Goal: Task Accomplishment & Management: Manage account settings

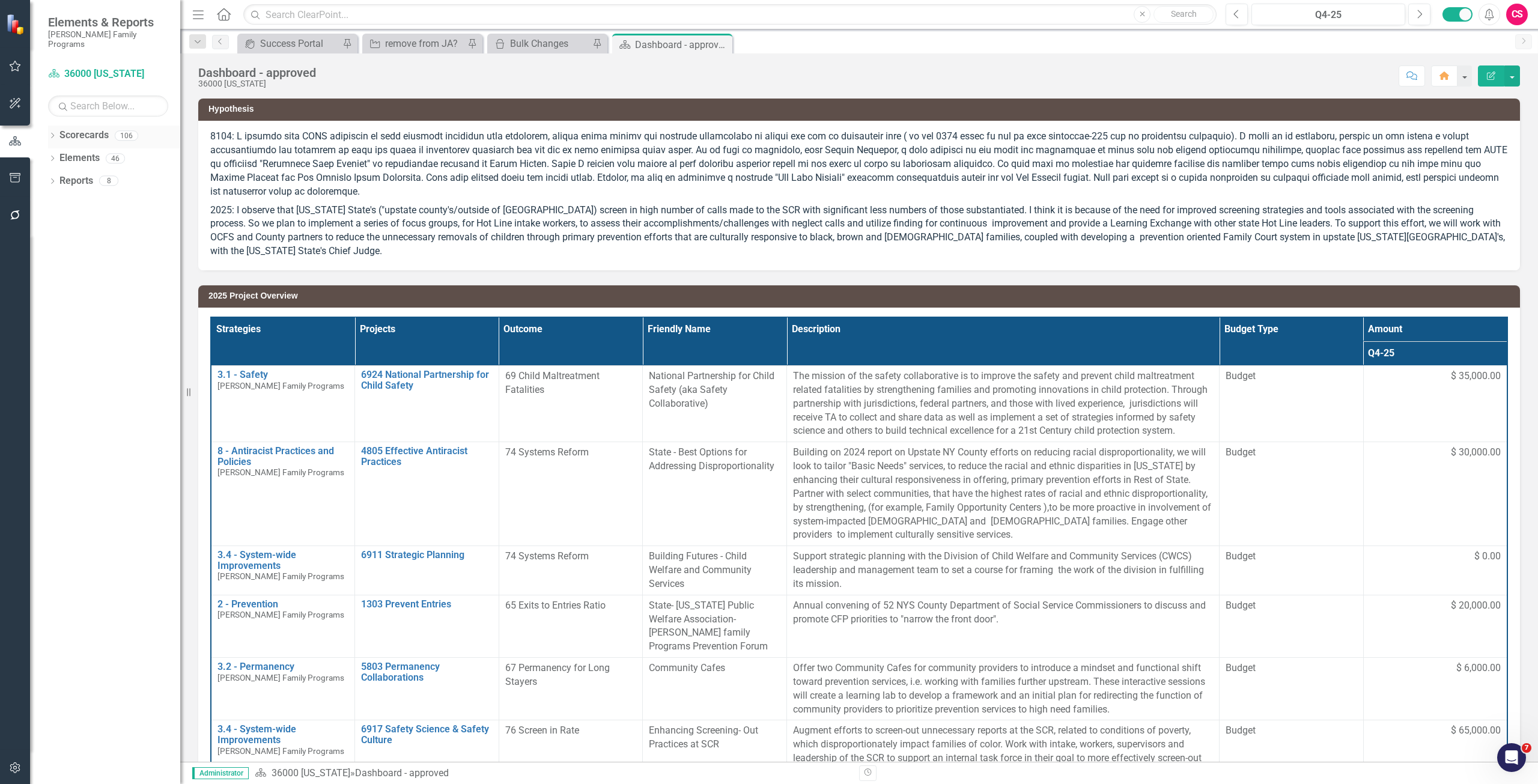
click at [83, 128] on link "Scorecards" at bounding box center [85, 135] width 50 height 14
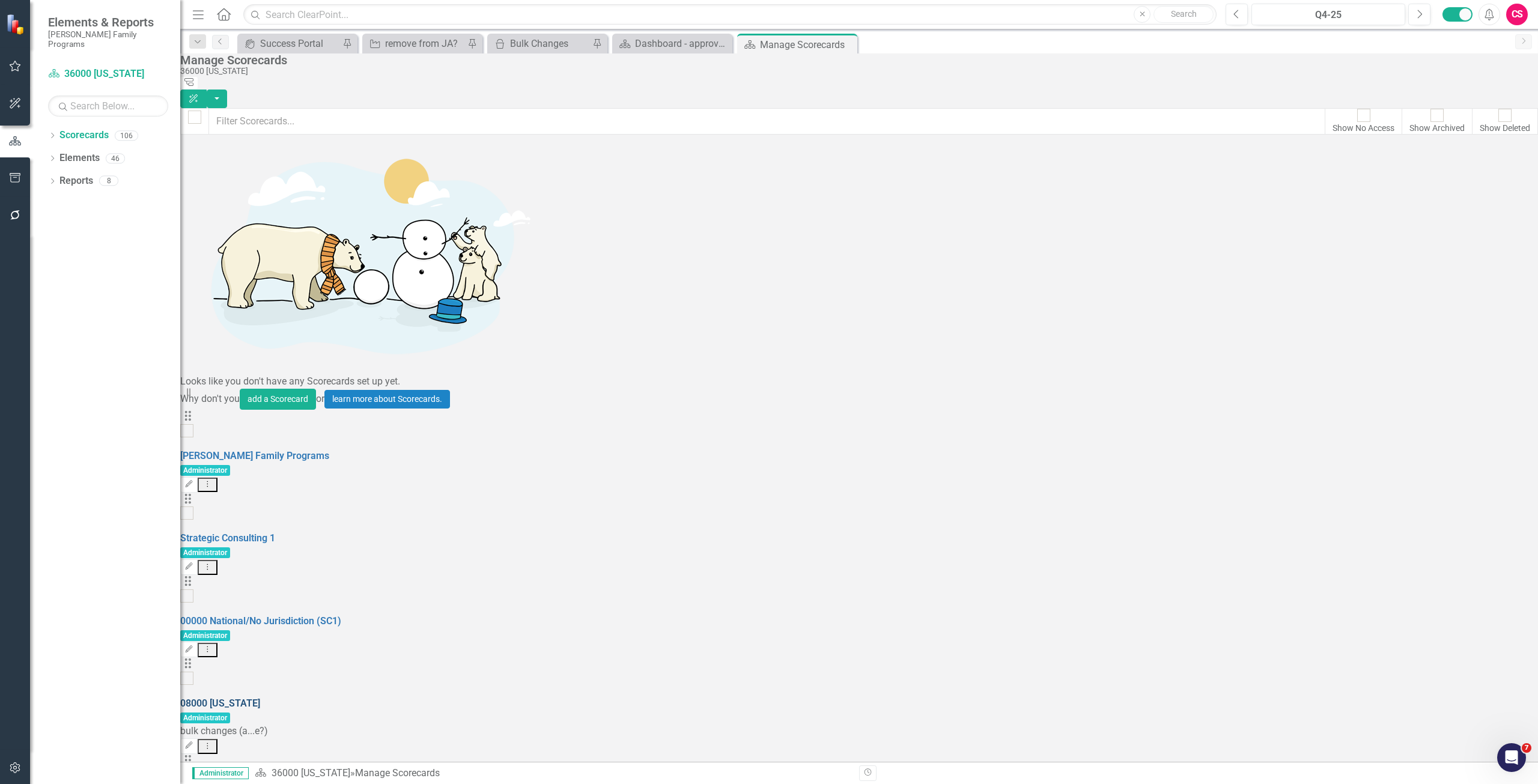
click at [260, 698] on link "08000 [US_STATE]" at bounding box center [221, 703] width 80 height 11
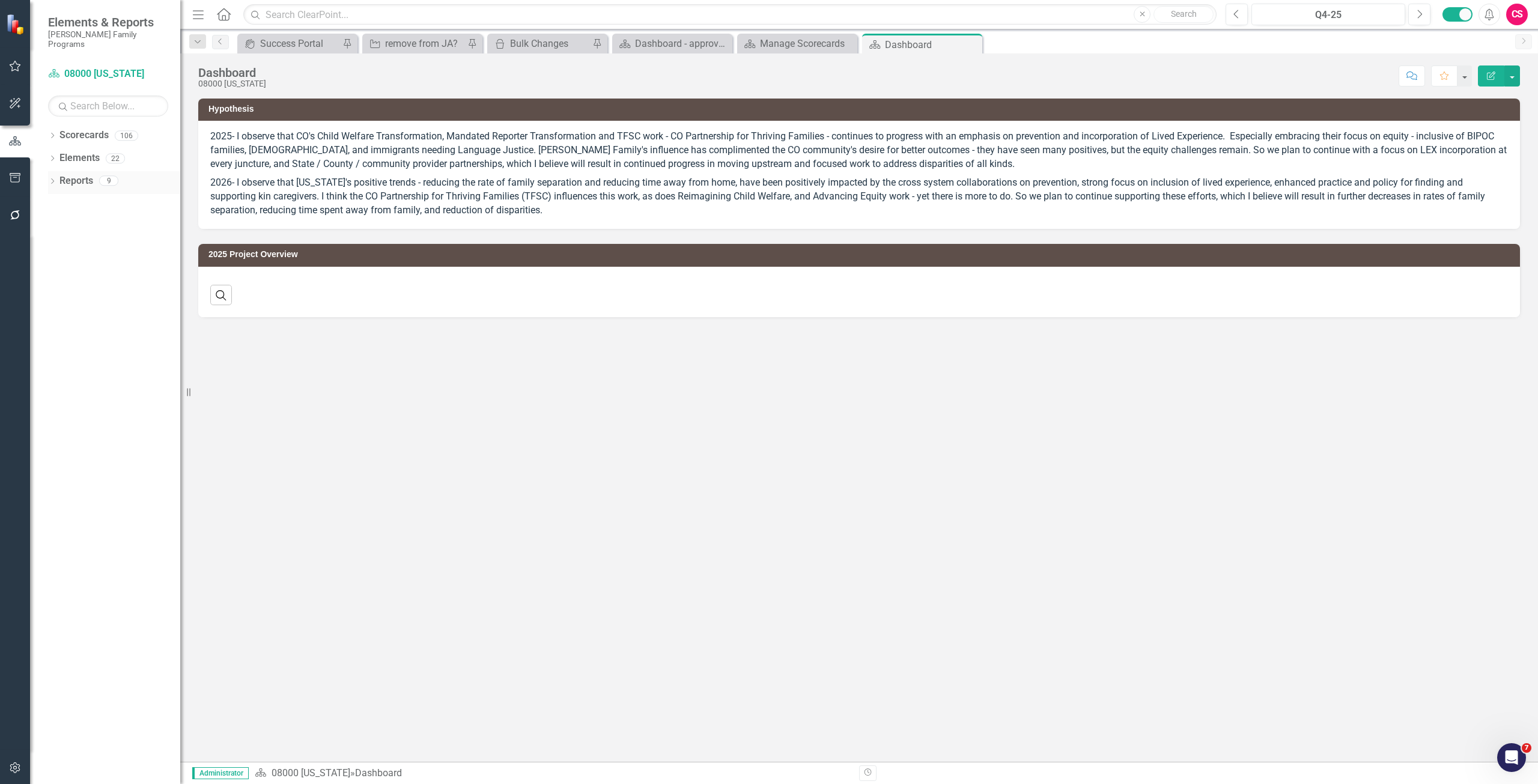
click at [75, 177] on link "Reports" at bounding box center [76, 181] width 34 height 14
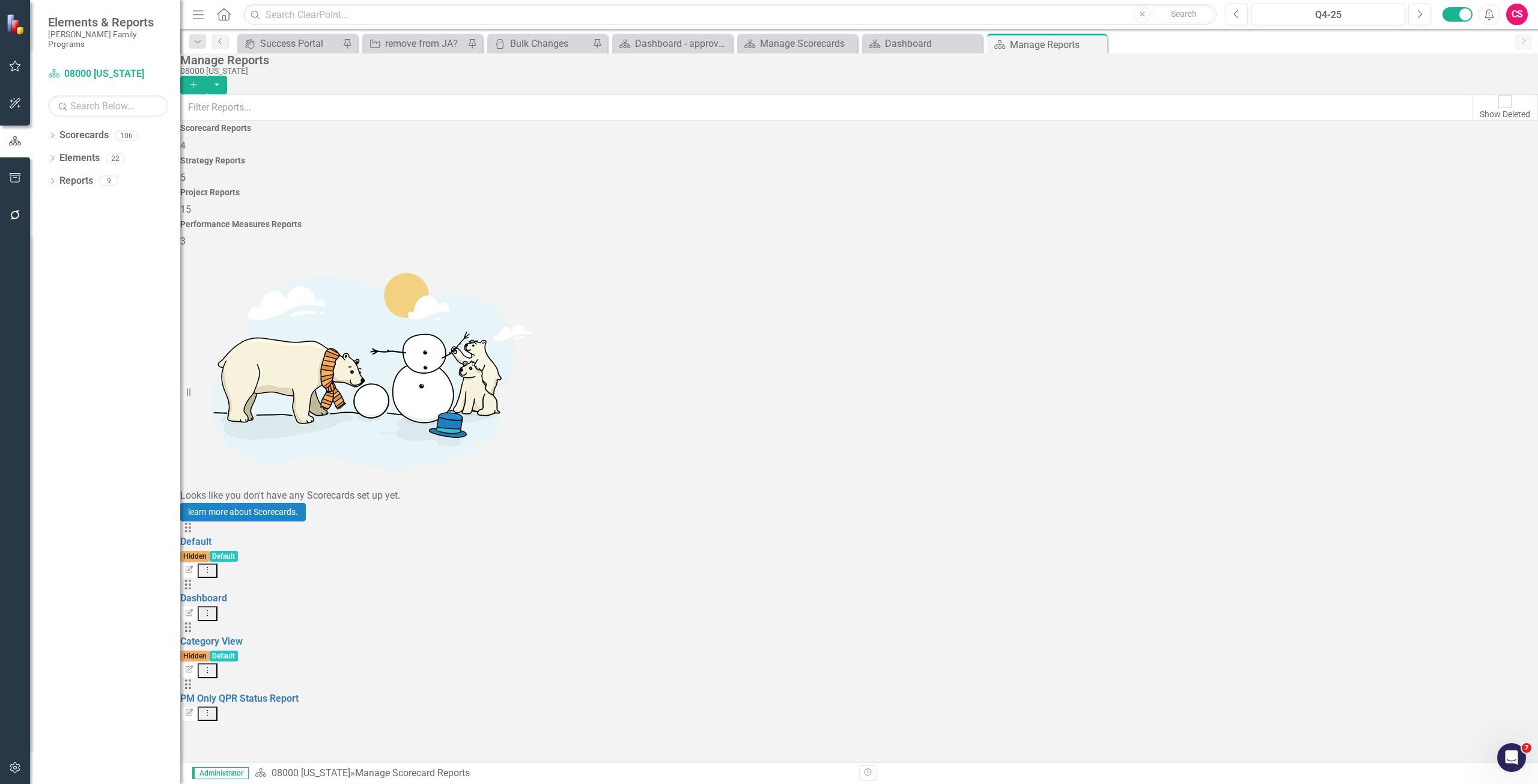
click at [1028, 188] on h4 "Project Reports" at bounding box center [859, 193] width 1358 height 9
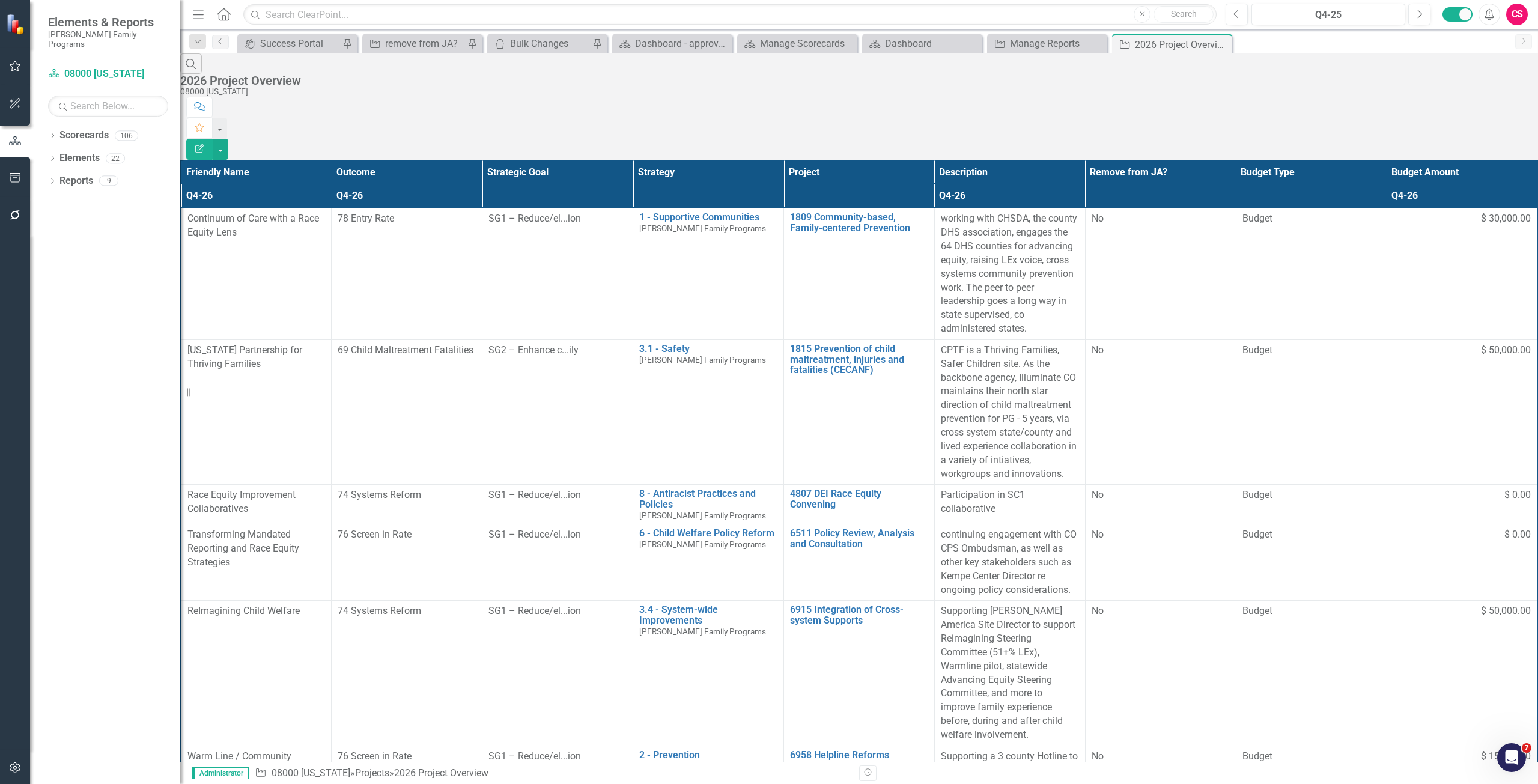
click at [11, 173] on icon "button" at bounding box center [15, 177] width 13 height 10
click at [74, 78] on div "Briefing Books" at bounding box center [105, 84] width 150 height 14
click at [83, 83] on link "Briefing Books" at bounding box center [105, 84] width 150 height 14
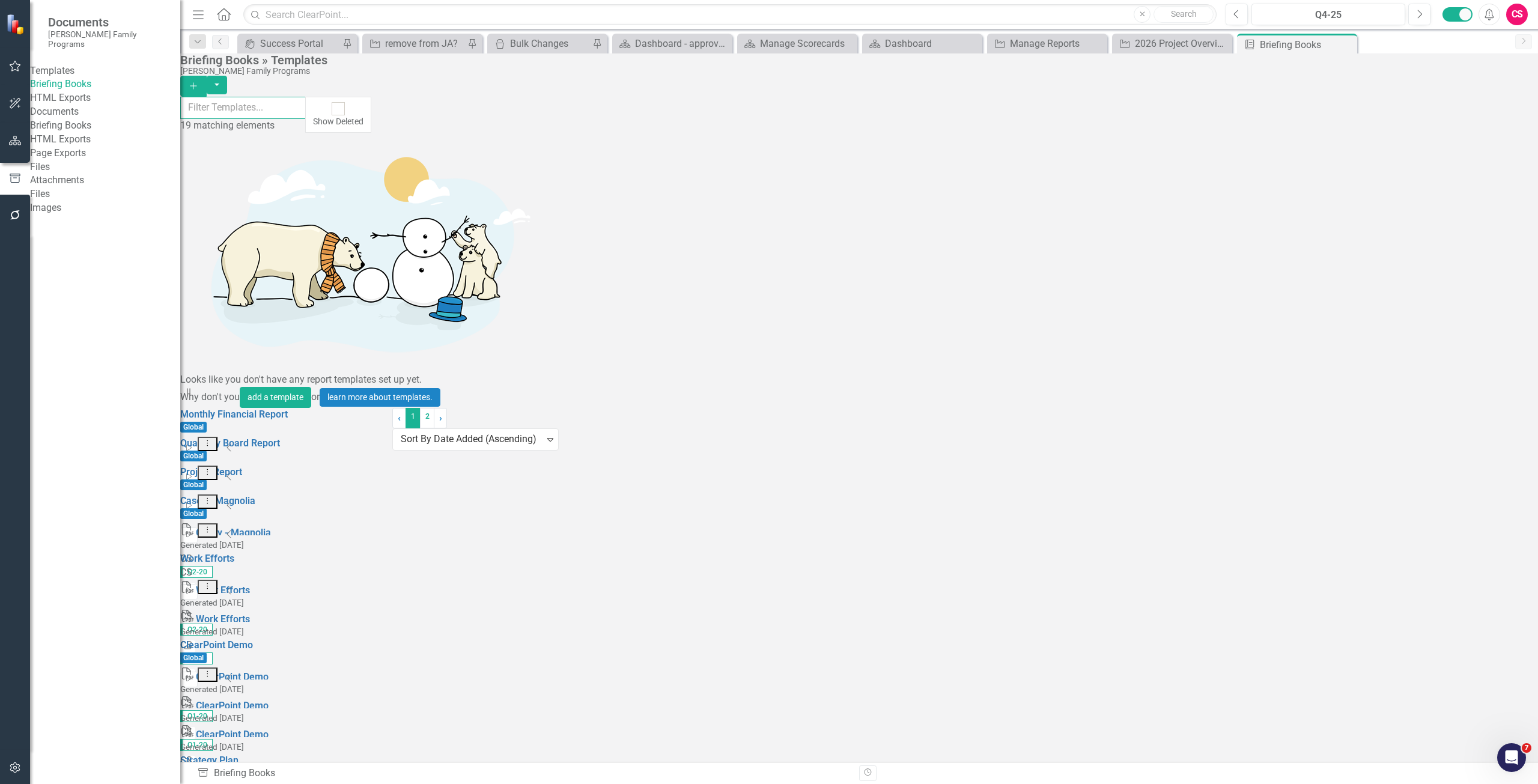
click at [265, 105] on input "text" at bounding box center [243, 107] width 126 height 22
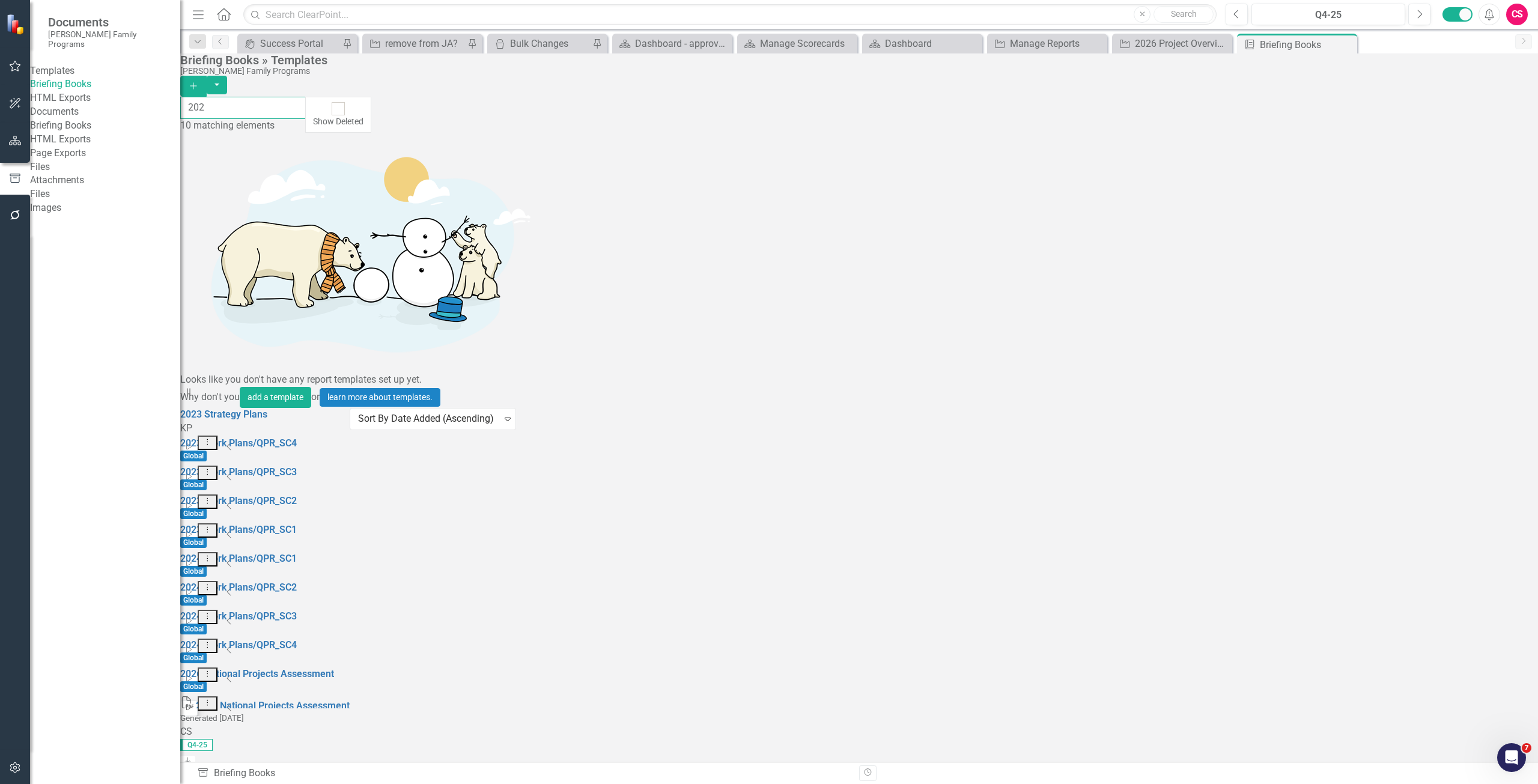
type input "202"
click at [193, 704] on icon "Start" at bounding box center [189, 707] width 9 height 7
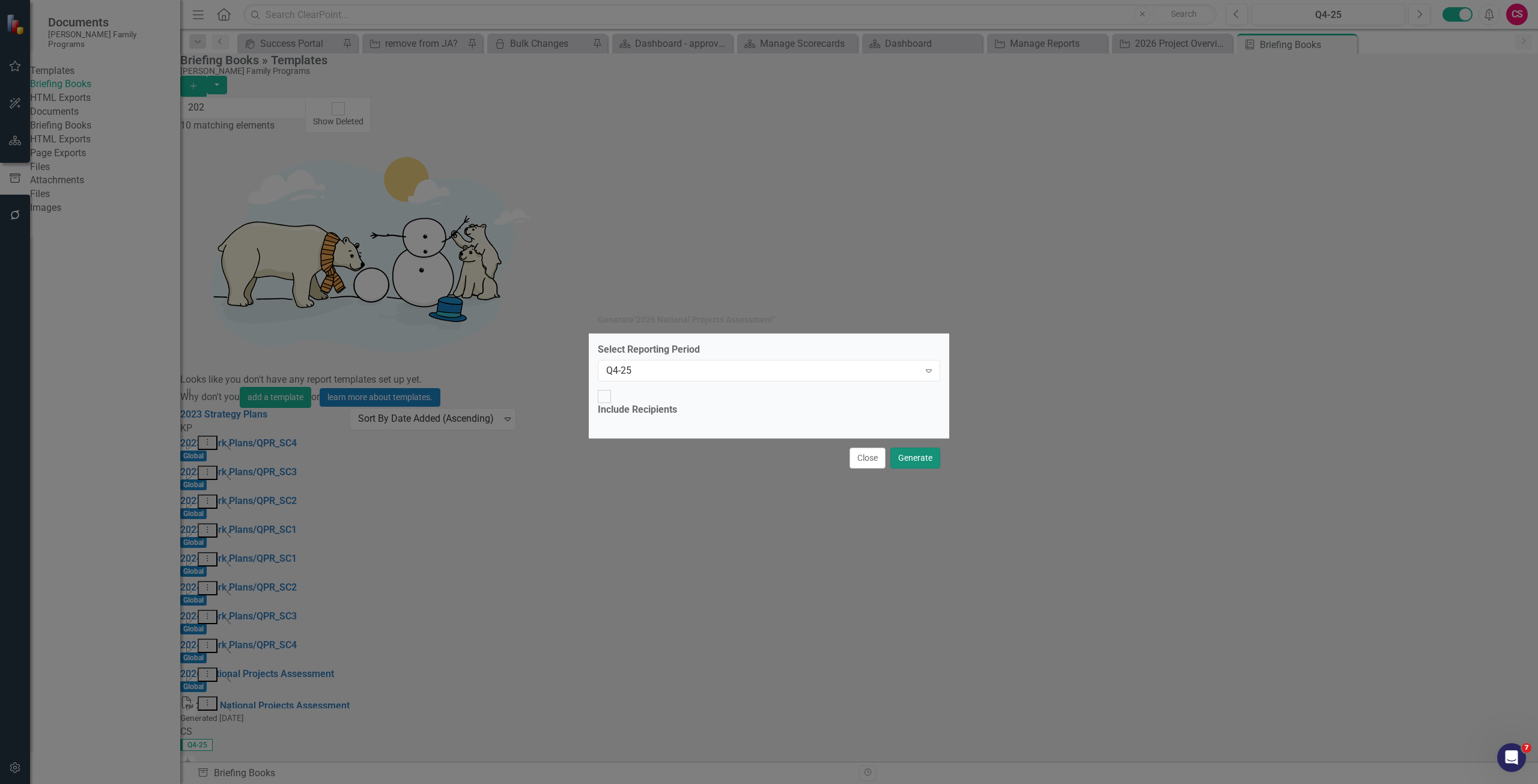
click at [919, 447] on button "Generate" at bounding box center [915, 457] width 50 height 21
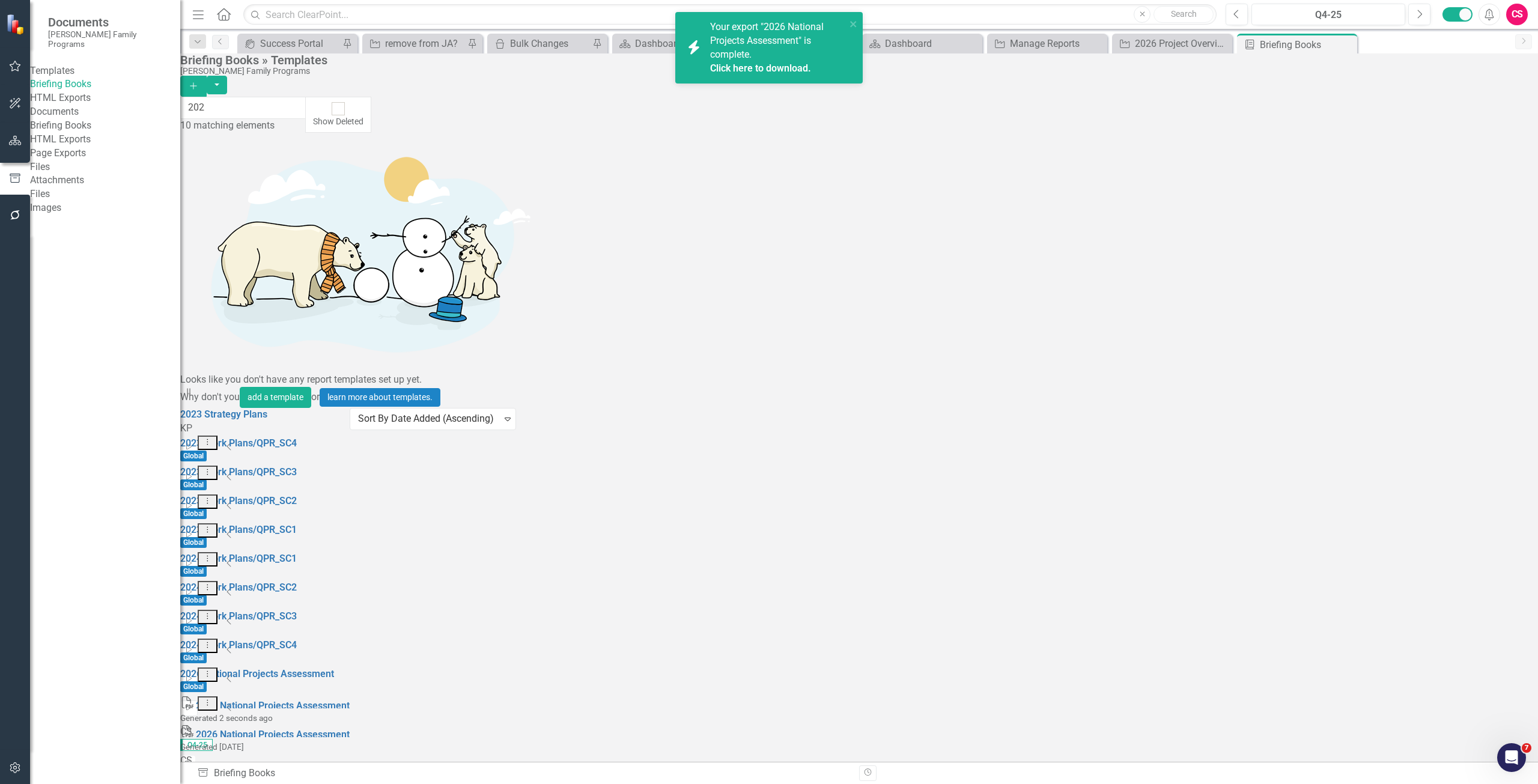
click at [773, 67] on link "Click here to download." at bounding box center [761, 68] width 101 height 11
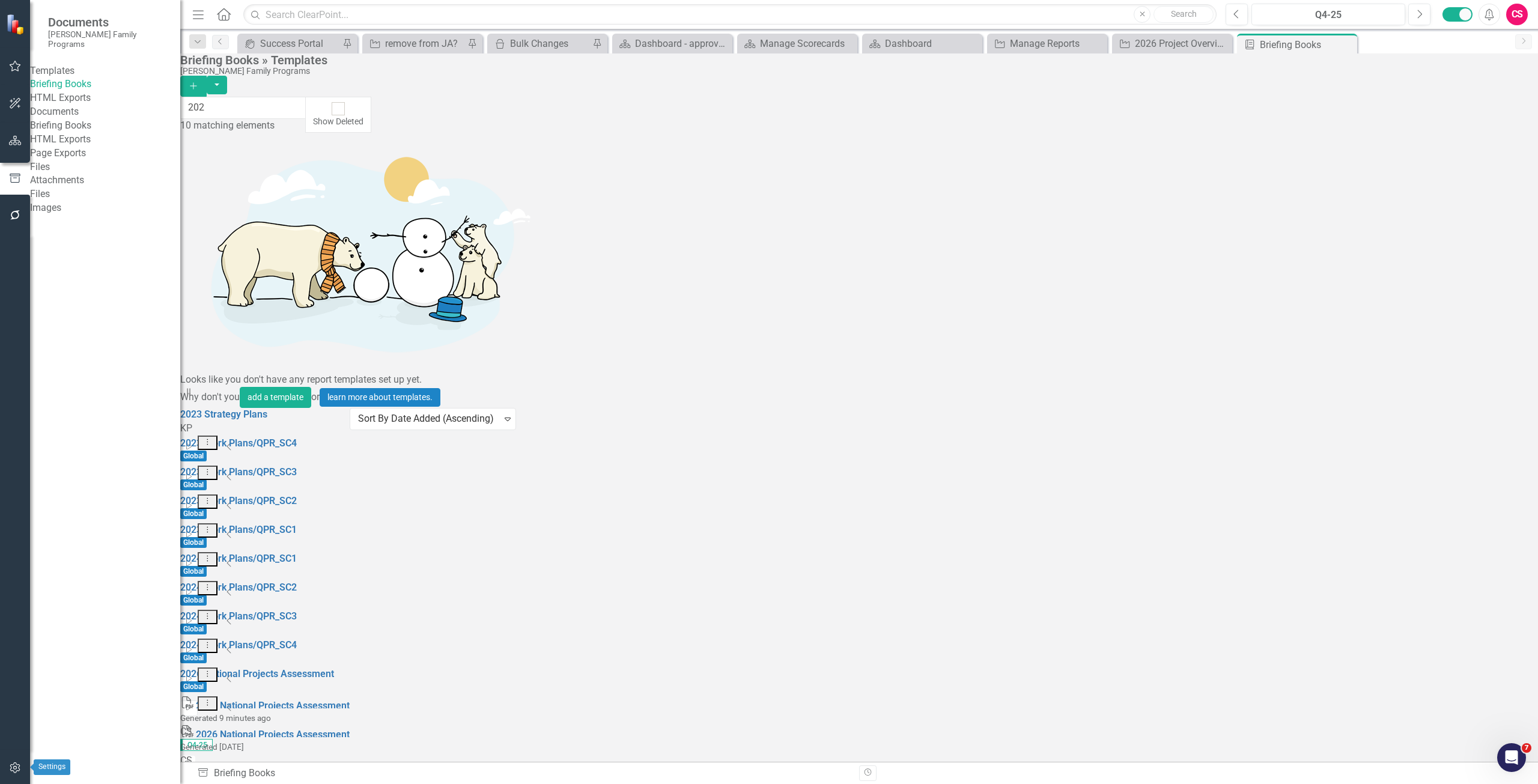
click at [15, 764] on icon "button" at bounding box center [15, 767] width 13 height 10
click at [92, 201] on link "System Setup" at bounding box center [105, 194] width 150 height 14
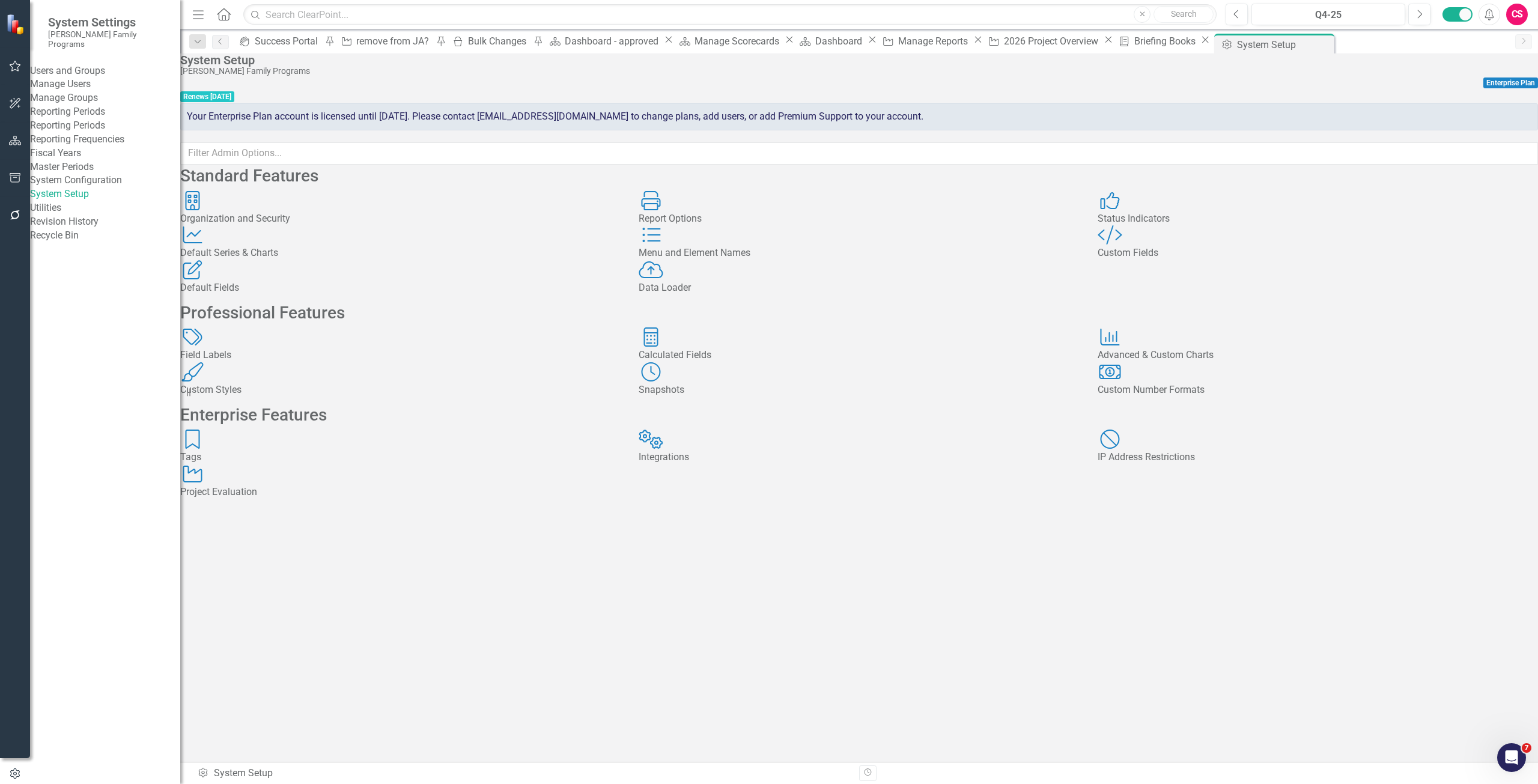
click at [740, 295] on div "Data Loader Data Loader" at bounding box center [859, 277] width 440 height 35
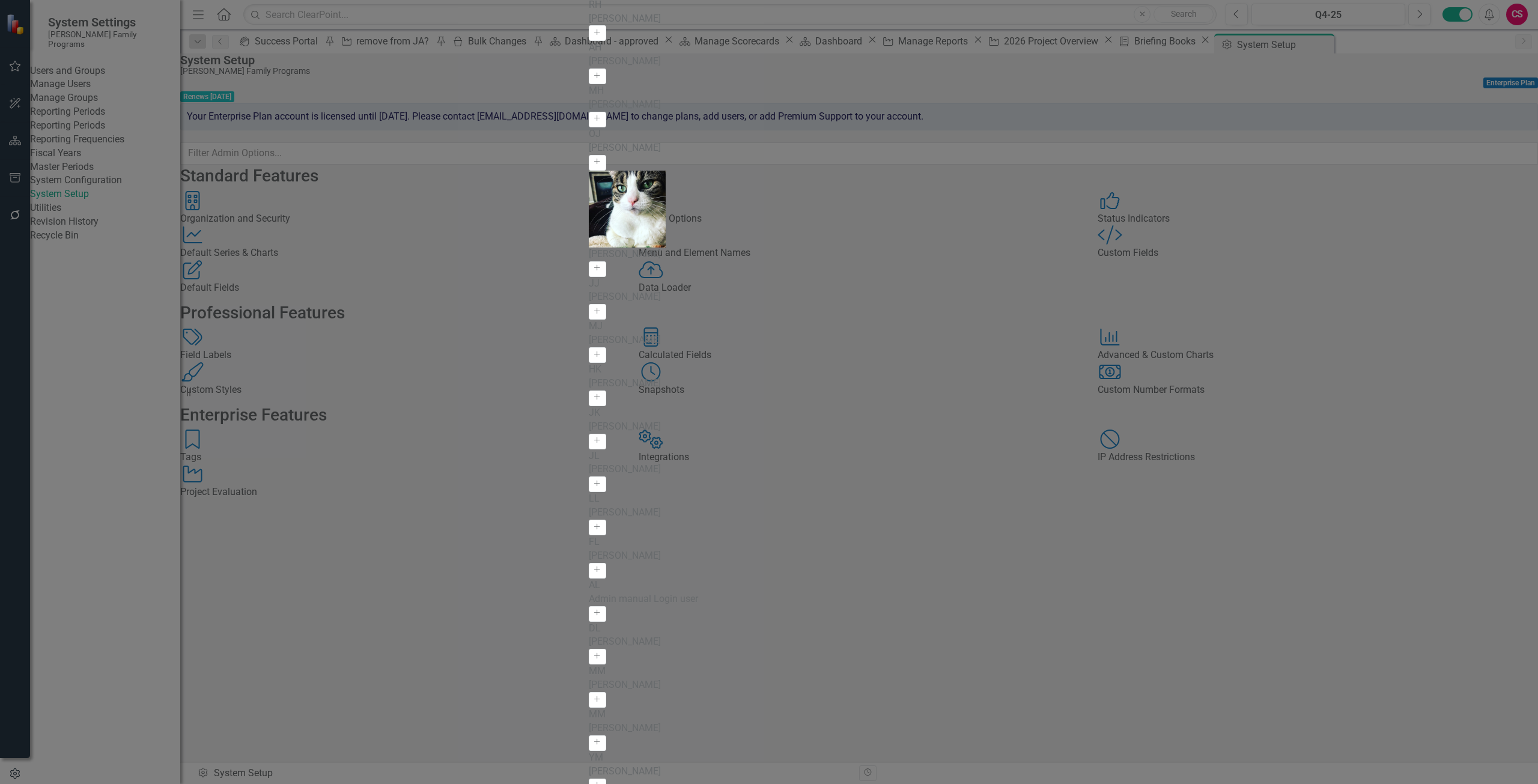
scroll to position [1595, 0]
click at [1433, 543] on link "Edit Edit API Key" at bounding box center [1460, 539] width 95 height 22
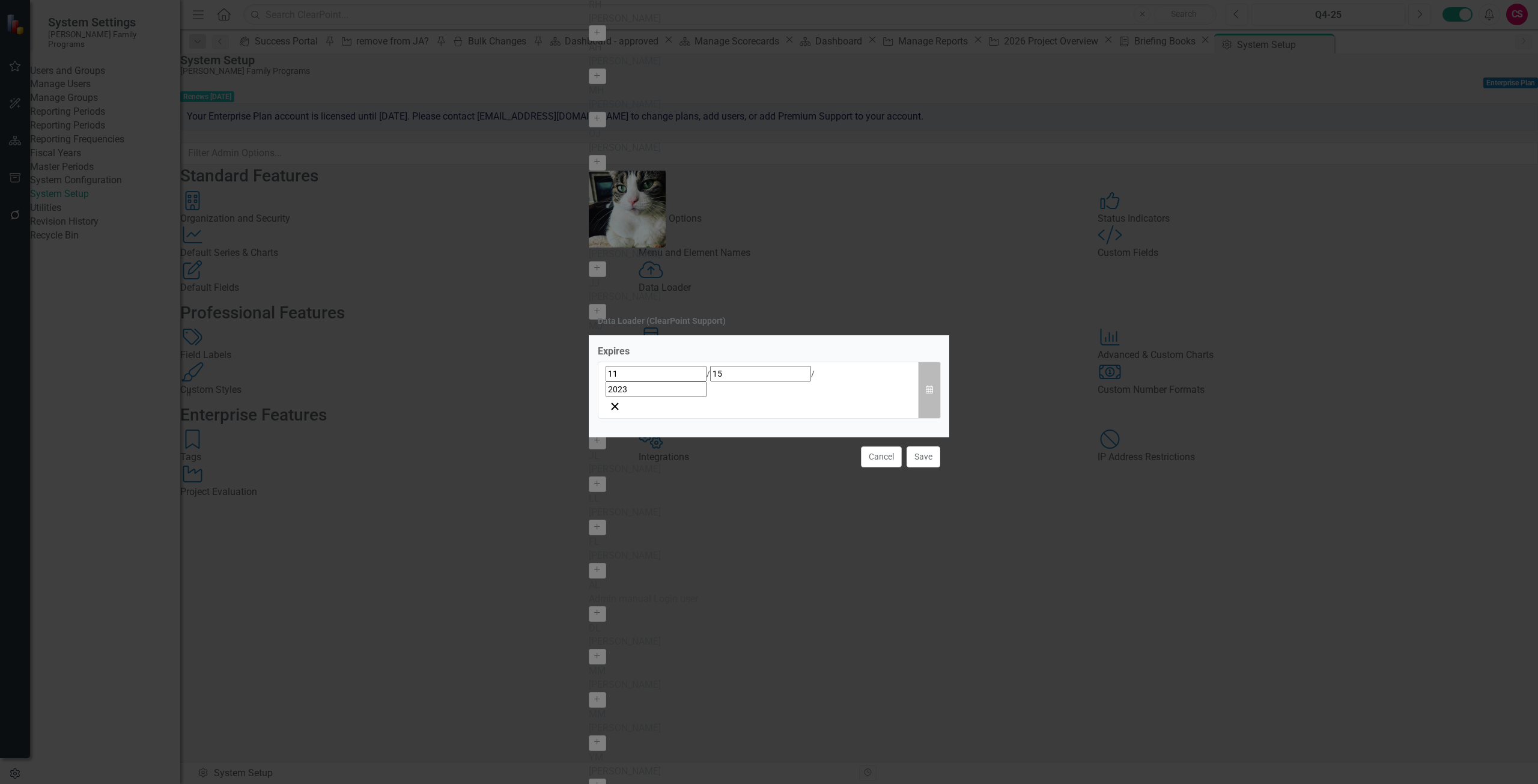
click at [928, 388] on icon "Calendar" at bounding box center [929, 389] width 7 height 8
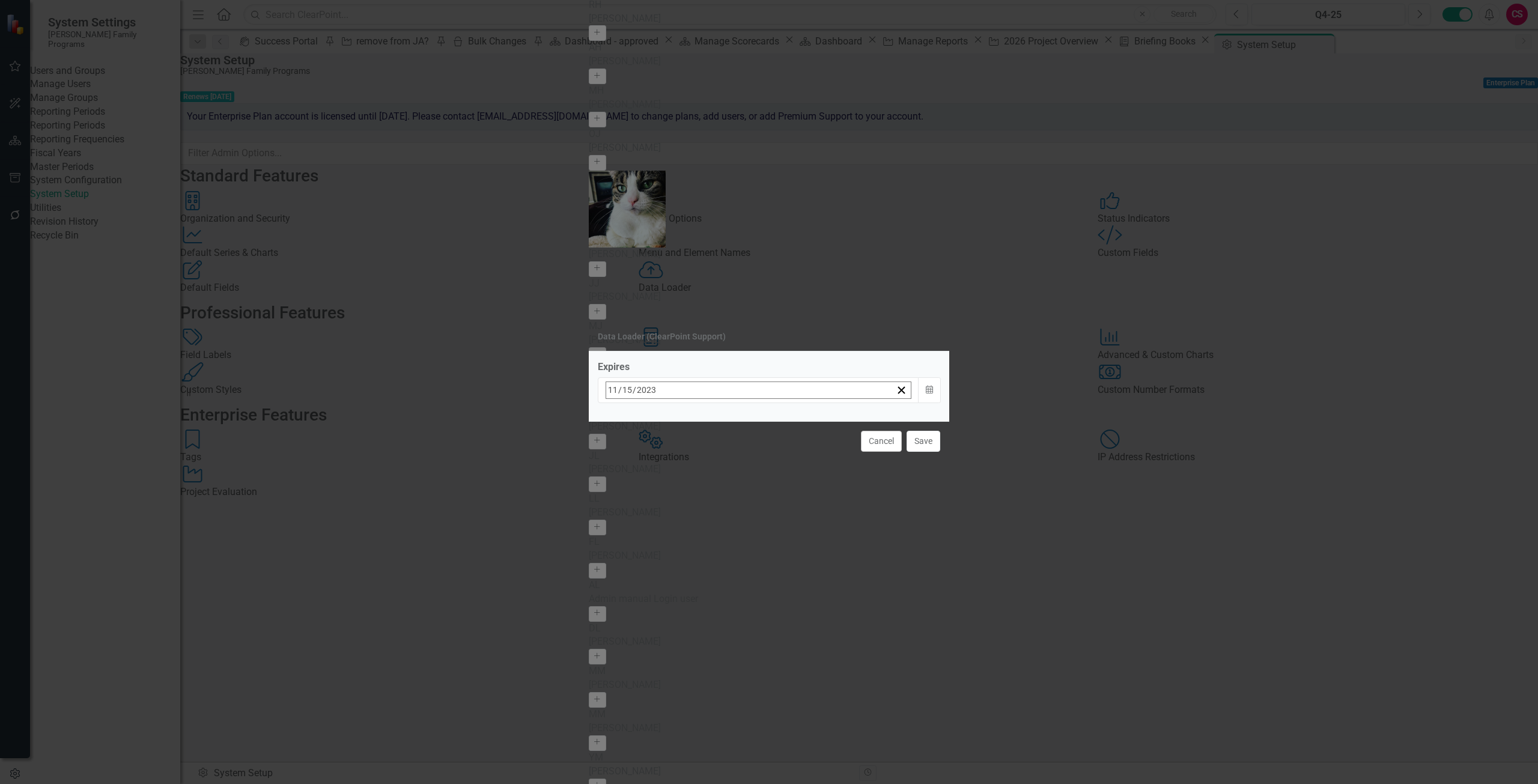
click at [808, 423] on button "»" at bounding box center [795, 416] width 27 height 27
click at [808, 416] on button "»" at bounding box center [795, 416] width 27 height 27
click at [688, 545] on button "30" at bounding box center [673, 551] width 30 height 22
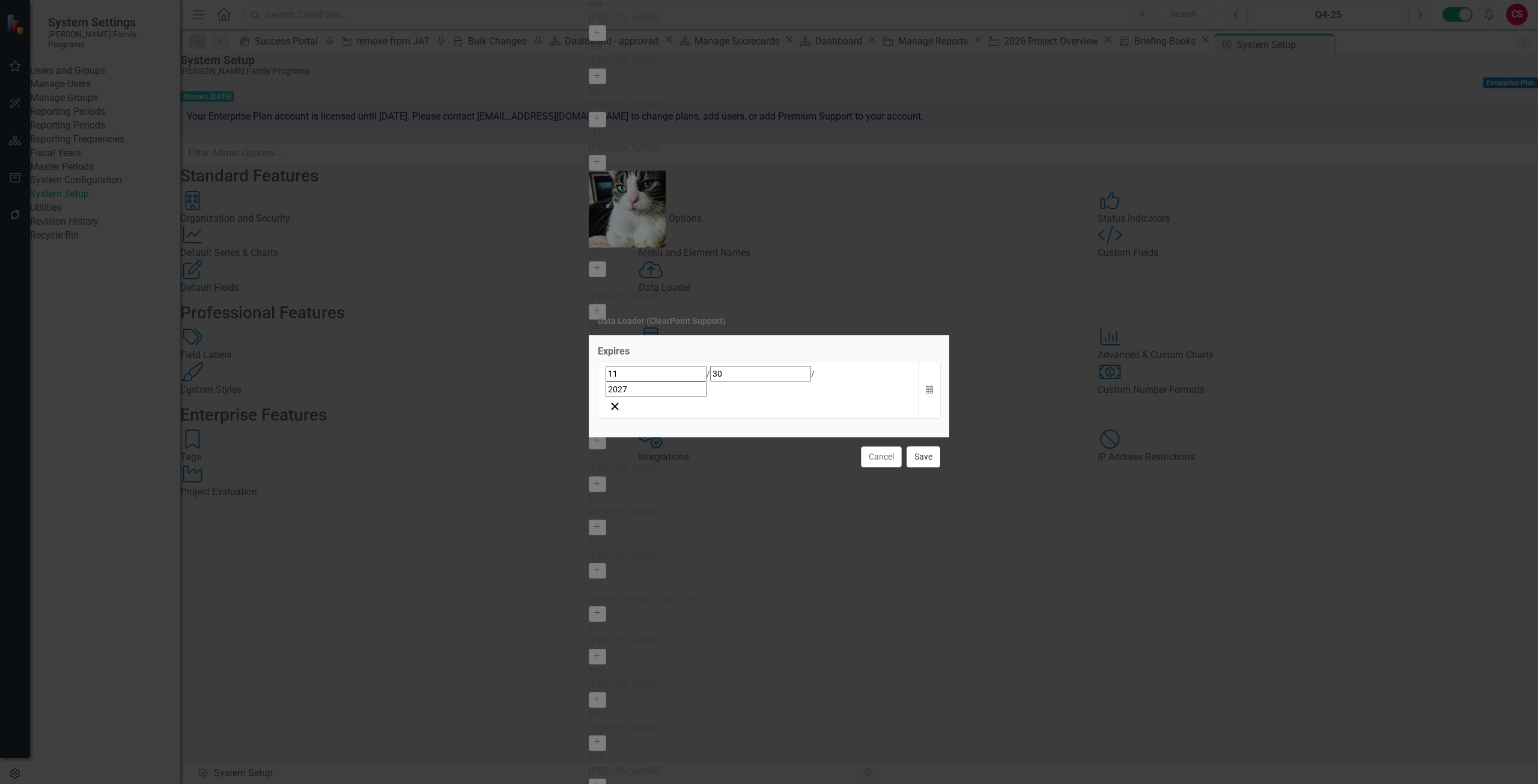
click at [925, 446] on button "Save" at bounding box center [923, 456] width 34 height 21
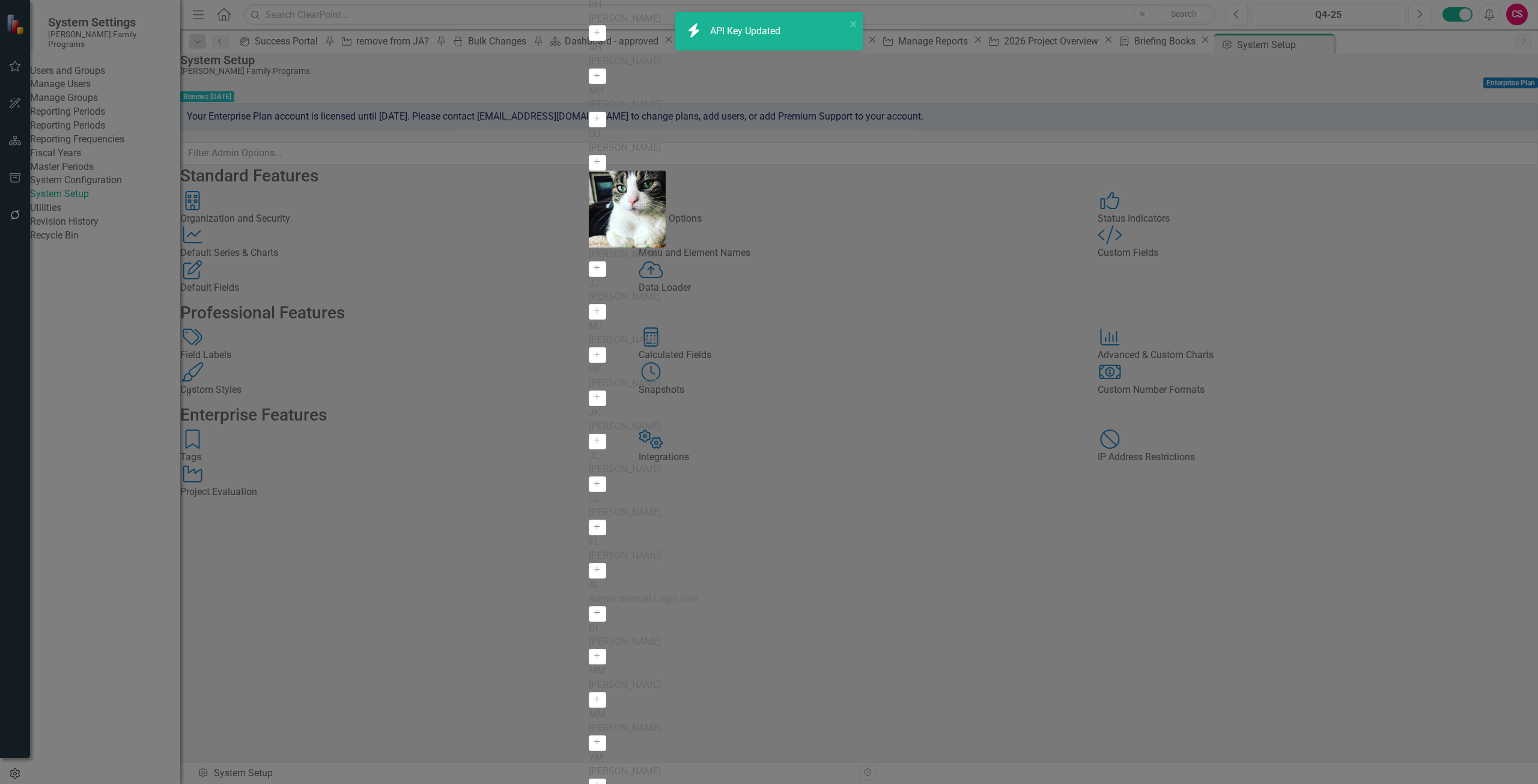
drag, startPoint x: 1509, startPoint y: 771, endPoint x: 11, endPoint y: 25, distance: 1673.5
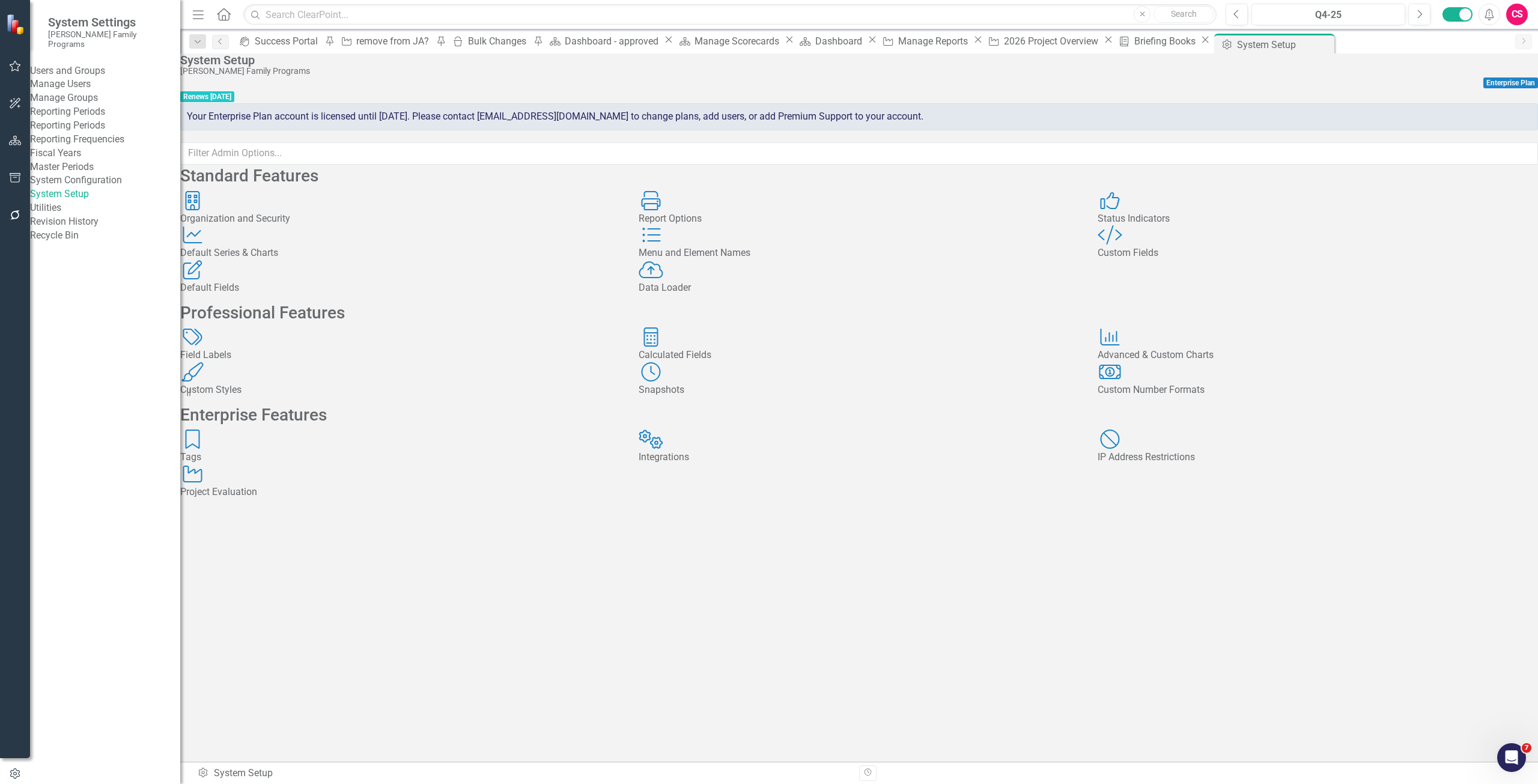
click at [878, 295] on div "Data Loader Data Loader" at bounding box center [859, 277] width 440 height 35
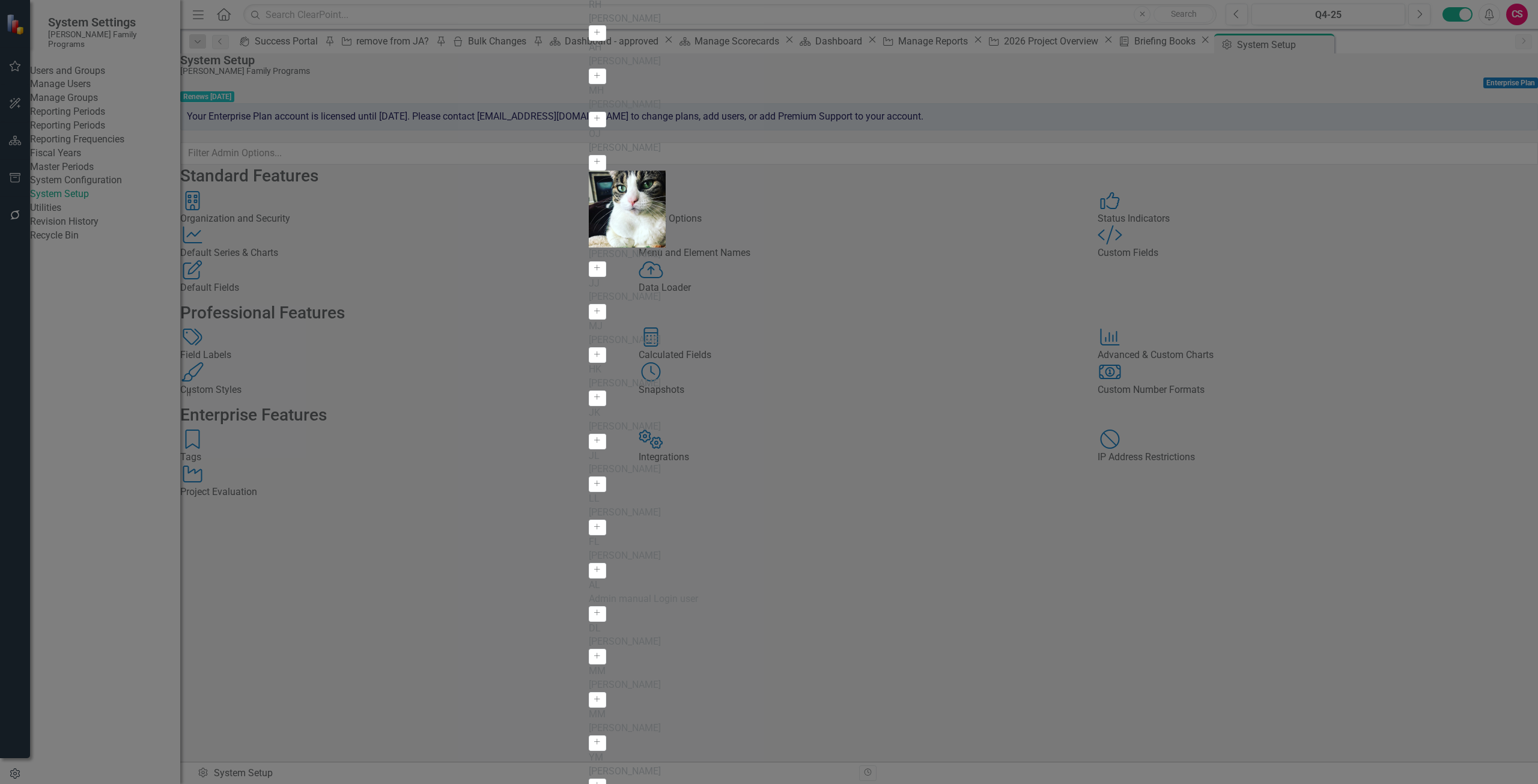
click at [1434, 512] on link "API Key View API Key" at bounding box center [1460, 517] width 95 height 22
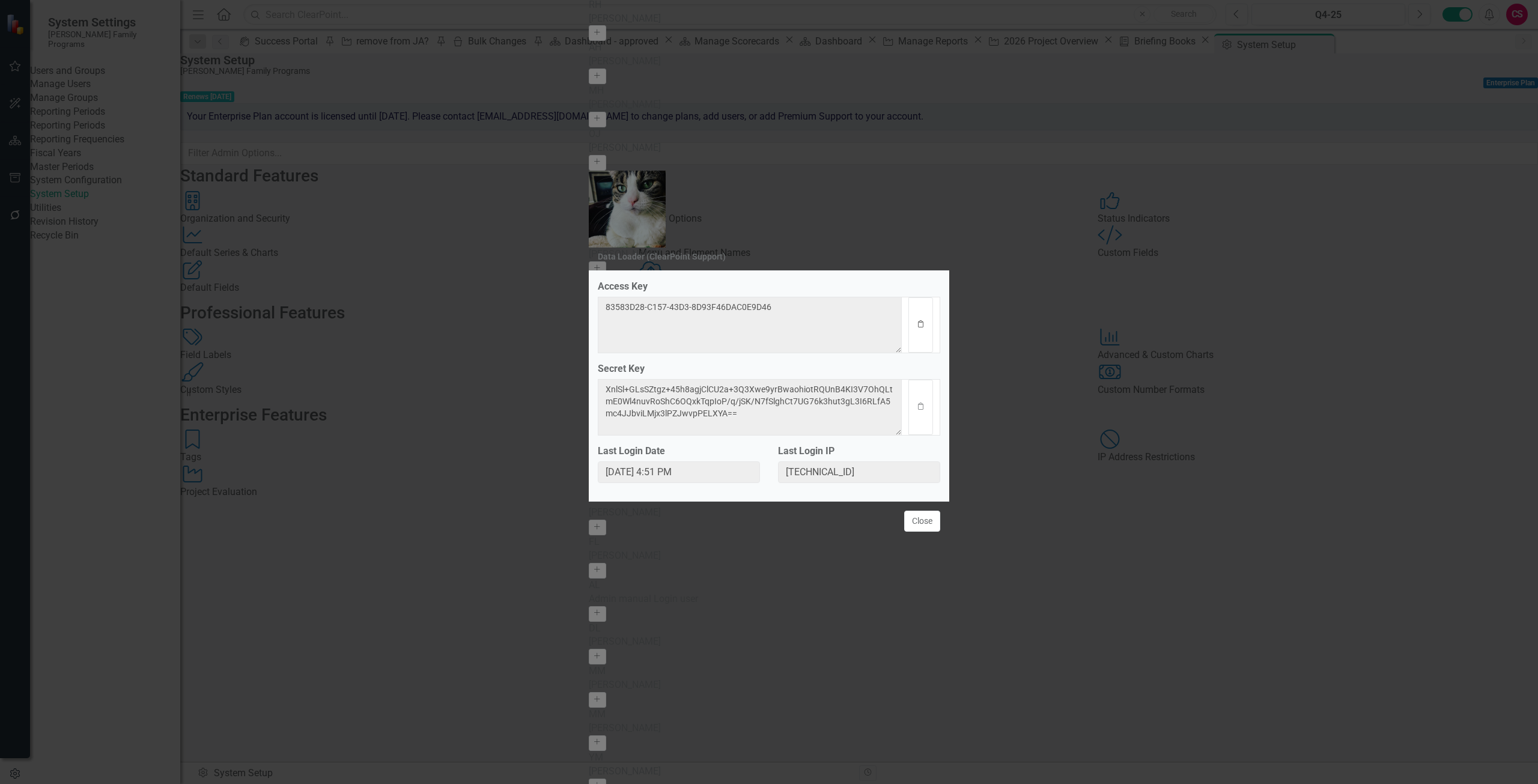
click at [923, 321] on icon "Clipboard" at bounding box center [921, 324] width 9 height 7
click at [918, 416] on button "Clipboard" at bounding box center [921, 407] width 25 height 55
click at [925, 526] on button "Close" at bounding box center [922, 521] width 36 height 21
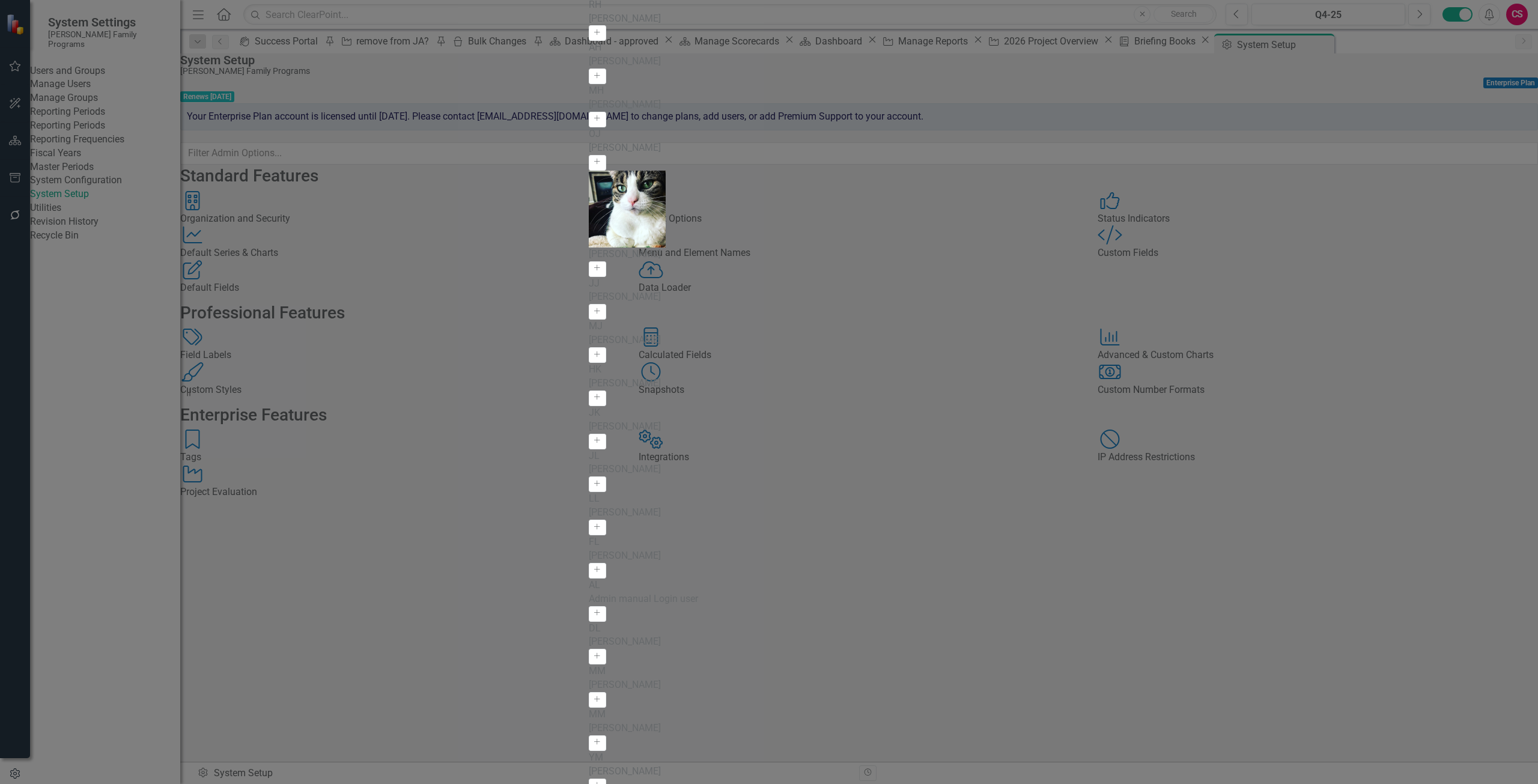
drag, startPoint x: 1513, startPoint y: 769, endPoint x: 10, endPoint y: 25, distance: 1677.1
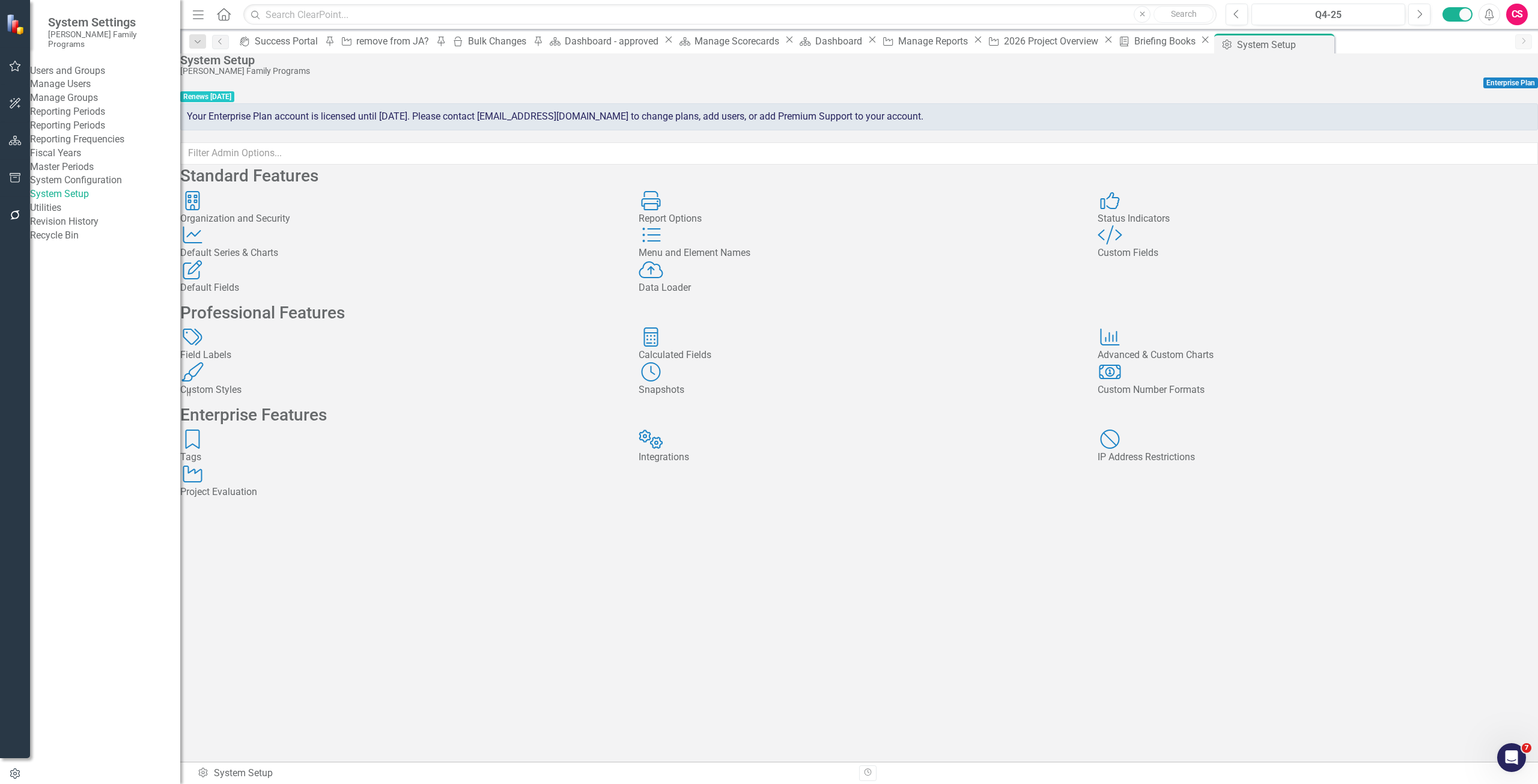
click at [275, 499] on div "Project Evaluation" at bounding box center [400, 492] width 440 height 14
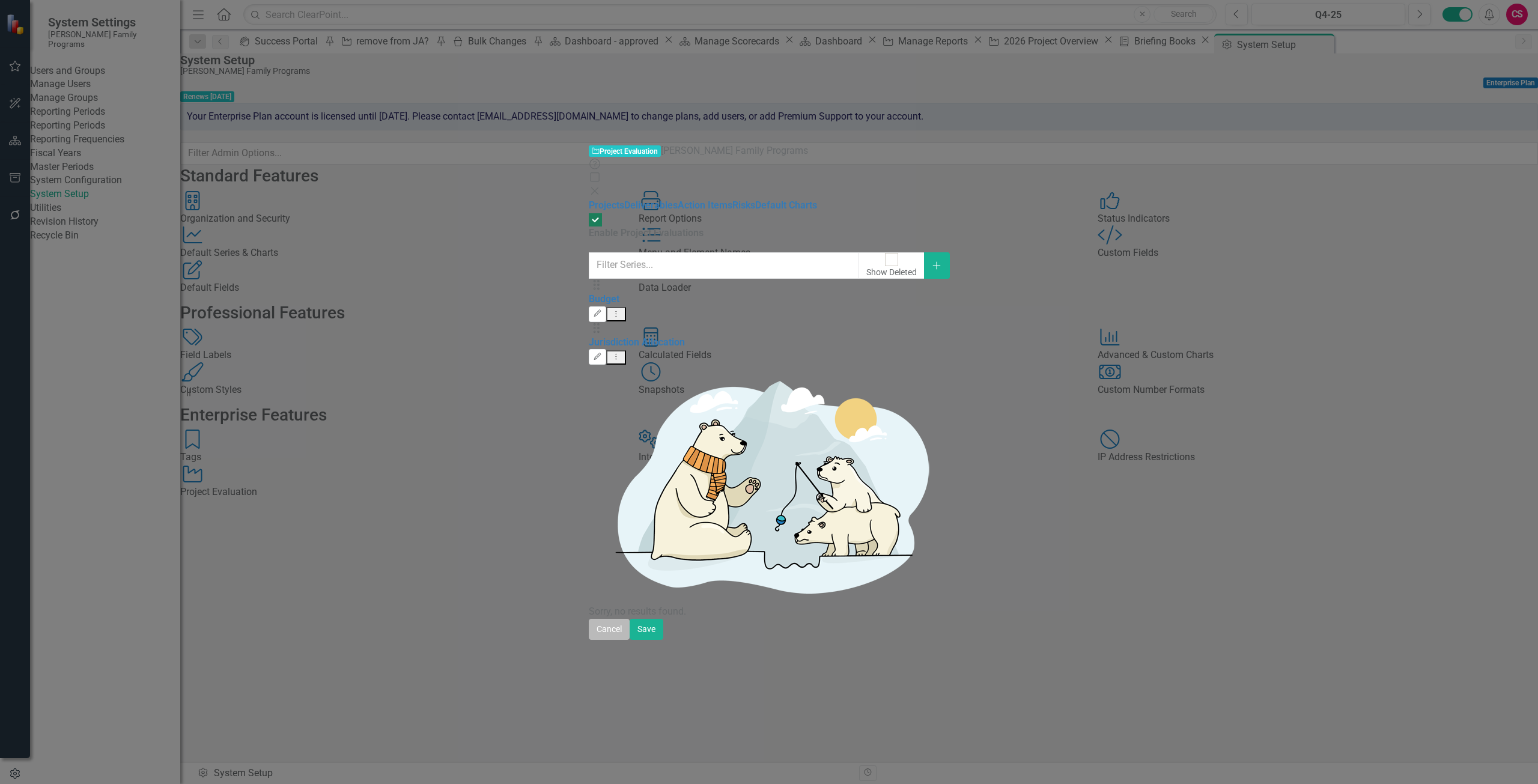
click at [630, 640] on button "Cancel" at bounding box center [609, 629] width 41 height 21
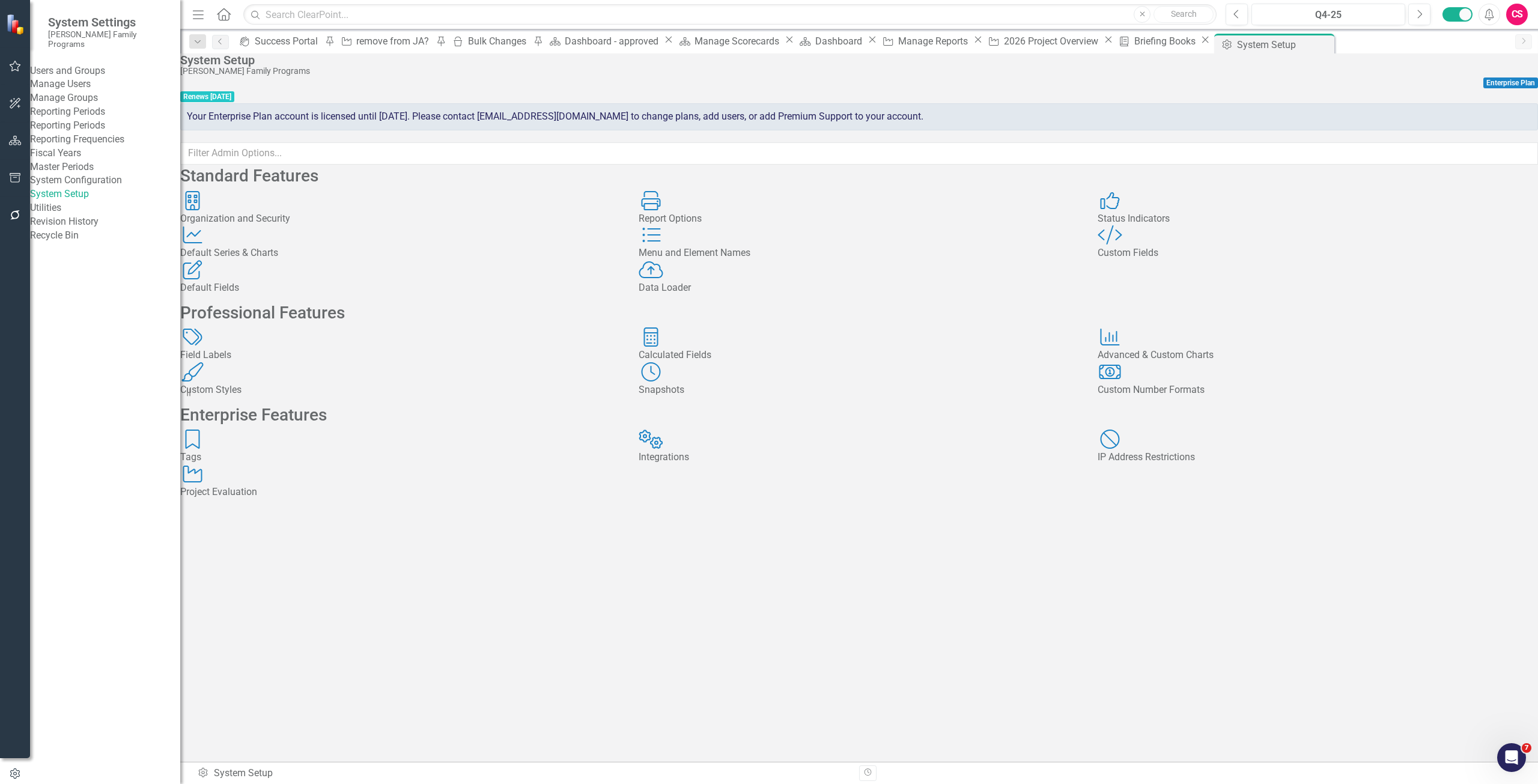
click at [811, 226] on div "Report Options Report Options" at bounding box center [859, 208] width 440 height 35
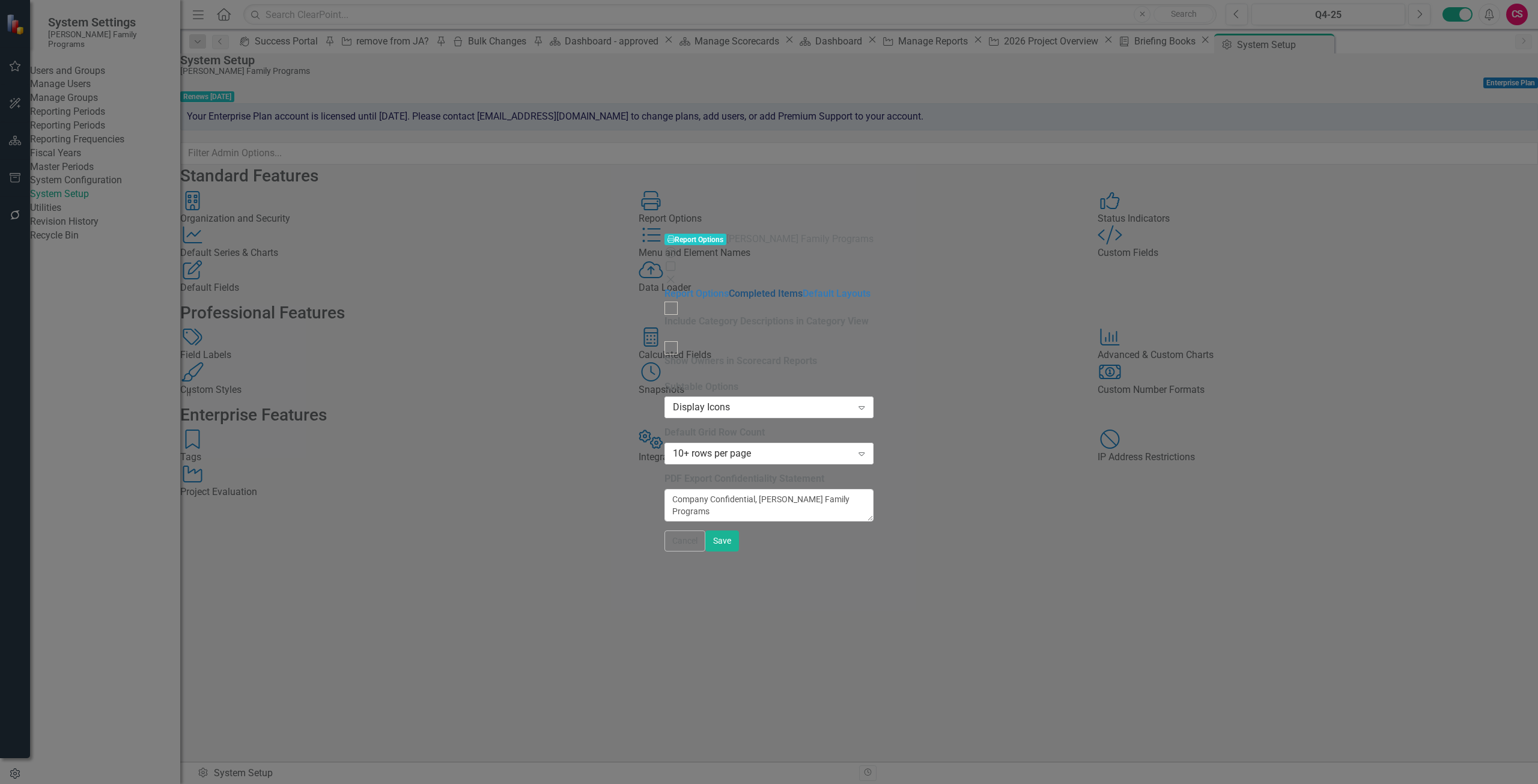
click at [729, 288] on link "Completed Items" at bounding box center [766, 294] width 74 height 11
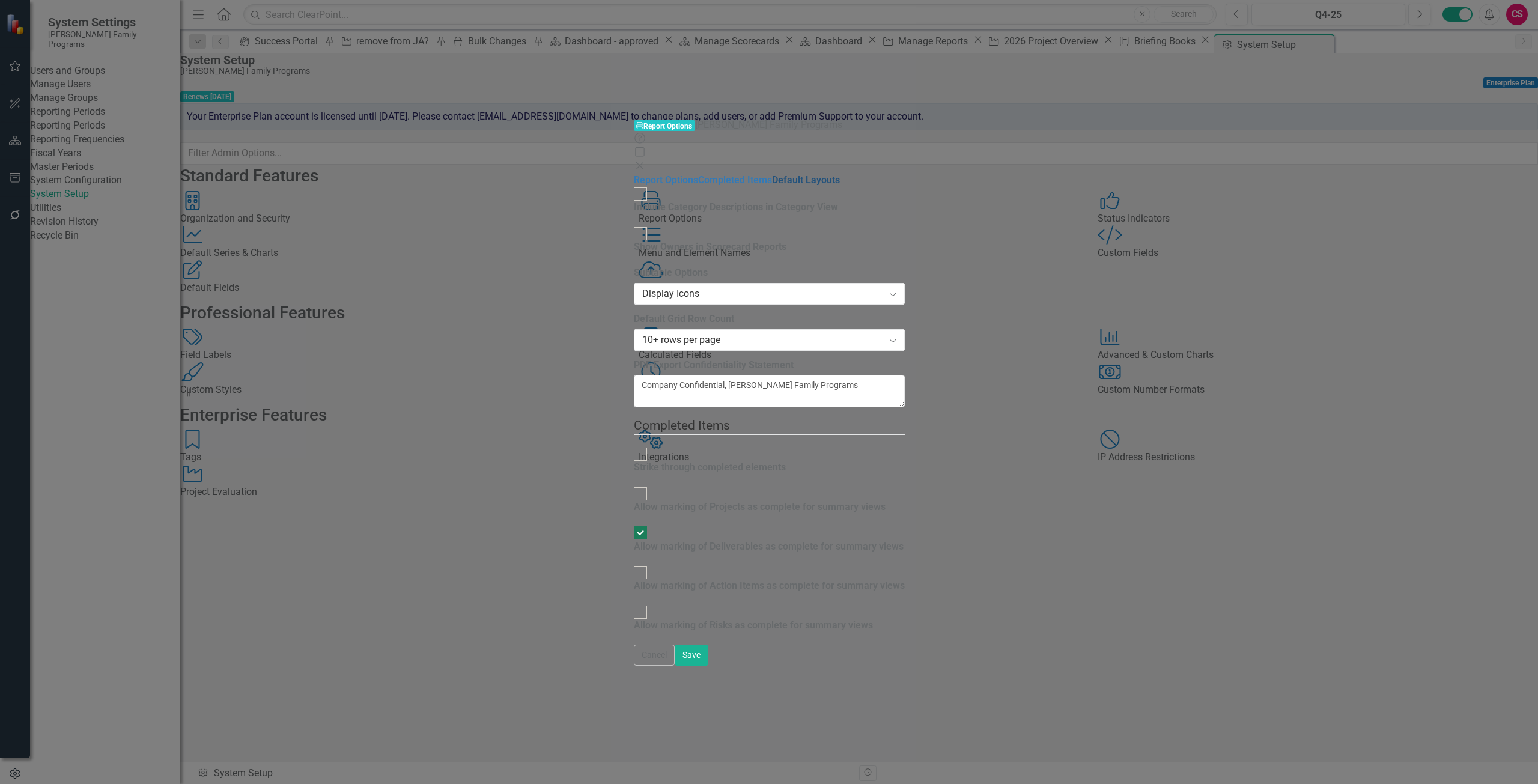
click at [772, 174] on link "Default Layouts" at bounding box center [806, 180] width 68 height 11
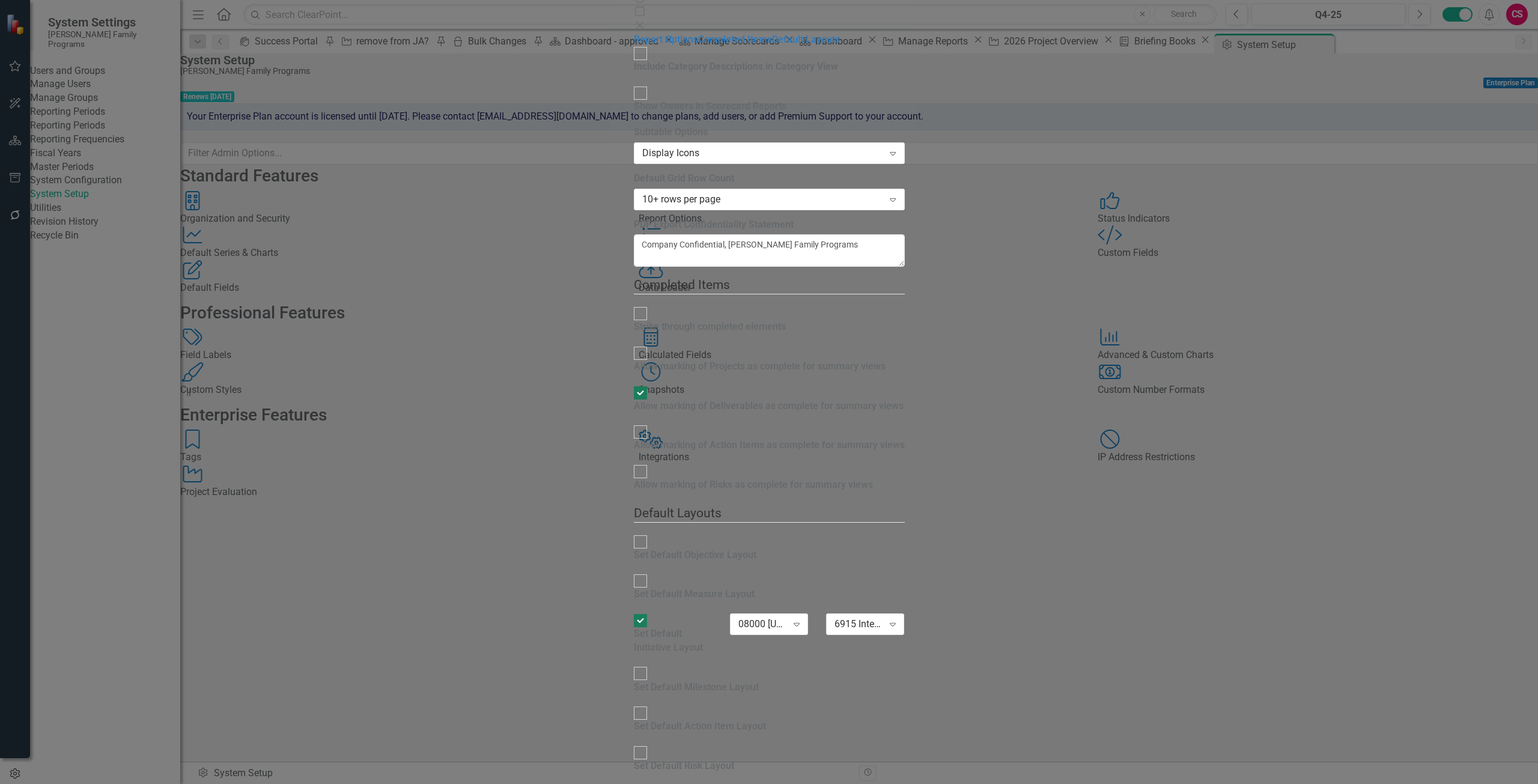
click at [675, 783] on button "Cancel" at bounding box center [654, 795] width 41 height 21
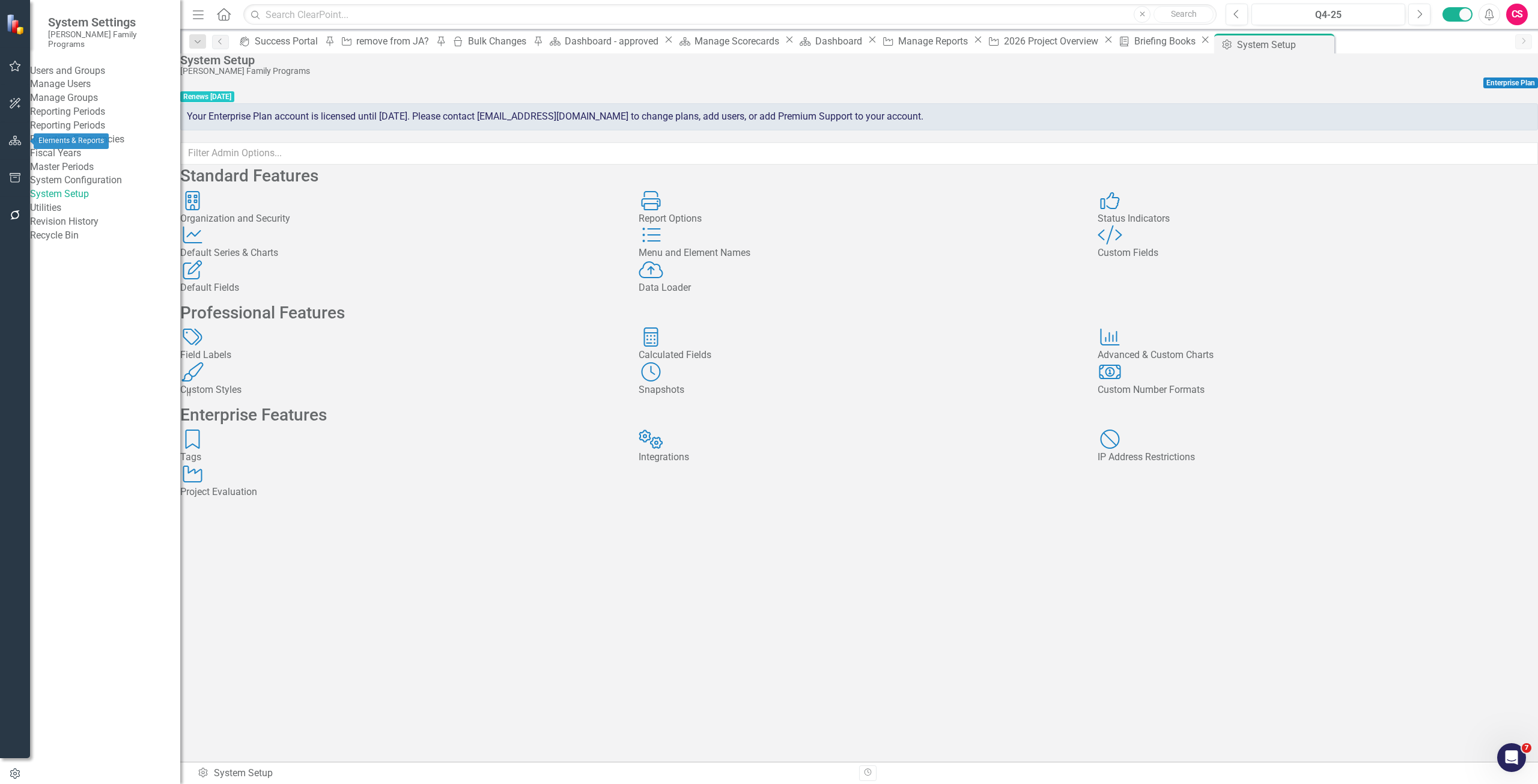
click at [13, 147] on button "button" at bounding box center [15, 141] width 27 height 25
click at [91, 128] on link "Scorecards" at bounding box center [85, 135] width 50 height 14
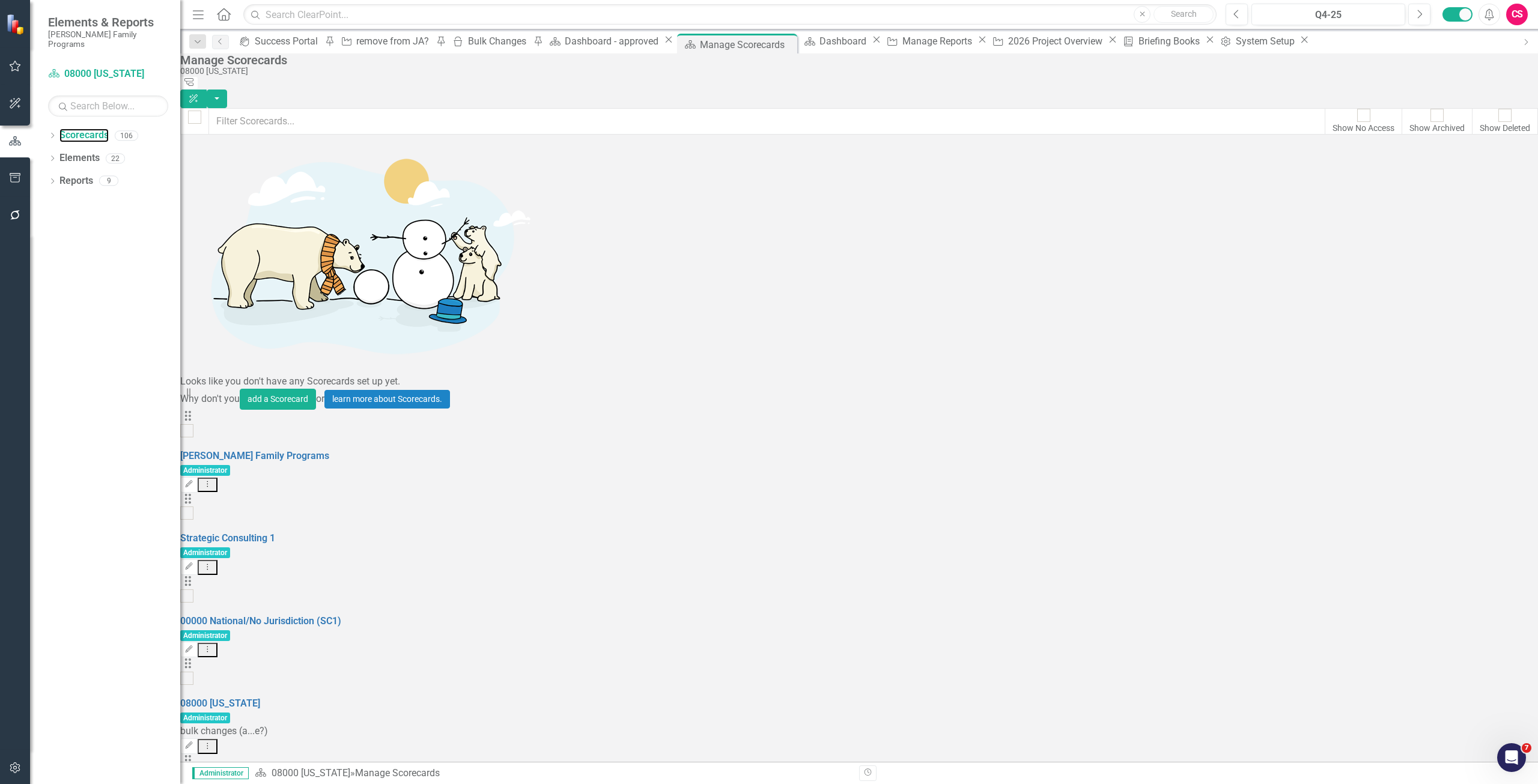
scroll to position [3381, 0]
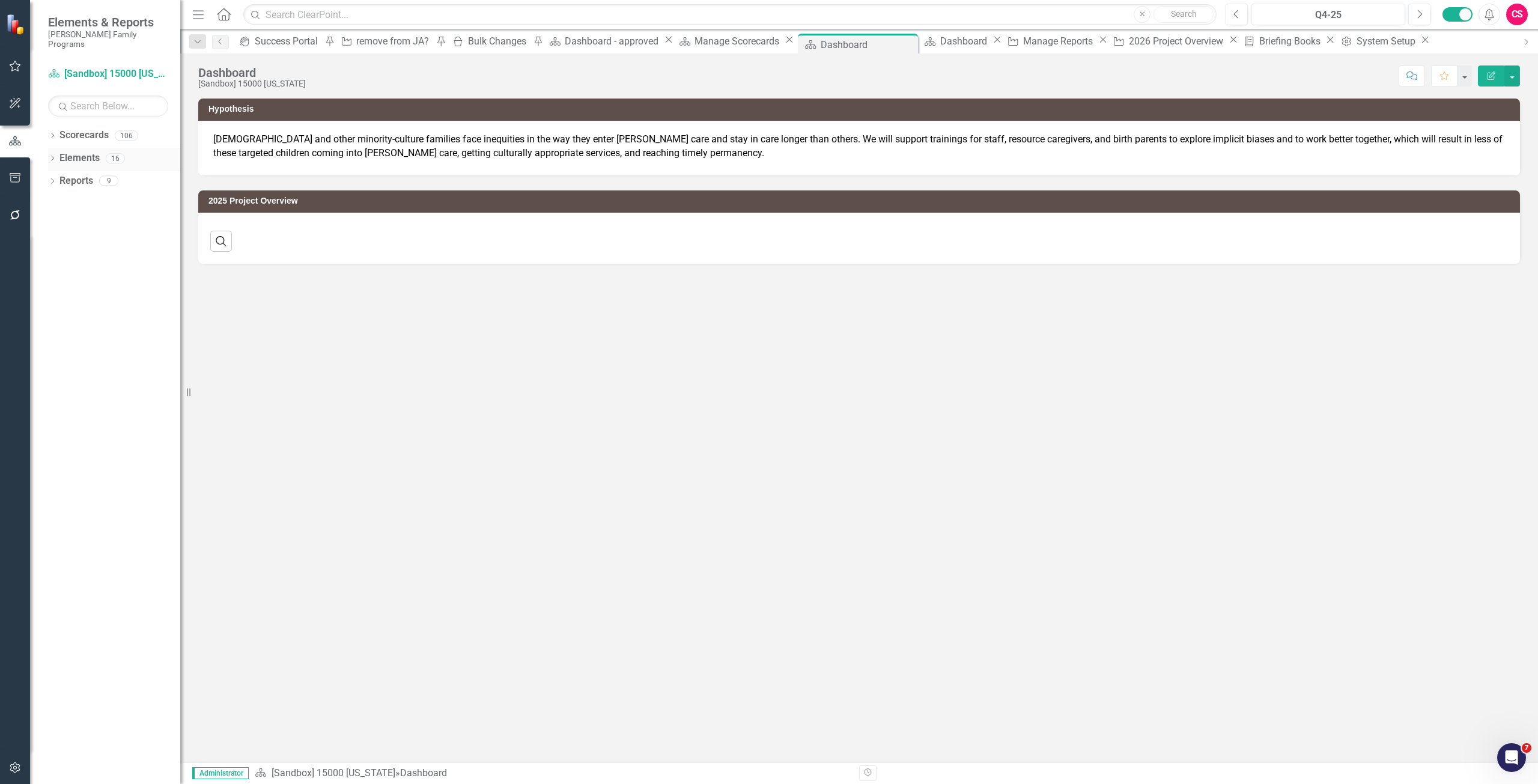
click at [71, 151] on link "Elements" at bounding box center [79, 158] width 40 height 14
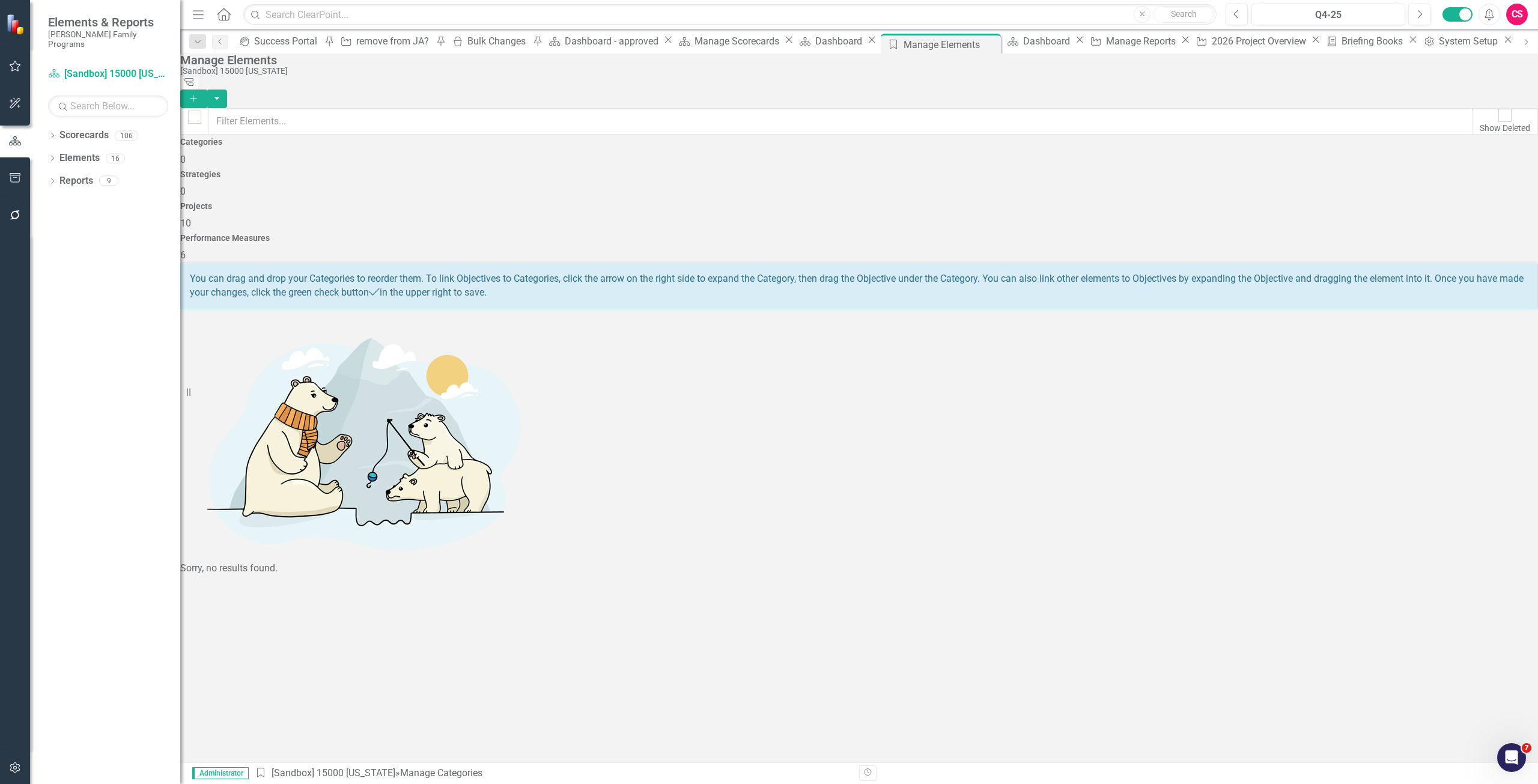
click at [191, 217] on span "10" at bounding box center [186, 223] width 11 height 11
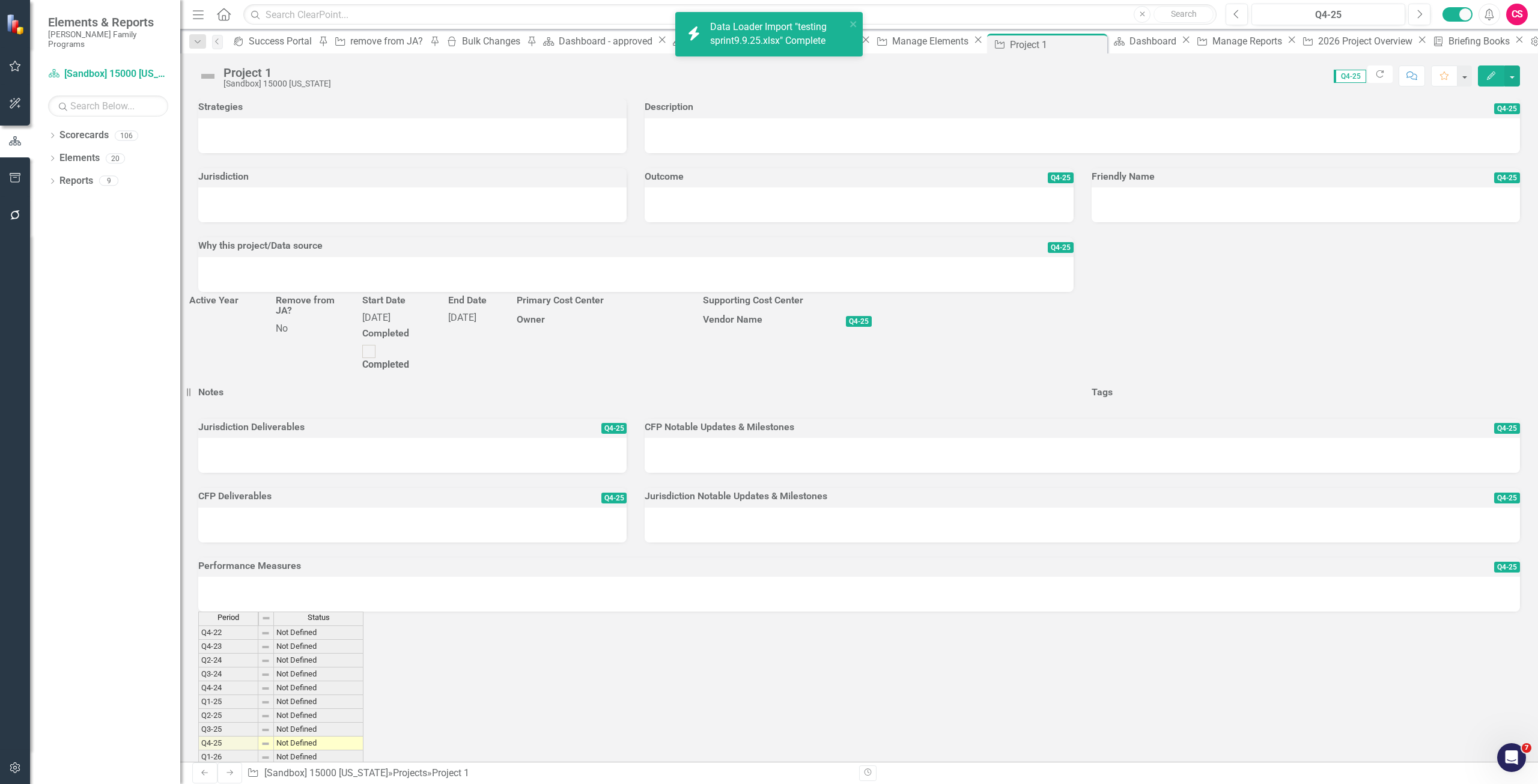
click at [789, 30] on div "Data Loader Import "testing sprint9.9.25.xlsx" Complete" at bounding box center [779, 34] width 136 height 27
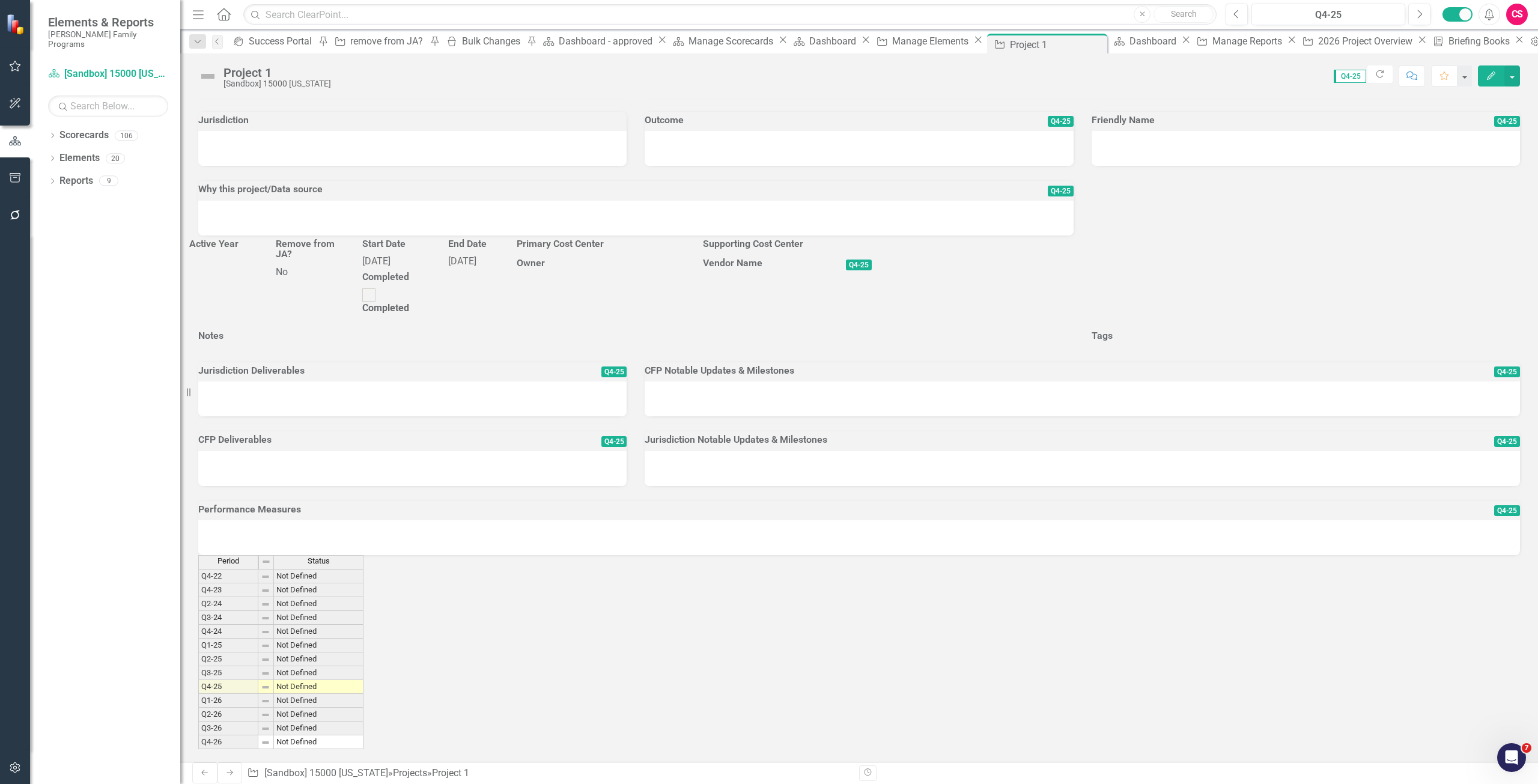
scroll to position [201, 0]
click at [1378, 77] on icon "Refresh" at bounding box center [1379, 74] width 11 height 8
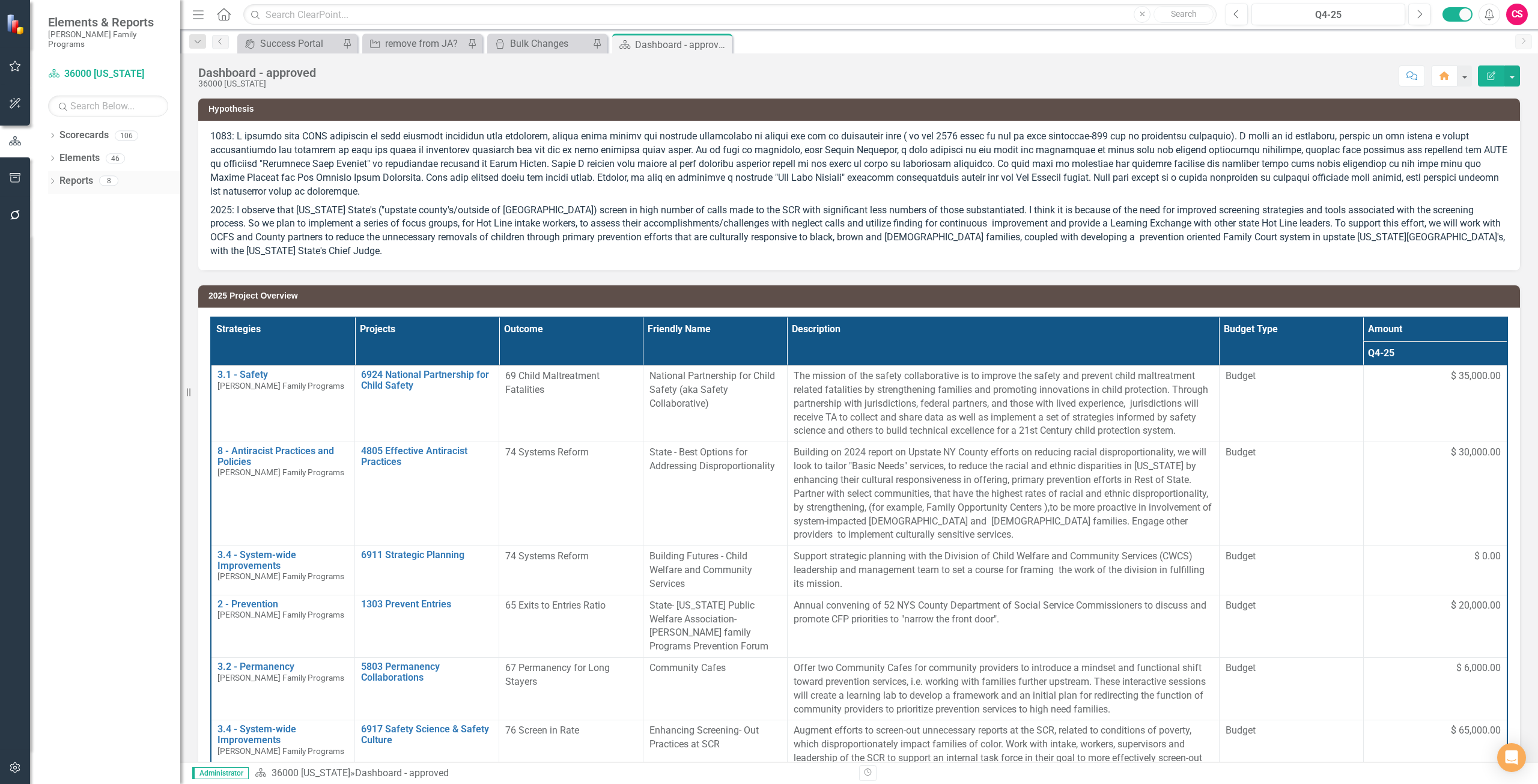
click at [76, 174] on link "Reports" at bounding box center [76, 181] width 34 height 14
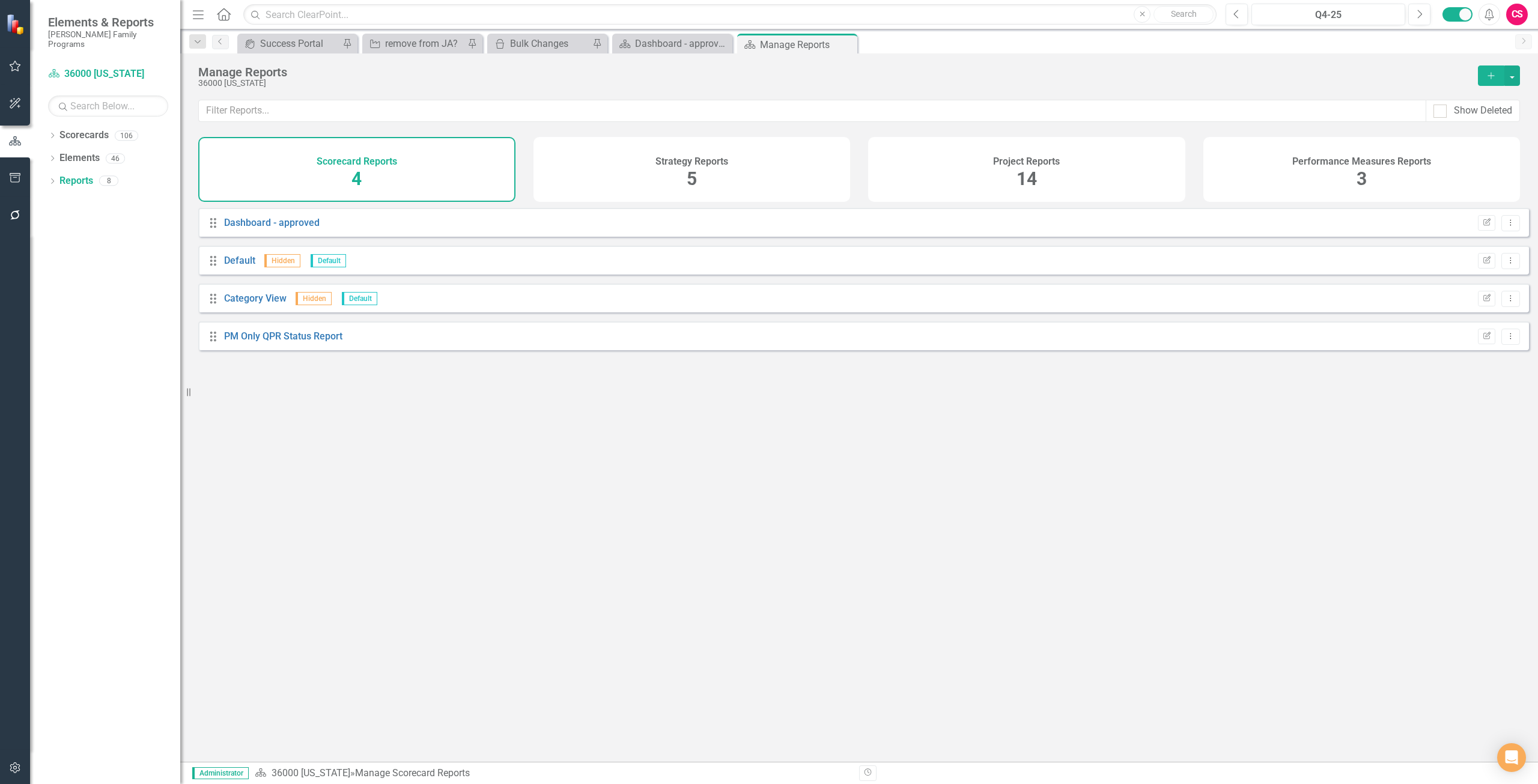
click at [1337, 175] on div "Performance Measures Reports 3" at bounding box center [1362, 170] width 317 height 65
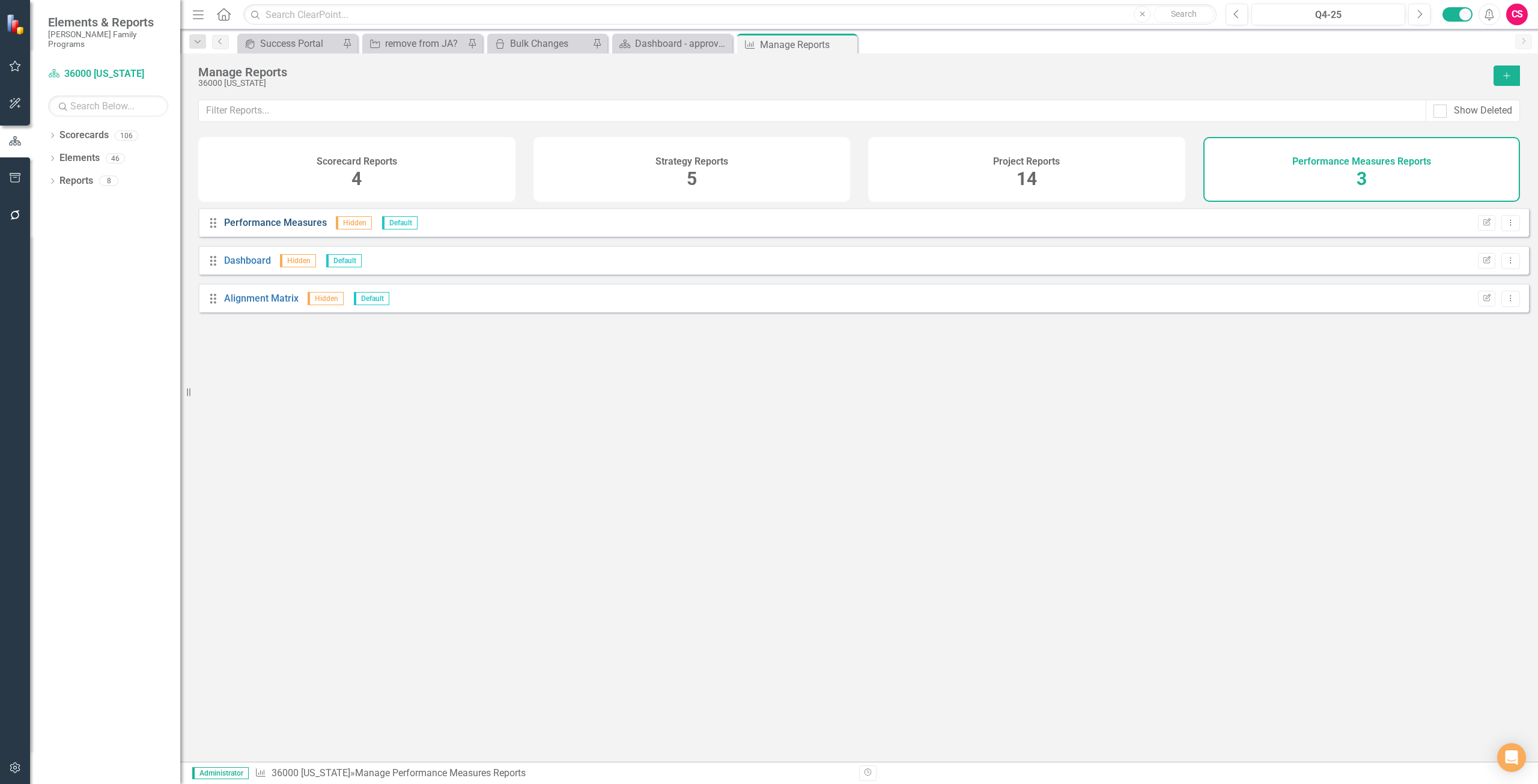
click at [270, 226] on link "Performance Measures" at bounding box center [276, 222] width 103 height 11
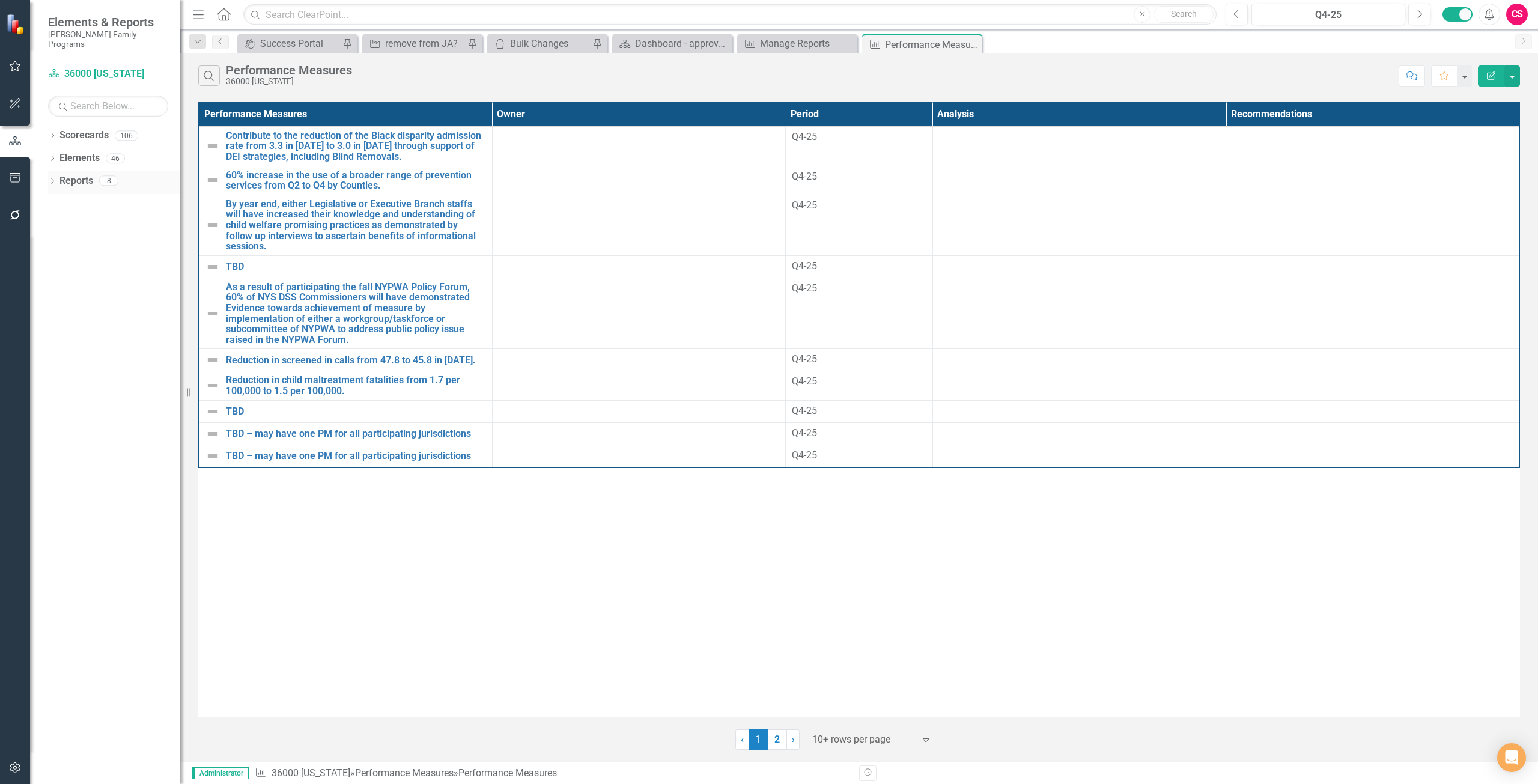
click at [102, 178] on div "Reports 8" at bounding box center [120, 182] width 121 height 23
click at [85, 174] on link "Reports" at bounding box center [76, 181] width 34 height 14
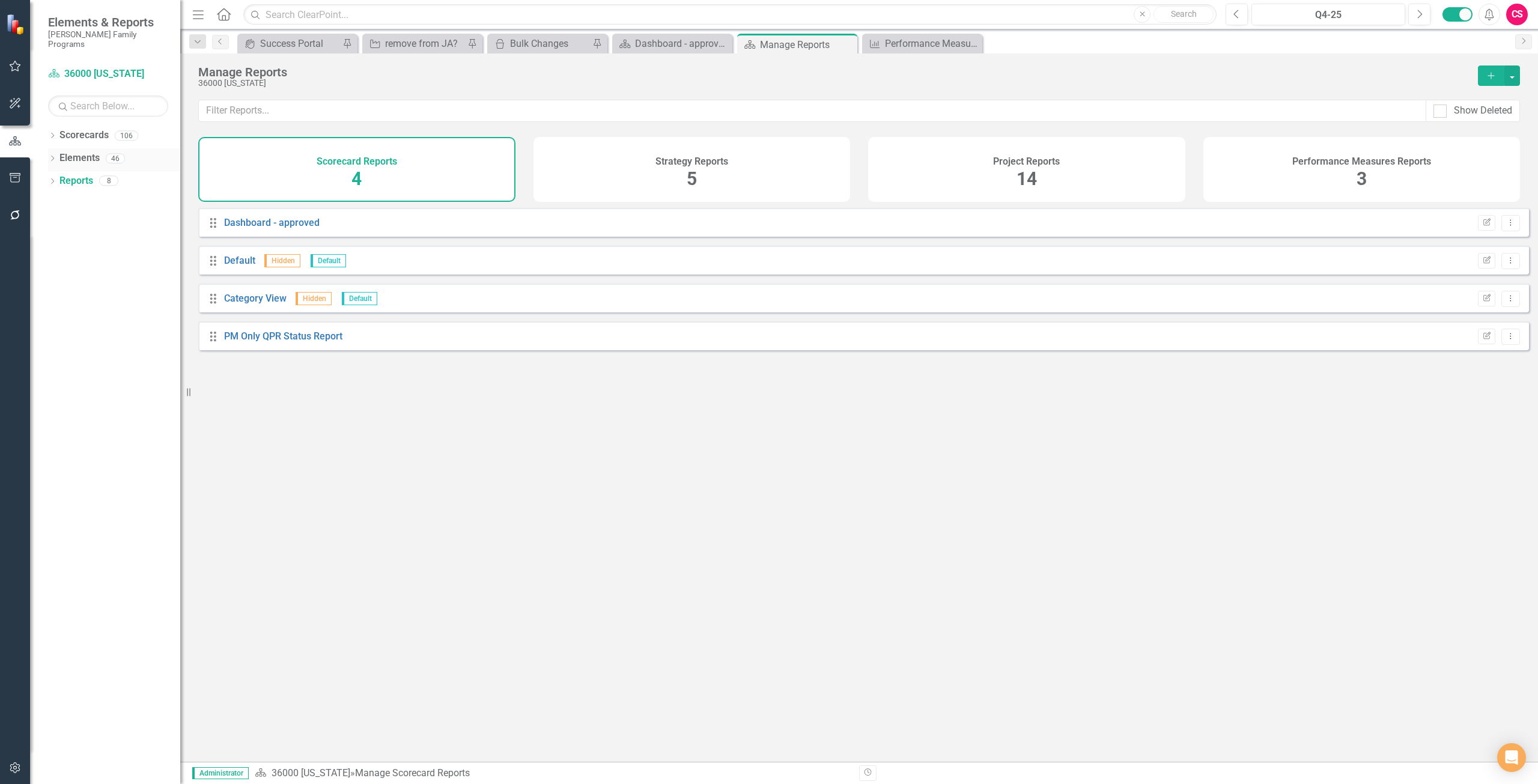
click at [81, 151] on link "Elements" at bounding box center [79, 158] width 40 height 14
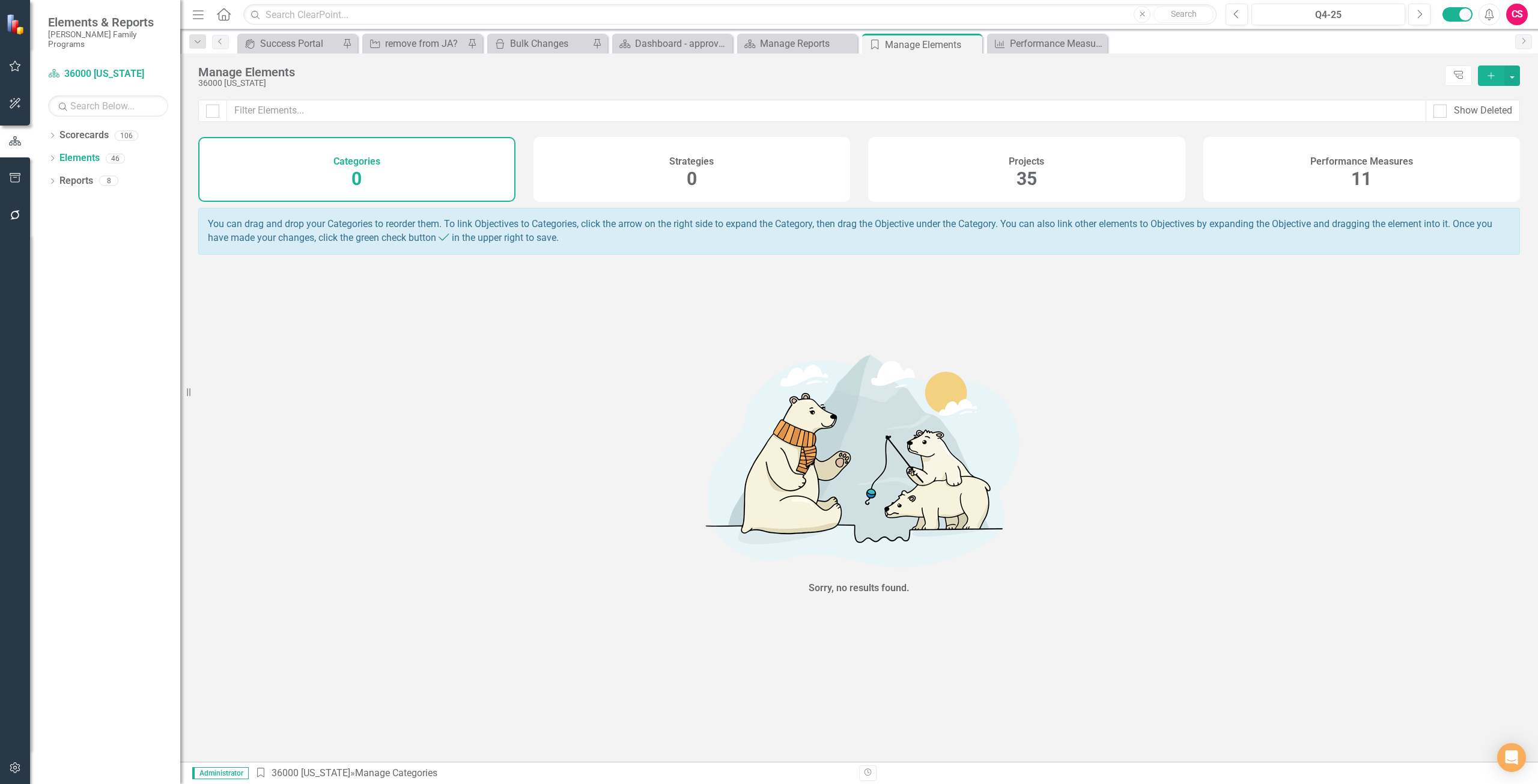
click at [1235, 172] on div "Performance Measures 11" at bounding box center [1362, 170] width 317 height 65
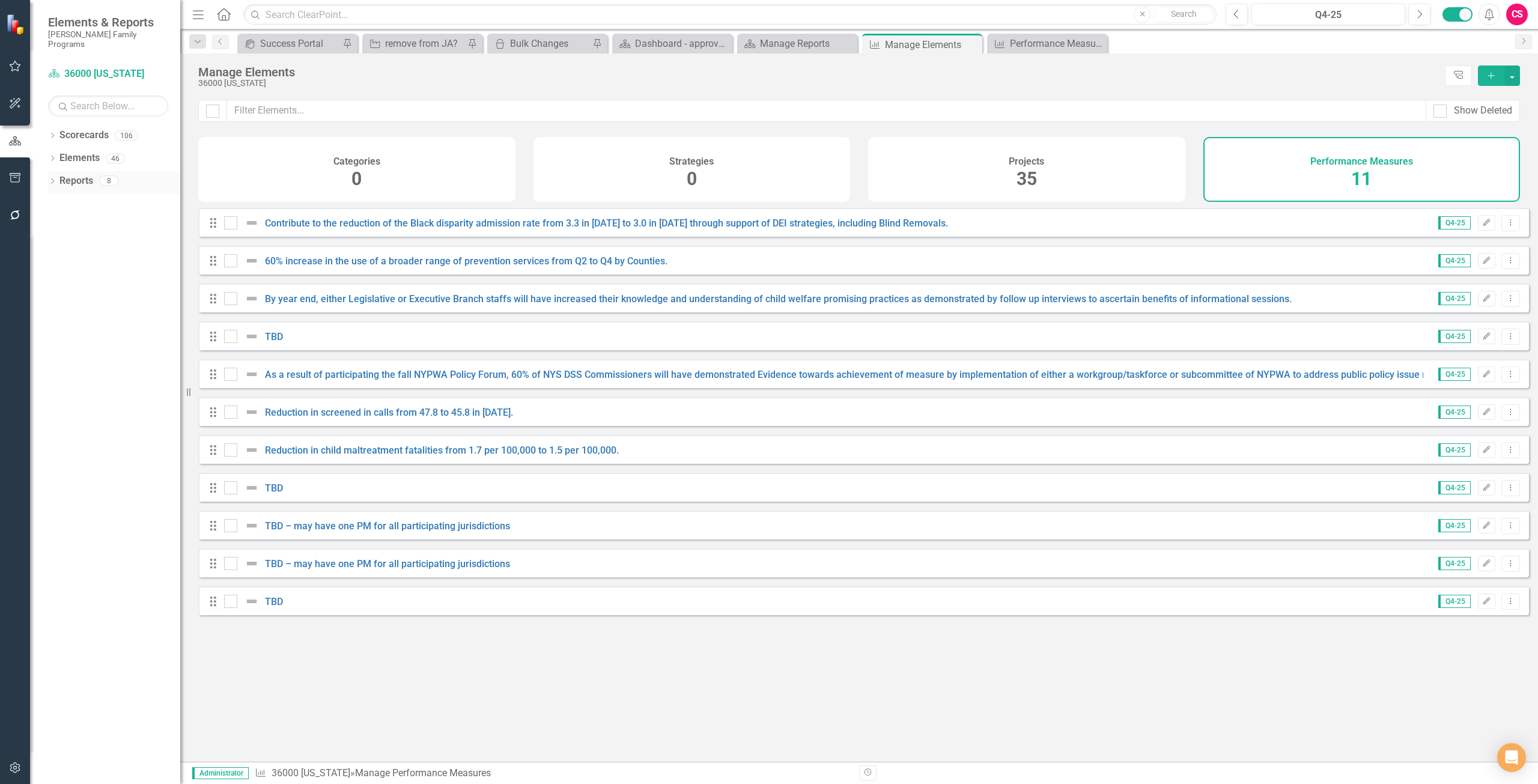
click at [79, 174] on link "Reports" at bounding box center [76, 181] width 34 height 14
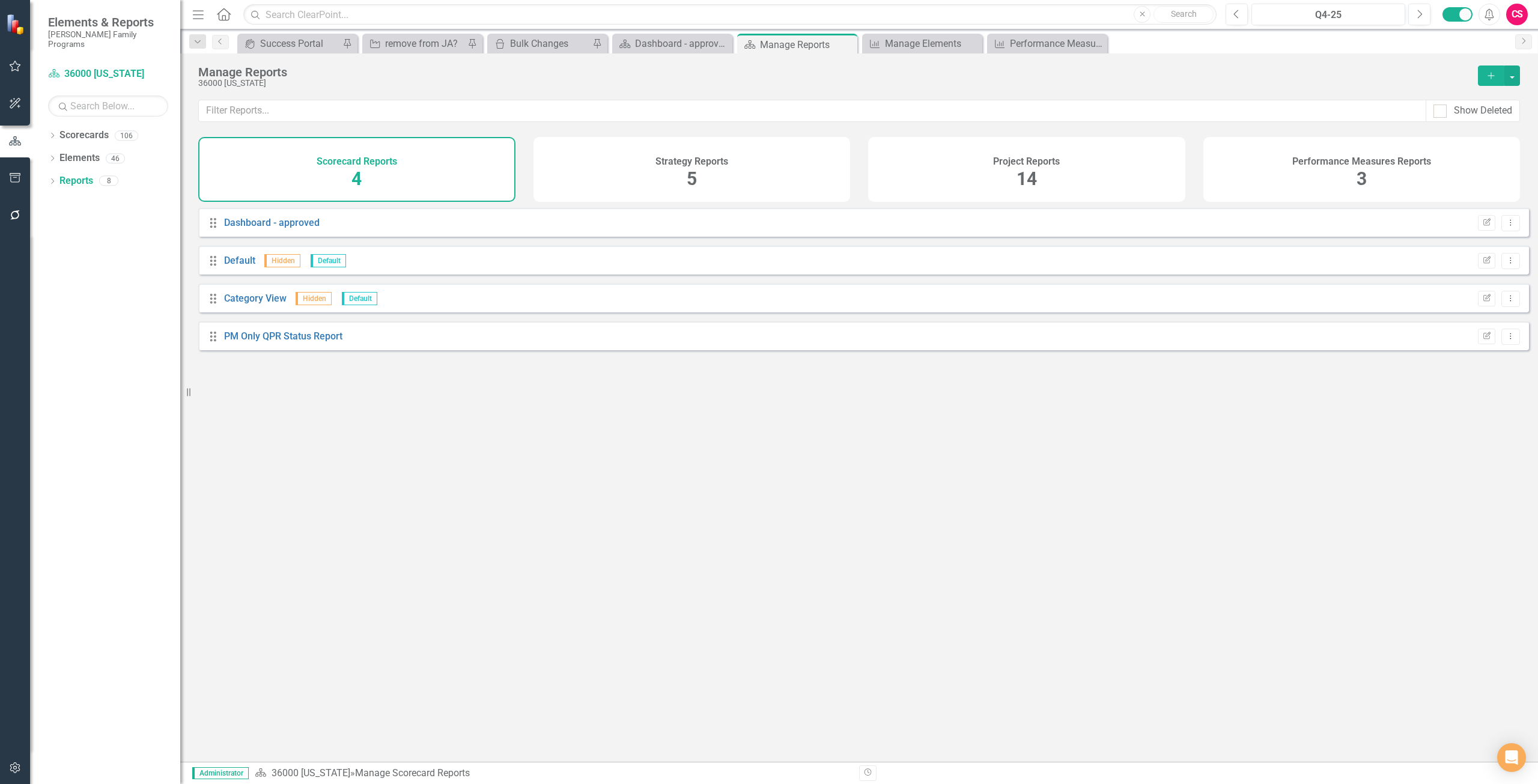
click at [1313, 168] on div "Performance Measures Reports 3" at bounding box center [1362, 170] width 317 height 65
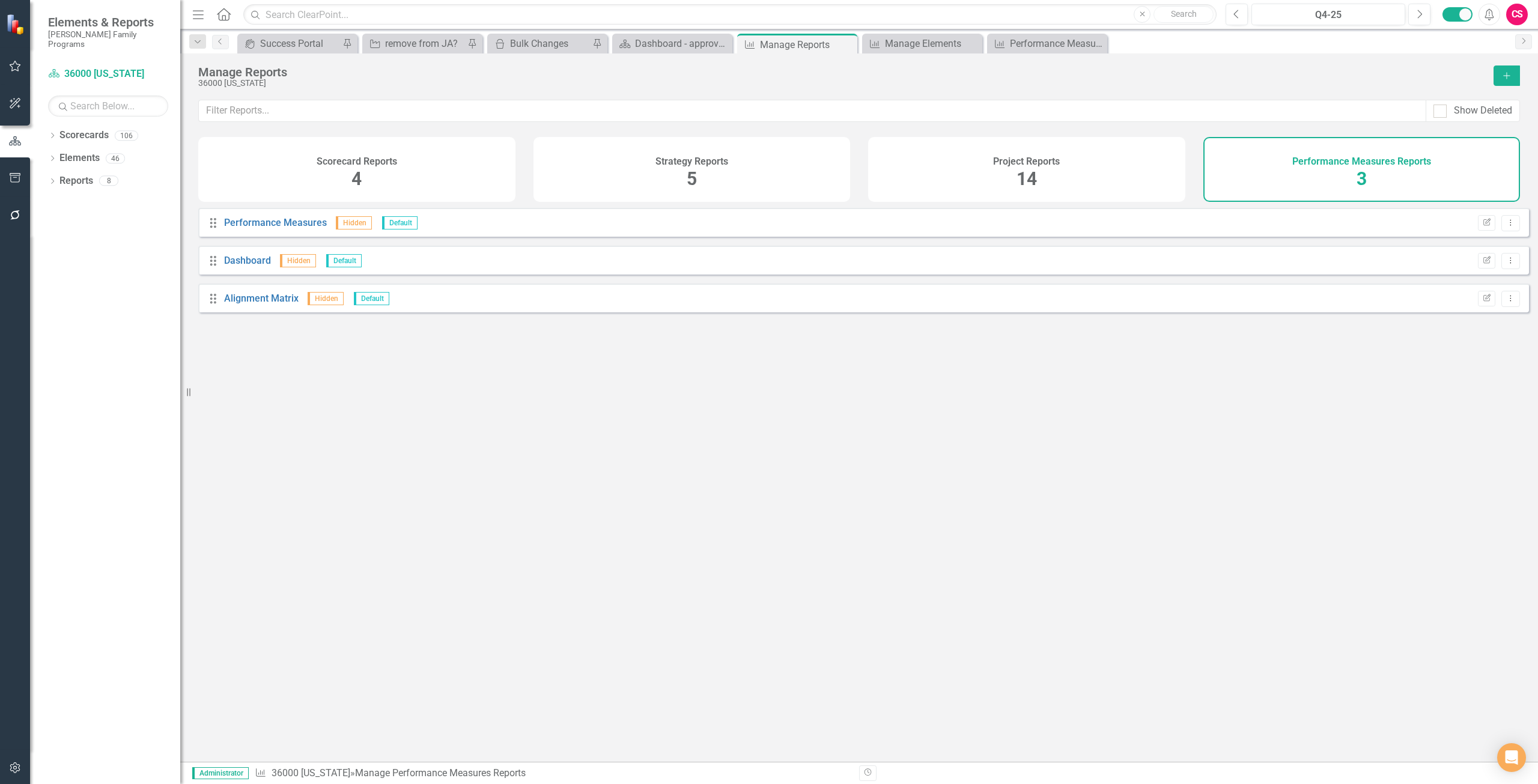
click at [1509, 72] on icon "Add" at bounding box center [1507, 76] width 11 height 8
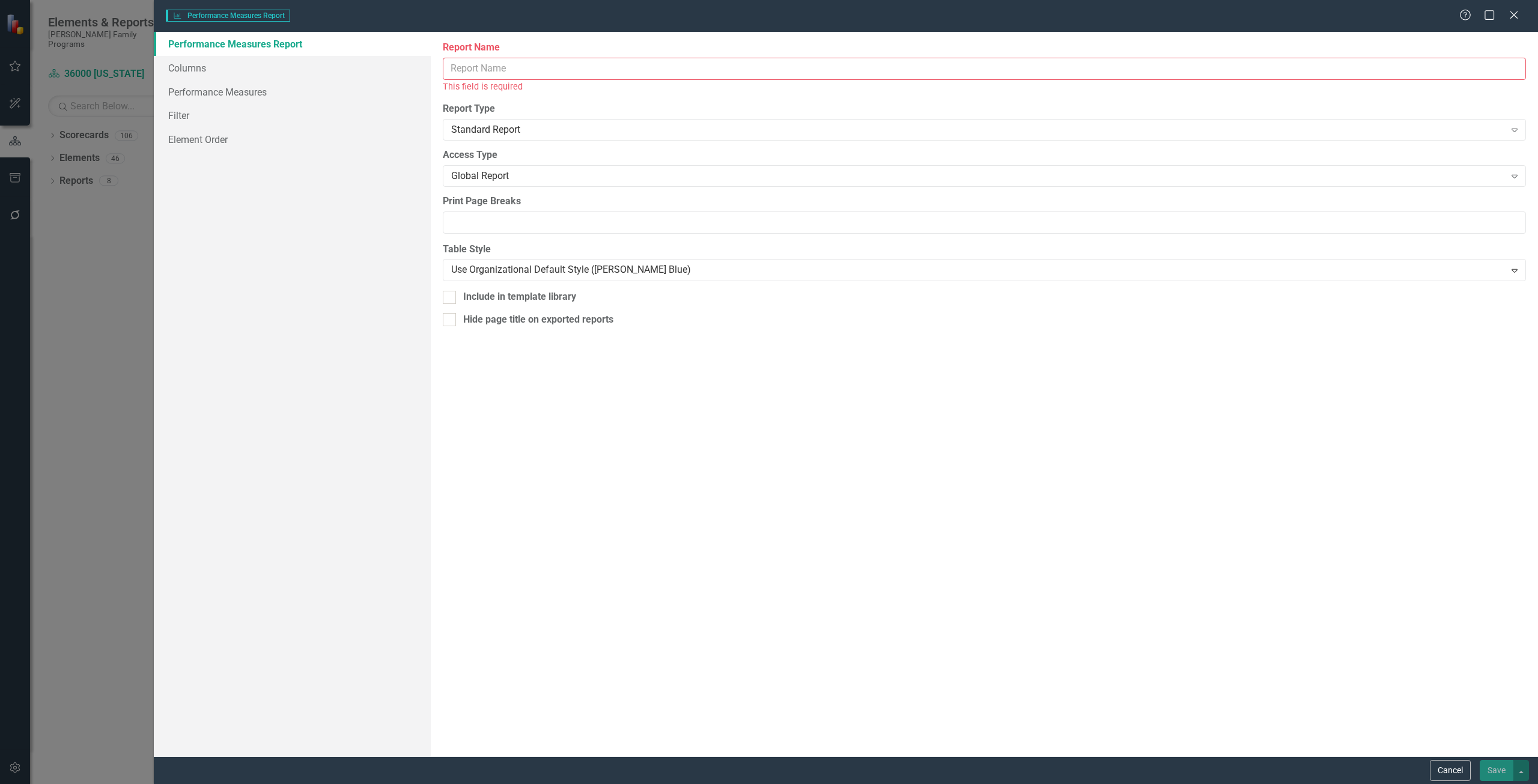
click at [492, 64] on input "Report Name" at bounding box center [984, 69] width 1084 height 22
click at [1452, 771] on button "Cancel" at bounding box center [1450, 770] width 41 height 21
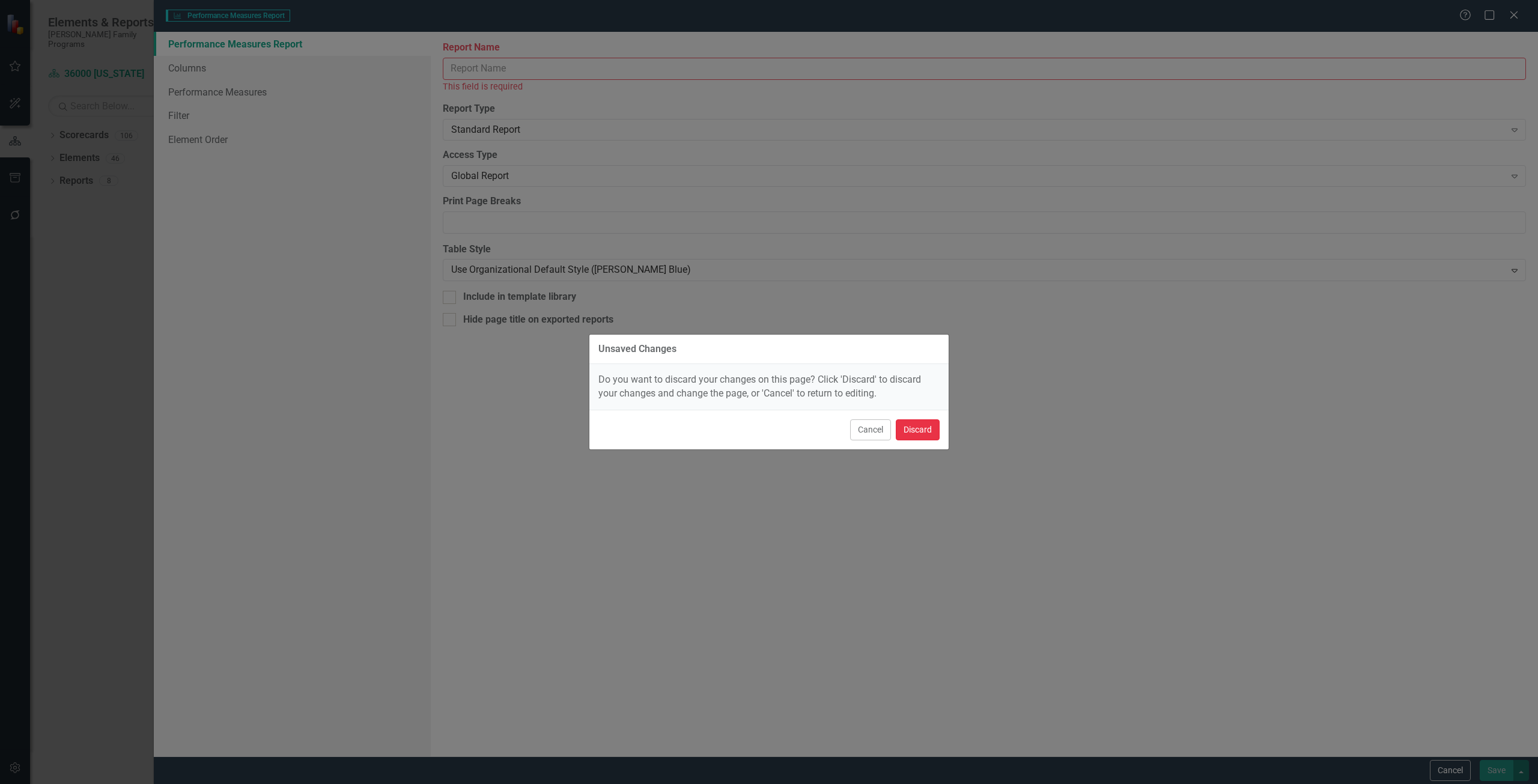
click at [906, 431] on button "Discard" at bounding box center [918, 429] width 44 height 21
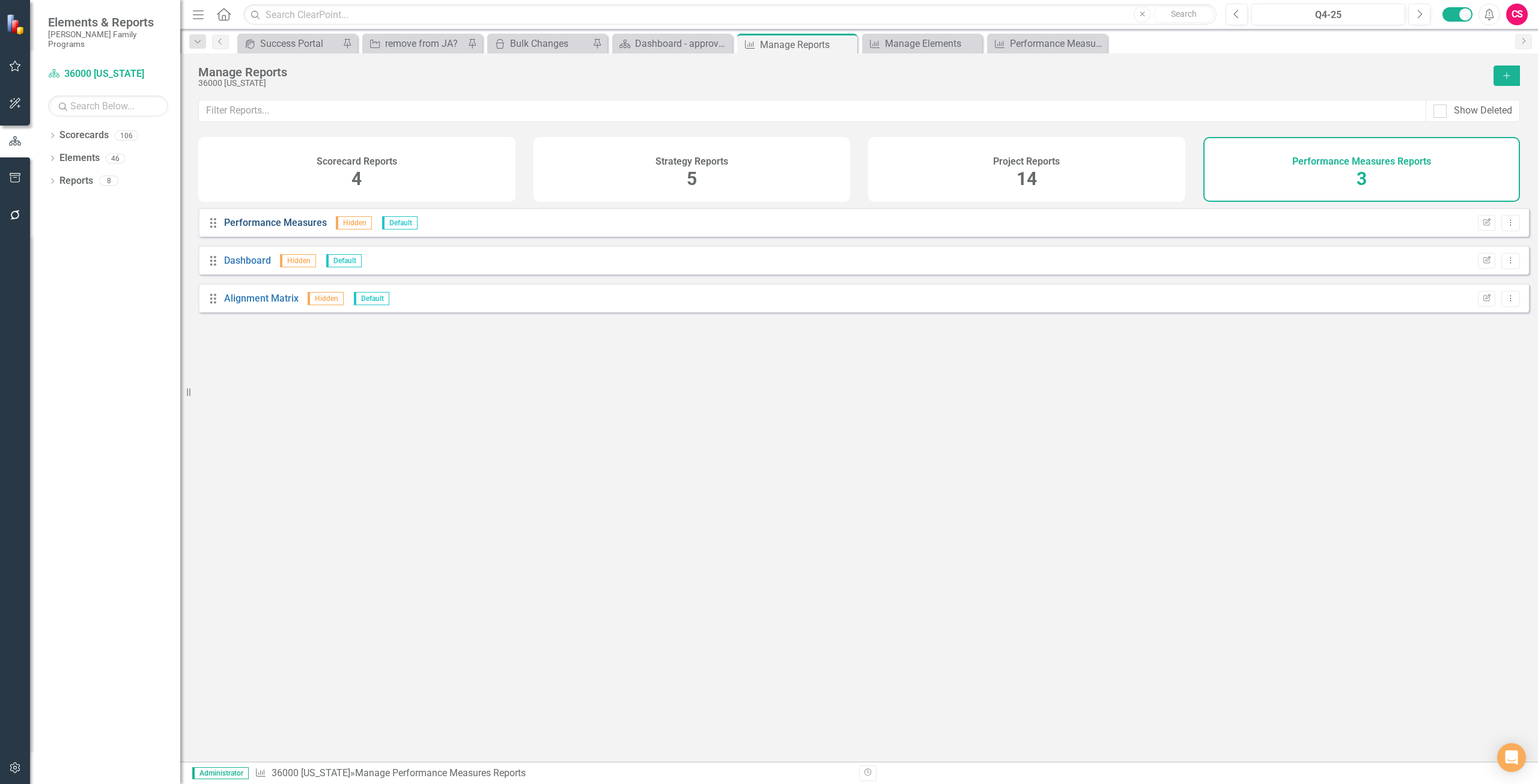
click at [281, 228] on link "Performance Measures" at bounding box center [276, 222] width 103 height 11
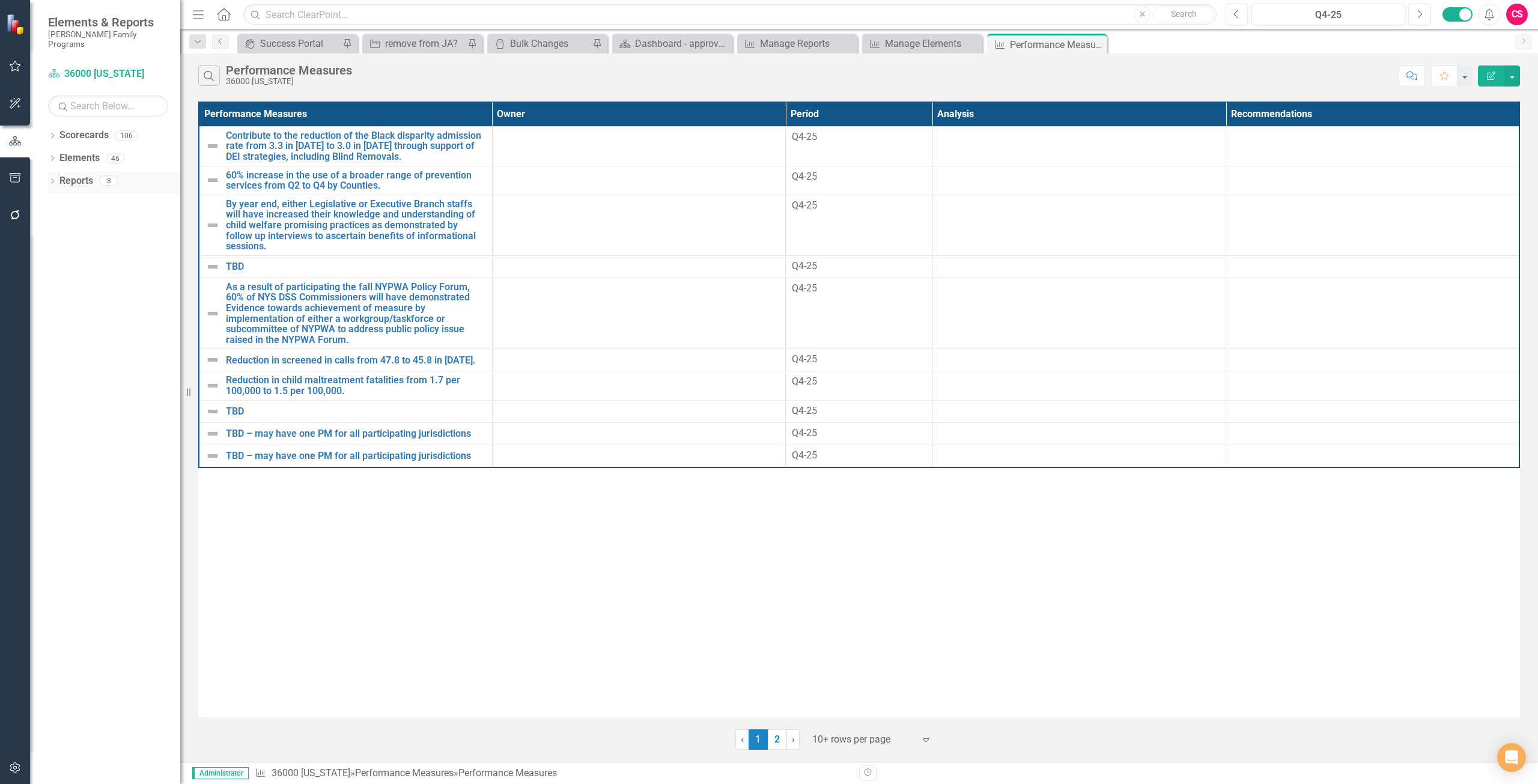
click at [84, 171] on div "Reports" at bounding box center [76, 180] width 34 height 20
click at [89, 174] on link "Reports" at bounding box center [76, 181] width 34 height 14
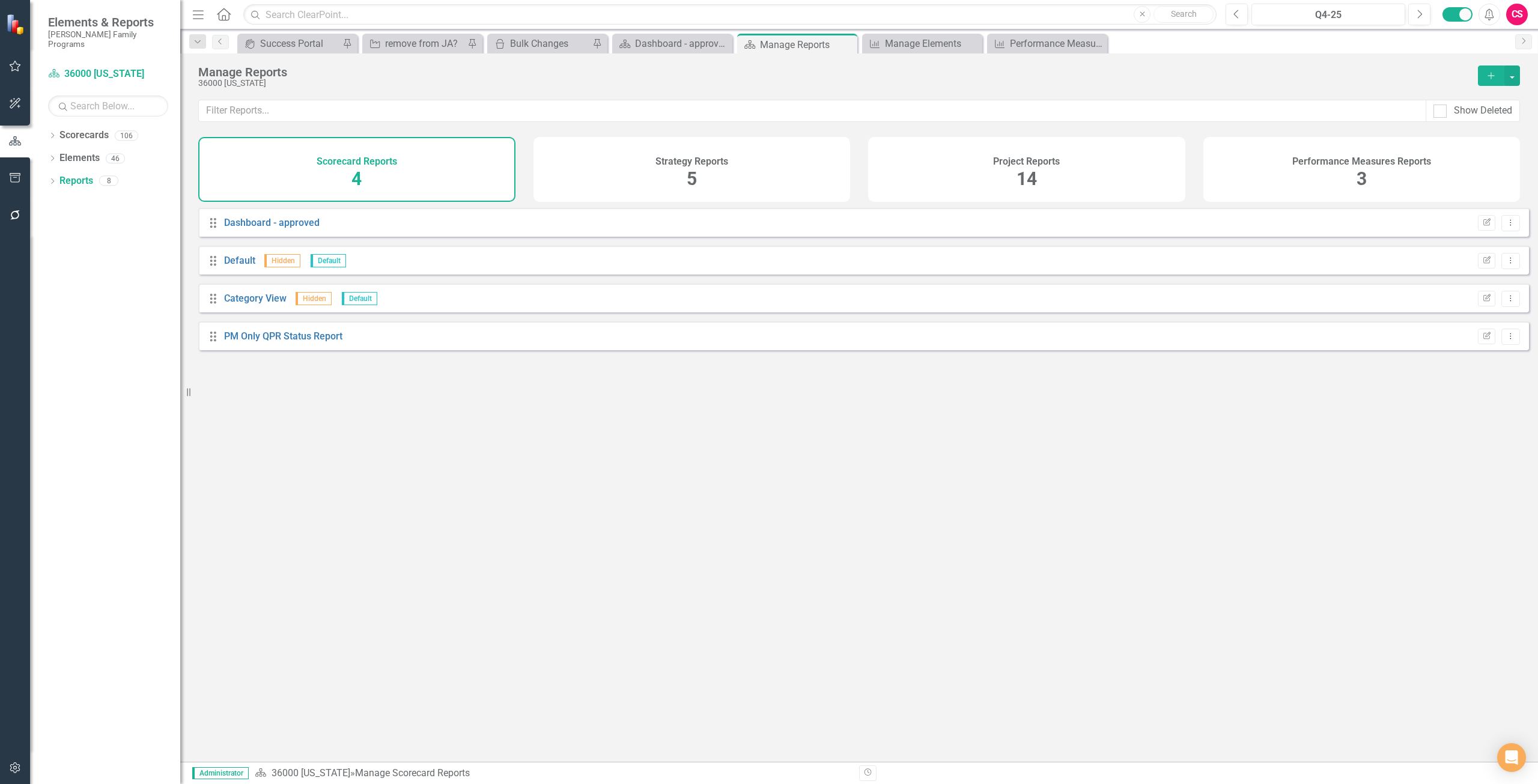
click at [1325, 174] on div "Performance Measures Reports 3" at bounding box center [1362, 170] width 317 height 65
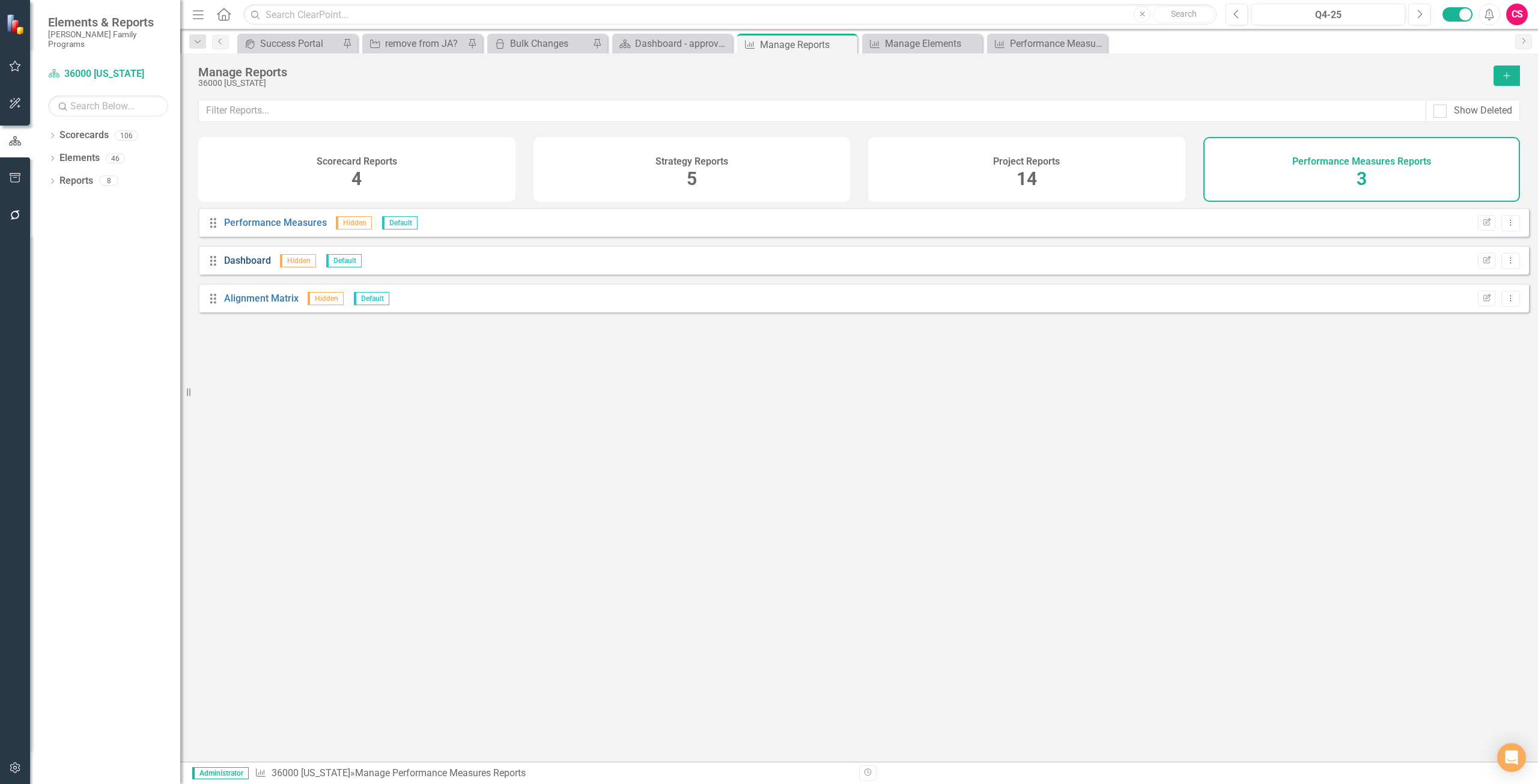
click at [260, 263] on link "Dashboard" at bounding box center [248, 260] width 47 height 11
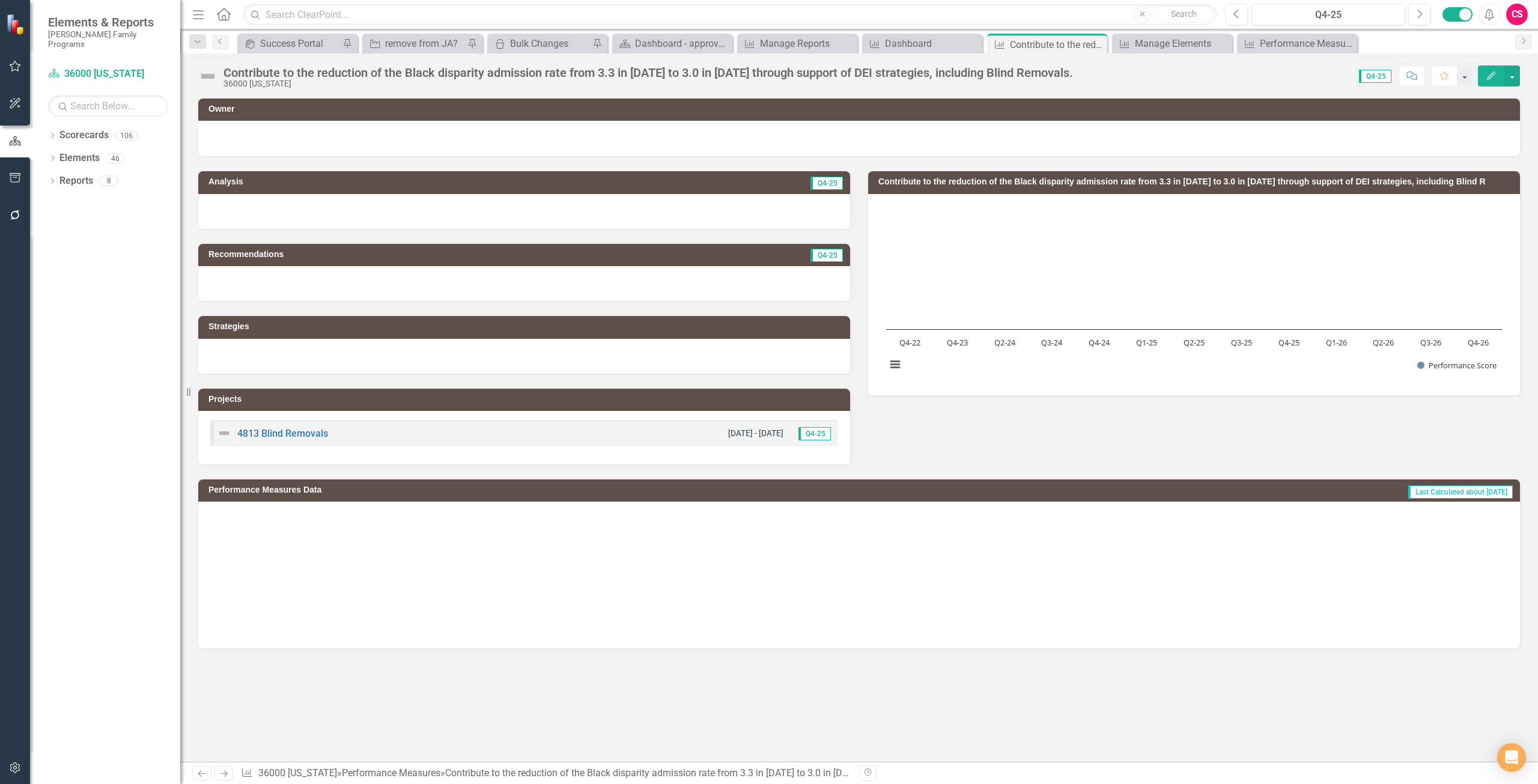
click at [1062, 184] on h3 "Contribute to the reduction of the Black disparity admission rate from 3.3 in 2…" at bounding box center [1196, 182] width 636 height 9
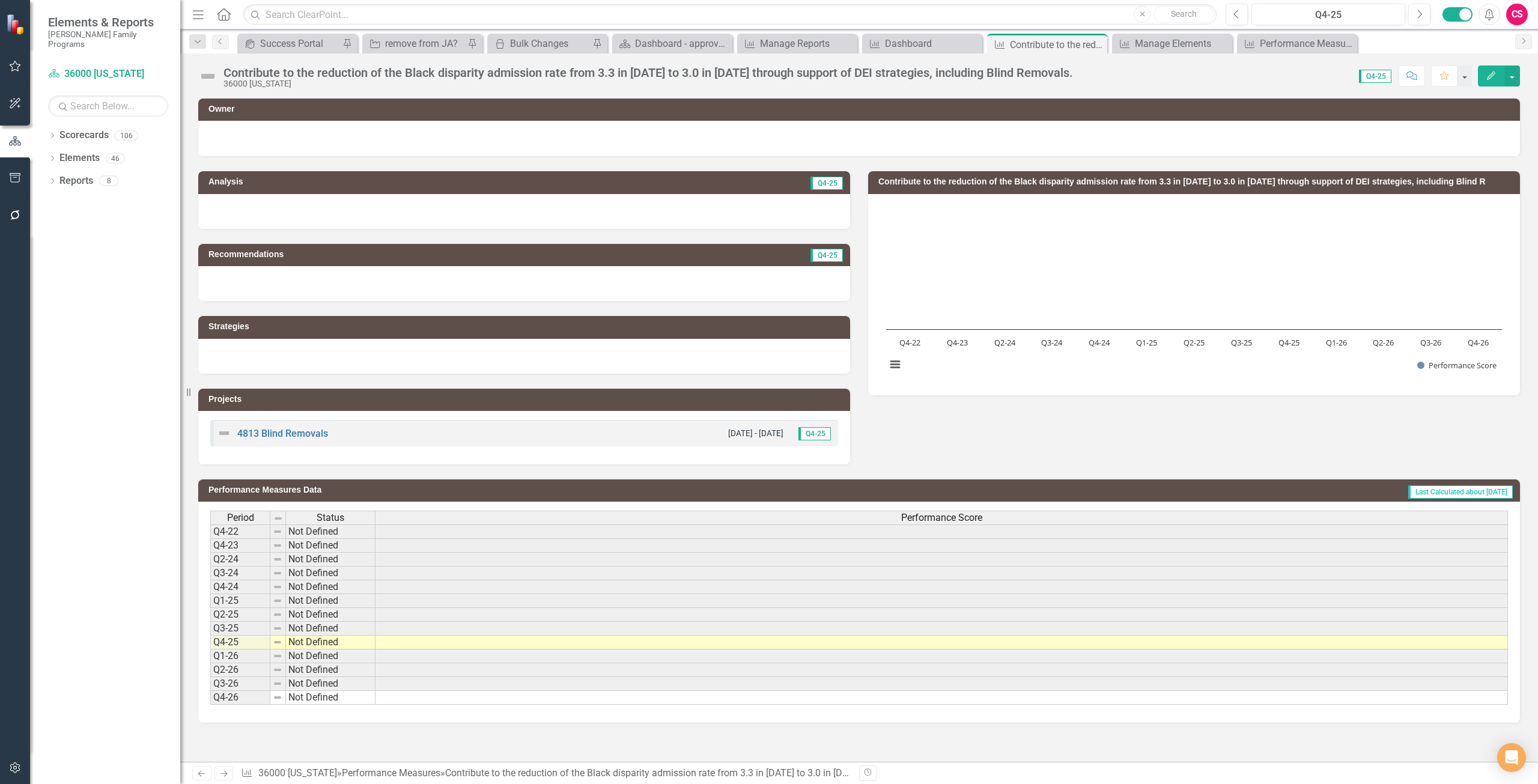
click at [1062, 184] on h3 "Contribute to the reduction of the Black disparity admission rate from 3.3 in 2…" at bounding box center [1196, 182] width 636 height 9
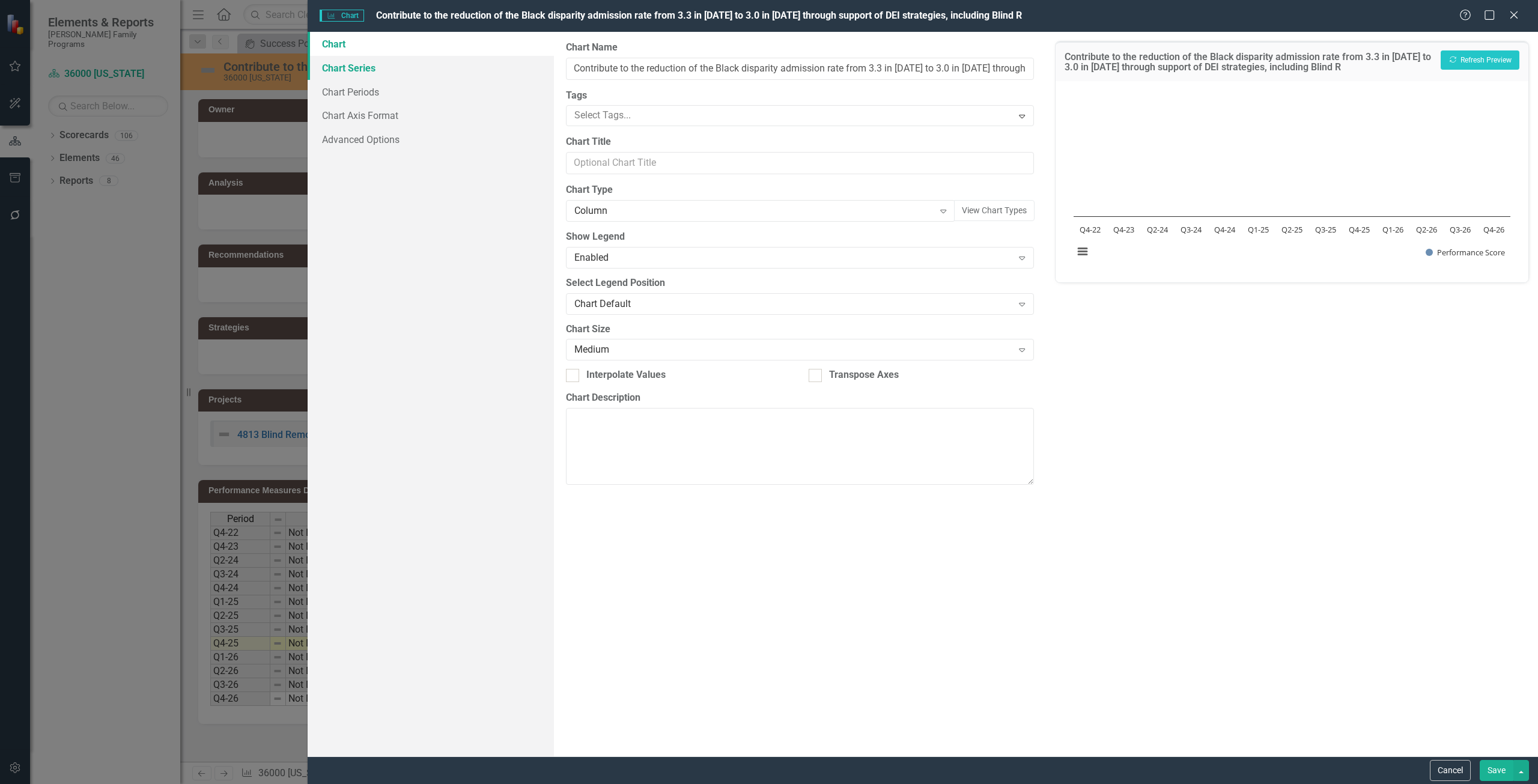
click at [386, 69] on link "Chart Series" at bounding box center [431, 68] width 247 height 24
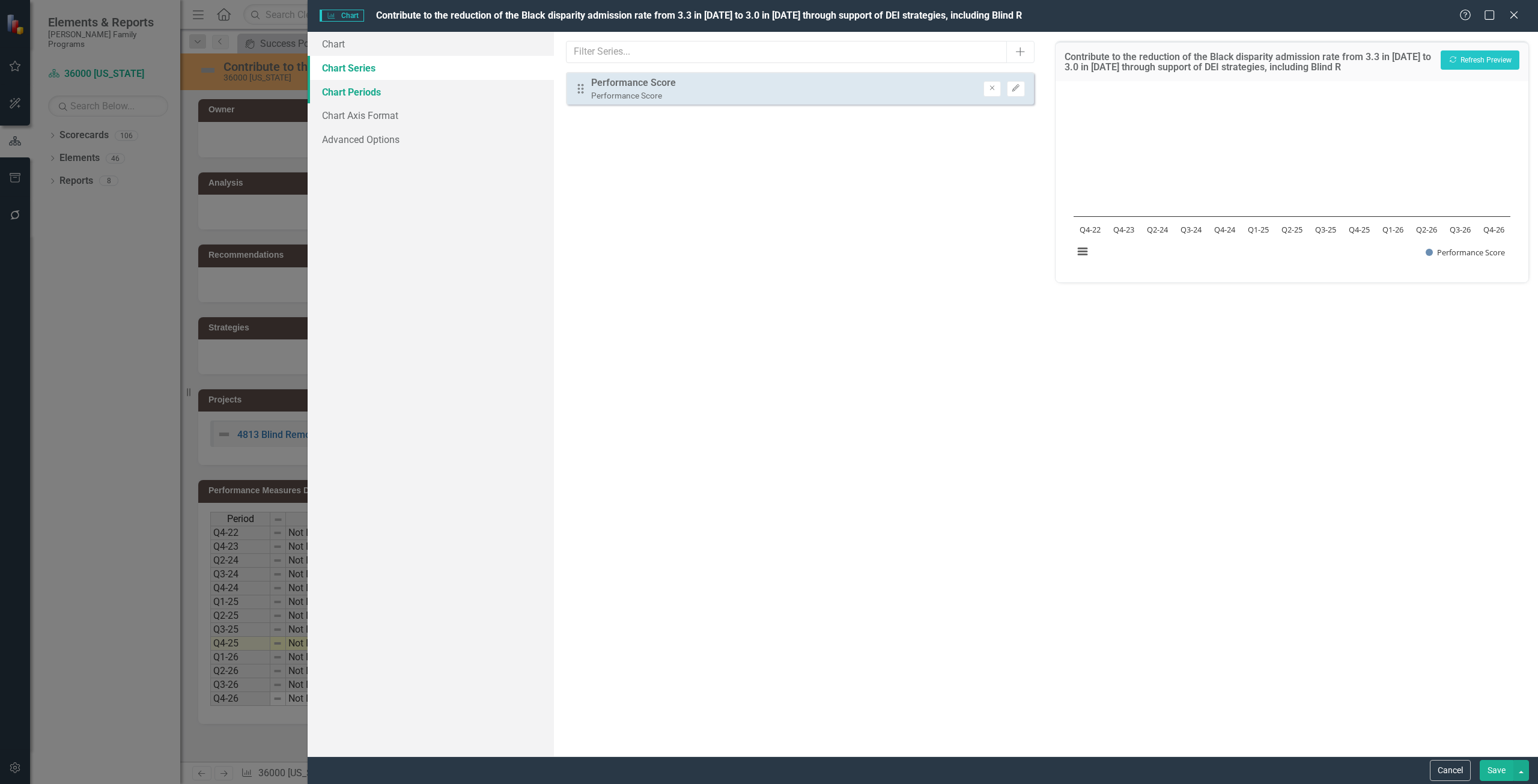
click at [402, 83] on link "Chart Periods" at bounding box center [431, 92] width 247 height 24
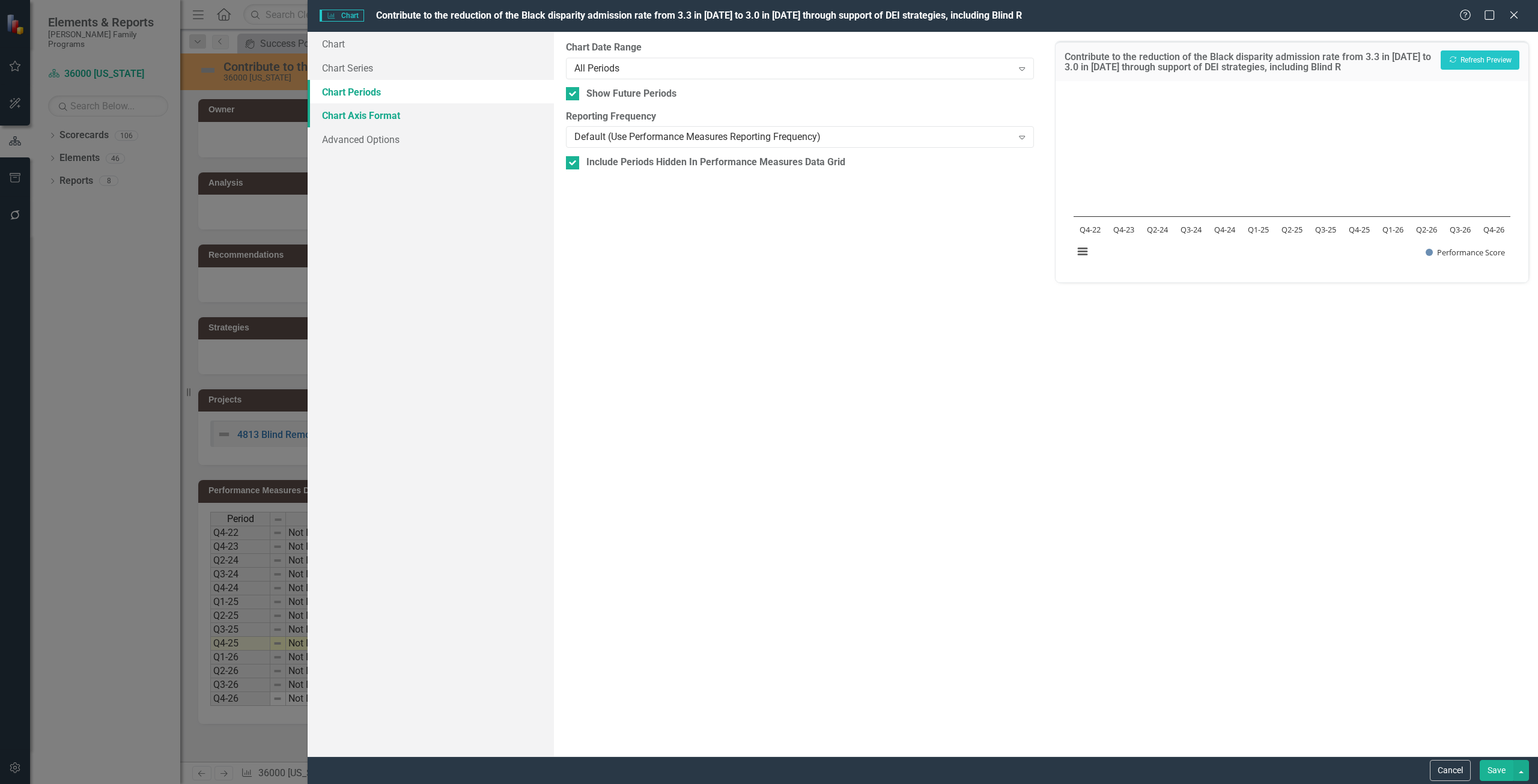
click at [406, 112] on link "Chart Axis Format" at bounding box center [431, 116] width 247 height 24
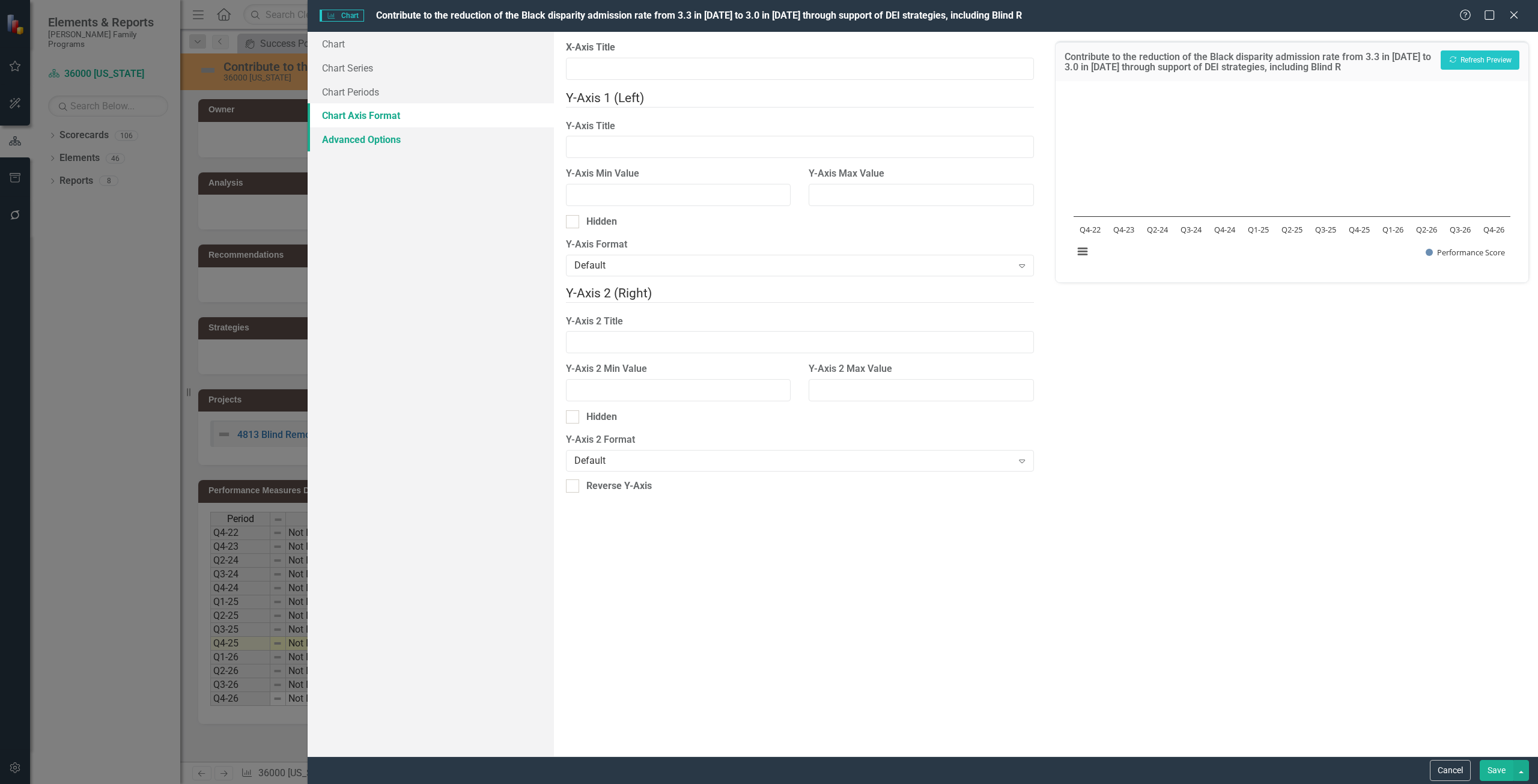
click at [408, 145] on link "Advanced Options" at bounding box center [431, 139] width 247 height 24
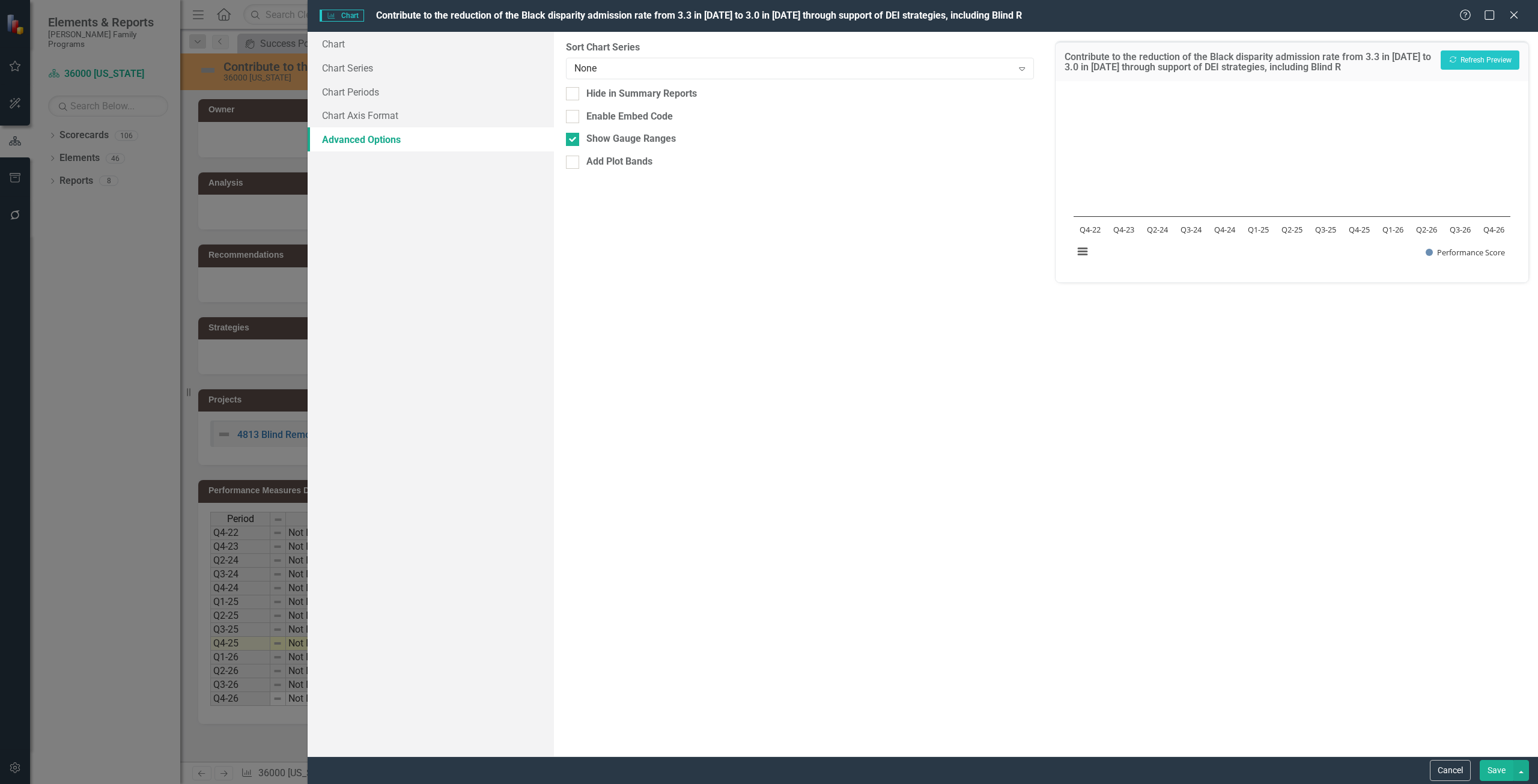
click at [587, 82] on div "From this tab, you can sort the chart series by value or hide the chart from su…" at bounding box center [800, 394] width 492 height 724
click at [587, 68] on div "None" at bounding box center [794, 68] width 439 height 14
click at [586, 48] on label "Sort Chart Series" at bounding box center [800, 48] width 468 height 14
click at [622, 93] on div "Hide in Summary Reports" at bounding box center [642, 94] width 111 height 14
click at [574, 93] on input "Hide in Summary Reports" at bounding box center [570, 91] width 8 height 8
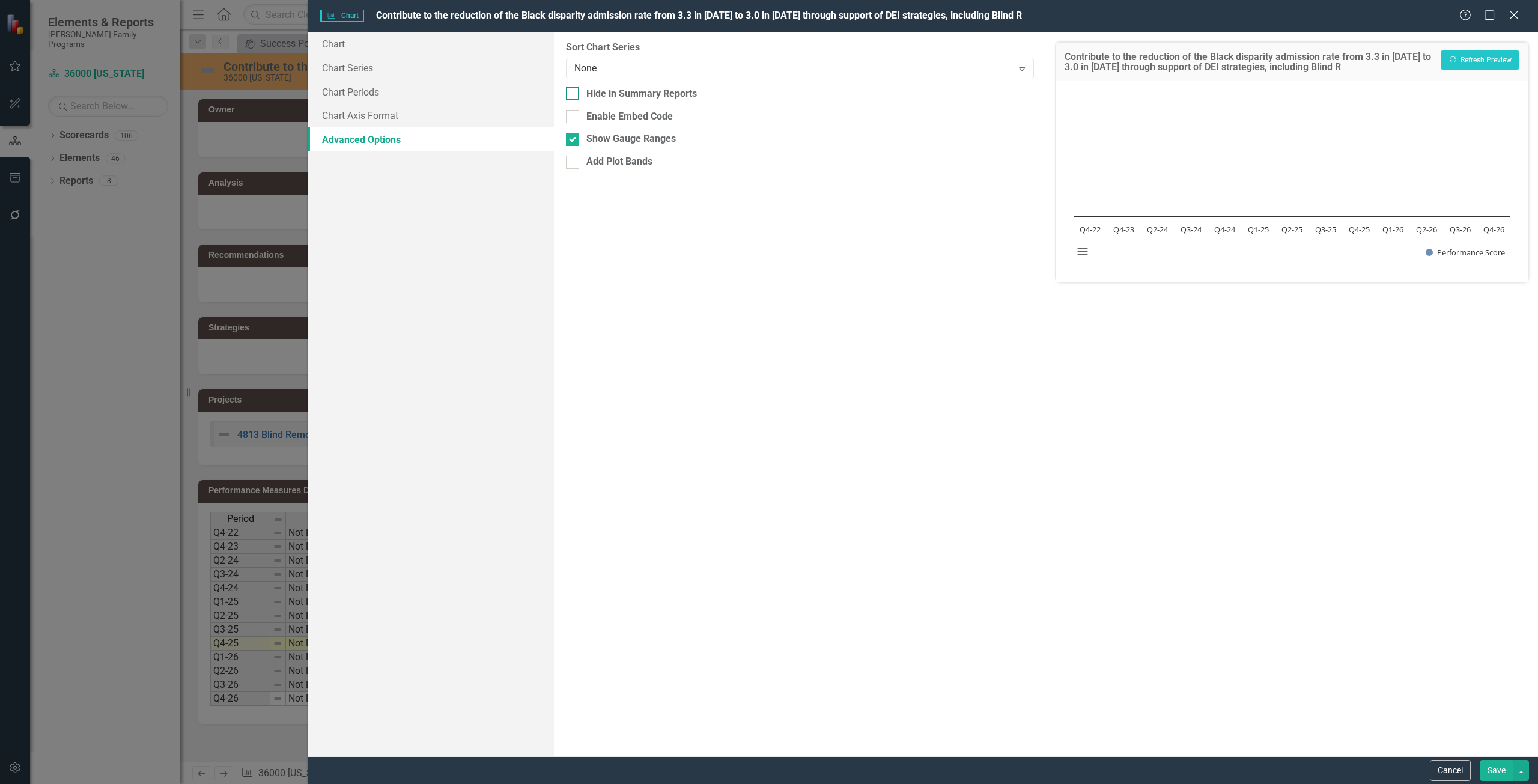
checkbox input "true"
click at [1499, 767] on button "Save" at bounding box center [1497, 770] width 34 height 21
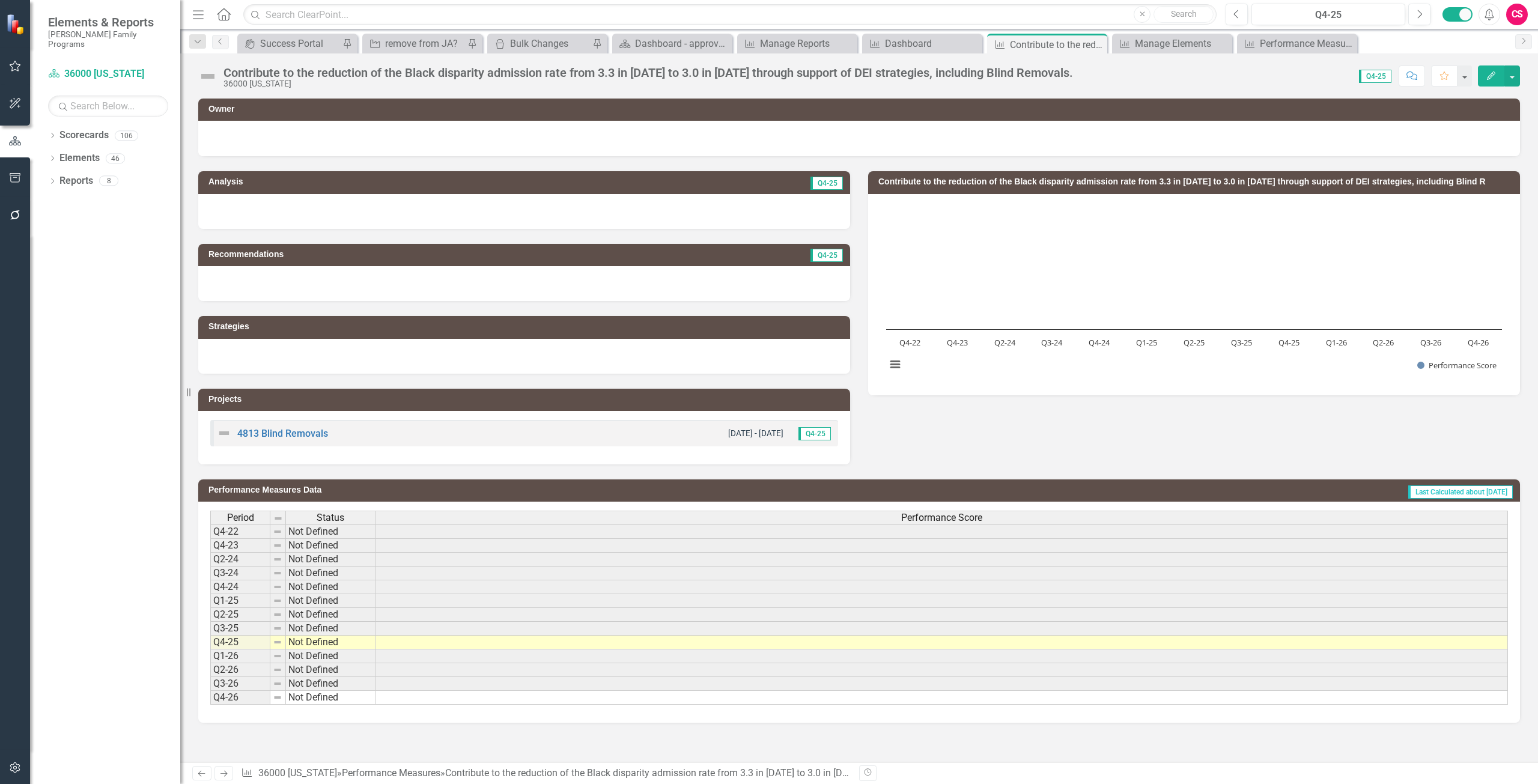
click at [1492, 72] on icon "Edit" at bounding box center [1491, 76] width 11 height 8
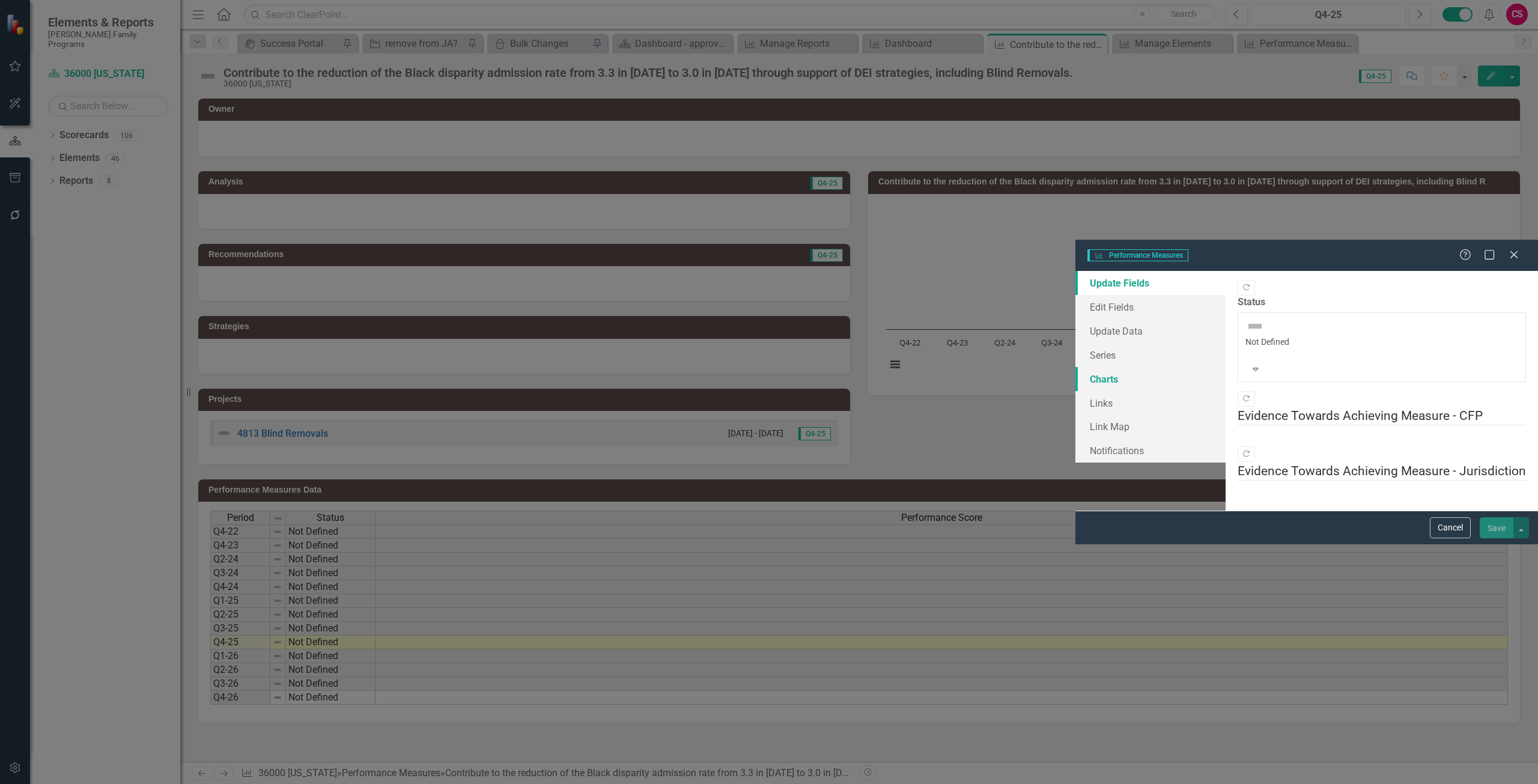
click at [1075, 367] on link "Charts" at bounding box center [1150, 379] width 150 height 24
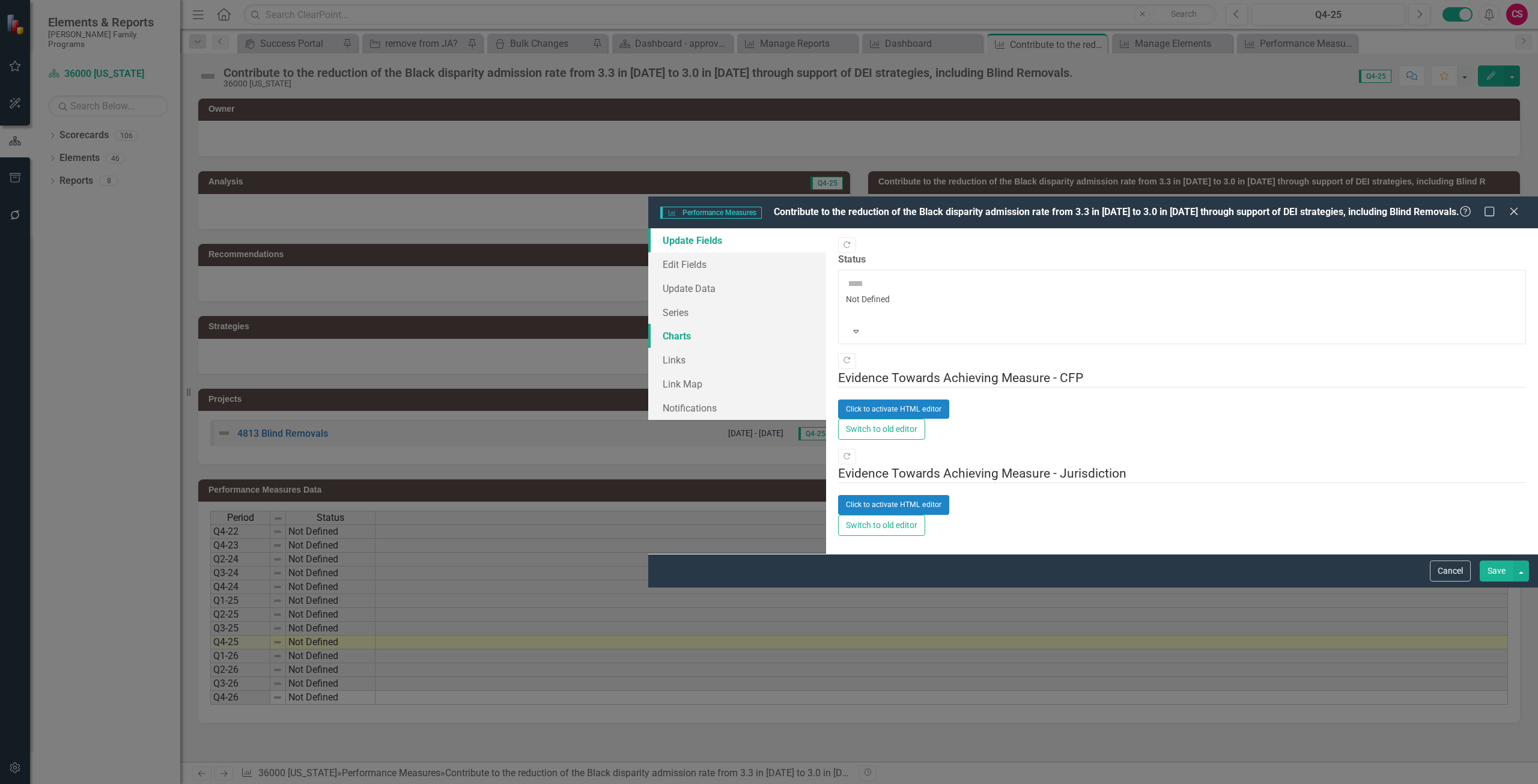
click at [648, 324] on link "Charts" at bounding box center [737, 336] width 178 height 24
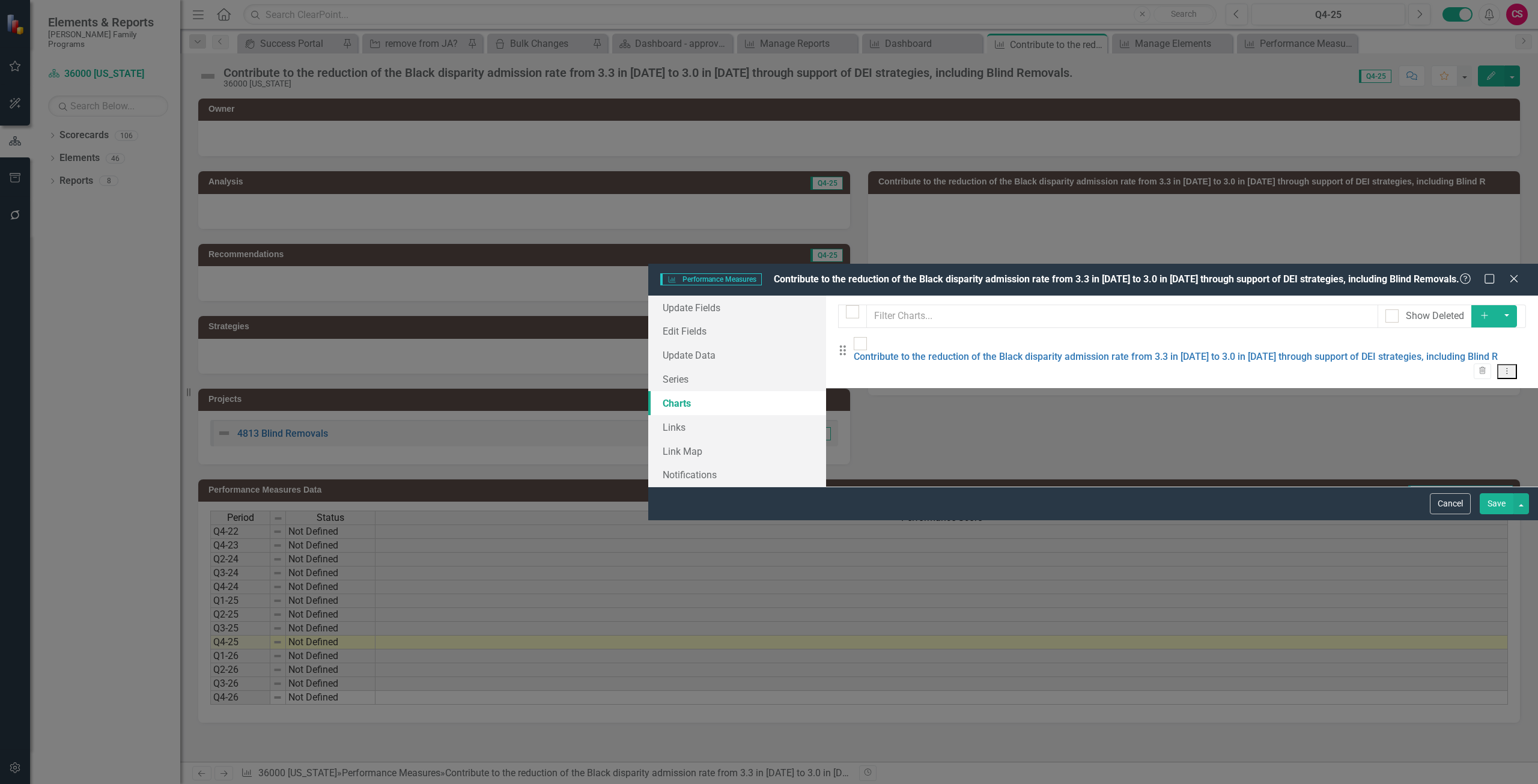
click at [1506, 367] on icon "Dropdown Menu" at bounding box center [1507, 371] width 10 height 8
click at [1461, 103] on link "Edit Edit Chart" at bounding box center [1468, 105] width 95 height 22
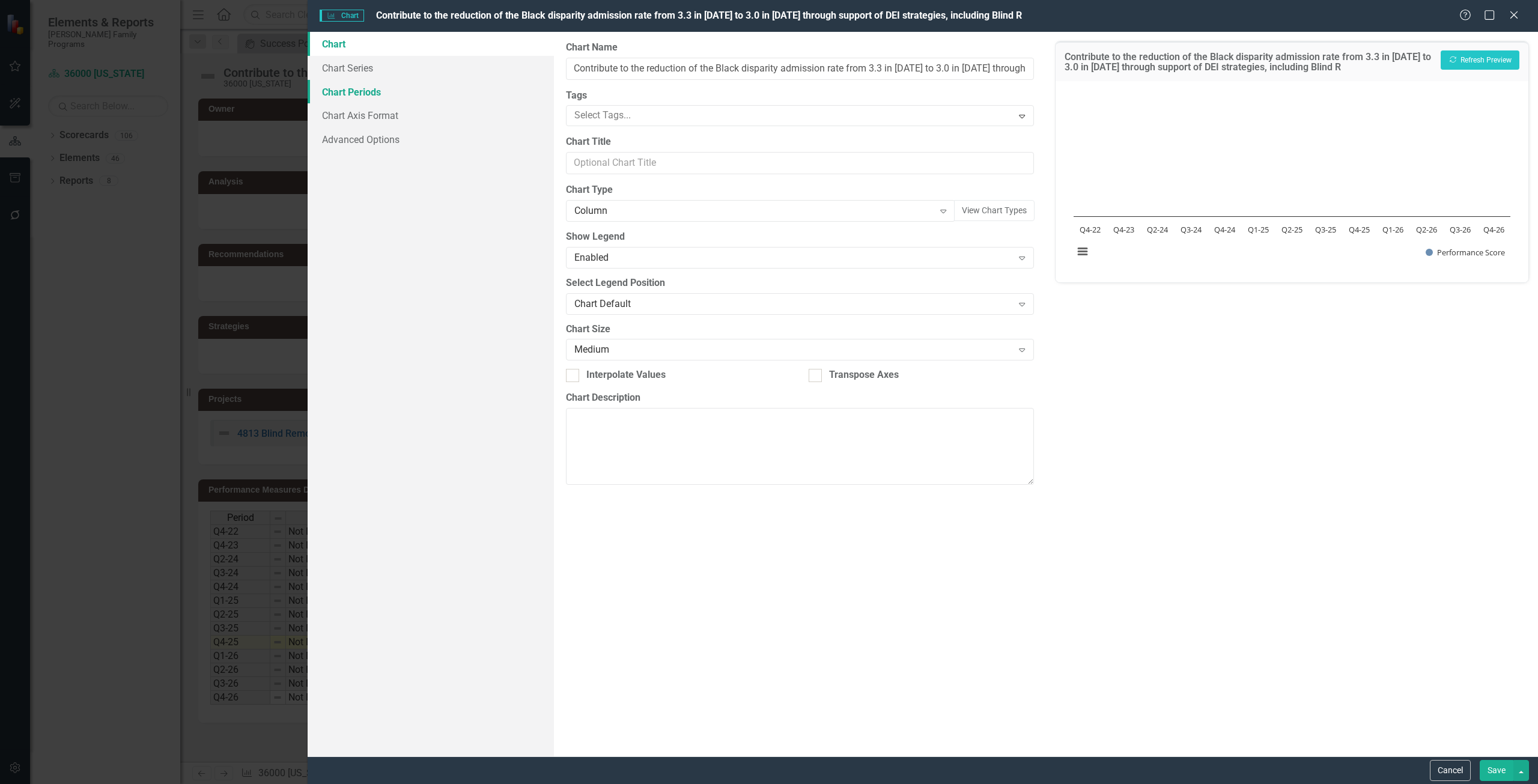
click at [391, 95] on link "Chart Periods" at bounding box center [431, 92] width 247 height 24
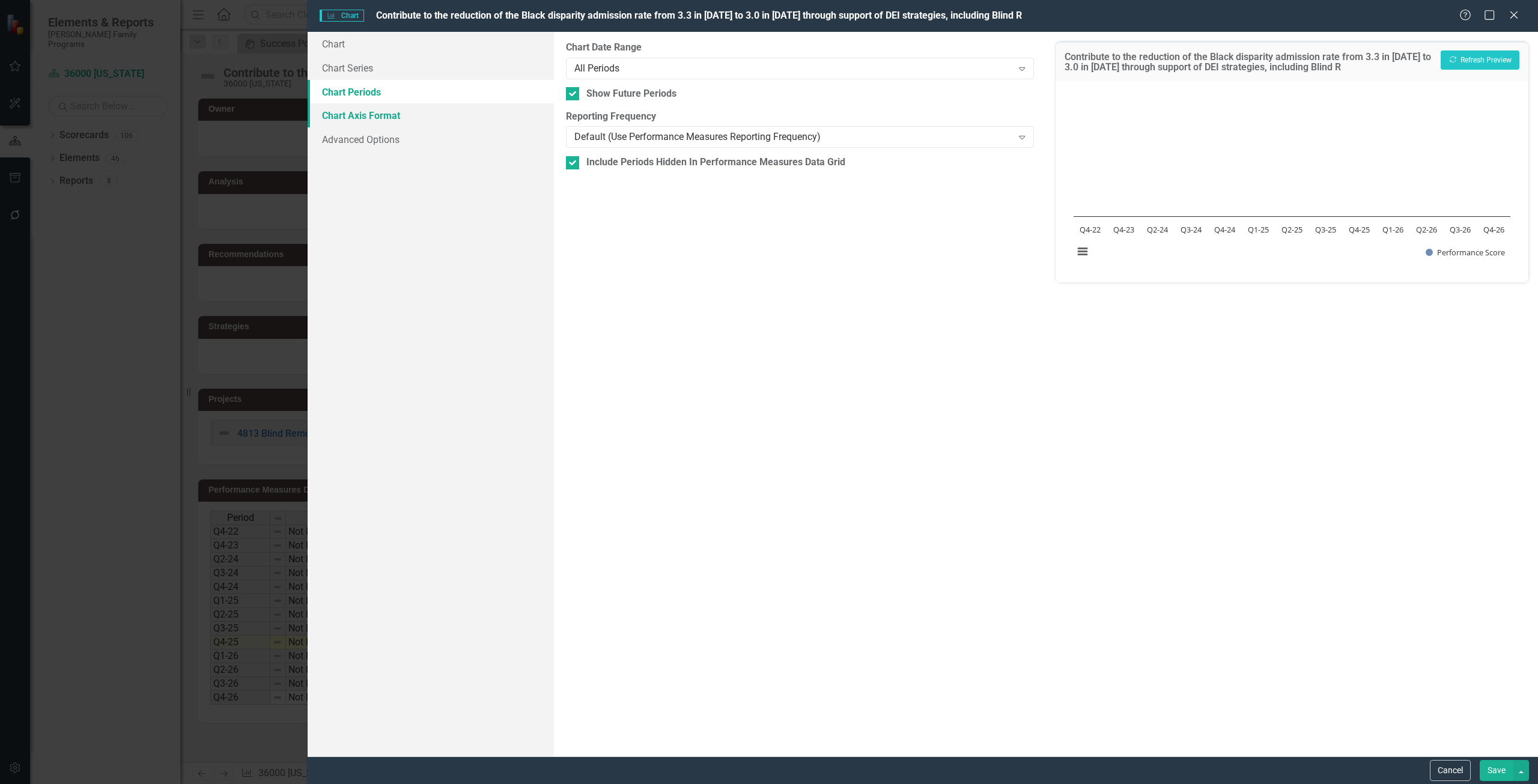
click at [396, 121] on link "Chart Axis Format" at bounding box center [431, 116] width 247 height 24
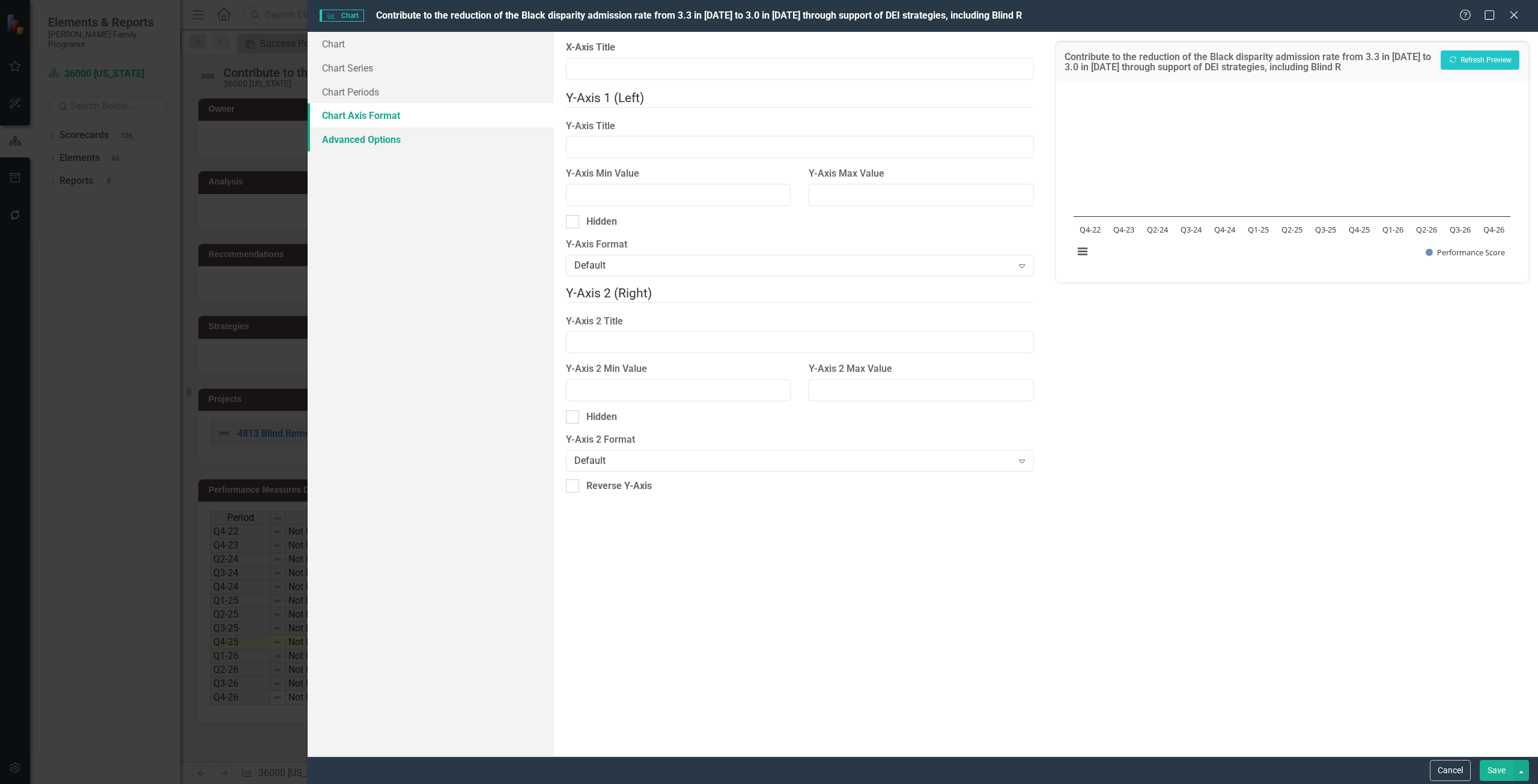
click at [406, 147] on link "Advanced Options" at bounding box center [431, 139] width 247 height 24
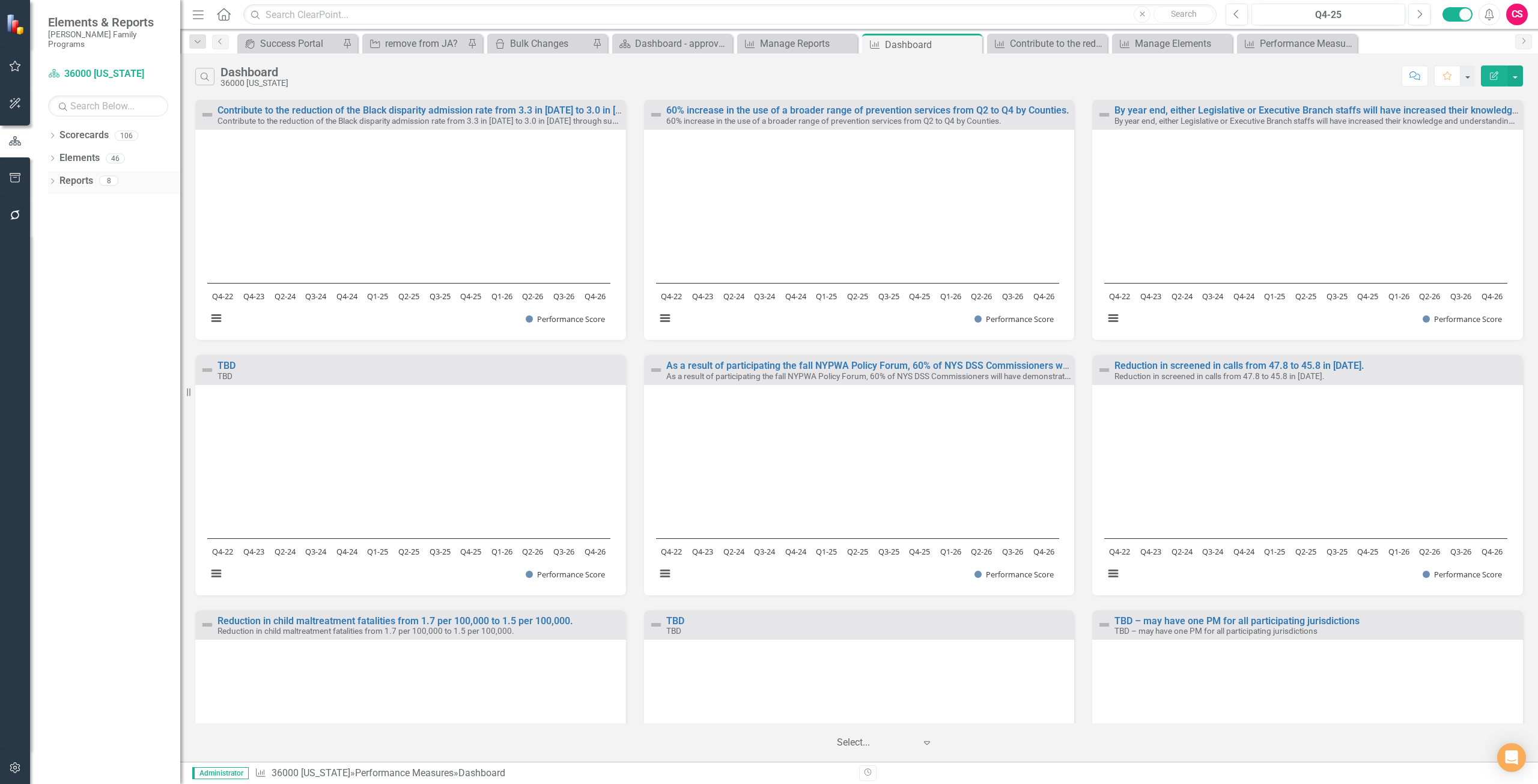
click at [77, 175] on link "Reports" at bounding box center [76, 181] width 34 height 14
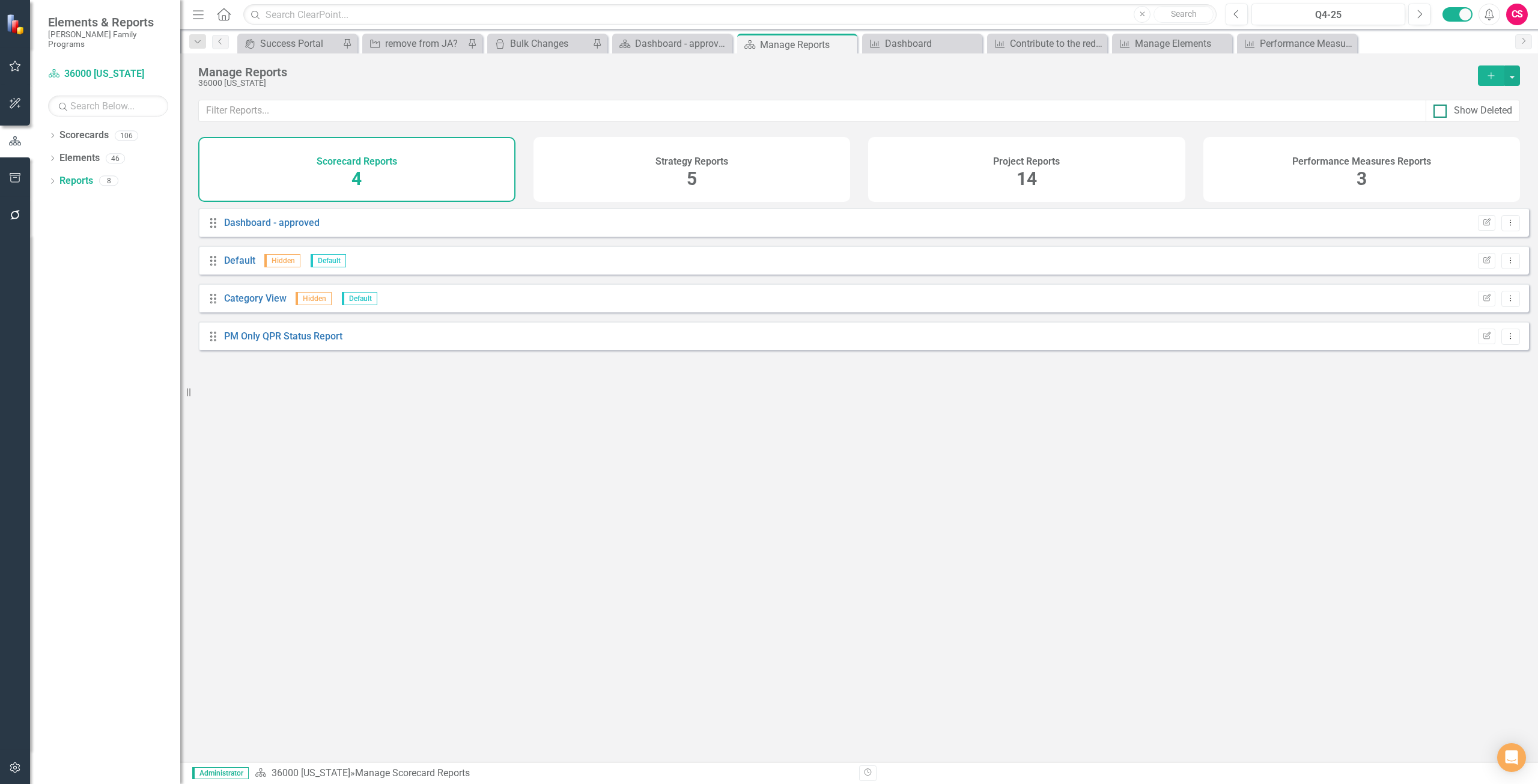
click at [1394, 163] on h4 "Performance Measures Reports" at bounding box center [1362, 161] width 139 height 11
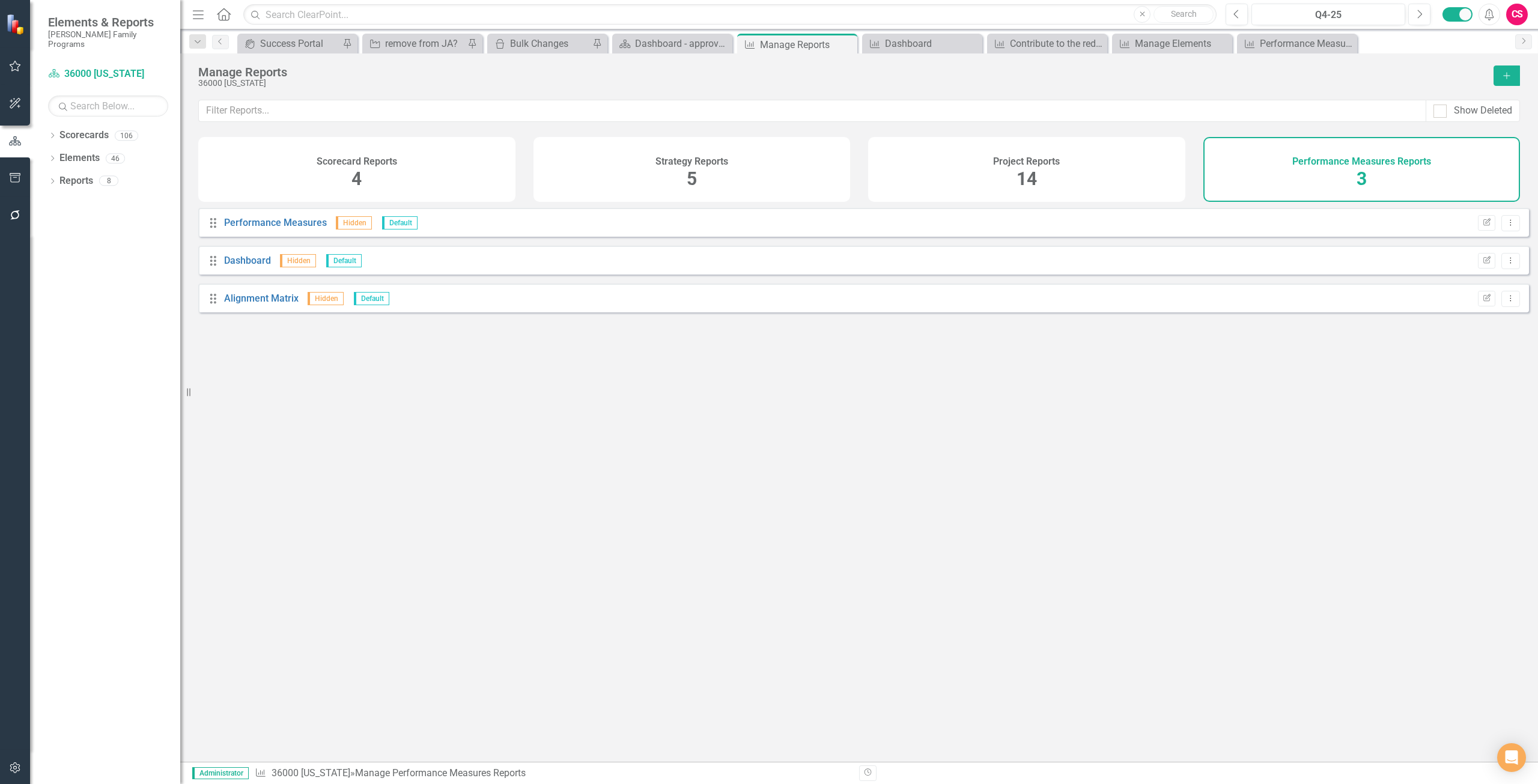
click at [1502, 78] on icon "Add" at bounding box center [1507, 76] width 11 height 8
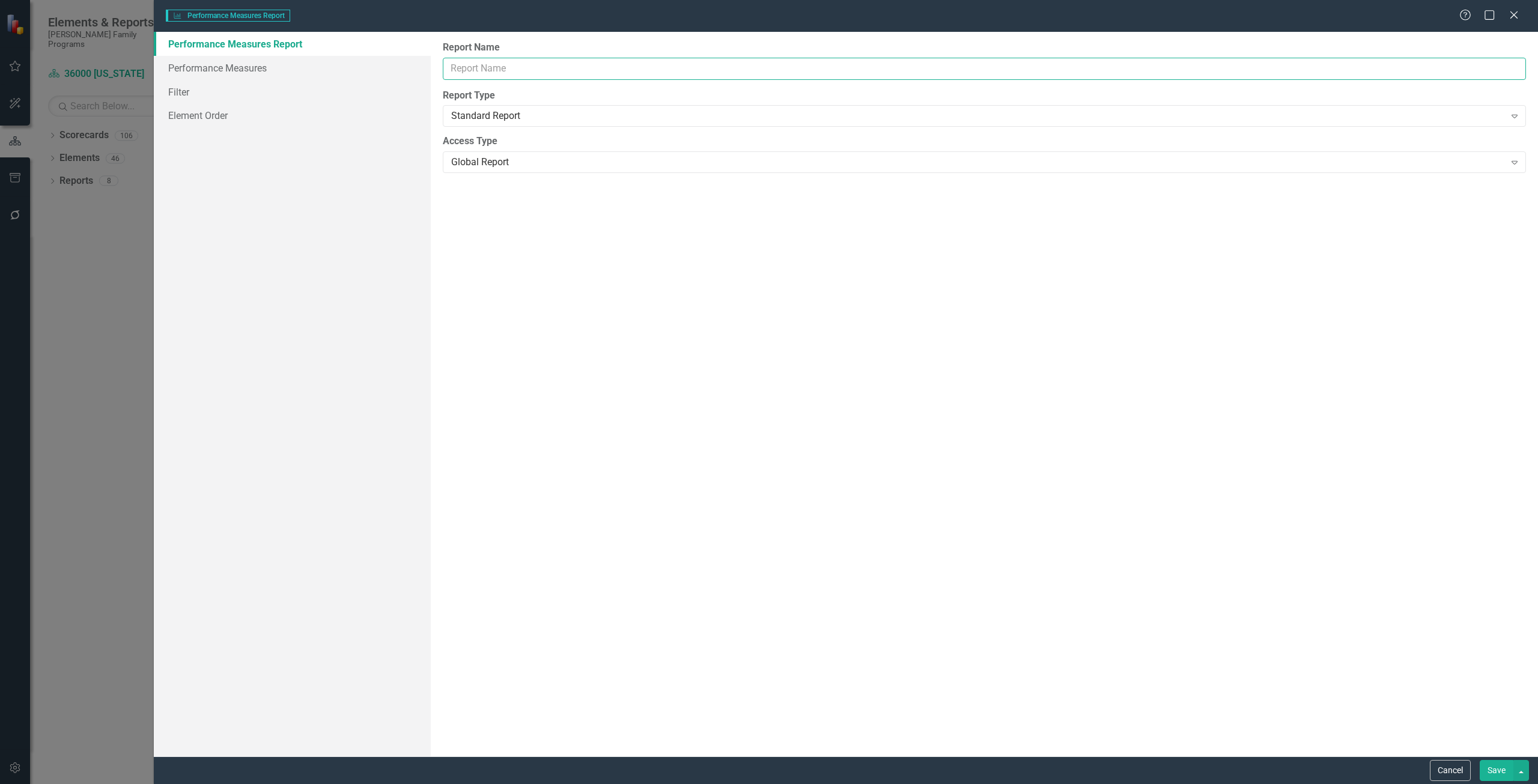
click at [496, 64] on input "Report Name" at bounding box center [984, 69] width 1084 height 22
type input "test"
click at [501, 124] on div "Standard Report Expand" at bounding box center [984, 116] width 1084 height 22
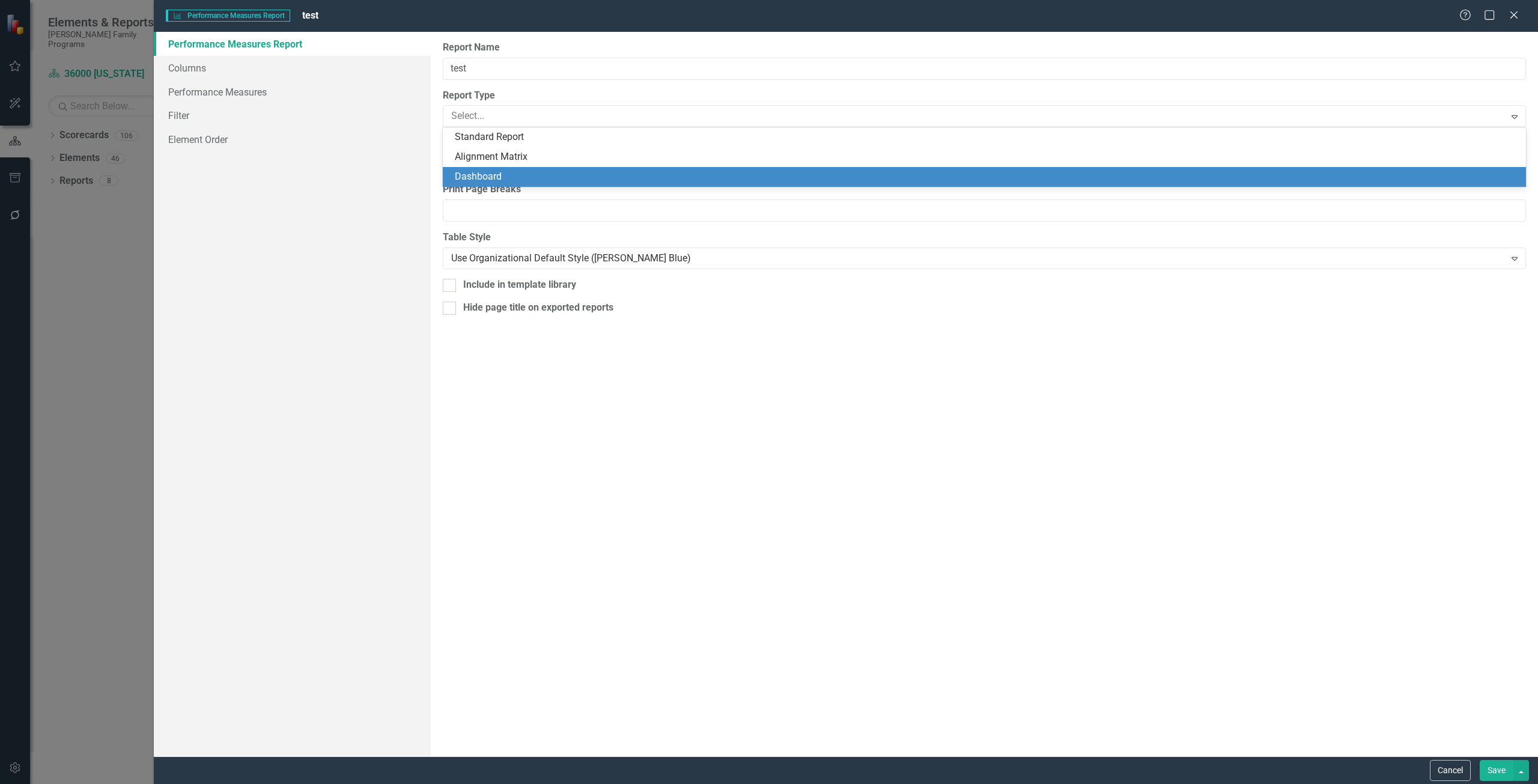
click at [490, 180] on div "Dashboard" at bounding box center [987, 177] width 1064 height 14
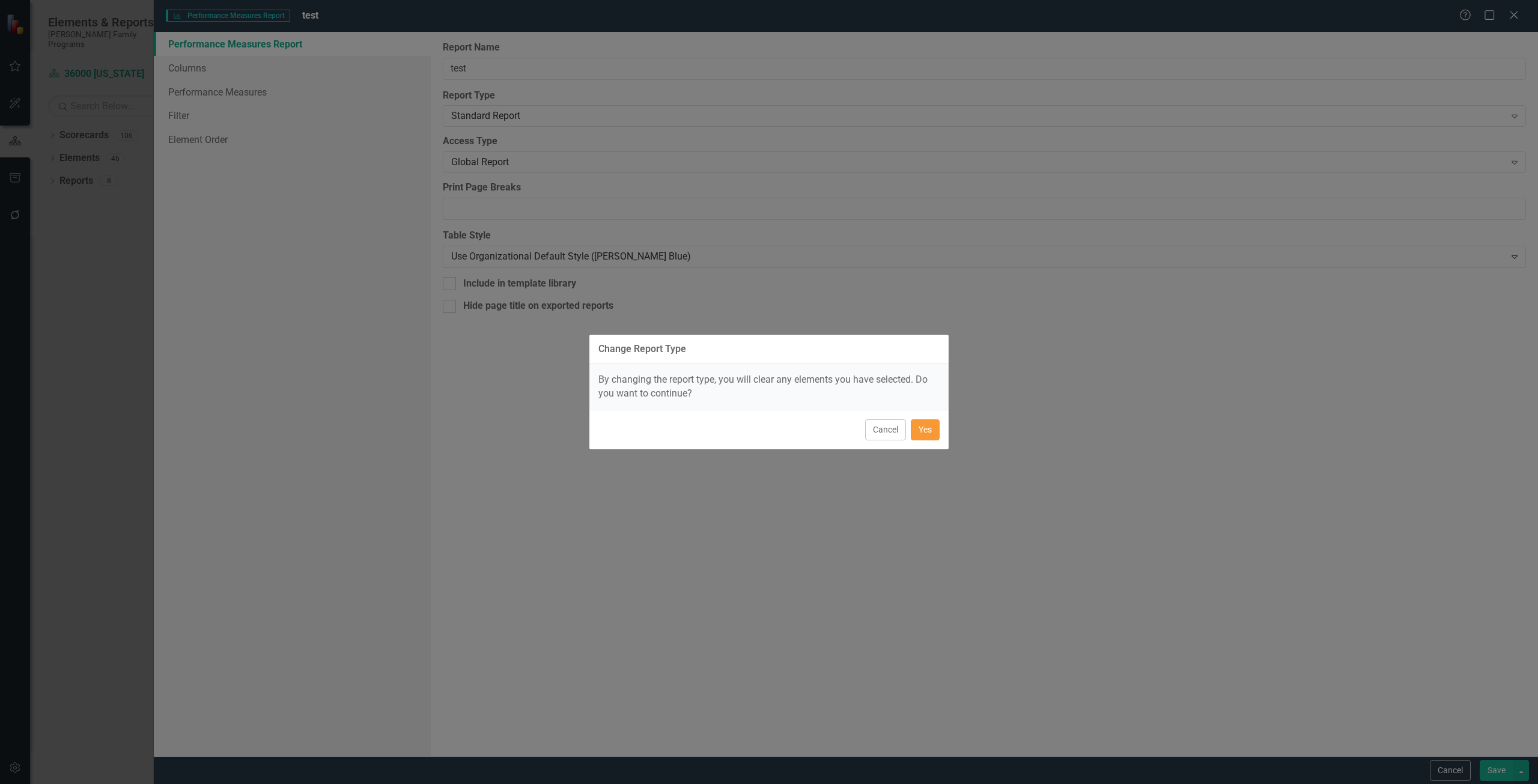
click at [925, 430] on button "Yes" at bounding box center [925, 429] width 29 height 21
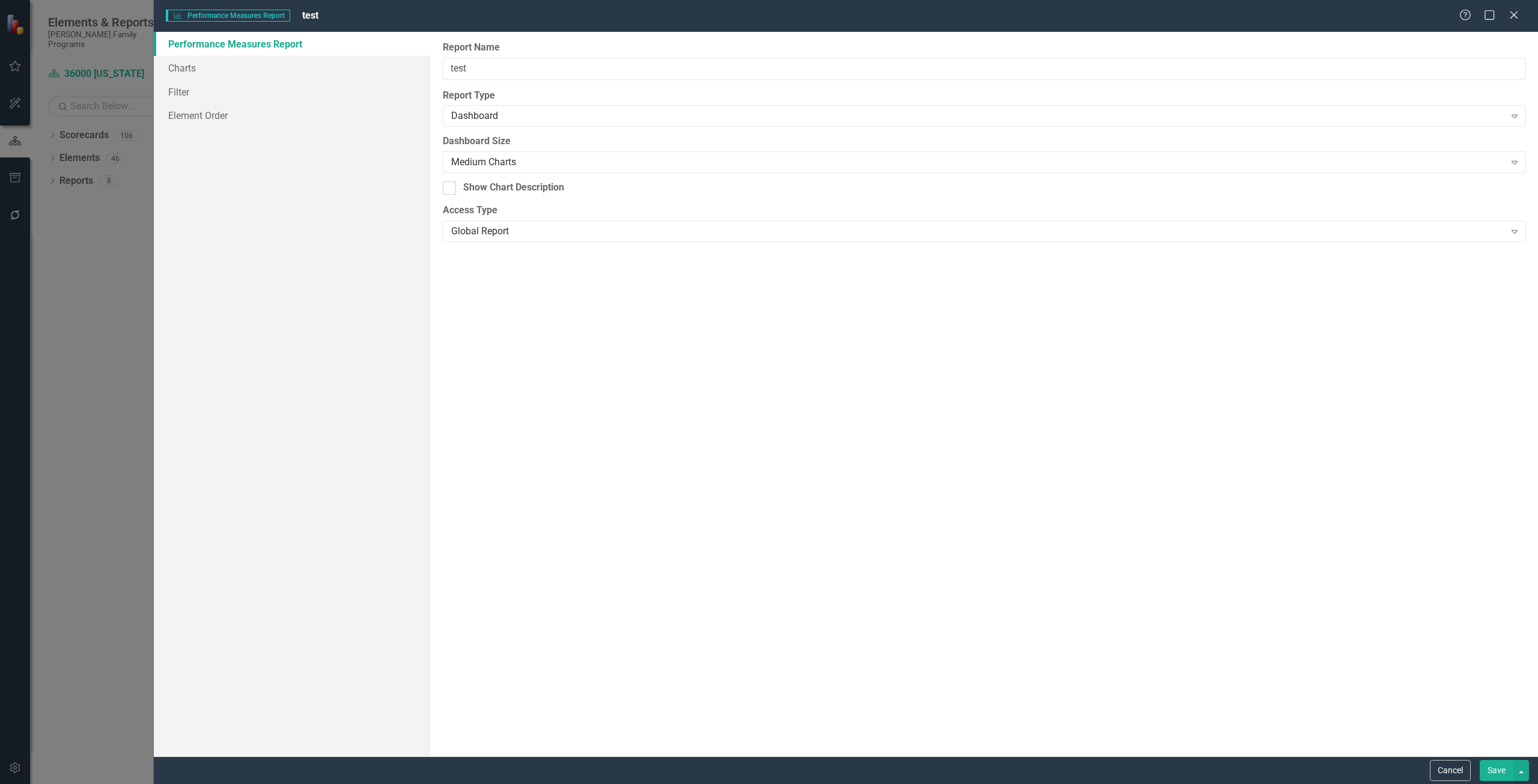
click at [1485, 768] on button "Save" at bounding box center [1497, 770] width 34 height 21
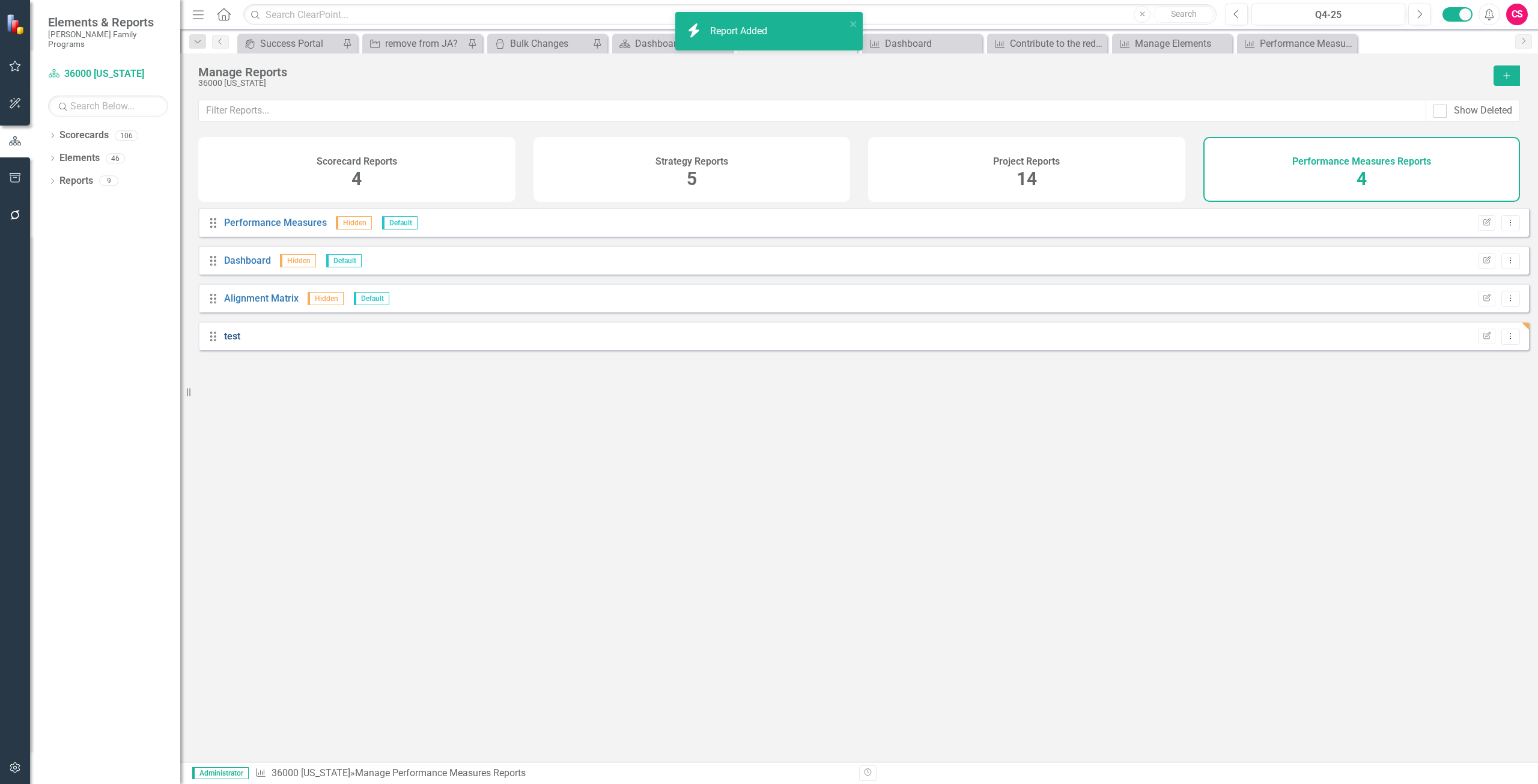
click at [227, 342] on link "test" at bounding box center [233, 336] width 17 height 11
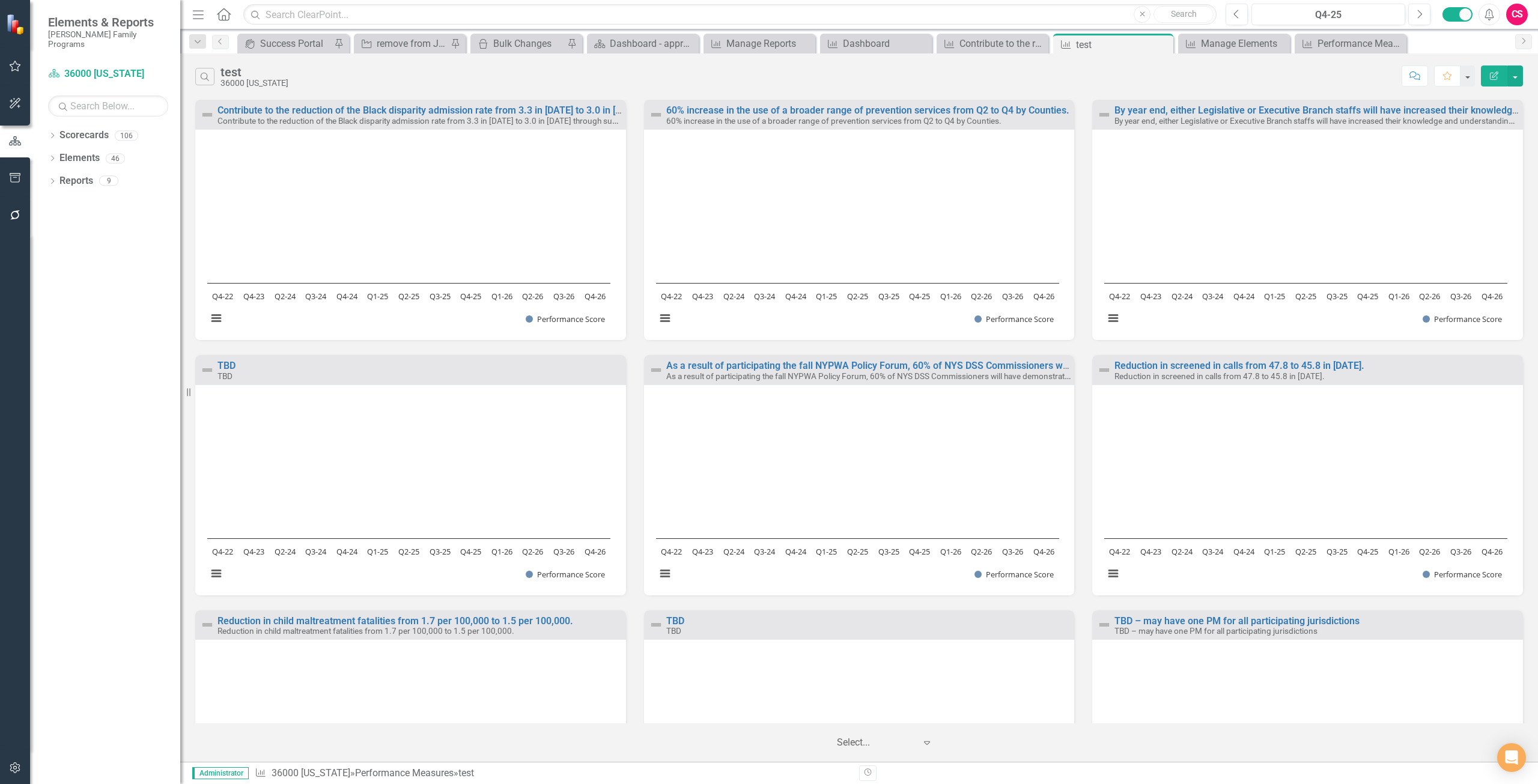
click at [1488, 82] on button "Edit Report" at bounding box center [1495, 76] width 27 height 21
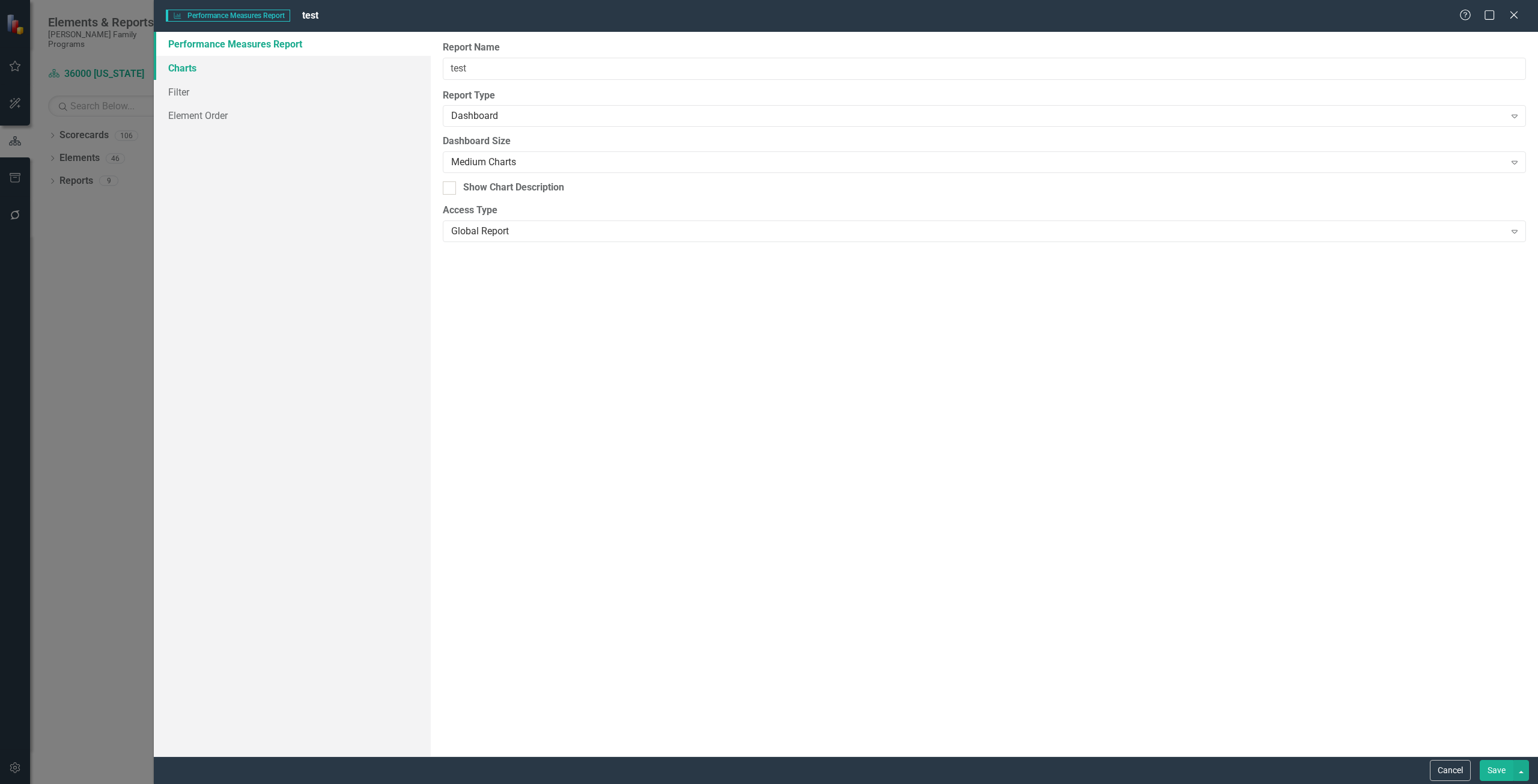
click at [279, 68] on link "Charts" at bounding box center [292, 68] width 277 height 24
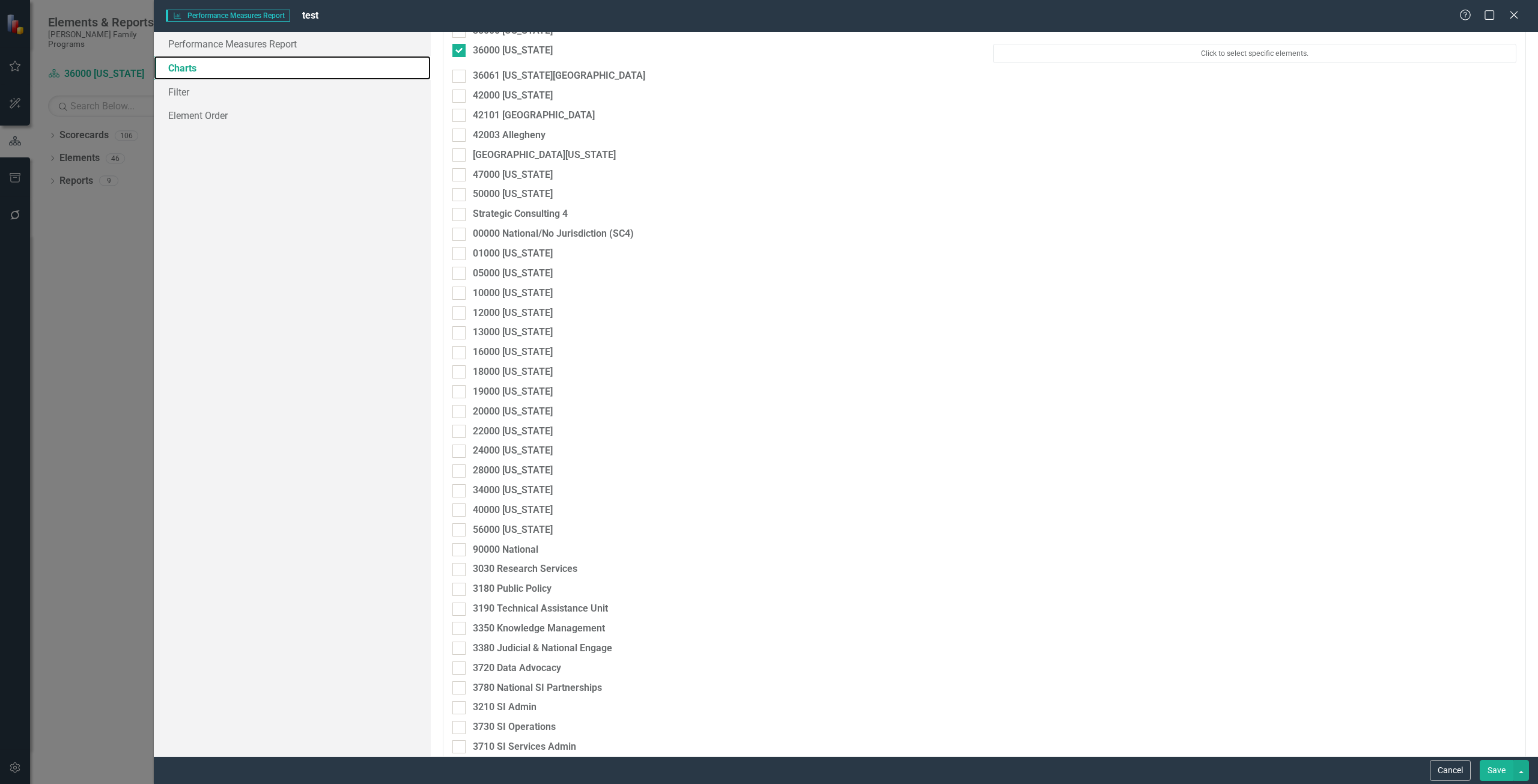
scroll to position [1081, 0]
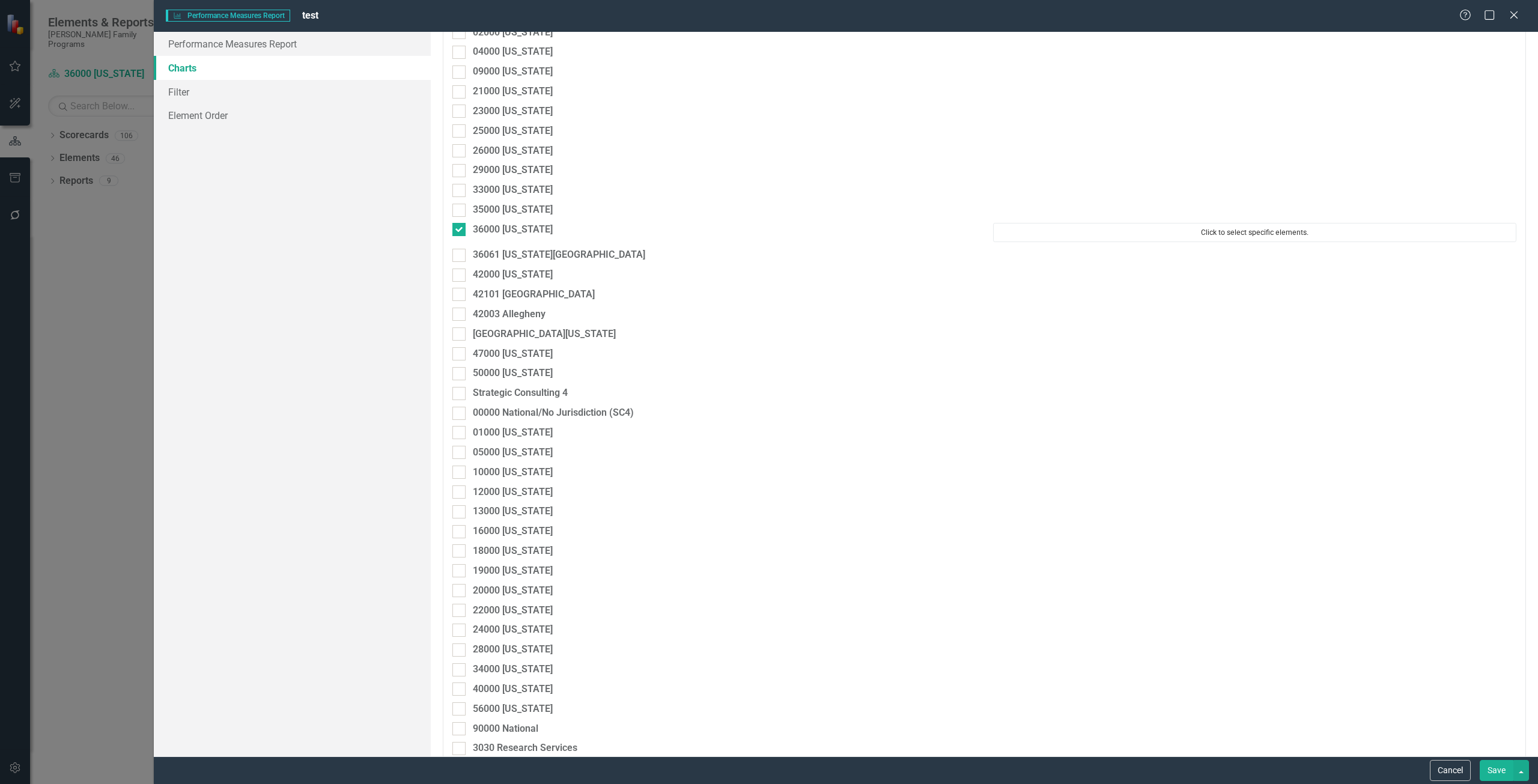
click at [1150, 237] on button "Click to select specific elements." at bounding box center [1255, 233] width 523 height 19
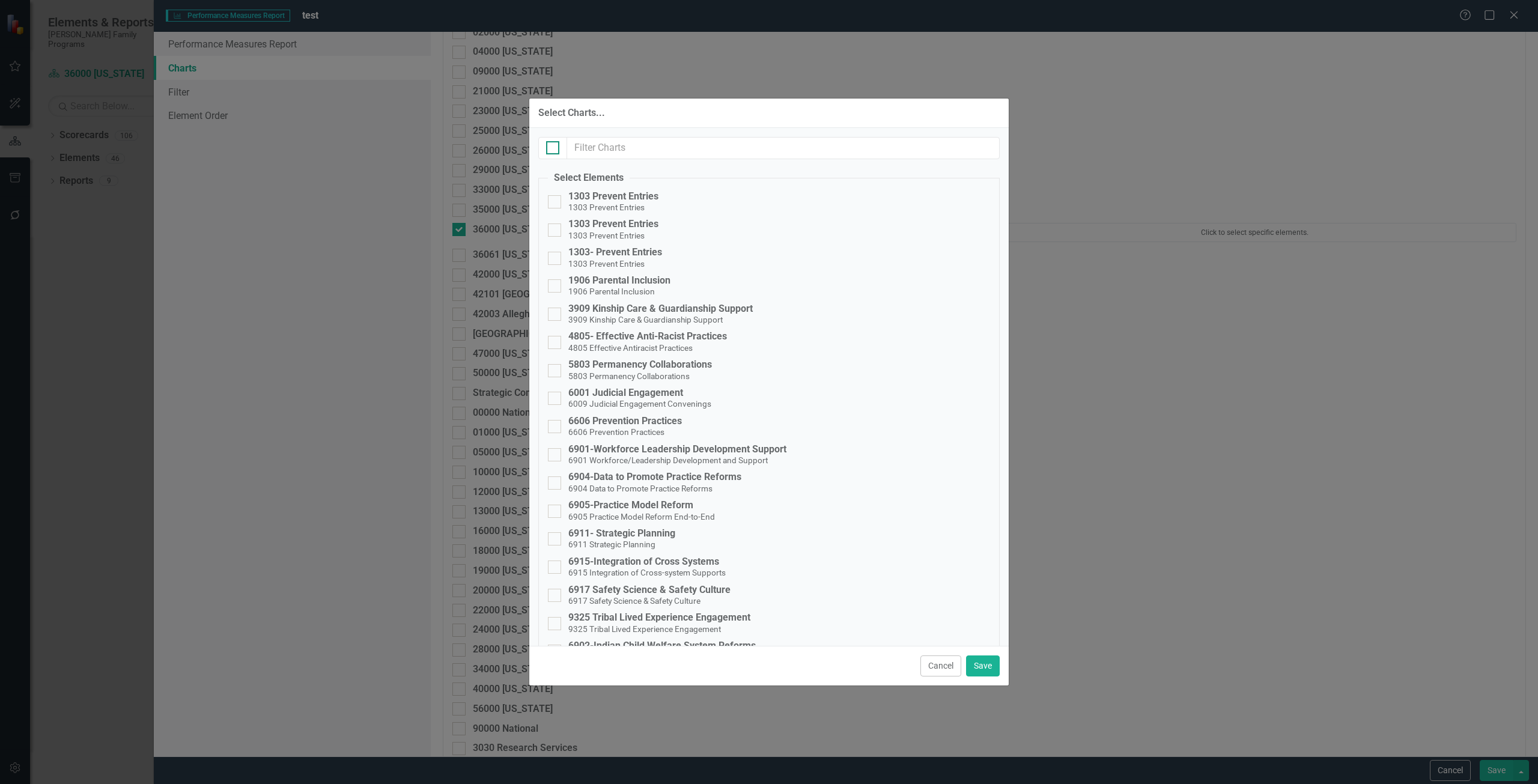
click at [552, 147] on input "checkbox" at bounding box center [550, 145] width 8 height 8
checkbox input "true"
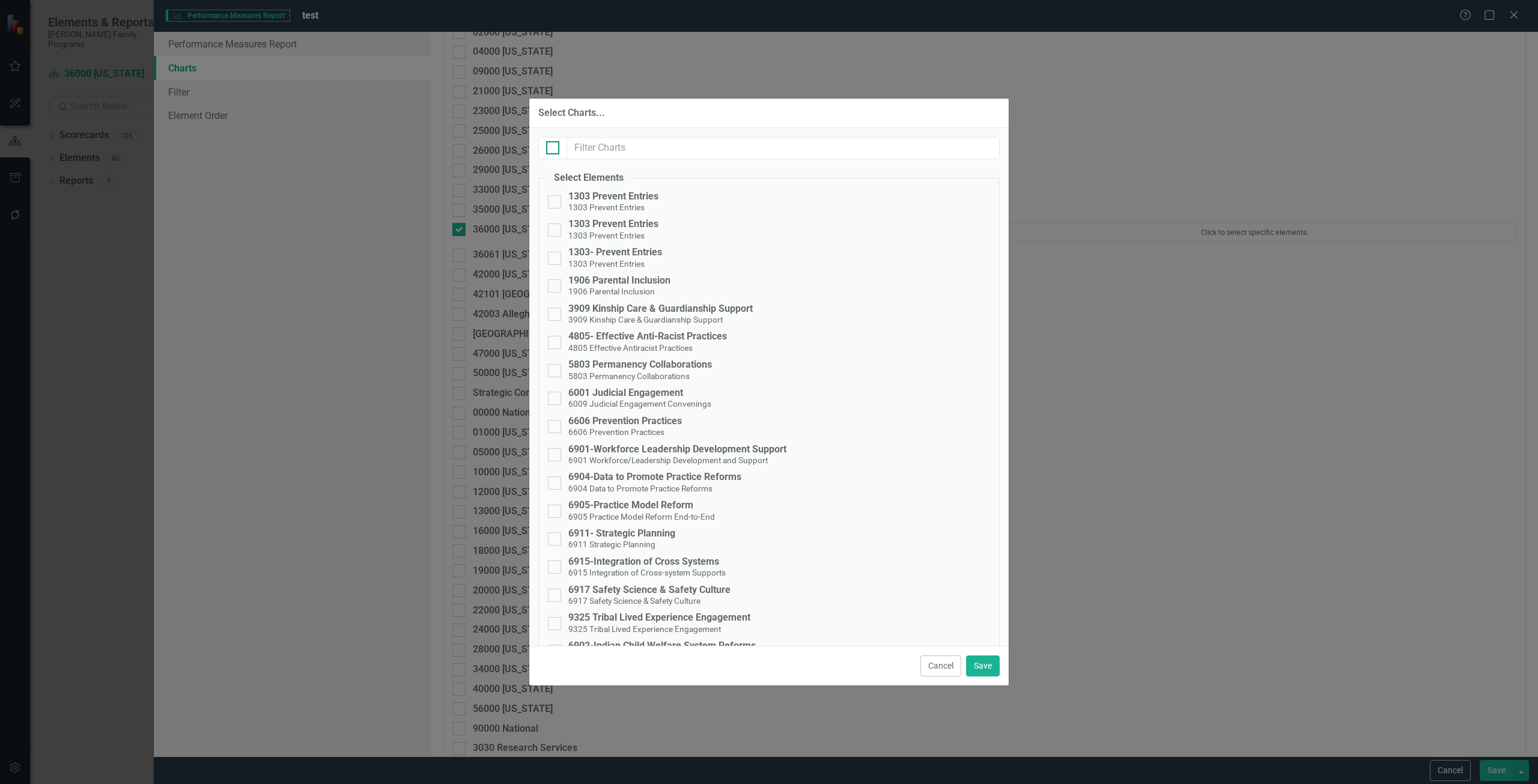
checkbox input "true"
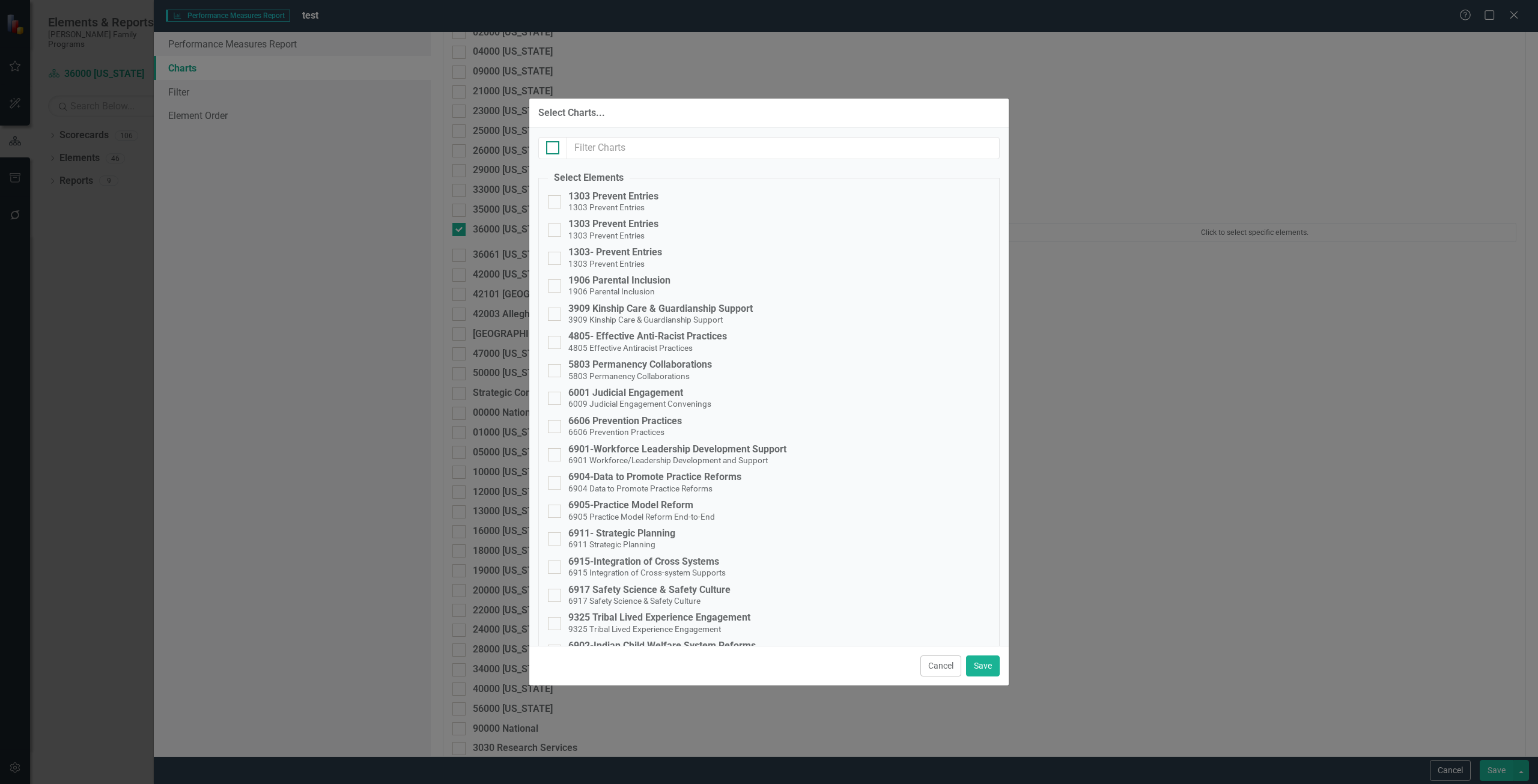
checkbox input "true"
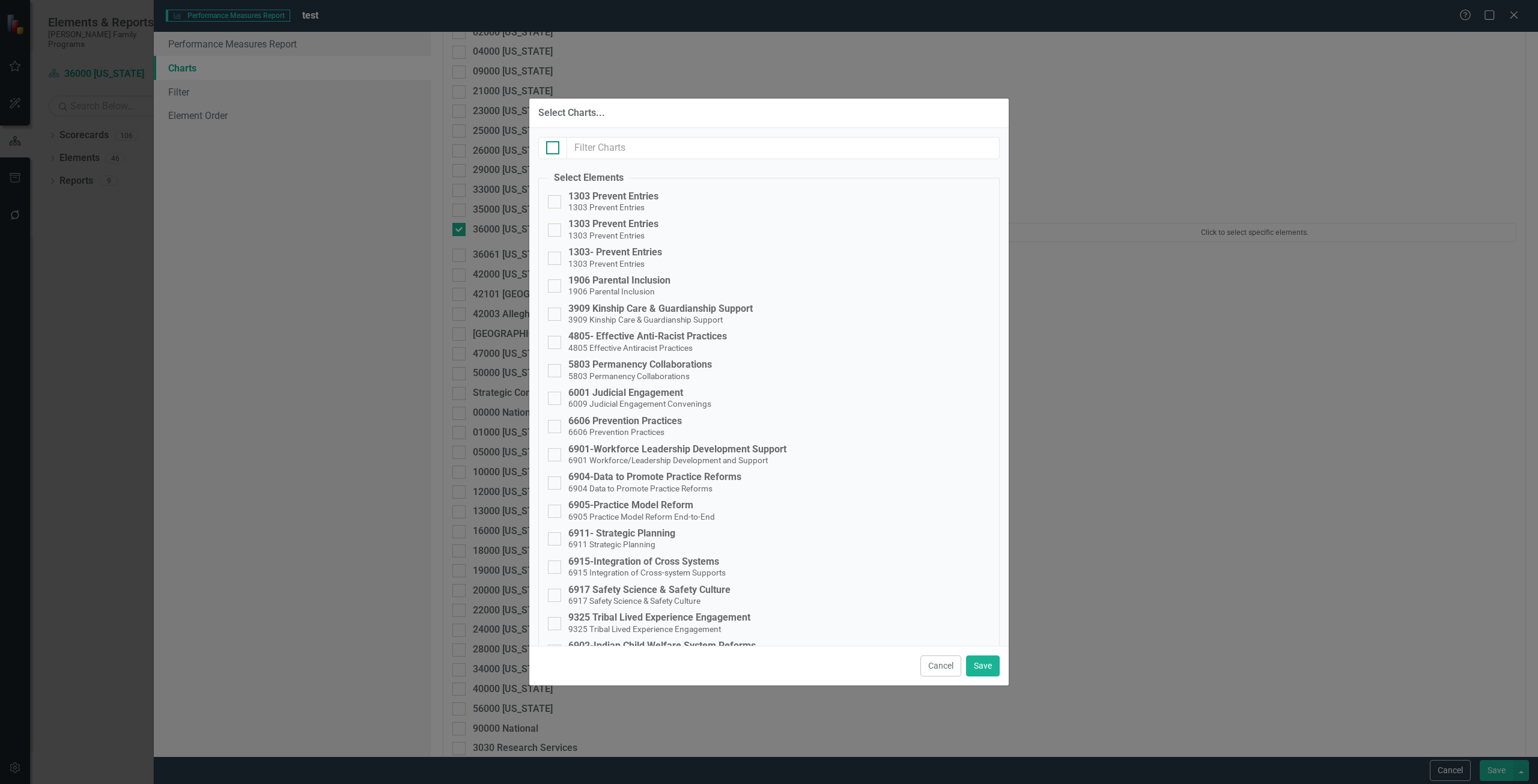
checkbox input "true"
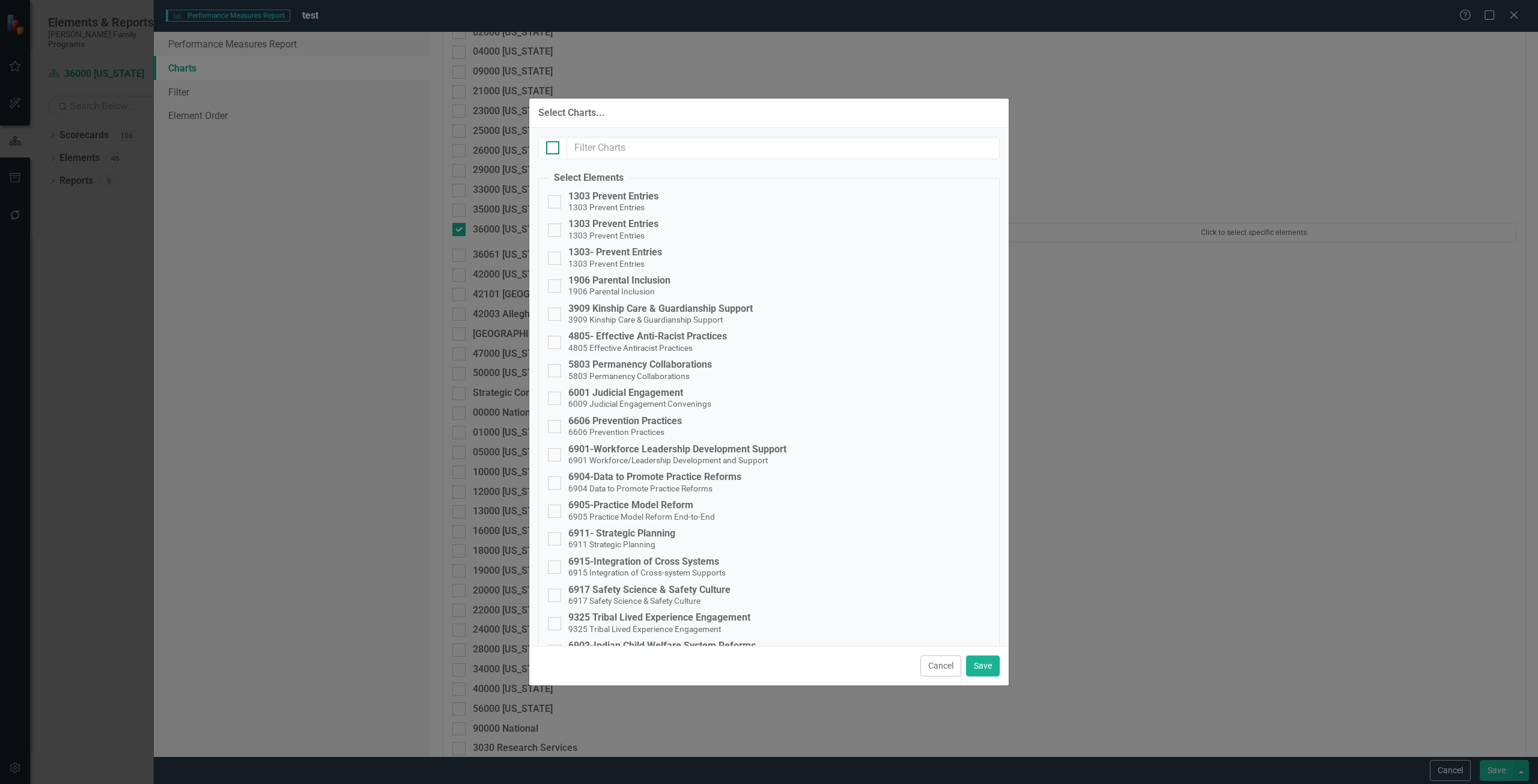
checkbox input "true"
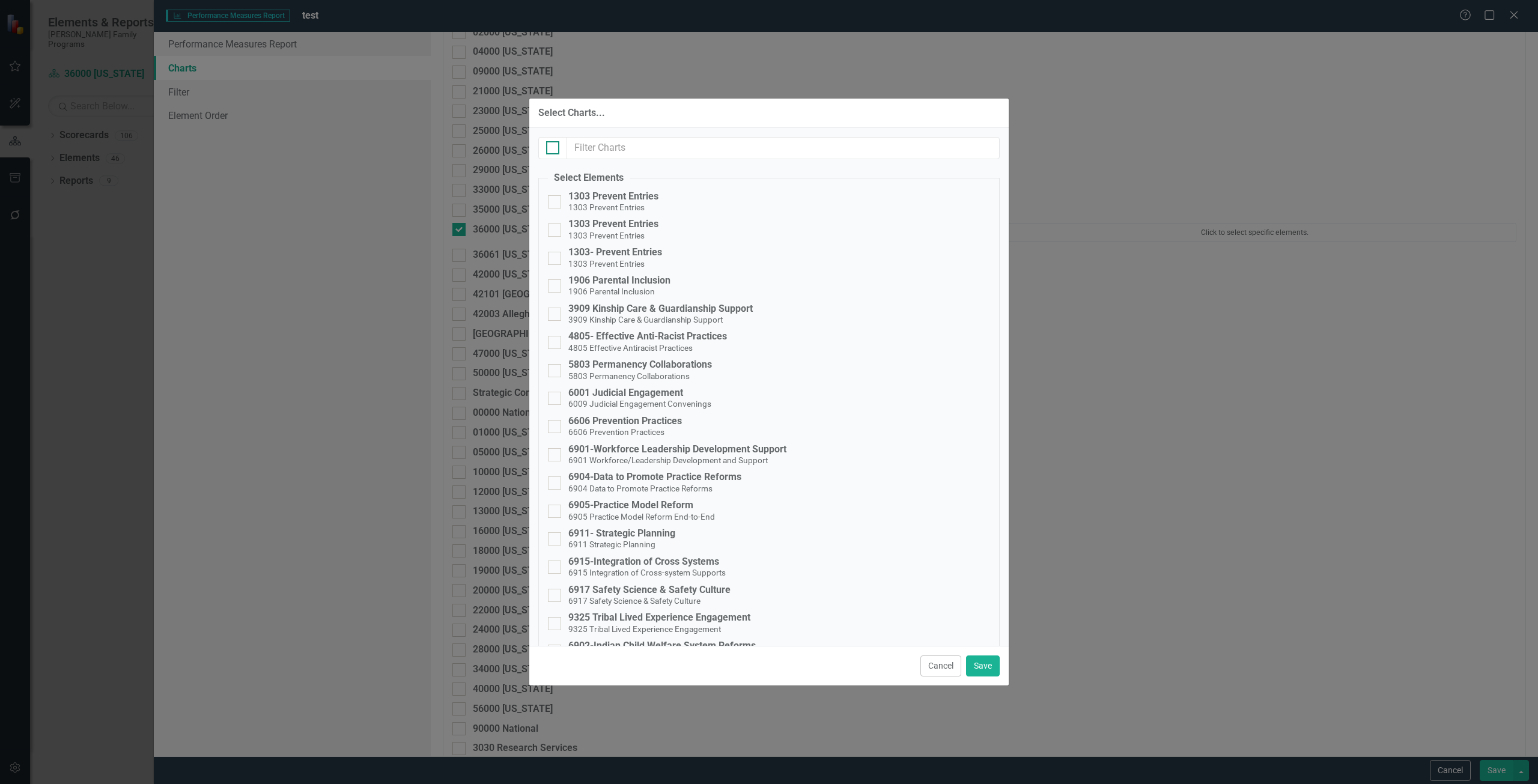
checkbox input "true"
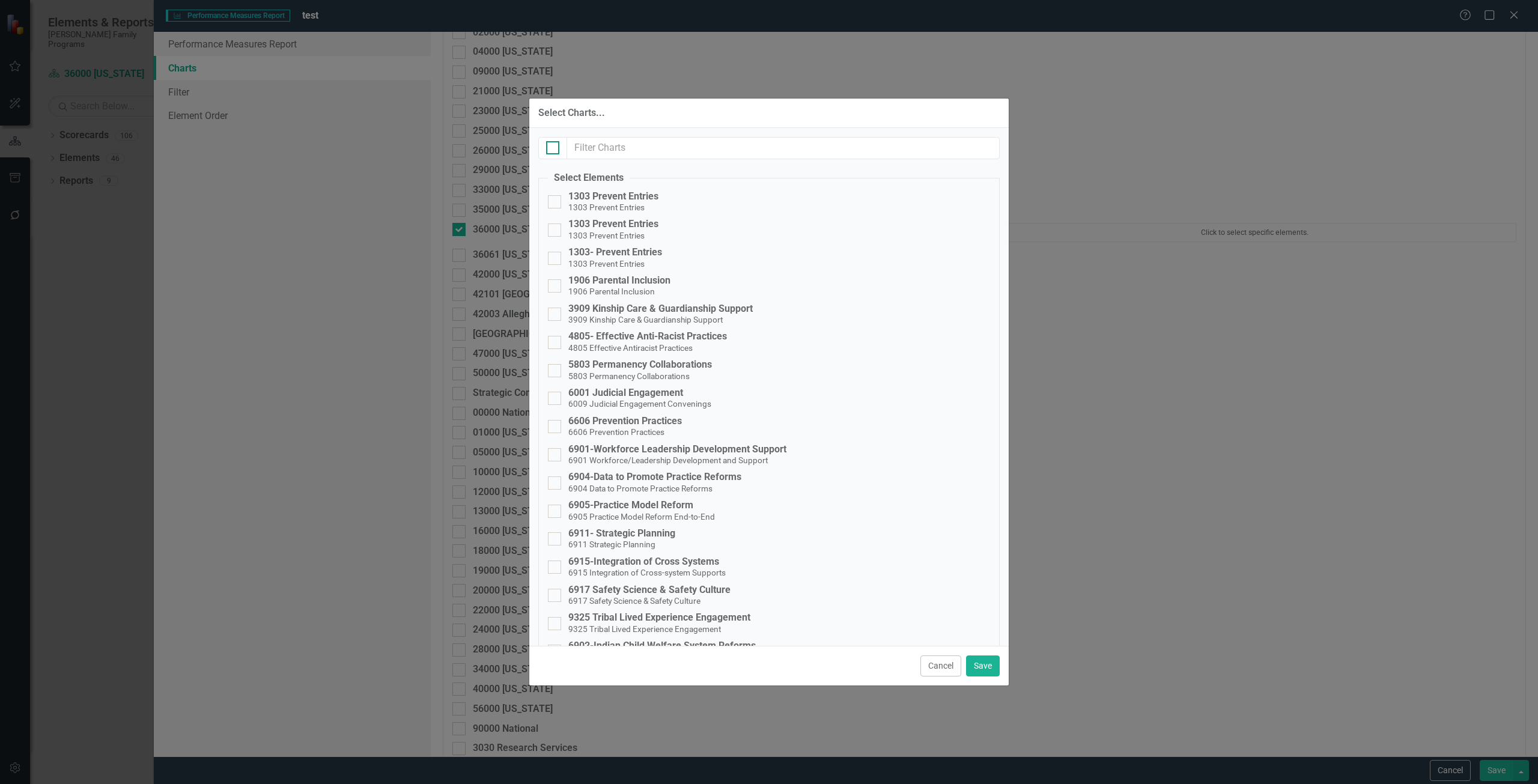
checkbox input "true"
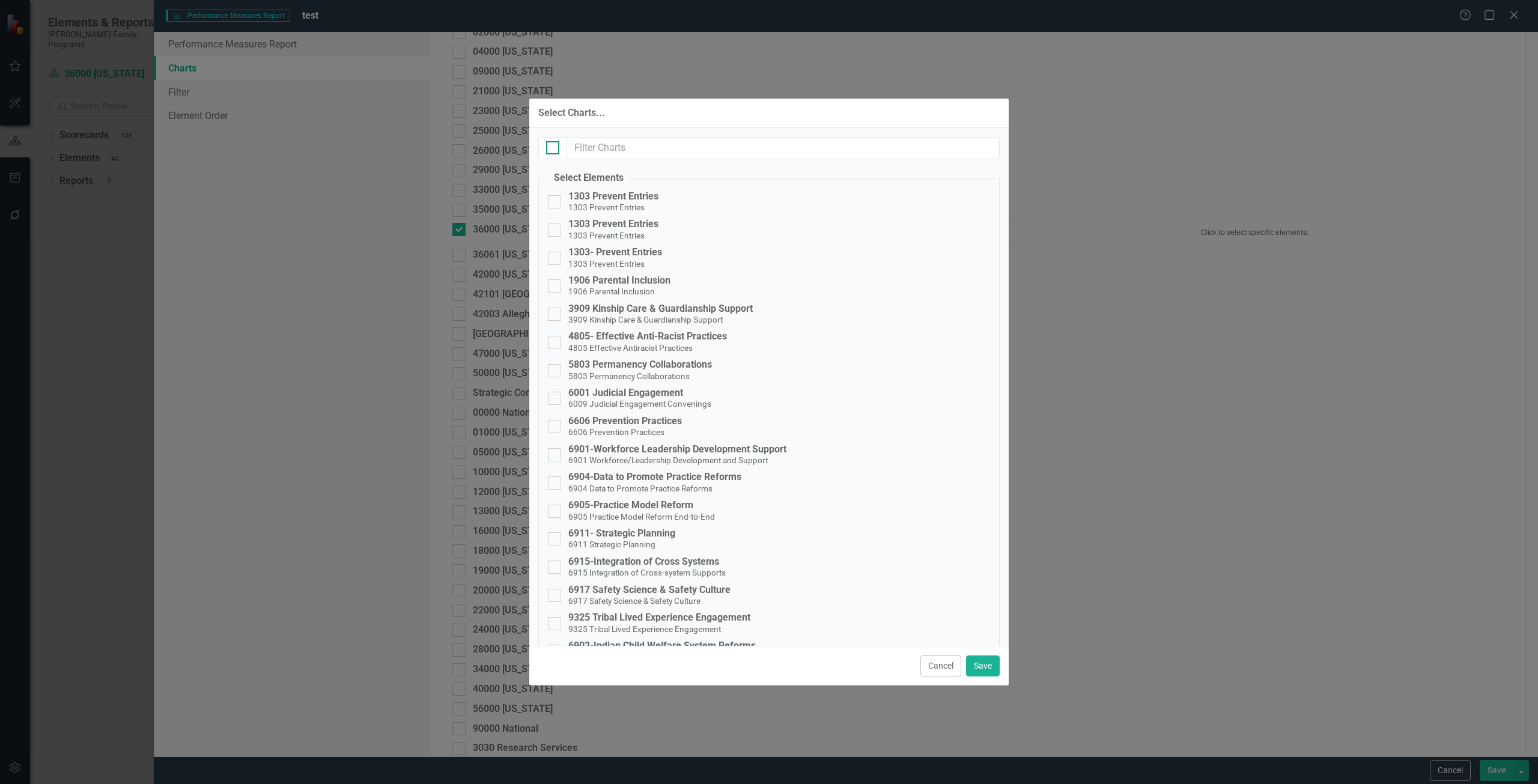
checkbox input "true"
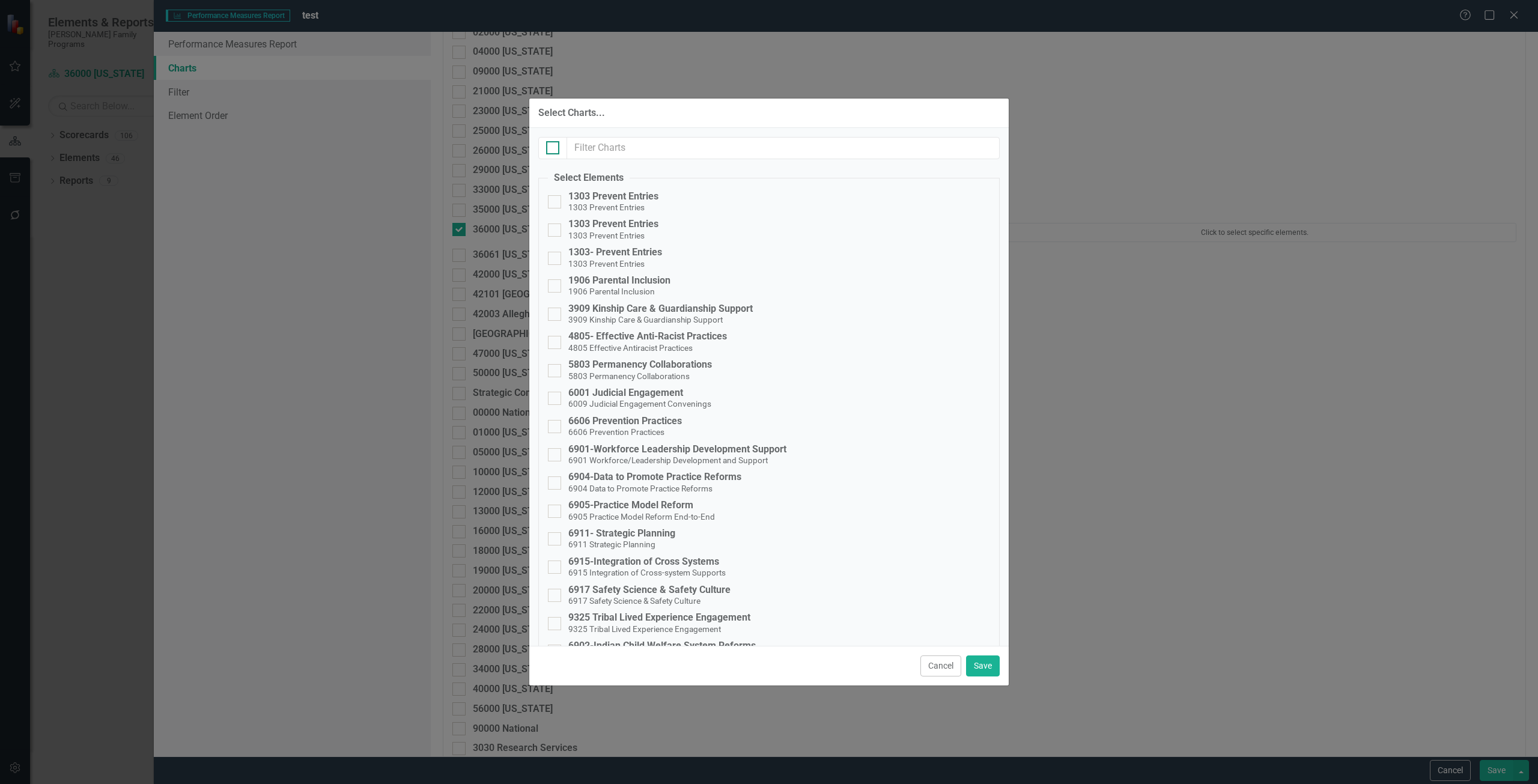
checkbox input "true"
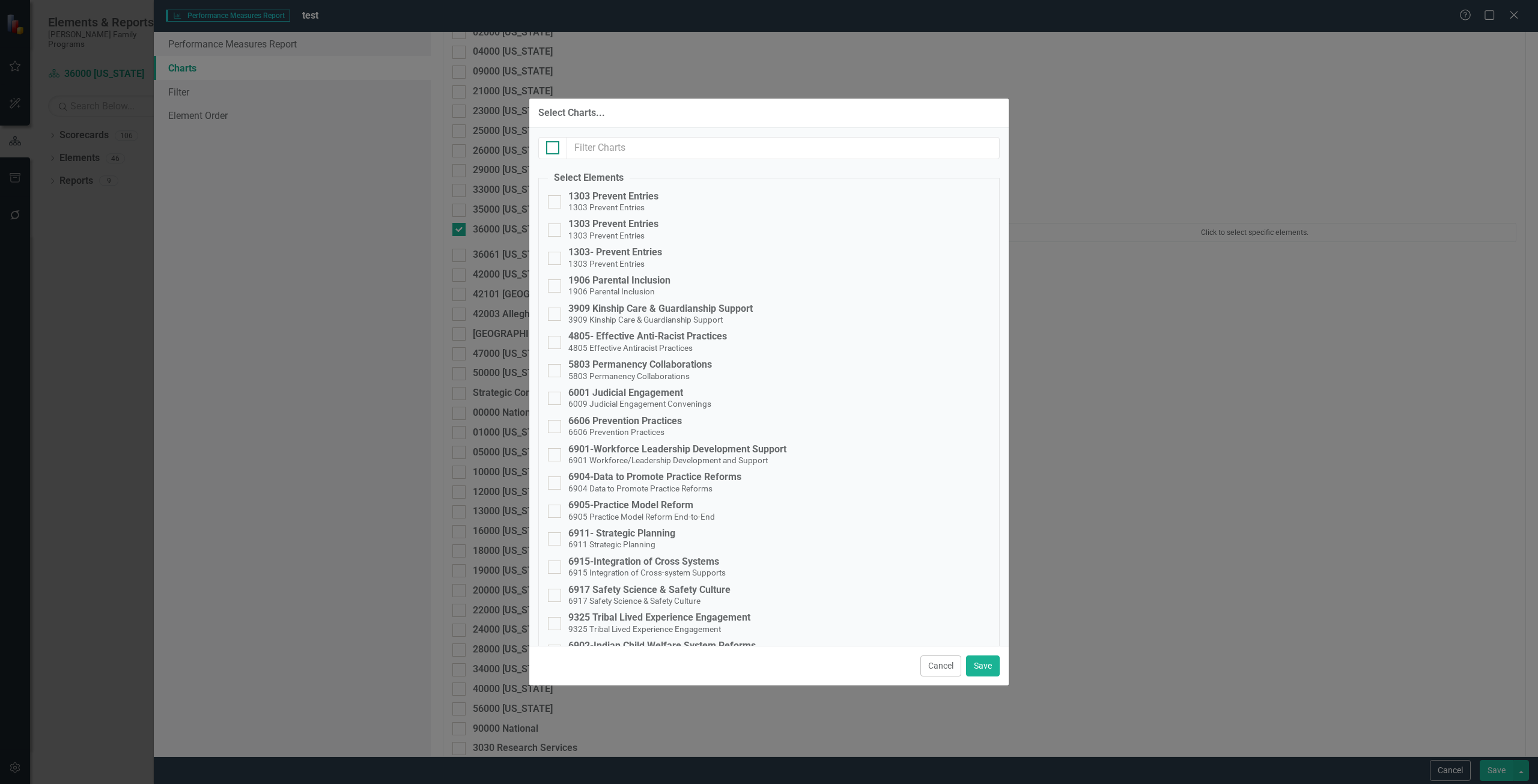
checkbox input "true"
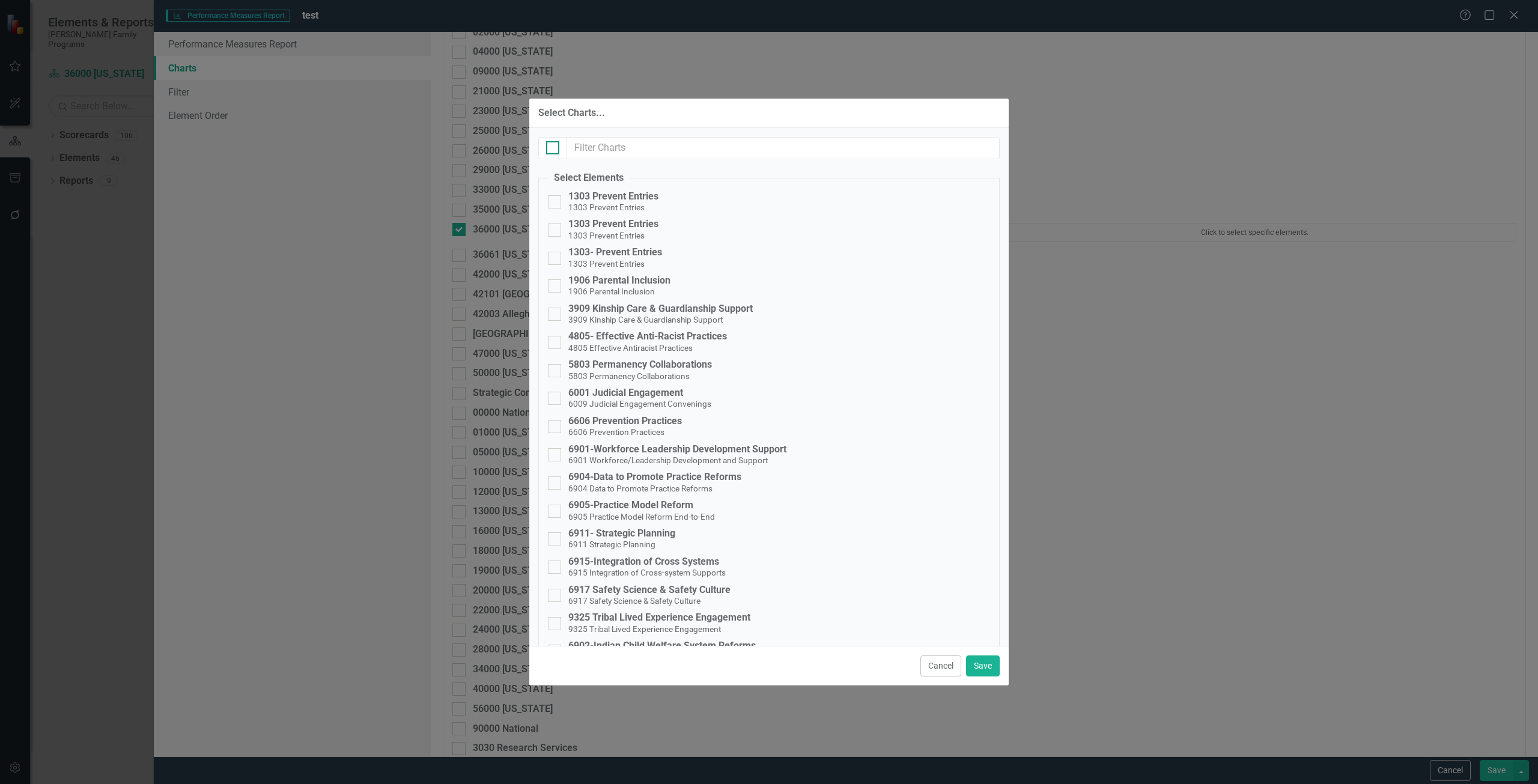
checkbox input "true"
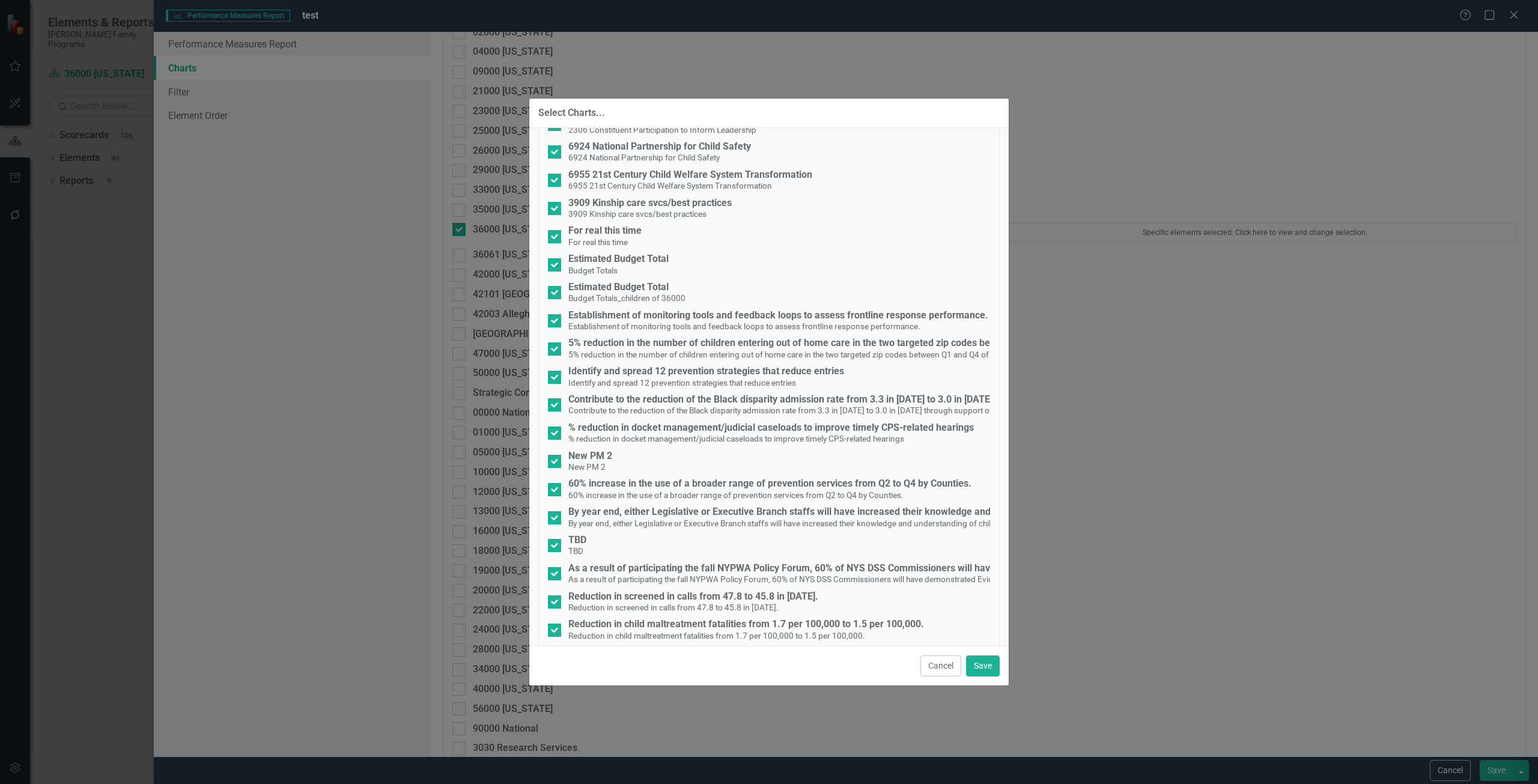
scroll to position [961, 0]
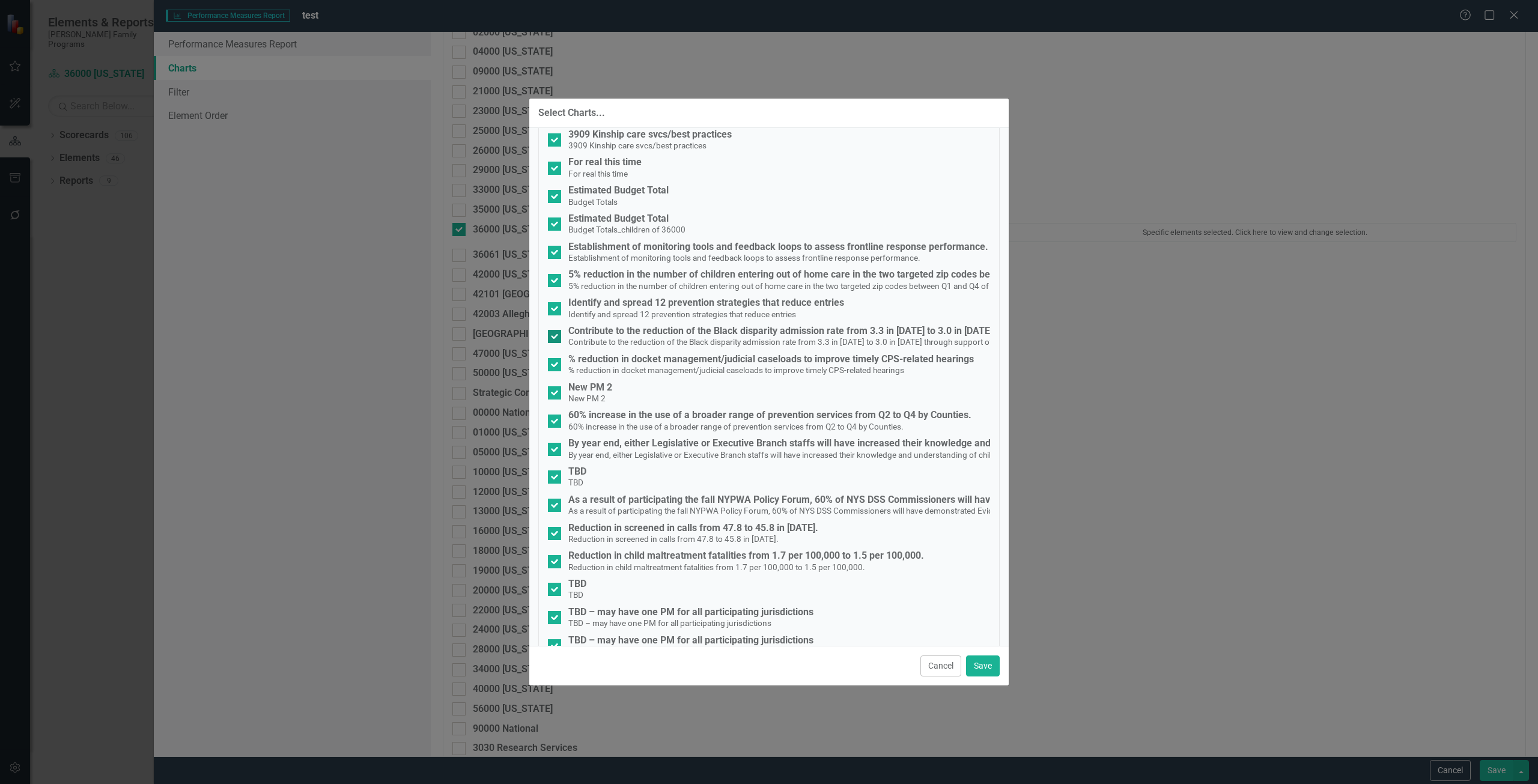
click at [652, 330] on div "Contribute to the reduction of the Black disparity admission rate from 3.3 in 2…" at bounding box center [891, 330] width 646 height 11
click at [556, 330] on input "Contribute to the reduction of the Black disparity admission rate from 3.3 in 2…" at bounding box center [552, 334] width 8 height 8
checkbox input "false"
click at [990, 672] on button "Save" at bounding box center [983, 665] width 34 height 21
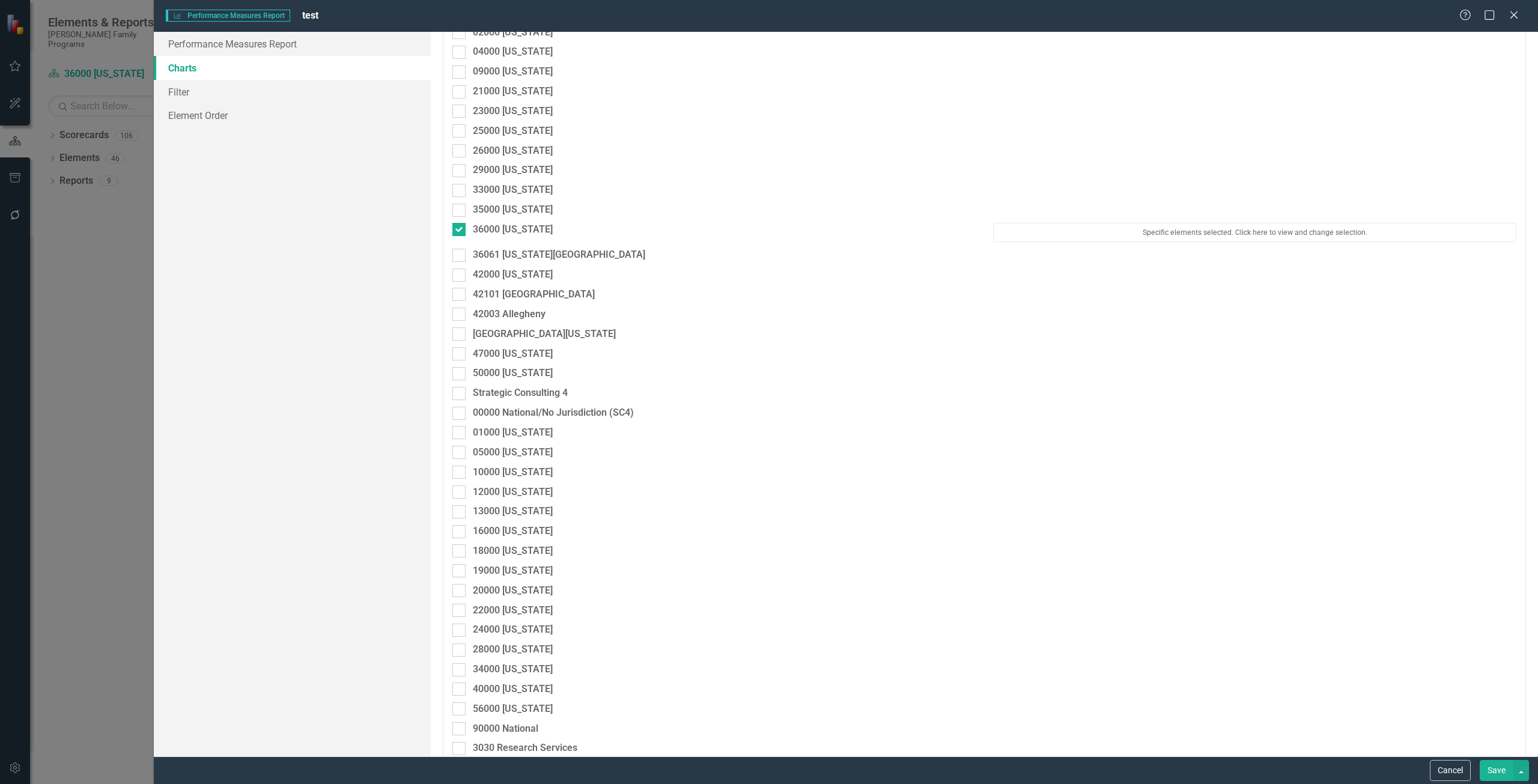
click at [1483, 764] on button "Save" at bounding box center [1497, 770] width 34 height 21
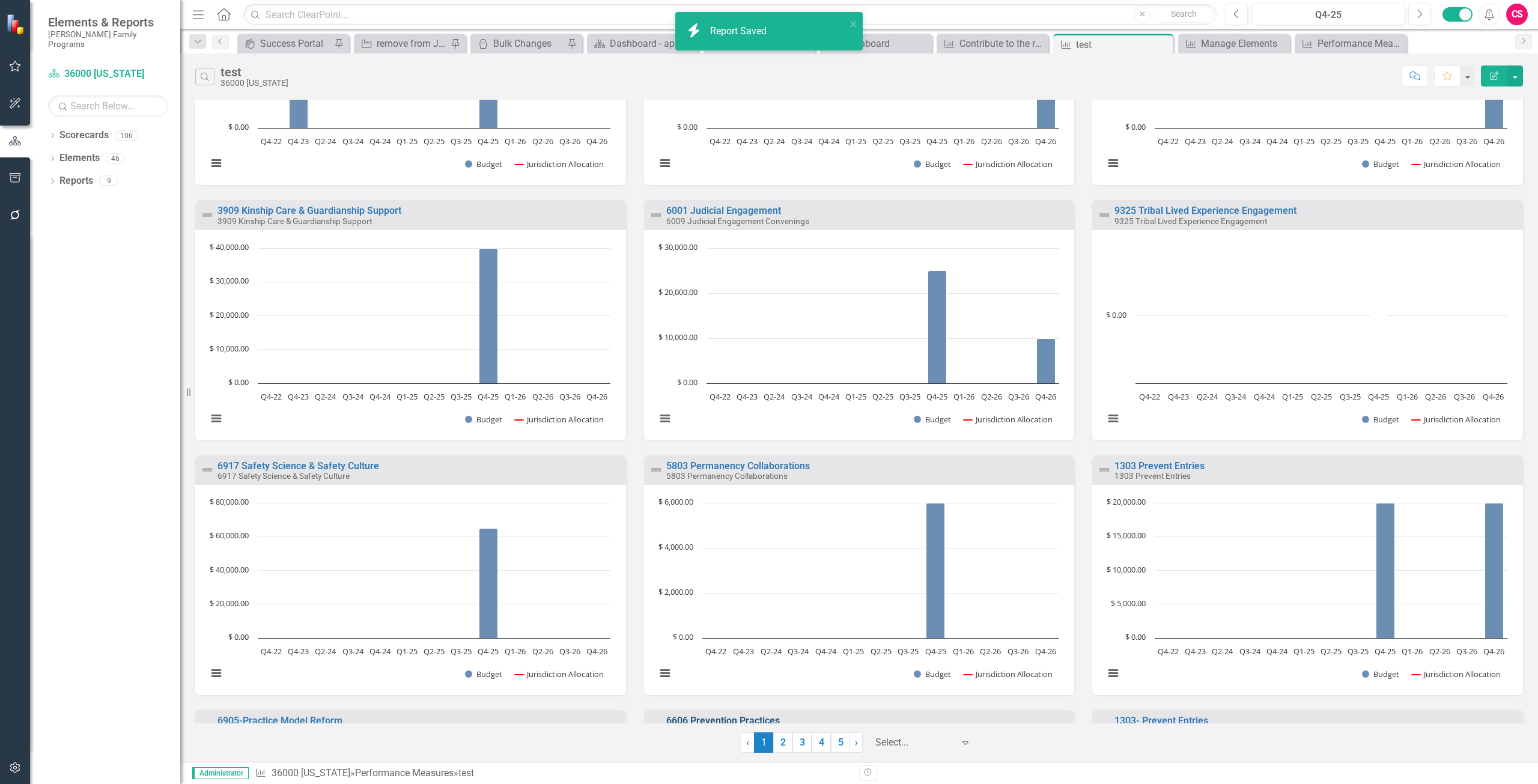
scroll to position [360, 0]
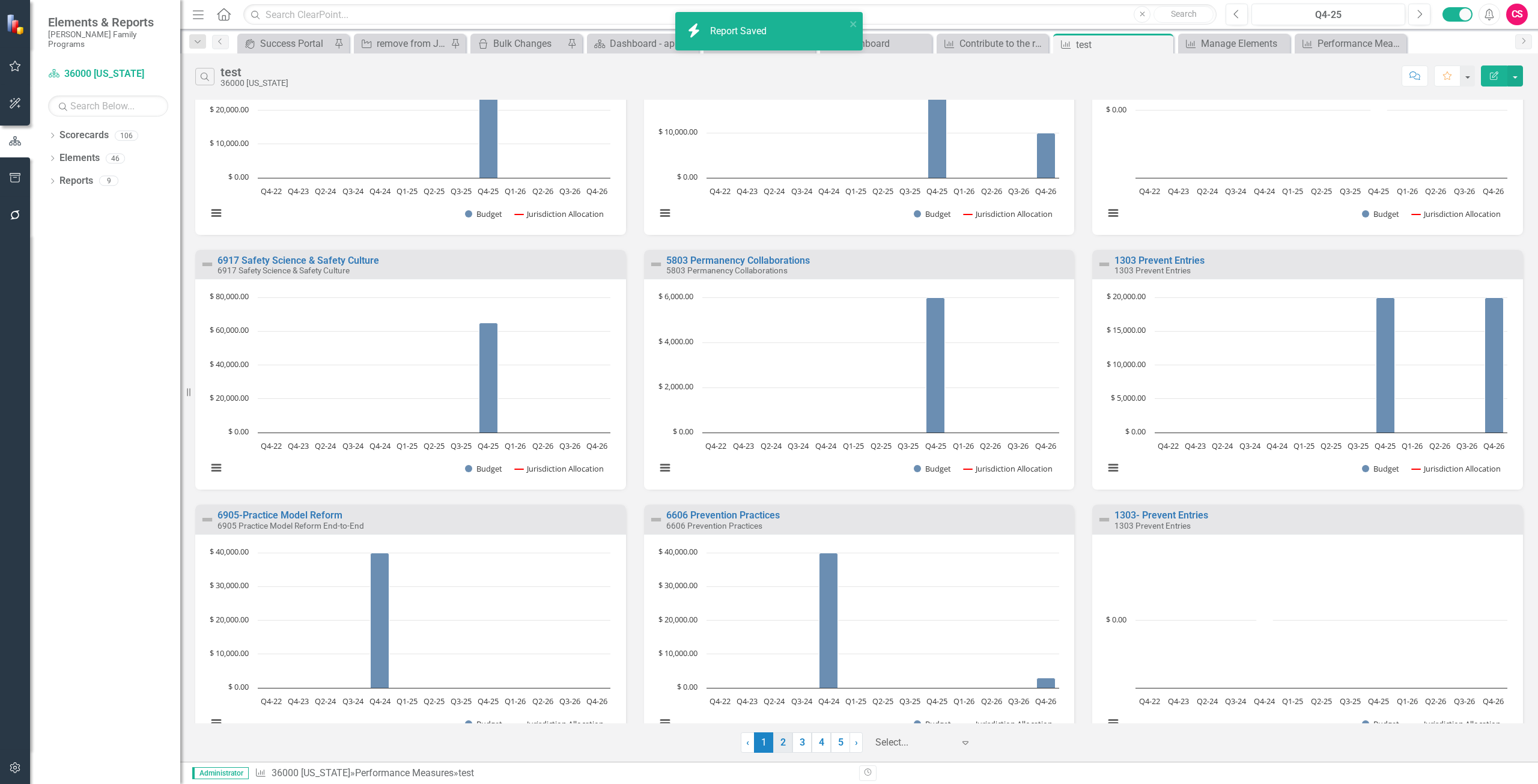
click at [785, 741] on link "2" at bounding box center [783, 743] width 19 height 20
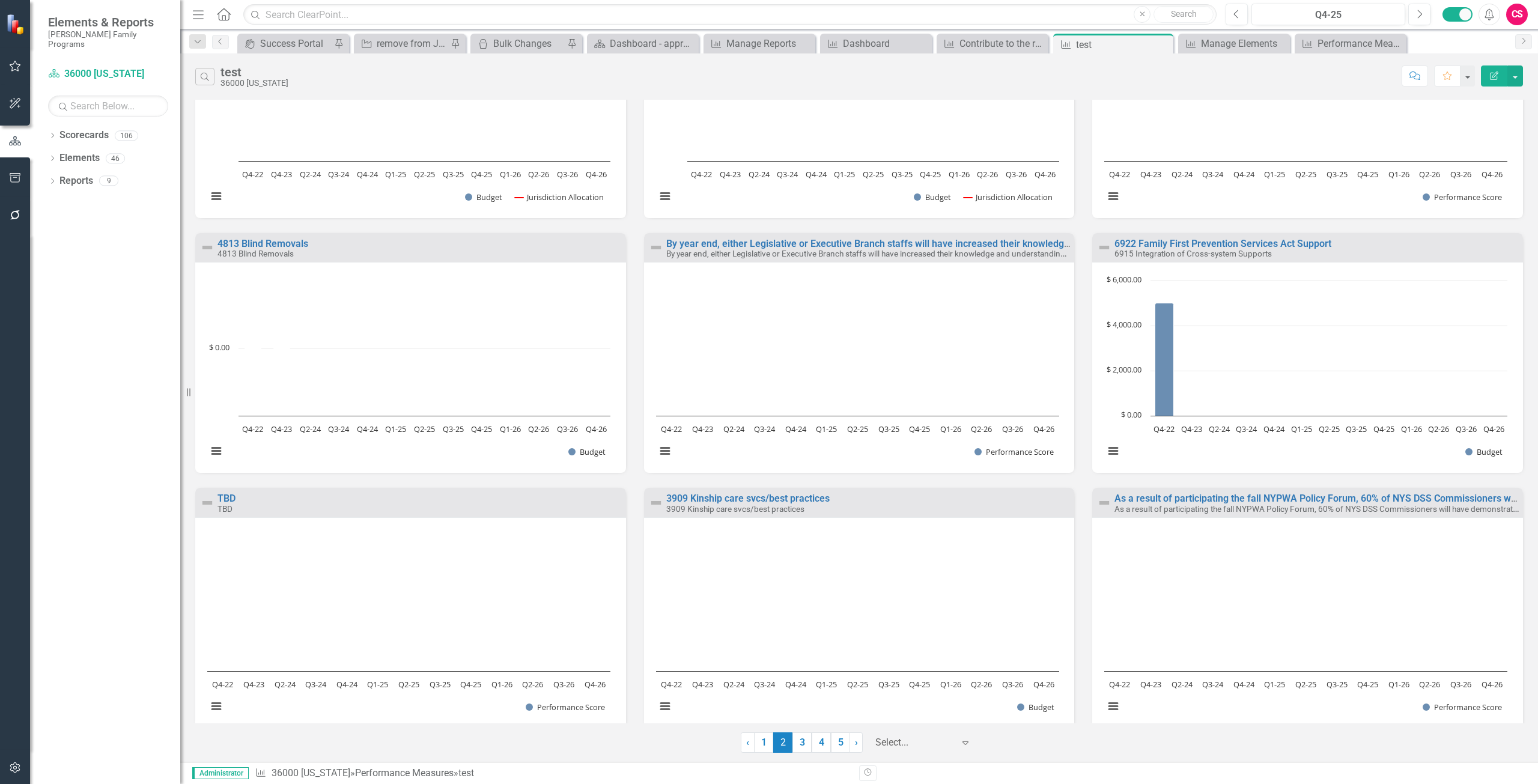
scroll to position [396, 0]
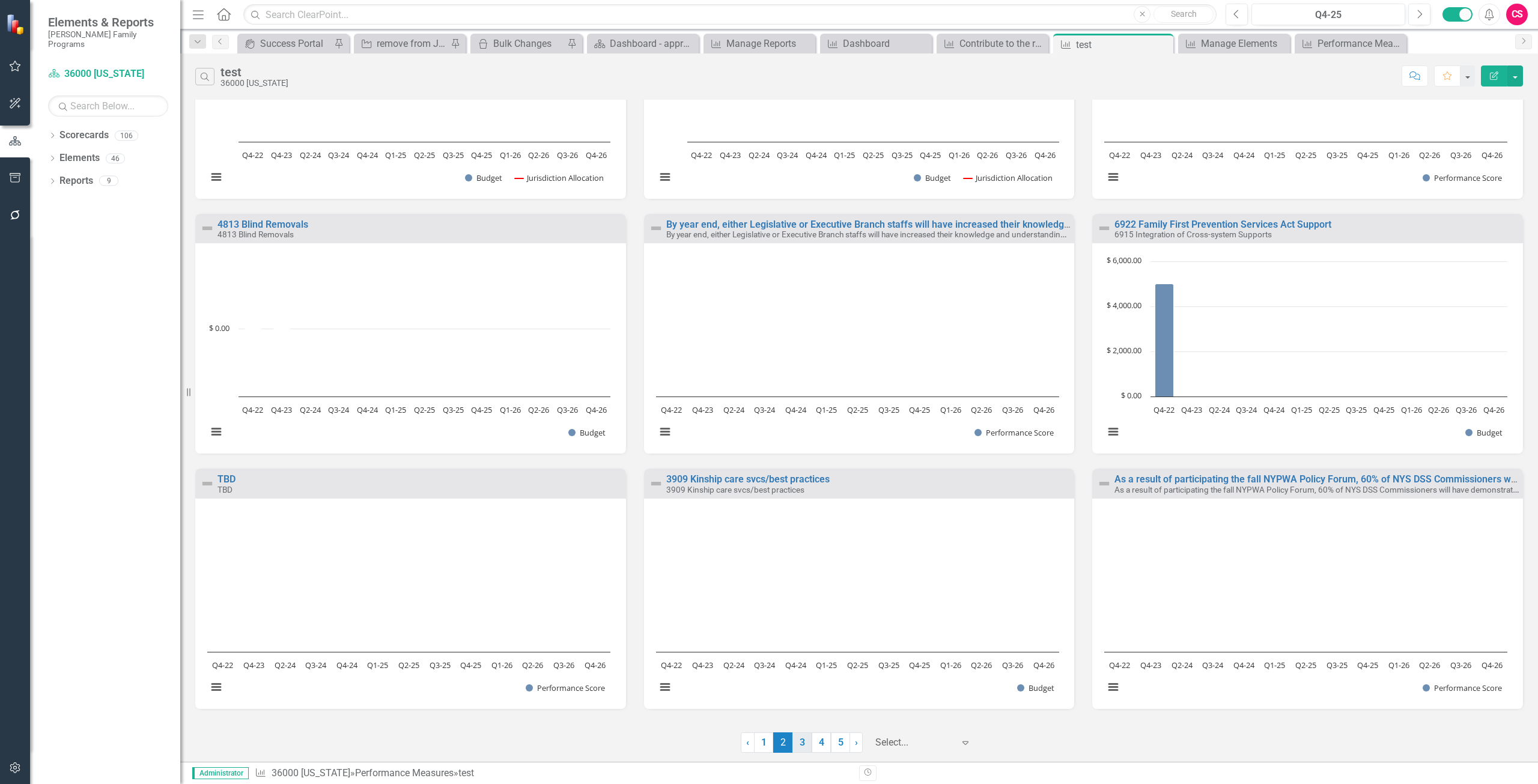
click at [805, 738] on link "3" at bounding box center [802, 743] width 19 height 20
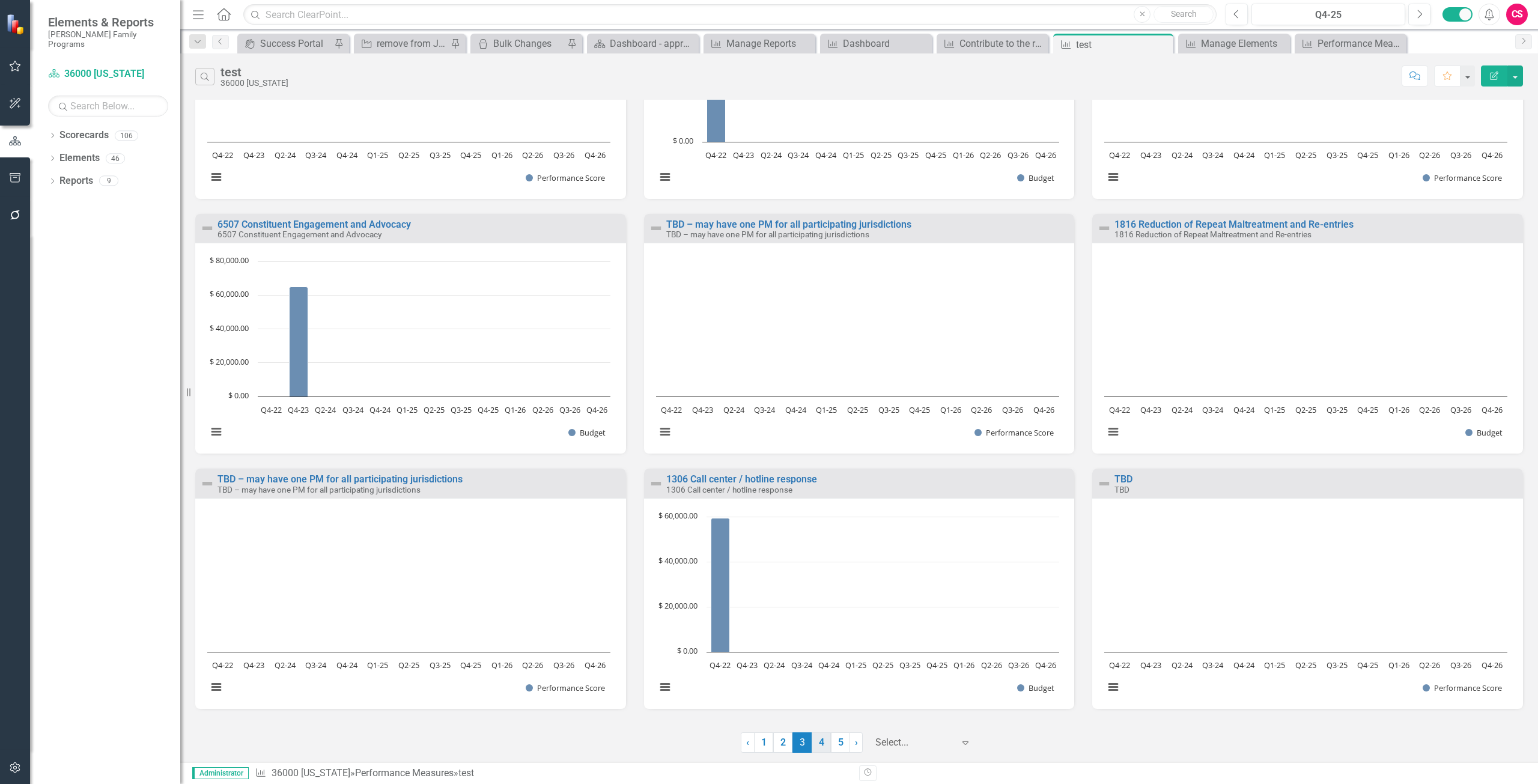
click at [824, 743] on link "4" at bounding box center [821, 743] width 19 height 20
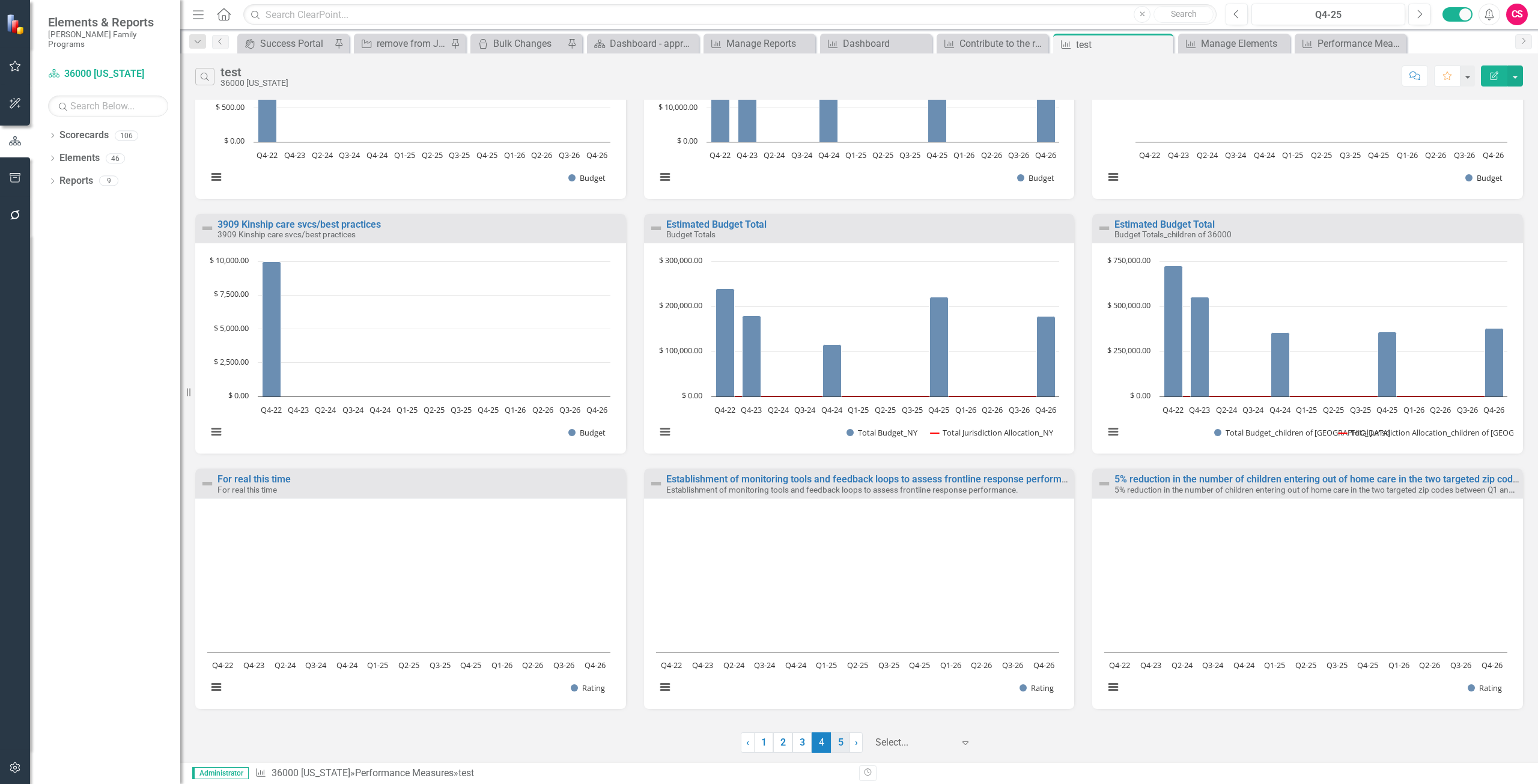
click at [840, 740] on link "5" at bounding box center [841, 743] width 19 height 20
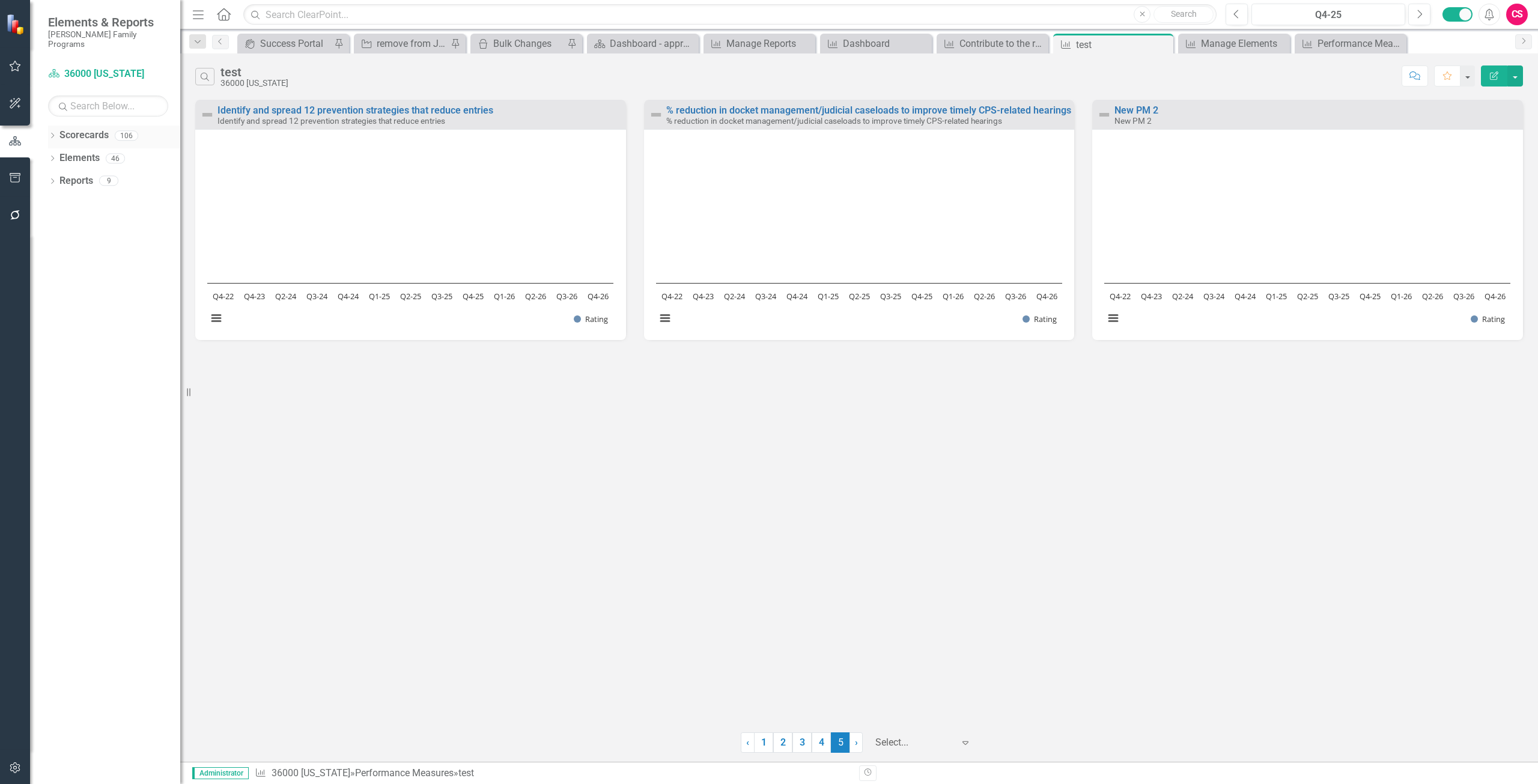
click at [78, 128] on link "Scorecards" at bounding box center [85, 135] width 50 height 14
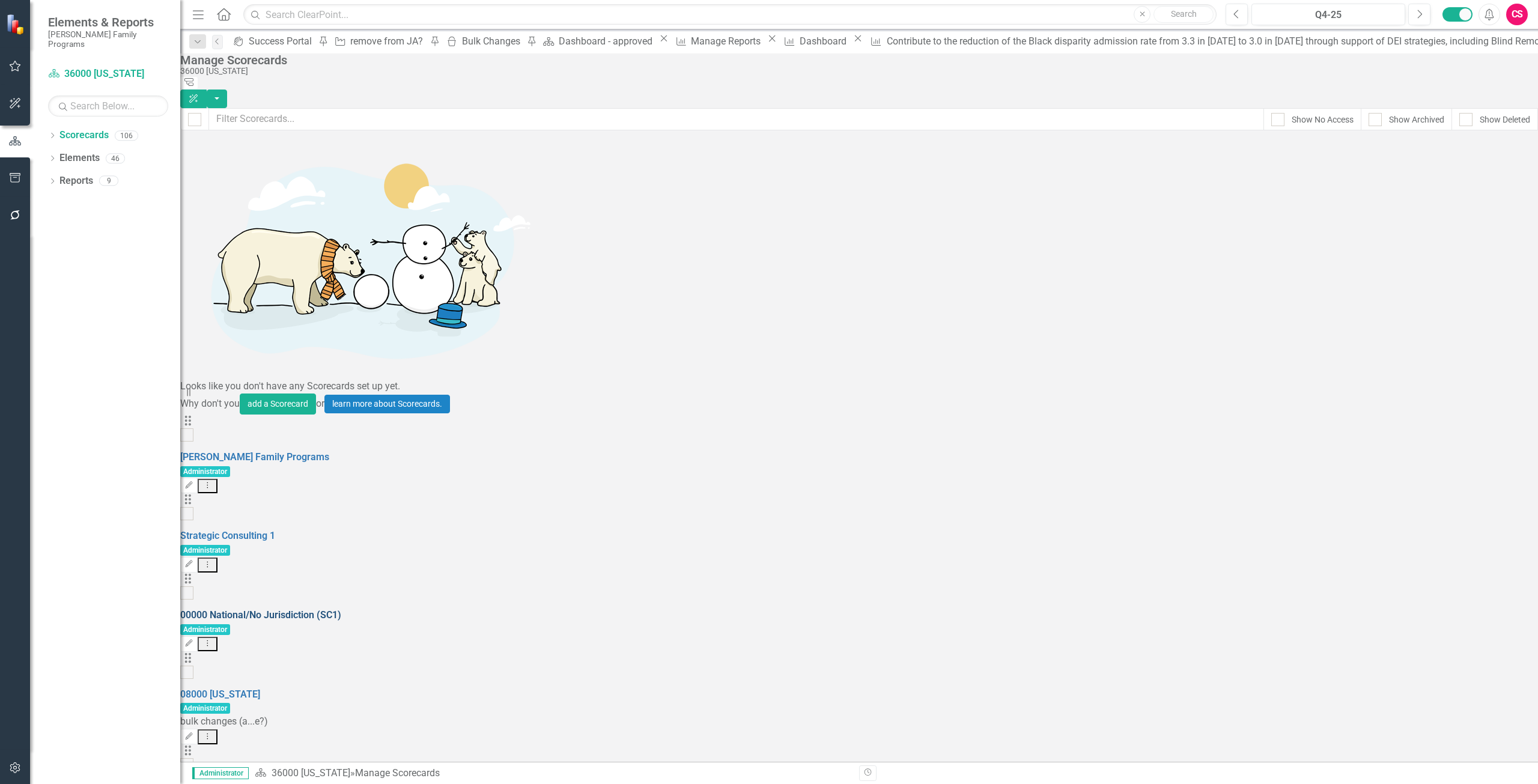
click at [306, 609] on link "00000 National/No Jurisdiction (SC1)" at bounding box center [261, 615] width 161 height 11
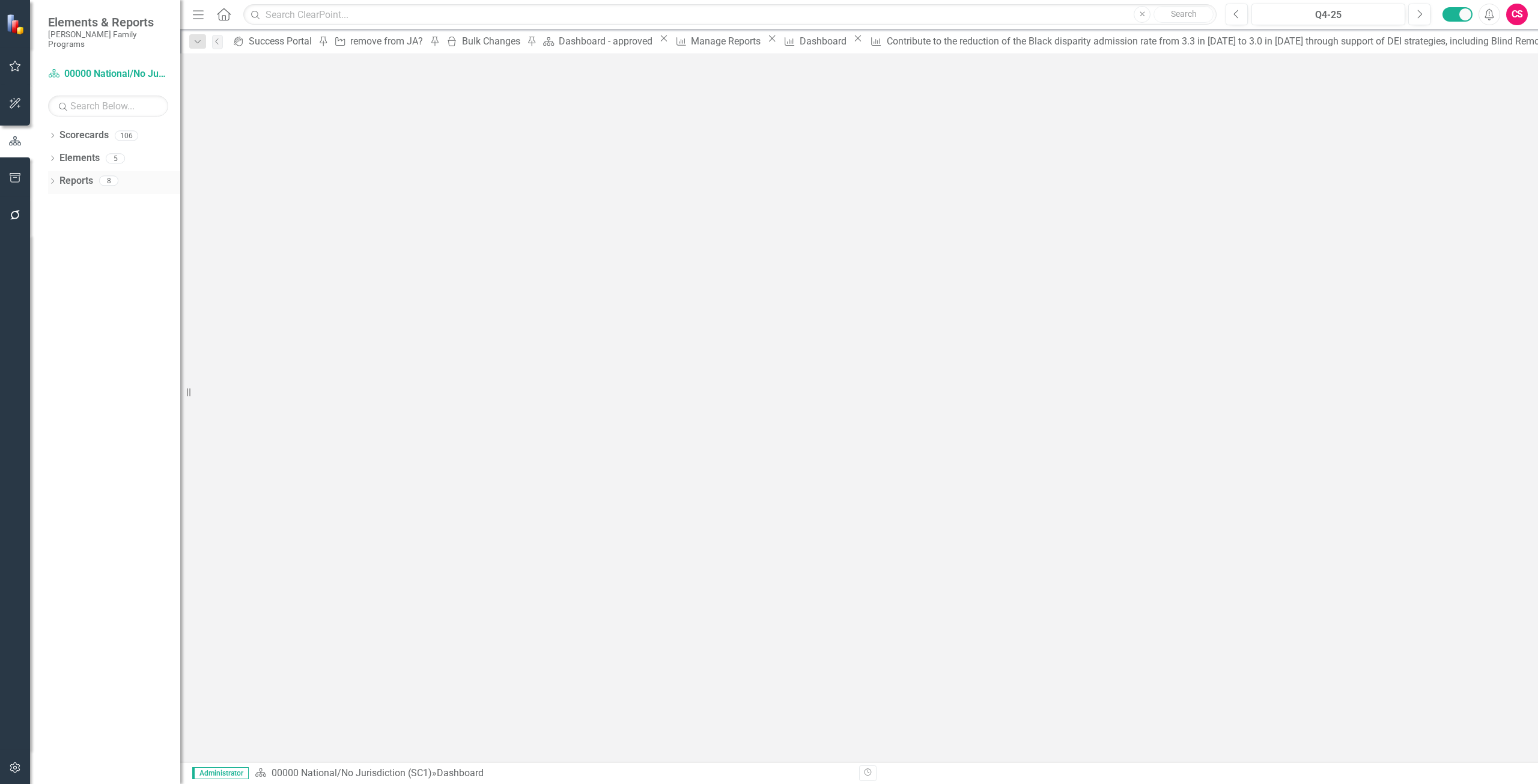
click at [72, 174] on link "Reports" at bounding box center [76, 181] width 34 height 14
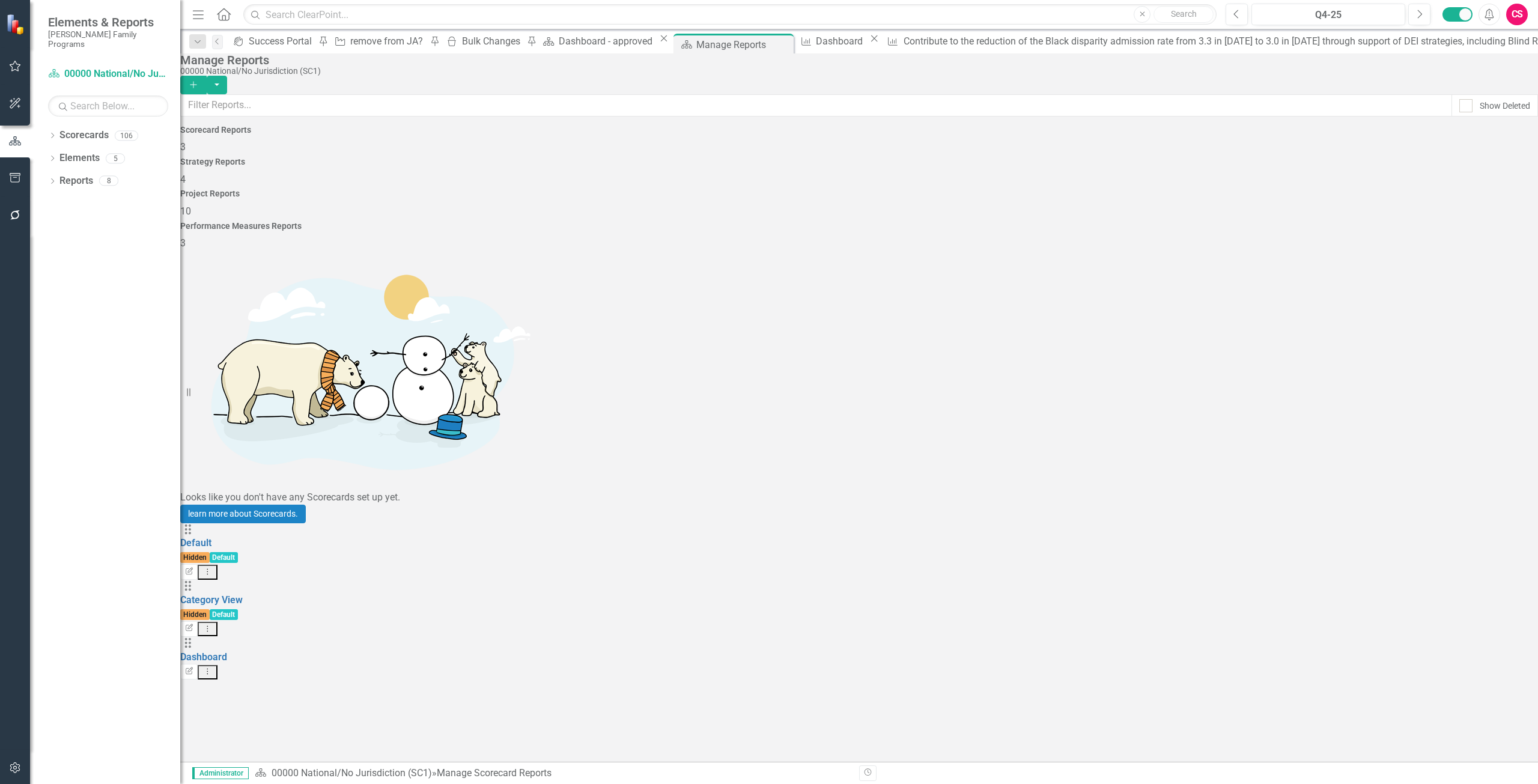
click at [650, 172] on div "Strategy Reports 4" at bounding box center [859, 172] width 1358 height 29
click at [908, 189] on div "Project Reports 10" at bounding box center [859, 203] width 1358 height 29
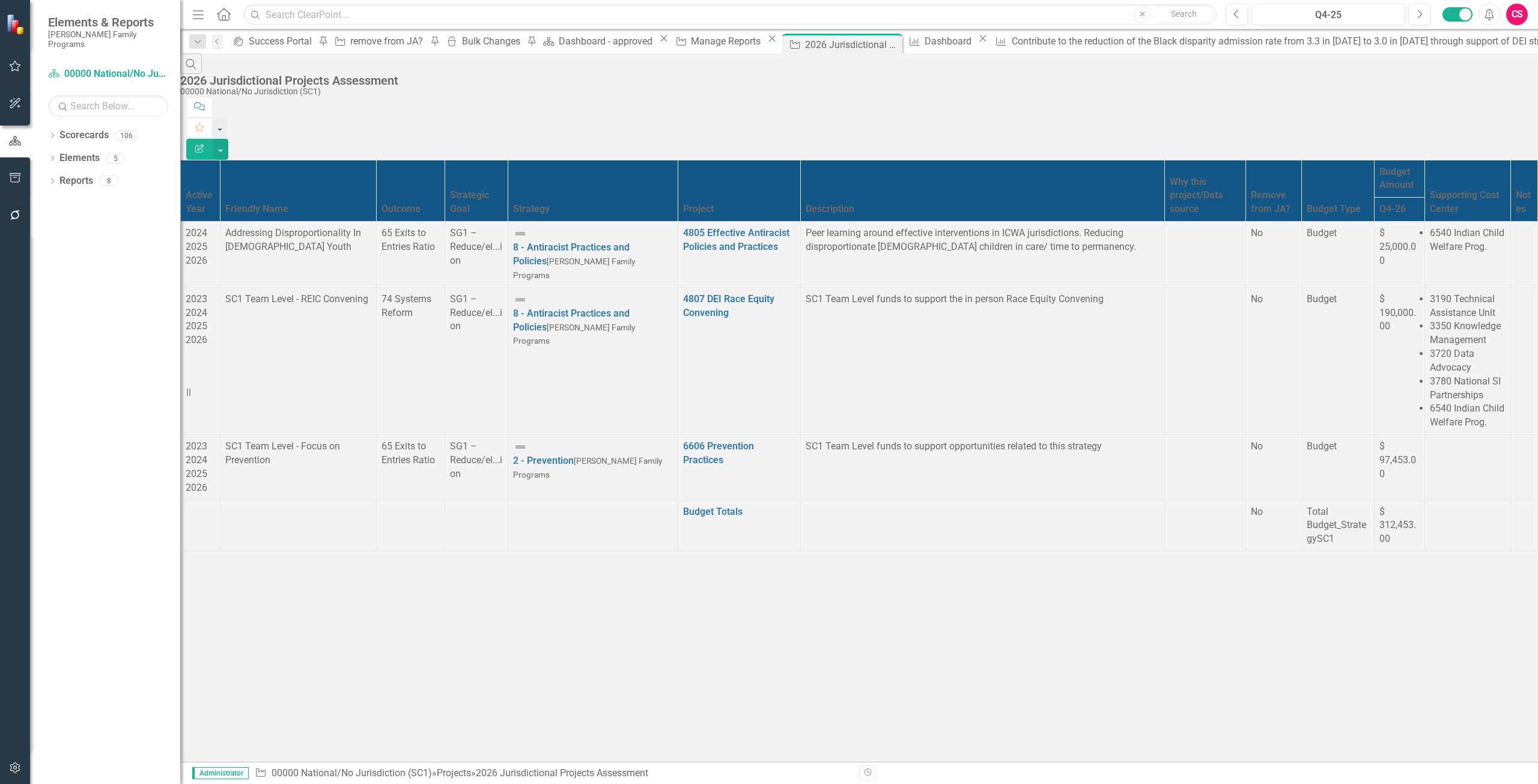
click at [213, 139] on button "Edit Report" at bounding box center [200, 149] width 27 height 21
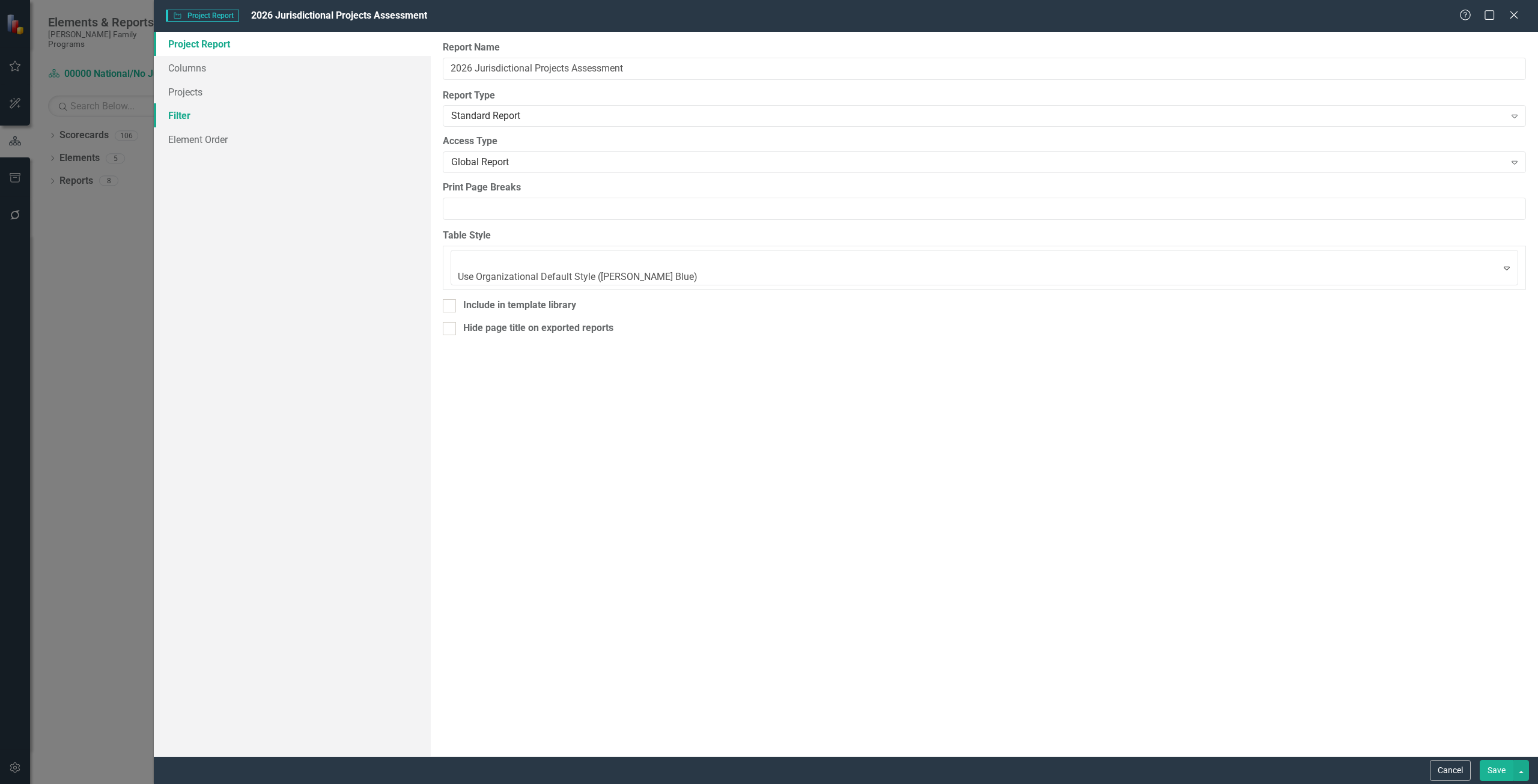
click at [219, 106] on link "Filter" at bounding box center [292, 116] width 277 height 24
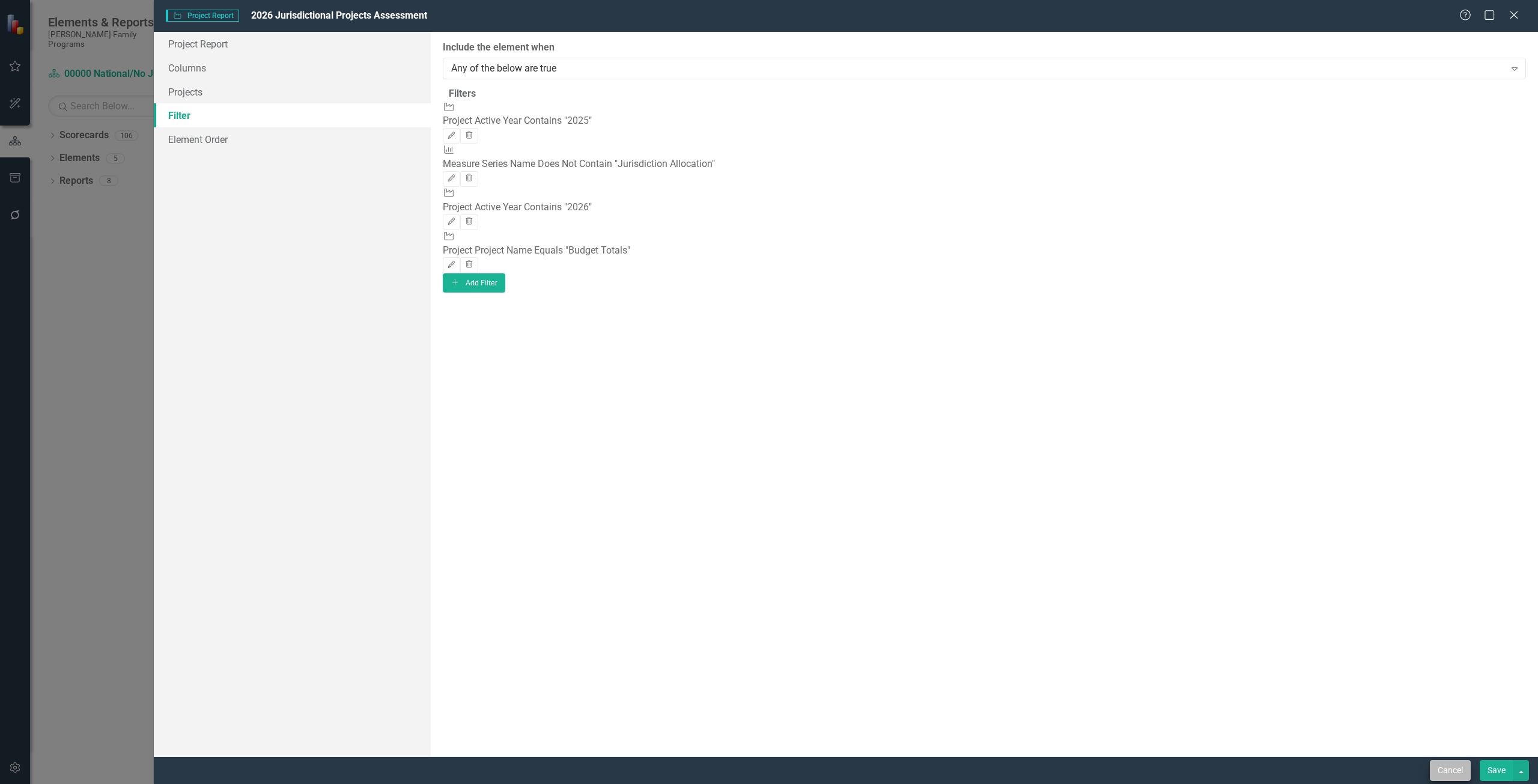
click at [1431, 771] on div "Cancel Save" at bounding box center [1478, 770] width 102 height 21
click at [1444, 762] on button "Cancel" at bounding box center [1450, 770] width 41 height 21
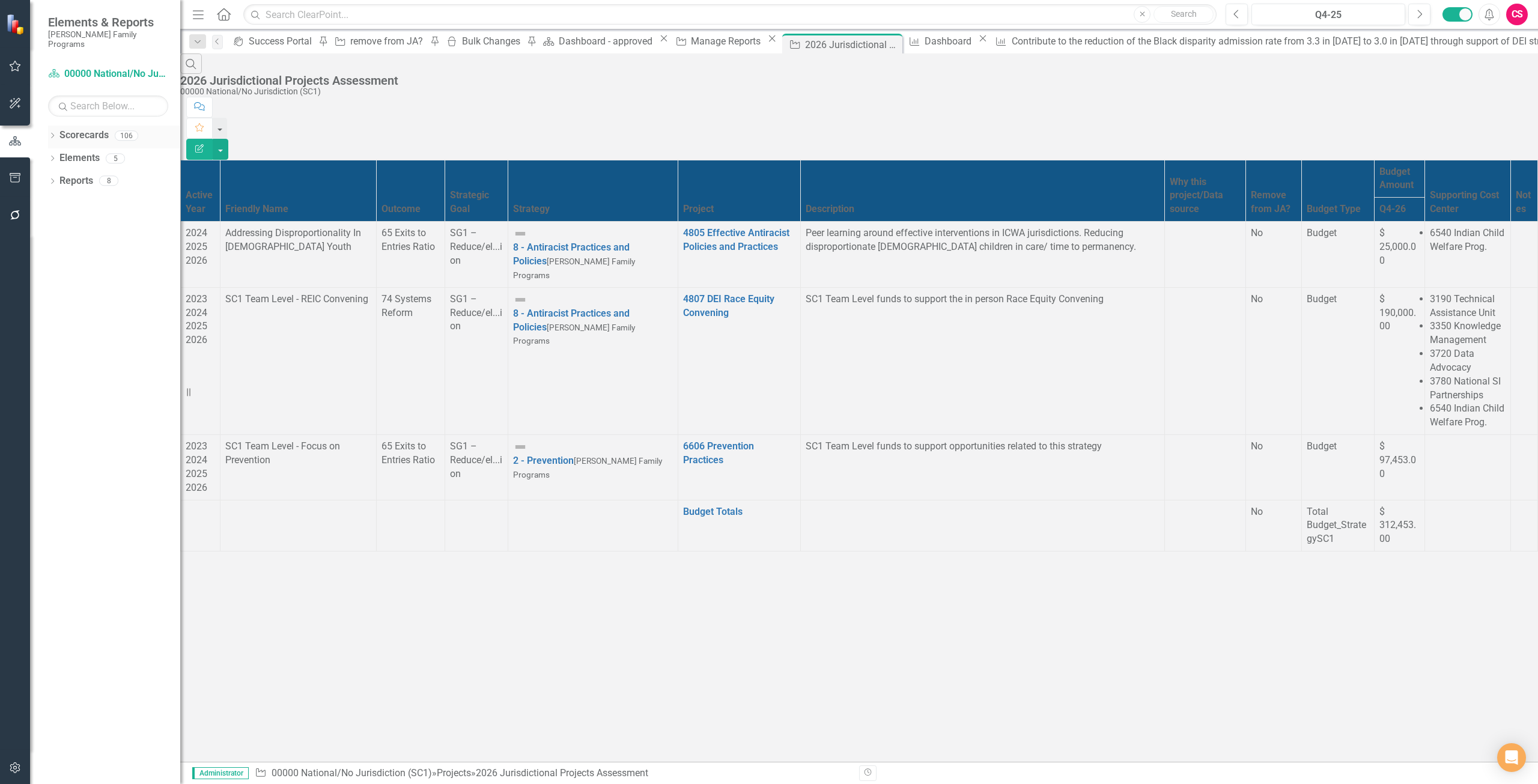
click at [83, 128] on link "Scorecards" at bounding box center [85, 135] width 50 height 14
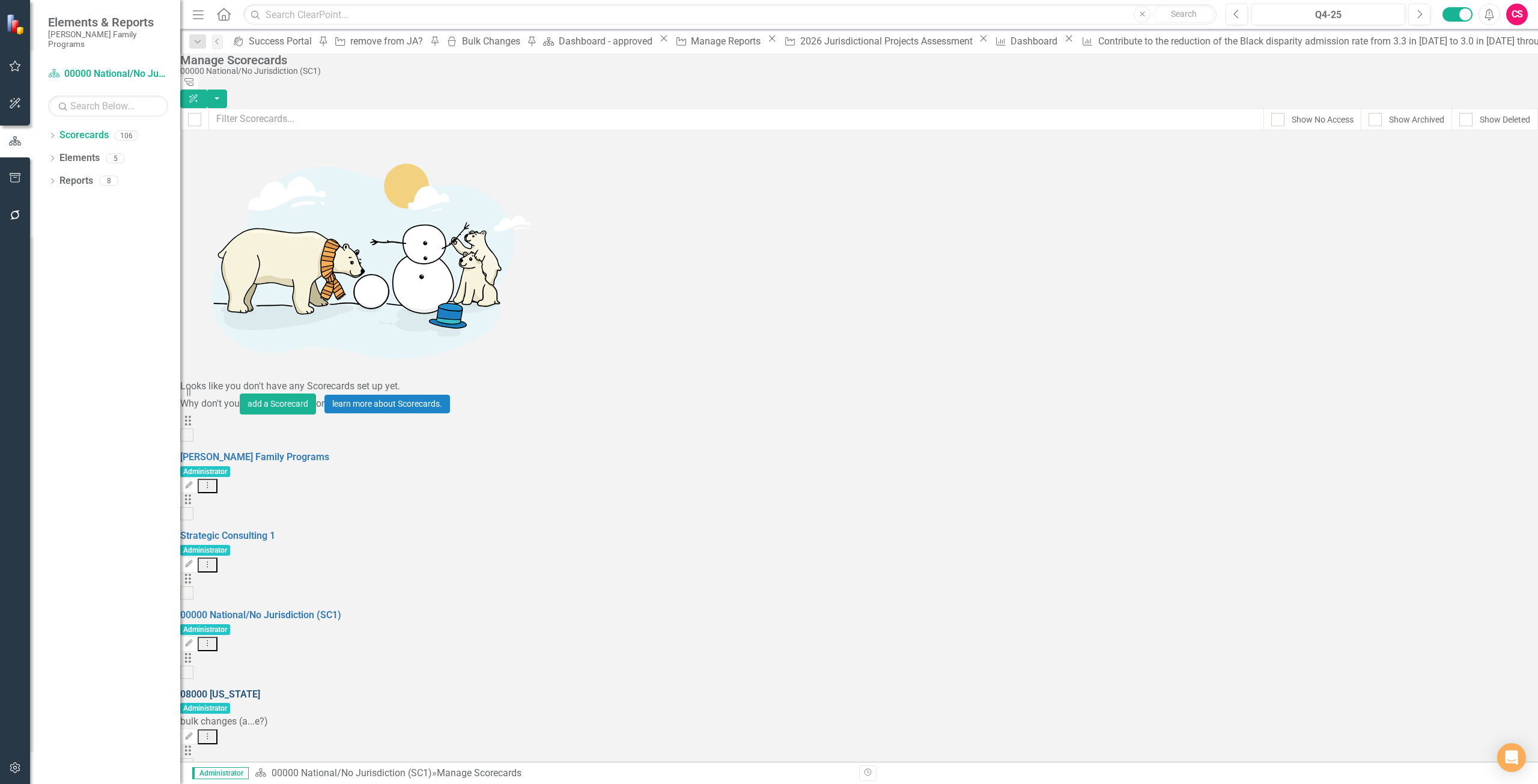
click at [260, 688] on link "08000 [US_STATE]" at bounding box center [221, 694] width 80 height 11
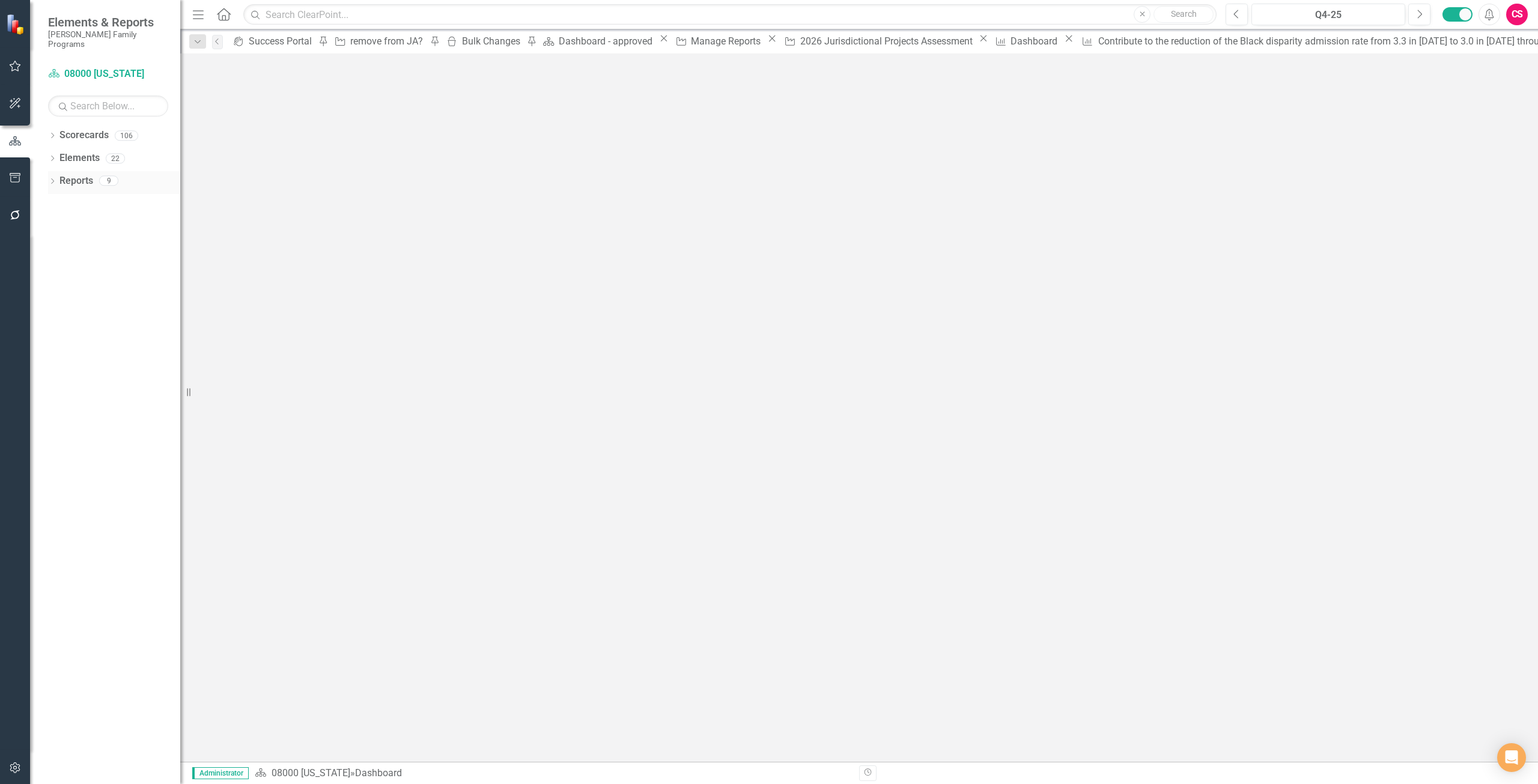
click at [71, 174] on link "Reports" at bounding box center [76, 181] width 34 height 14
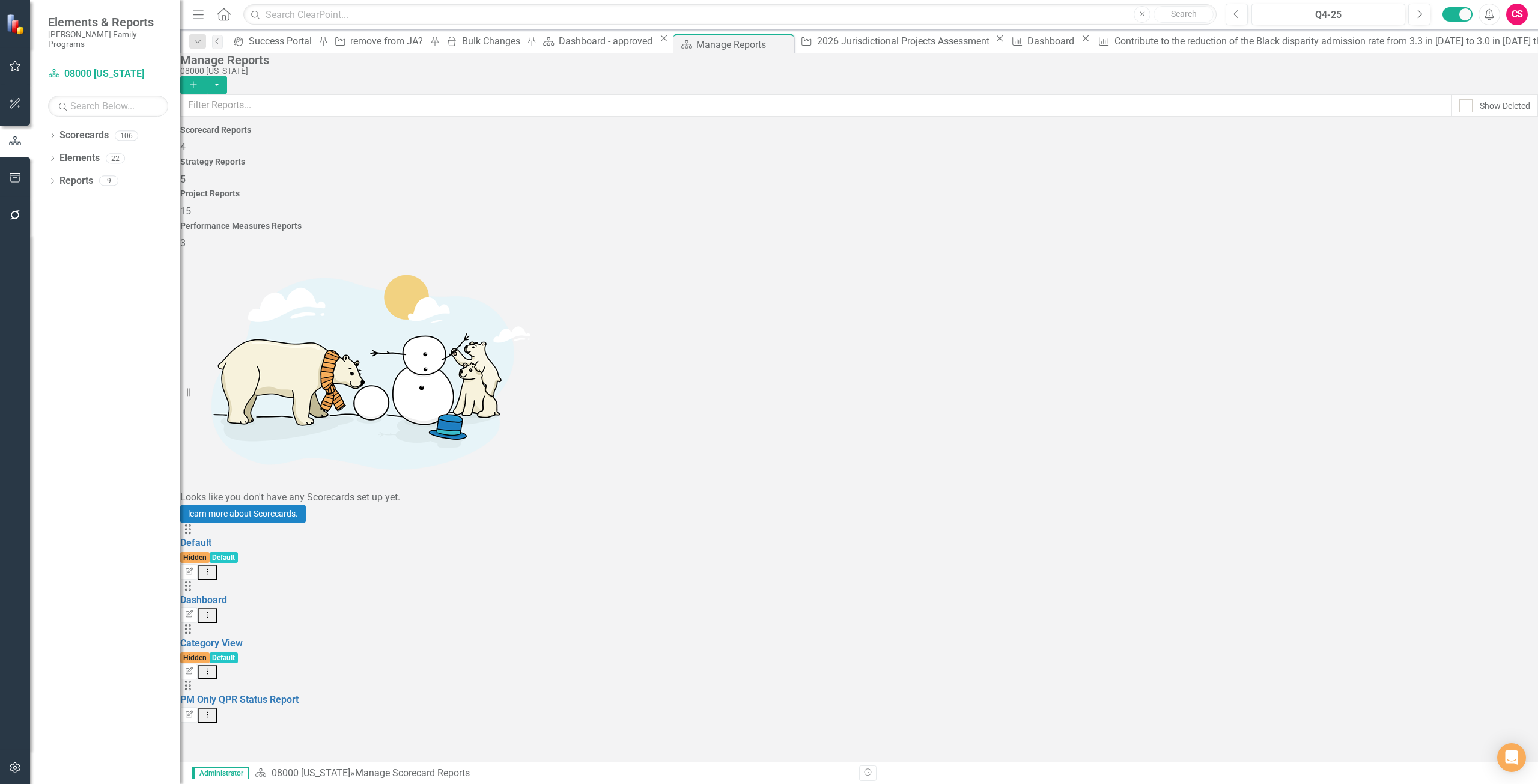
click at [995, 189] on div "Project Reports 15" at bounding box center [859, 203] width 1358 height 29
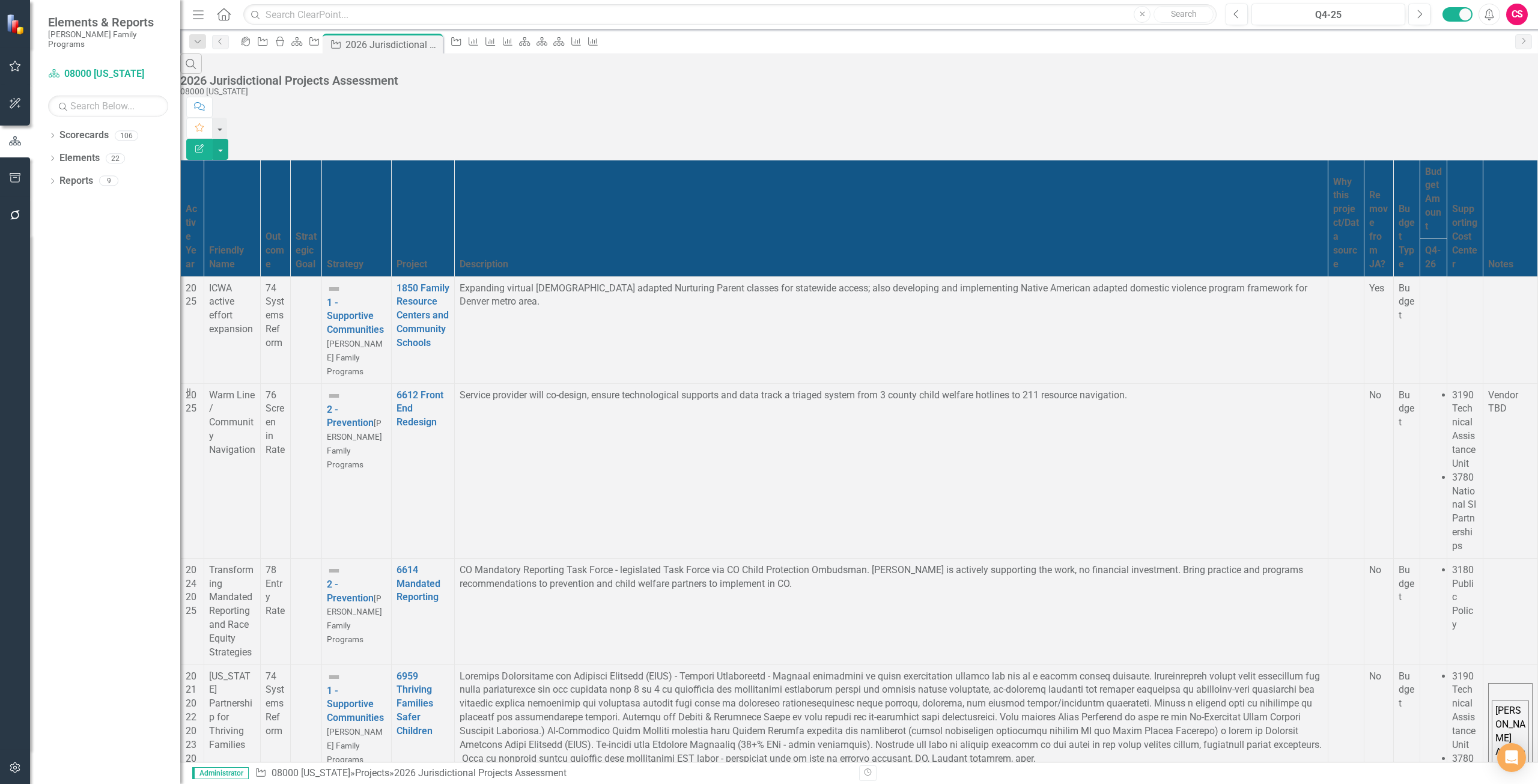
click at [205, 144] on icon "Edit Report" at bounding box center [199, 148] width 11 height 8
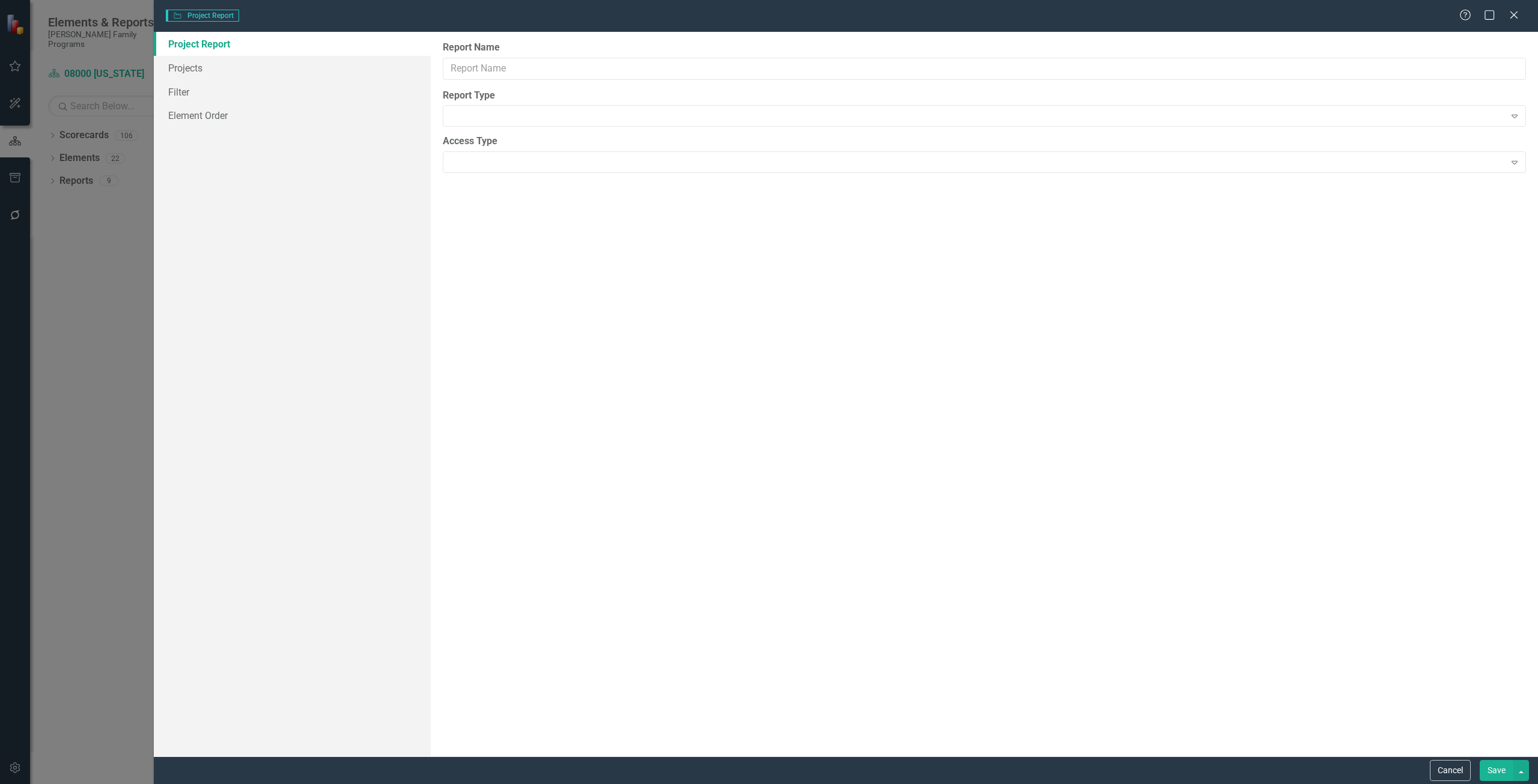
type input "2026 Jurisdictional Projects Assessment"
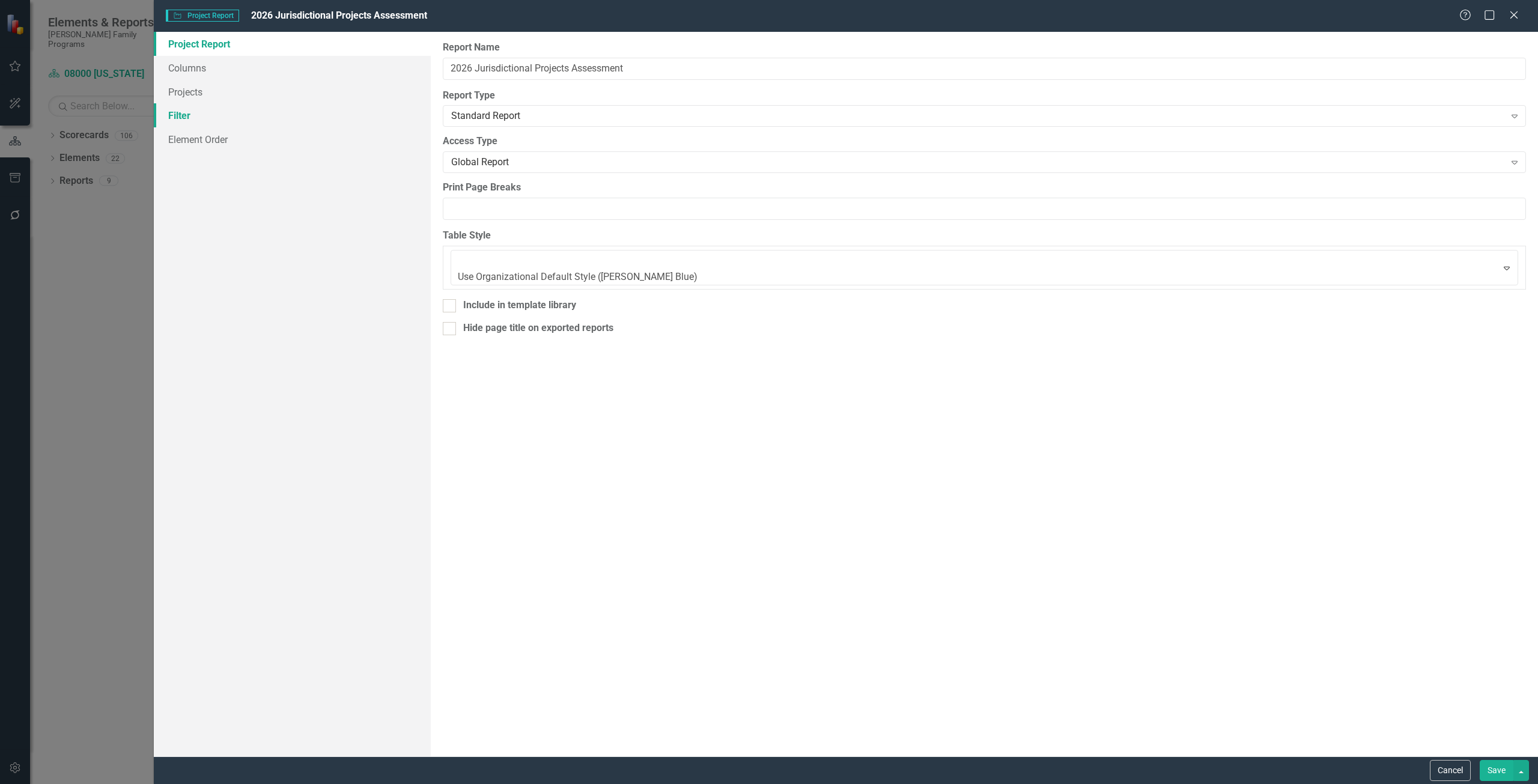
click at [243, 109] on link "Filter" at bounding box center [292, 116] width 277 height 24
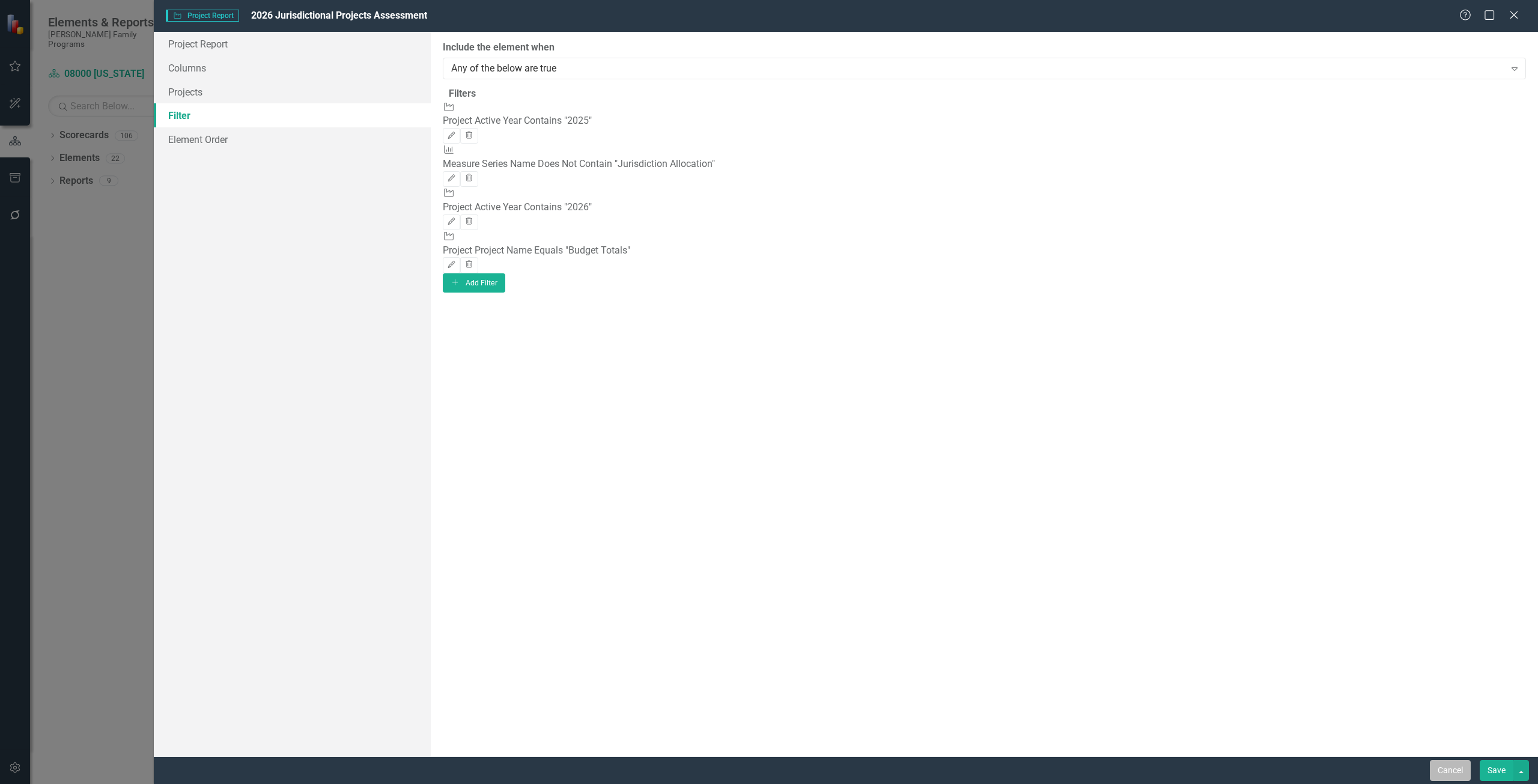
click at [1438, 762] on button "Cancel" at bounding box center [1450, 770] width 41 height 21
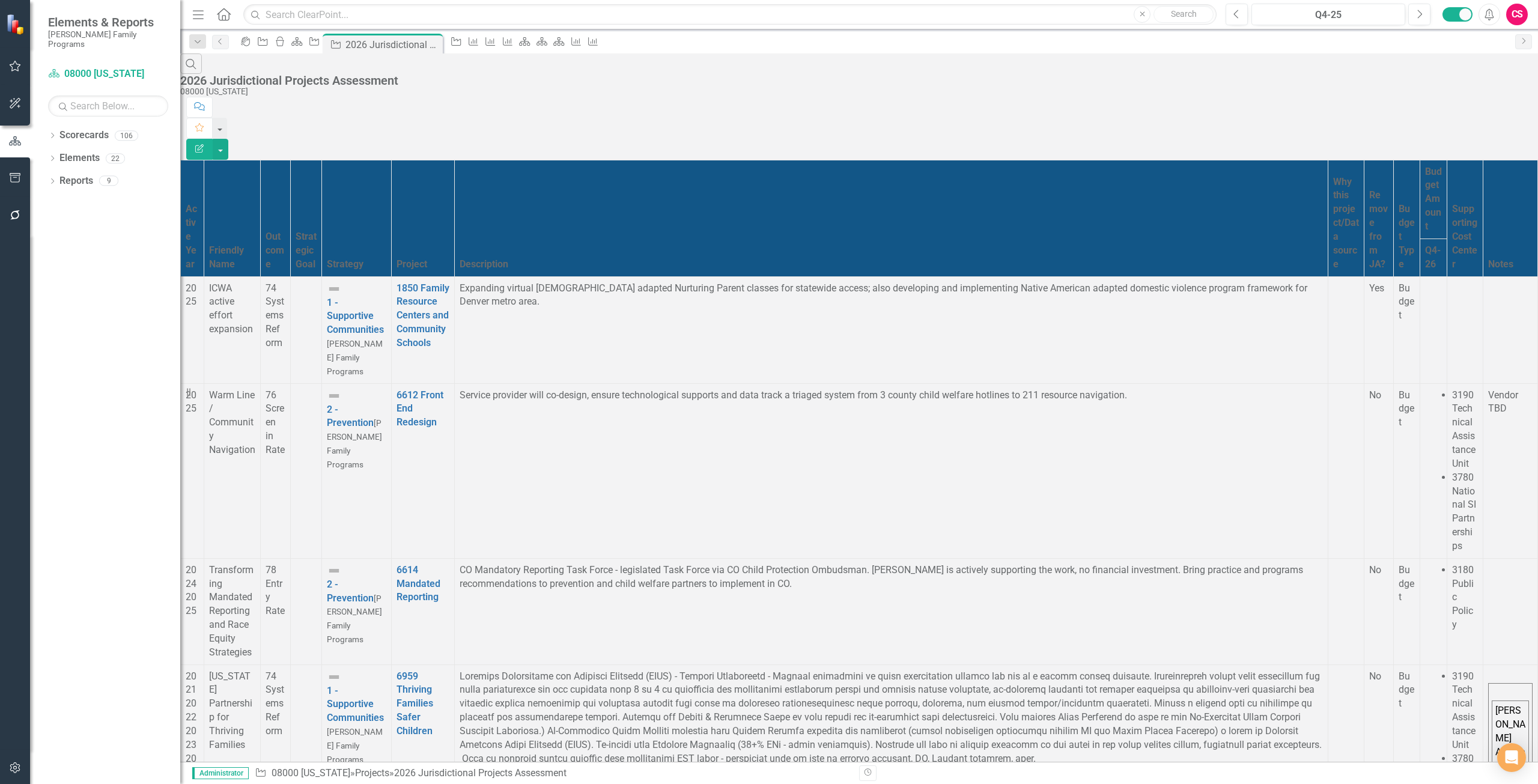
scroll to position [0, 6]
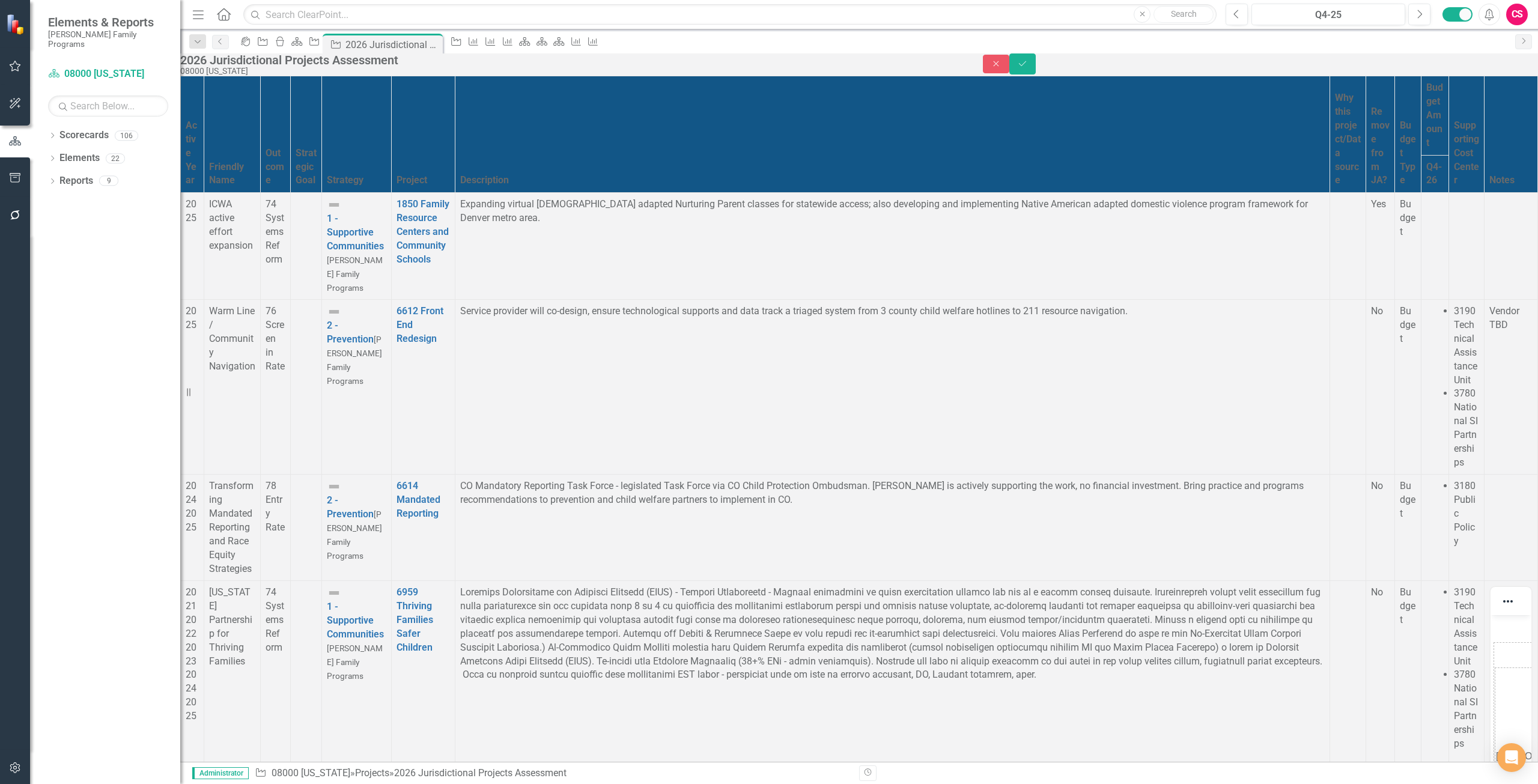
scroll to position [0, 0]
click at [1009, 67] on button "Close" at bounding box center [997, 64] width 27 height 18
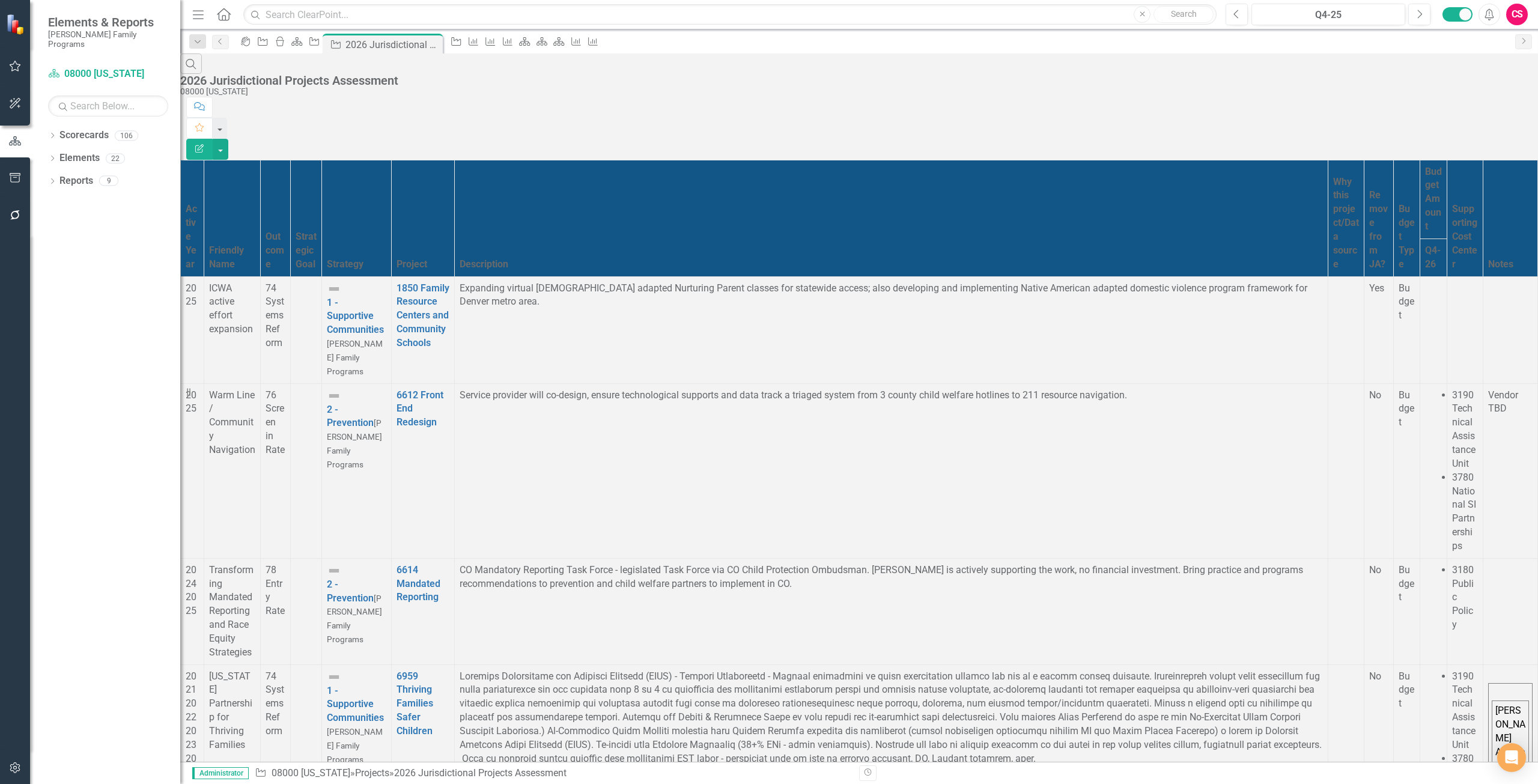
scroll to position [643, 6]
click at [205, 144] on icon "Edit Report" at bounding box center [199, 148] width 11 height 8
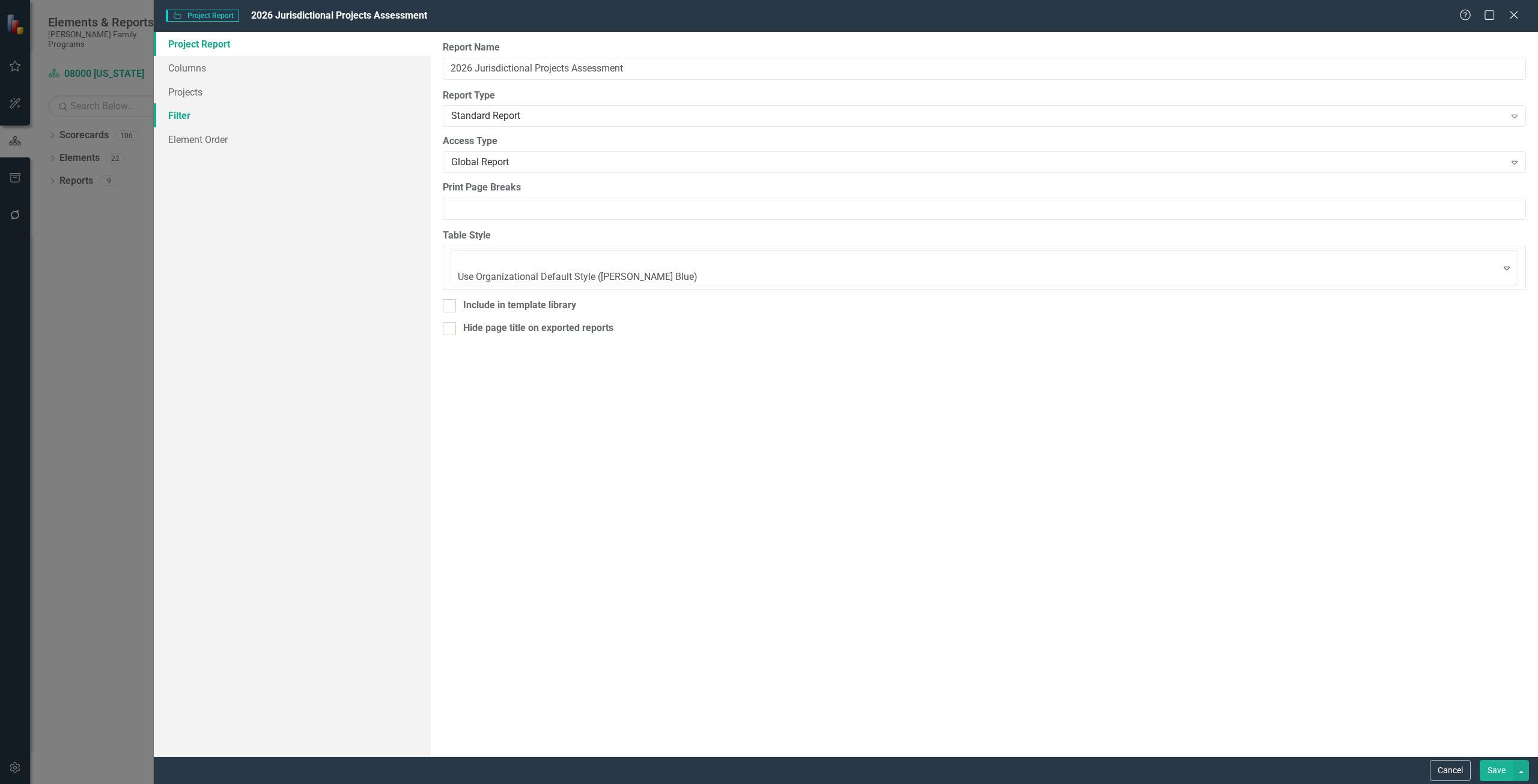
click at [233, 118] on link "Filter" at bounding box center [292, 116] width 277 height 24
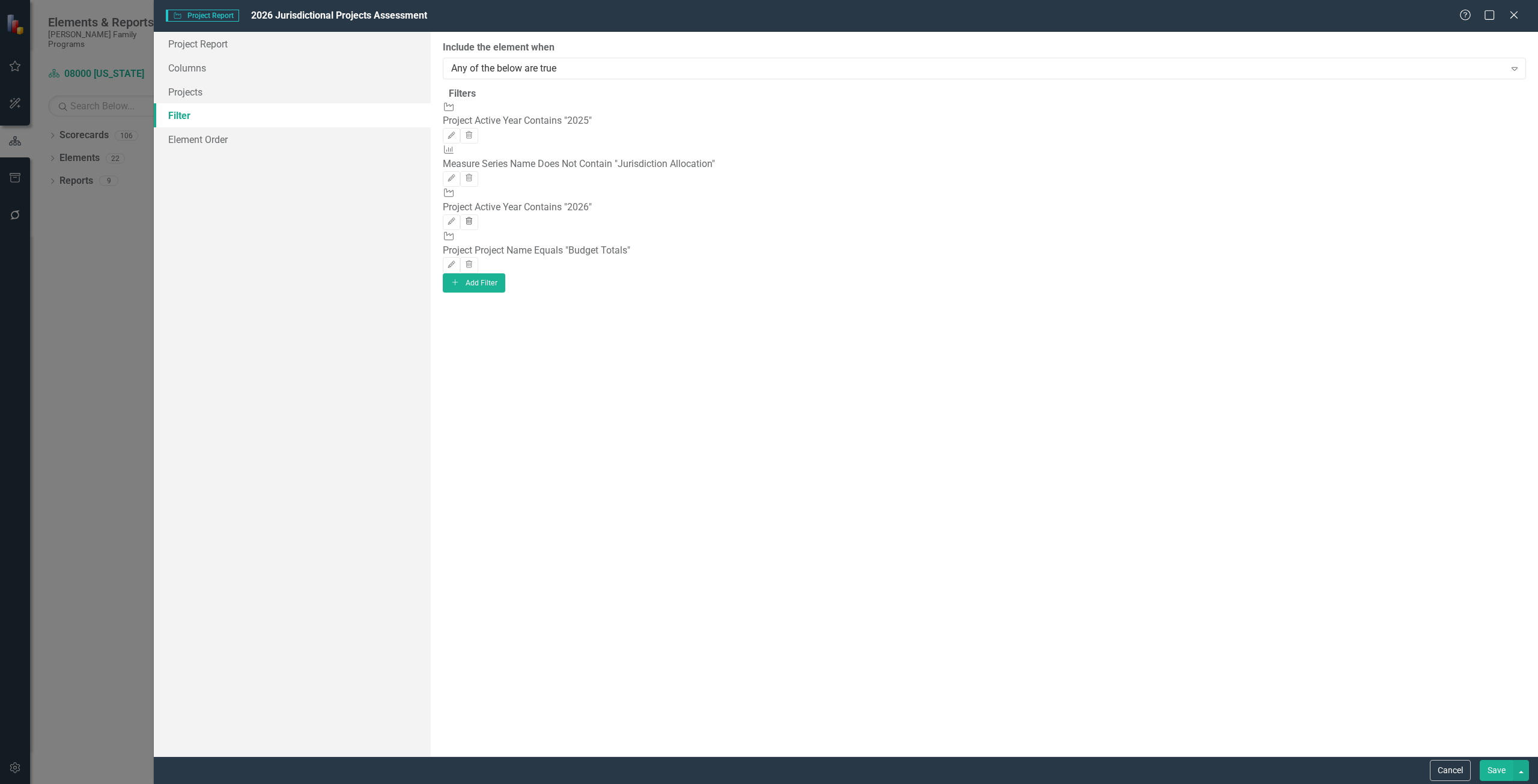
click at [478, 215] on button "Trash" at bounding box center [468, 222] width 17 height 16
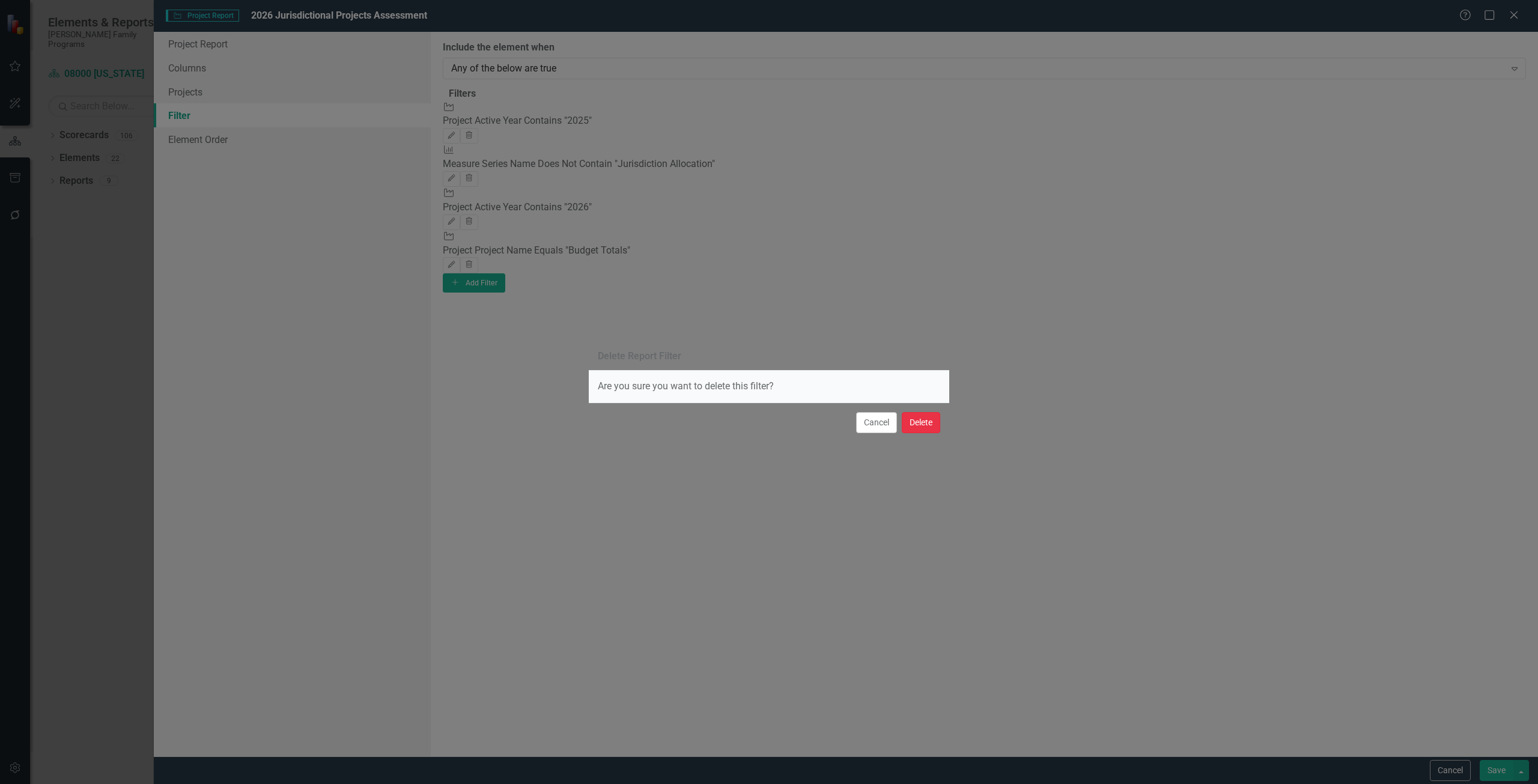
click at [930, 424] on button "Delete" at bounding box center [921, 422] width 39 height 21
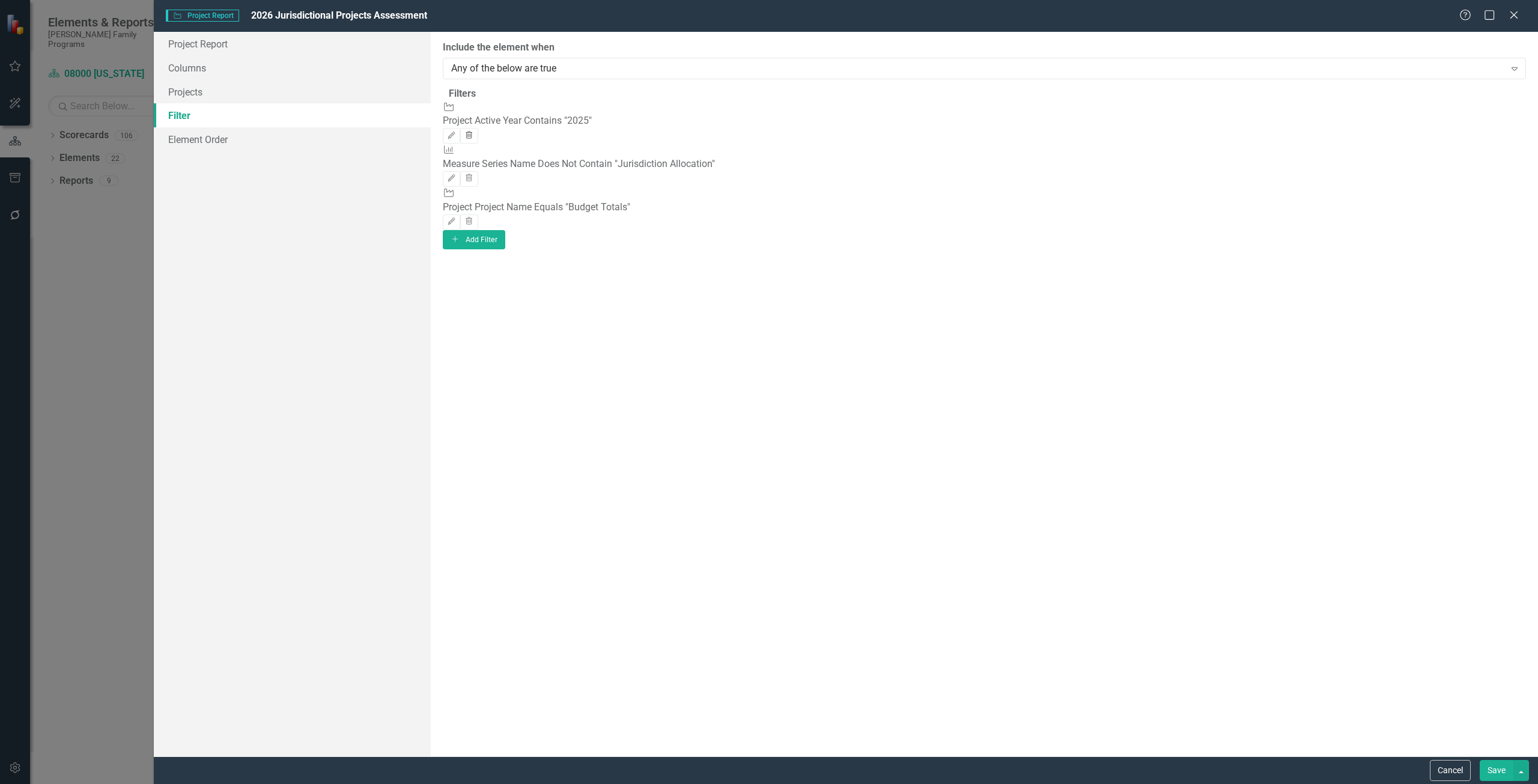
click at [473, 131] on icon "button" at bounding box center [470, 134] width 6 height 7
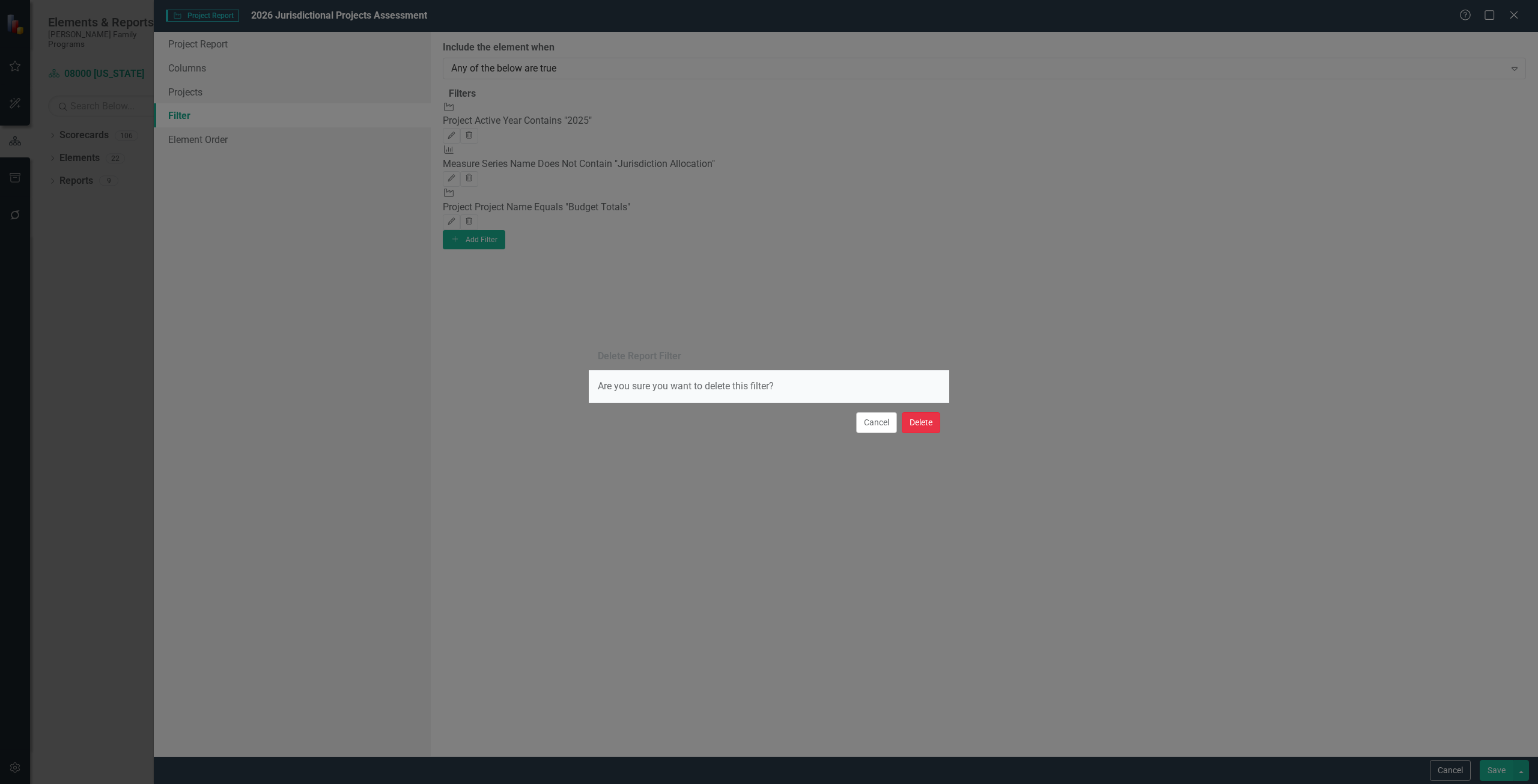
click at [917, 427] on button "Delete" at bounding box center [921, 422] width 39 height 21
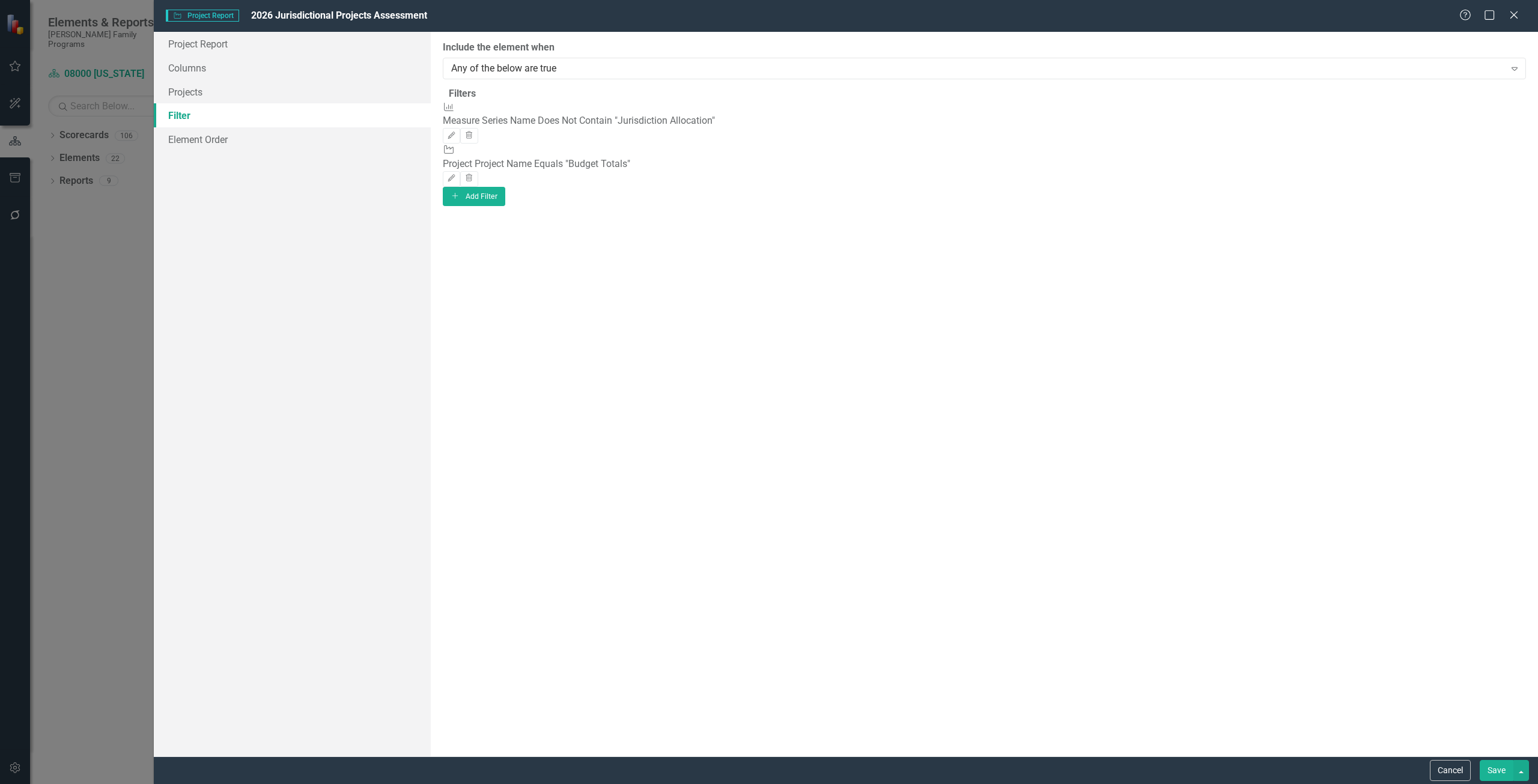
click at [1493, 769] on button "Save" at bounding box center [1497, 770] width 34 height 21
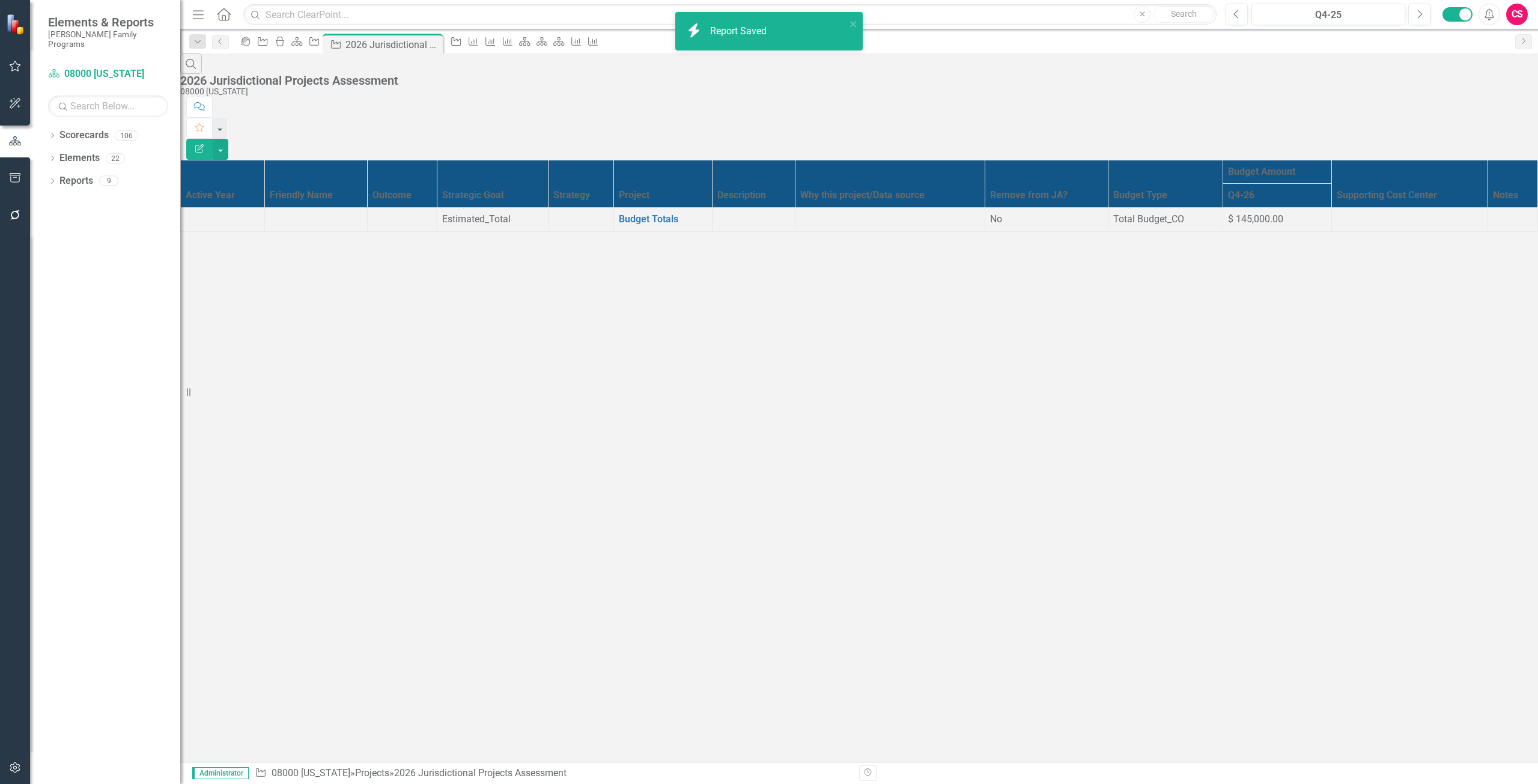
scroll to position [0, 0]
click at [205, 144] on icon "Edit Report" at bounding box center [199, 148] width 11 height 8
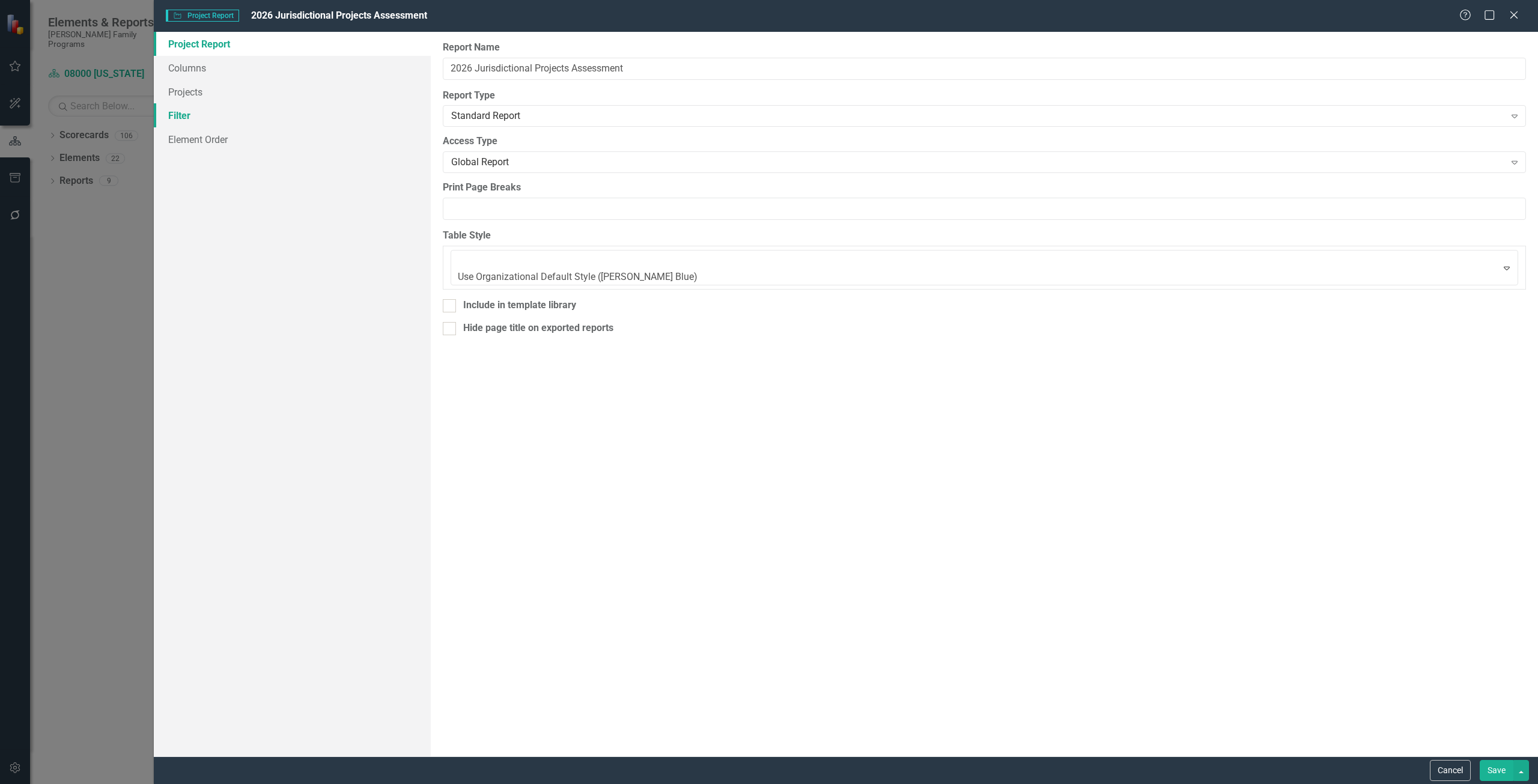
click at [248, 119] on link "Filter" at bounding box center [292, 116] width 277 height 24
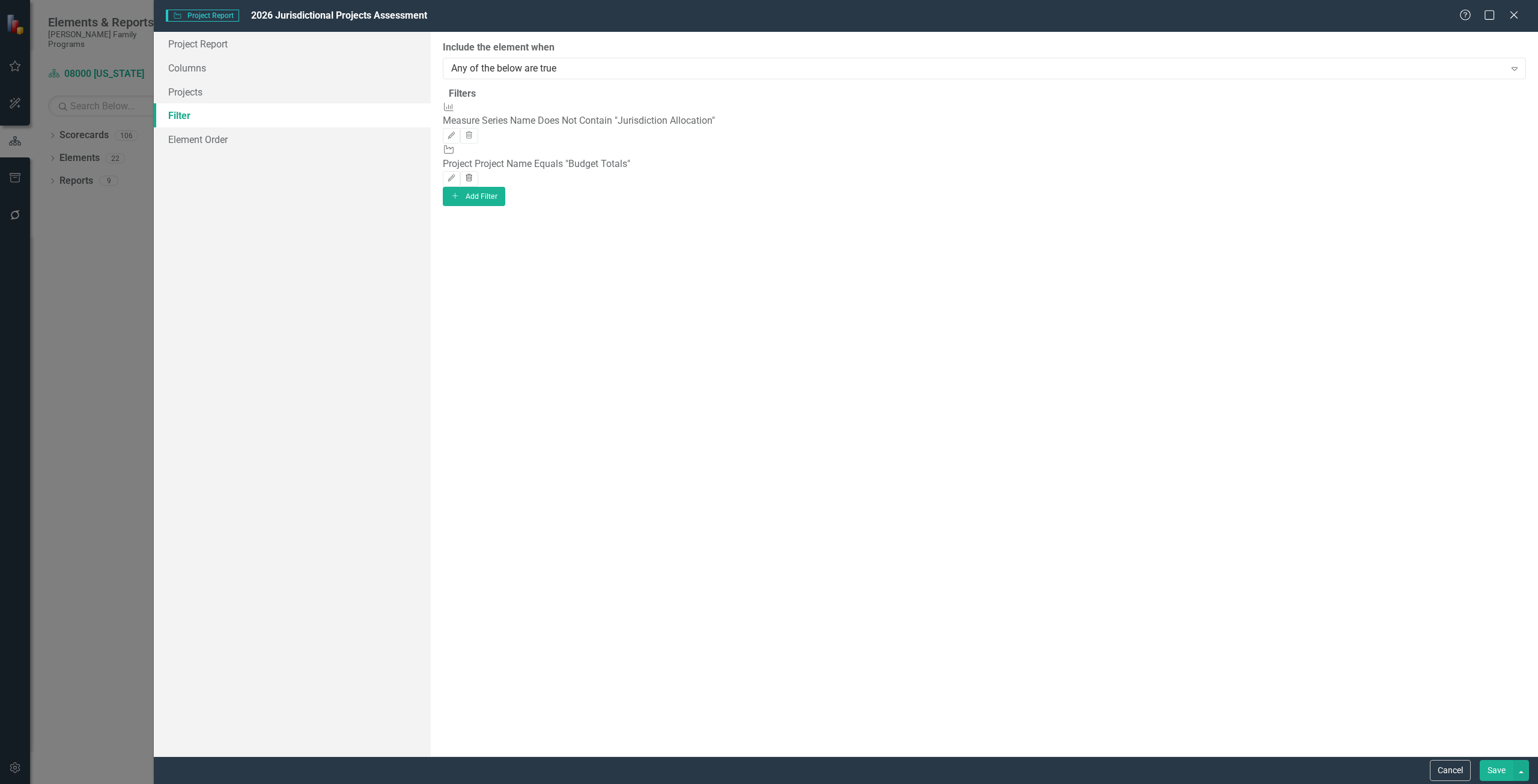
click at [478, 171] on button "Trash" at bounding box center [468, 179] width 17 height 16
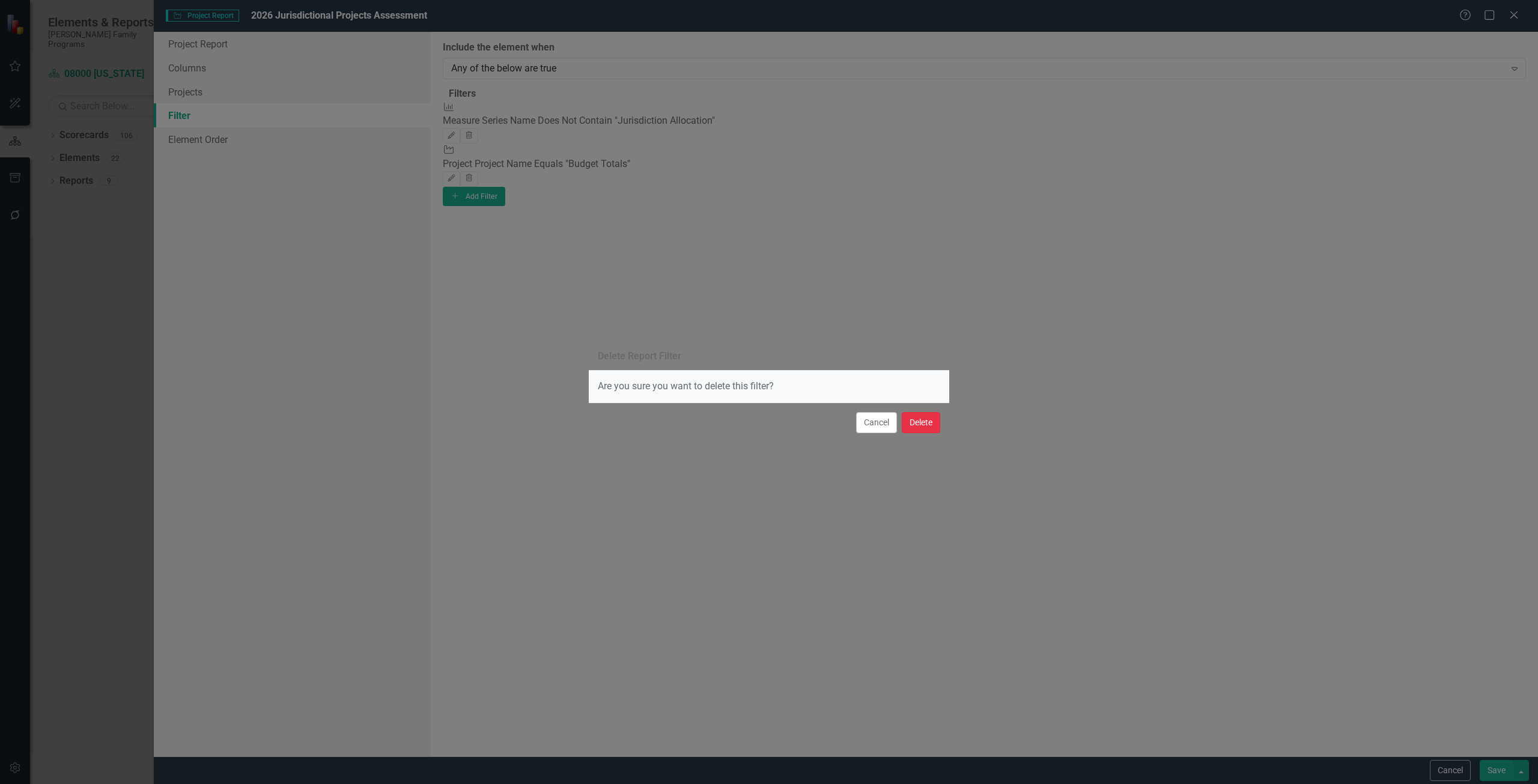
click at [923, 417] on button "Delete" at bounding box center [921, 422] width 39 height 21
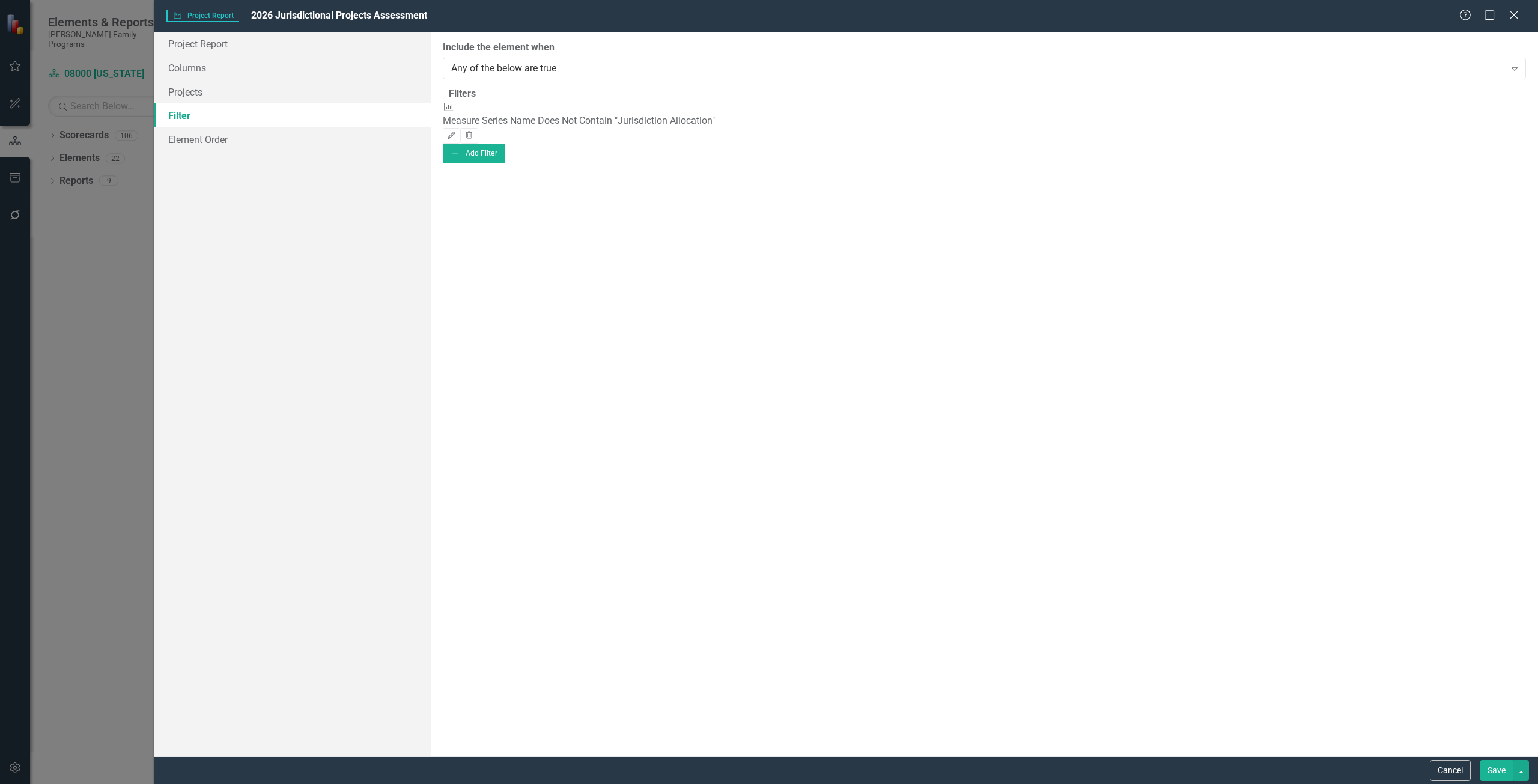
click at [1490, 766] on button "Save" at bounding box center [1497, 770] width 34 height 21
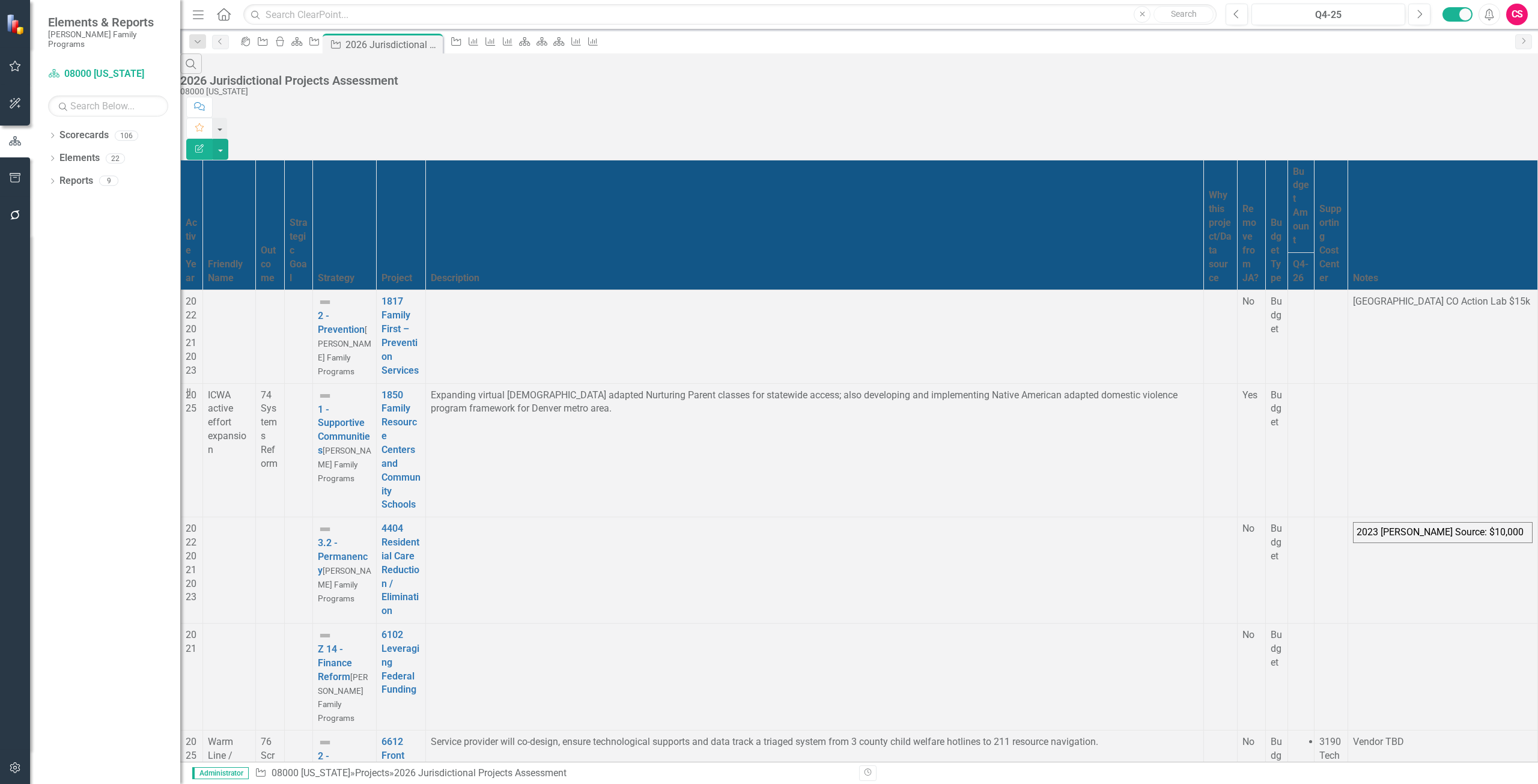
scroll to position [776, 0]
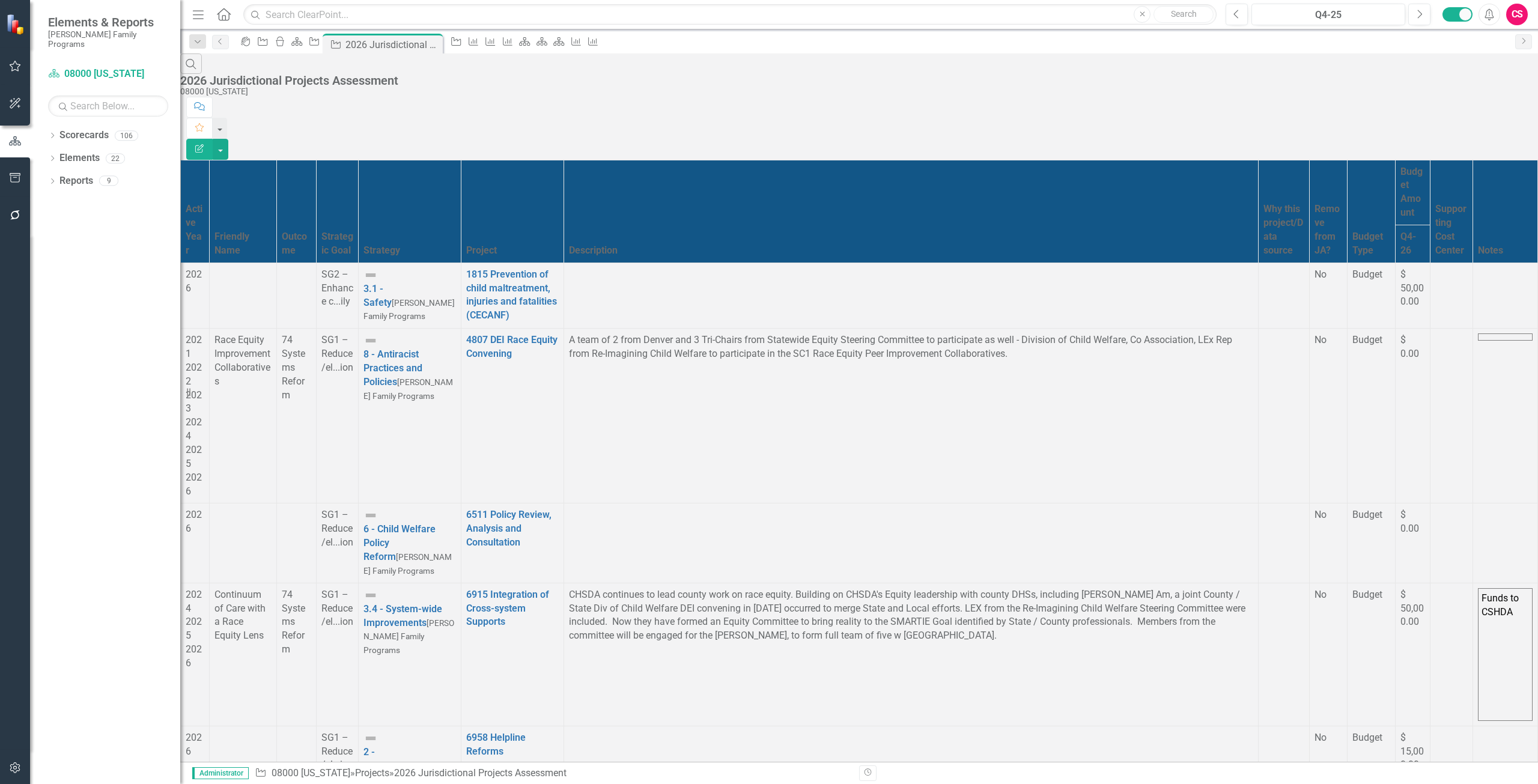
click at [213, 139] on button "Edit Report" at bounding box center [200, 149] width 27 height 21
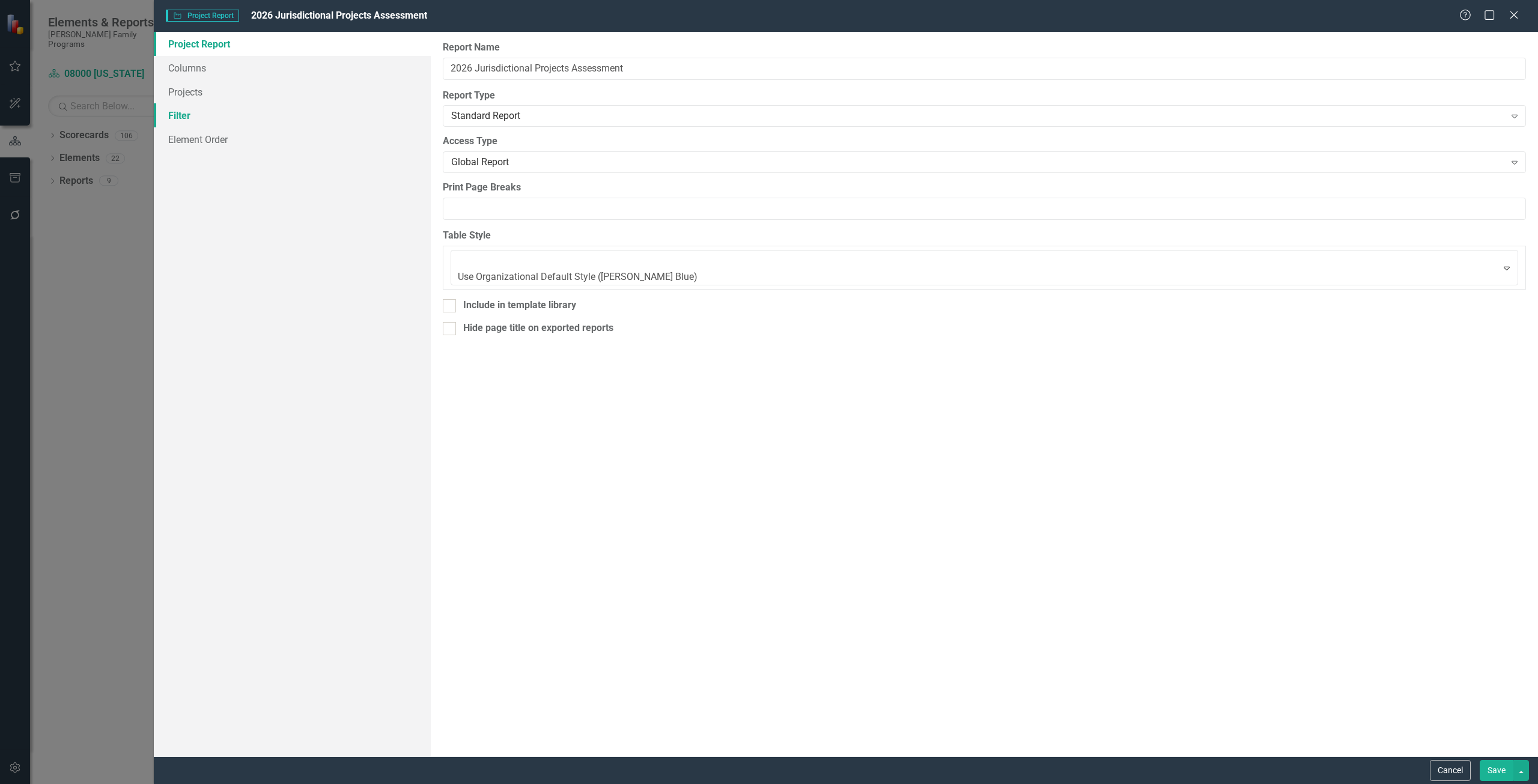
click at [273, 116] on link "Filter" at bounding box center [292, 116] width 277 height 24
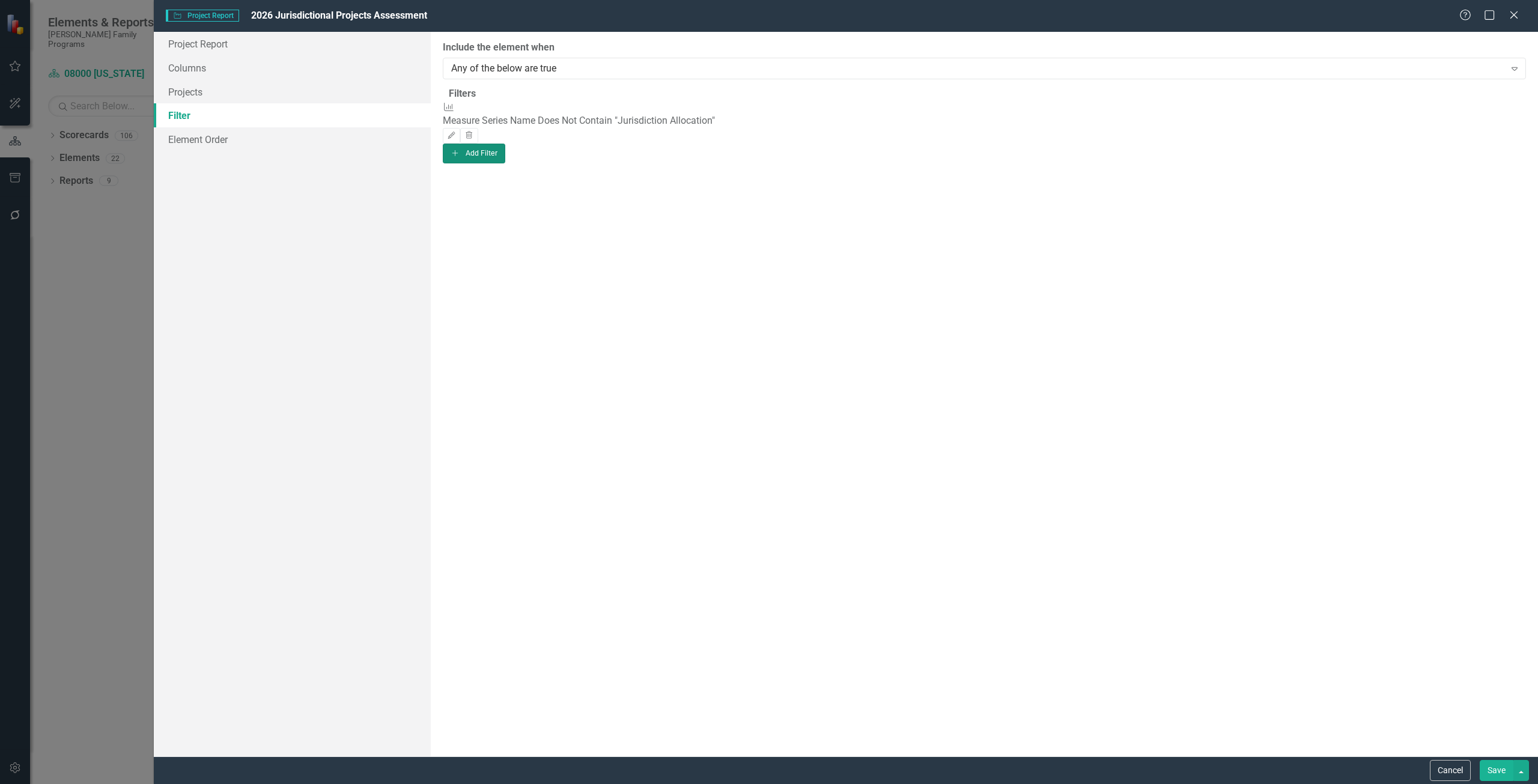
click at [506, 159] on button "Add Add Filter" at bounding box center [474, 153] width 63 height 19
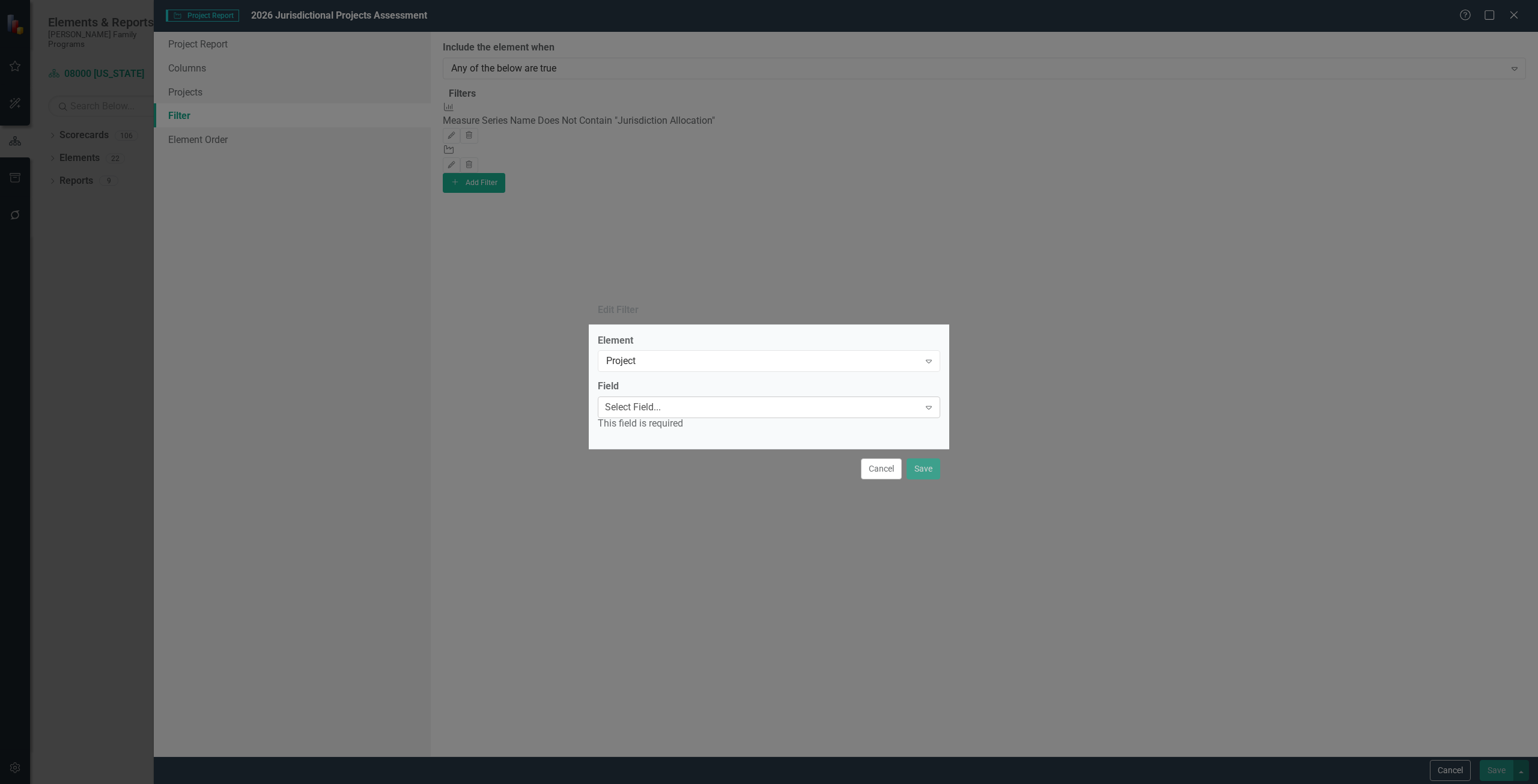
click at [679, 417] on div "Select Field... Expand" at bounding box center [769, 407] width 343 height 22
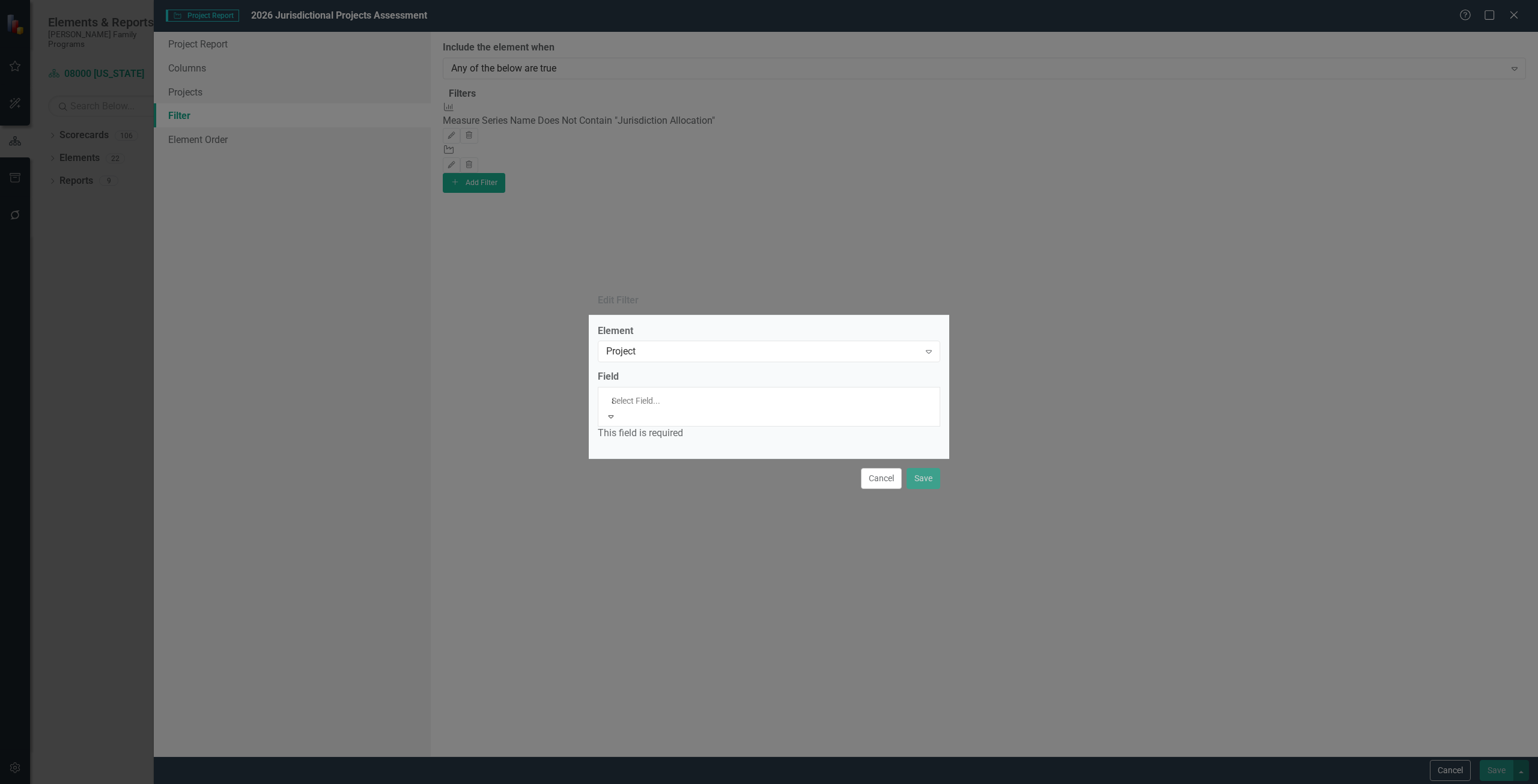
type input "ac"
click at [663, 783] on div "Ac tive Year" at bounding box center [769, 791] width 1538 height 14
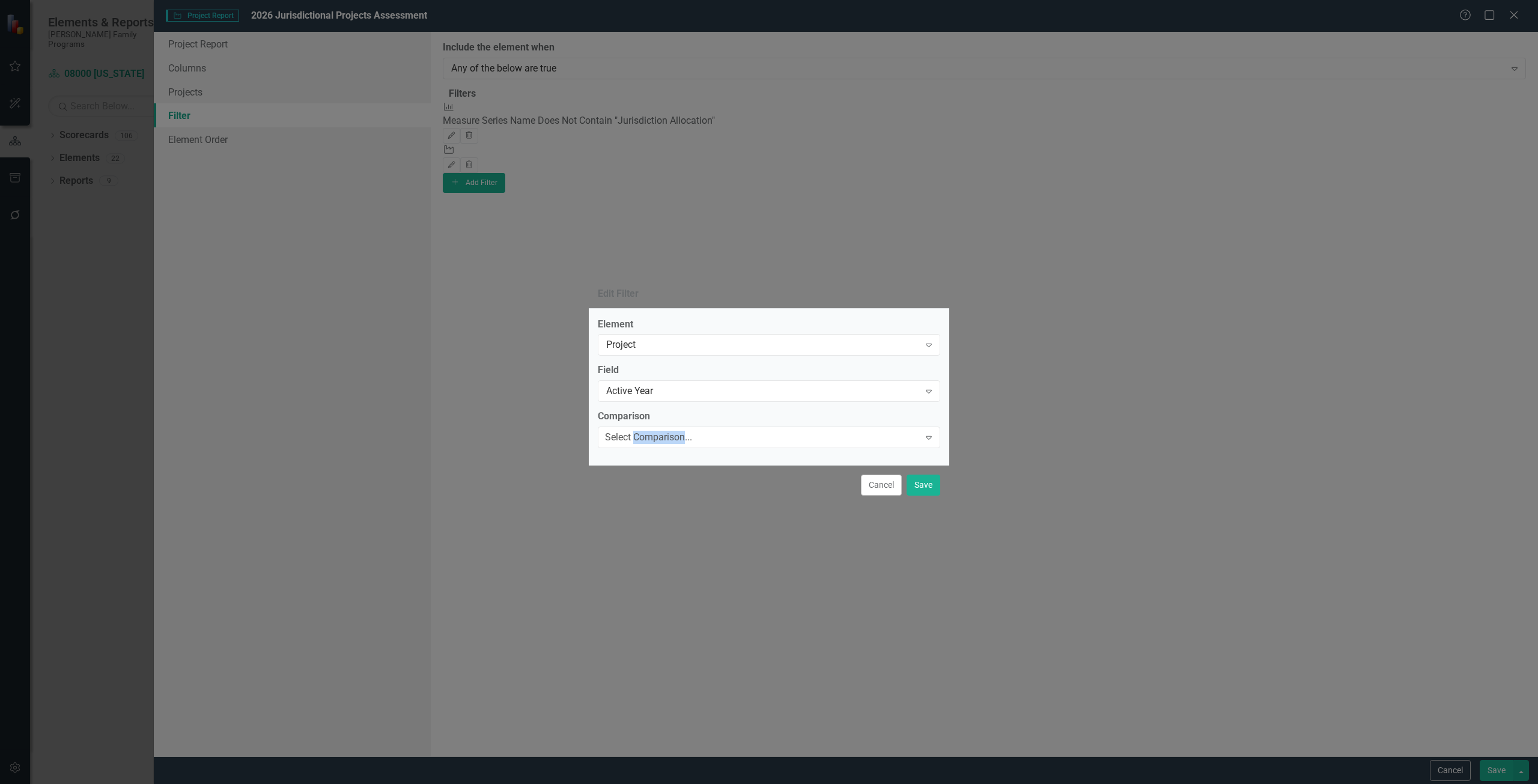
click at [663, 433] on div "Select Comparison..." at bounding box center [648, 438] width 87 height 14
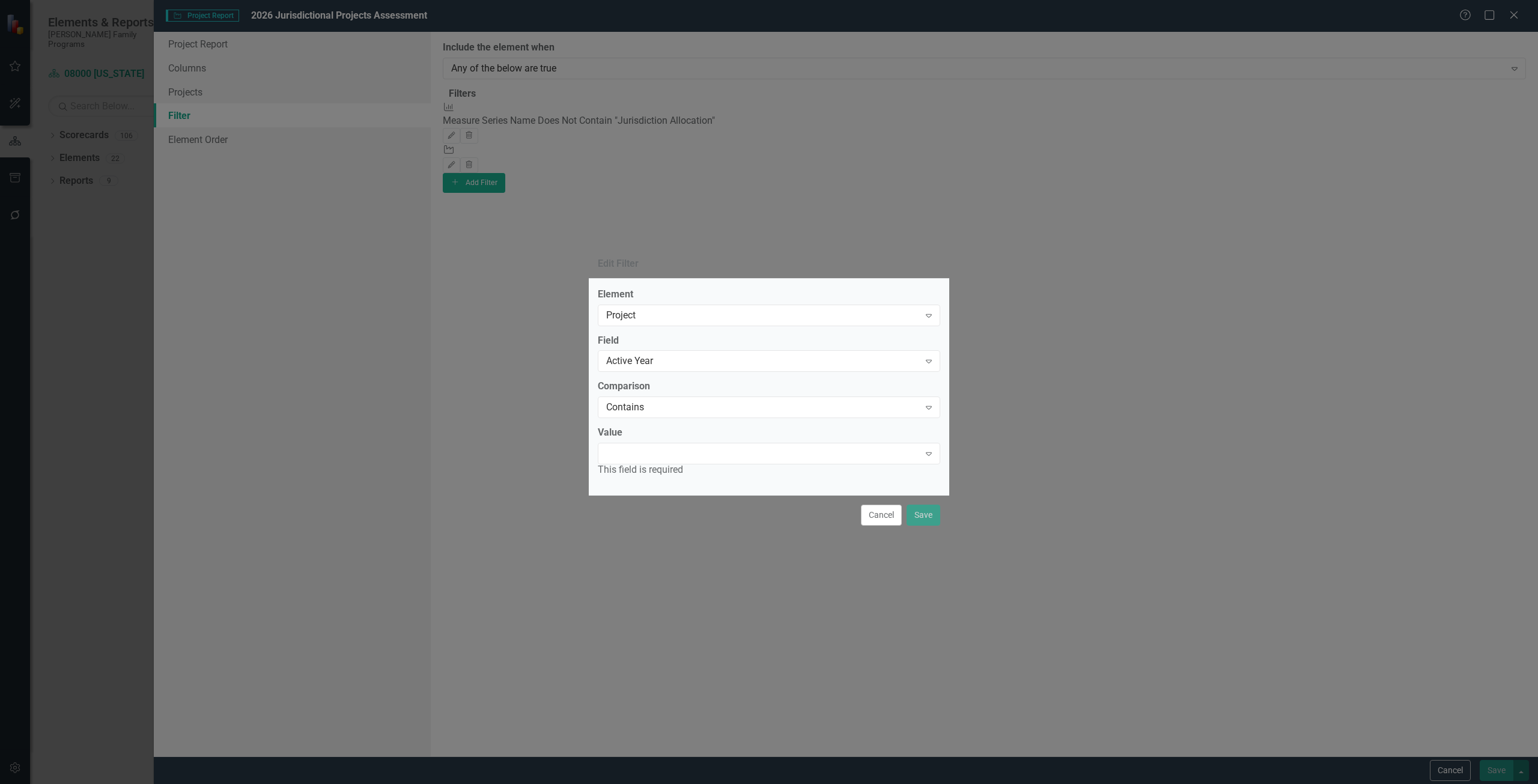
click at [649, 466] on div "This field is required" at bounding box center [769, 470] width 343 height 14
click at [648, 449] on div "Expand" at bounding box center [769, 454] width 343 height 22
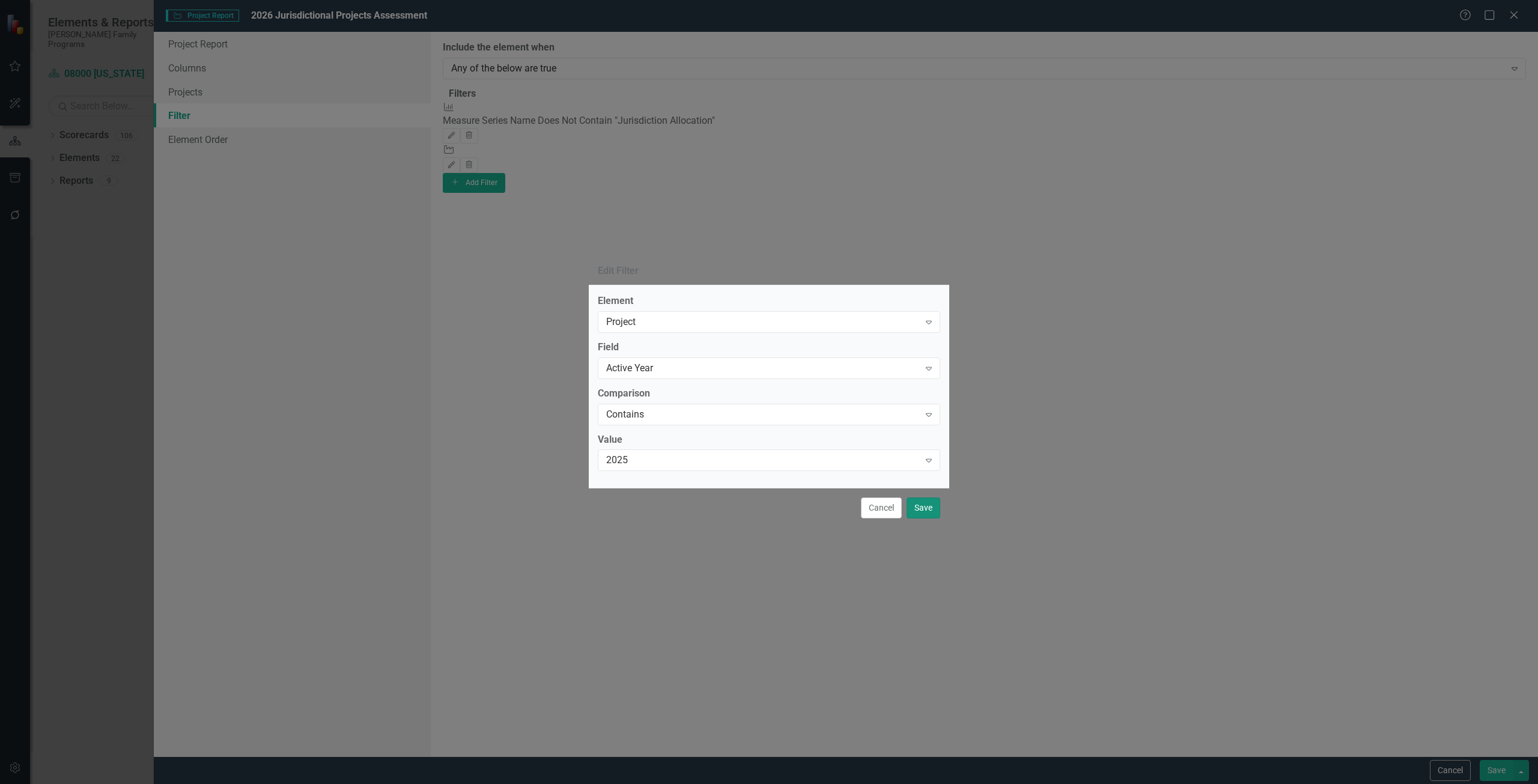
click at [916, 506] on button "Save" at bounding box center [923, 508] width 34 height 21
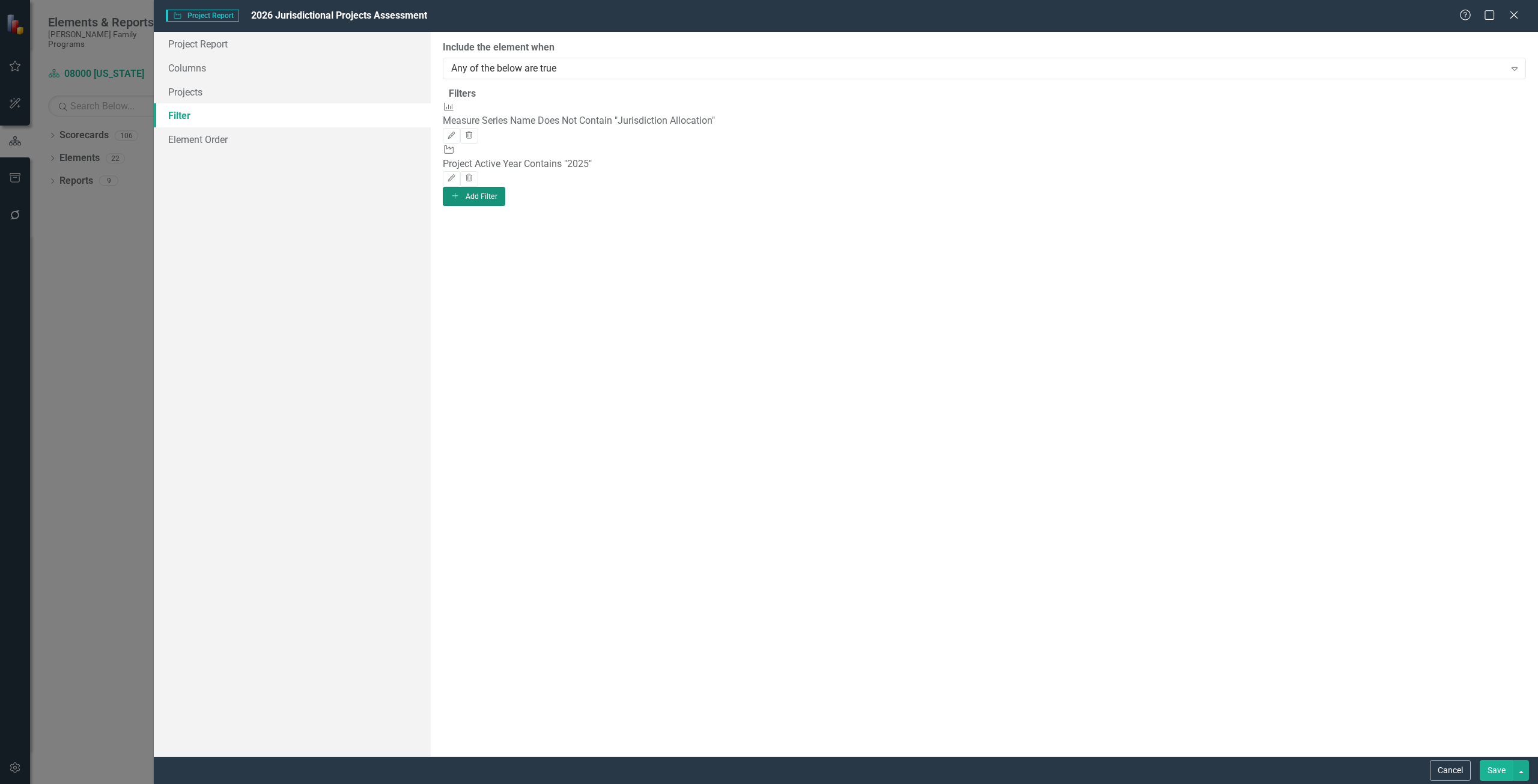
click at [506, 187] on button "Add Add Filter" at bounding box center [474, 196] width 63 height 19
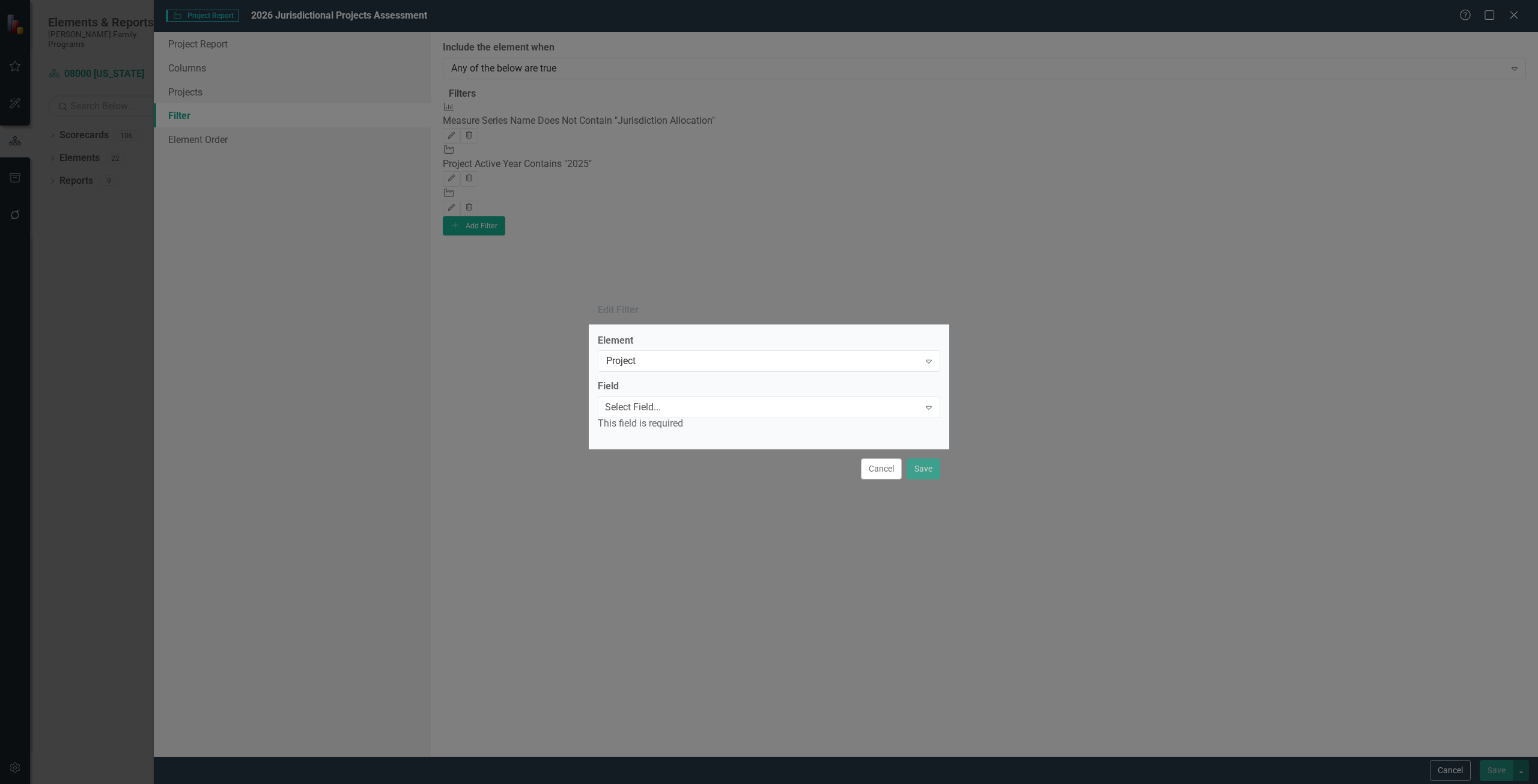
drag, startPoint x: 657, startPoint y: 393, endPoint x: 651, endPoint y: 393, distance: 6.0
click at [619, 393] on label "Field" at bounding box center [608, 387] width 21 height 14
click at [650, 405] on div "Select Field..." at bounding box center [633, 408] width 56 height 14
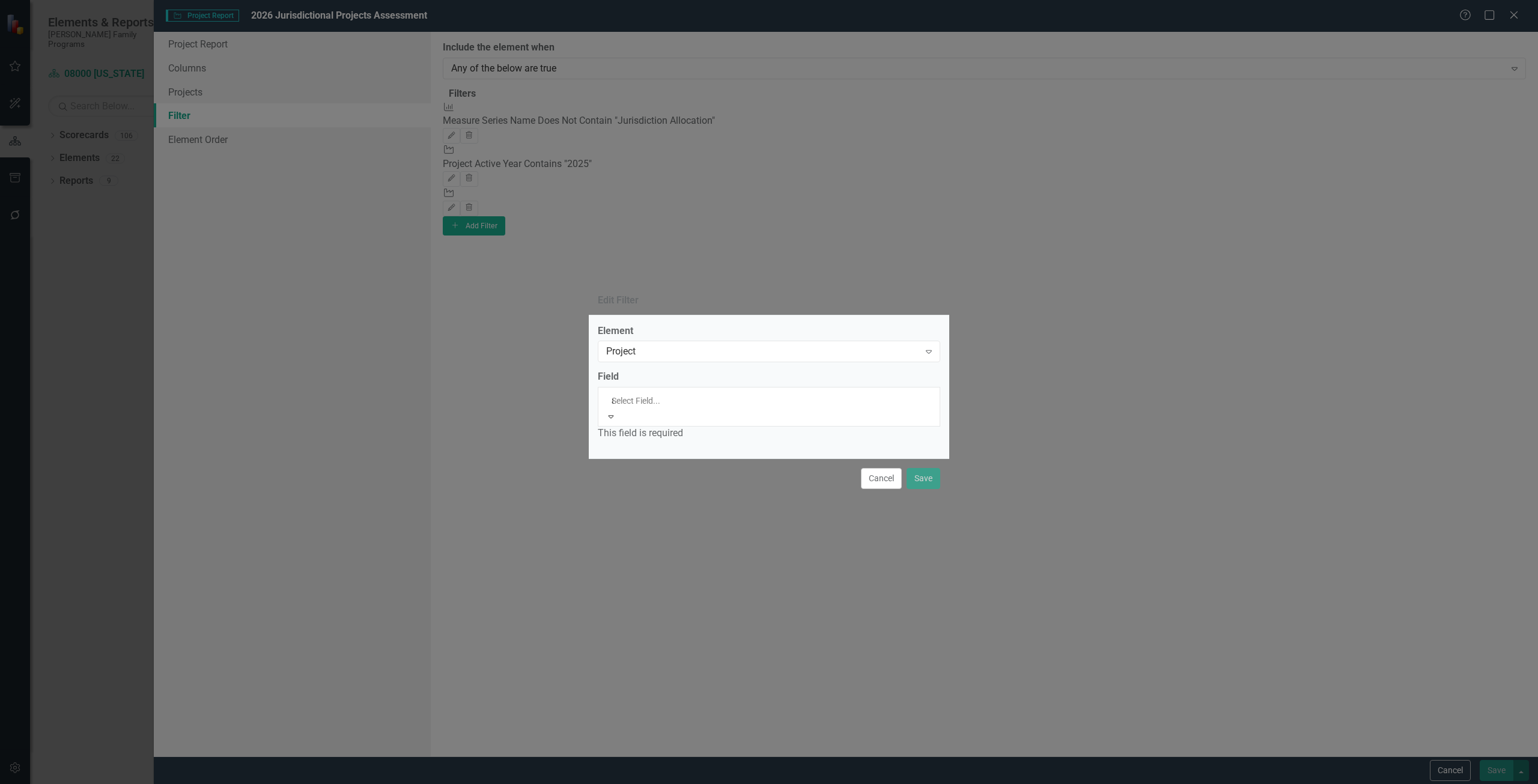
type input "ac"
click at [47, 783] on span "Ac tive Year" at bounding box center [24, 790] width 47 height 11
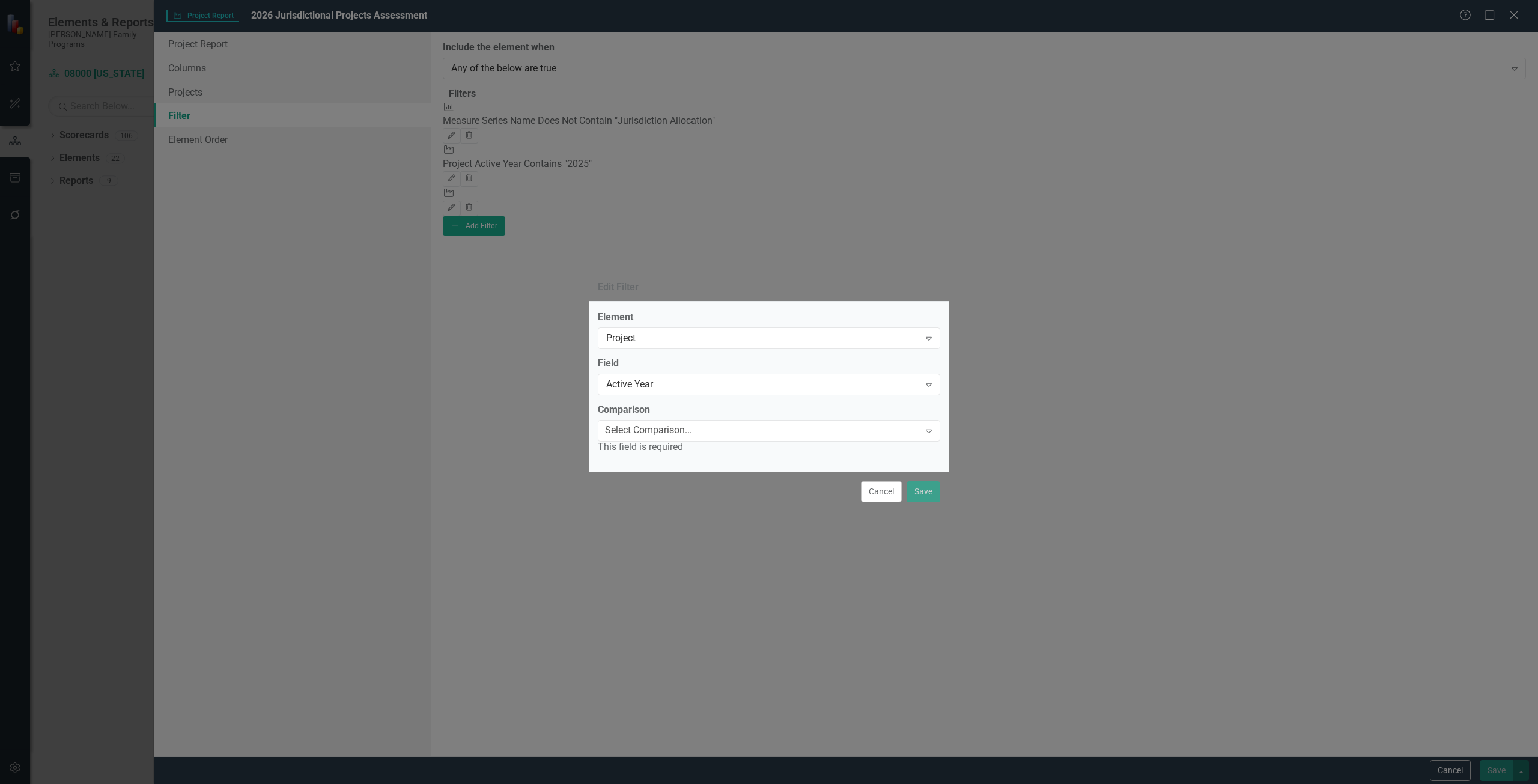
click at [644, 426] on div "Select Comparison..." at bounding box center [648, 431] width 87 height 14
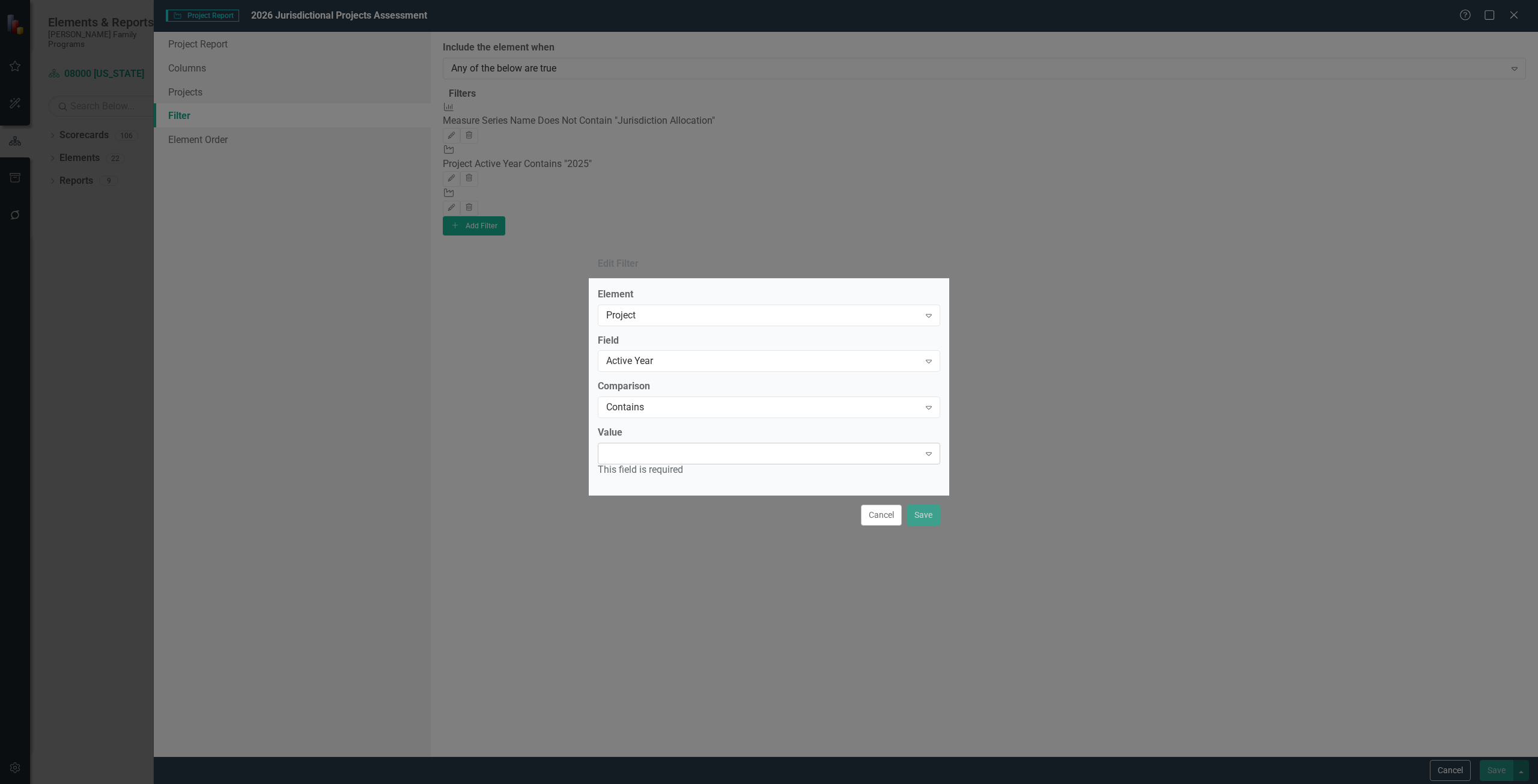
click at [625, 444] on div "Expand" at bounding box center [769, 454] width 343 height 22
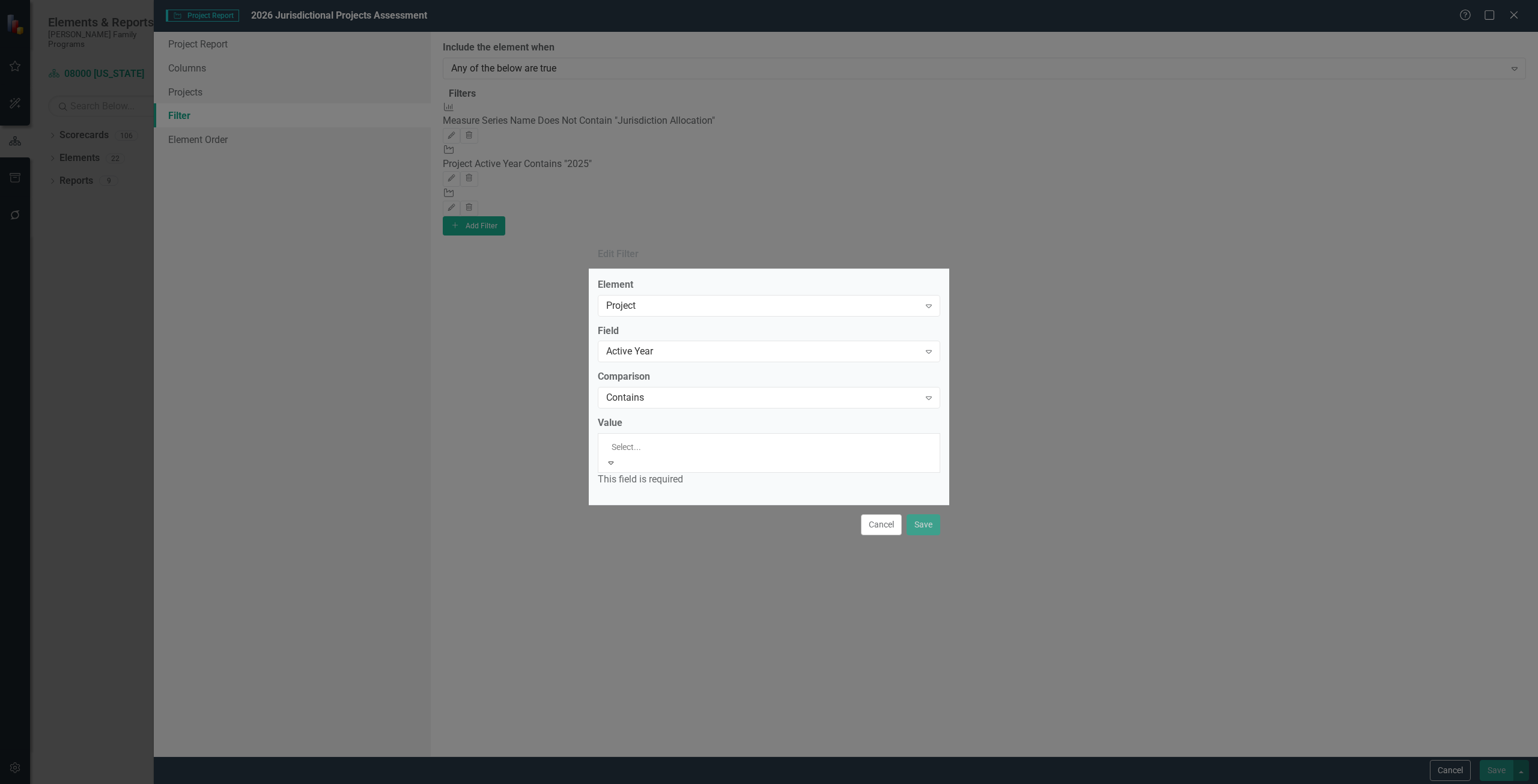
drag, startPoint x: 655, startPoint y: 591, endPoint x: 798, endPoint y: 563, distance: 145.7
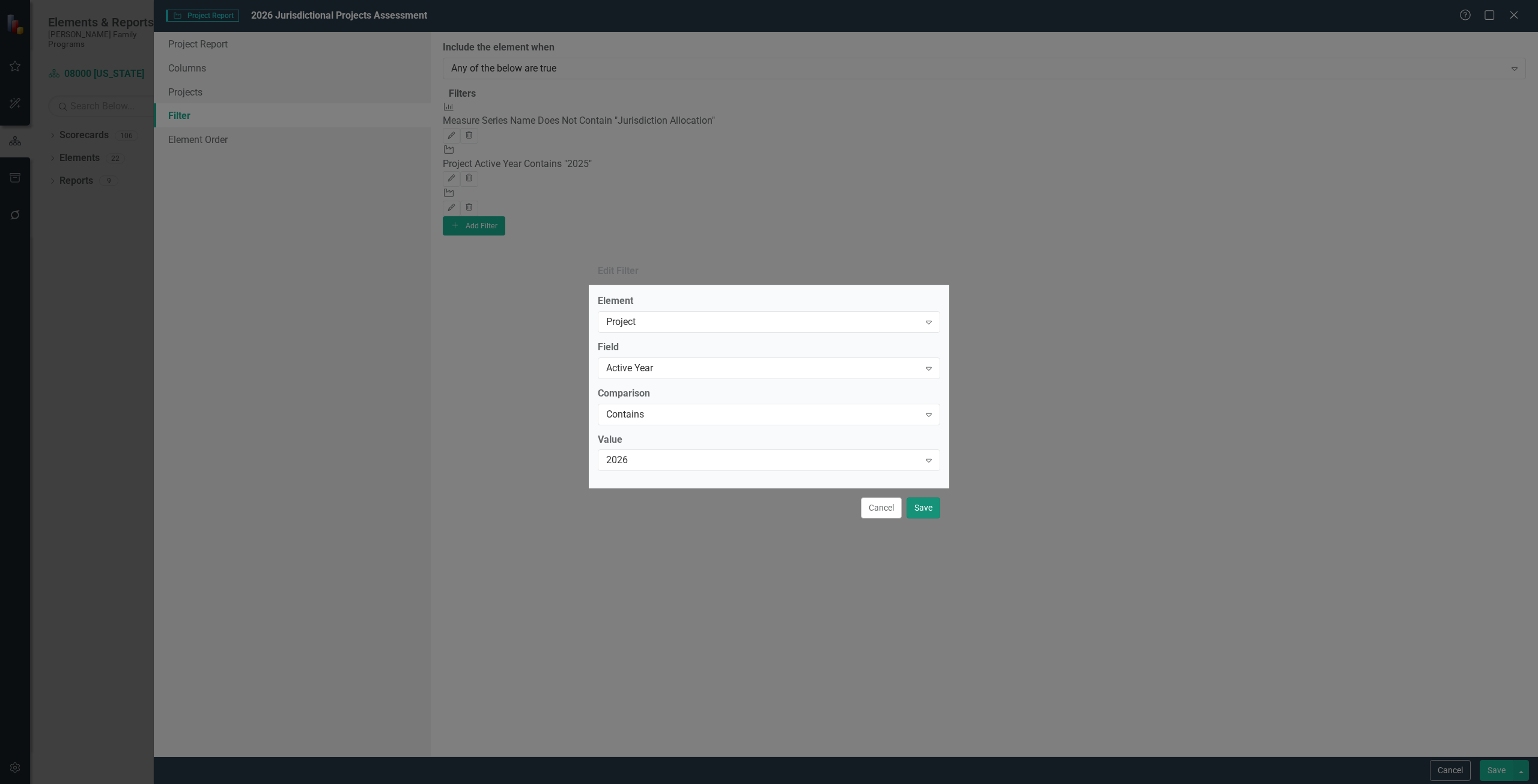
click at [918, 508] on button "Save" at bounding box center [923, 508] width 34 height 21
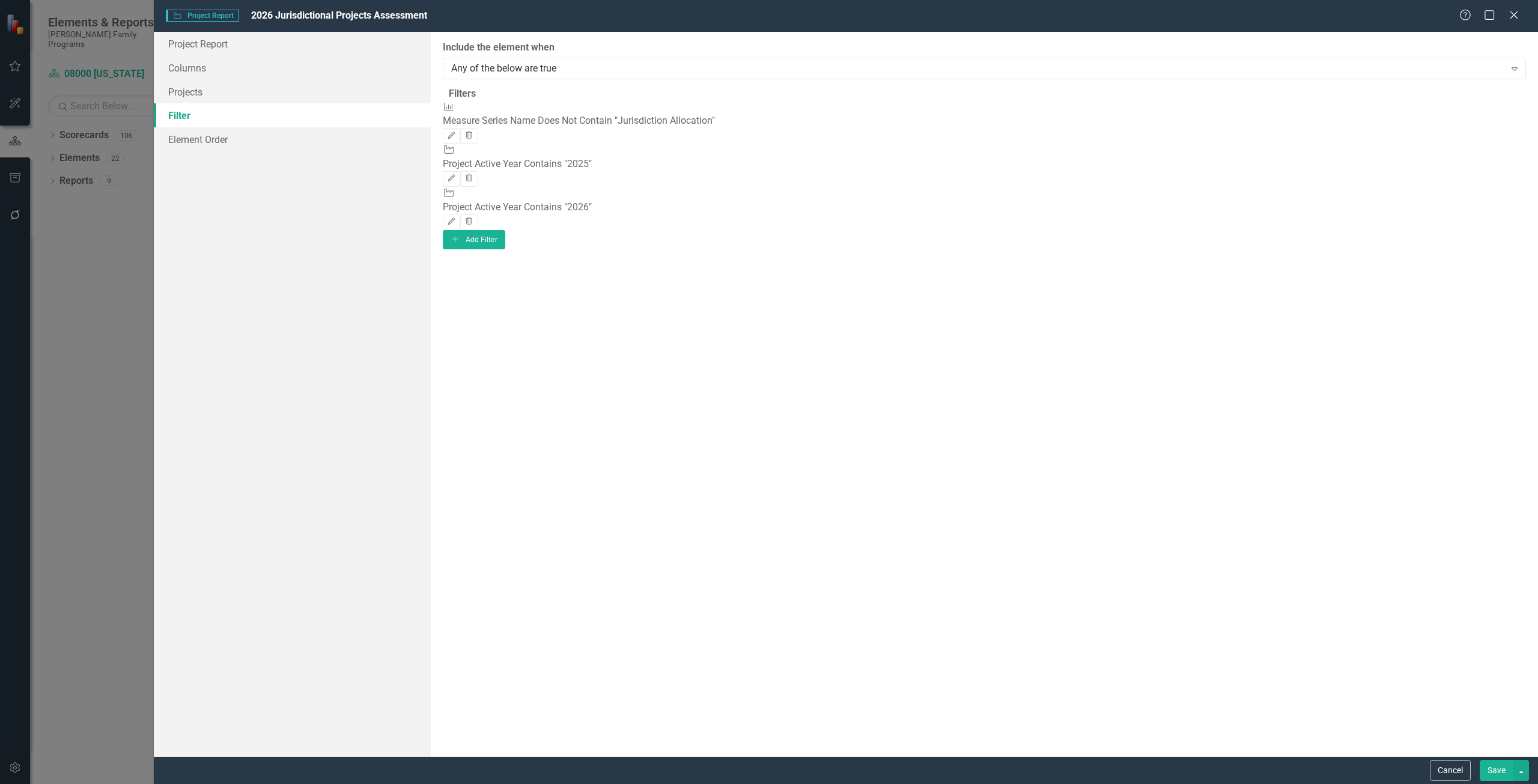
click at [1488, 765] on button "Save" at bounding box center [1497, 770] width 34 height 21
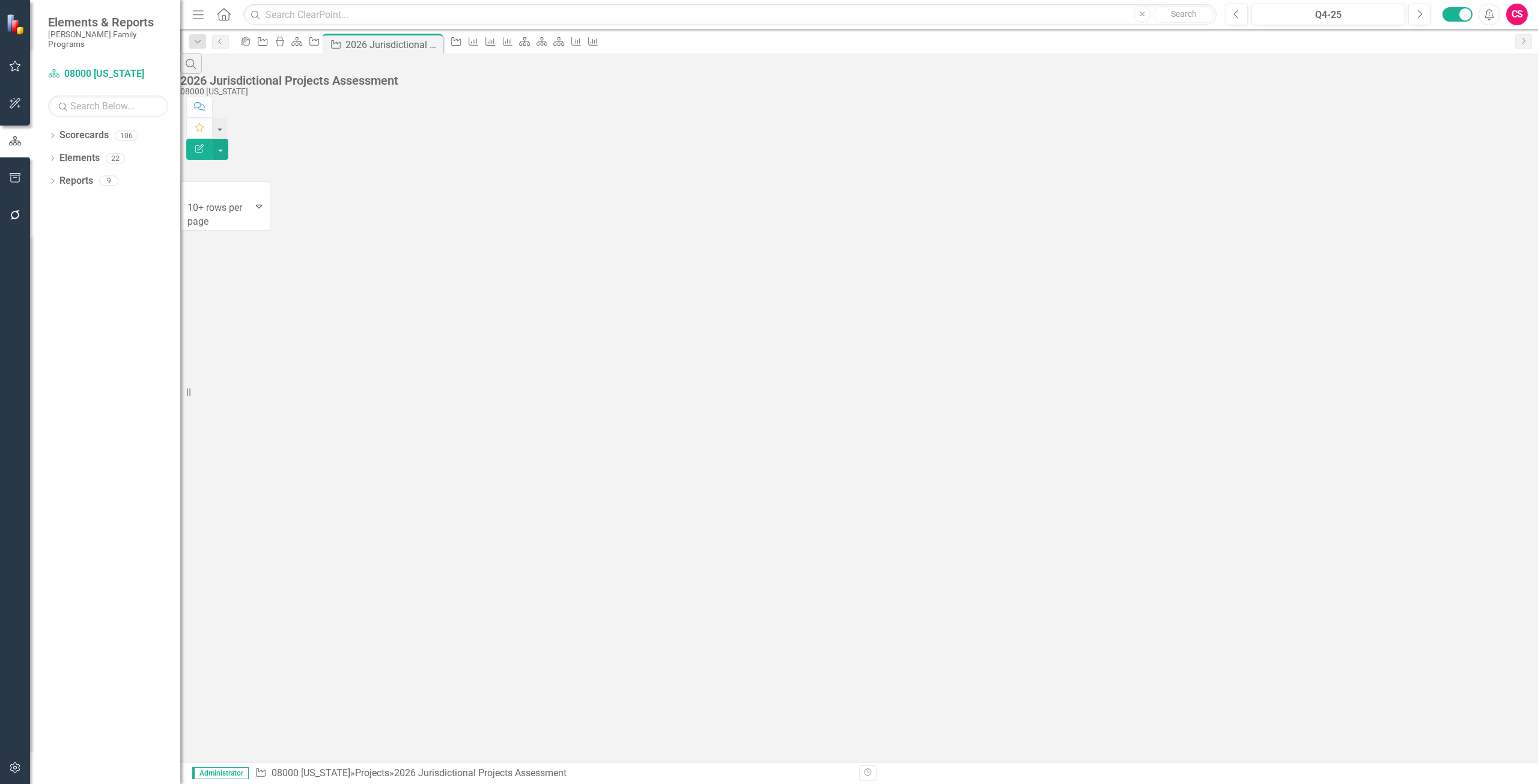
click at [213, 139] on button "Edit Report" at bounding box center [200, 149] width 27 height 21
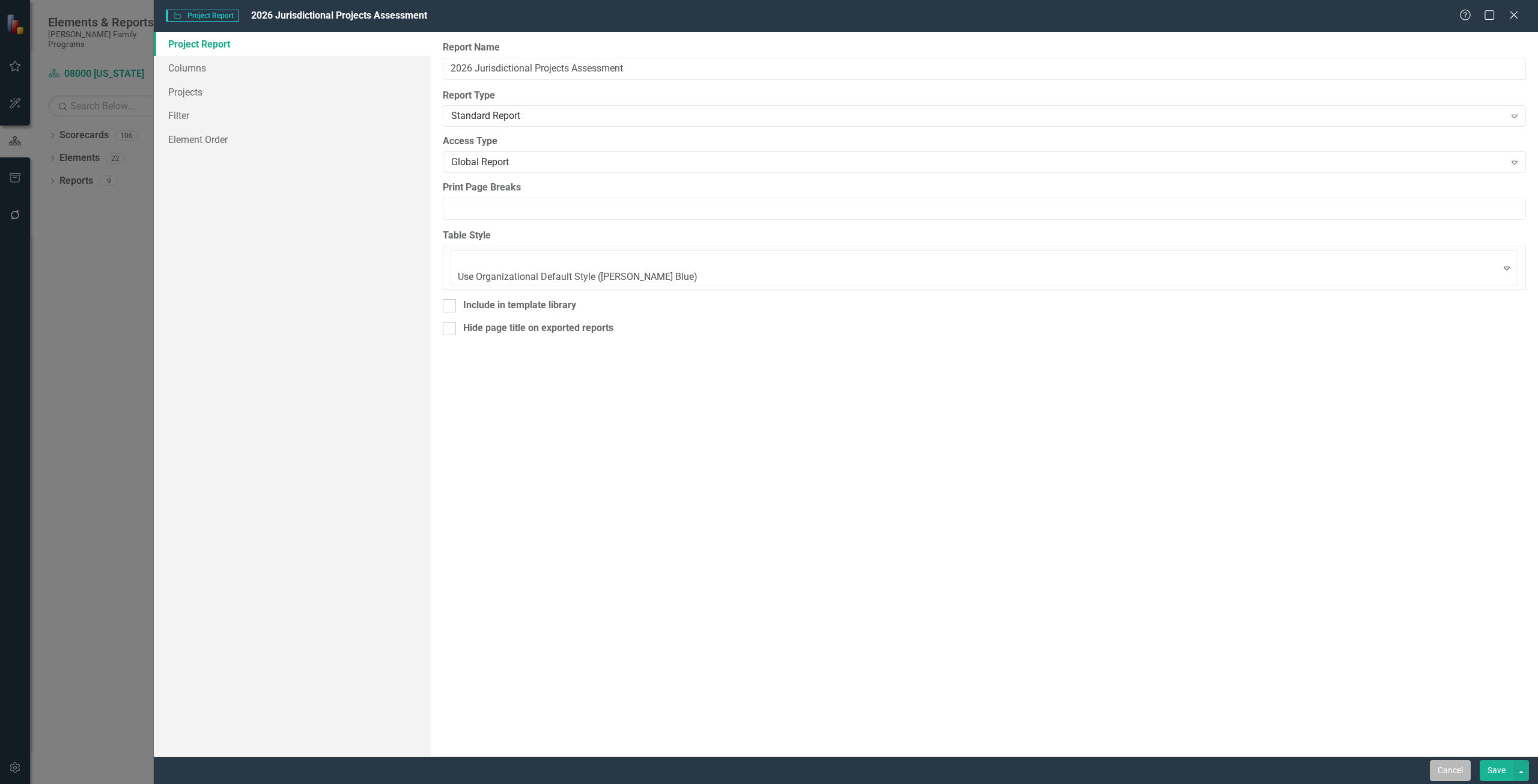
click at [1449, 768] on button "Cancel" at bounding box center [1450, 770] width 41 height 21
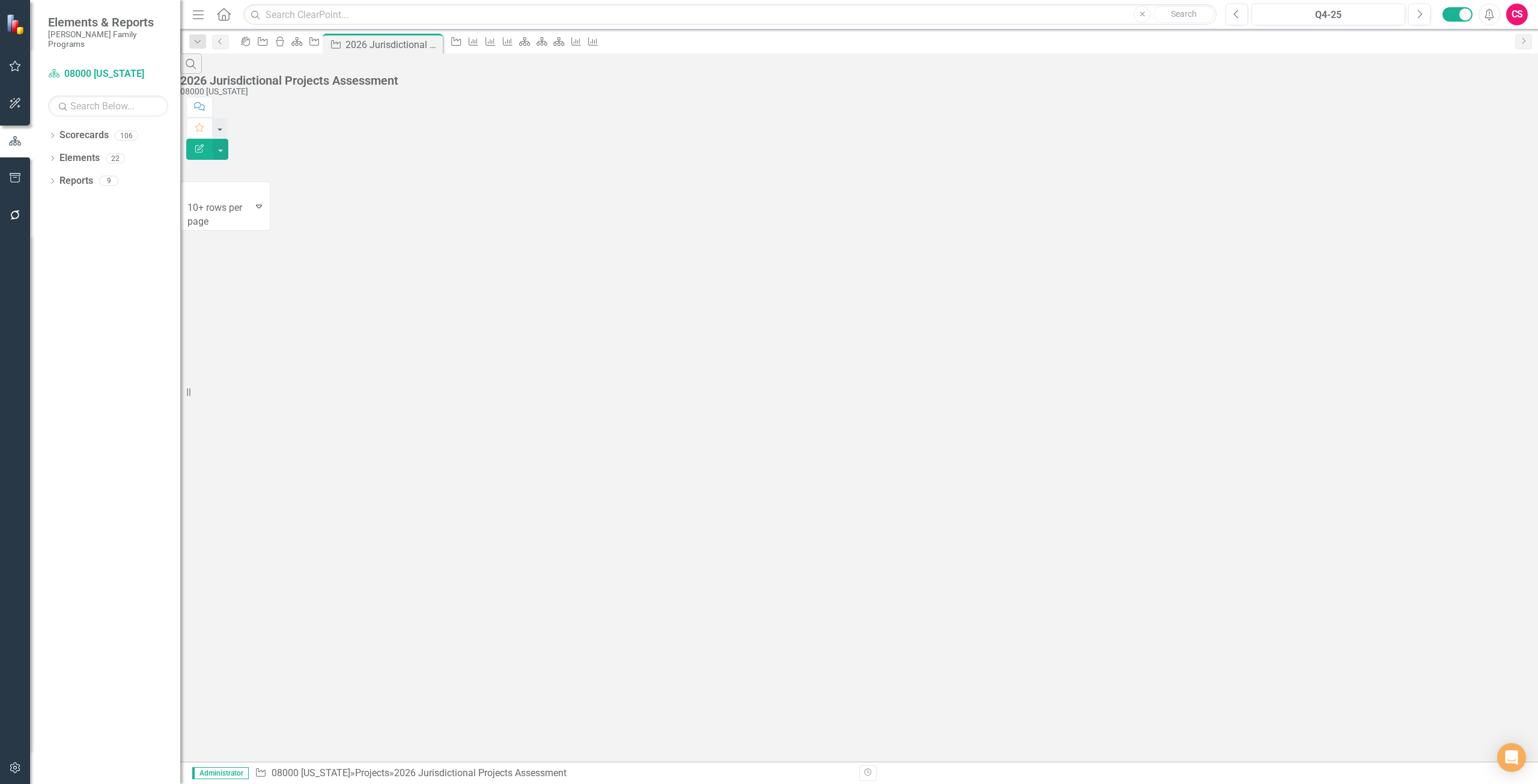
click at [213, 139] on button "Edit Report" at bounding box center [200, 149] width 27 height 21
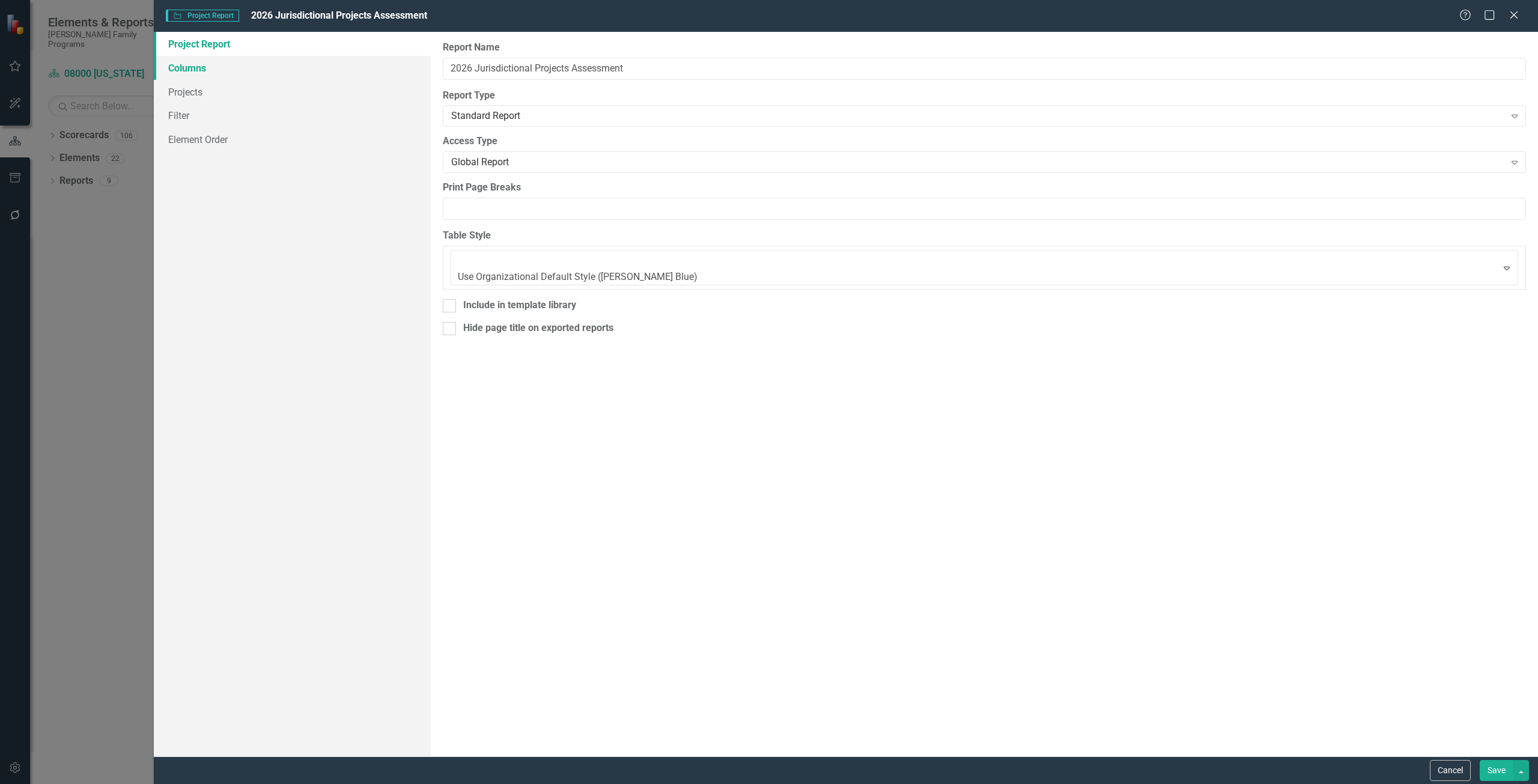
click at [198, 71] on link "Columns" at bounding box center [292, 68] width 277 height 24
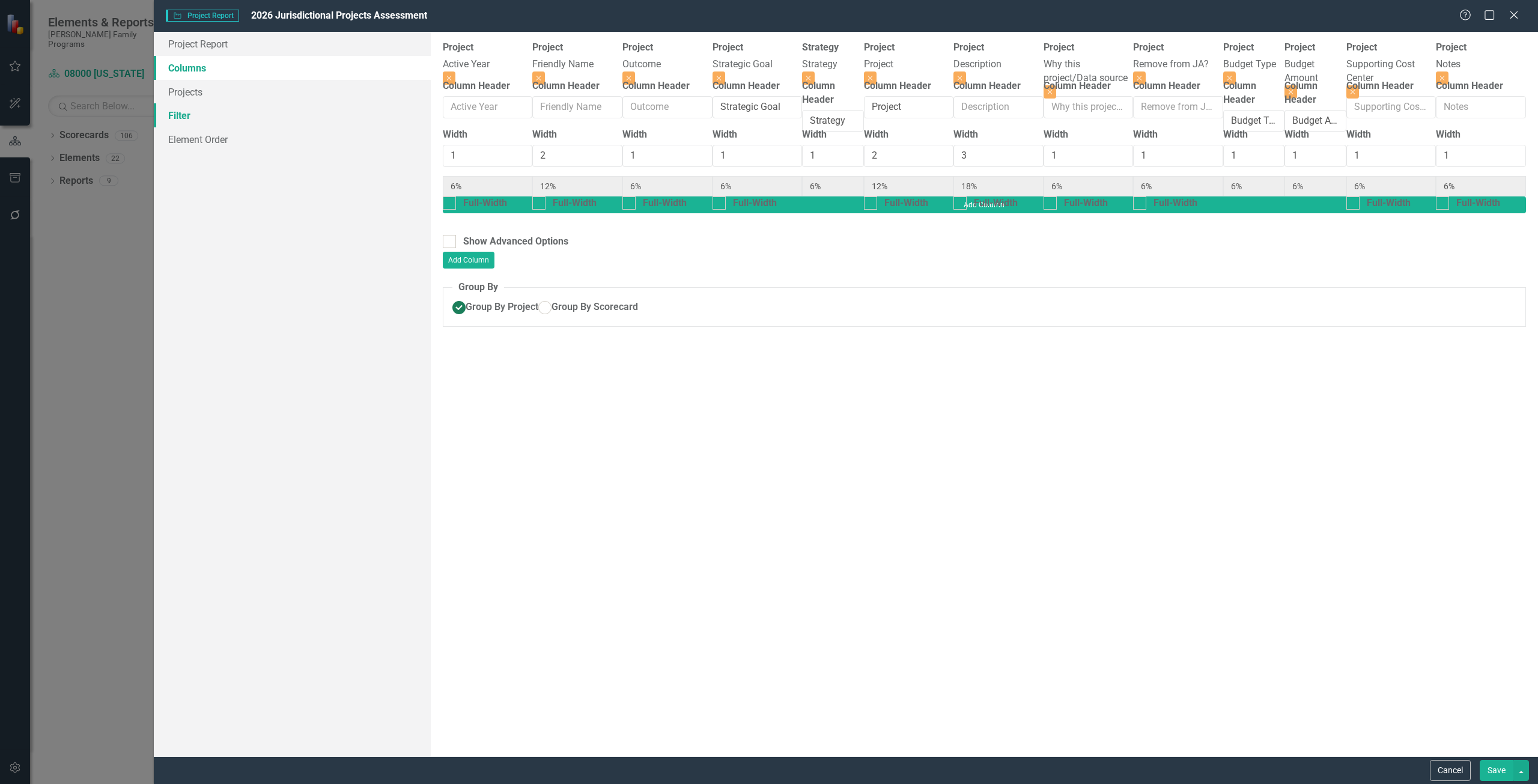
click at [212, 116] on link "Filter" at bounding box center [292, 116] width 277 height 24
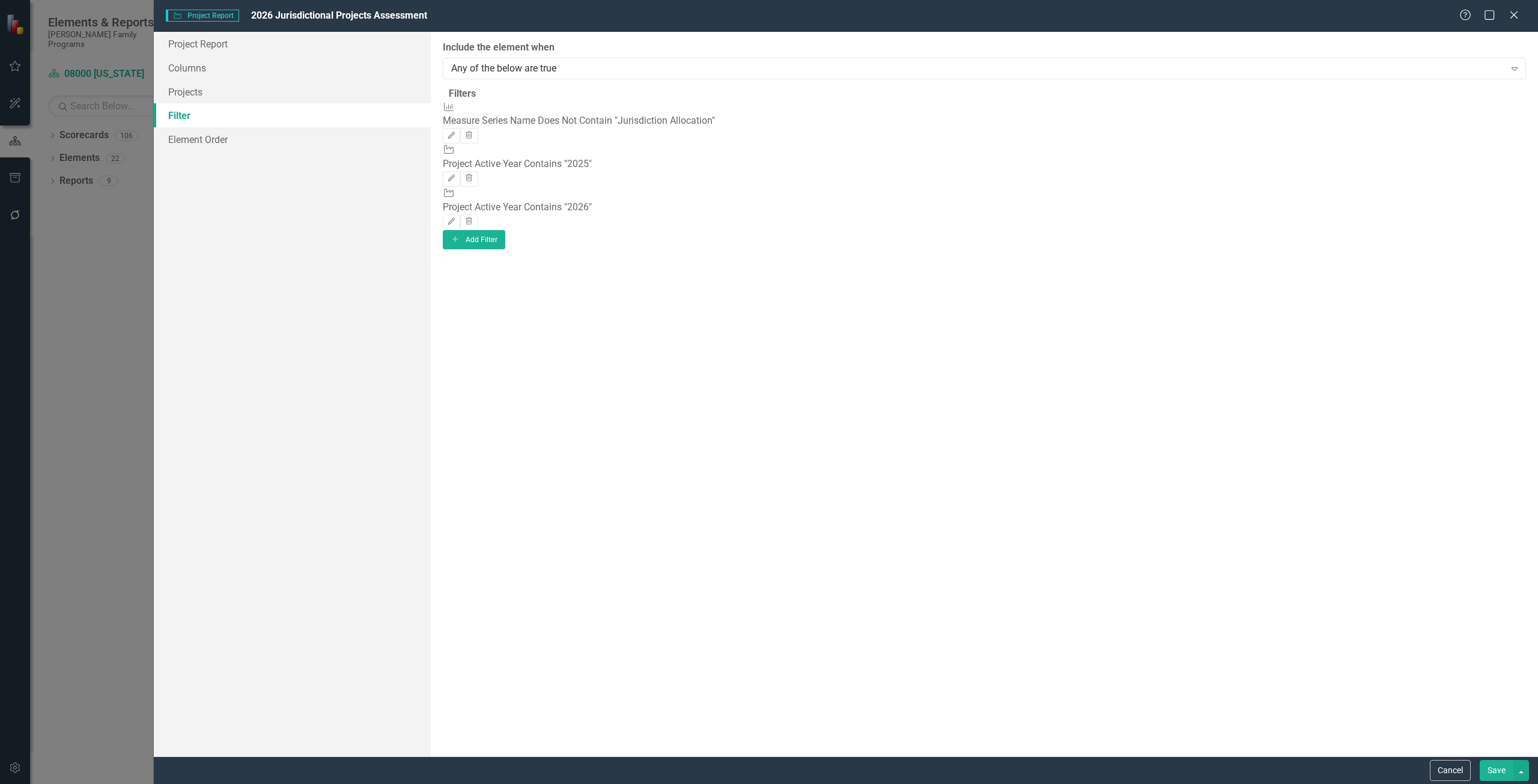
click at [1514, 151] on div "Project Project Active Year Contains "2025" Edit Trash" at bounding box center [984, 165] width 1084 height 43
click at [478, 171] on button "Trash" at bounding box center [468, 179] width 17 height 16
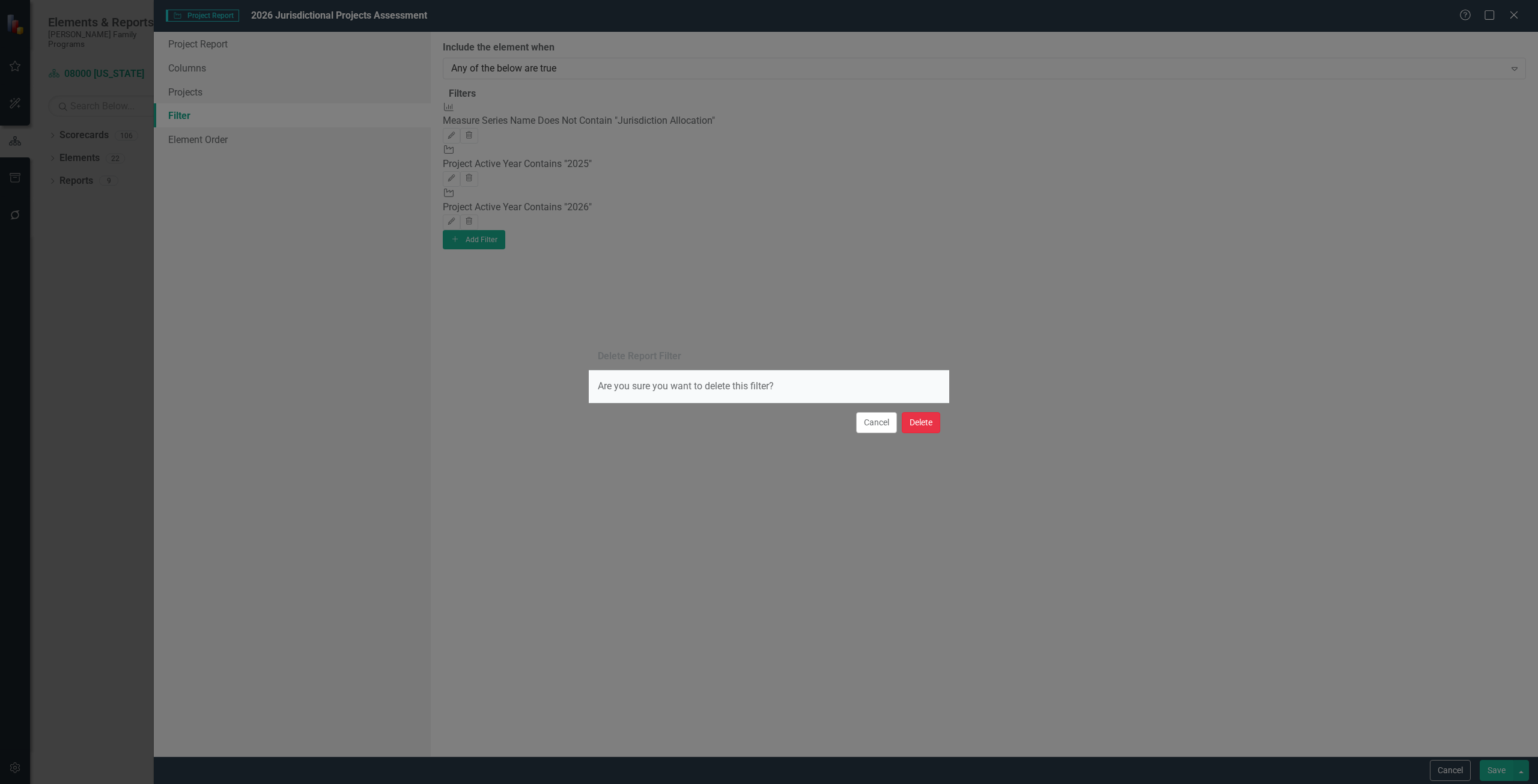
drag, startPoint x: 920, startPoint y: 425, endPoint x: 954, endPoint y: 402, distance: 41.0
click at [919, 425] on button "Delete" at bounding box center [921, 422] width 39 height 21
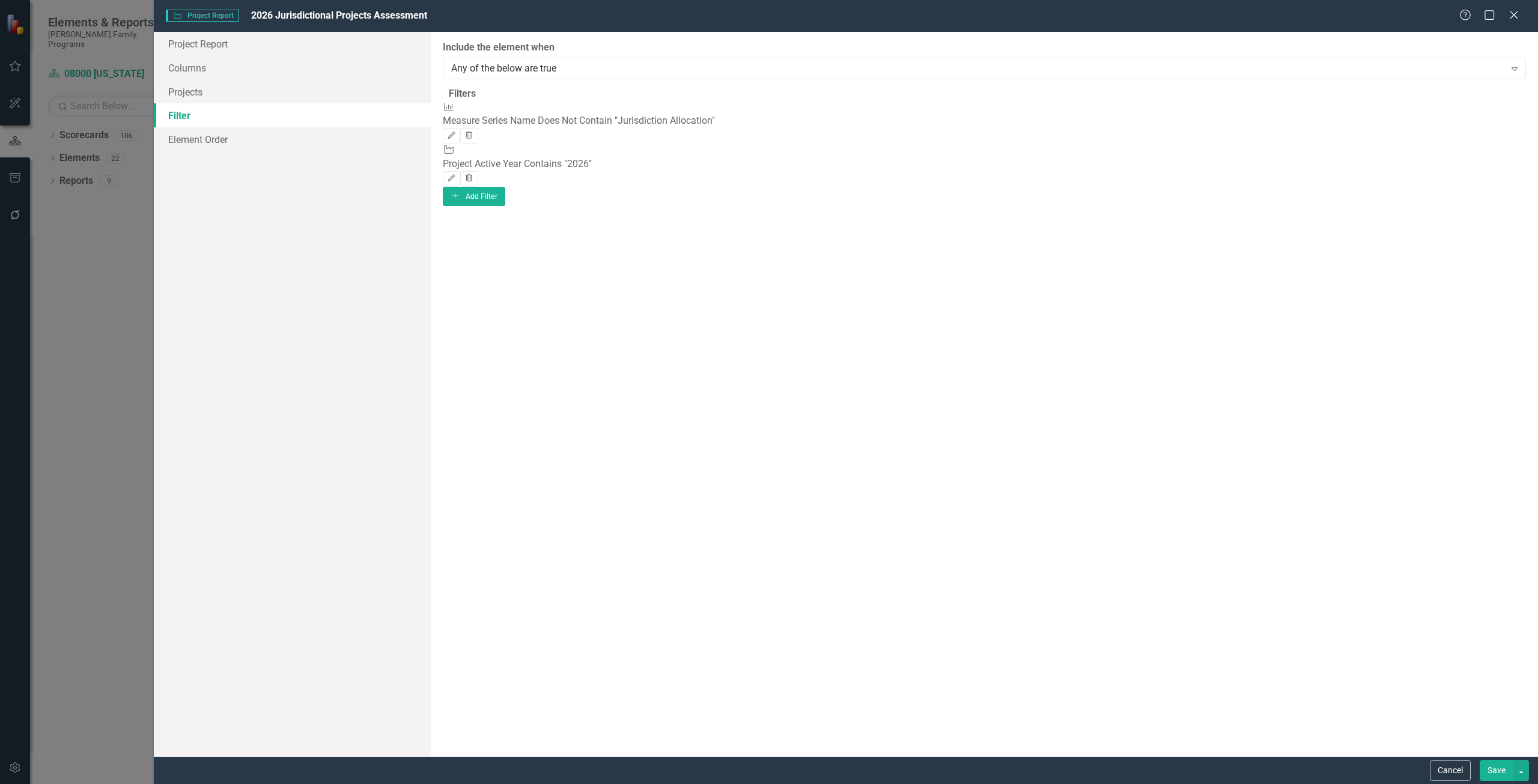
click at [478, 171] on button "Trash" at bounding box center [468, 179] width 17 height 16
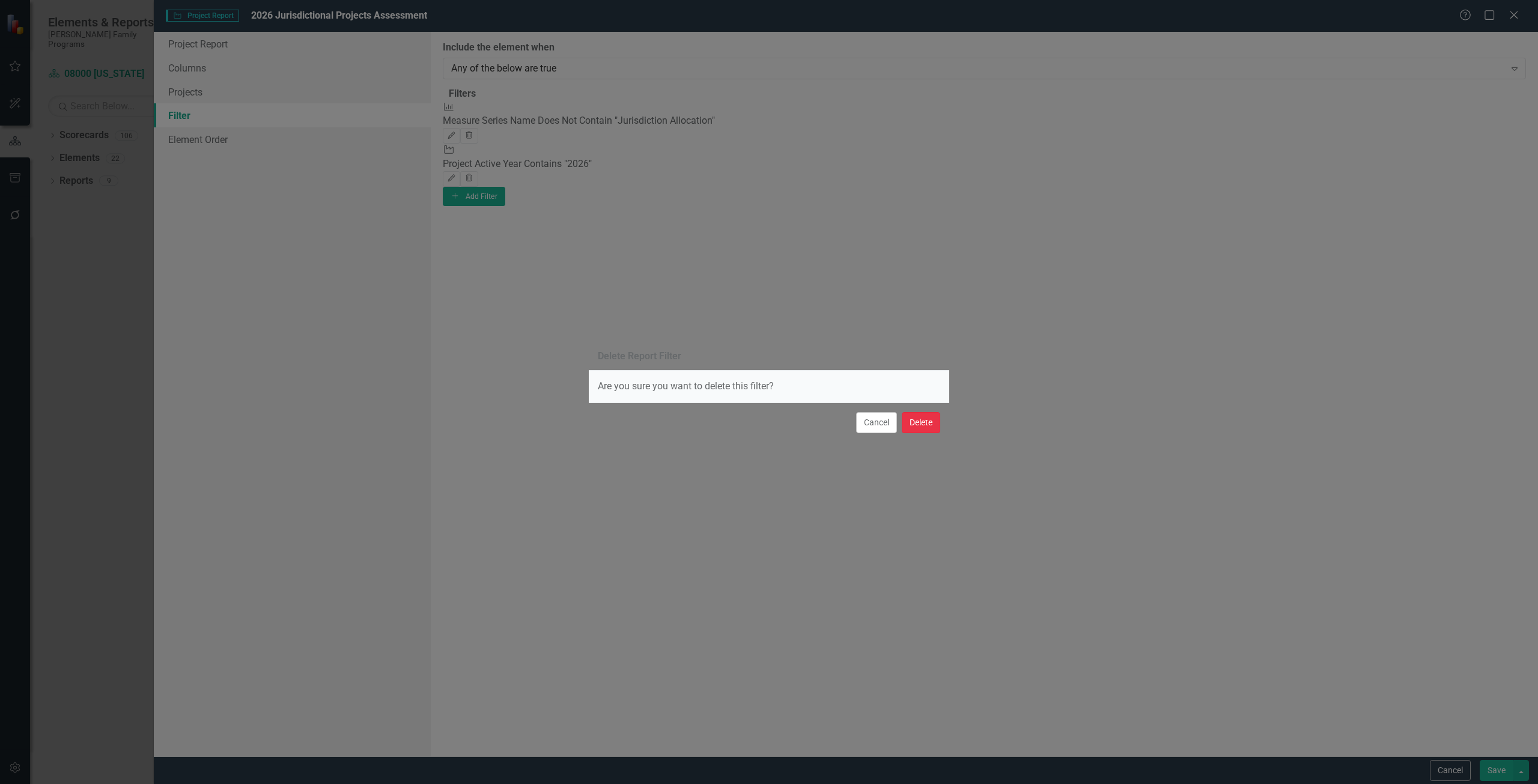
click at [934, 427] on button "Delete" at bounding box center [921, 422] width 39 height 21
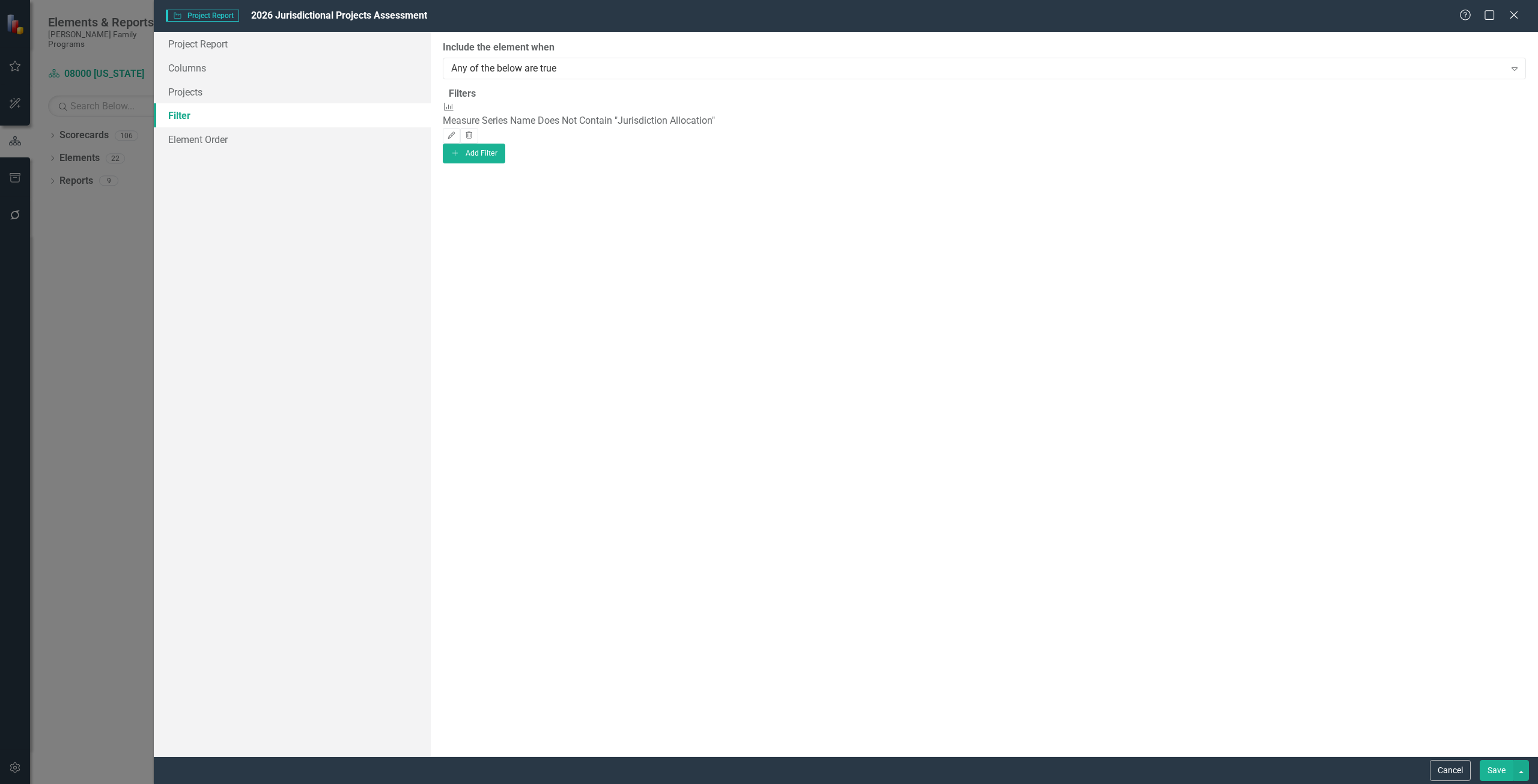
drag, startPoint x: 1494, startPoint y: 766, endPoint x: 1488, endPoint y: 761, distance: 7.8
click at [1493, 766] on button "Save" at bounding box center [1497, 770] width 34 height 21
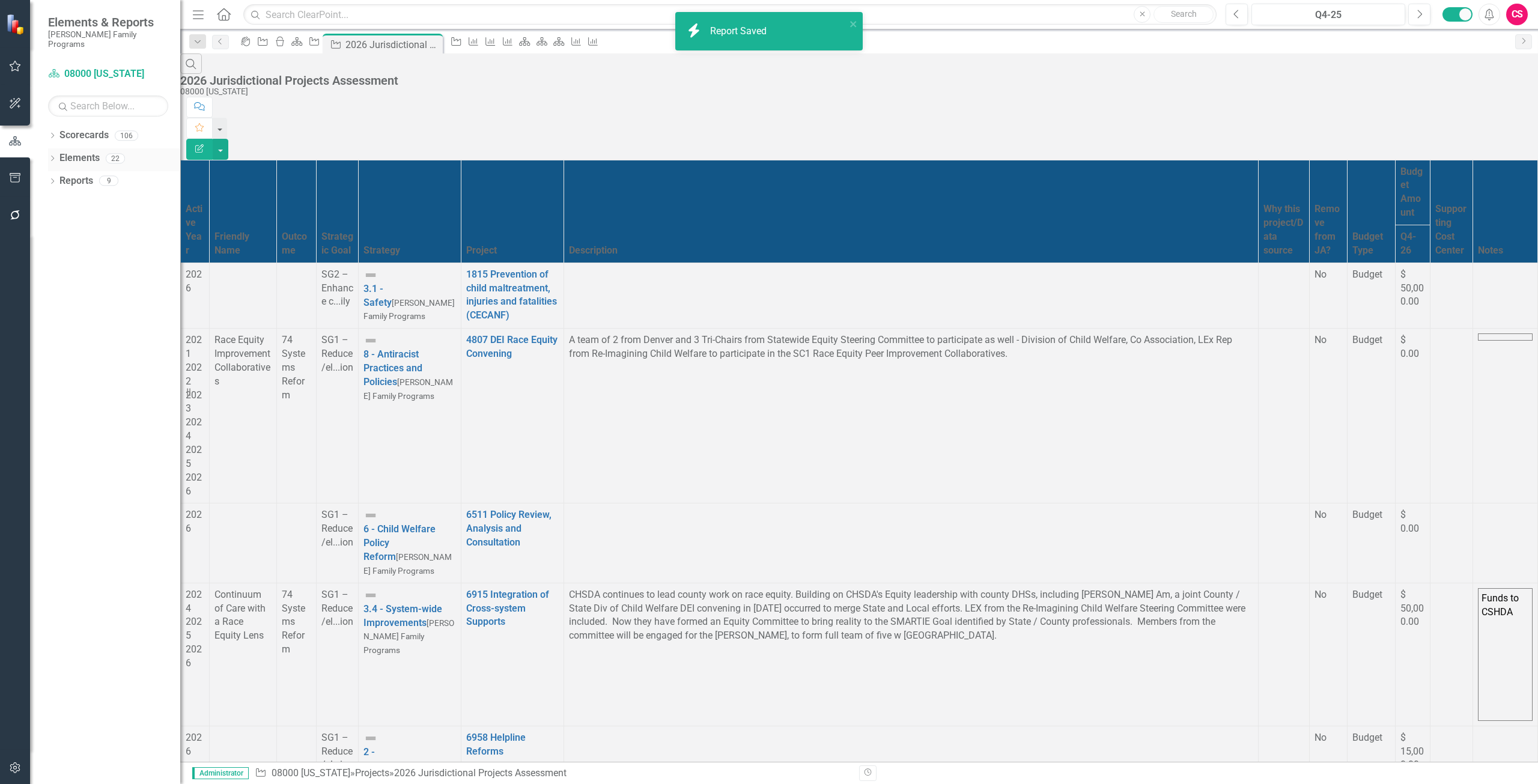
click at [50, 149] on div "Dropdown Elements 22" at bounding box center [114, 160] width 132 height 23
click at [51, 156] on icon "Dropdown" at bounding box center [52, 159] width 8 height 6
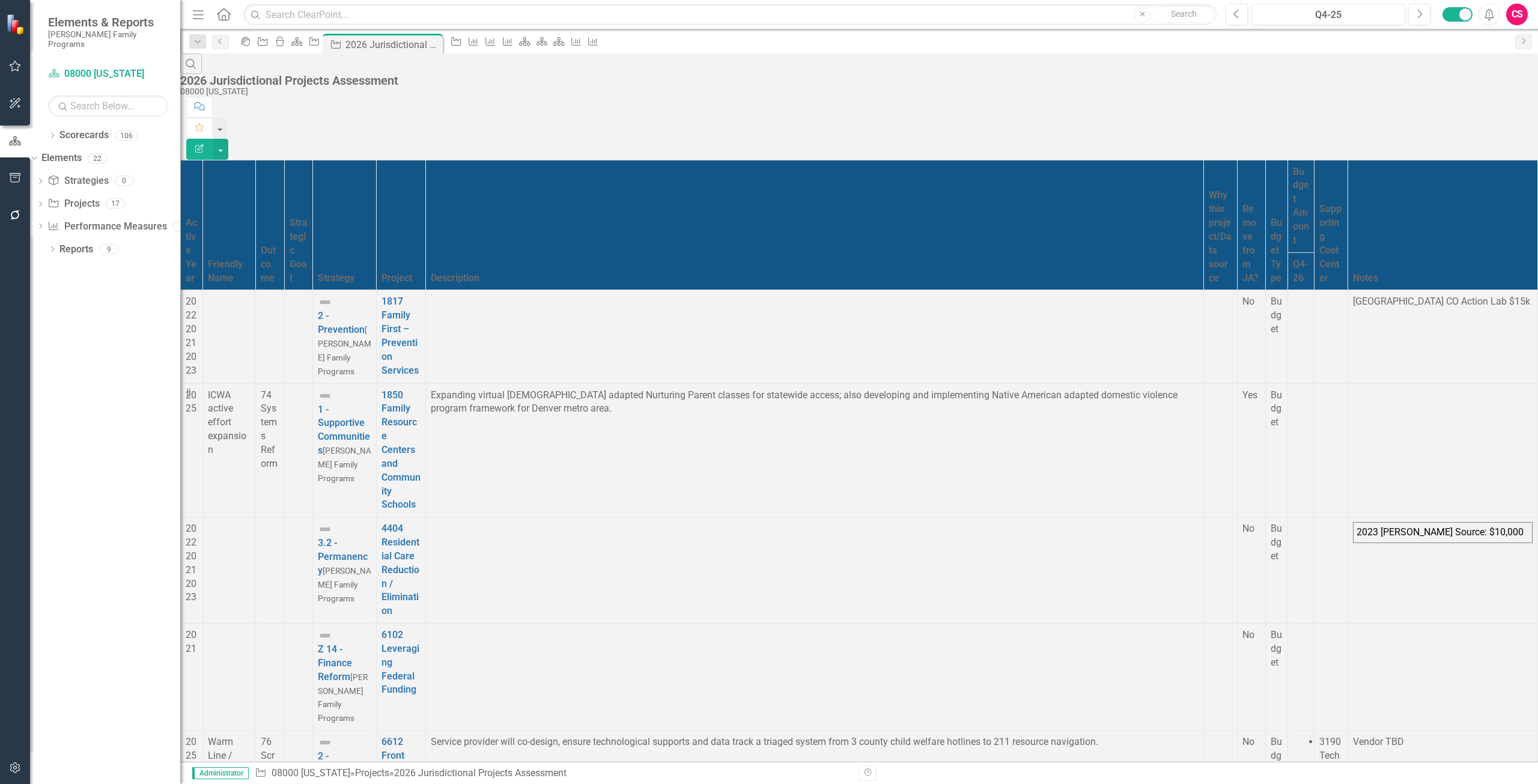
scroll to position [785, 0]
click at [205, 144] on icon "Edit Report" at bounding box center [199, 148] width 11 height 8
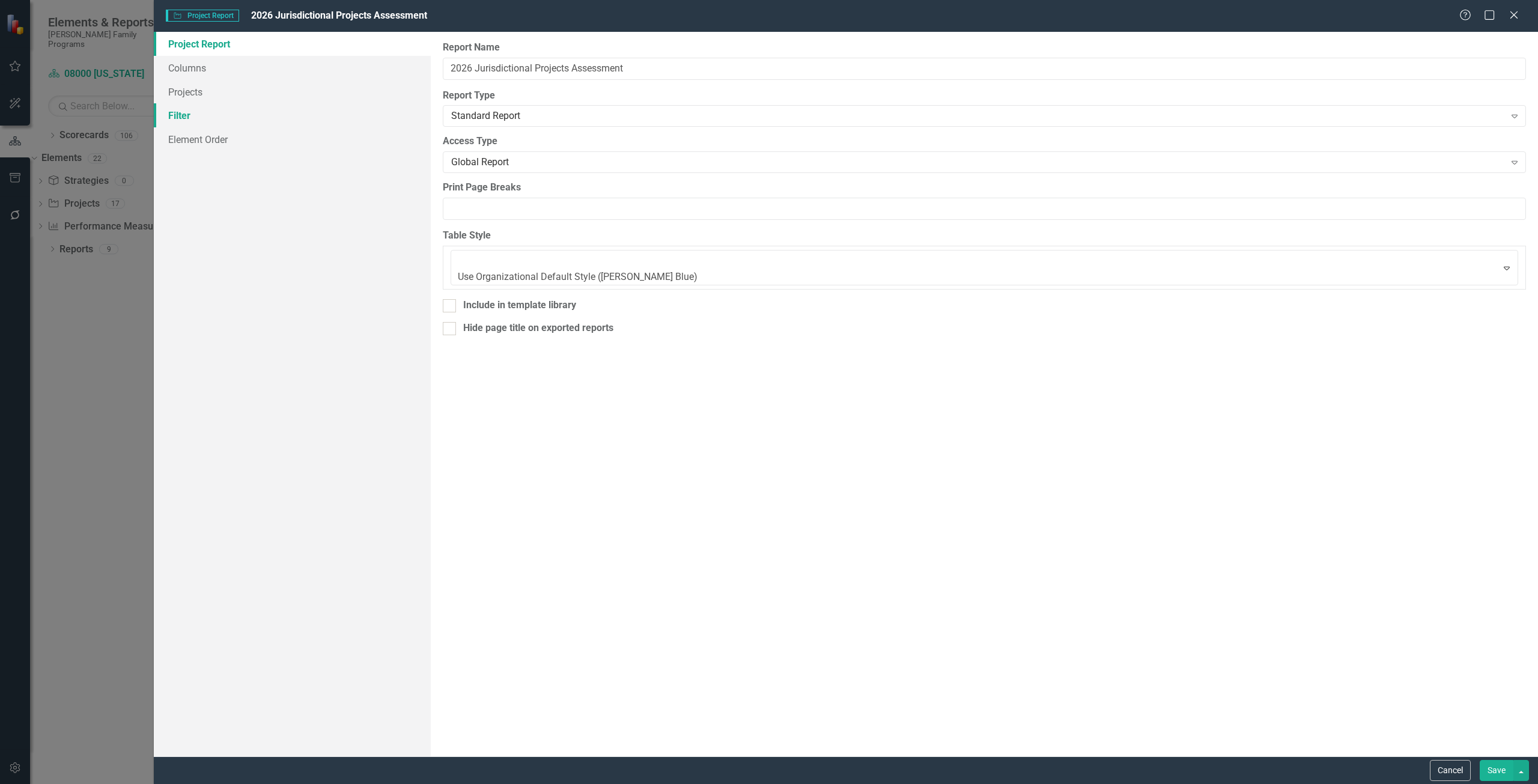
click at [214, 118] on link "Filter" at bounding box center [292, 116] width 277 height 24
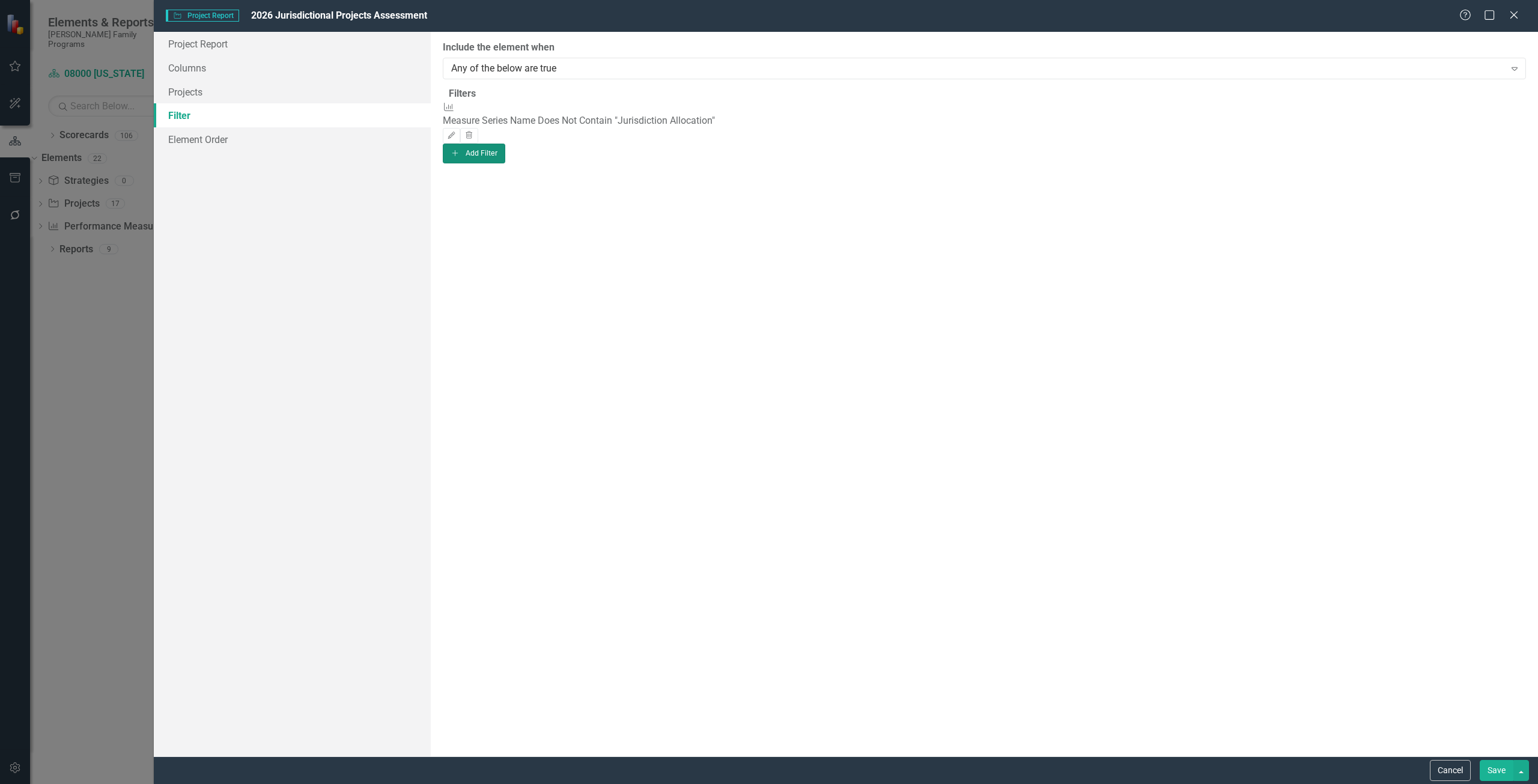
click at [506, 163] on button "Add Add Filter" at bounding box center [474, 153] width 63 height 19
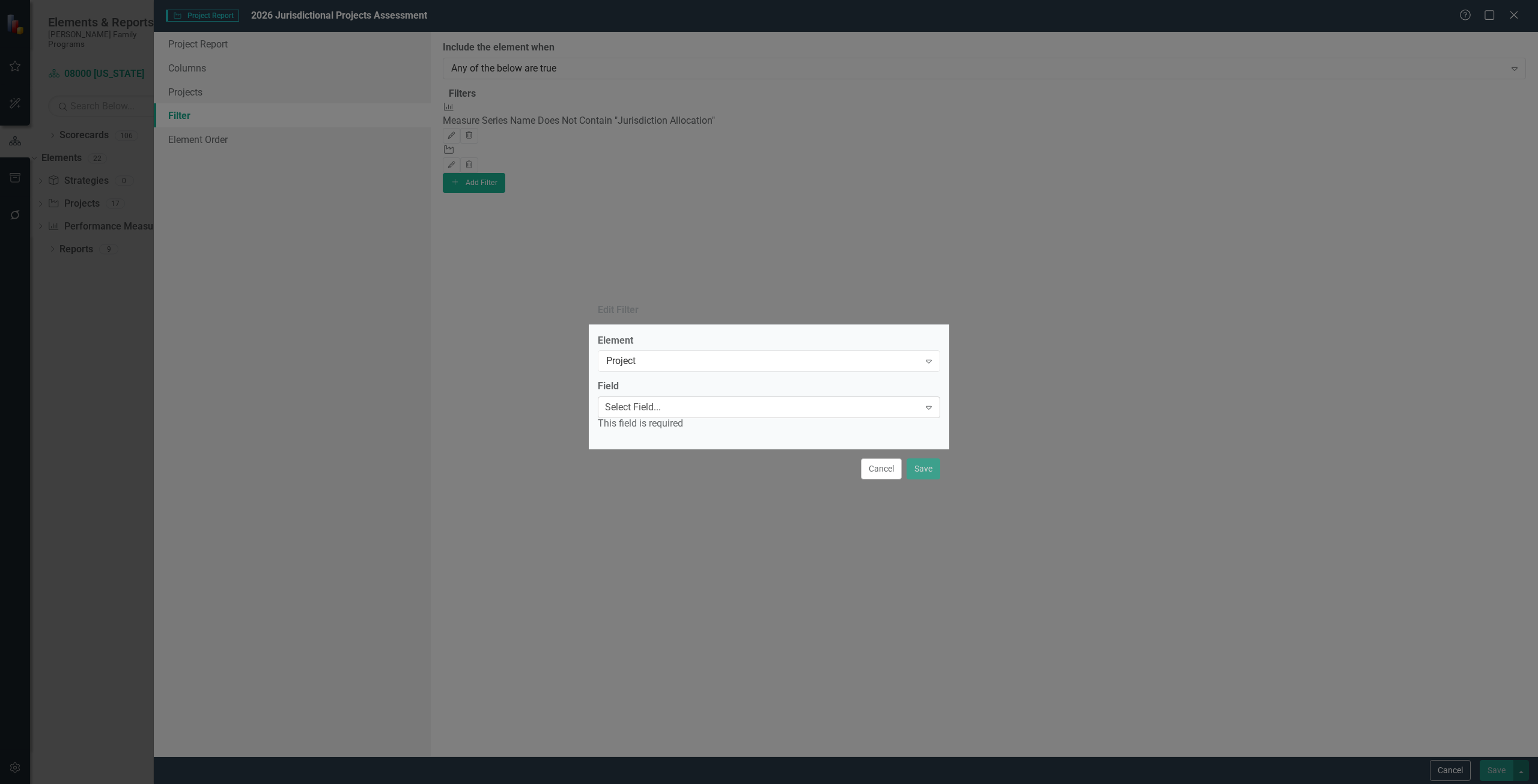
click at [661, 402] on div "Select Field..." at bounding box center [633, 408] width 56 height 14
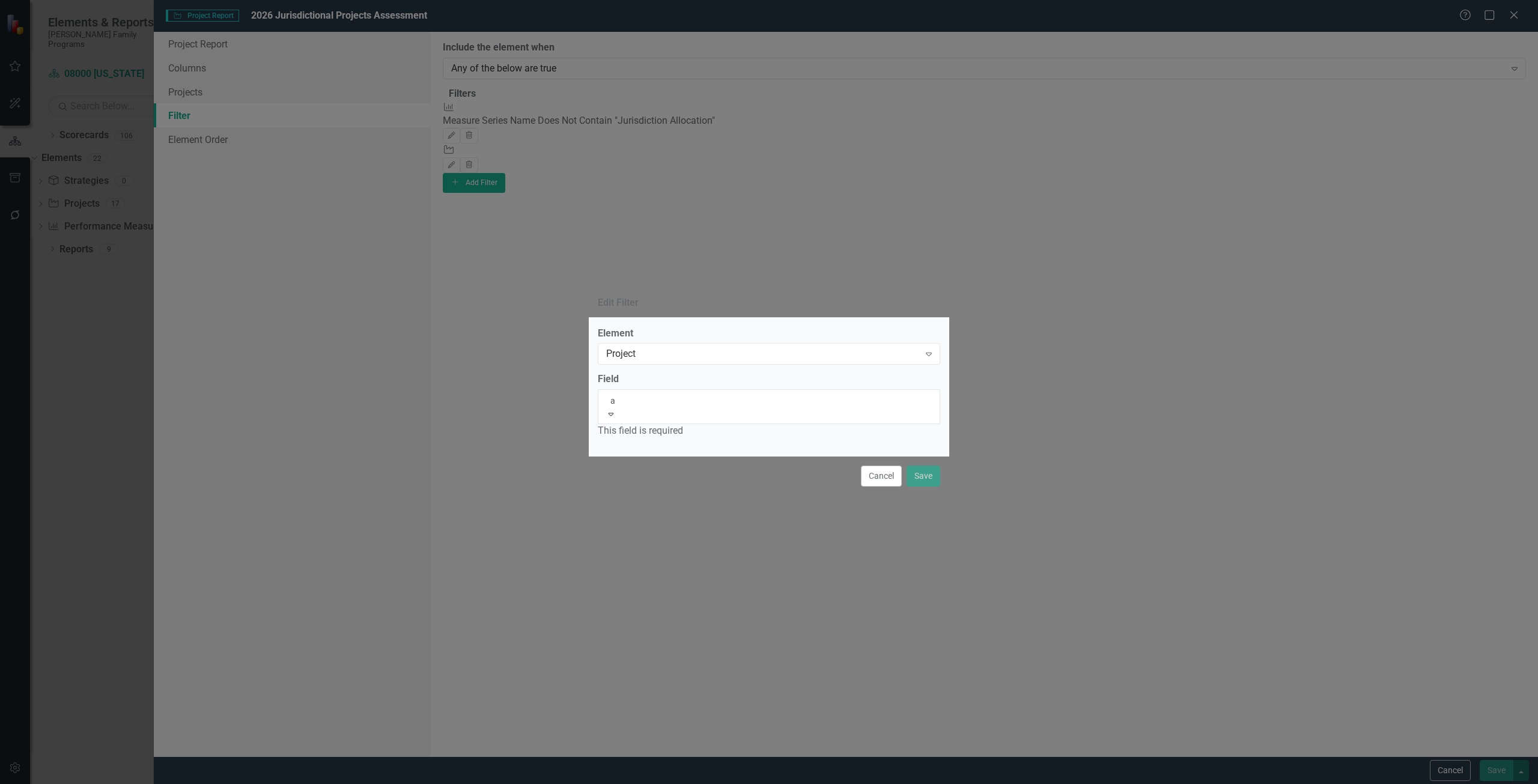
type input "ac"
click at [662, 783] on div "Ac tive Year" at bounding box center [769, 791] width 1538 height 14
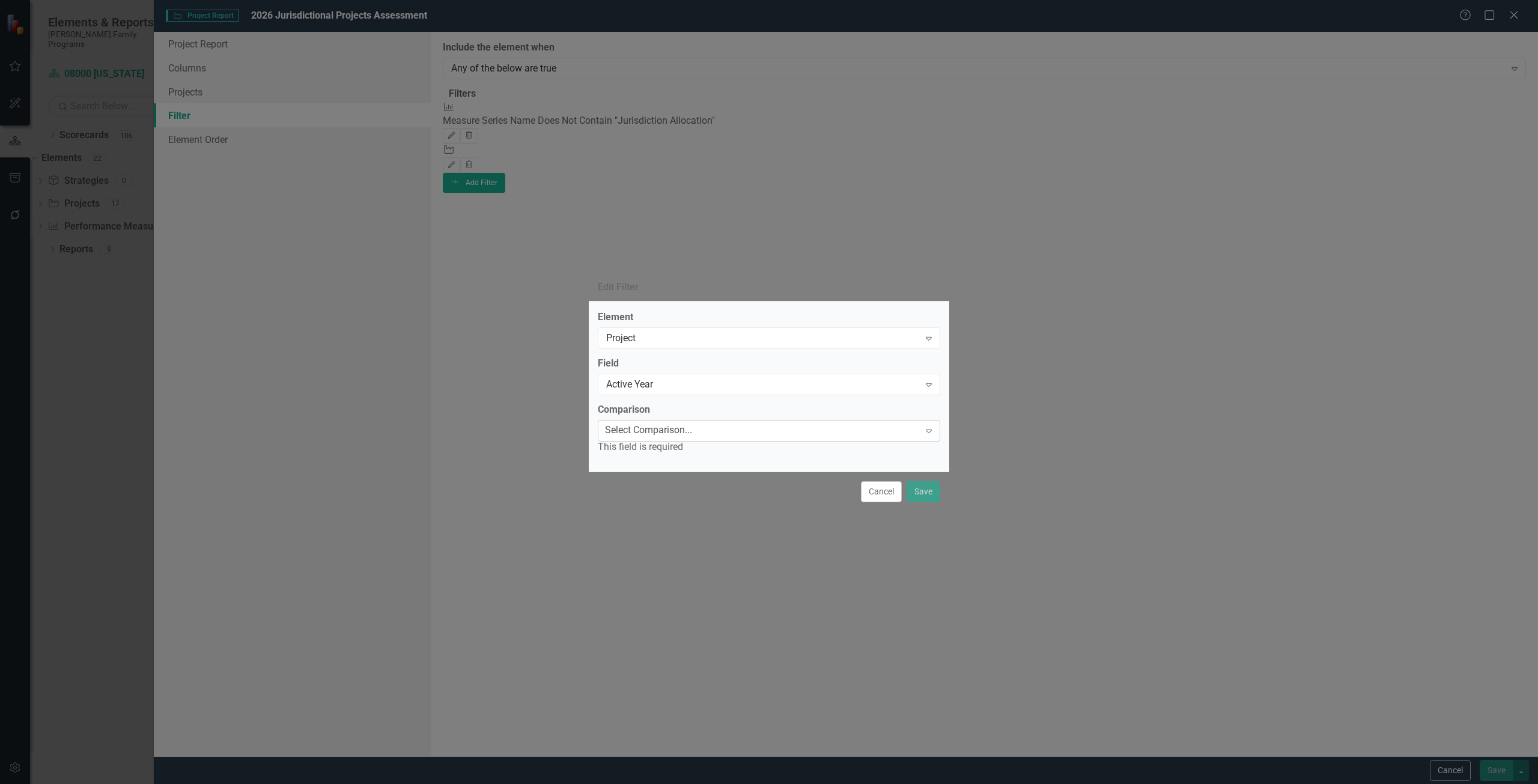
click at [692, 433] on div "Select Comparison..." at bounding box center [648, 431] width 87 height 14
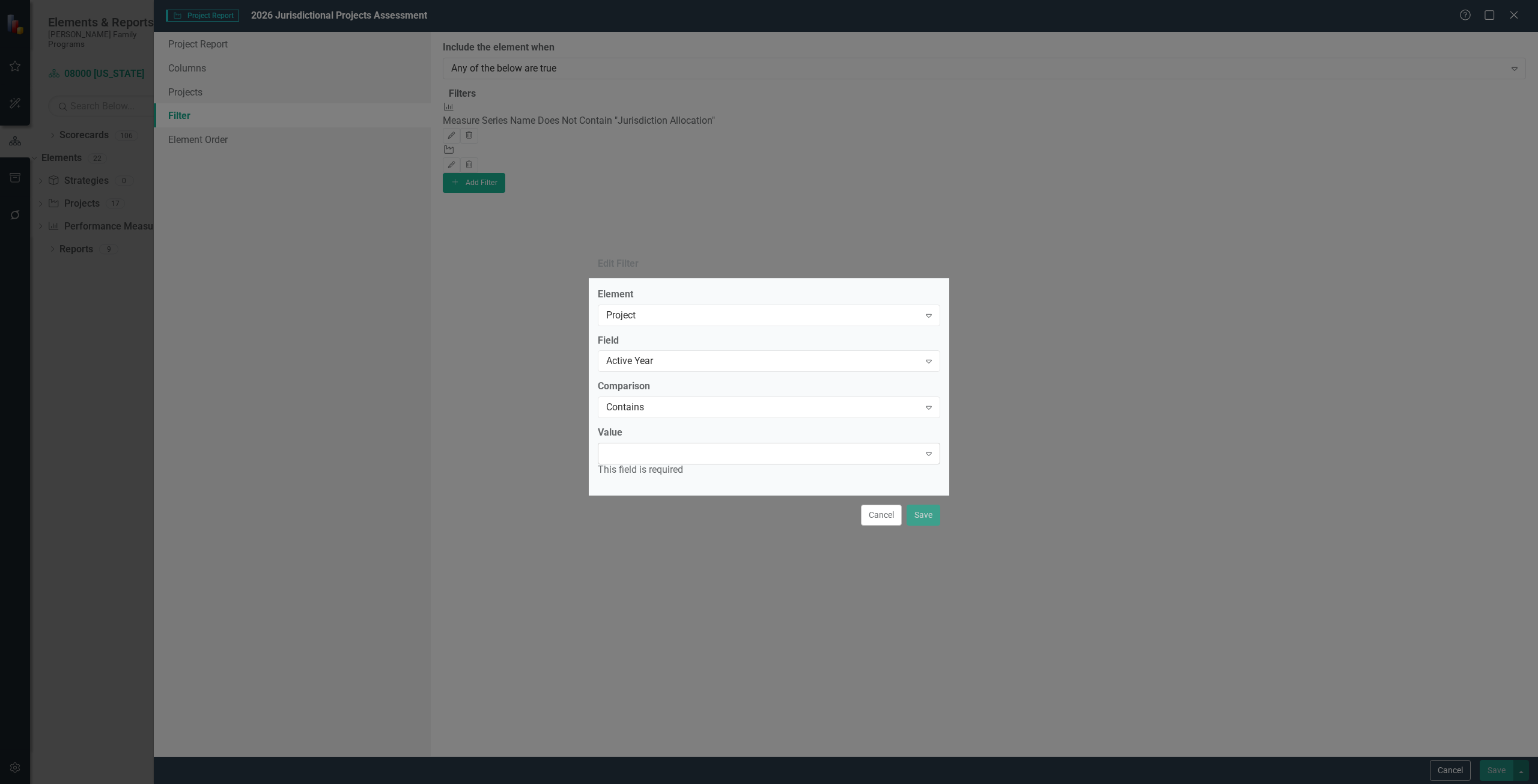
click at [646, 452] on div at bounding box center [759, 454] width 318 height 3
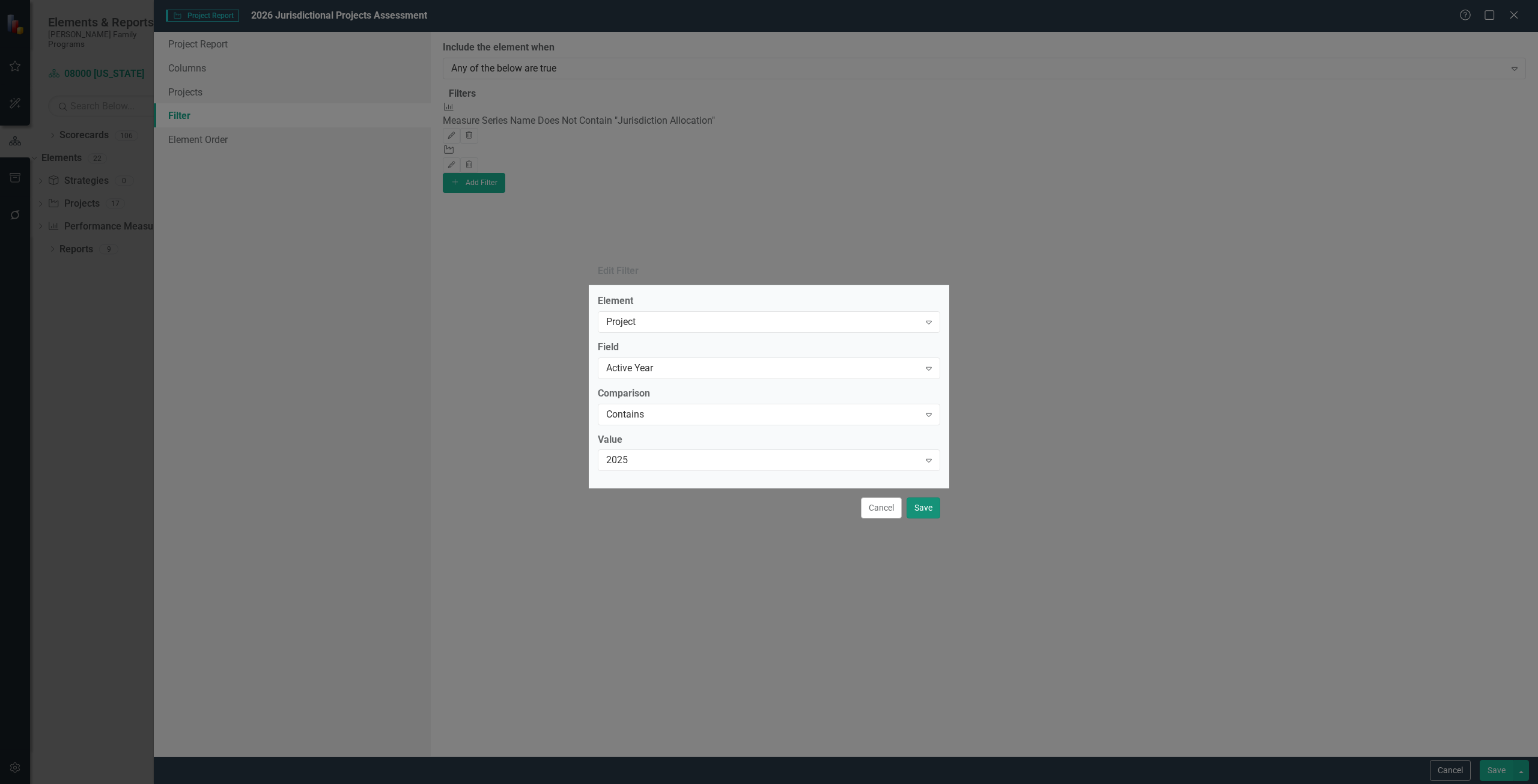
click at [912, 506] on button "Save" at bounding box center [923, 508] width 34 height 21
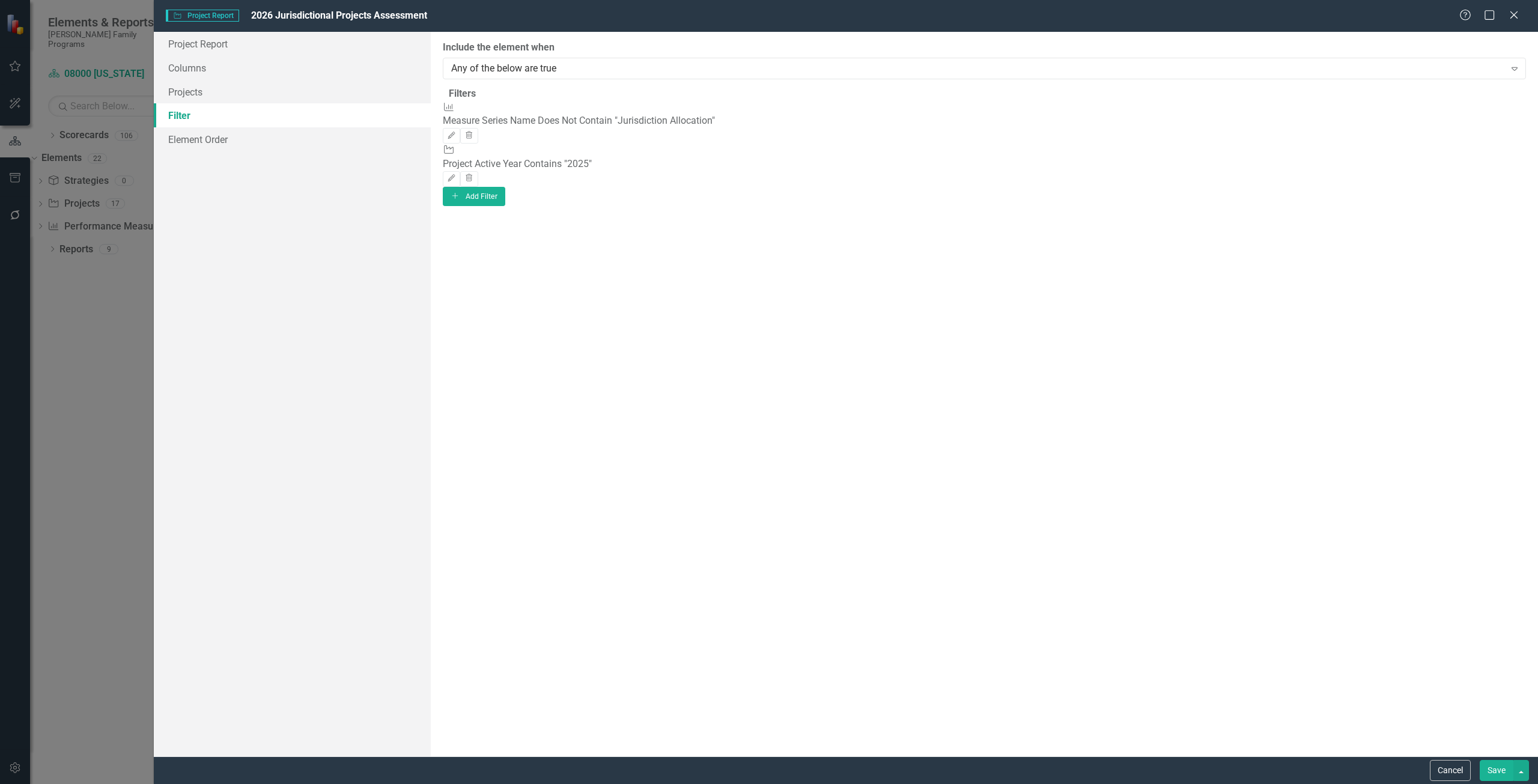
drag, startPoint x: 1514, startPoint y: 165, endPoint x: 1507, endPoint y: 170, distance: 8.6
click at [1514, 165] on div "Project Project Active Year Contains "2025" Edit Trash" at bounding box center [984, 165] width 1084 height 43
click at [506, 189] on button "Add Add Filter" at bounding box center [474, 196] width 63 height 19
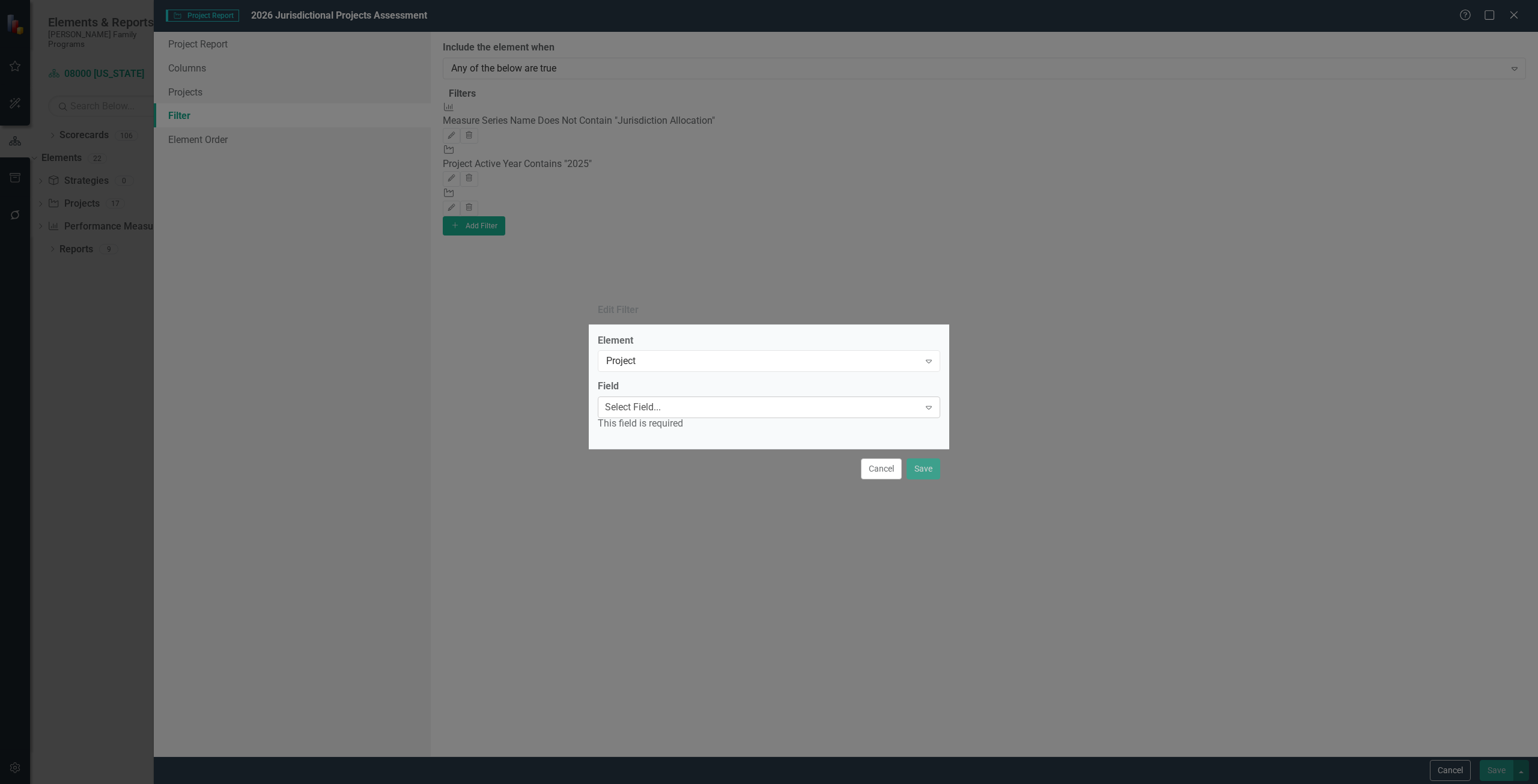
click at [655, 409] on div "Select Field..." at bounding box center [633, 408] width 56 height 14
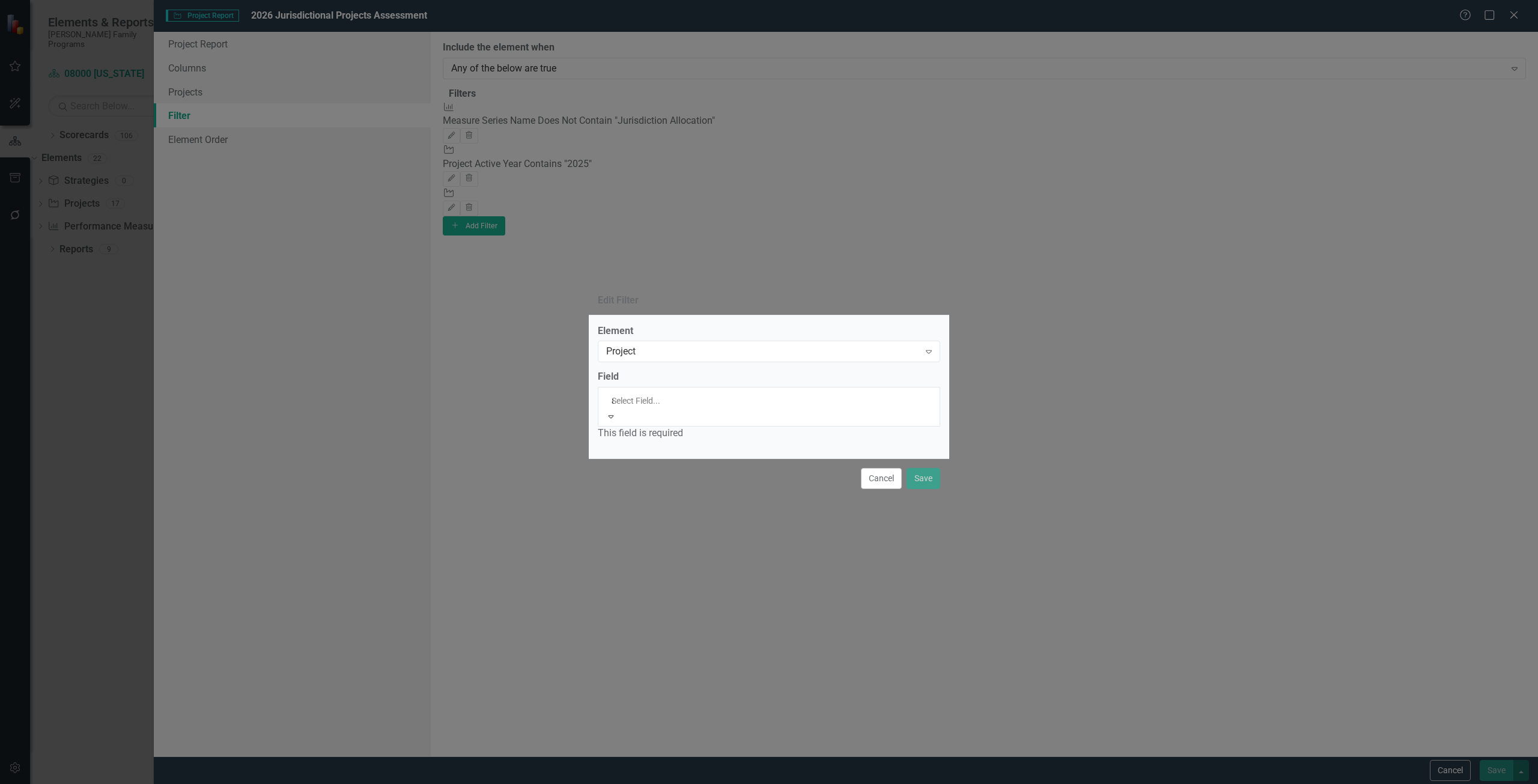
type input "ac"
click at [47, 783] on span "Ac tive Year" at bounding box center [24, 790] width 47 height 11
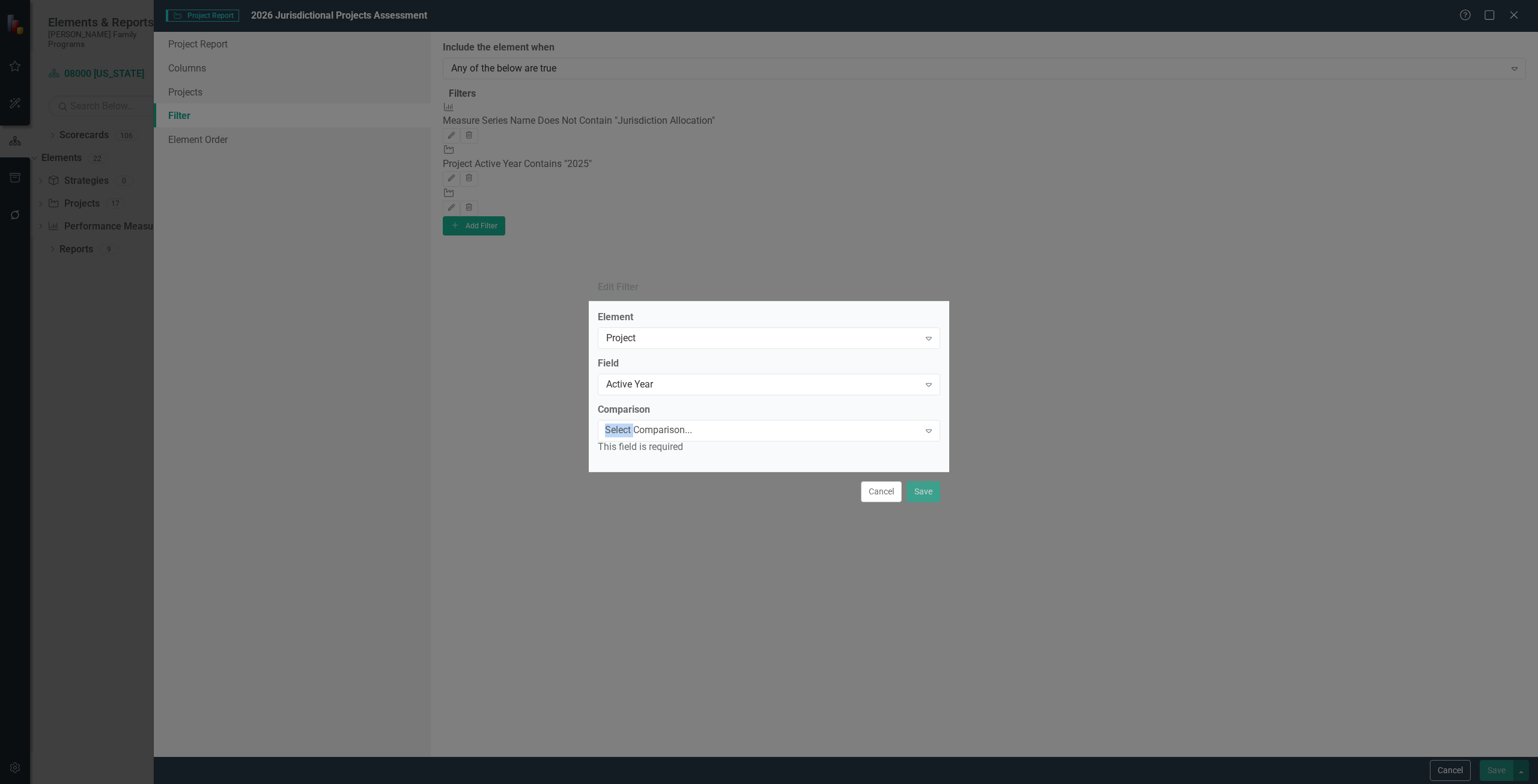
click at [632, 429] on div "Select Comparison..." at bounding box center [648, 431] width 87 height 14
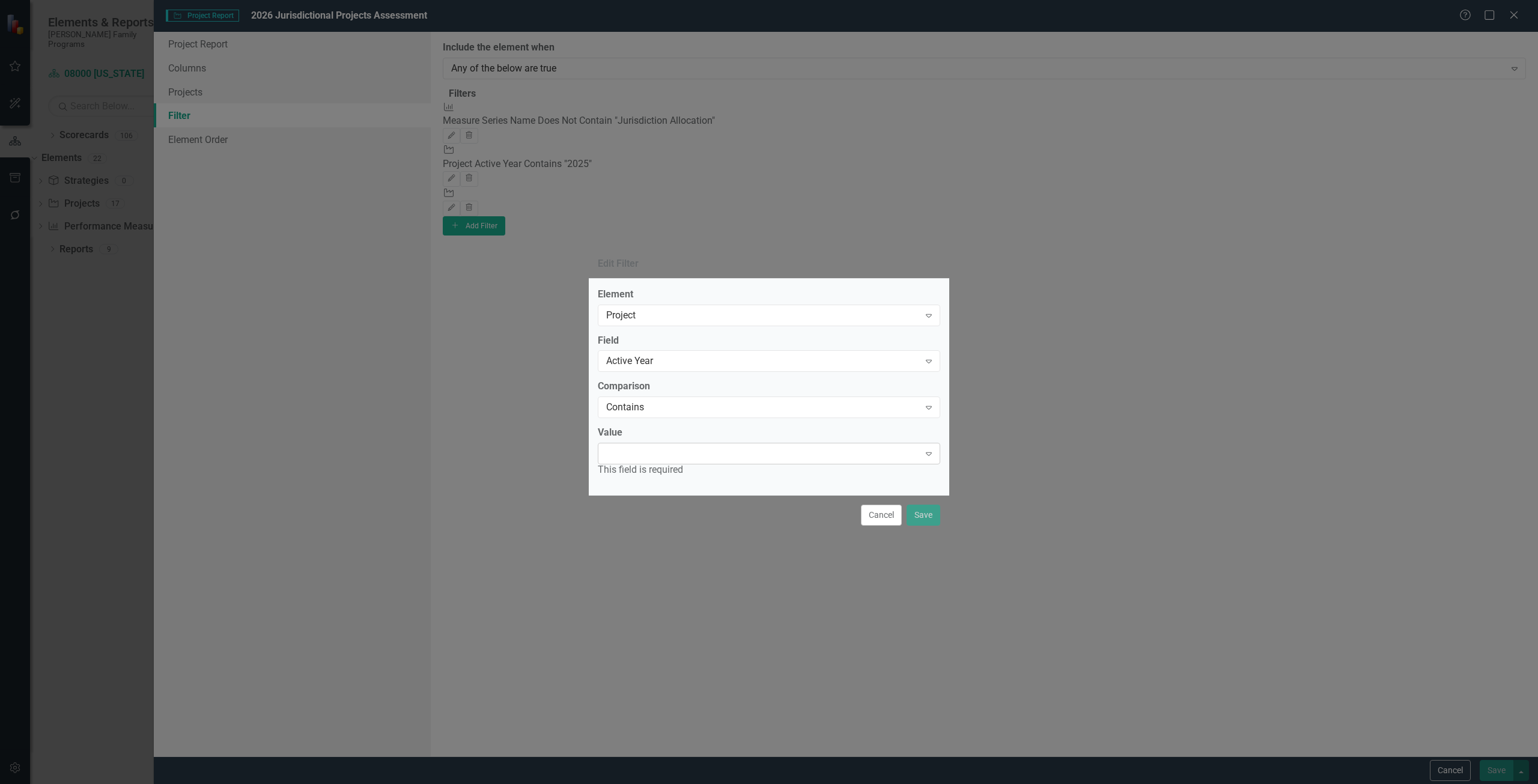
click at [634, 444] on div "Expand" at bounding box center [769, 454] width 343 height 22
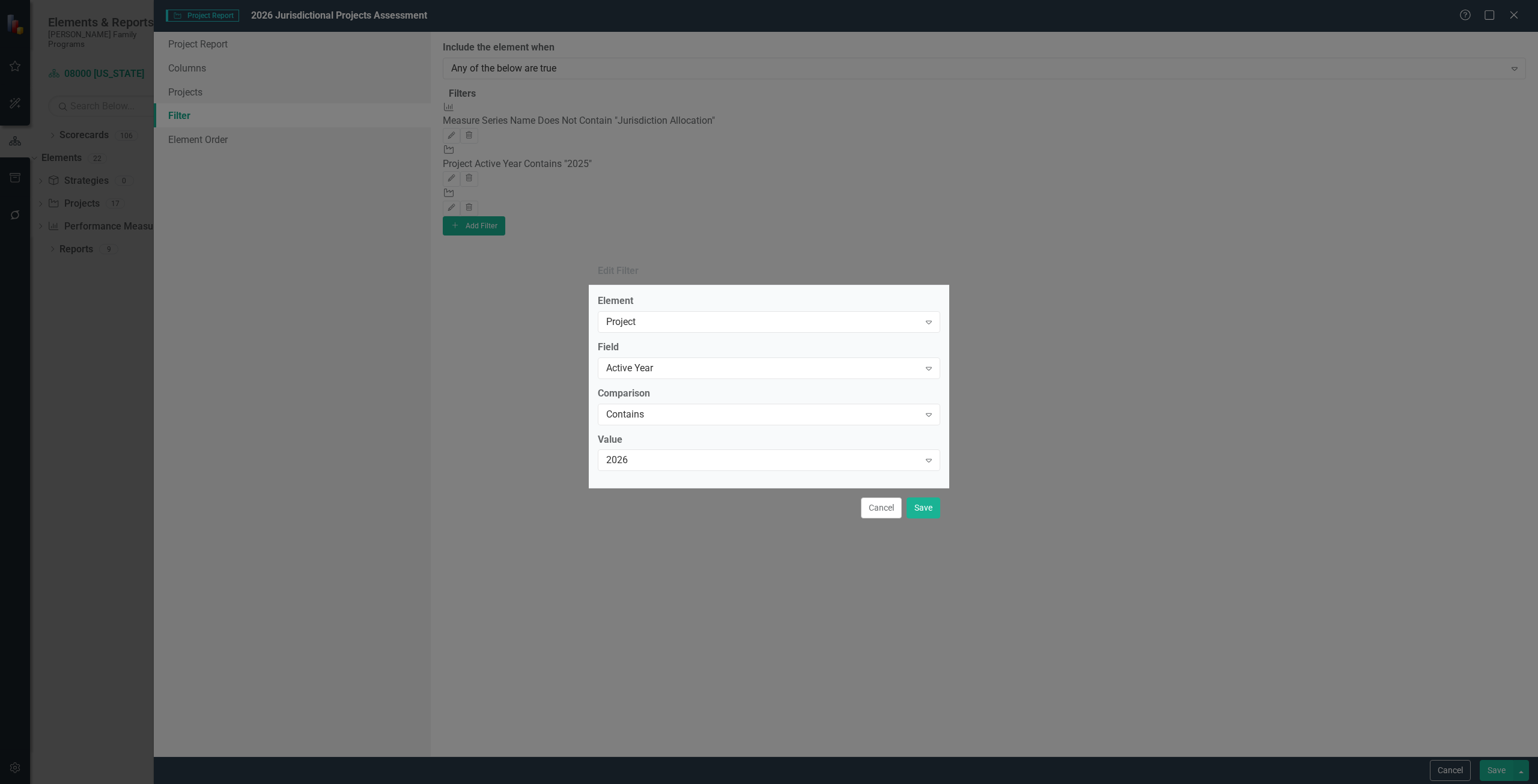
click at [933, 519] on div "Cancel Save" at bounding box center [769, 508] width 360 height 39
click at [925, 505] on button "Save" at bounding box center [923, 508] width 34 height 21
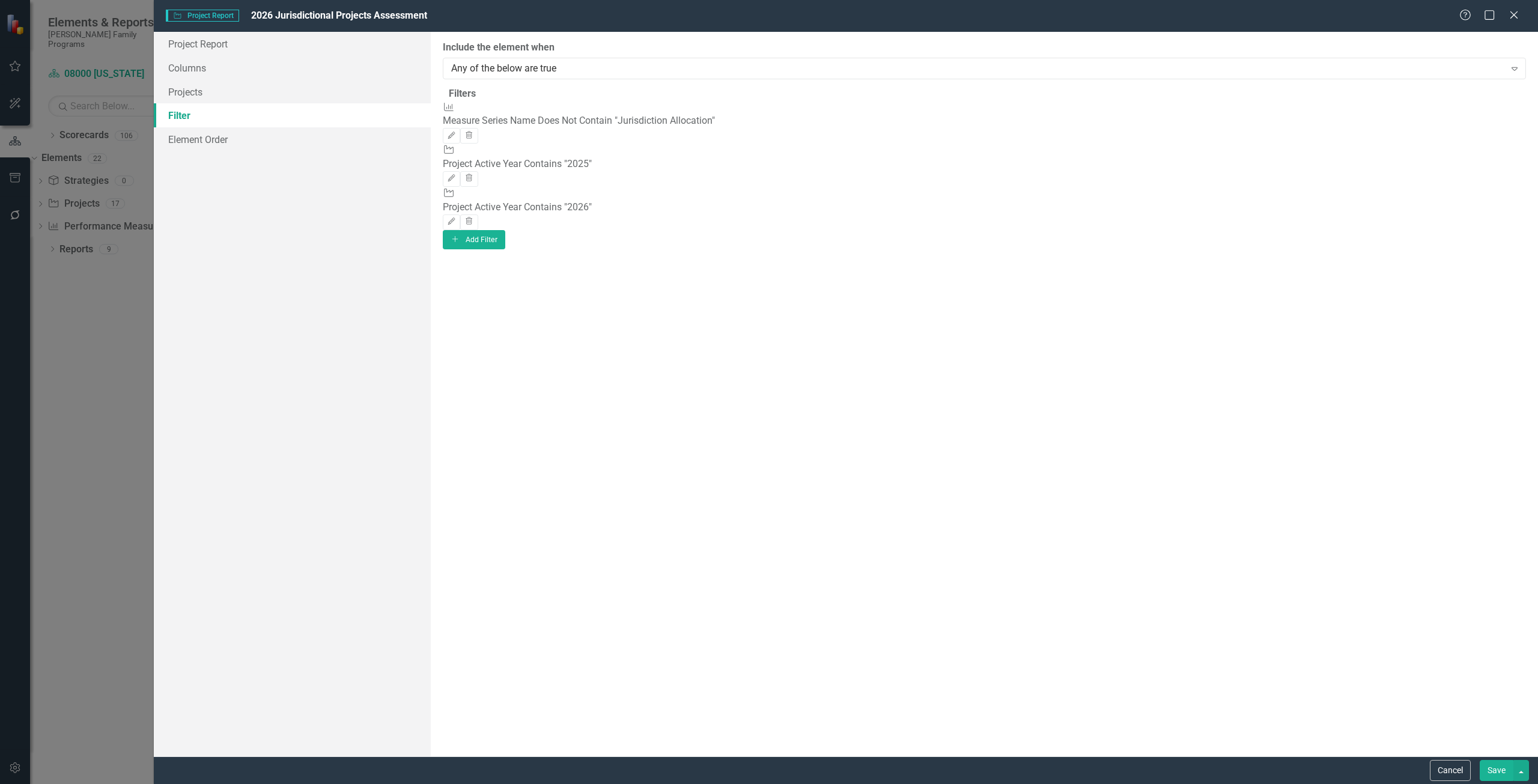
click at [1496, 766] on button "Save" at bounding box center [1497, 770] width 34 height 21
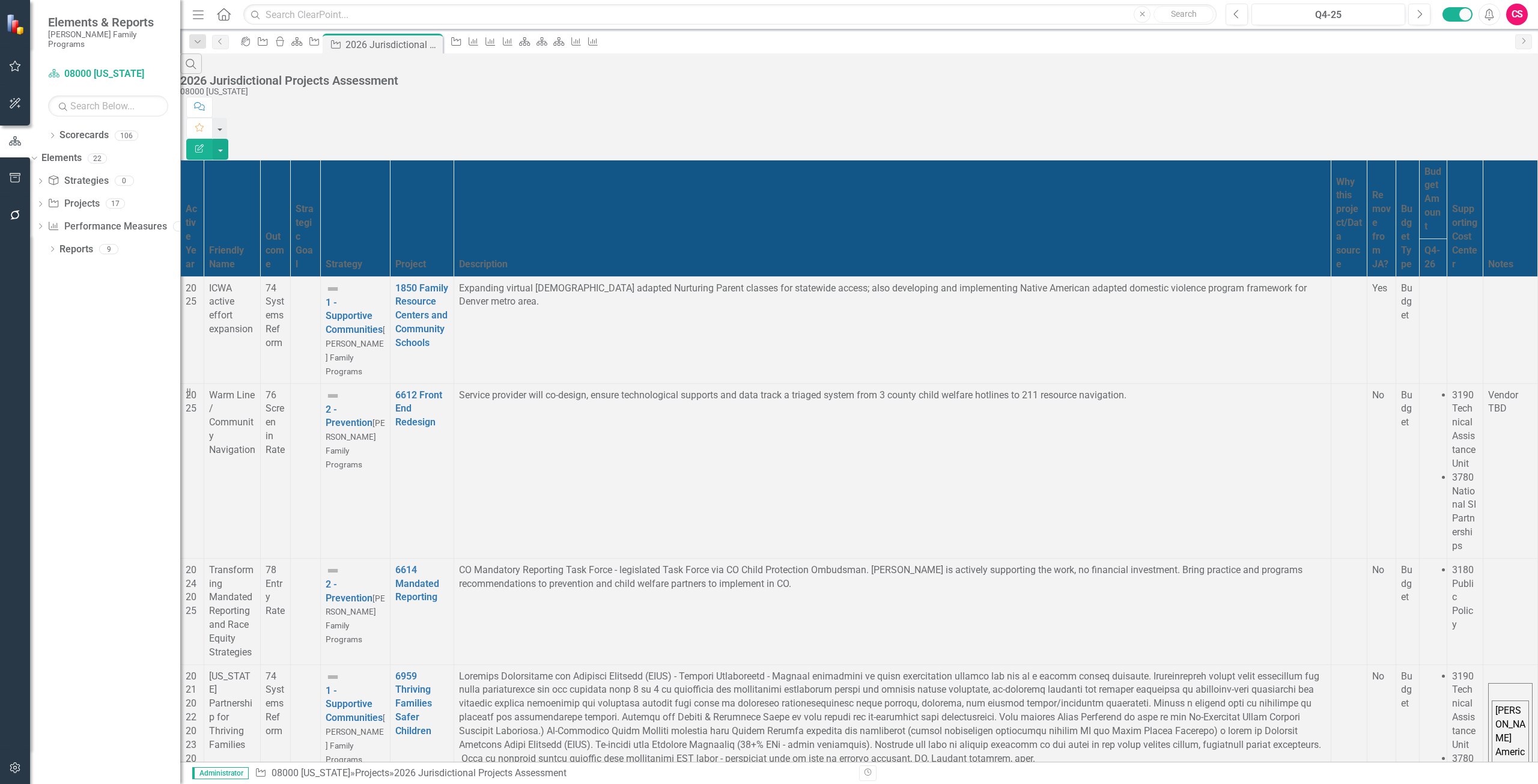
scroll to position [0, 0]
click at [78, 243] on link "Reports" at bounding box center [76, 250] width 34 height 14
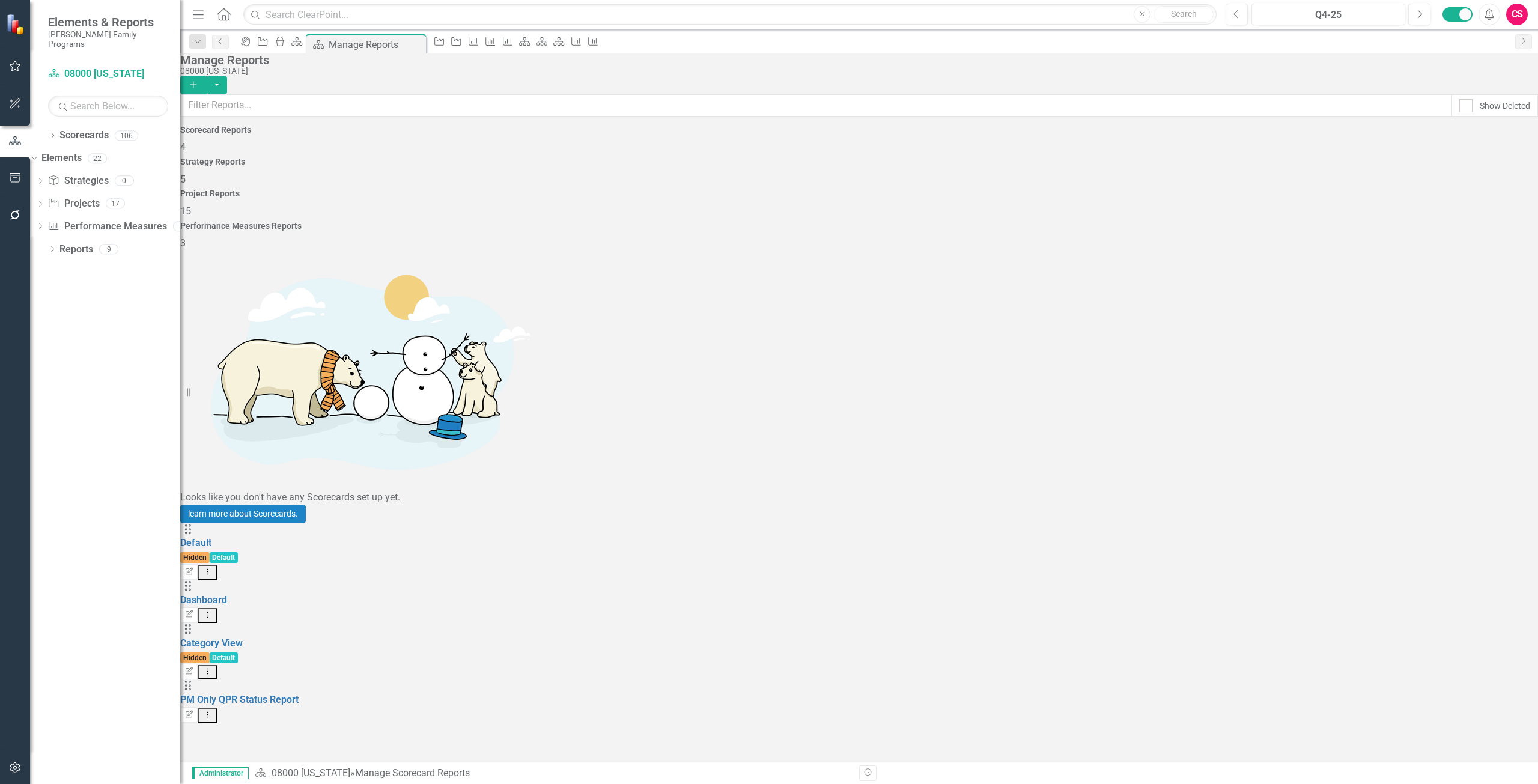
click at [1040, 189] on div "Project Reports 15" at bounding box center [859, 203] width 1358 height 29
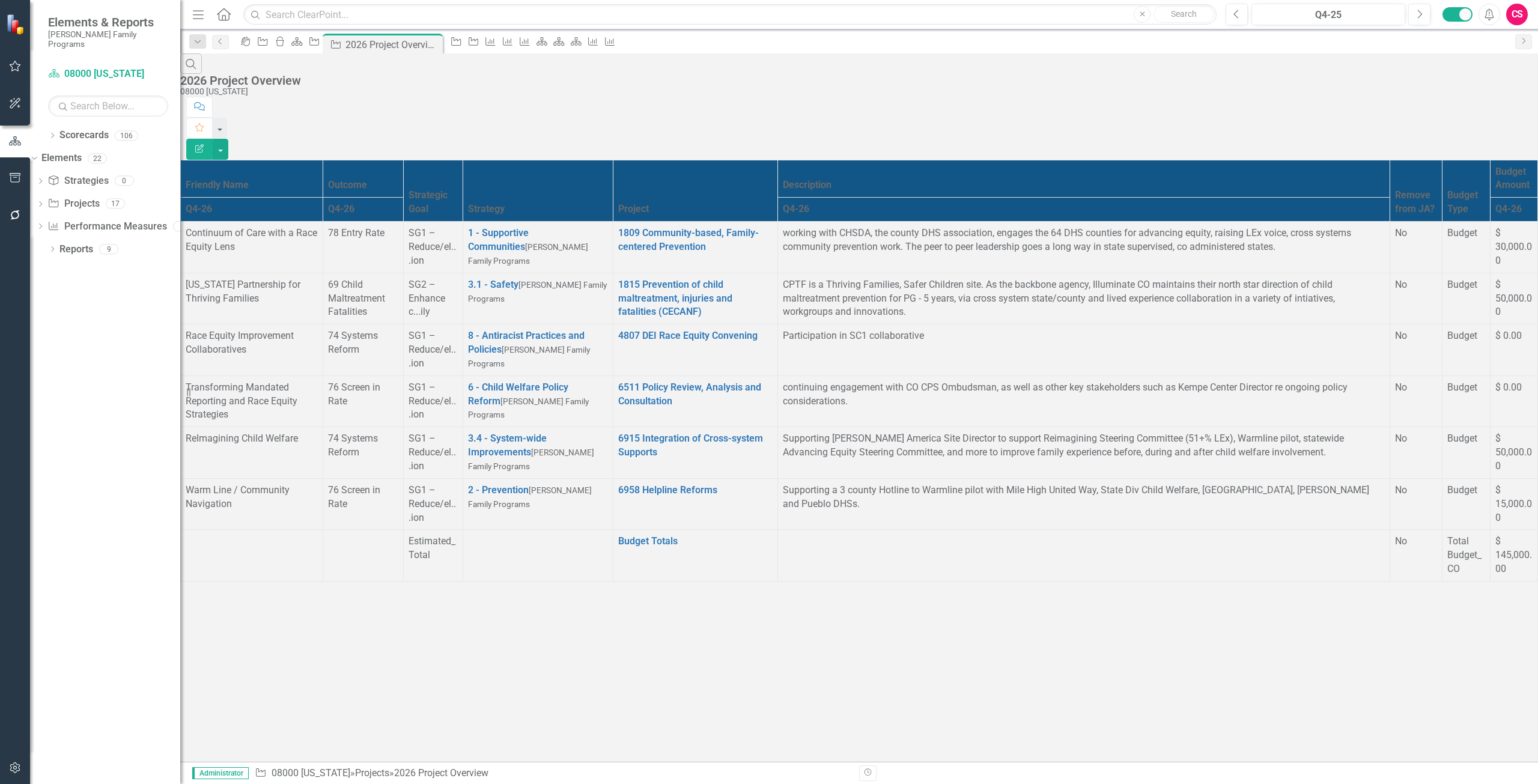
click at [205, 144] on icon "Edit Report" at bounding box center [199, 148] width 11 height 8
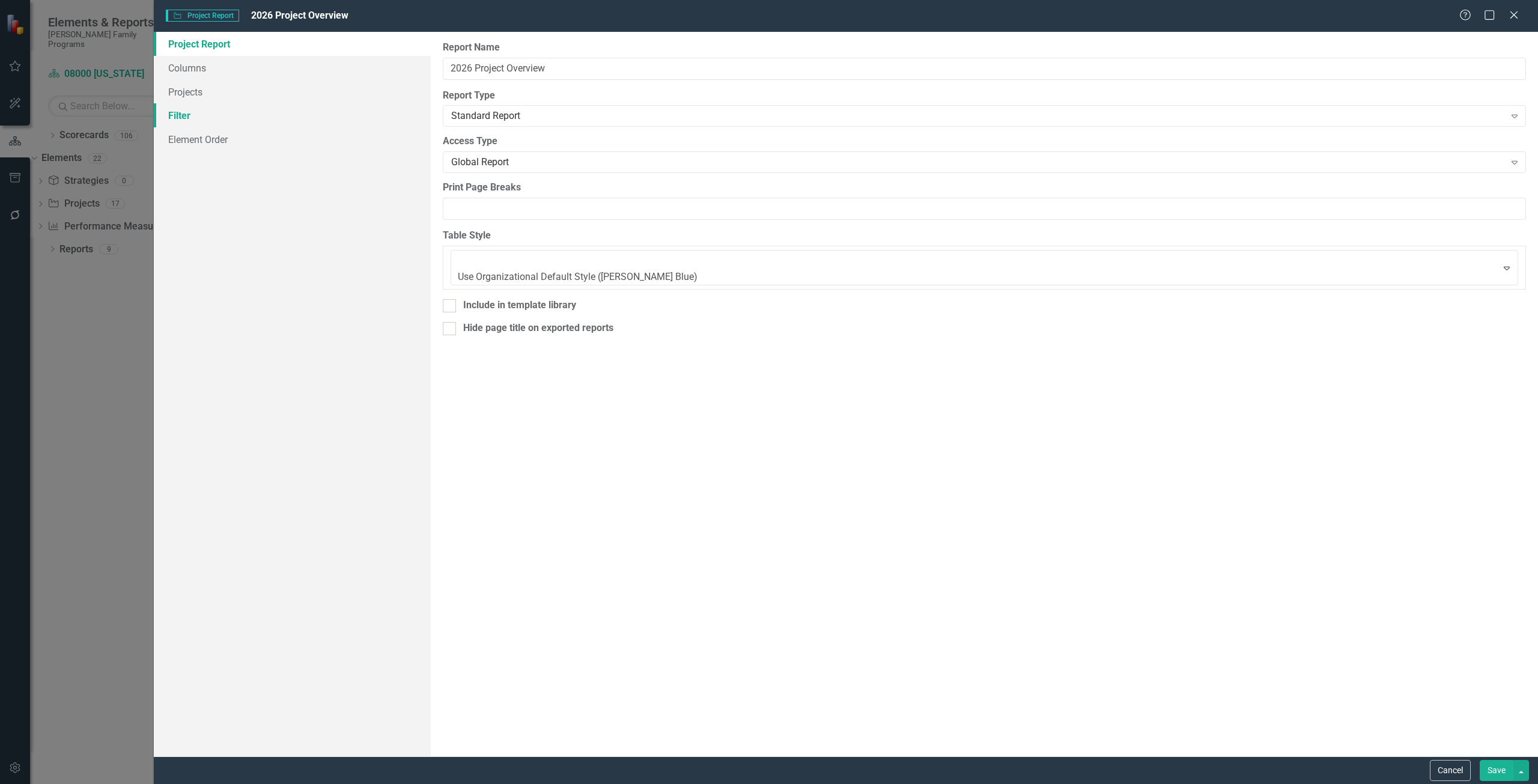
click at [254, 108] on link "Filter" at bounding box center [292, 116] width 277 height 24
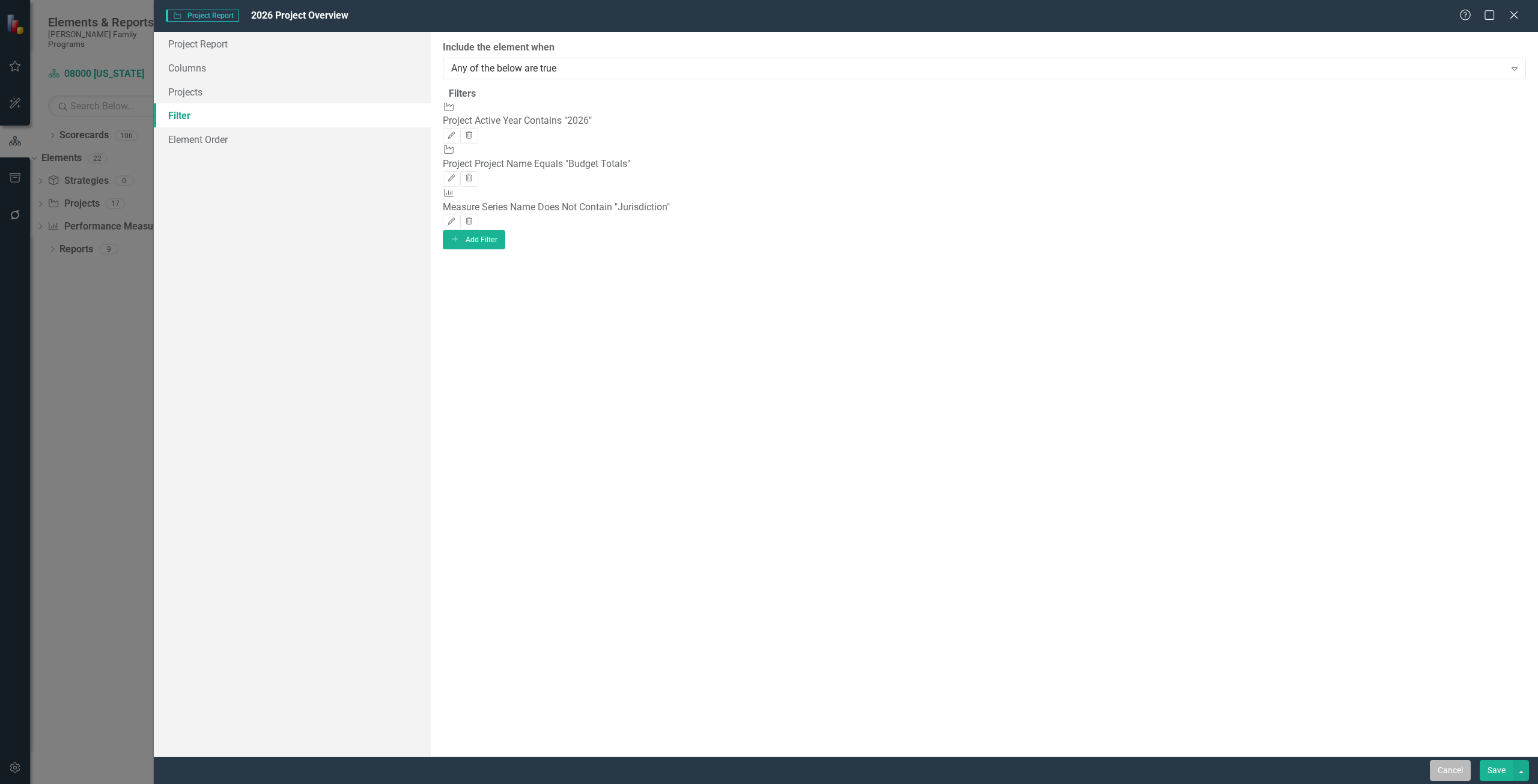
click at [1455, 774] on button "Cancel" at bounding box center [1450, 770] width 41 height 21
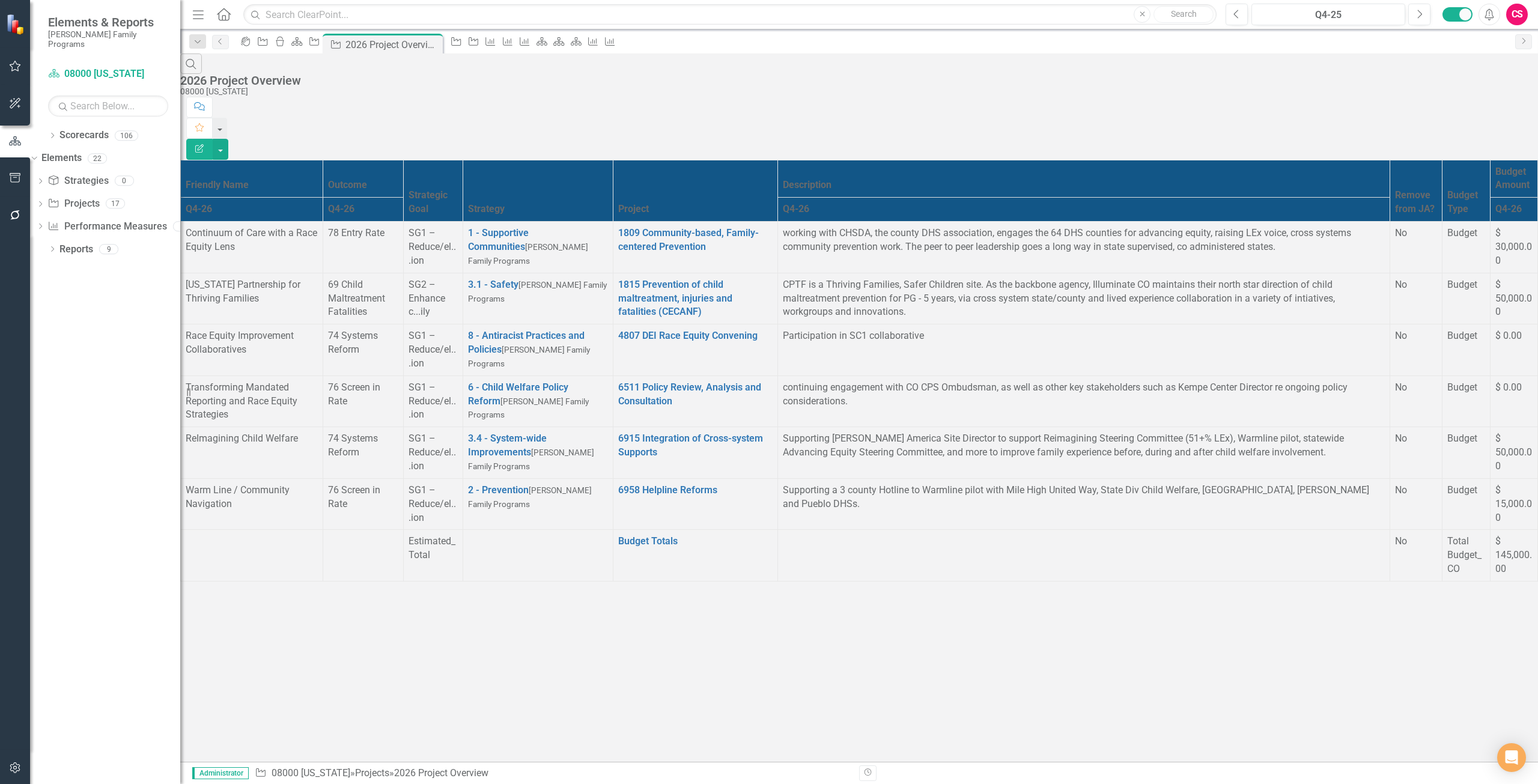
click at [205, 144] on icon "Edit Report" at bounding box center [199, 148] width 11 height 8
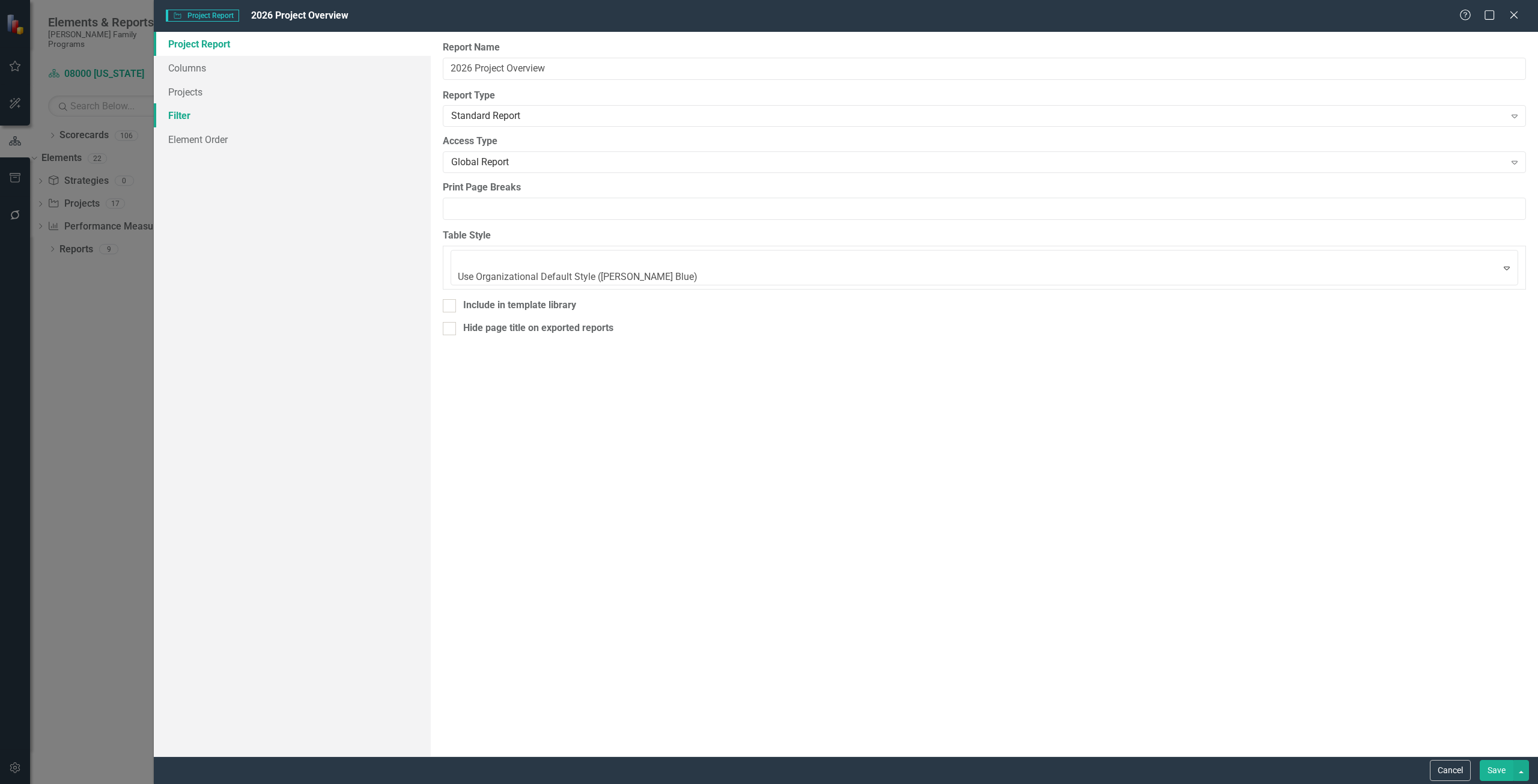
click at [222, 125] on link "Filter" at bounding box center [292, 116] width 277 height 24
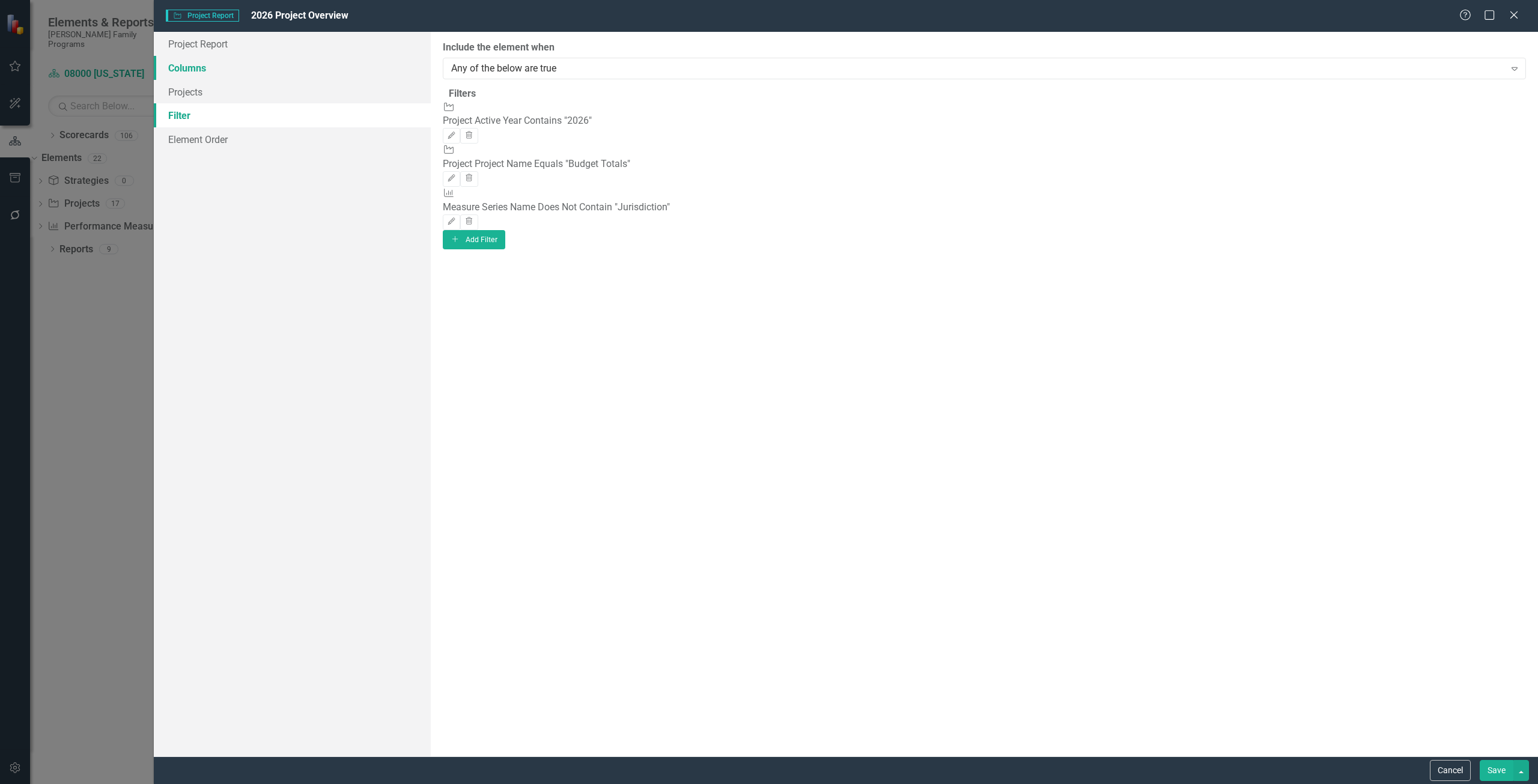
click at [266, 64] on link "Columns" at bounding box center [292, 68] width 277 height 24
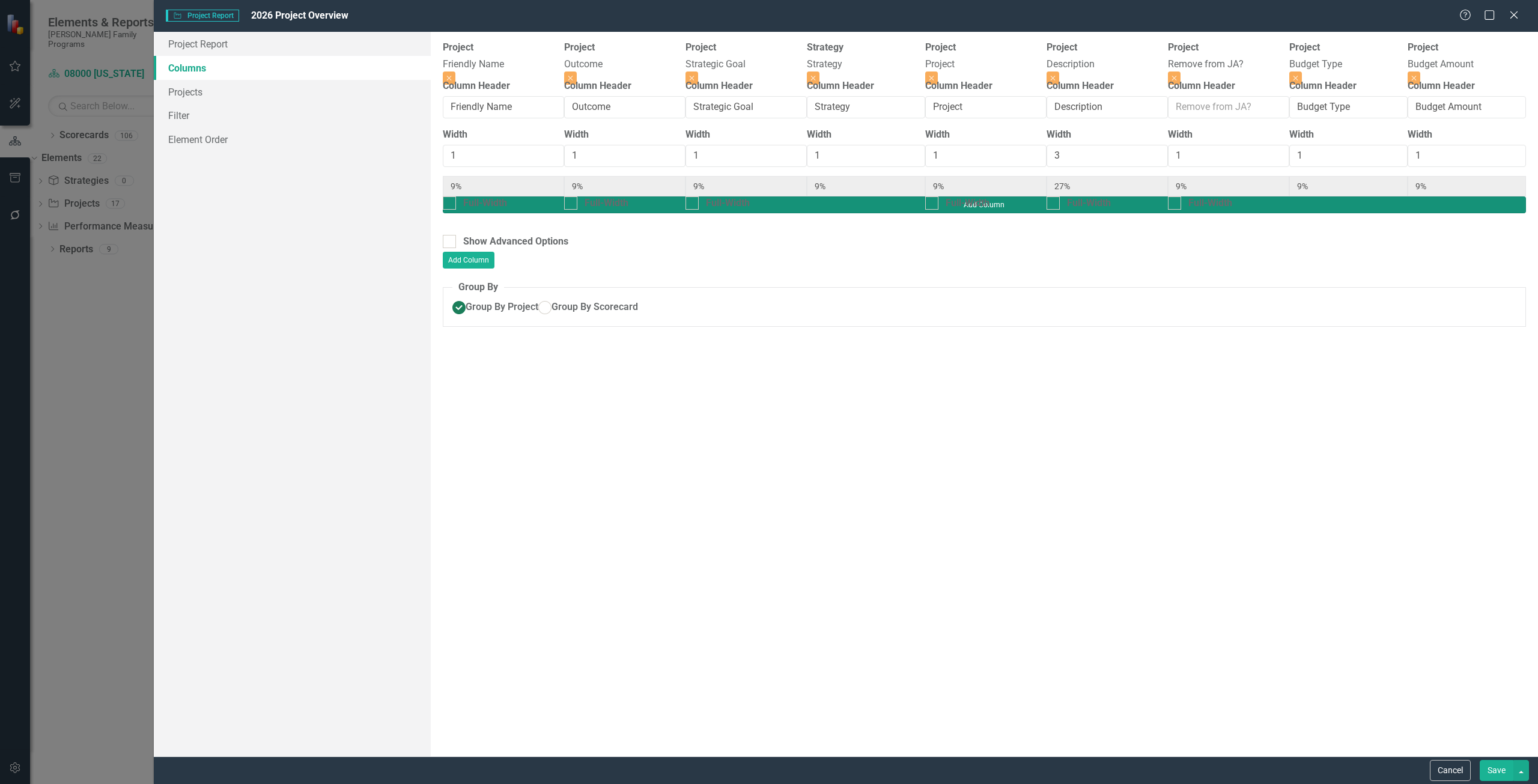
click at [1492, 196] on button "Add Column" at bounding box center [984, 205] width 1084 height 17
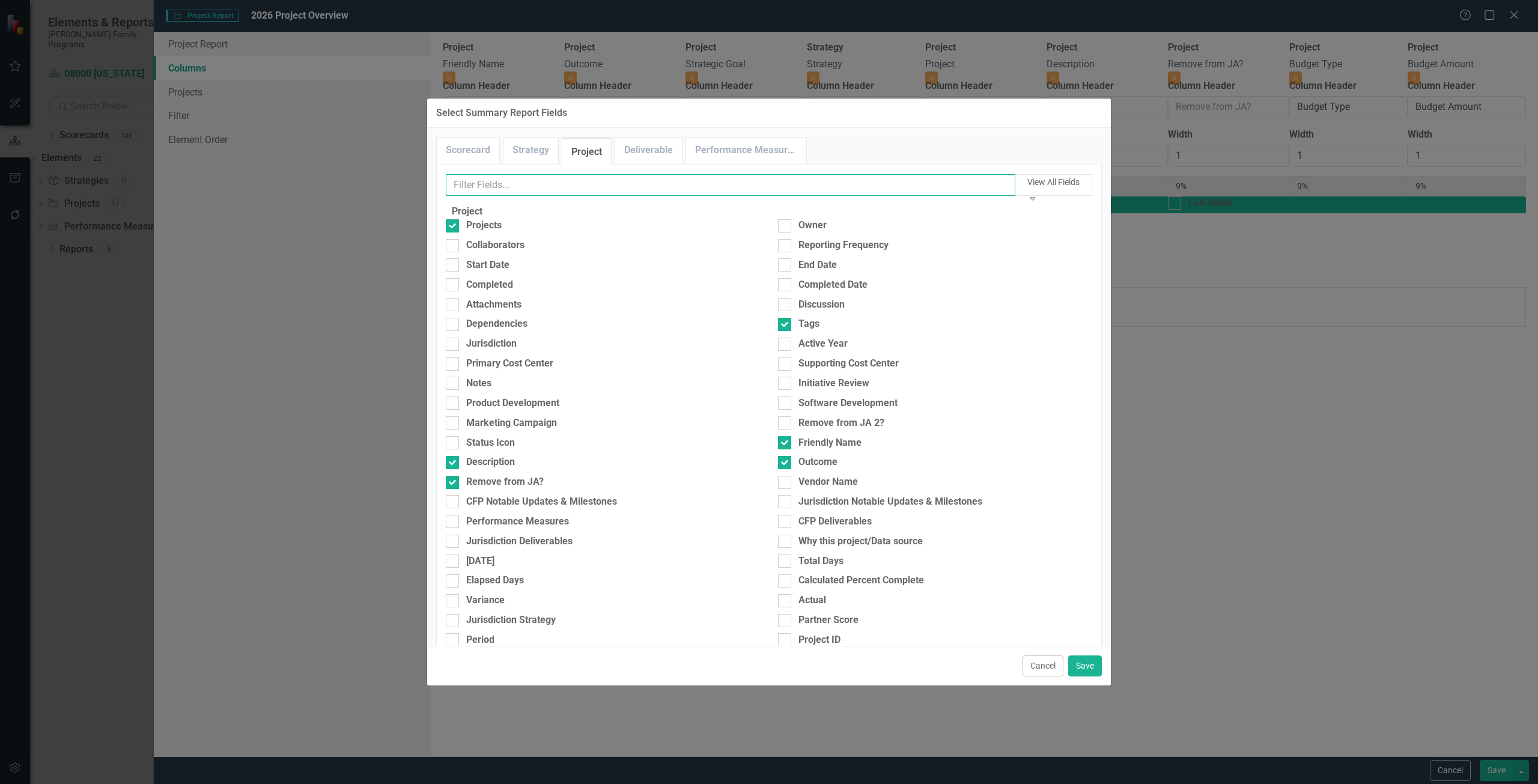
click at [514, 177] on input "text" at bounding box center [731, 185] width 569 height 22
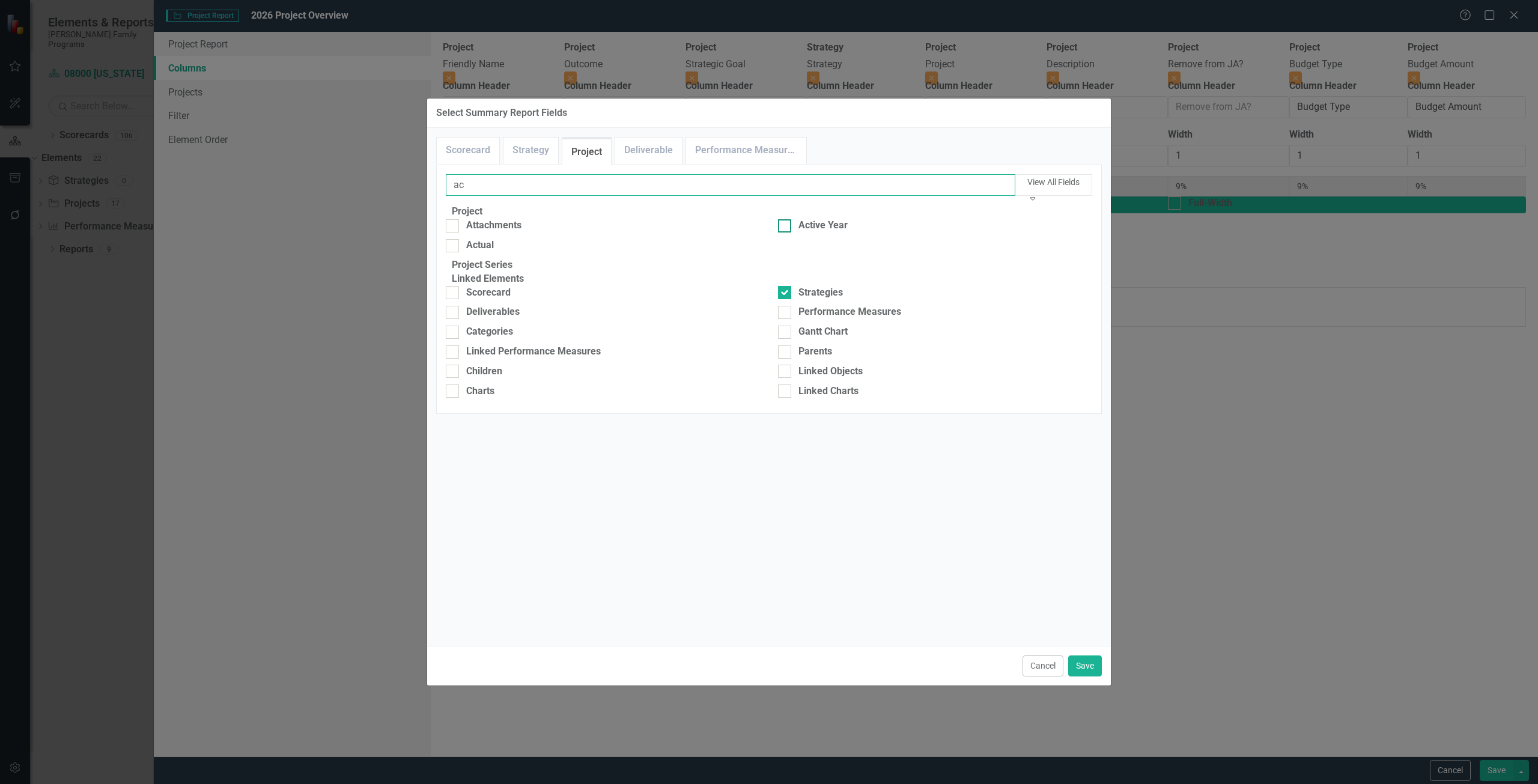
type input "ac"
click at [830, 233] on div "Active Year" at bounding box center [824, 226] width 50 height 14
click at [786, 227] on input "Active Year" at bounding box center [782, 223] width 8 height 8
checkbox input "true"
click at [1092, 677] on div "Cancel Save" at bounding box center [769, 665] width 684 height 39
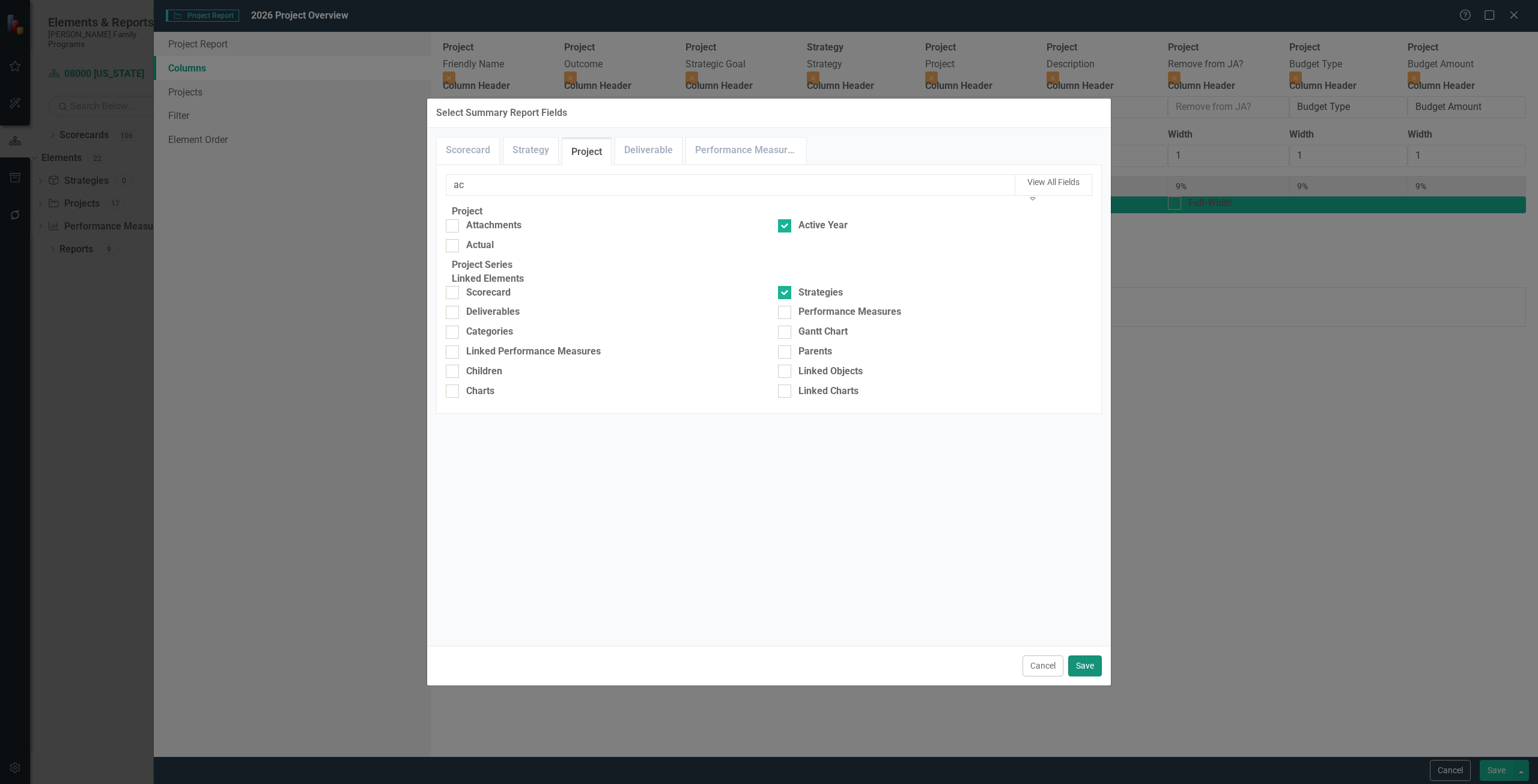
click at [1094, 674] on button "Save" at bounding box center [1085, 665] width 34 height 21
type input "8%"
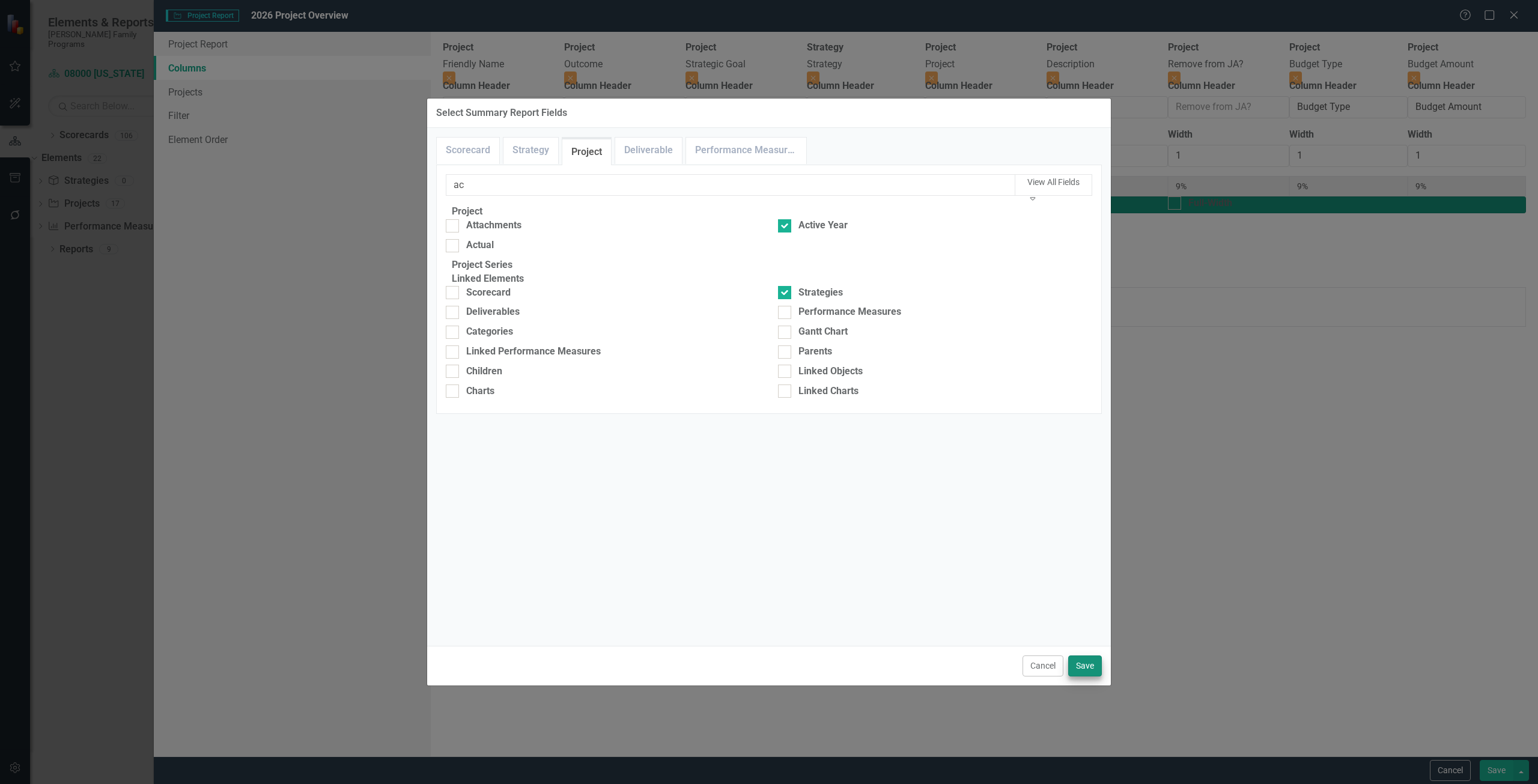
type input "8%"
type input "25%"
type input "8%"
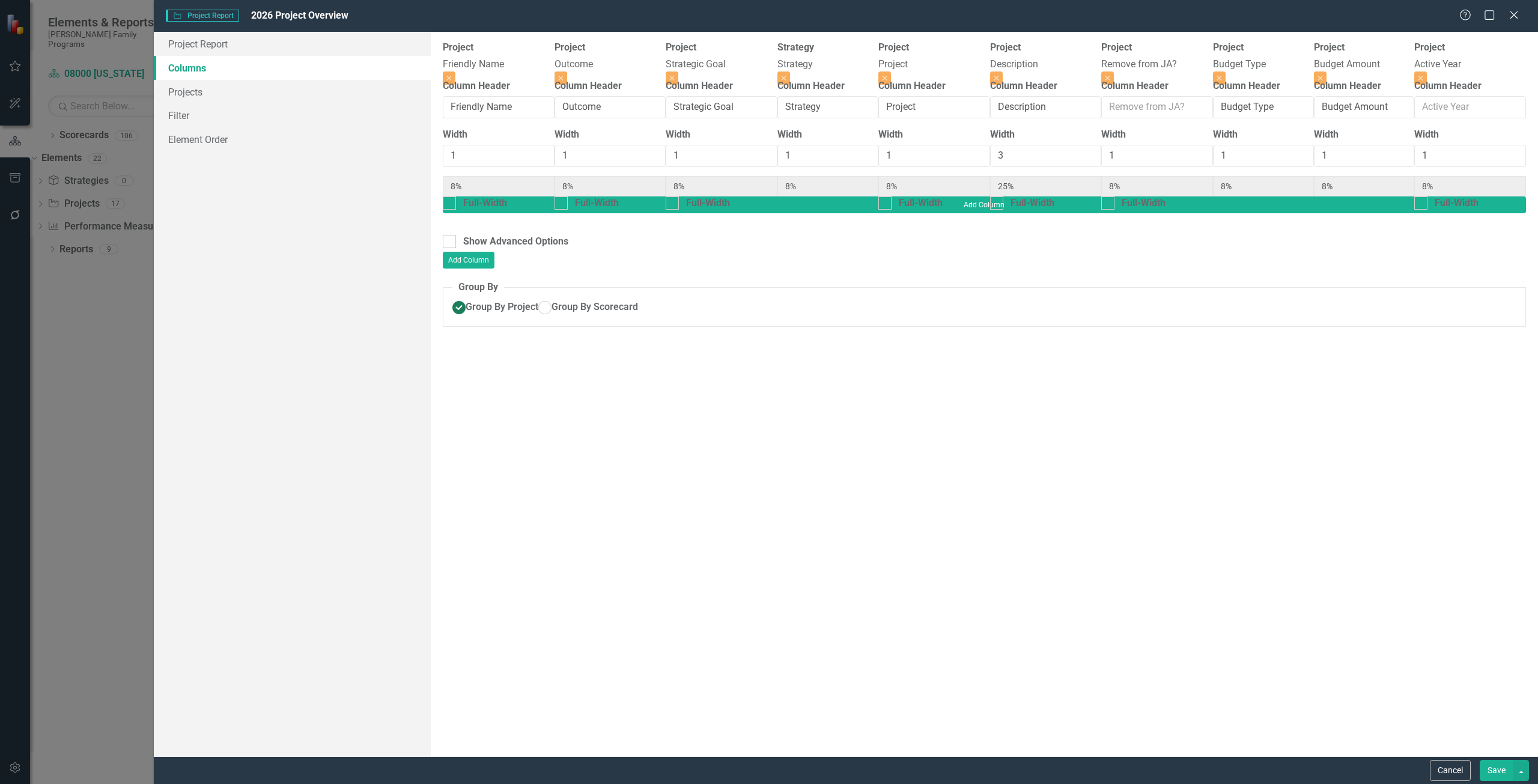
click at [1494, 768] on button "Save" at bounding box center [1497, 770] width 34 height 21
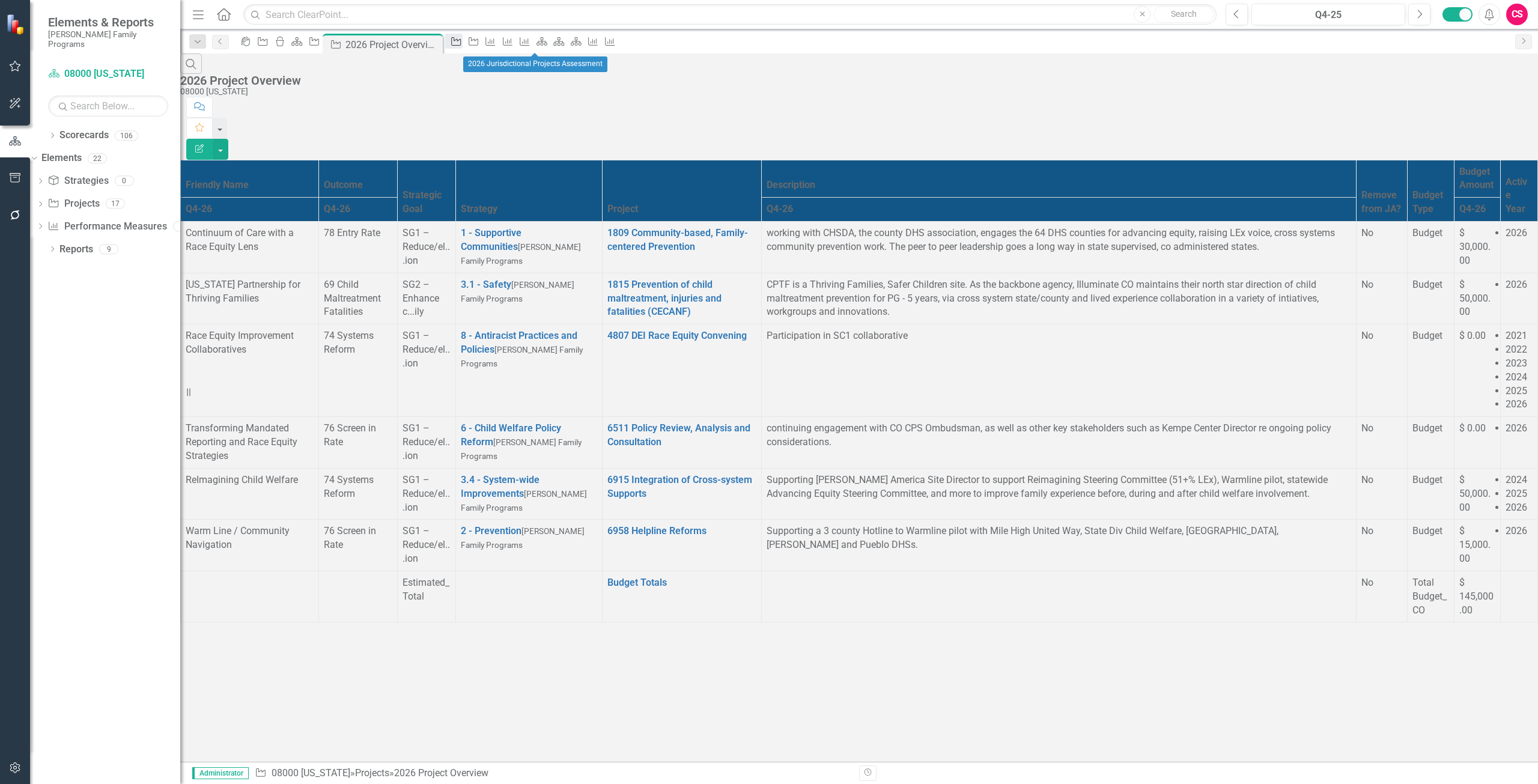
click at [462, 43] on icon "Project" at bounding box center [456, 41] width 12 height 10
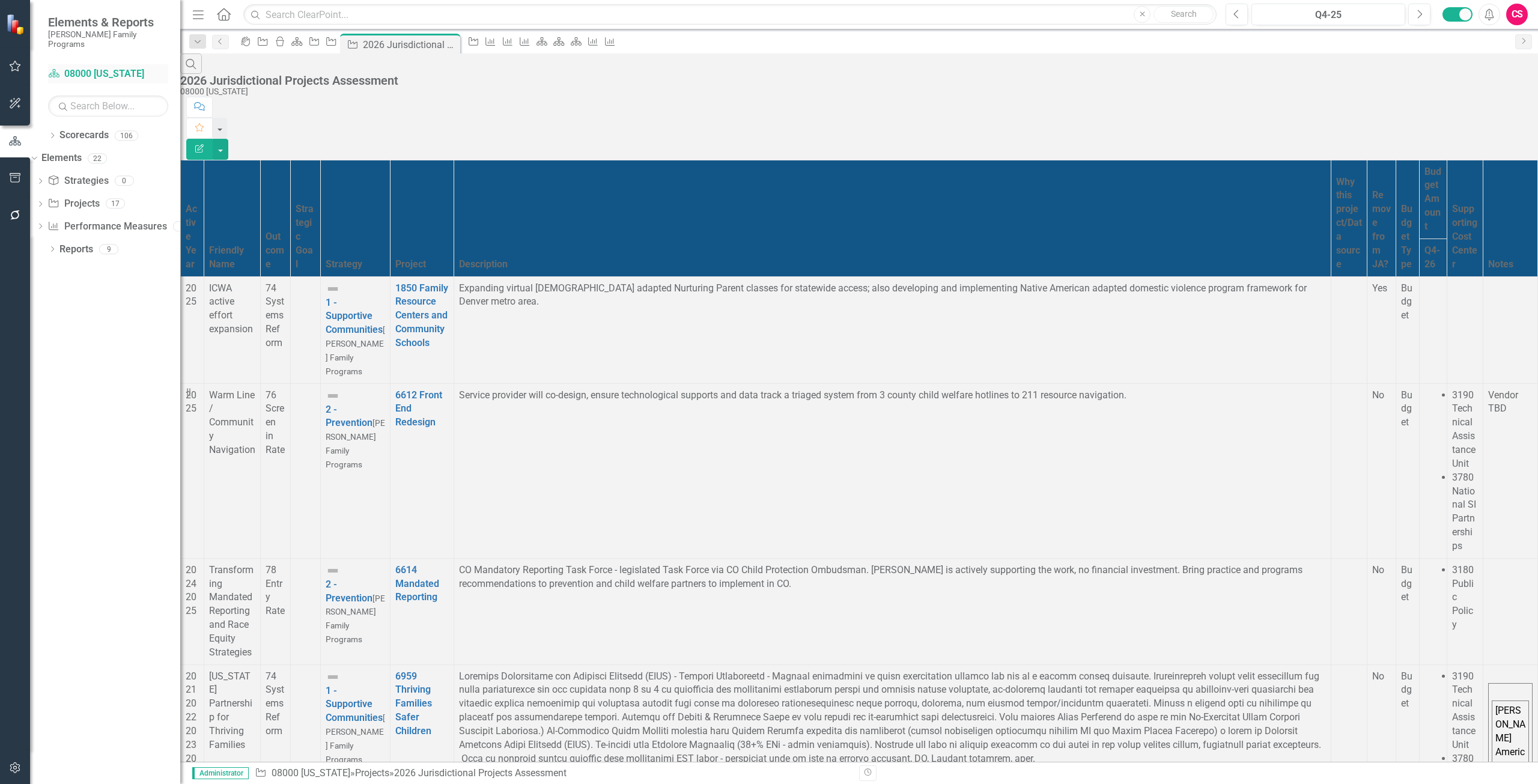
click at [99, 67] on link "Scorecard 08000 Colorado" at bounding box center [108, 74] width 120 height 14
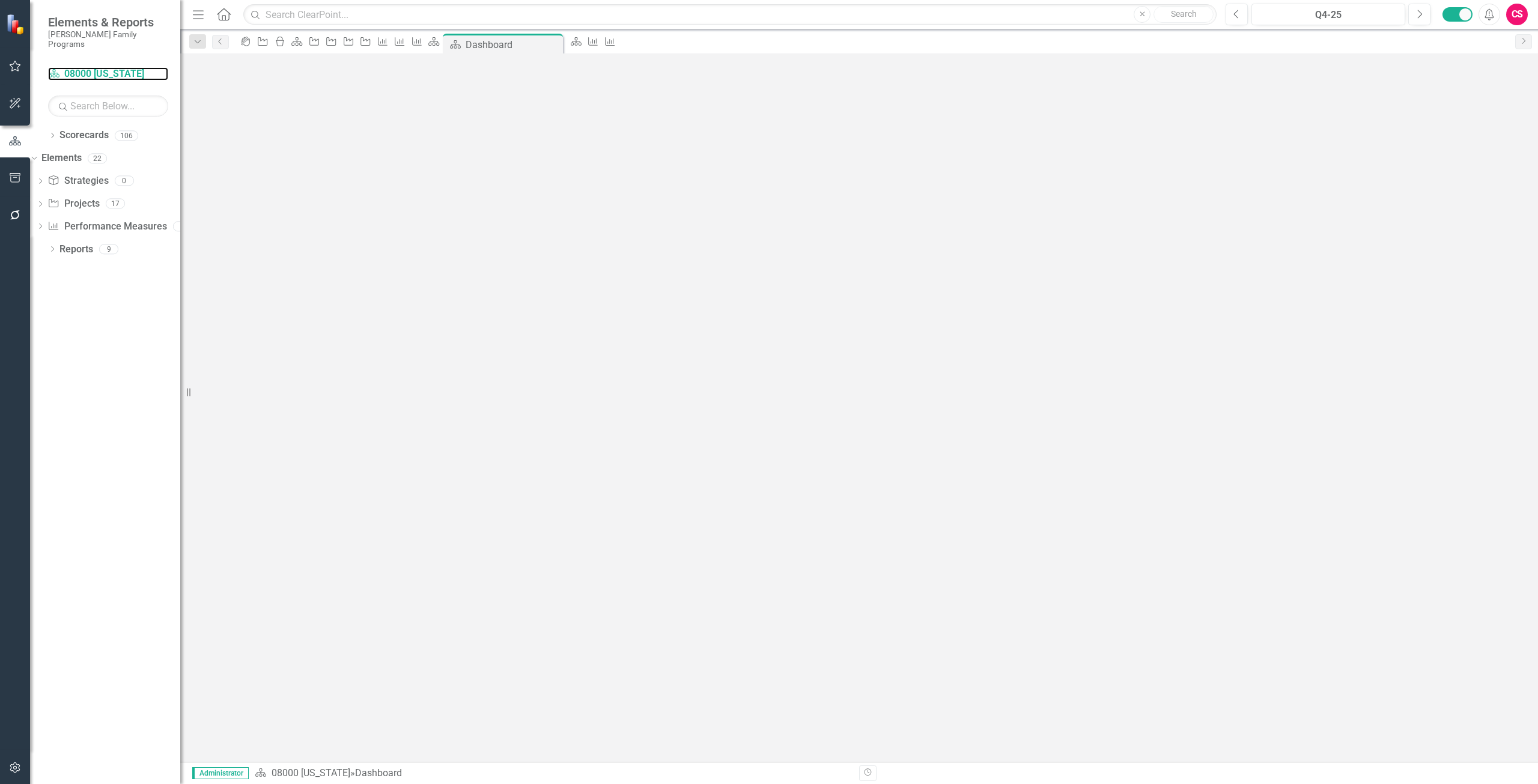
scroll to position [34, 0]
click at [1435, 689] on td "$ 100,000.00" at bounding box center [1448, 736] width 27 height 93
click at [1468, 470] on div at bounding box center [1496, 470] width 57 height 0
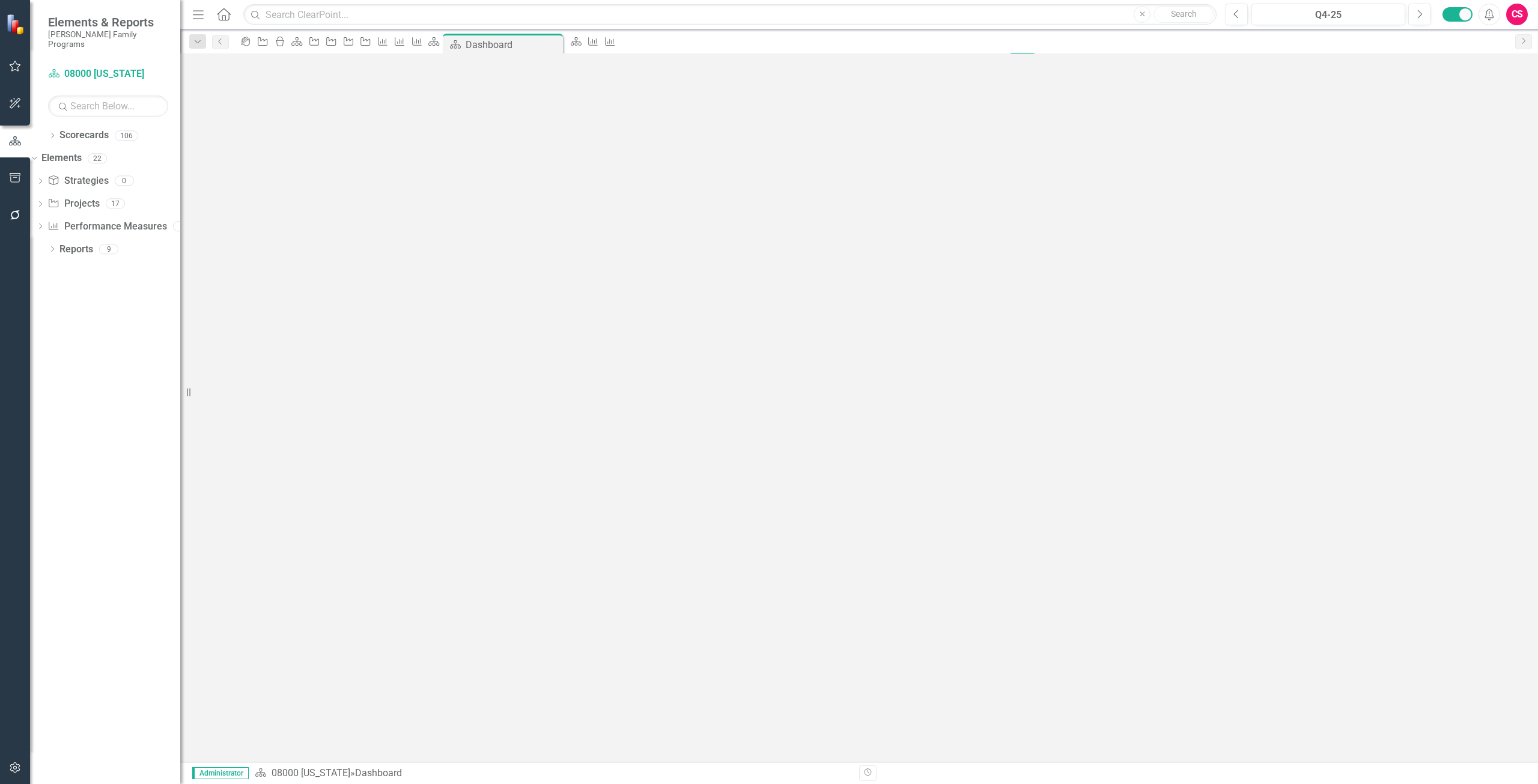
click at [1413, 465] on td "$ 0.00" at bounding box center [1435, 518] width 44 height 106
click at [1384, 465] on td "Budget" at bounding box center [1398, 518] width 27 height 106
click at [393, 468] on span "Transforming Mandated Reporting and Race Equity Strategies" at bounding box center [371, 514] width 47 height 93
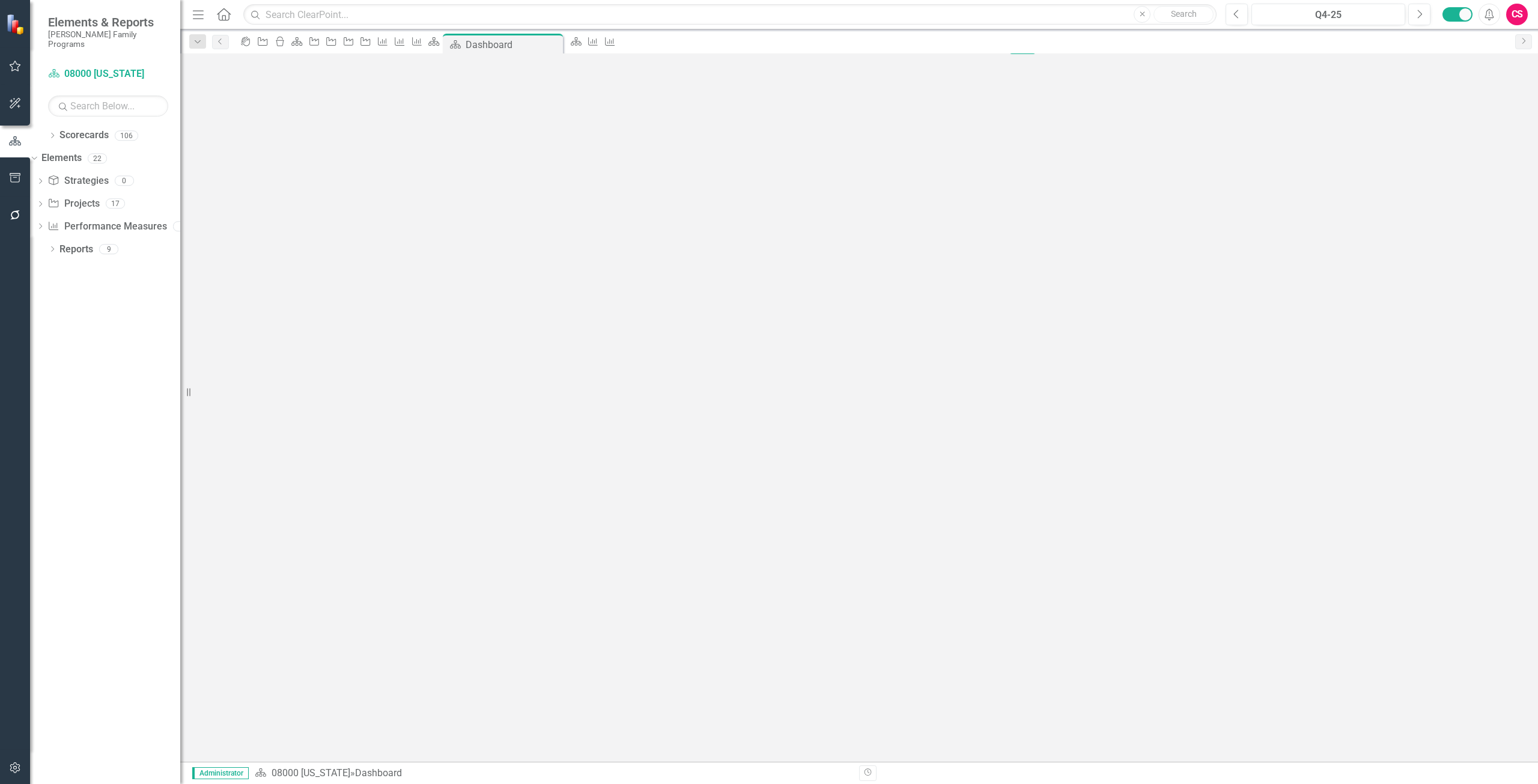
click at [393, 468] on span "Transforming Mandated Reporting and Race Equity Strategies" at bounding box center [371, 514] width 47 height 93
click at [342, 475] on td "78 Entry Rate" at bounding box center [326, 525] width 31 height 99
click at [355, 574] on td "74 Systems Reform" at bounding box center [332, 627] width 45 height 106
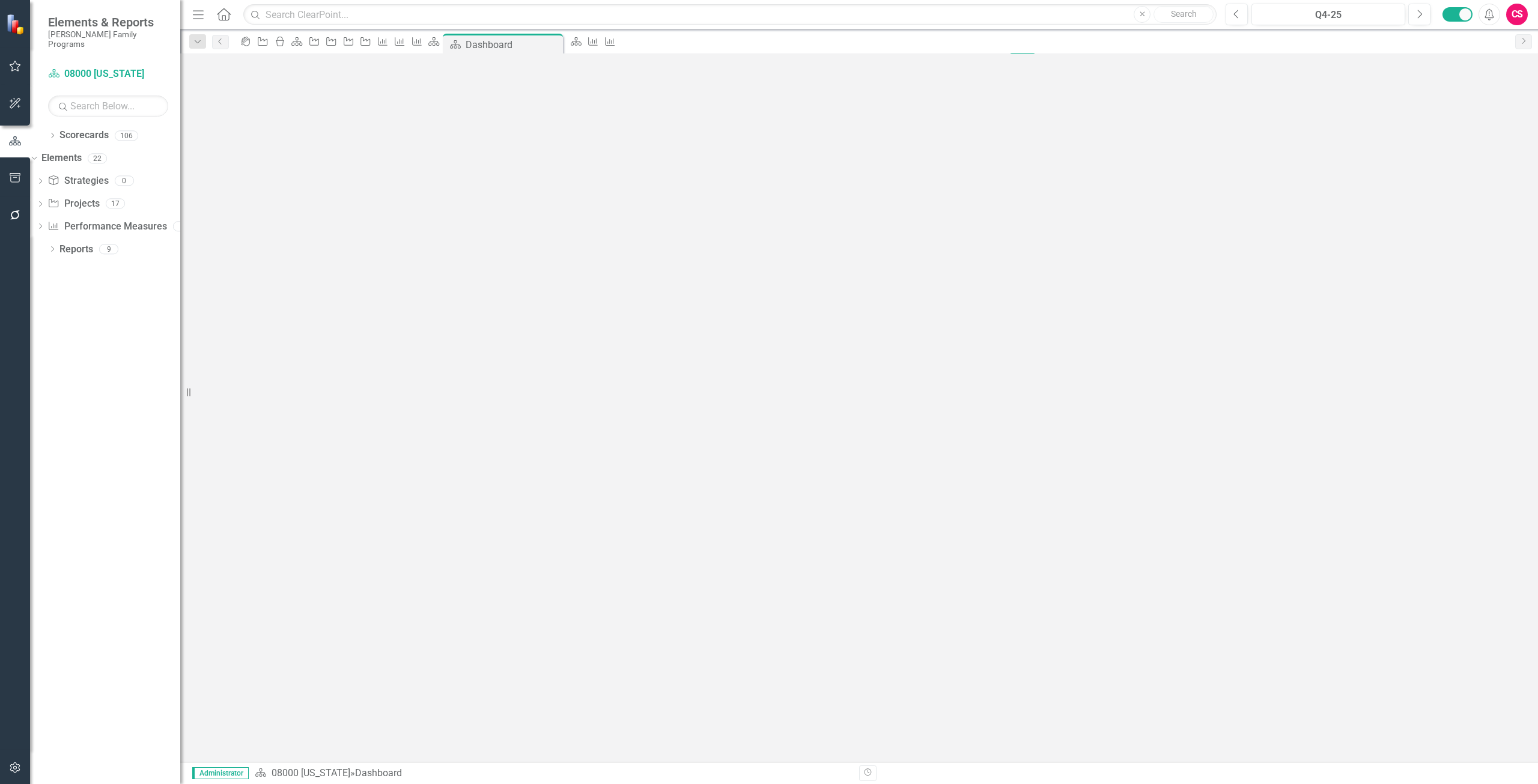
click at [409, 574] on td "Colorado Partnership for Thriving Families" at bounding box center [382, 627] width 55 height 106
click at [1375, 538] on input "Budget" at bounding box center [1391, 549] width 34 height 22
click at [1370, 574] on td "Budget" at bounding box center [1391, 627] width 44 height 106
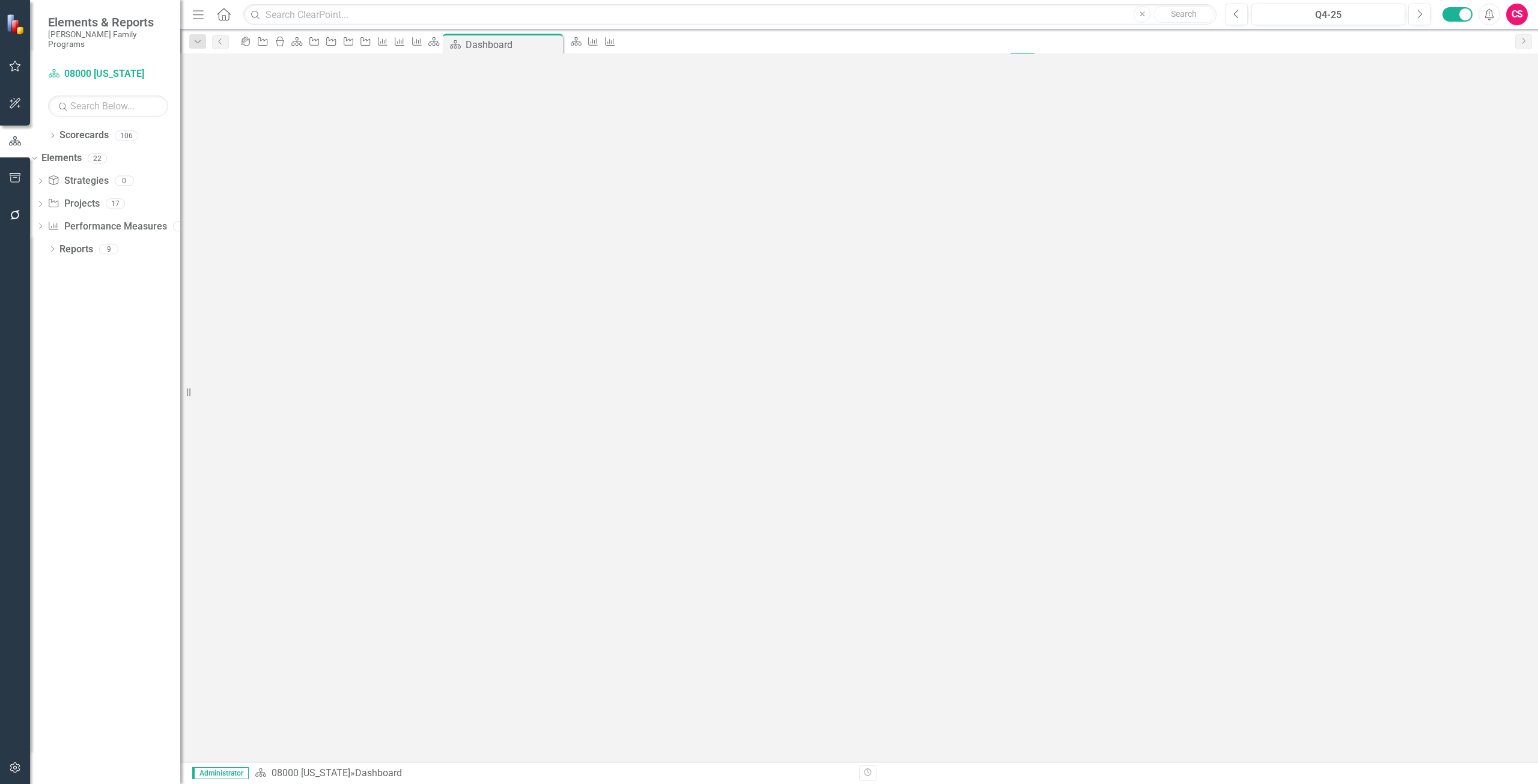
click at [310, 475] on td "6614 Mandated Reporting Link Map View Link Map Edit Edit Project Link Open Elem…" at bounding box center [282, 525] width 57 height 99
click at [315, 560] on td "6959 Thriving Families Safer Children Link Map View Link Map Edit Edit Project …" at bounding box center [284, 613] width 62 height 106
drag, startPoint x: 400, startPoint y: 473, endPoint x: 369, endPoint y: 398, distance: 81.2
click at [315, 560] on td "6959 Thriving Families Safer Children Link Map View Link Map Edit Edit Project …" at bounding box center [284, 613] width 62 height 106
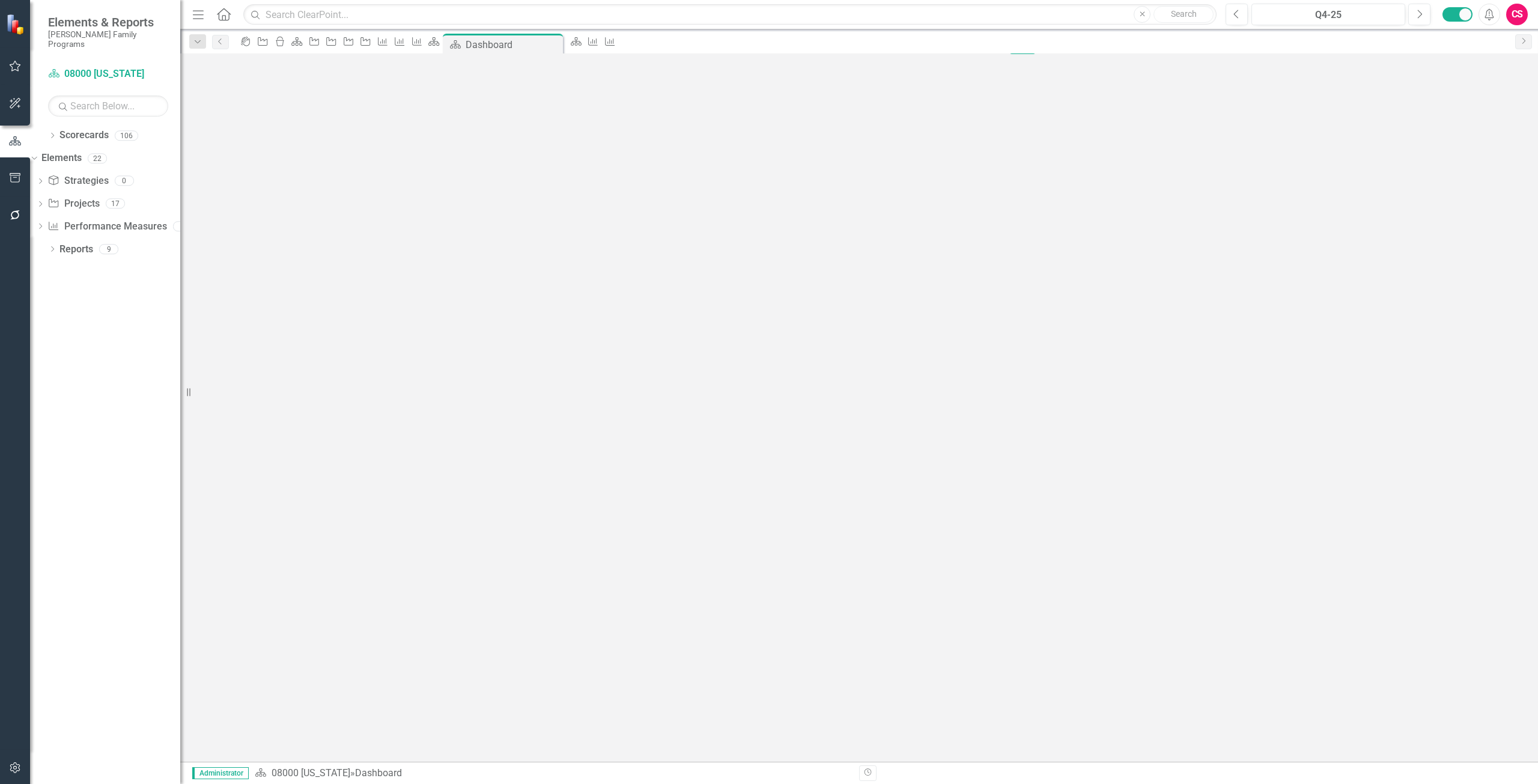
click at [310, 467] on input "6614 Mandated Reporting" at bounding box center [284, 478] width 52 height 22
click at [304, 374] on link "6612 Front End Redesign" at bounding box center [282, 393] width 47 height 39
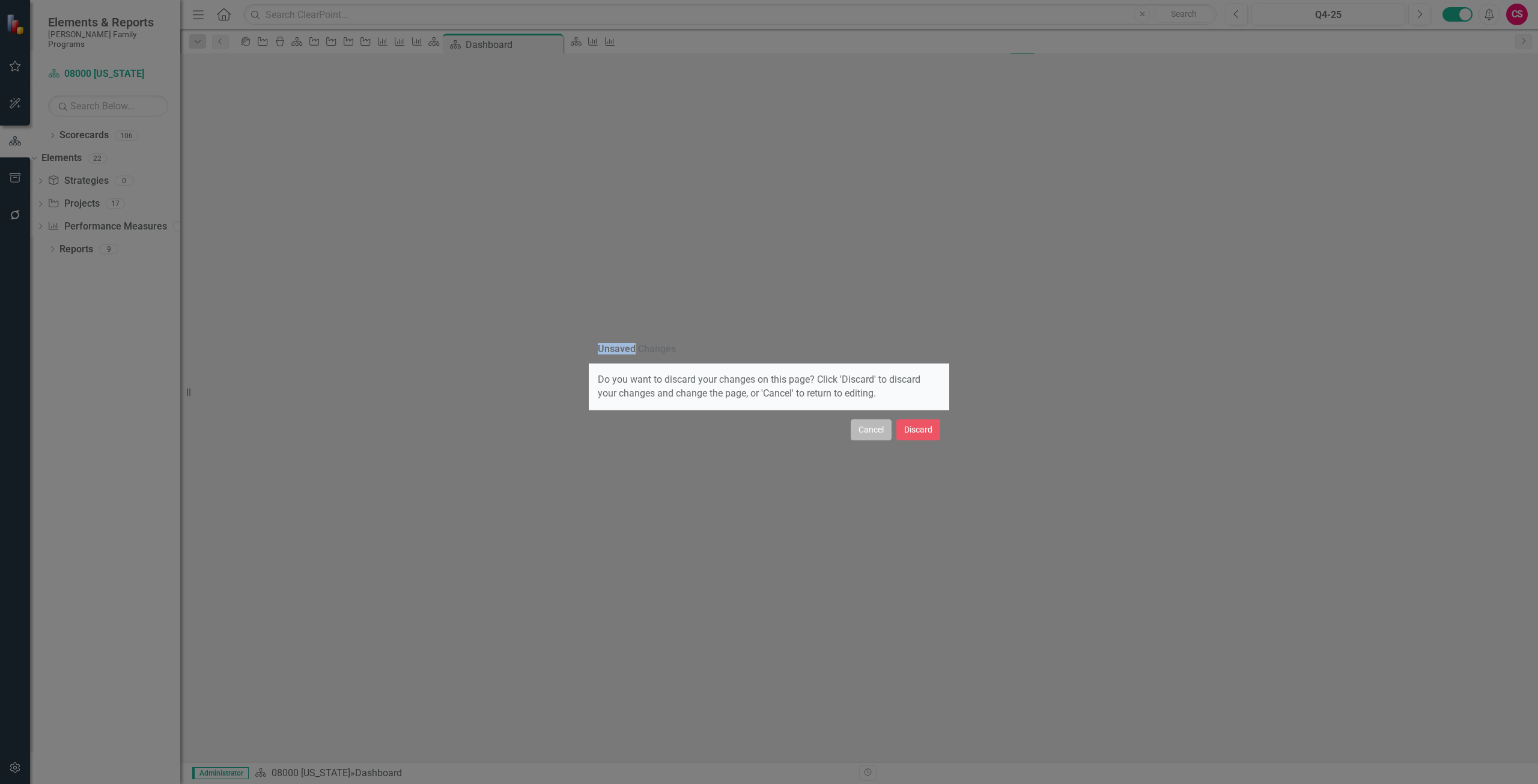
click at [871, 430] on button "Cancel" at bounding box center [871, 429] width 41 height 21
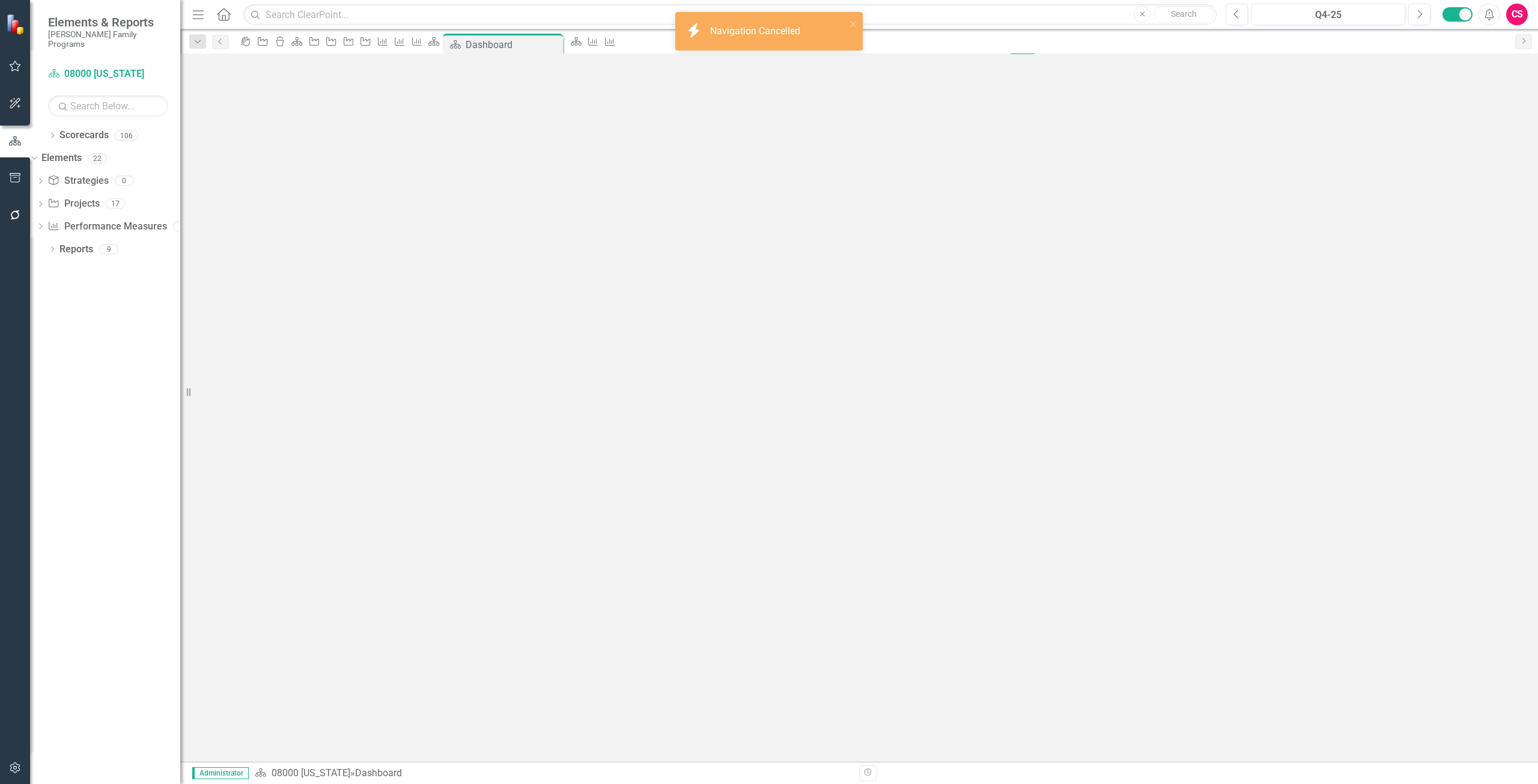
click at [1009, 67] on button "Close" at bounding box center [997, 64] width 27 height 18
click at [17, 184] on button "button" at bounding box center [15, 179] width 27 height 25
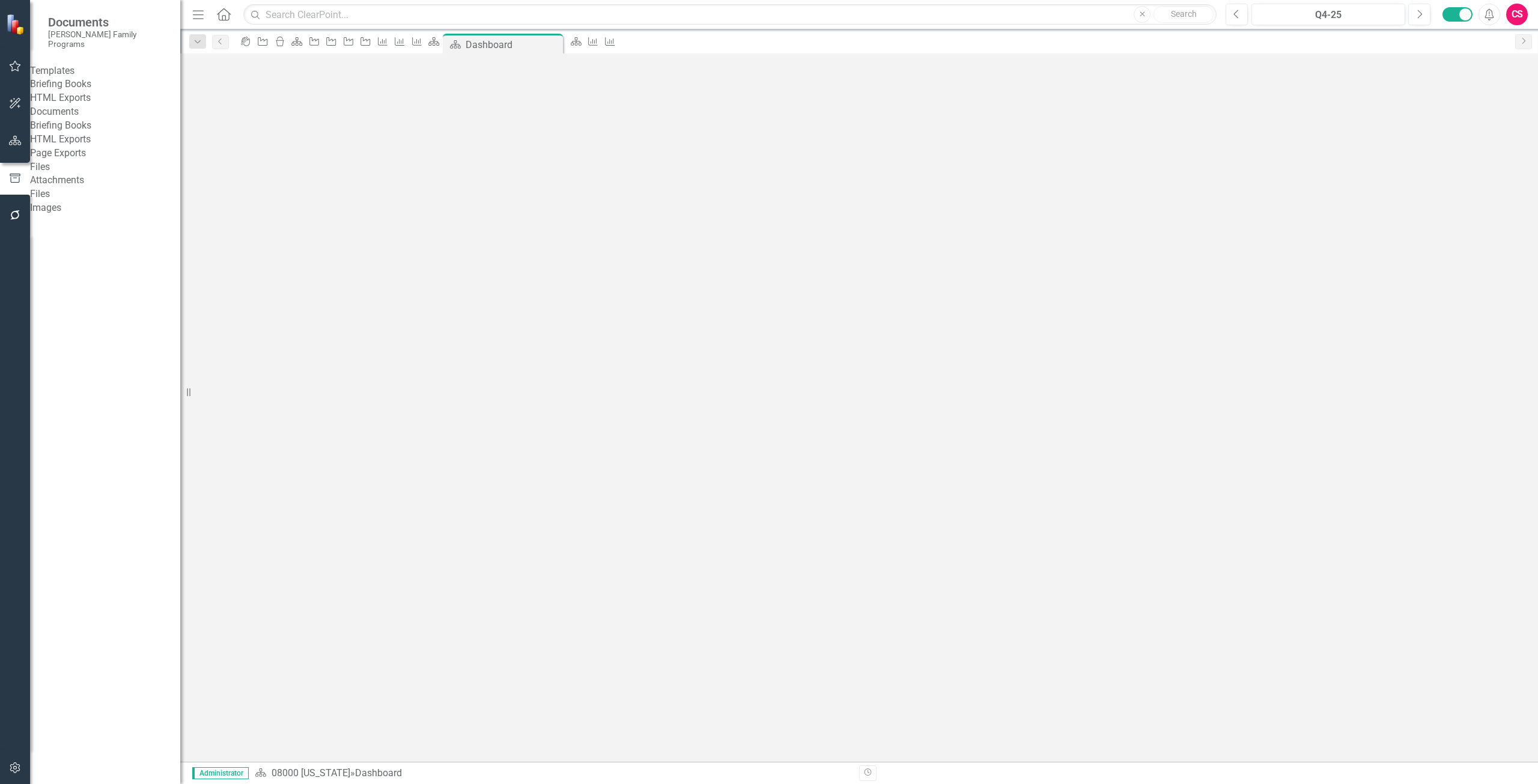
click at [93, 83] on link "Briefing Books" at bounding box center [105, 84] width 150 height 14
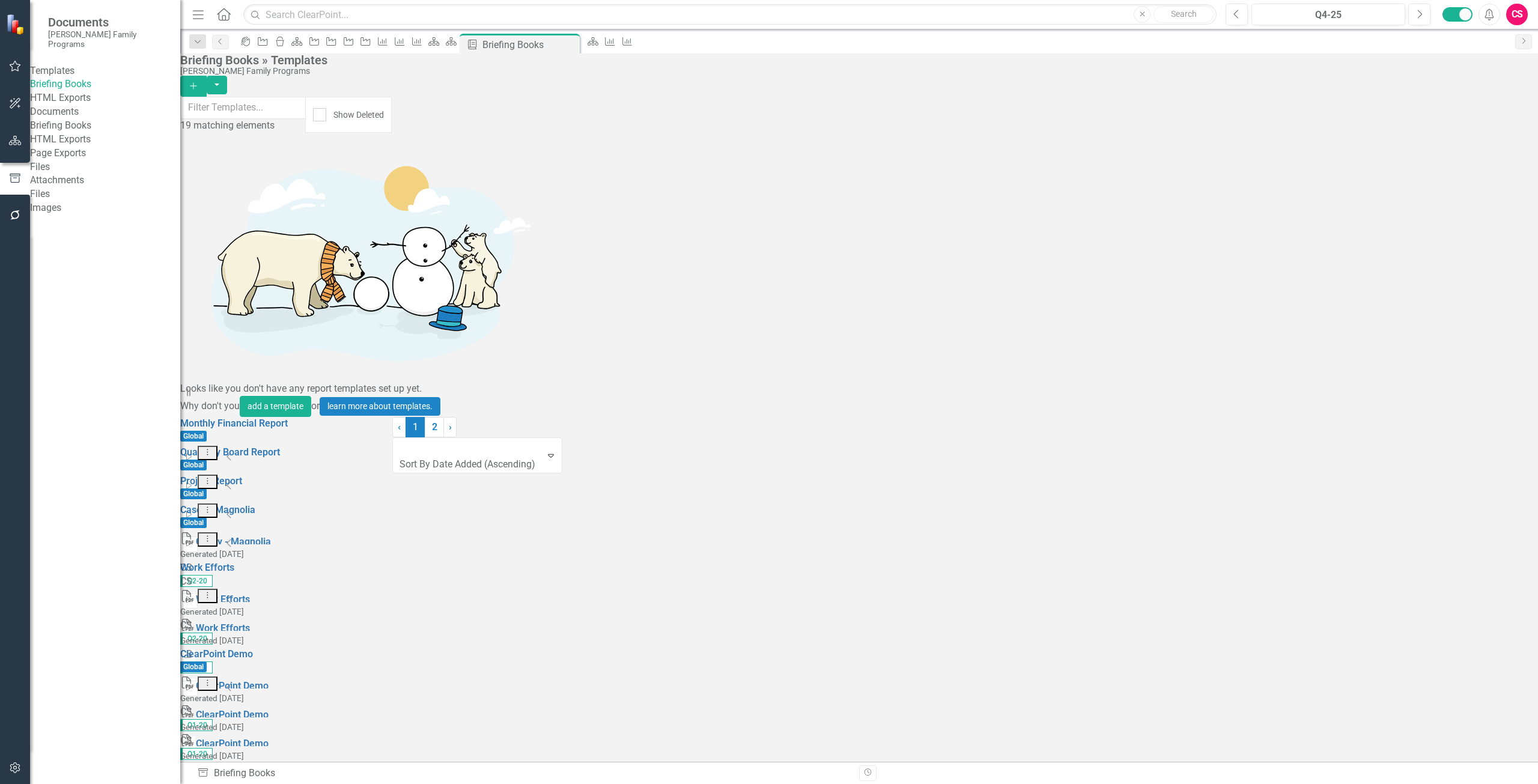
click at [97, 133] on link "Briefing Books" at bounding box center [105, 126] width 150 height 14
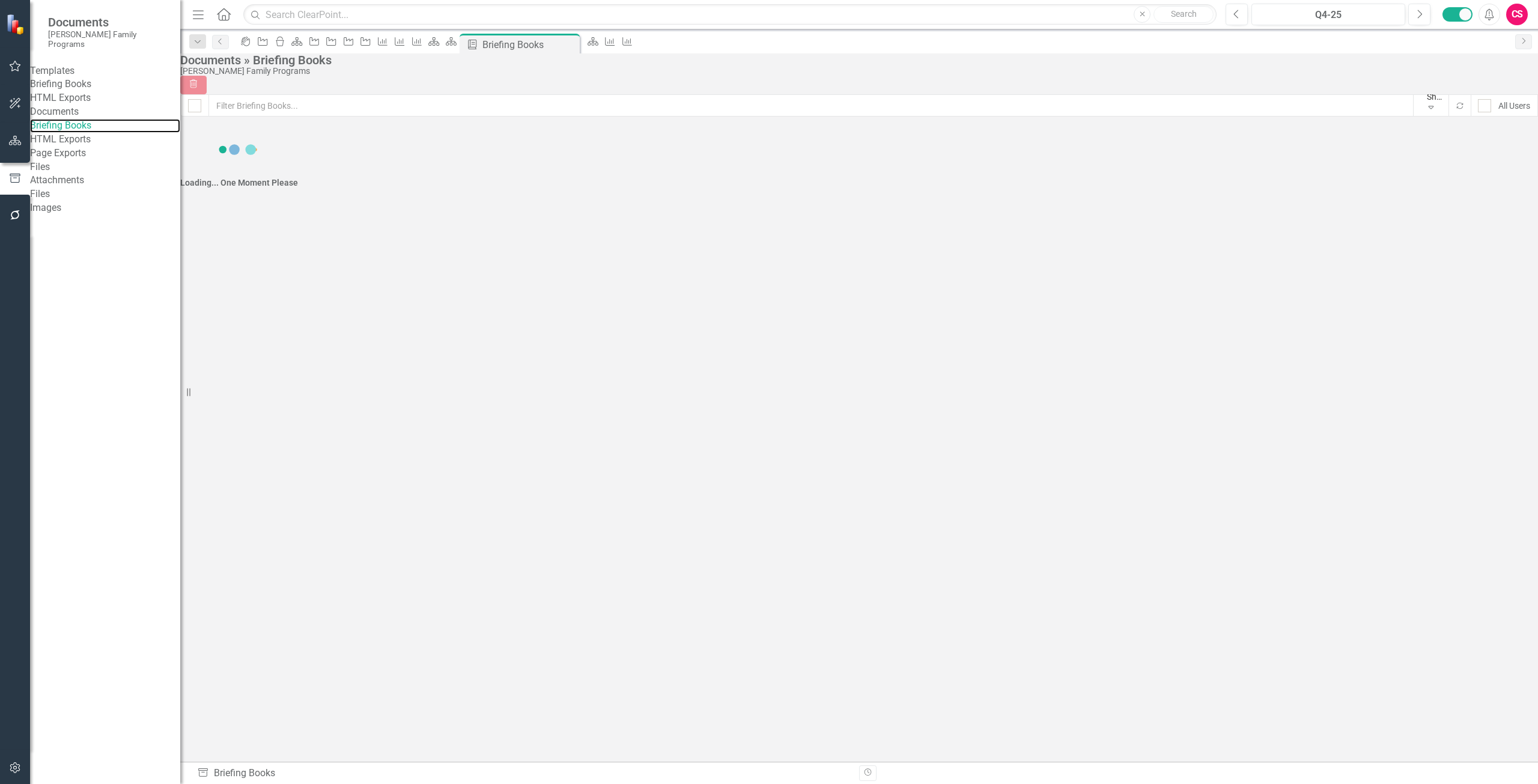
checkbox input "false"
click at [1499, 109] on div "All Users" at bounding box center [1514, 105] width 32 height 12
click at [1478, 107] on input "All Users" at bounding box center [1482, 103] width 8 height 8
checkbox input "true"
checkbox input "false"
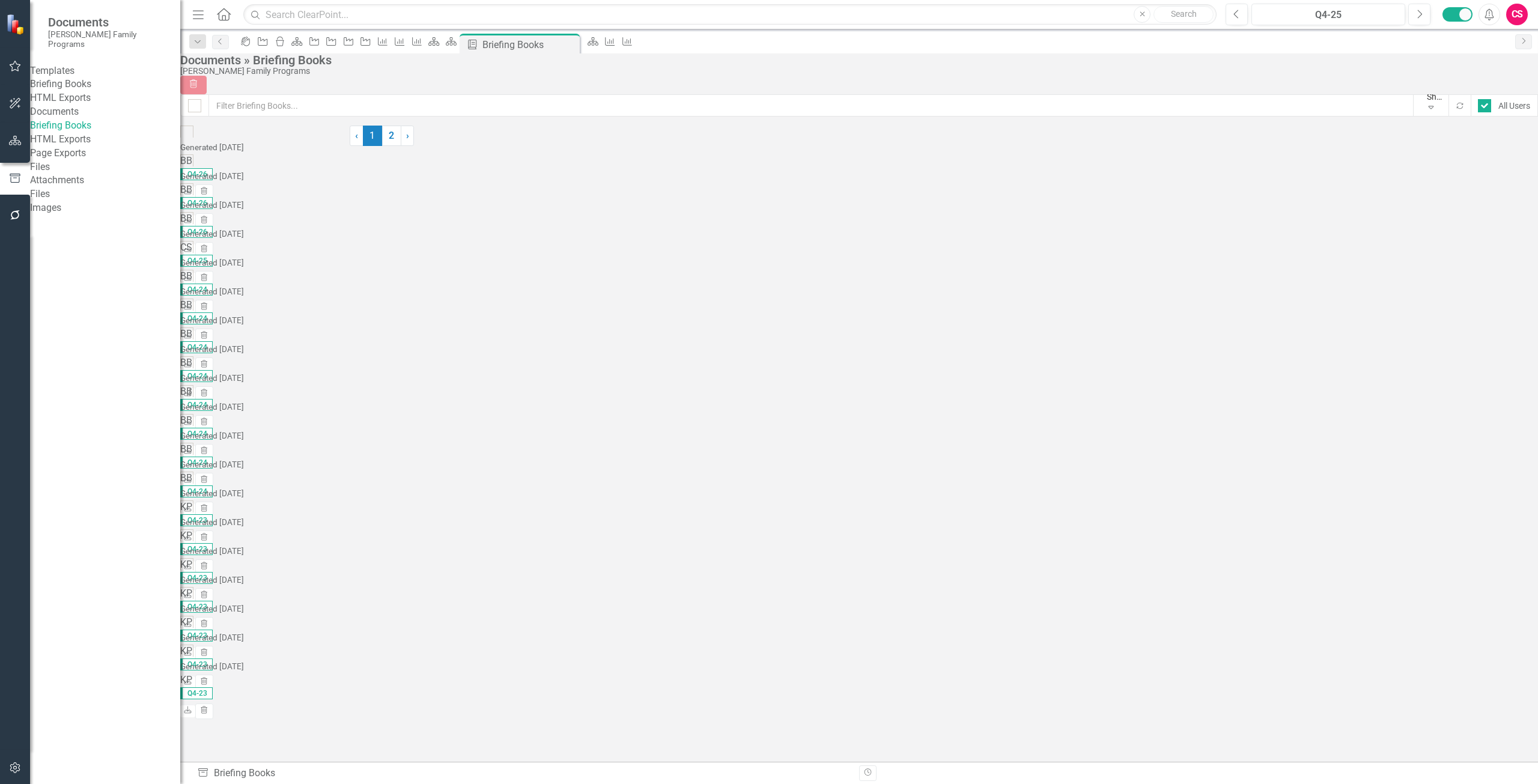
click at [91, 79] on link "Briefing Books" at bounding box center [105, 84] width 150 height 14
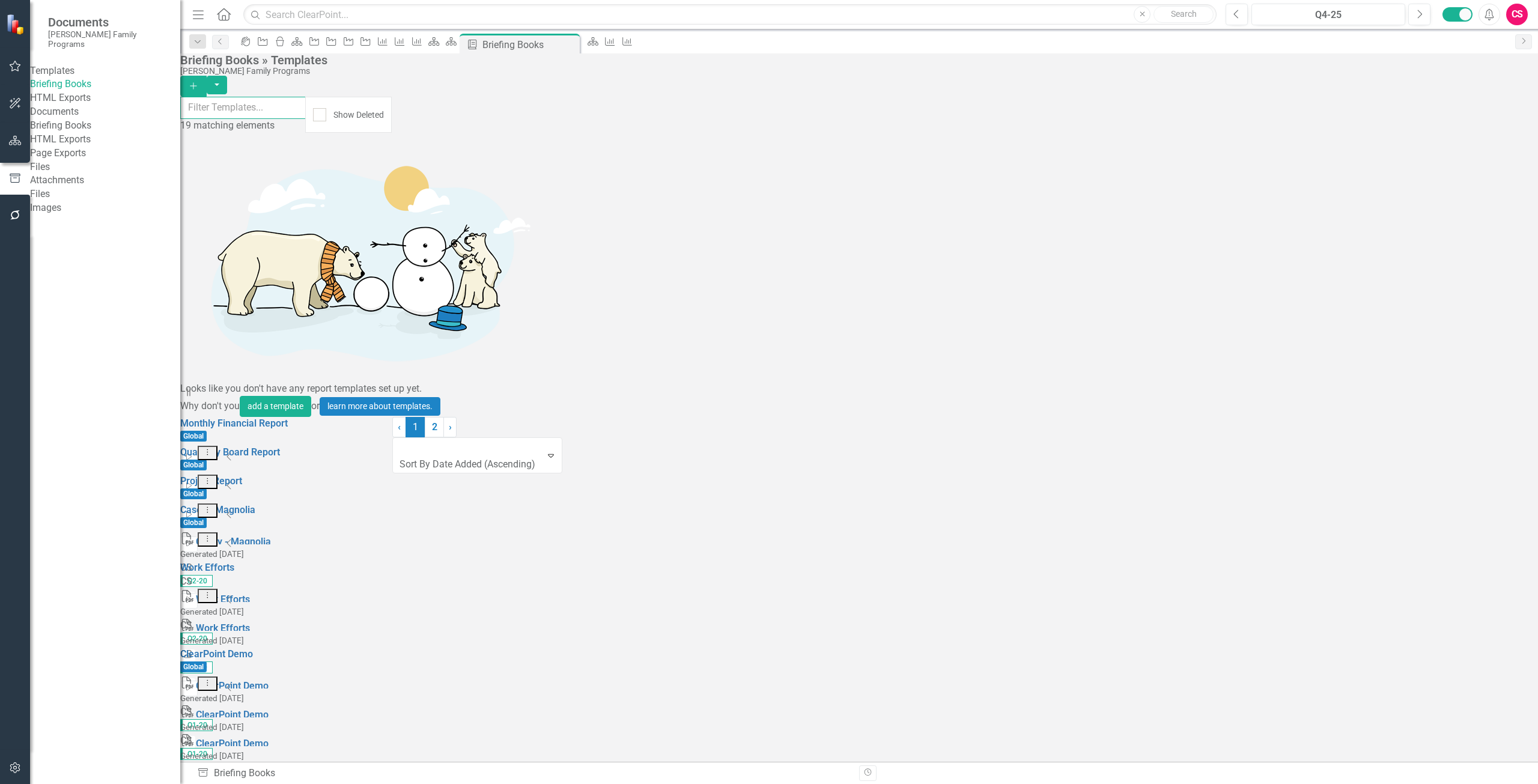
click at [271, 112] on input "text" at bounding box center [243, 107] width 126 height 22
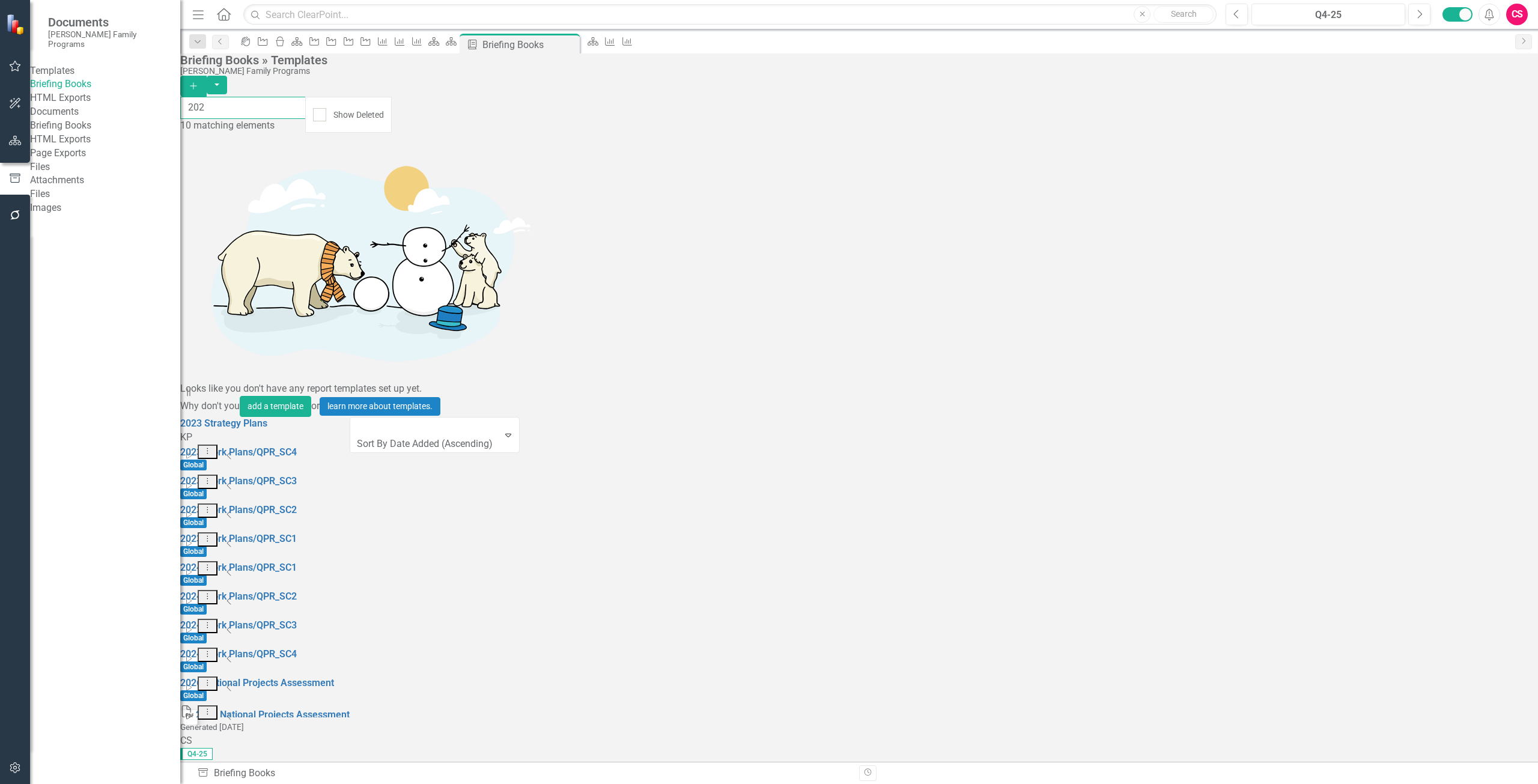
type input "202"
click at [193, 713] on icon "Start" at bounding box center [189, 716] width 9 height 7
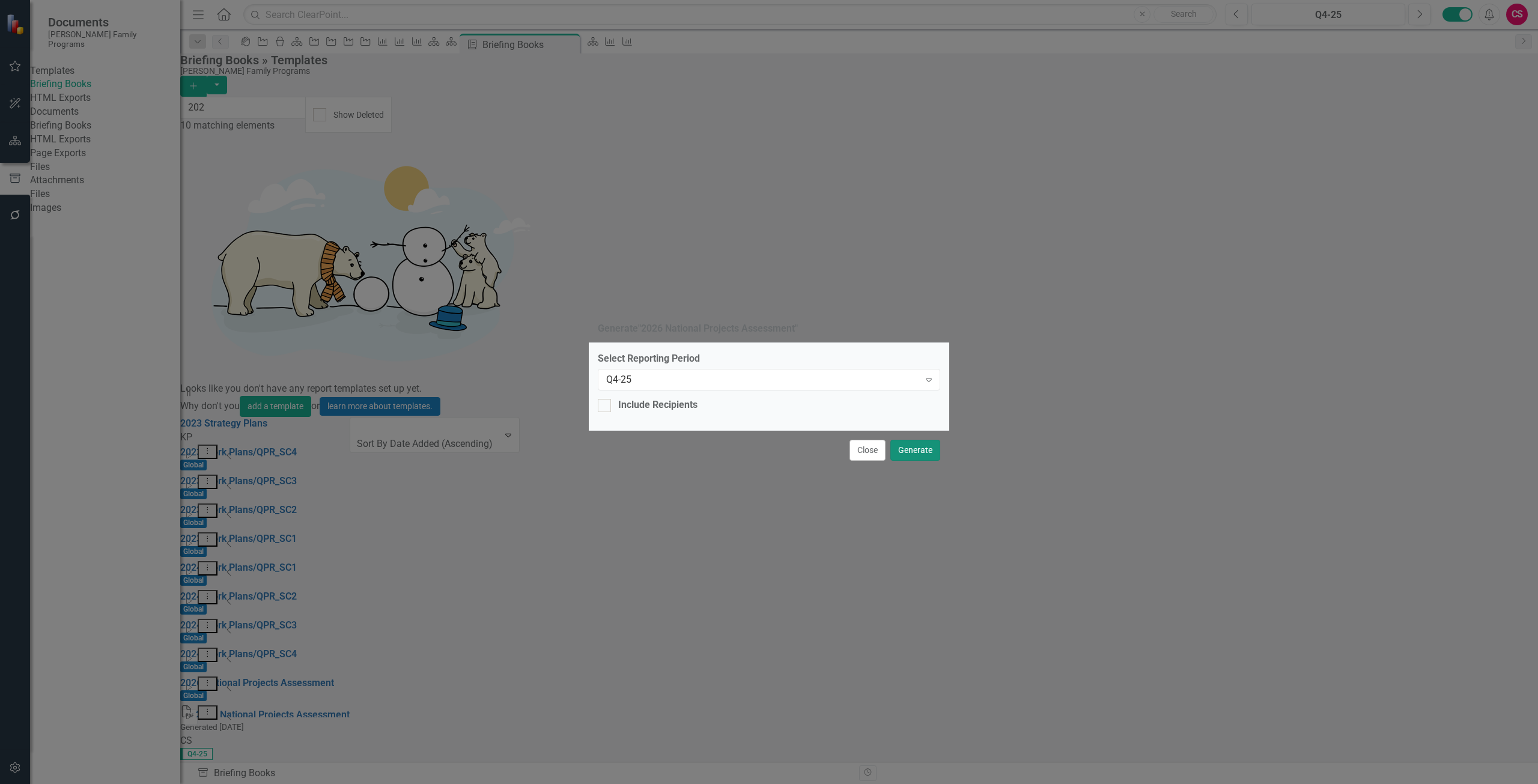
click at [904, 447] on button "Generate" at bounding box center [915, 450] width 50 height 21
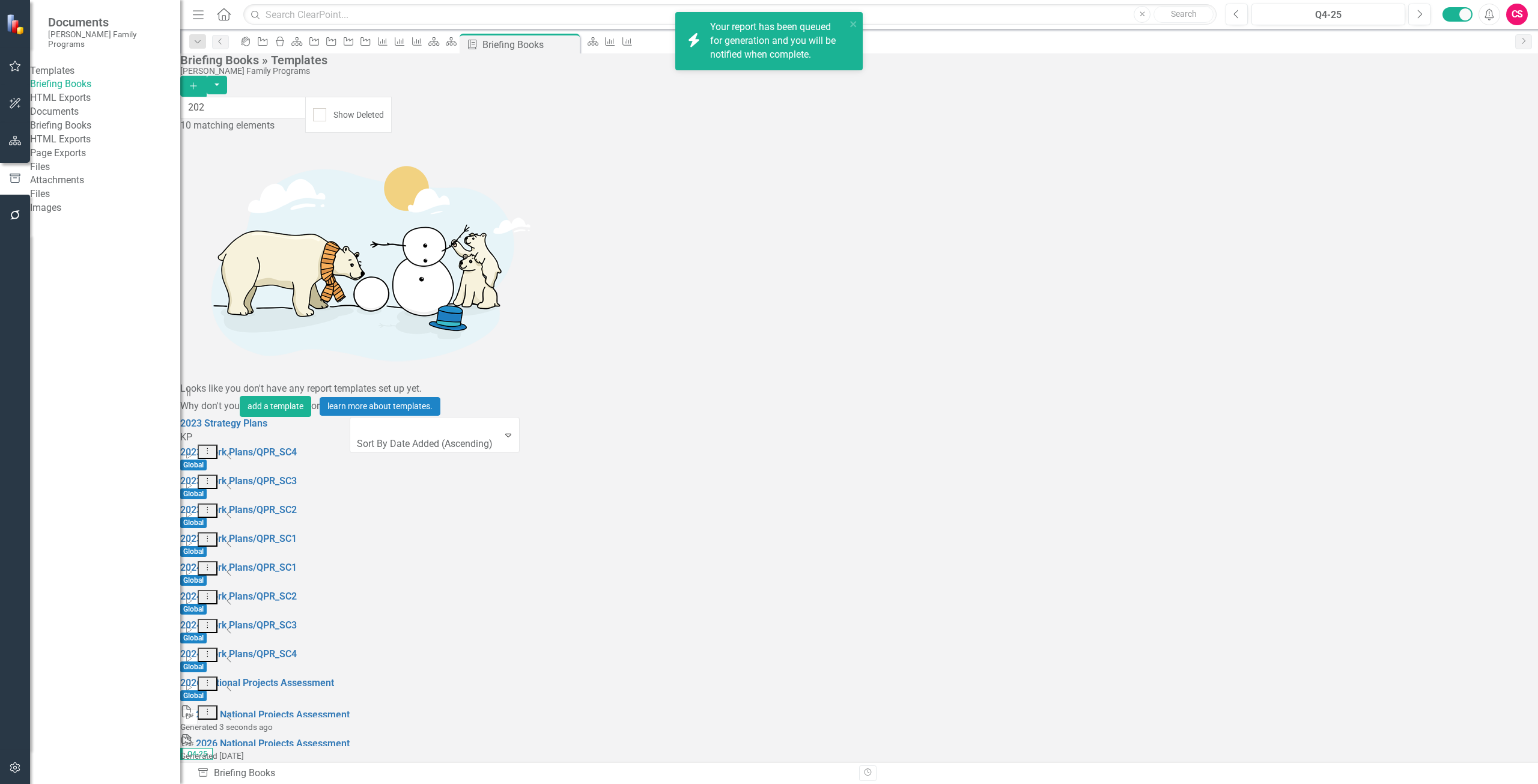
click at [781, 57] on div "Your report has been queued for generation and you will be notified when comple…" at bounding box center [779, 41] width 136 height 41
click at [233, 711] on icon "Collapse" at bounding box center [229, 715] width 6 height 10
click at [193, 767] on icon "Download" at bounding box center [188, 770] width 9 height 7
click at [96, 133] on link "Briefing Books" at bounding box center [105, 126] width 150 height 14
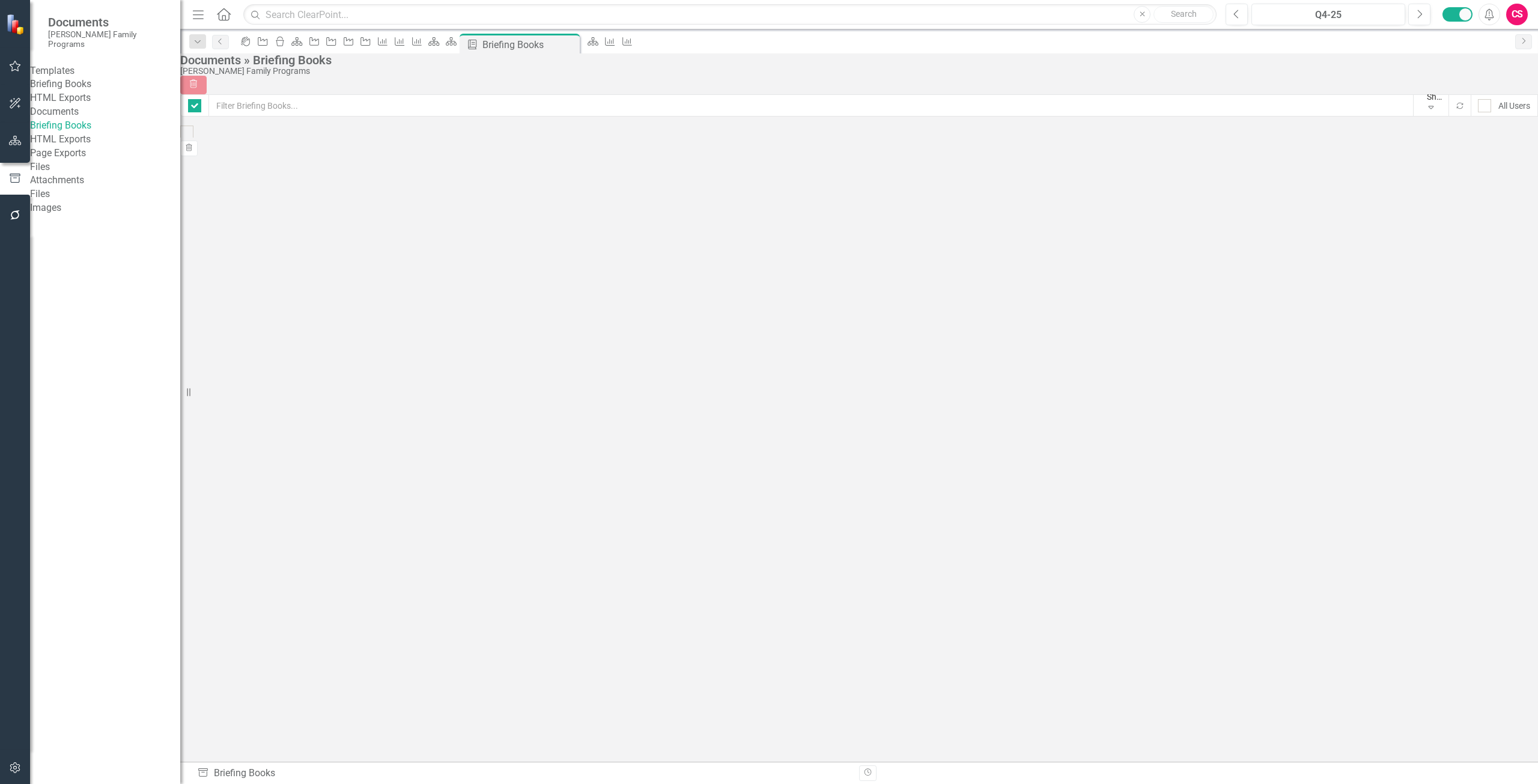
checkbox input "false"
click at [1499, 105] on div "All Users" at bounding box center [1514, 105] width 32 height 12
click at [1483, 105] on input "All Users" at bounding box center [1482, 103] width 8 height 8
checkbox input "true"
checkbox input "false"
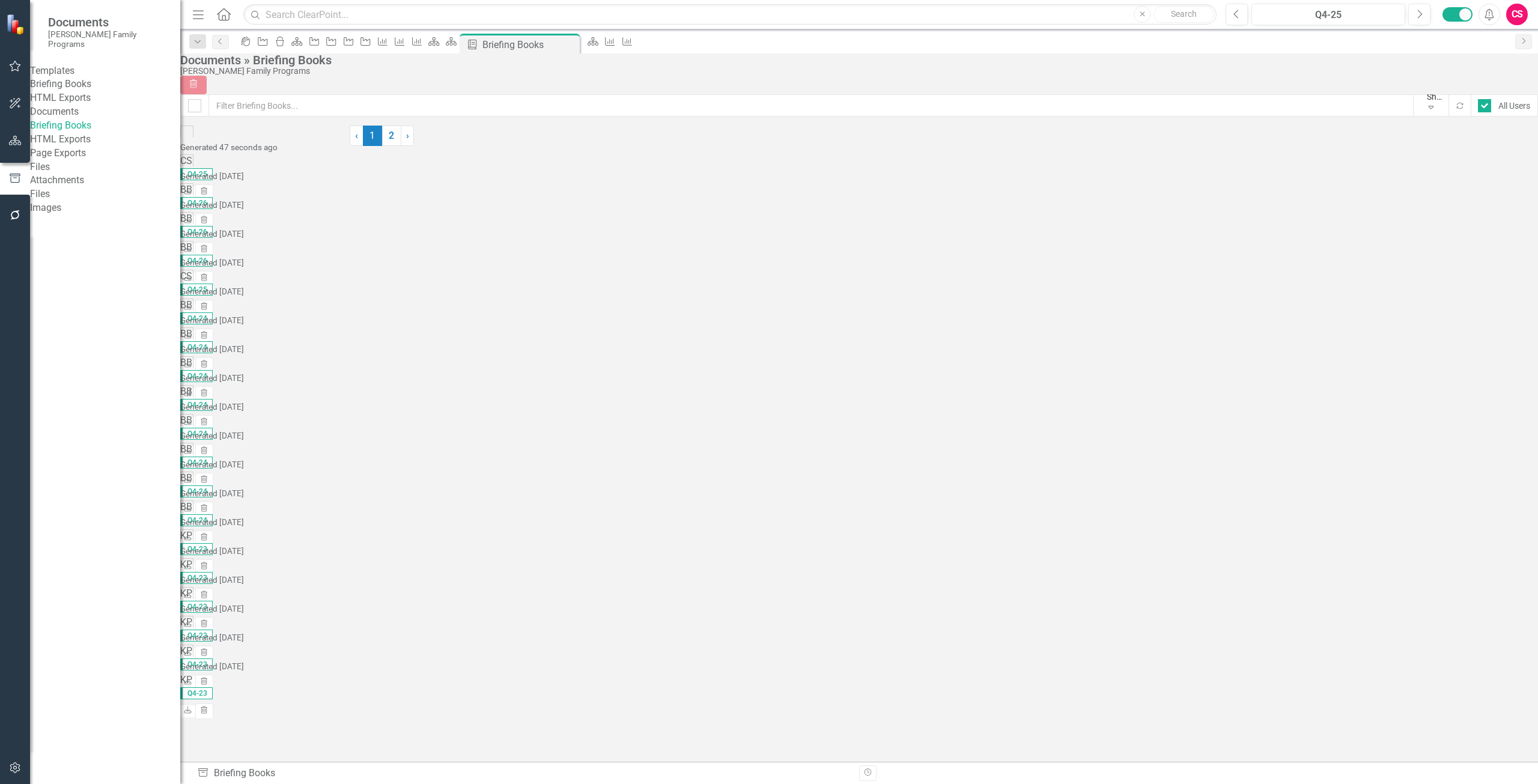
click at [75, 83] on link "Briefing Books" at bounding box center [105, 84] width 150 height 14
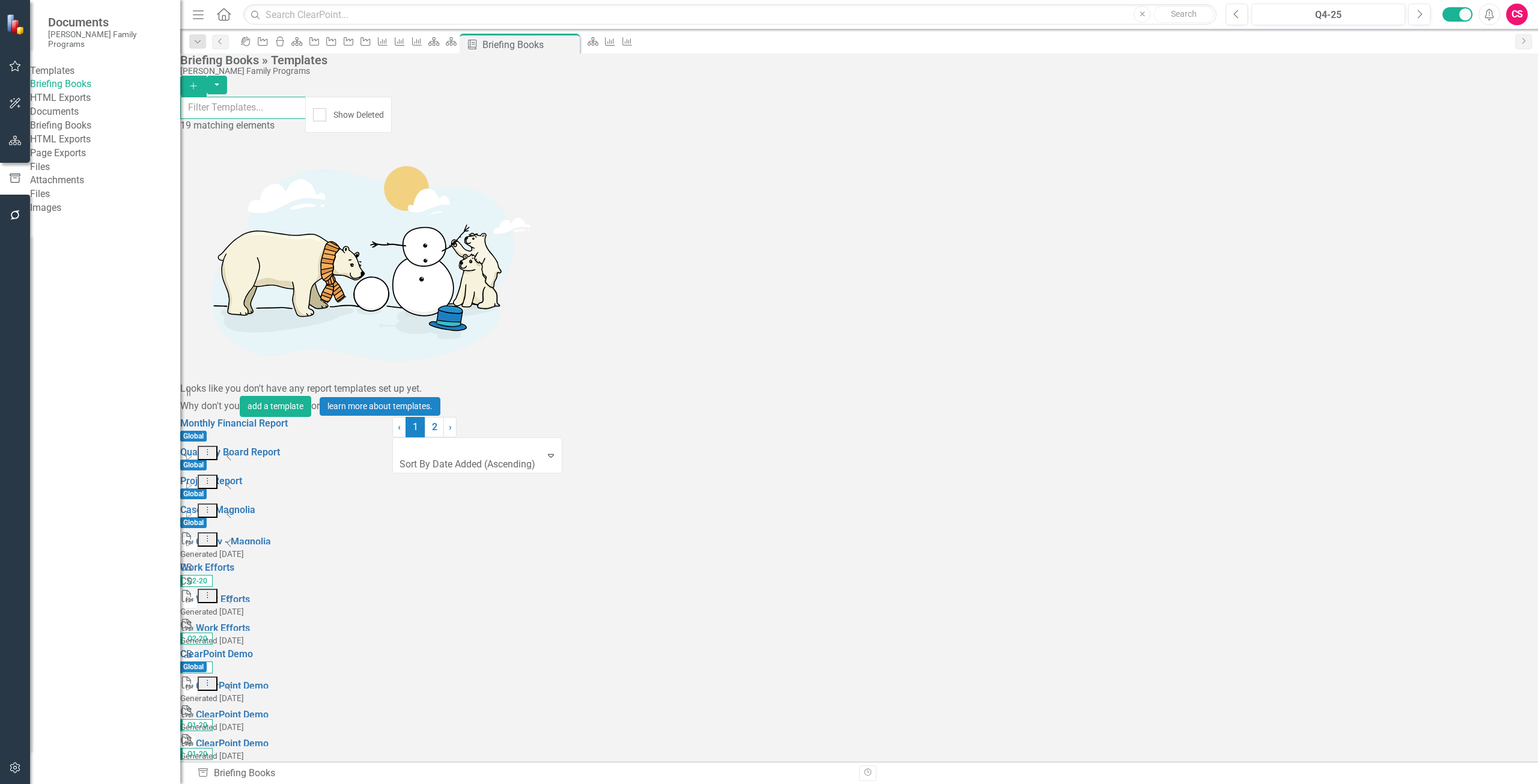
click at [306, 118] on input "text" at bounding box center [243, 107] width 126 height 22
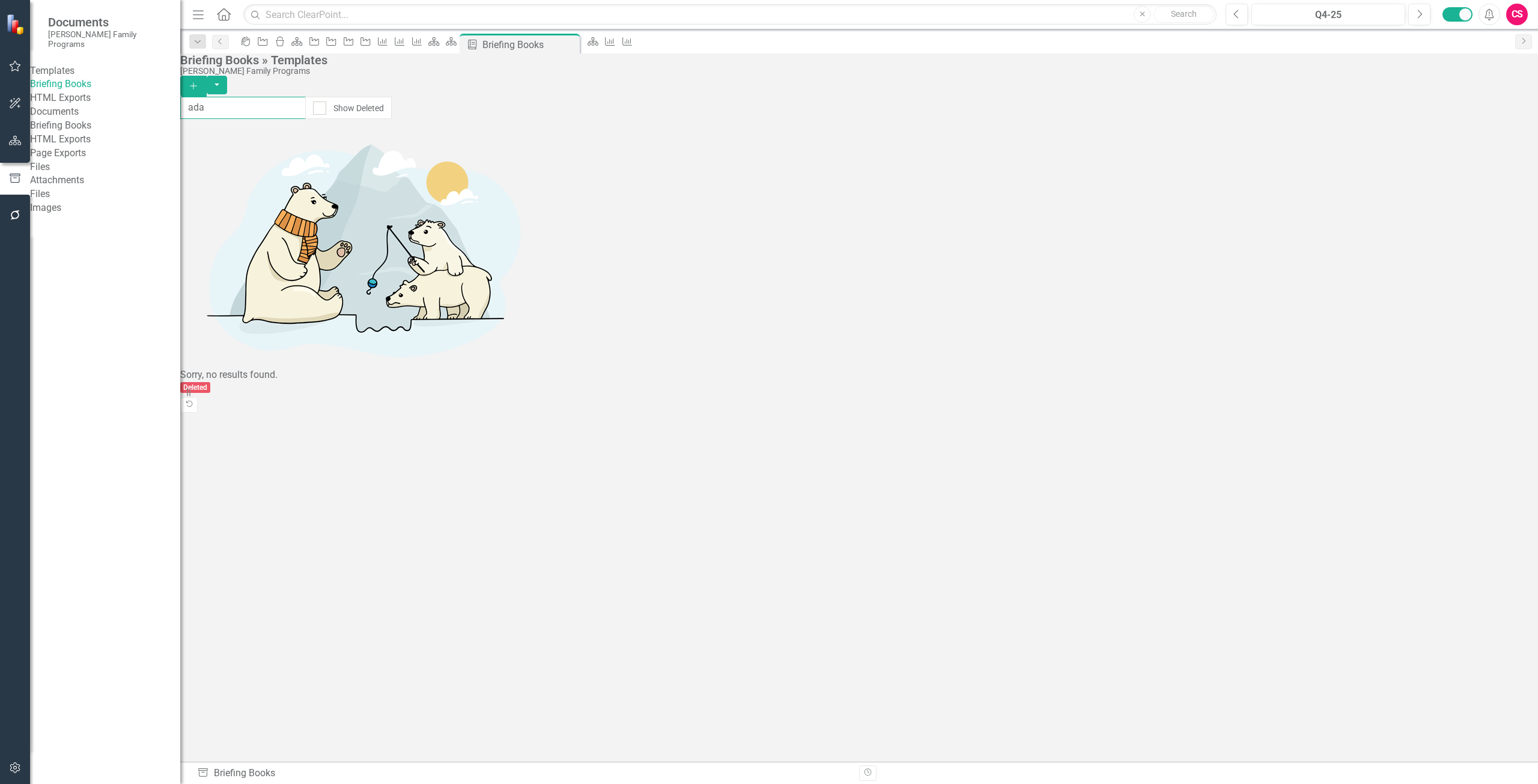
type input "adap"
drag, startPoint x: 456, startPoint y: 117, endPoint x: 157, endPoint y: 101, distance: 299.4
click at [157, 101] on div "Documents Casey Family Programs Templates Briefing Books HTML Exports Documents…" at bounding box center [769, 392] width 1538 height 784
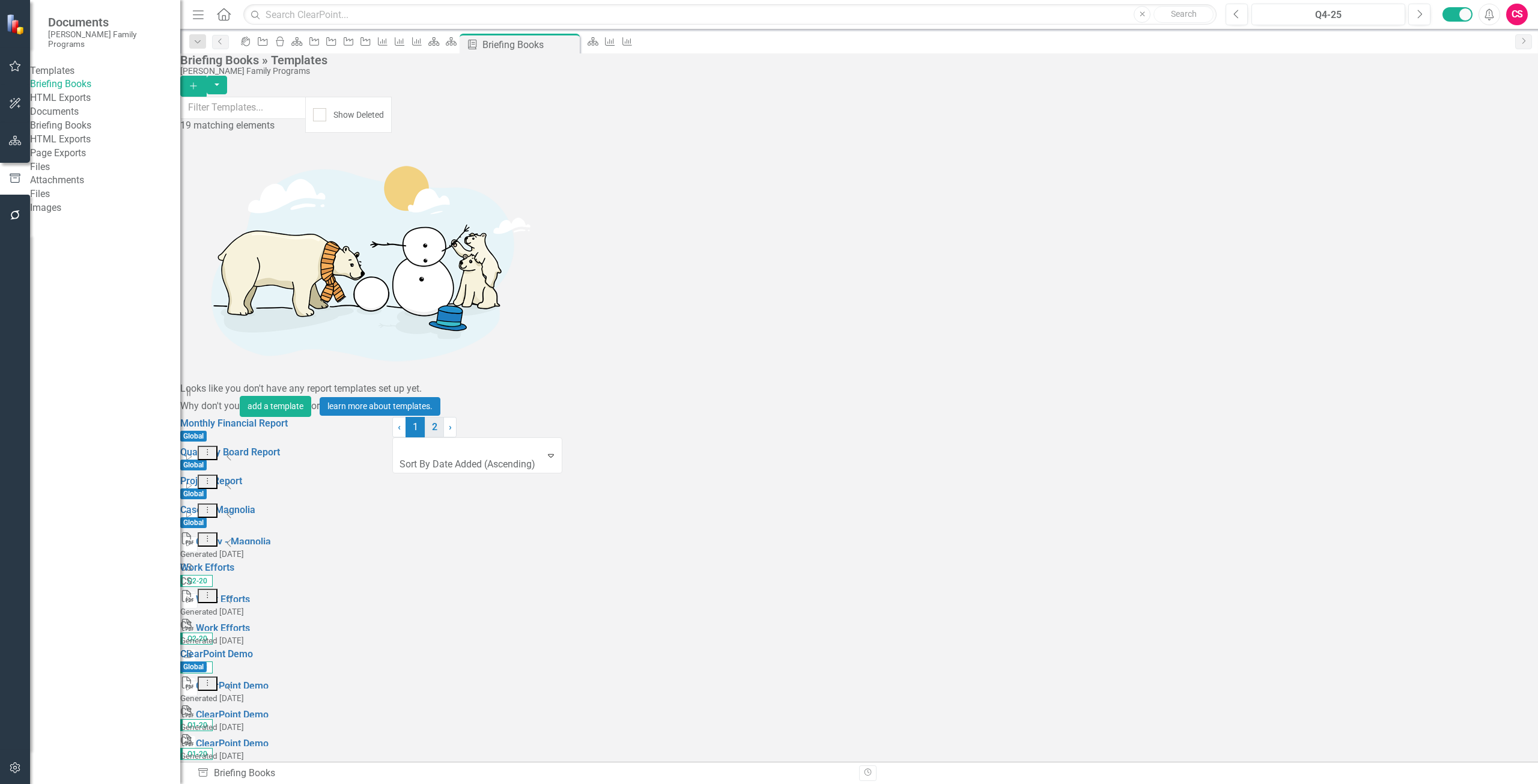
click at [444, 437] on link "2" at bounding box center [434, 427] width 19 height 20
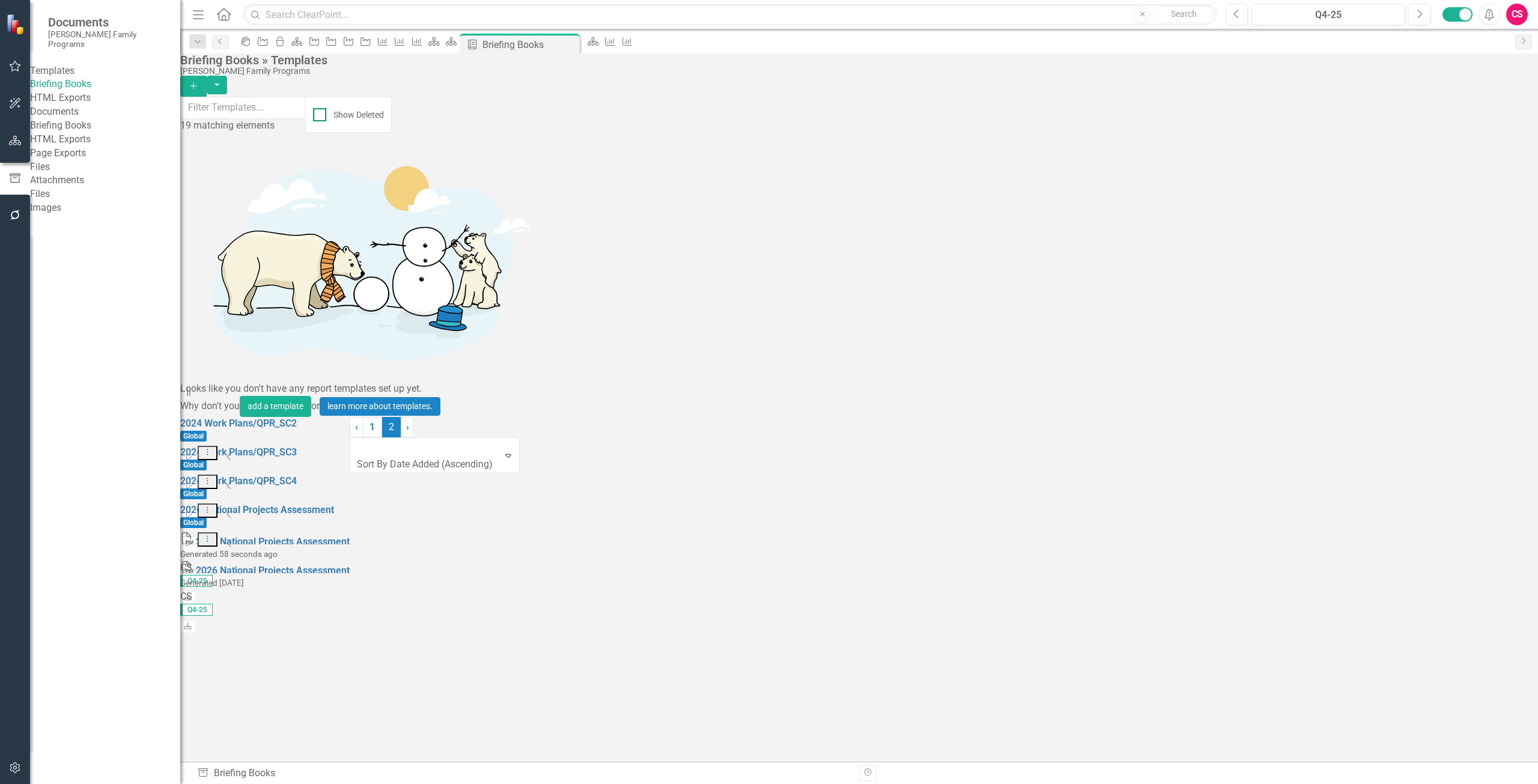
click at [391, 105] on div "Show Deleted" at bounding box center [348, 114] width 86 height 36
click at [321, 108] on input "Show Deleted" at bounding box center [317, 112] width 8 height 8
checkbox input "true"
click at [382, 437] on link "1" at bounding box center [372, 427] width 19 height 20
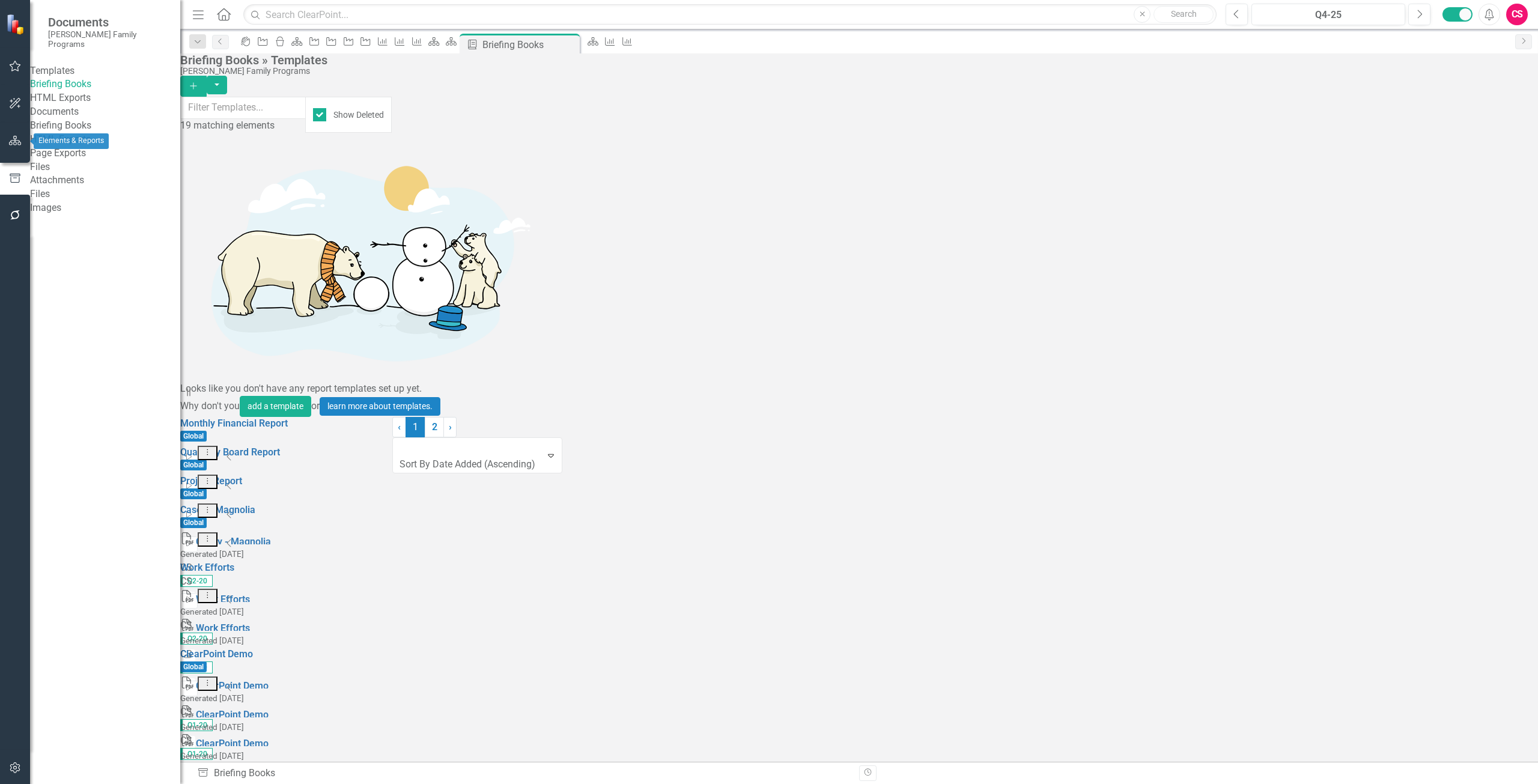
click at [18, 145] on icon "button" at bounding box center [15, 140] width 13 height 10
drag, startPoint x: 101, startPoint y: 177, endPoint x: 85, endPoint y: 168, distance: 18.4
click at [98, 176] on div "Reports 9" at bounding box center [120, 182] width 121 height 23
click at [84, 174] on link "Reports" at bounding box center [76, 181] width 34 height 14
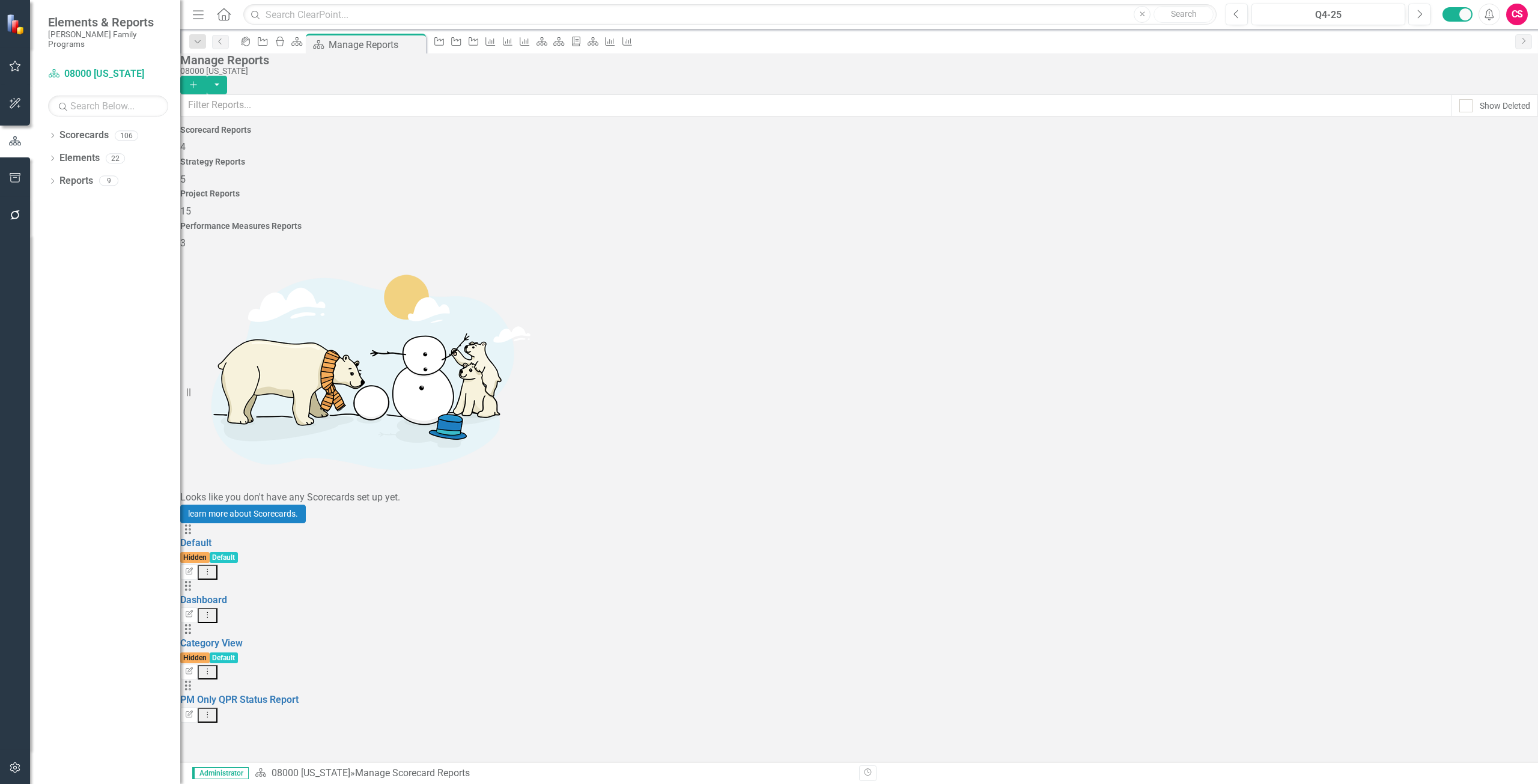
click at [1118, 189] on div "Project Reports 15" at bounding box center [859, 203] width 1358 height 29
click at [1258, 222] on div "Performance Measures Reports 3" at bounding box center [859, 236] width 1358 height 29
click at [1105, 189] on div "Project Reports 15" at bounding box center [859, 203] width 1358 height 29
click at [74, 153] on link "Elements" at bounding box center [79, 158] width 40 height 14
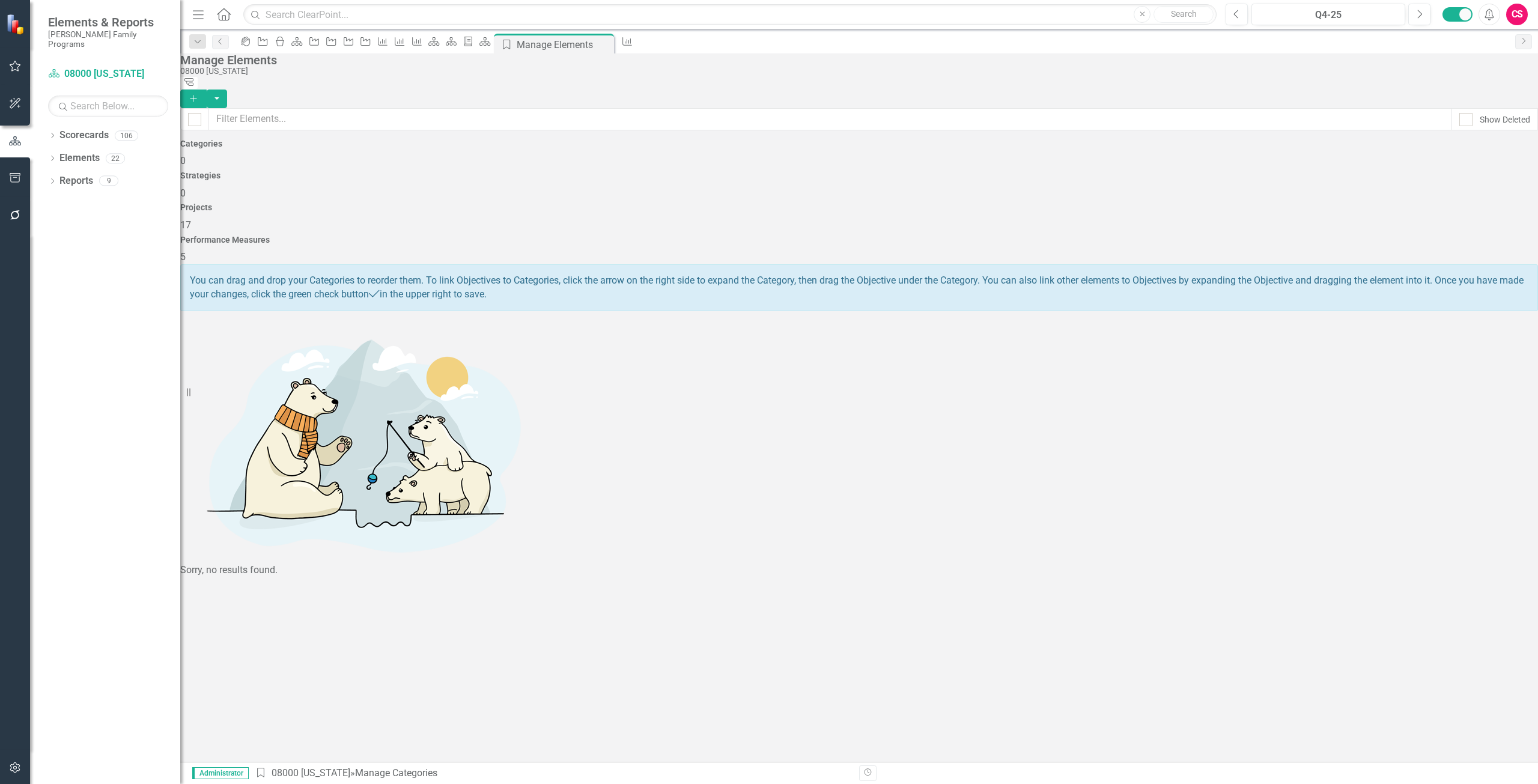
click at [1305, 236] on div "Performance Measures 5" at bounding box center [859, 250] width 1358 height 29
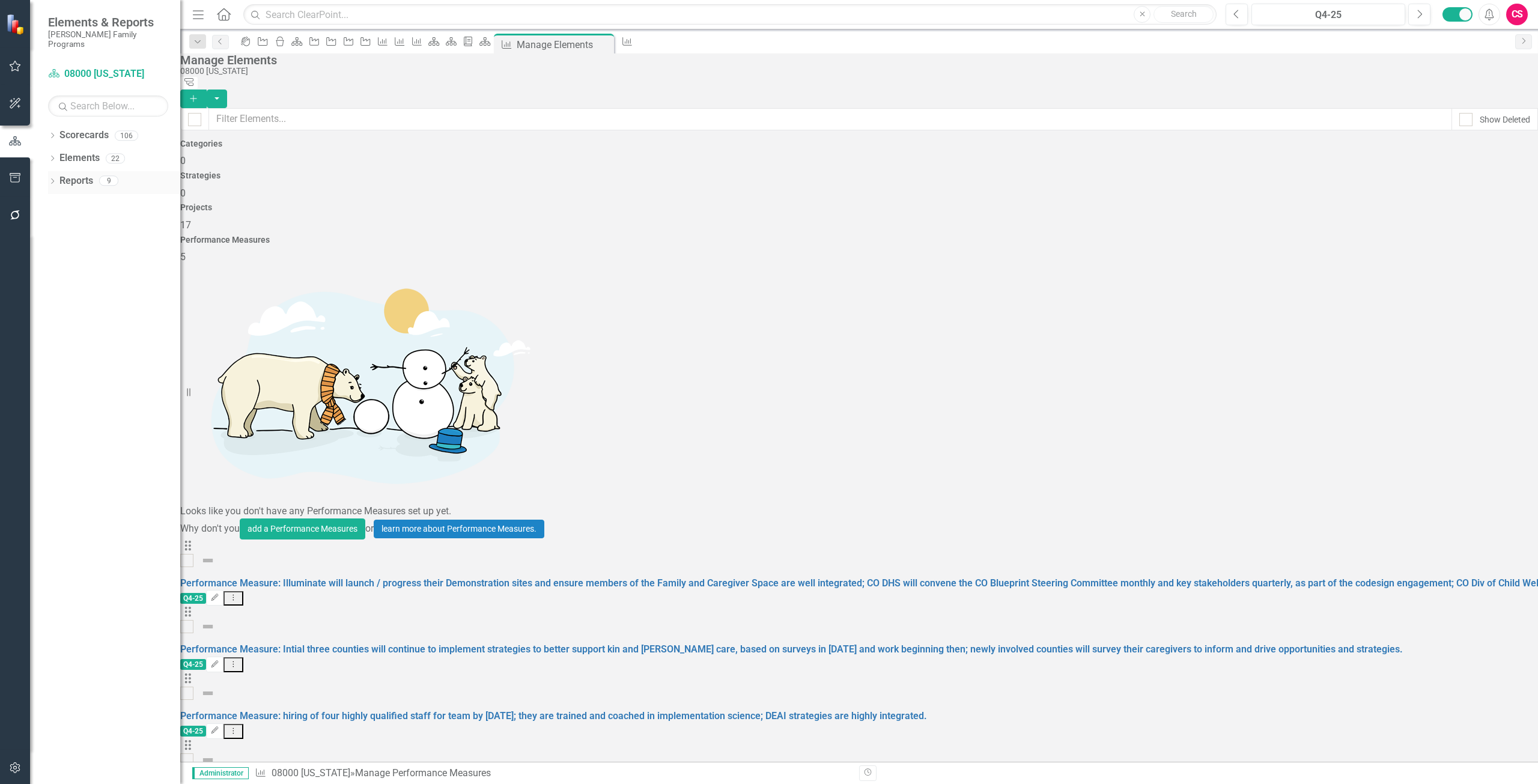
click at [69, 177] on link "Reports" at bounding box center [76, 181] width 34 height 14
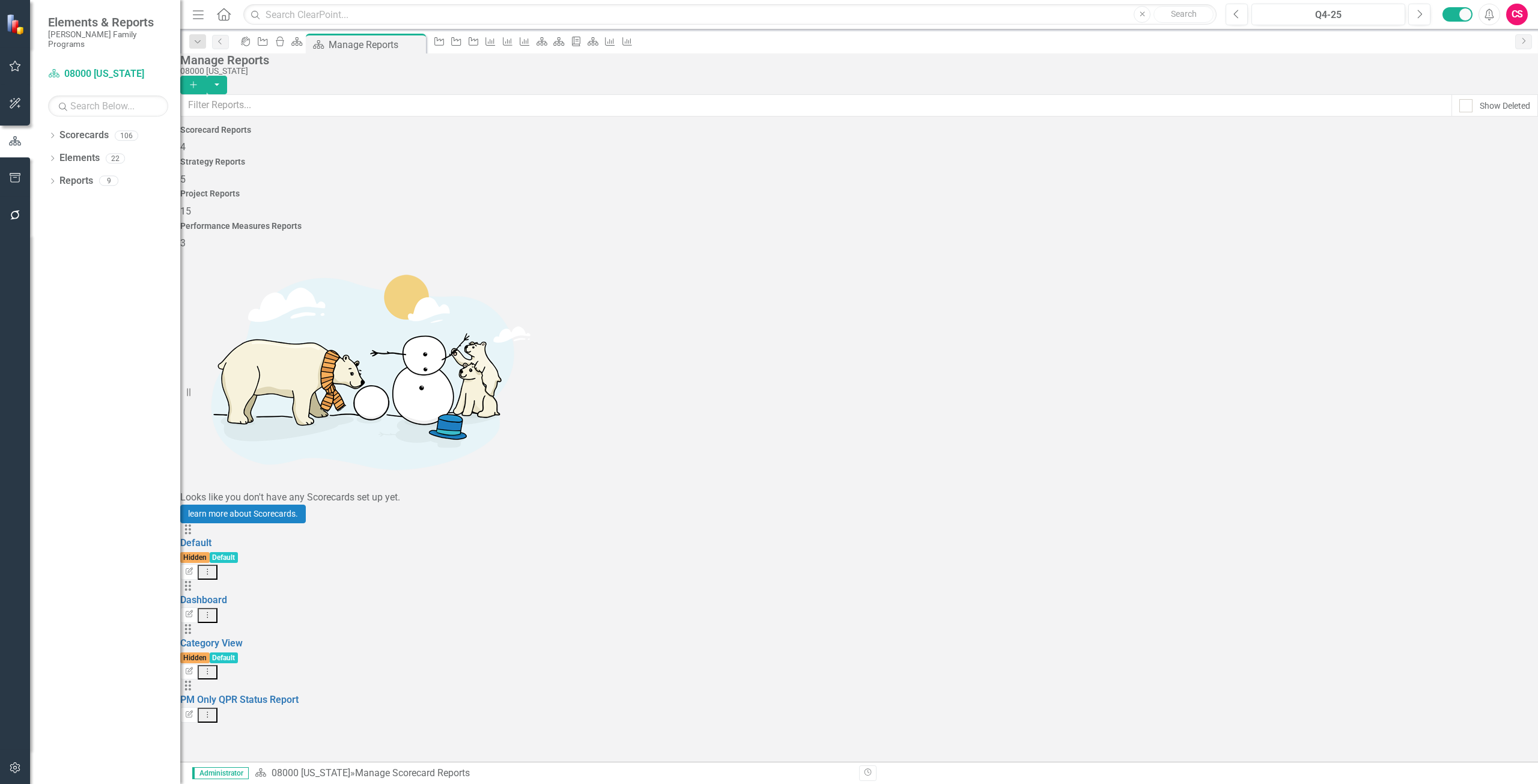
click at [1070, 189] on div "Project Reports 15" at bounding box center [859, 203] width 1358 height 29
click at [199, 81] on icon "Add" at bounding box center [193, 84] width 11 height 8
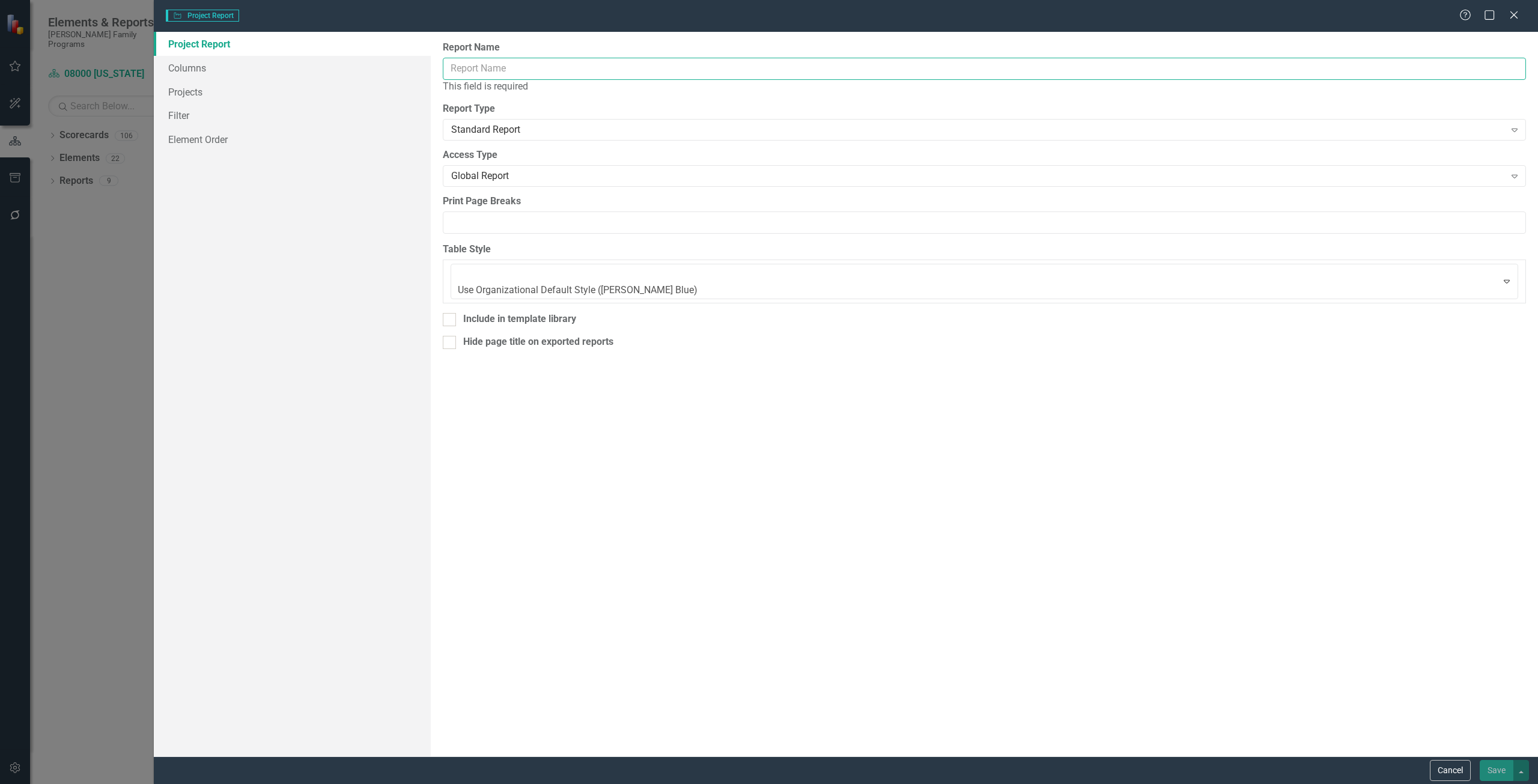
click at [502, 74] on input "Report Name" at bounding box center [984, 69] width 1084 height 22
type input "Budget"
click at [218, 64] on link "Columns" at bounding box center [292, 68] width 277 height 24
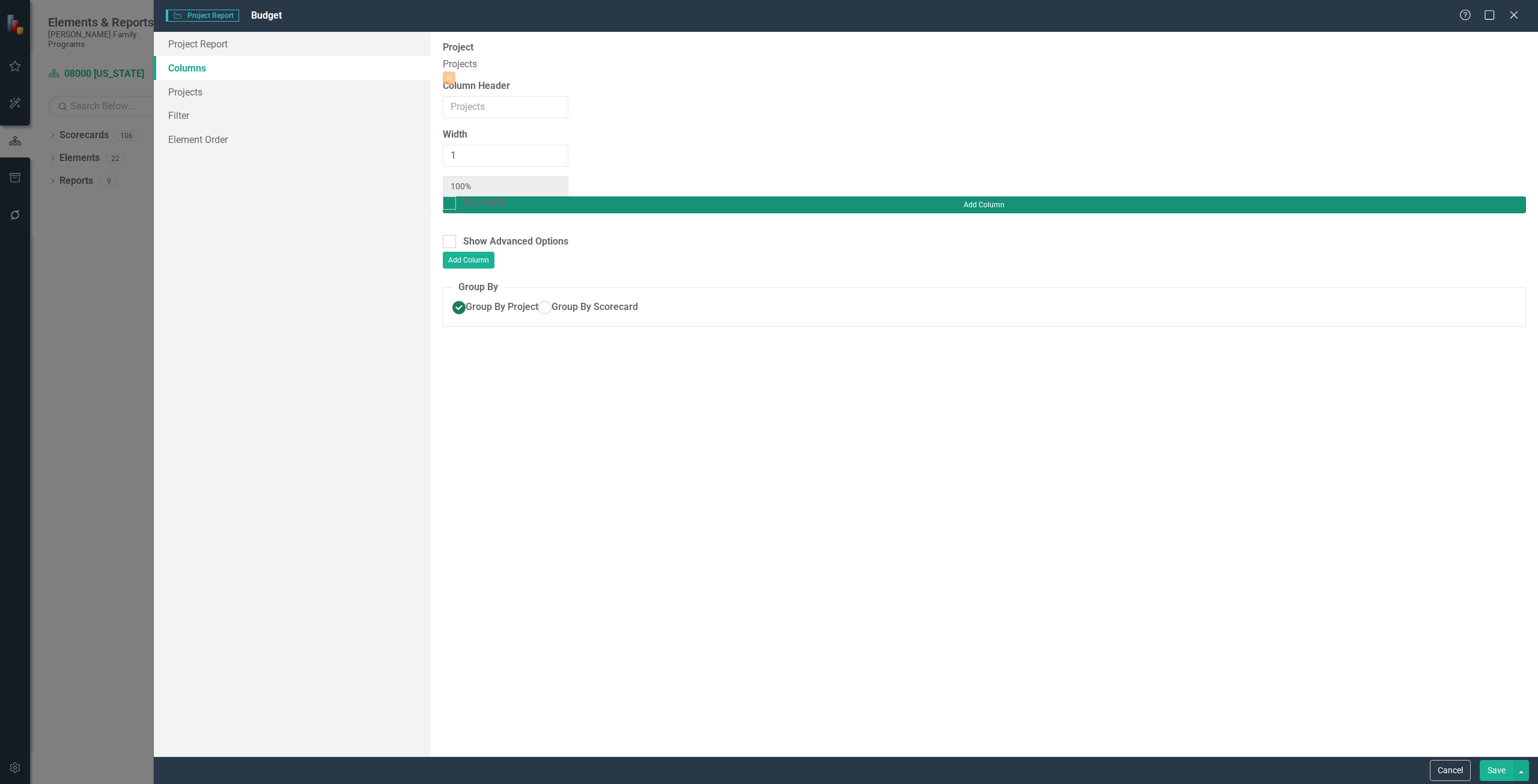
click at [1504, 196] on button "Add Column" at bounding box center [984, 205] width 1084 height 17
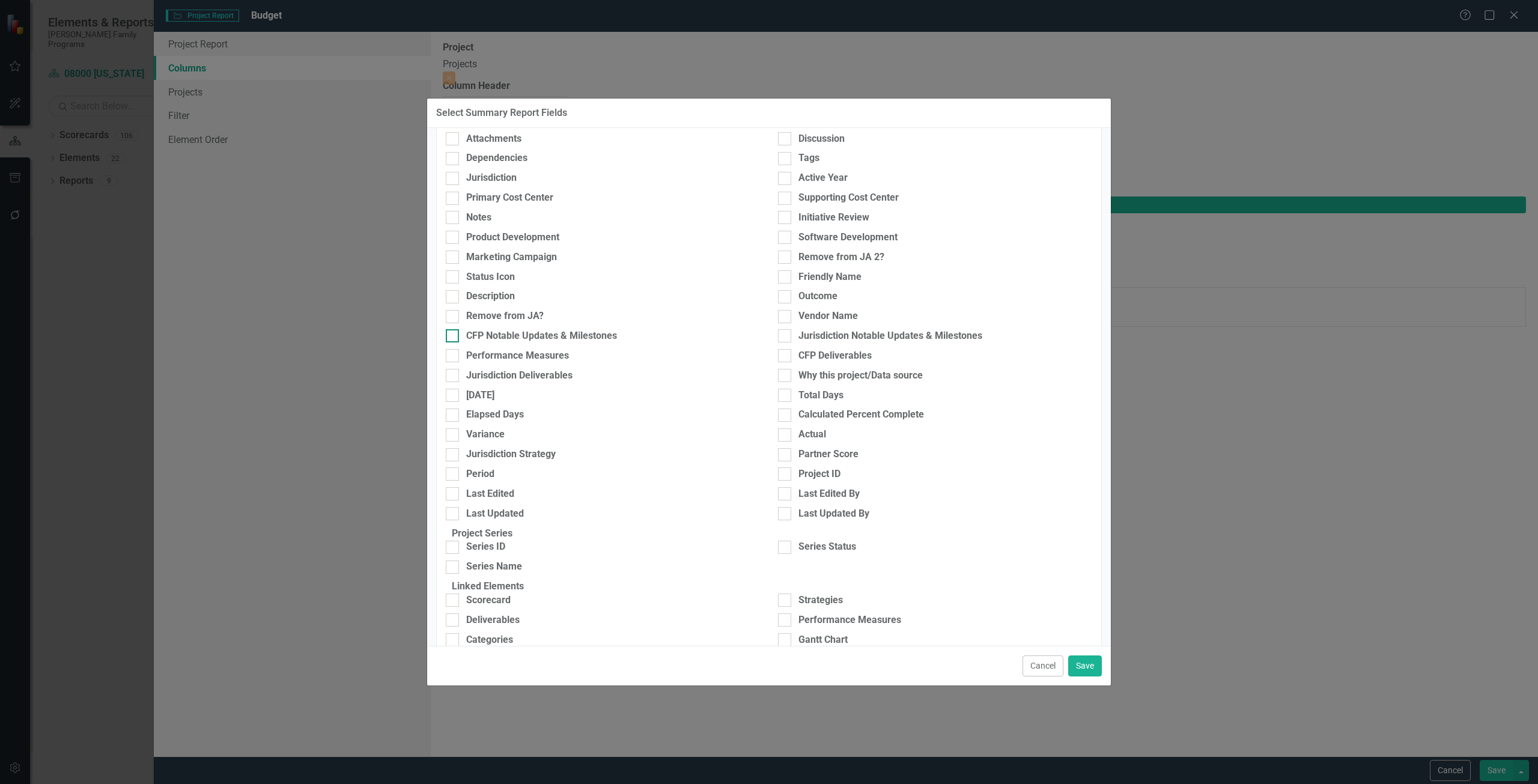
scroll to position [306, 0]
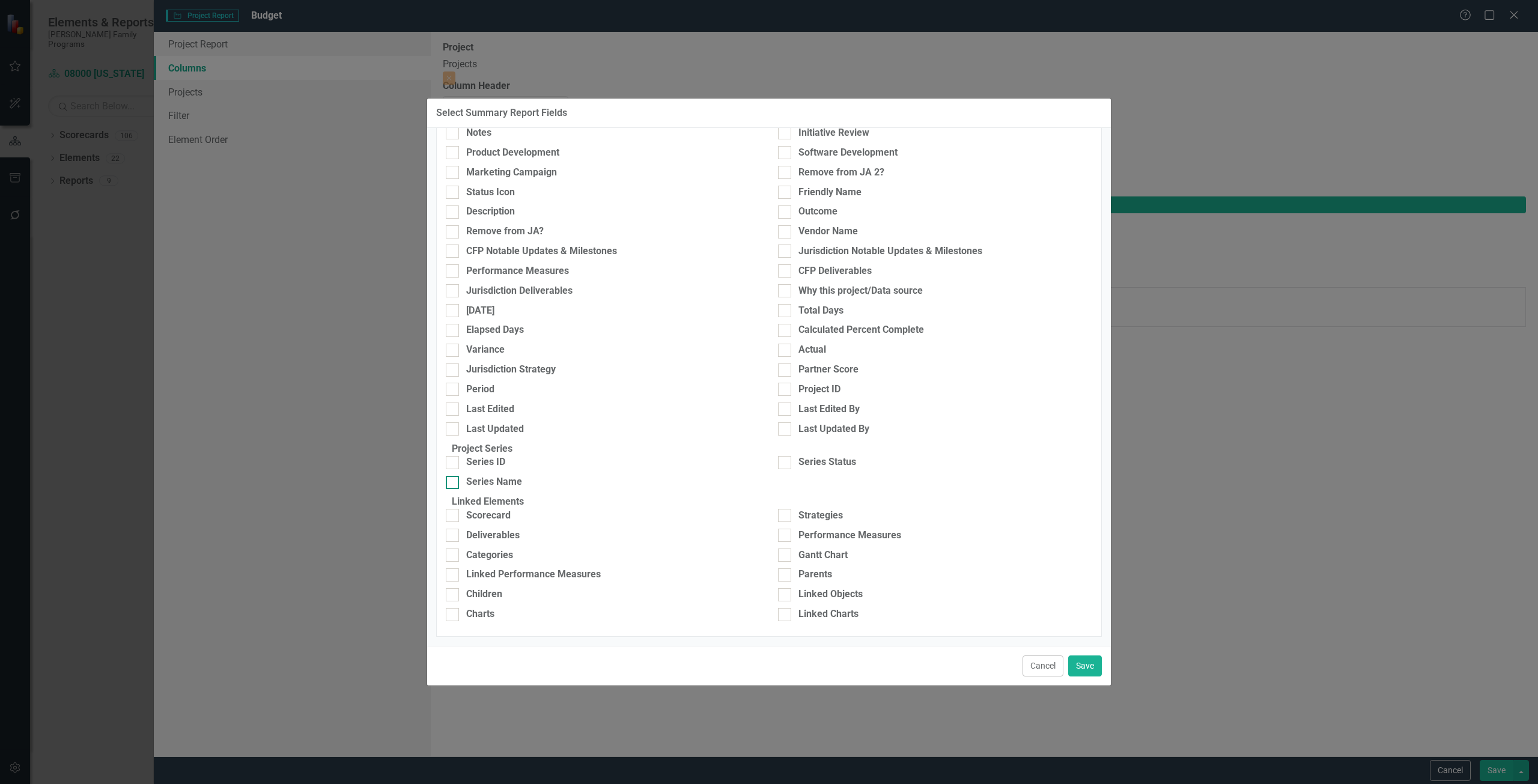
click at [557, 475] on div "Series Name" at bounding box center [603, 482] width 314 height 14
click at [454, 476] on input "Series Name" at bounding box center [450, 480] width 8 height 8
checkbox input "true"
click at [810, 456] on div "Series Status" at bounding box center [827, 463] width 58 height 14
click at [786, 456] on input "Series Status" at bounding box center [782, 460] width 8 height 8
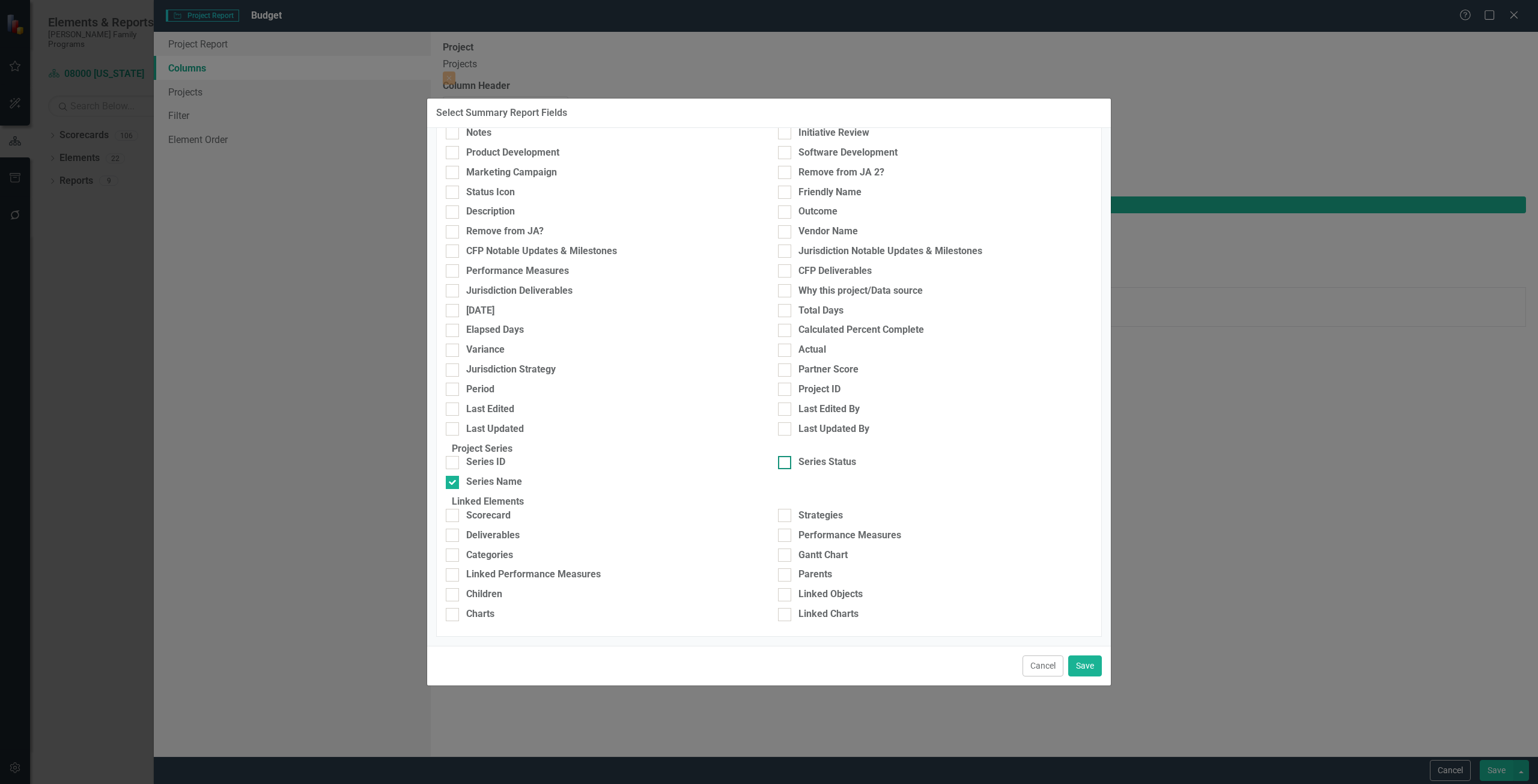
checkbox input "true"
click at [1083, 666] on button "Save" at bounding box center [1085, 665] width 34 height 21
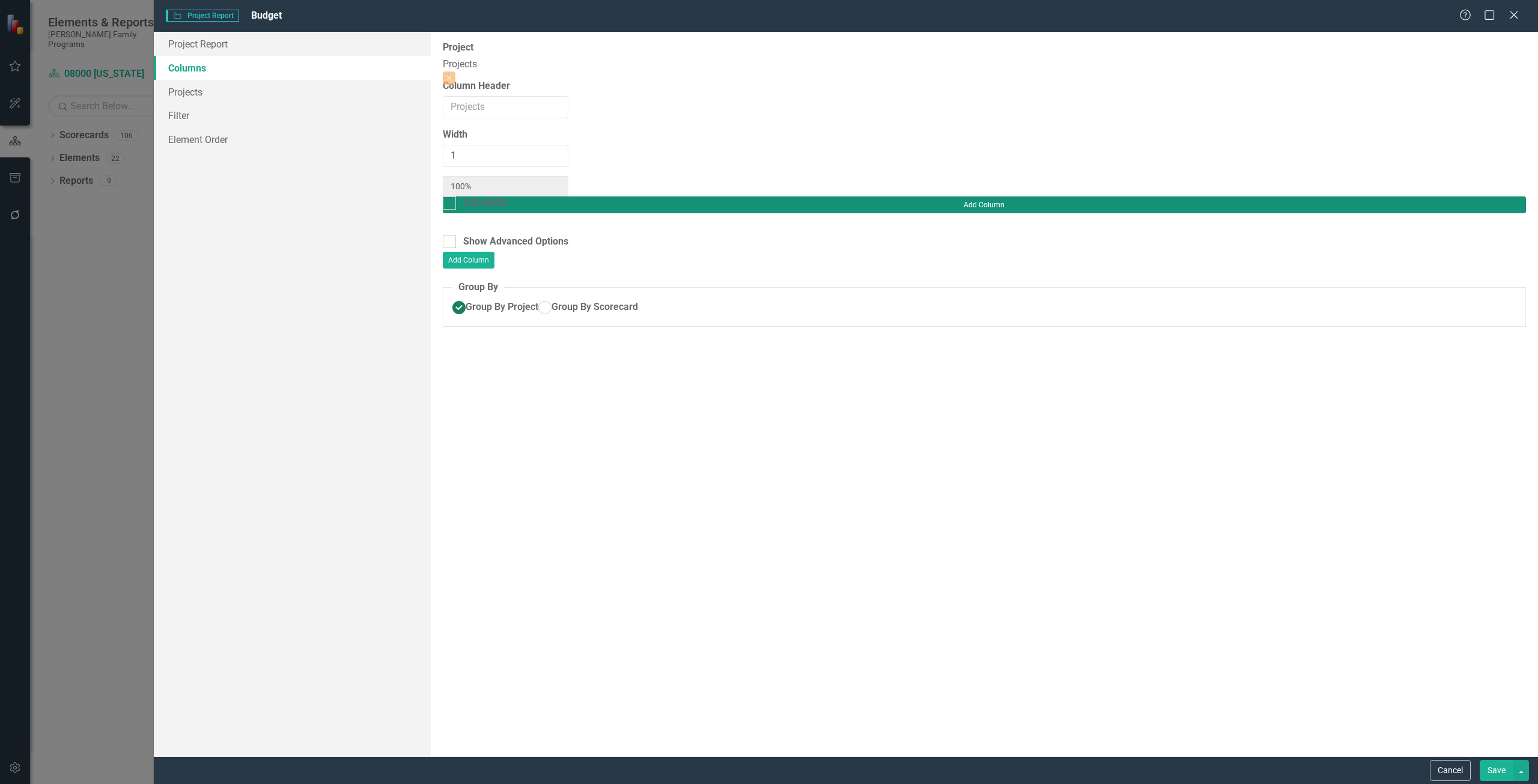
type input "33%"
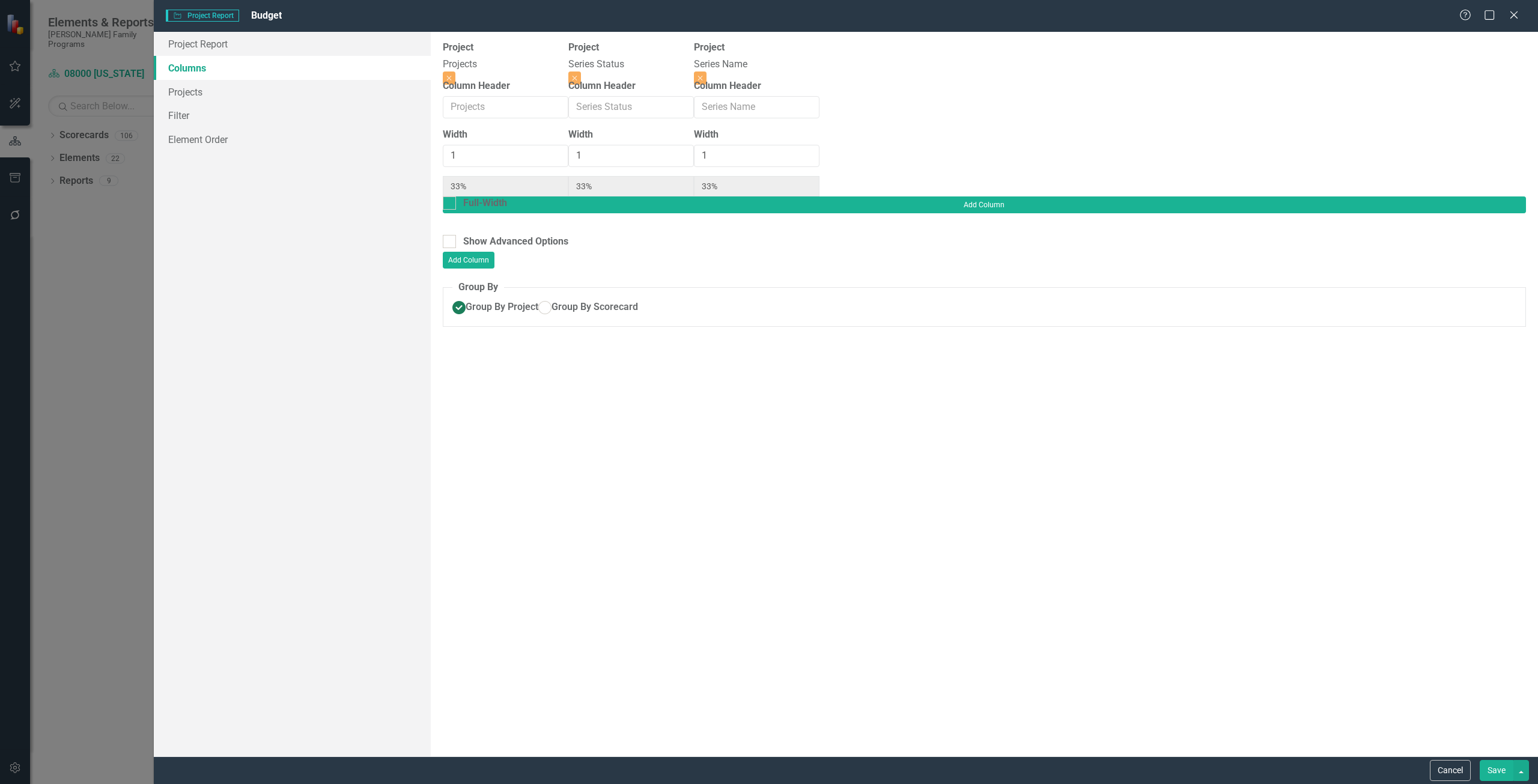
click at [1488, 769] on button "Save" at bounding box center [1497, 770] width 34 height 21
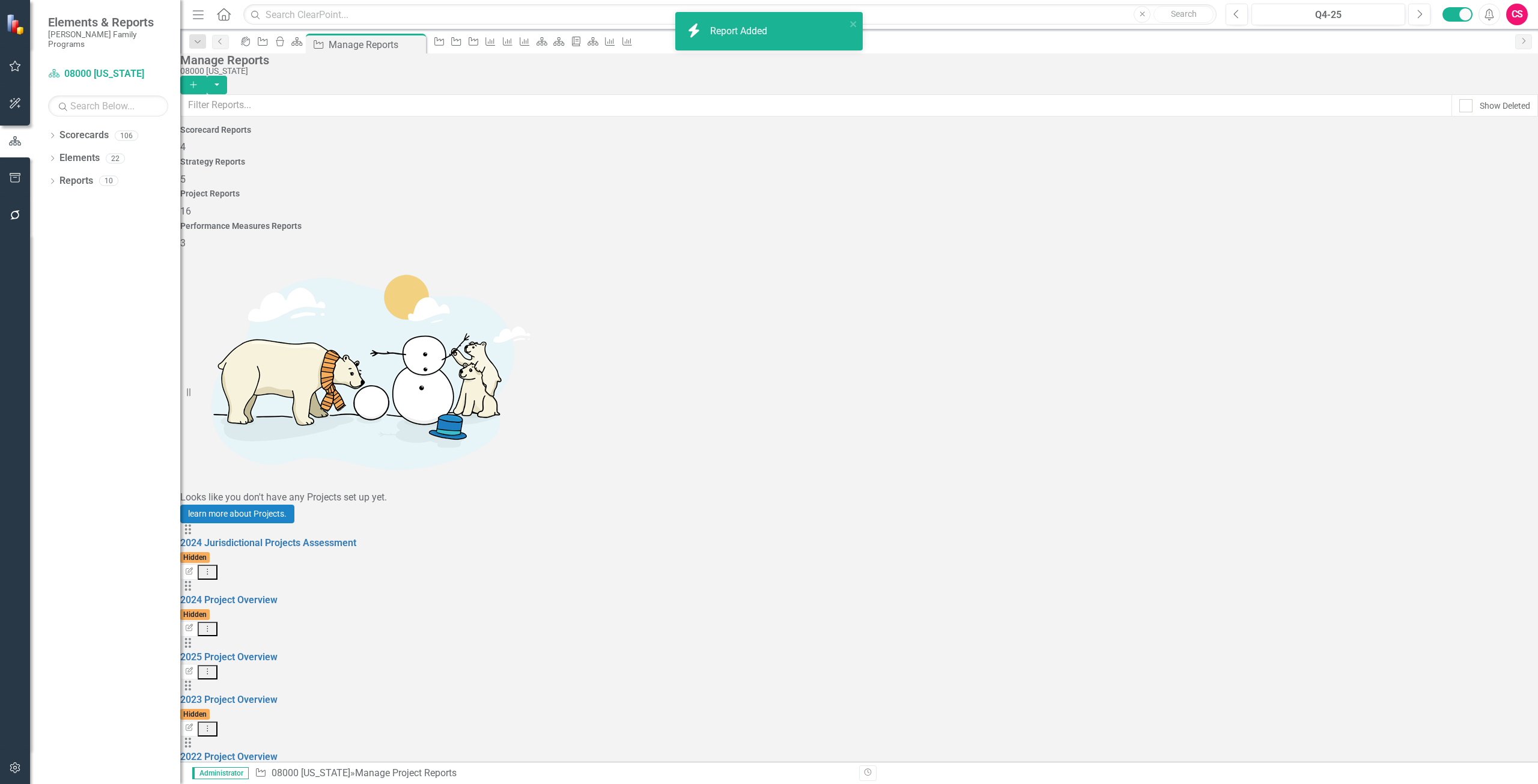
scroll to position [60, 0]
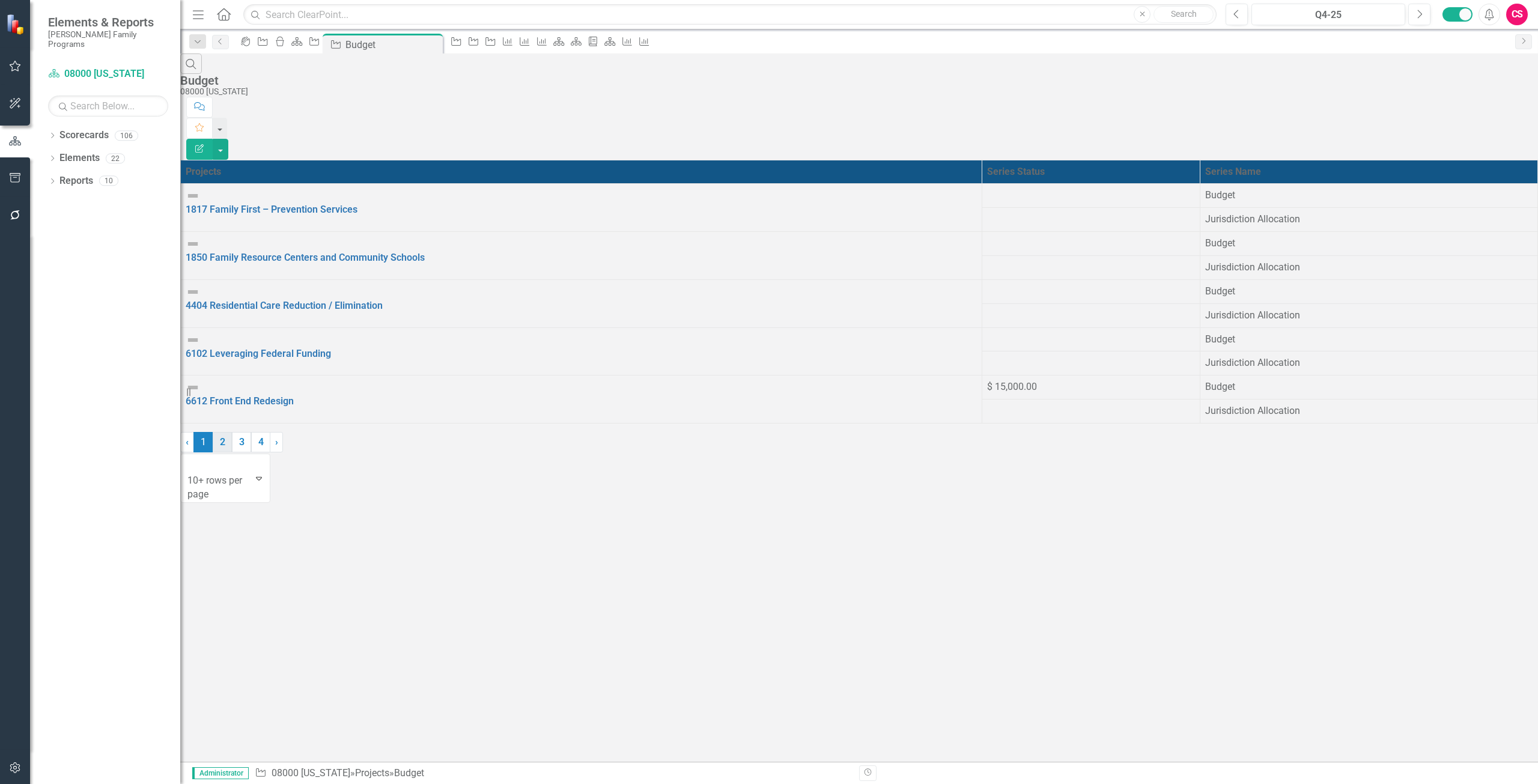
click at [232, 452] on link "2" at bounding box center [222, 442] width 19 height 20
click at [251, 452] on link "3" at bounding box center [242, 442] width 19 height 20
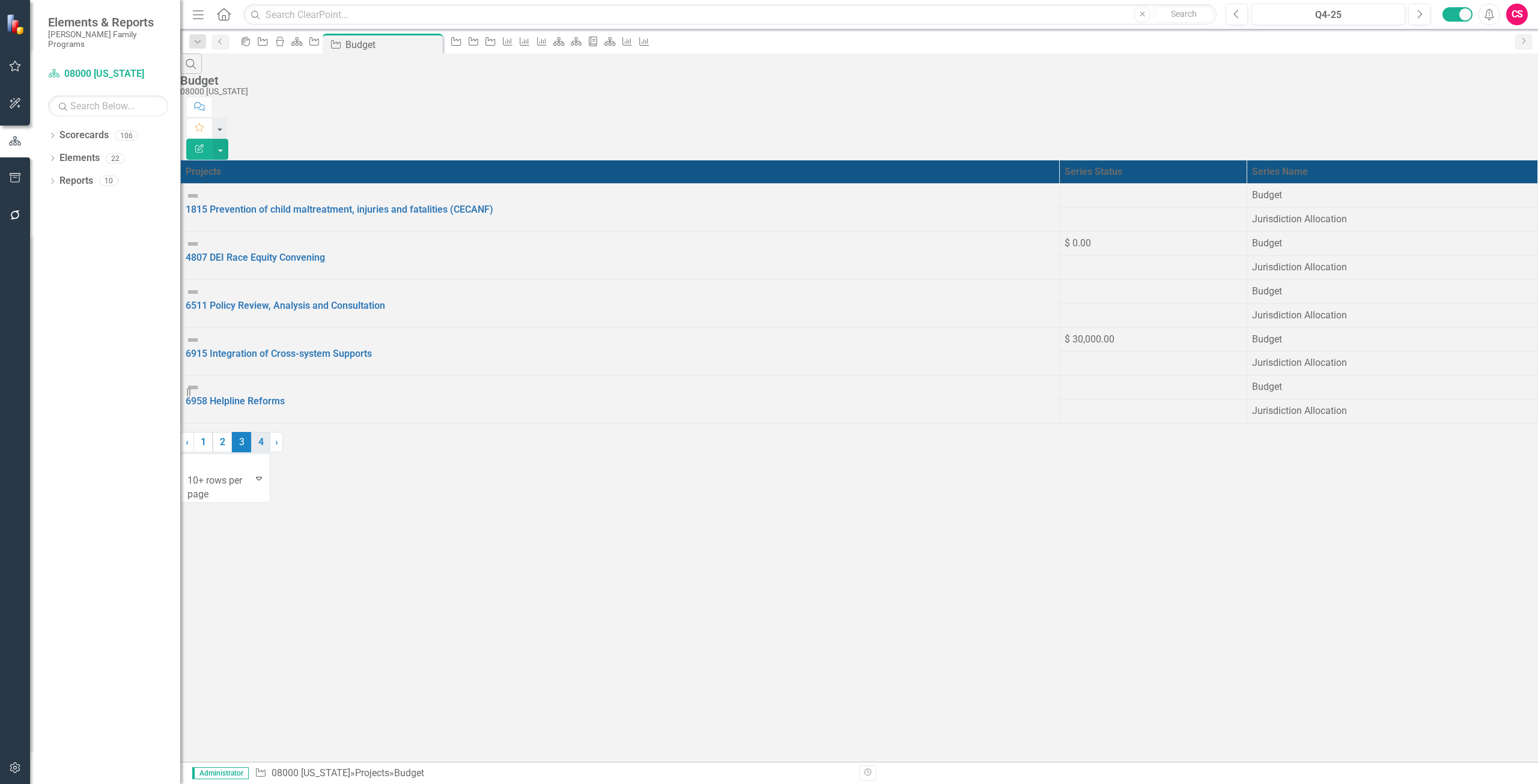
click at [270, 452] on link "4" at bounding box center [261, 442] width 19 height 20
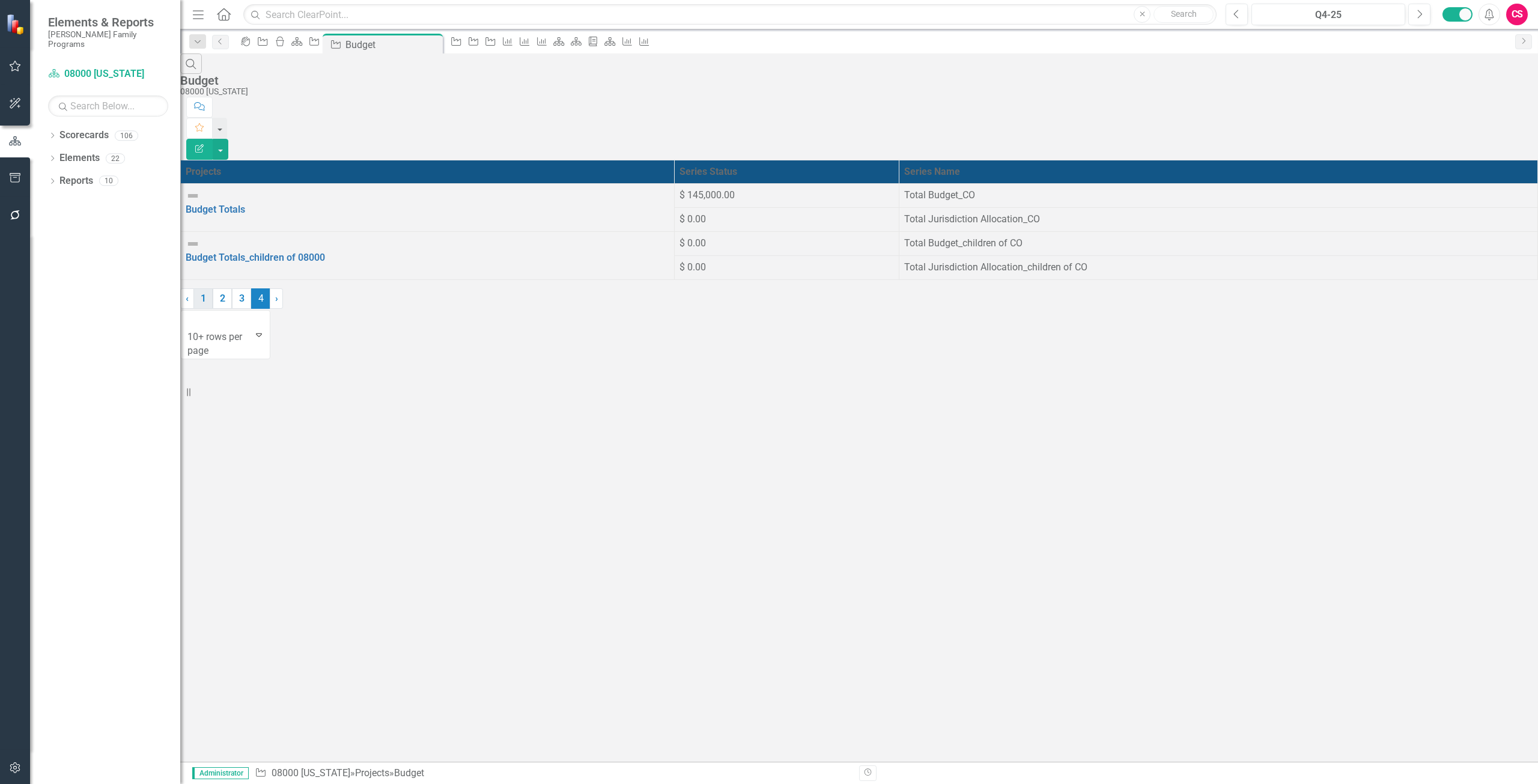
click at [213, 309] on link "1" at bounding box center [203, 299] width 19 height 20
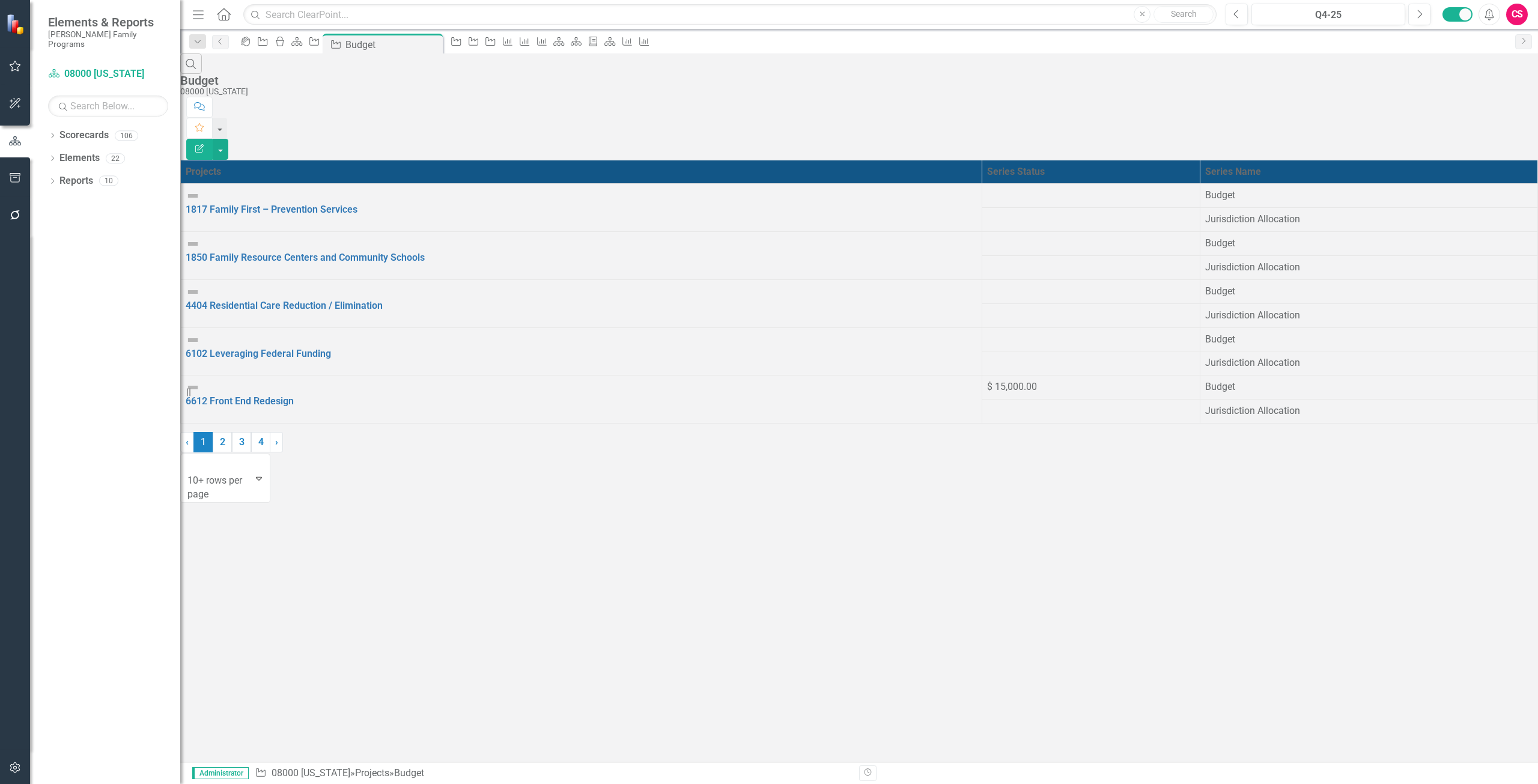
click at [213, 139] on button "Edit Report" at bounding box center [200, 149] width 27 height 21
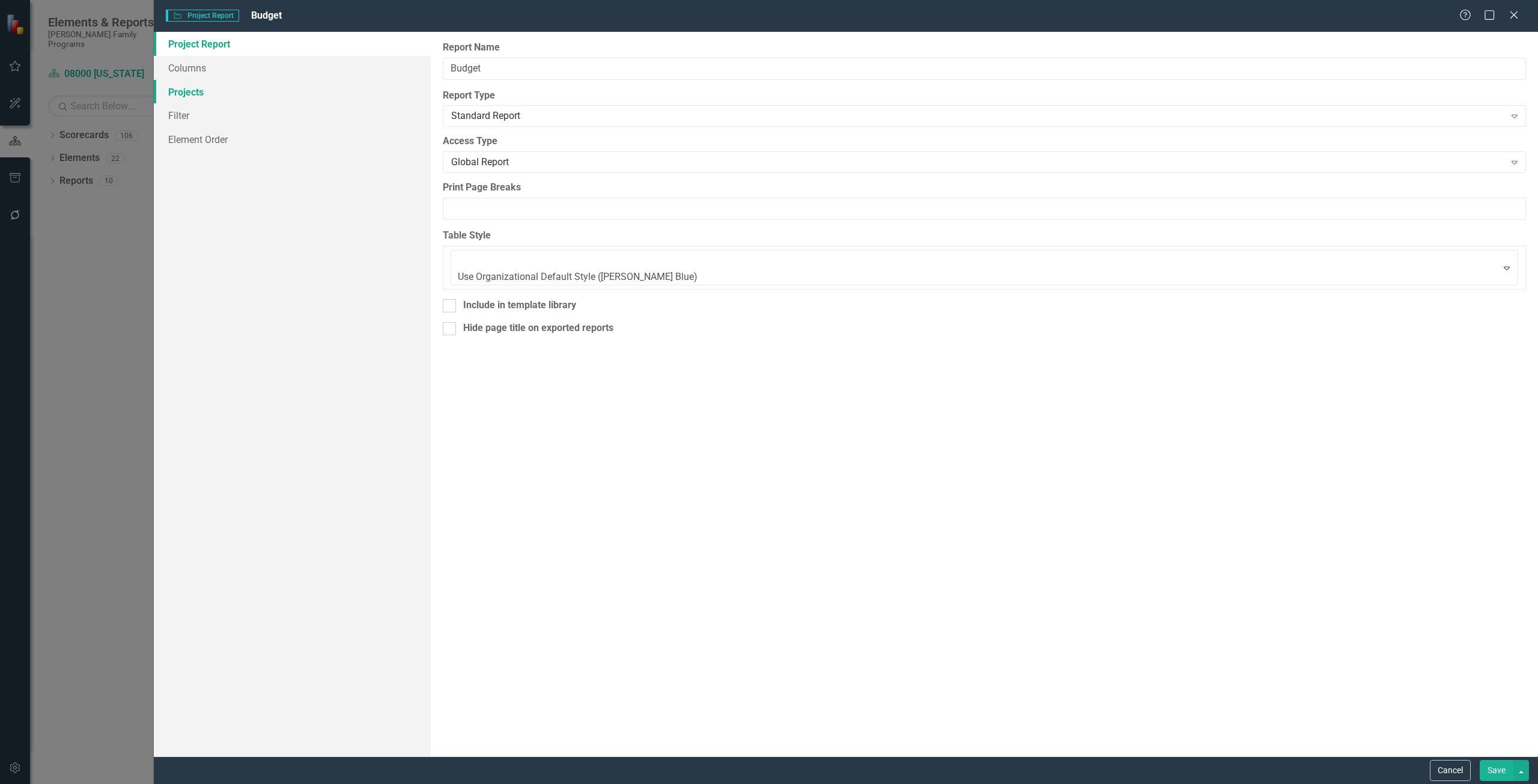
click at [234, 95] on link "Projects" at bounding box center [292, 92] width 277 height 24
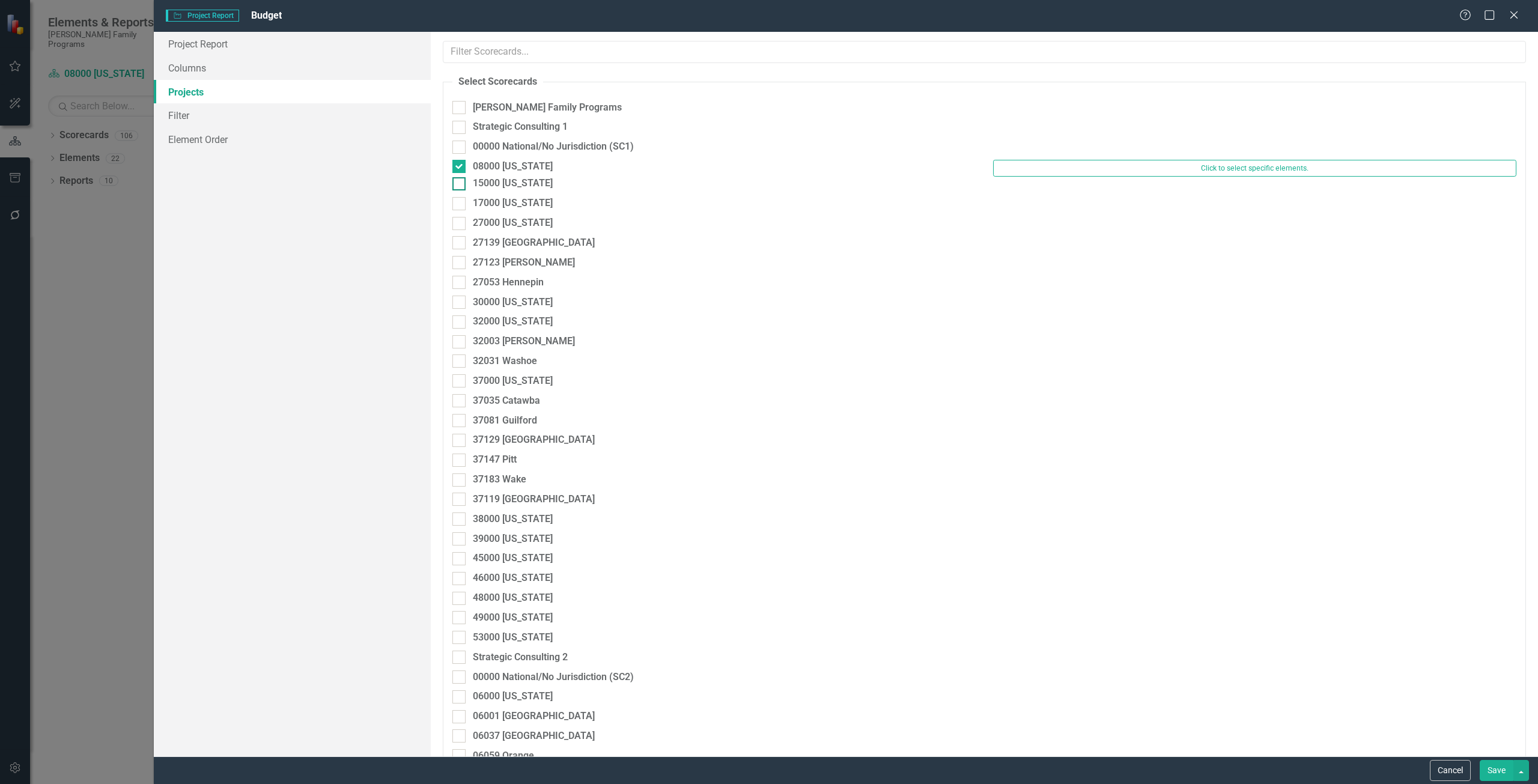
click at [503, 191] on div "15000 [US_STATE]" at bounding box center [513, 184] width 80 height 14
click at [460, 185] on input "15000 [US_STATE]" at bounding box center [456, 181] width 8 height 8
checkbox input "true"
click at [492, 170] on div "08000 [US_STATE]" at bounding box center [513, 166] width 80 height 14
click at [460, 168] on input "08000 [US_STATE]" at bounding box center [456, 163] width 8 height 8
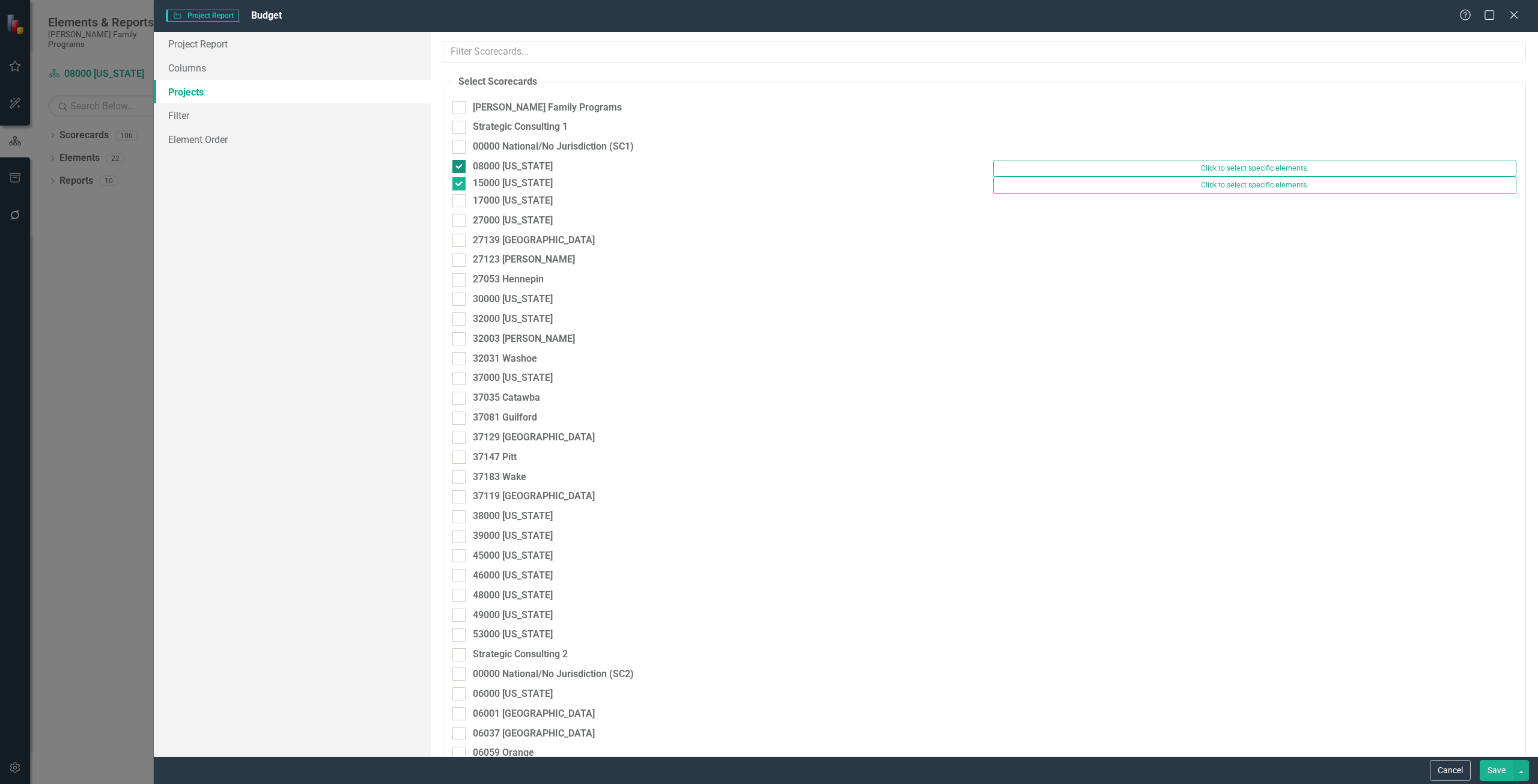
checkbox input "false"
click at [1493, 768] on button "Save" at bounding box center [1497, 770] width 34 height 21
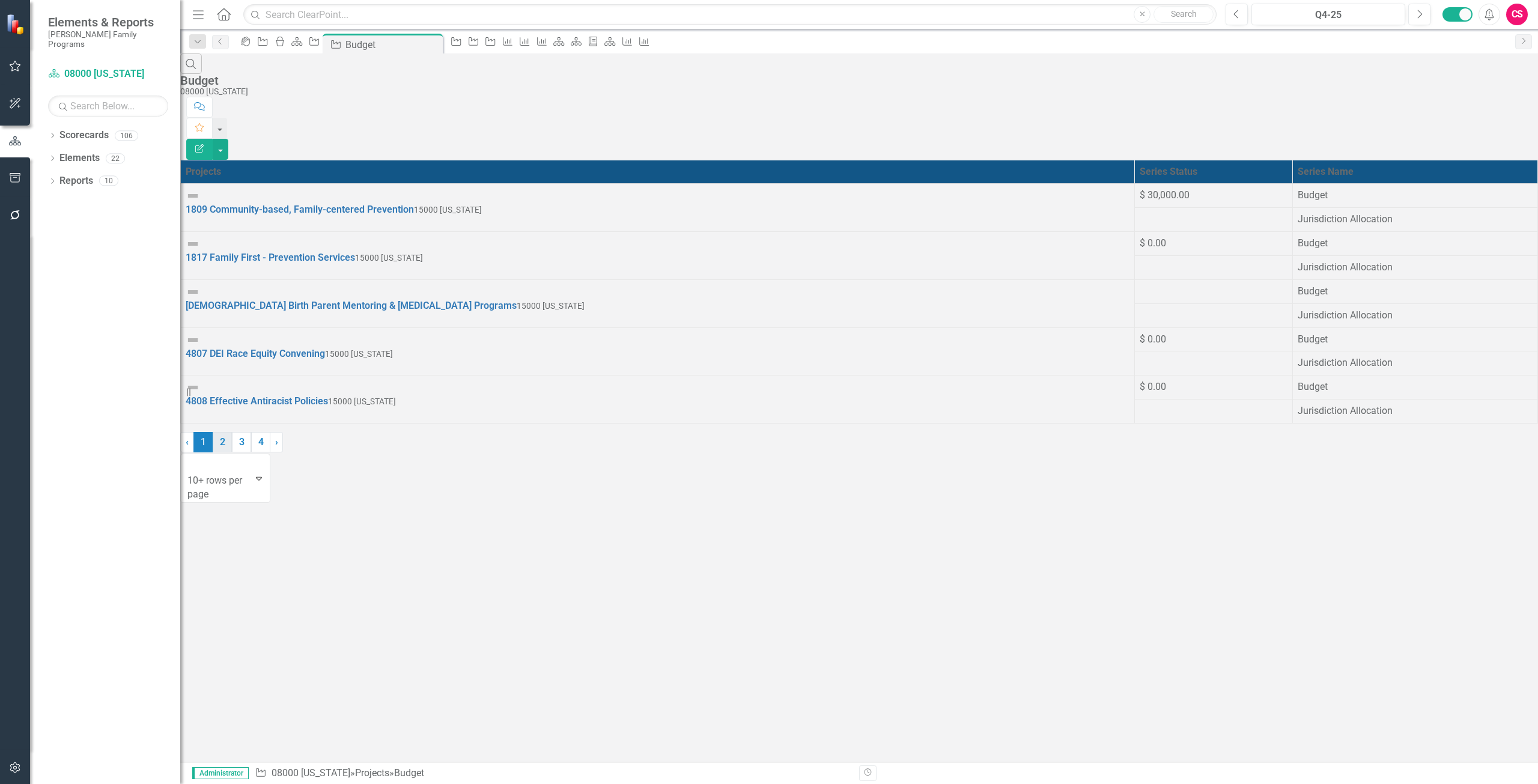
click at [232, 452] on link "2" at bounding box center [222, 442] width 19 height 20
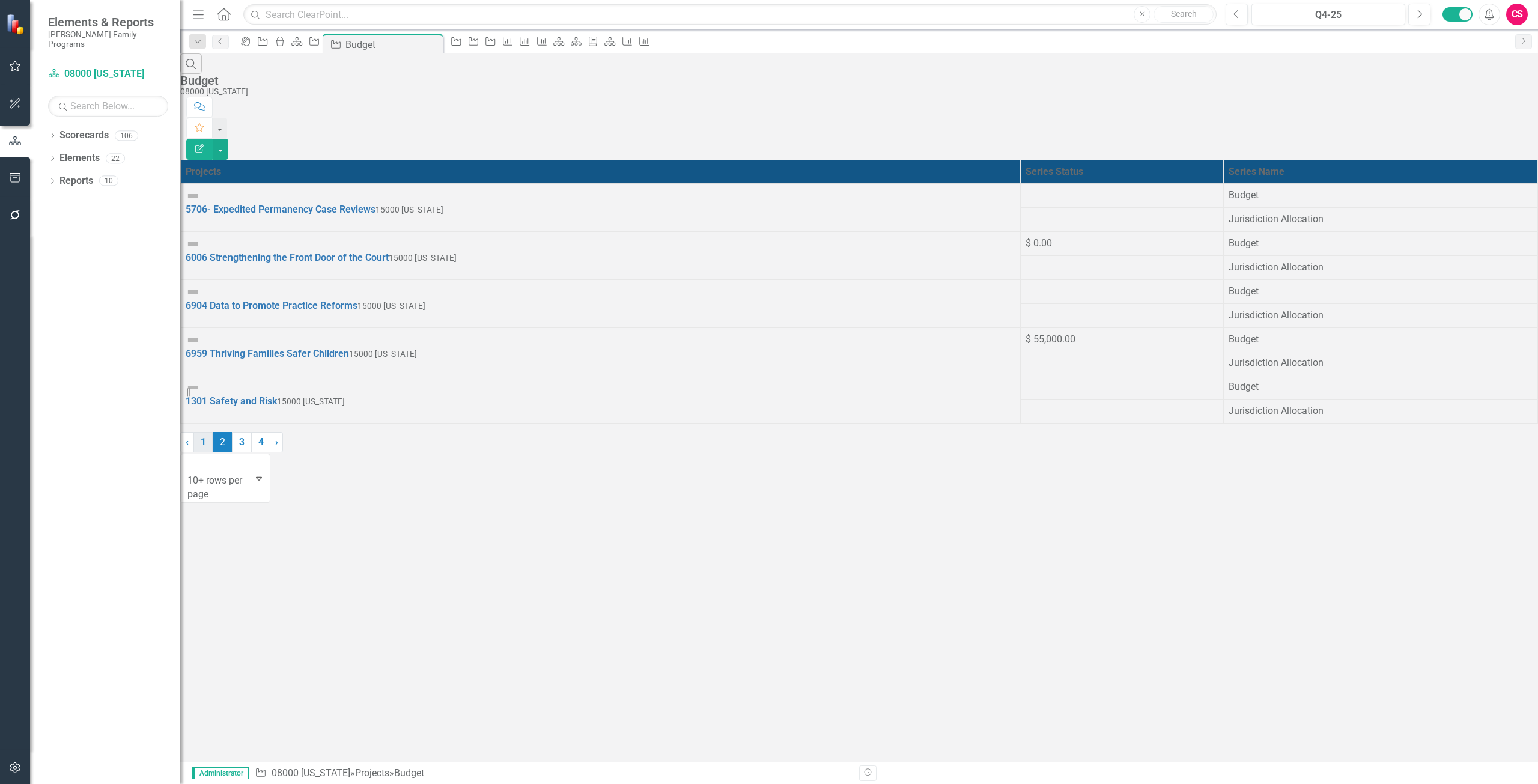
click at [213, 452] on link "1" at bounding box center [203, 442] width 19 height 20
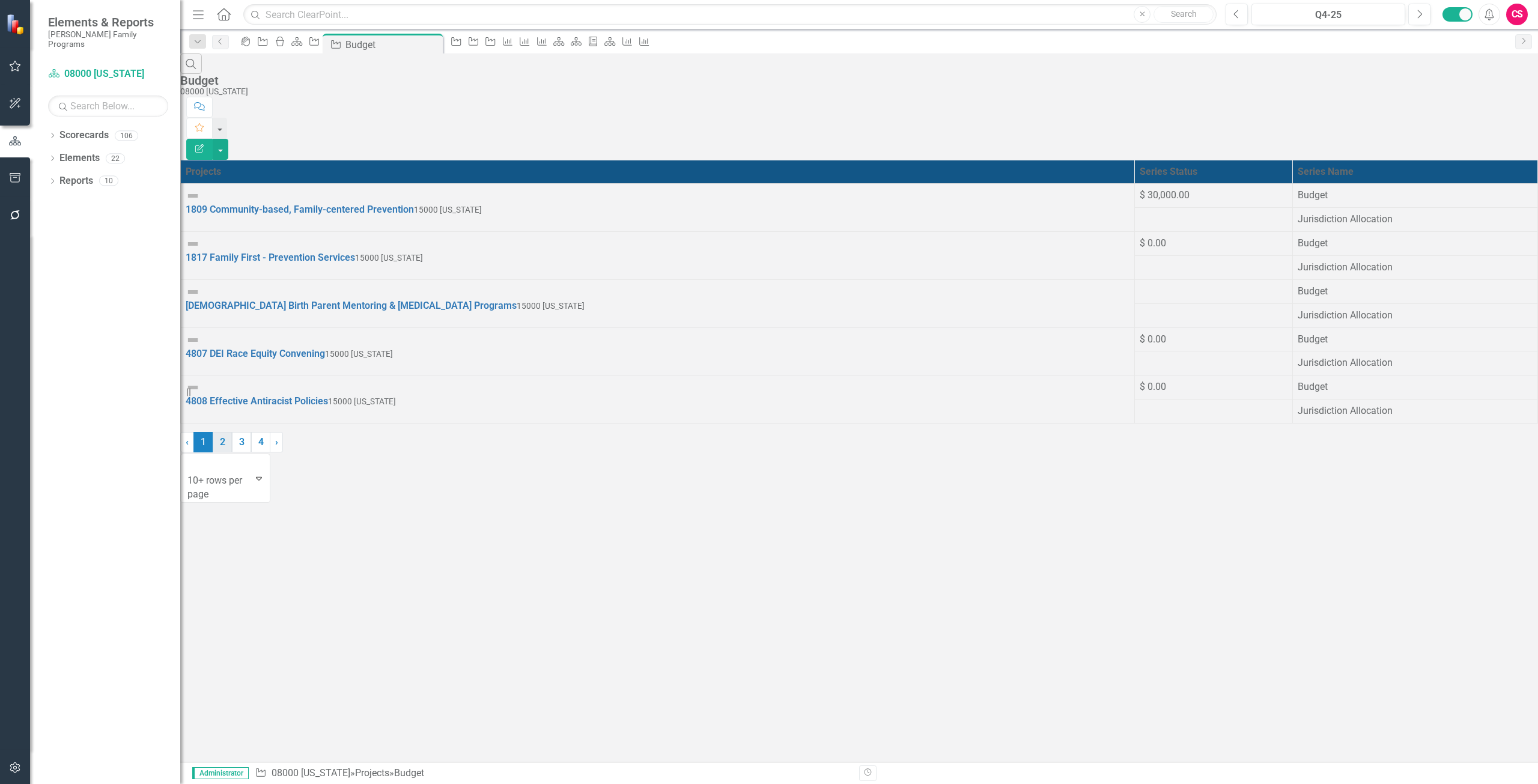
click at [232, 452] on link "2" at bounding box center [222, 442] width 19 height 20
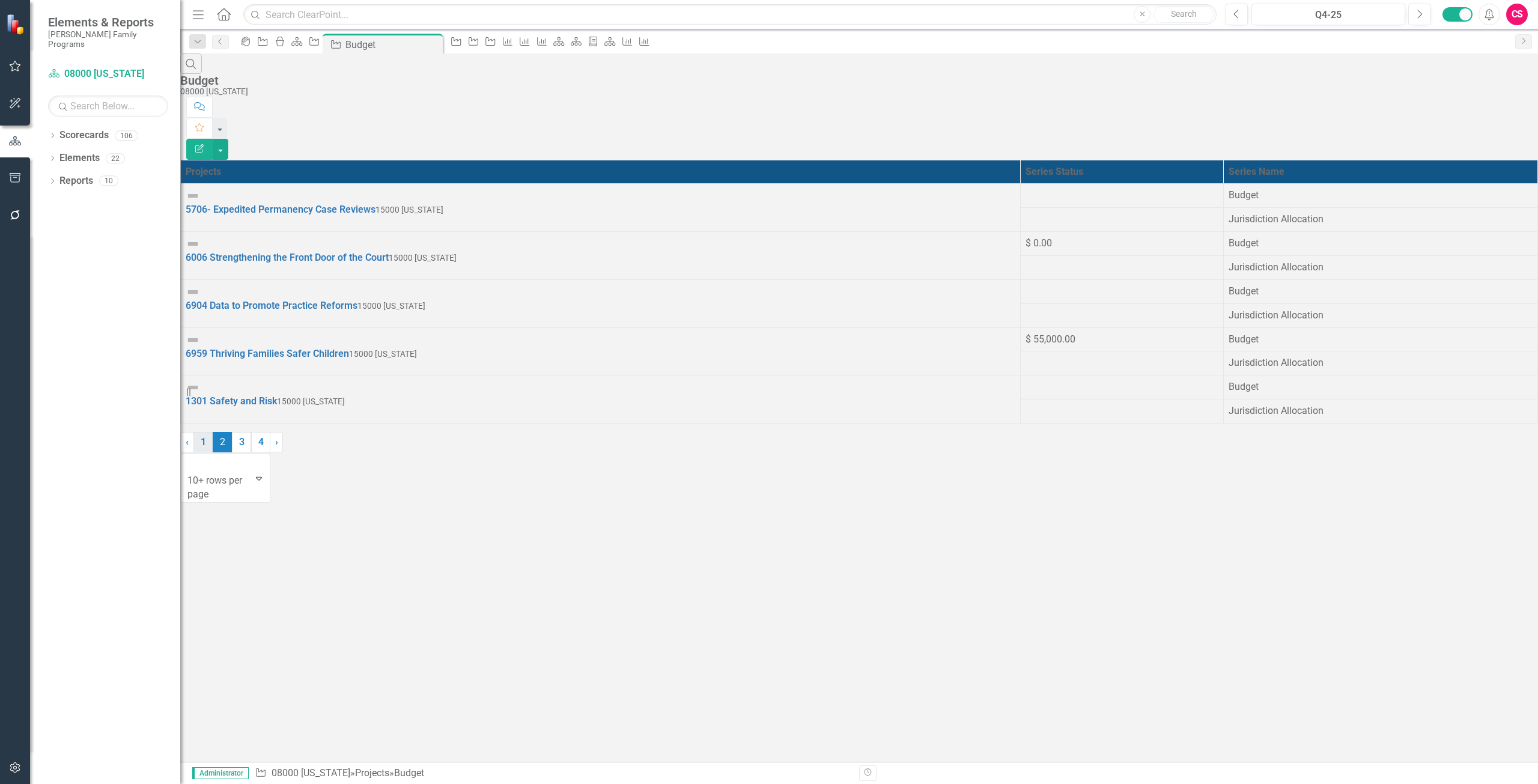
drag, startPoint x: 737, startPoint y: 724, endPoint x: 742, endPoint y: 734, distance: 11.2
click at [737, 502] on div "‹ Previous 1 2 (current) 3 4 › Next 10+ rows per page Expand" at bounding box center [859, 467] width 1358 height 71
click at [213, 452] on link "1" at bounding box center [203, 442] width 19 height 20
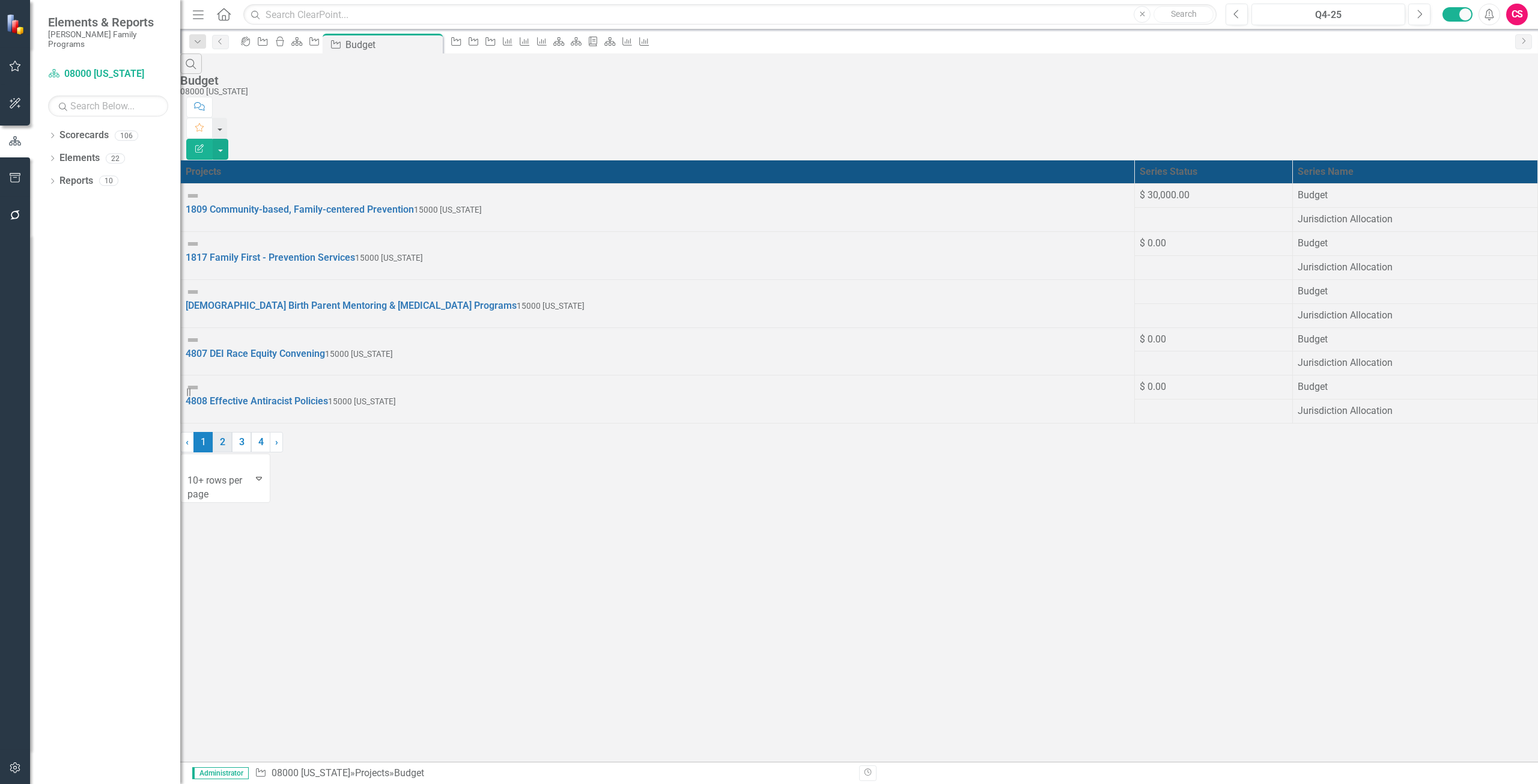
click at [232, 452] on link "2" at bounding box center [222, 442] width 19 height 20
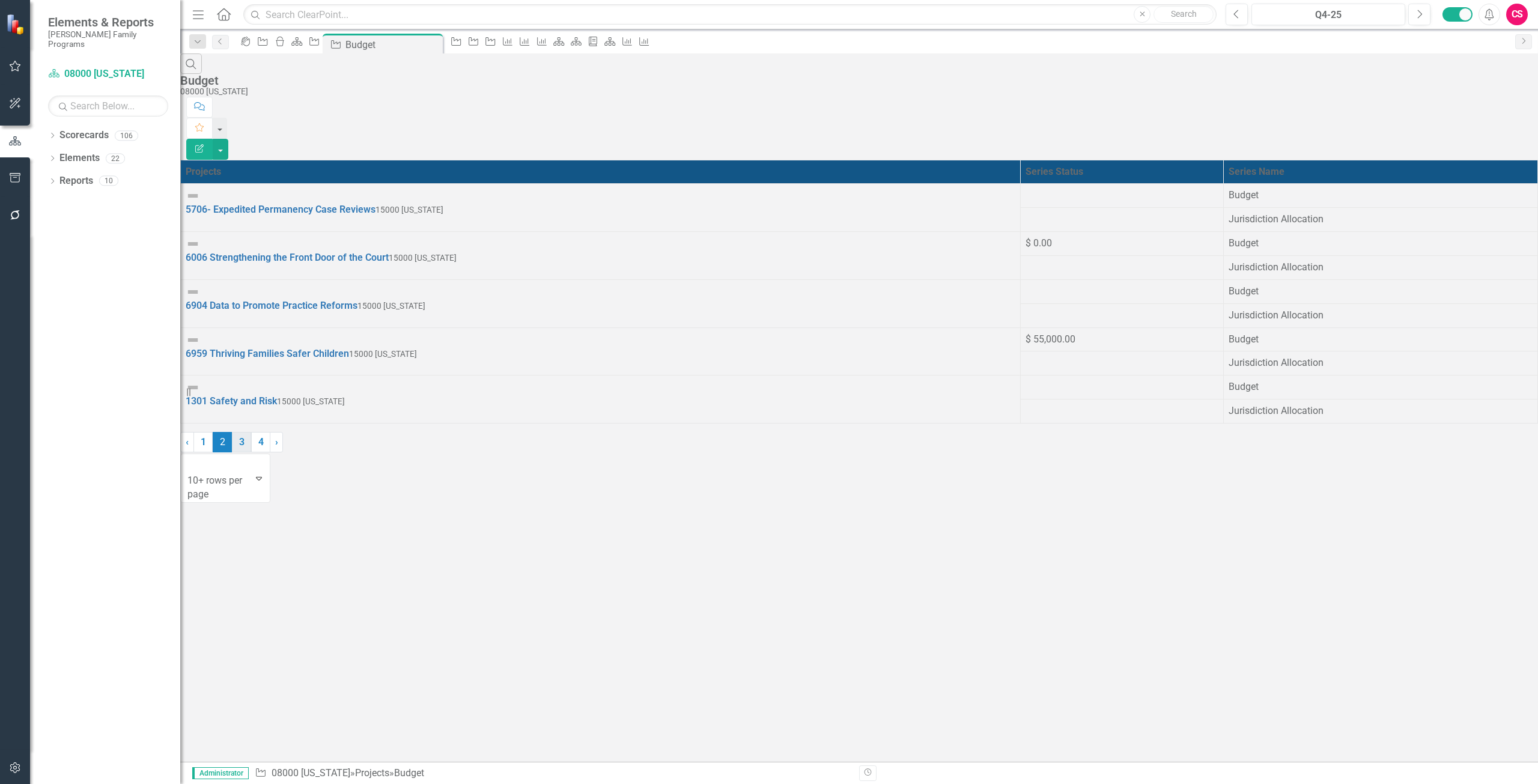
click at [251, 452] on link "3" at bounding box center [242, 442] width 19 height 20
click at [270, 452] on link "4" at bounding box center [261, 442] width 19 height 20
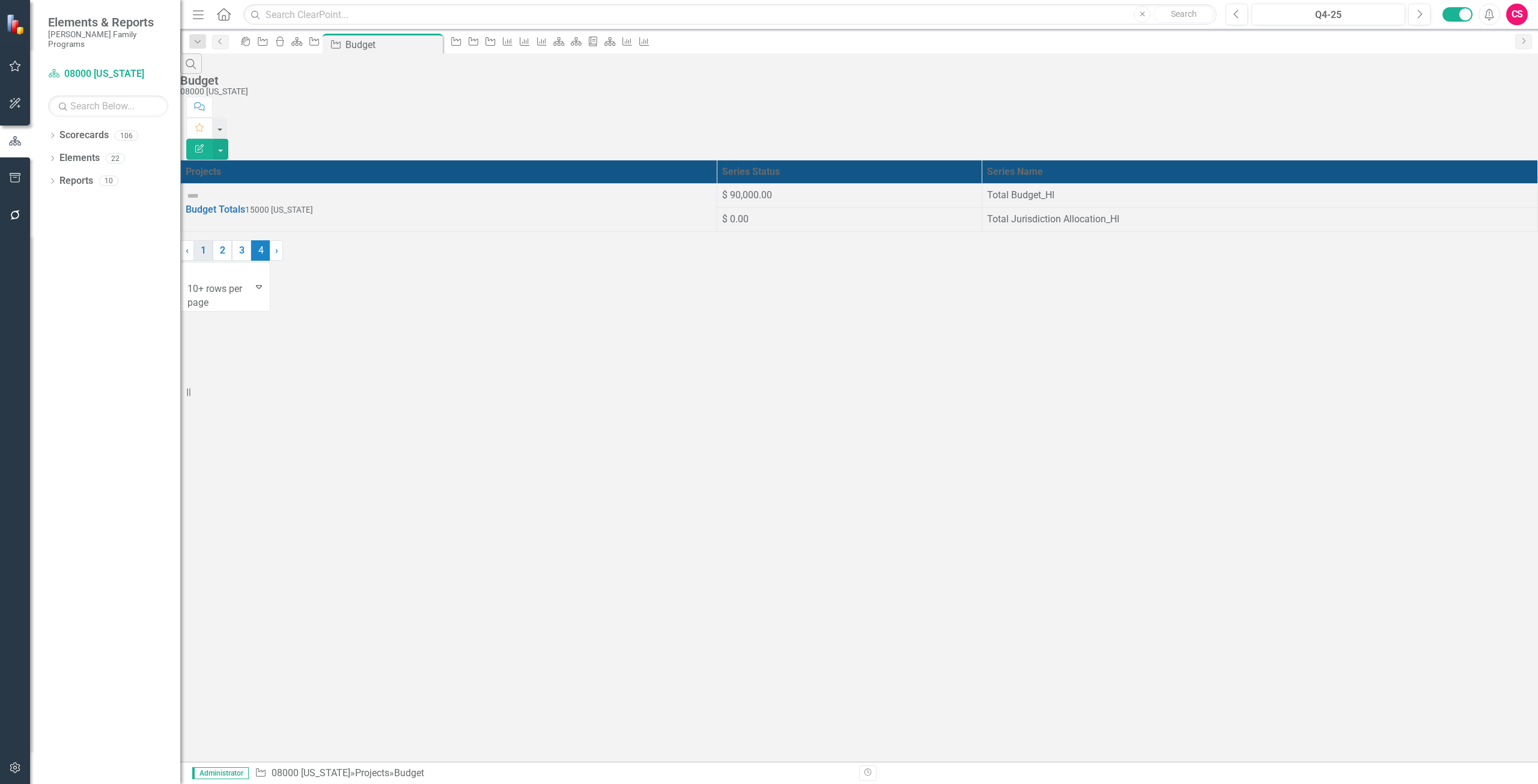
click at [213, 260] on link "1" at bounding box center [203, 250] width 19 height 20
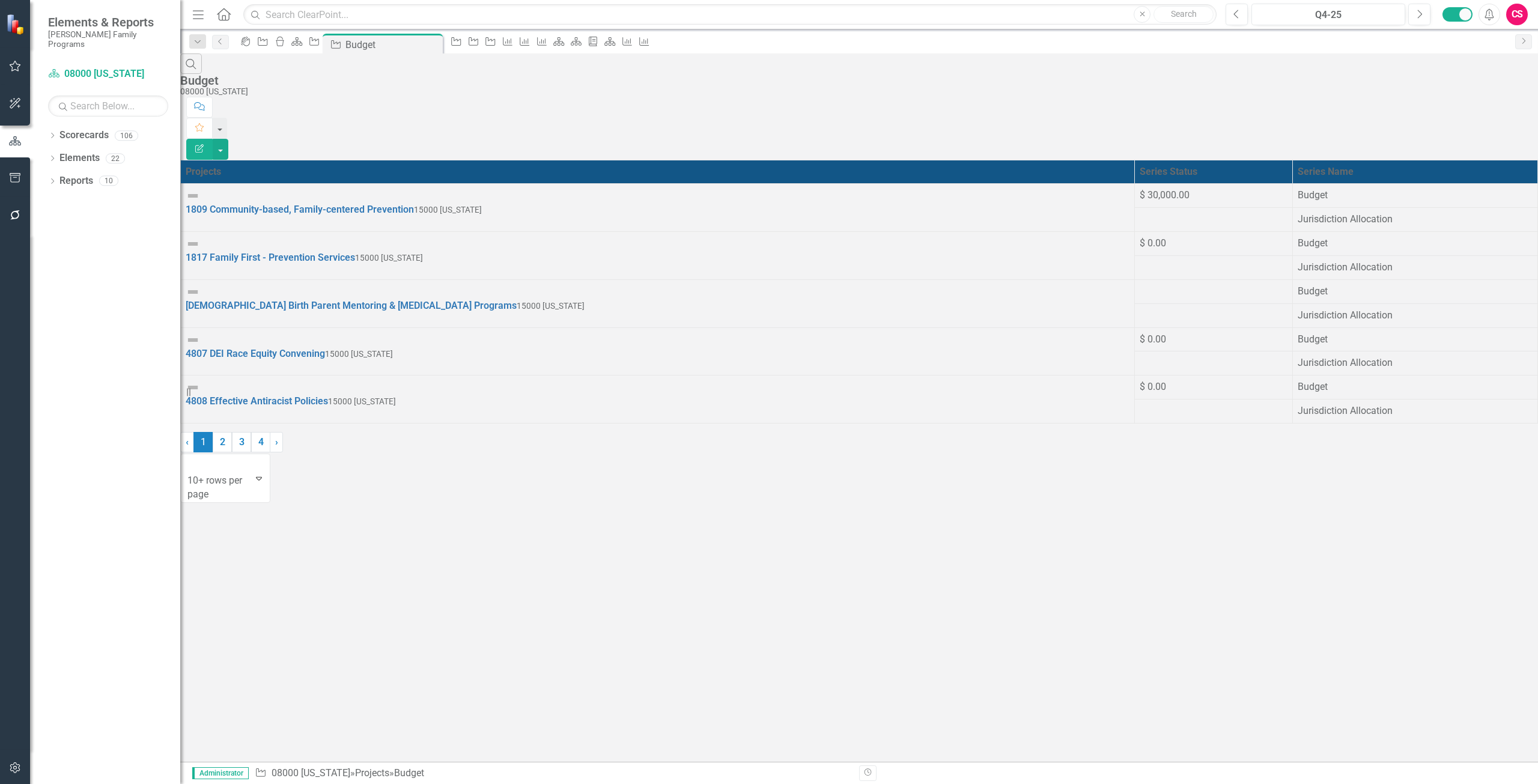
click at [213, 139] on button "Edit Report" at bounding box center [200, 149] width 27 height 21
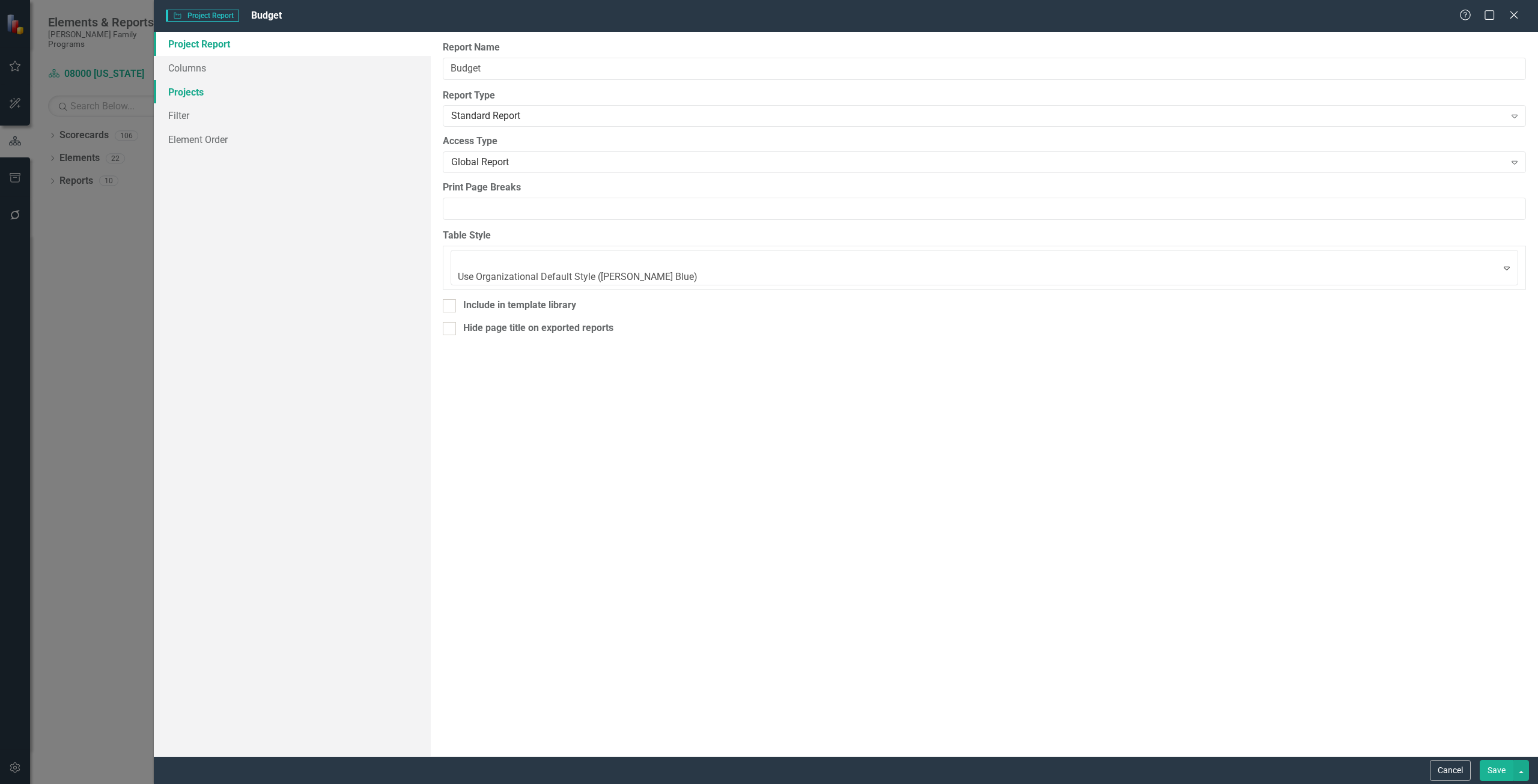
click at [221, 91] on link "Projects" at bounding box center [292, 92] width 277 height 24
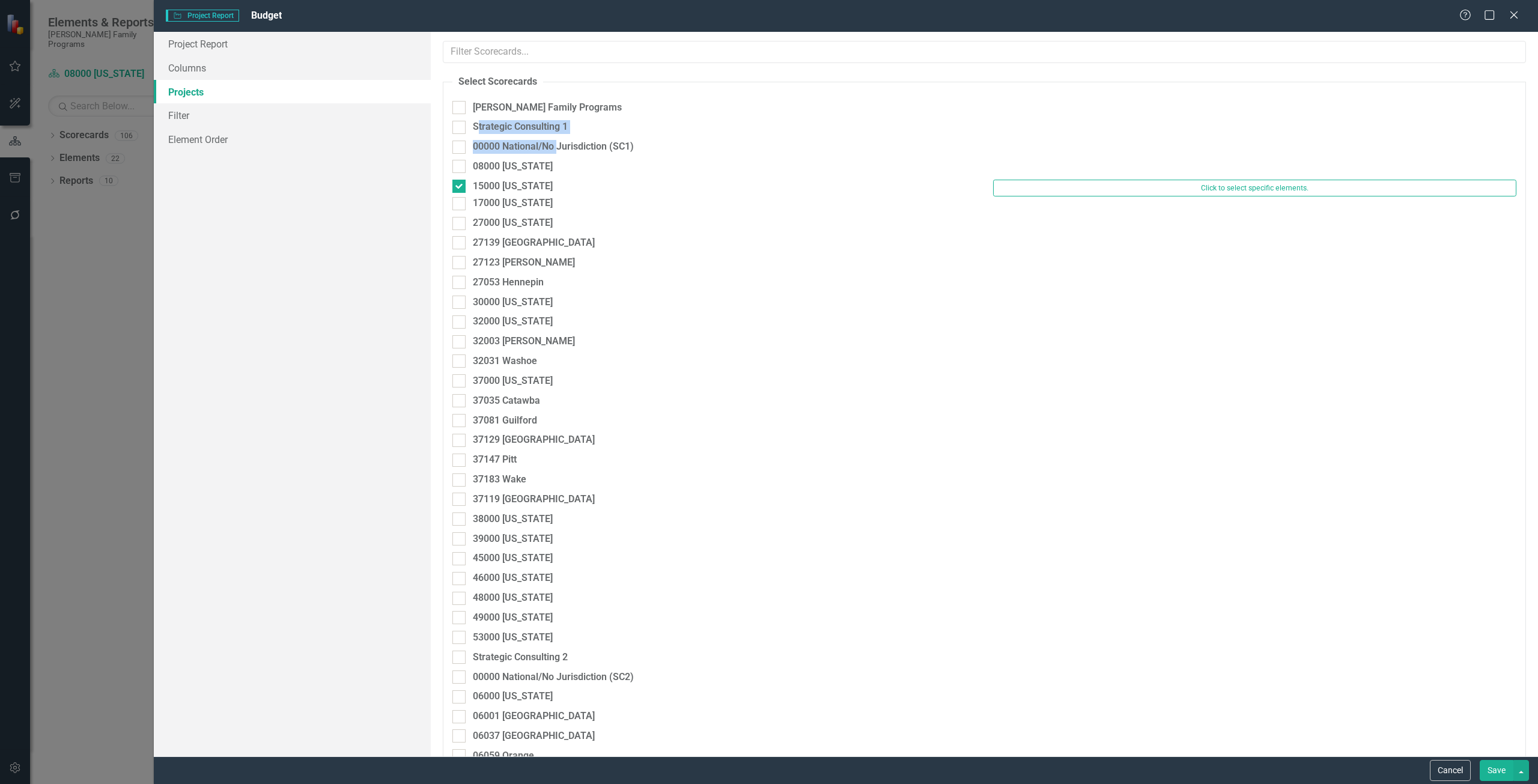
click at [479, 138] on div "Strategic Consulting 1" at bounding box center [714, 130] width 541 height 20
click at [479, 146] on div "00000 National/No Jurisdiction (SC1)" at bounding box center [553, 147] width 161 height 14
click at [460, 146] on input "00000 National/No Jurisdiction (SC1)" at bounding box center [456, 144] width 8 height 8
checkbox input "true"
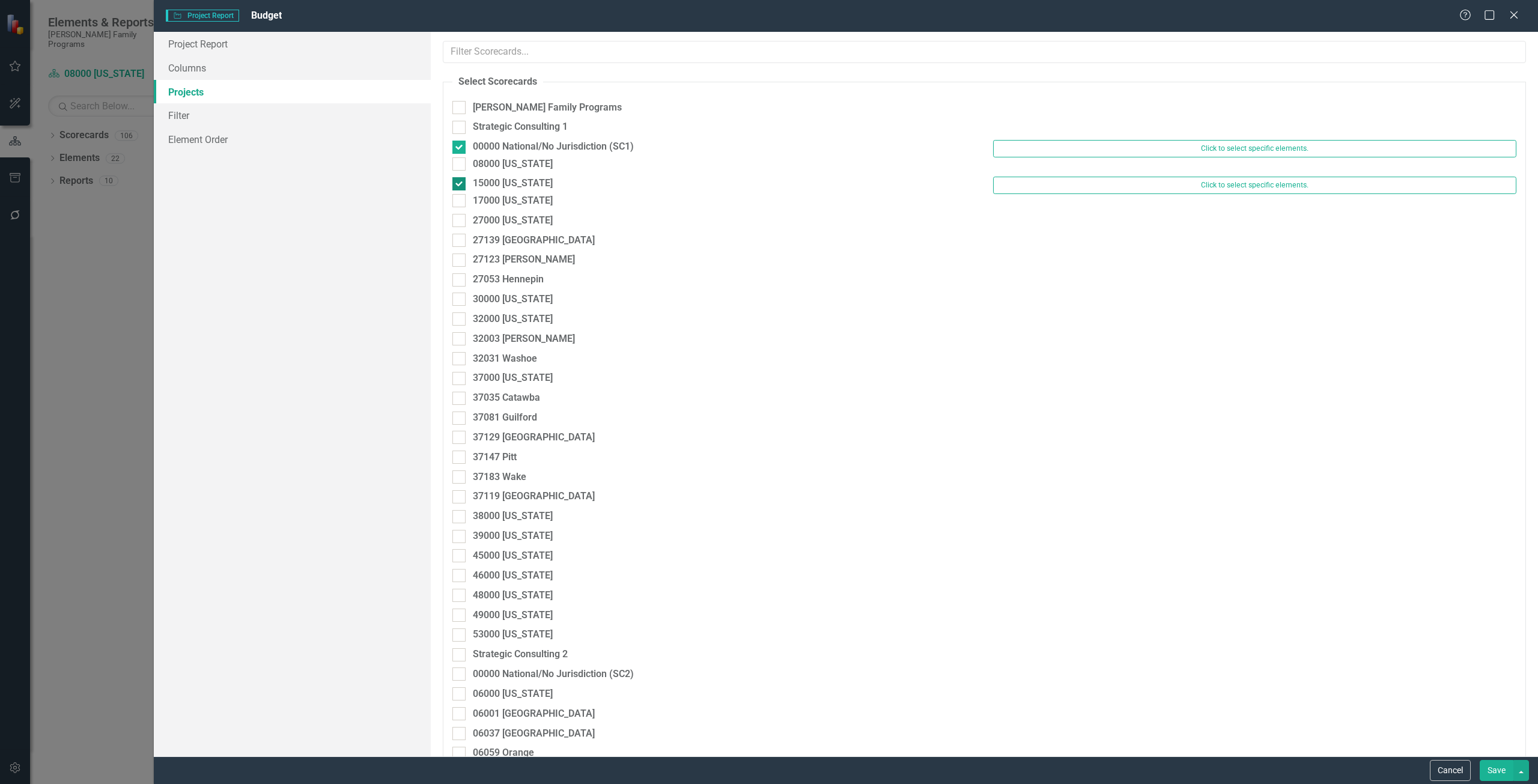
click at [480, 191] on div "15000 [US_STATE]" at bounding box center [513, 184] width 80 height 14
click at [460, 185] on input "15000 [US_STATE]" at bounding box center [456, 181] width 8 height 8
checkbox input "false"
click at [1492, 773] on button "Save" at bounding box center [1497, 770] width 34 height 21
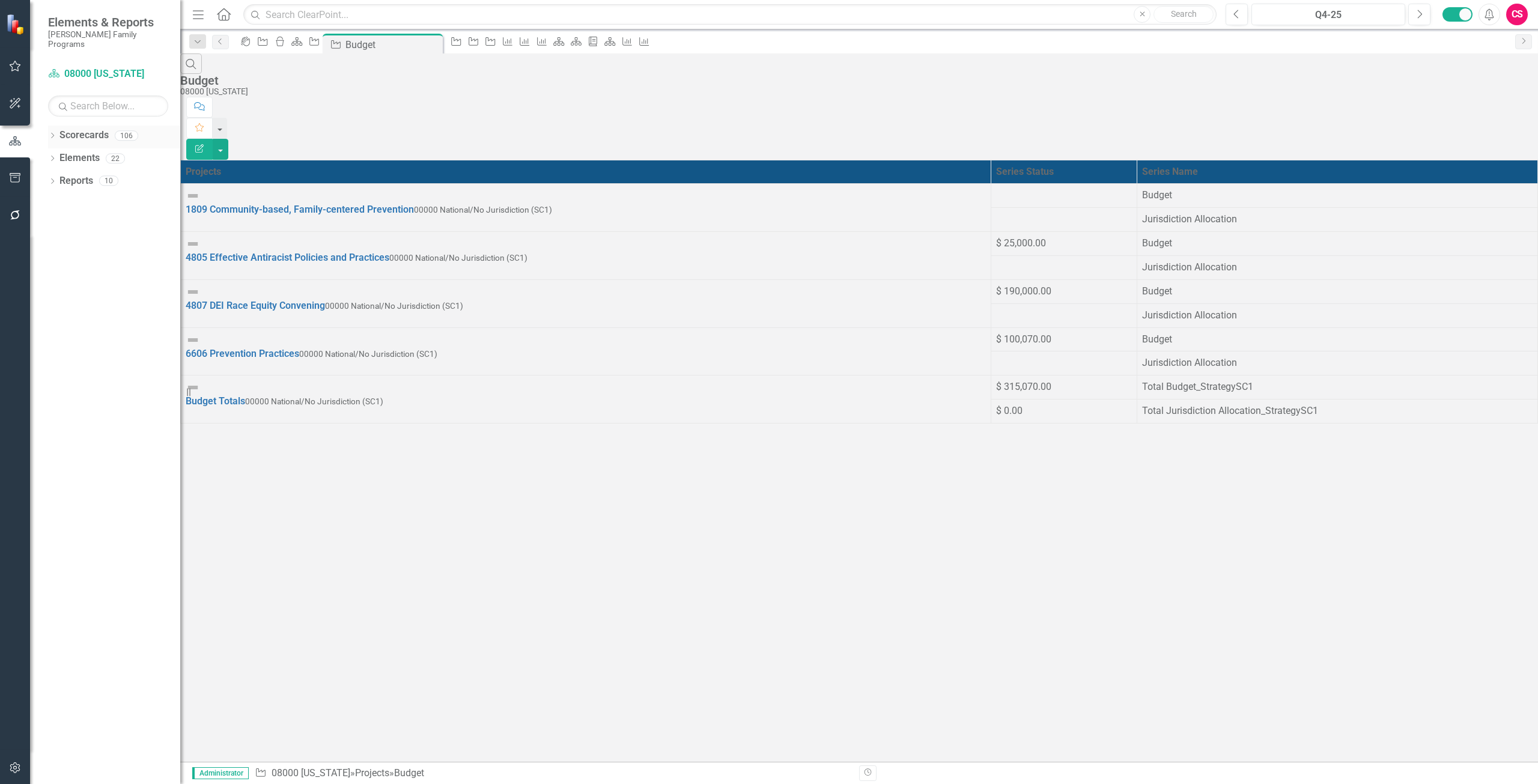
click at [100, 128] on link "Scorecards" at bounding box center [85, 135] width 50 height 14
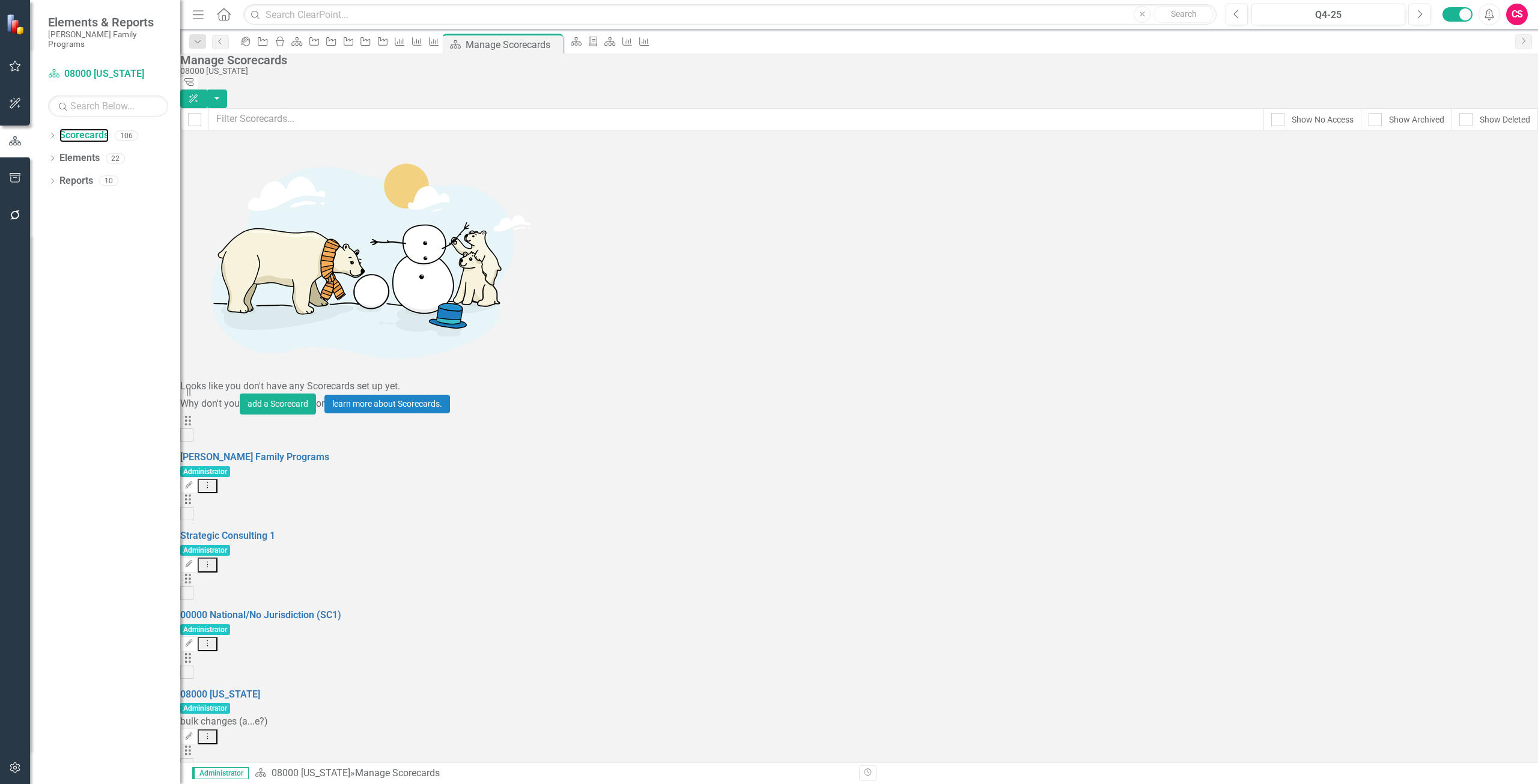
scroll to position [301, 0]
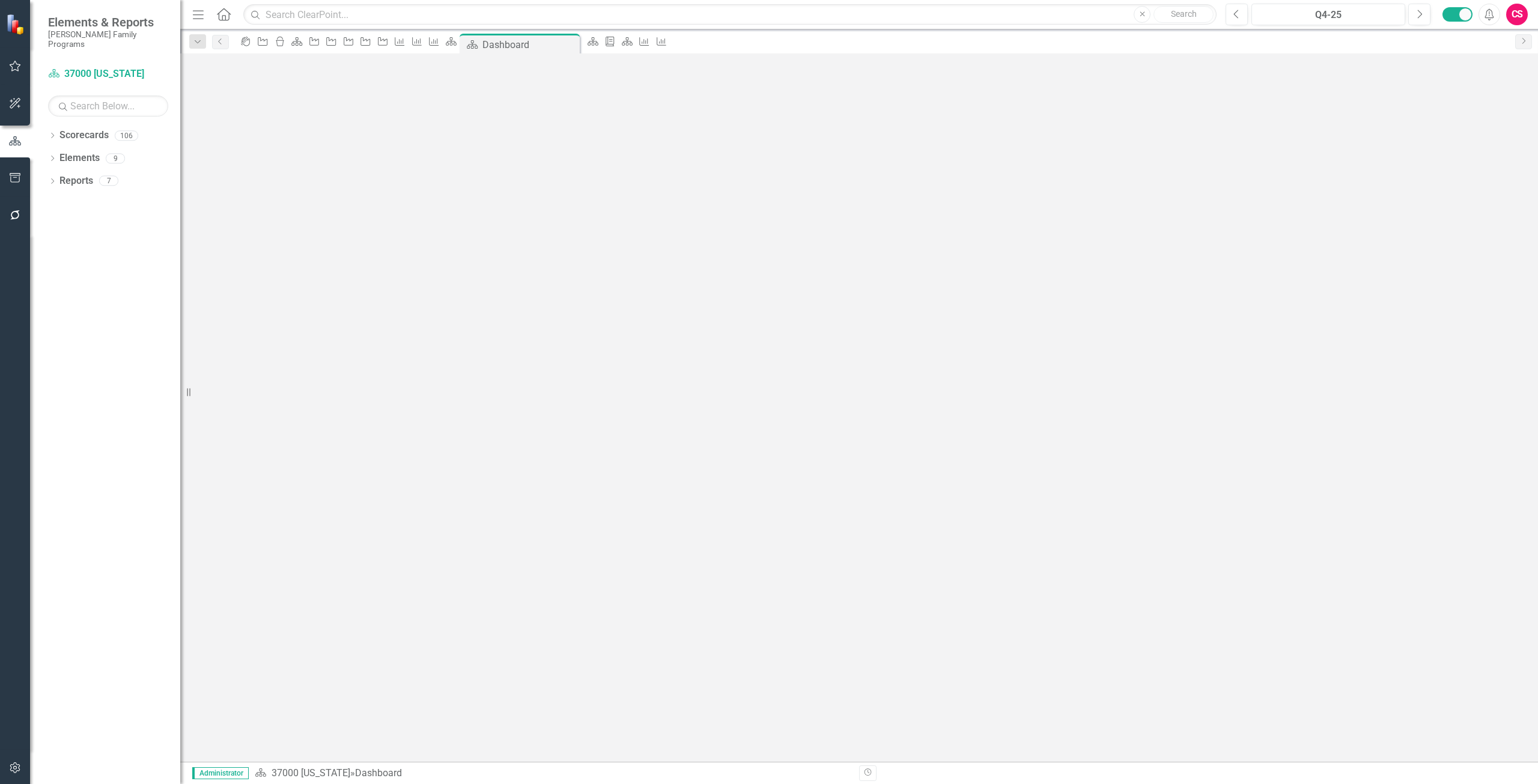
click at [1377, 349] on td "$ 6,000.00" at bounding box center [1396, 374] width 40 height 51
click at [1336, 269] on input "6001" at bounding box center [1375, 257] width 79 height 22
click at [1336, 269] on input "6002" at bounding box center [1375, 257] width 79 height 22
click at [1336, 269] on input "6003" at bounding box center [1375, 257] width 79 height 22
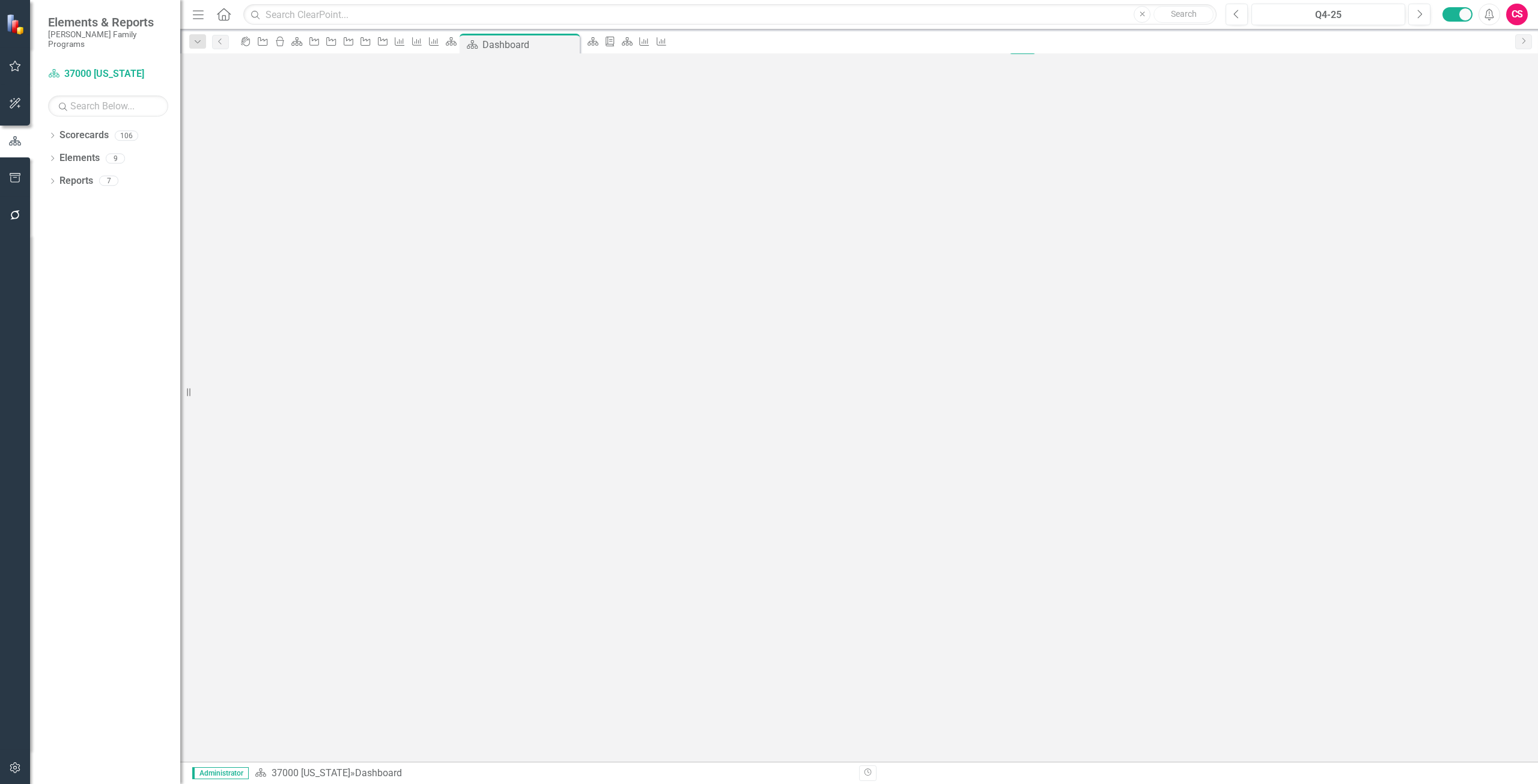
type input "6004"
click at [1336, 269] on input "6004" at bounding box center [1375, 257] width 79 height 22
click at [1036, 68] on button "Save" at bounding box center [1023, 64] width 27 height 21
click at [1419, 18] on icon "Next" at bounding box center [1419, 14] width 6 height 11
click at [1185, 341] on span "$ 6,004.00" at bounding box center [1162, 347] width 44 height 11
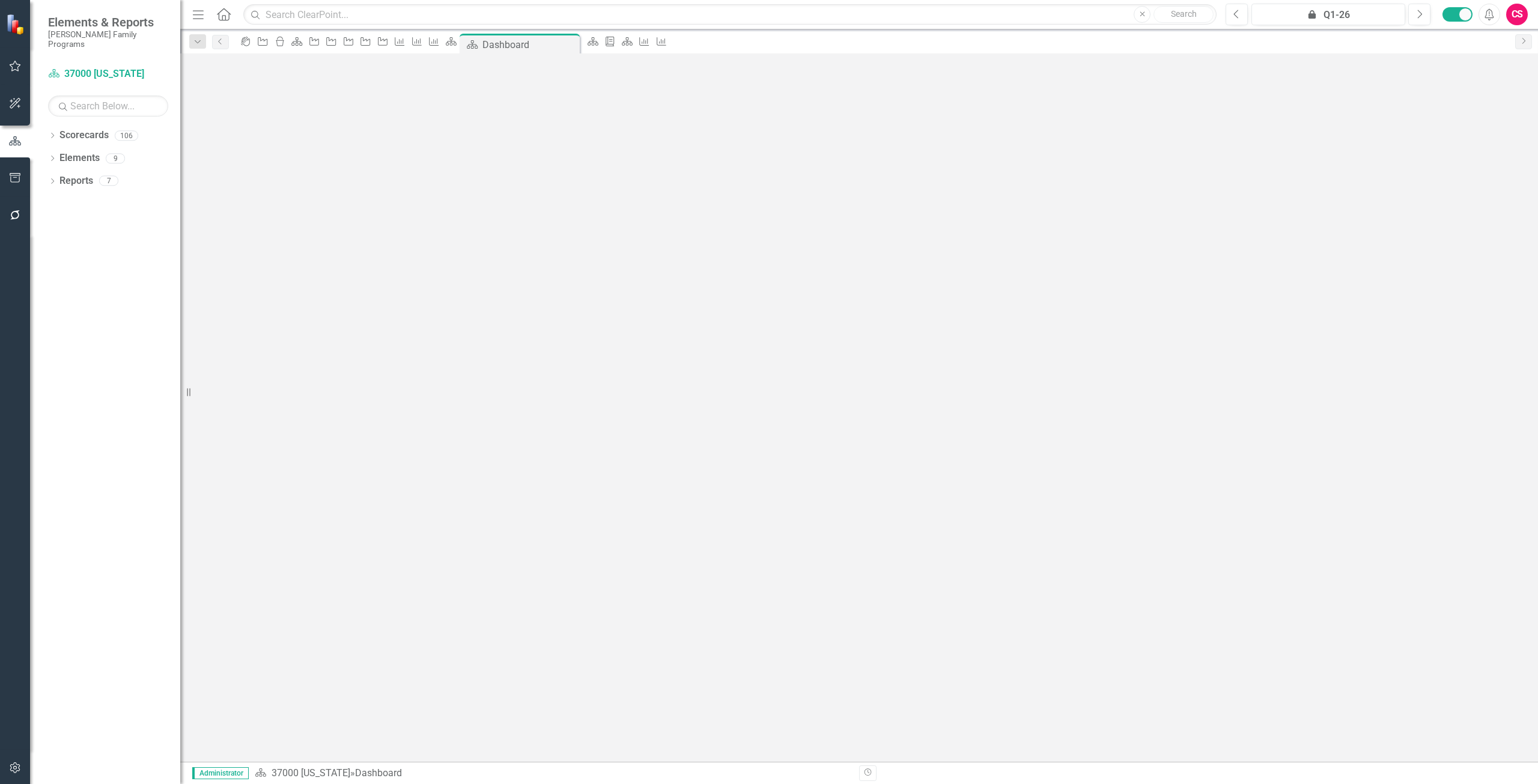
click at [1185, 341] on span "$ 6,004.00" at bounding box center [1162, 347] width 44 height 11
click at [1242, 269] on input "6005" at bounding box center [1148, 257] width 189 height 22
type input "6006"
click at [1242, 269] on input "6006" at bounding box center [1148, 257] width 189 height 22
click at [1004, 68] on icon "Save" at bounding box center [998, 64] width 11 height 8
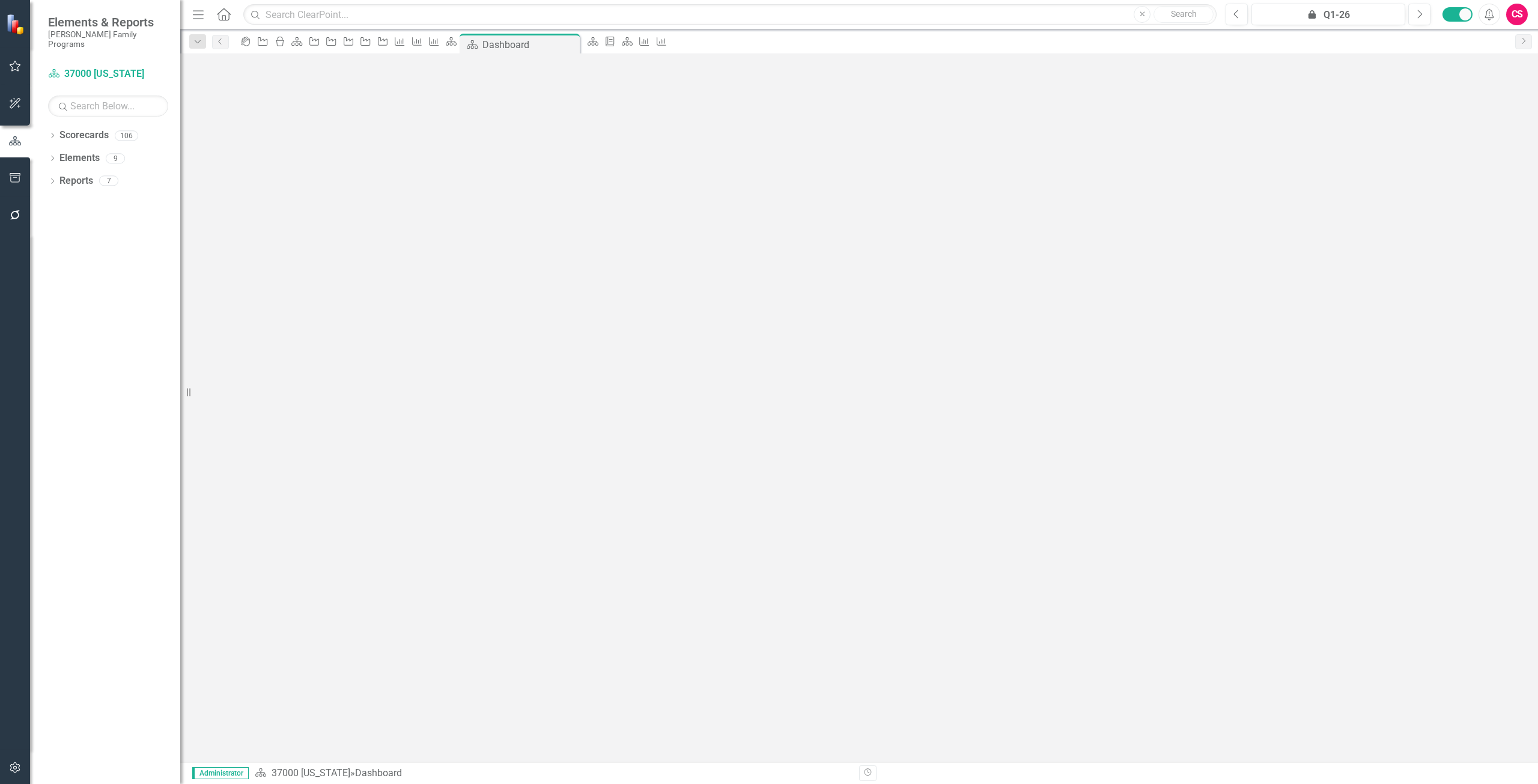
click at [795, 341] on div at bounding box center [849, 341] width 109 height 0
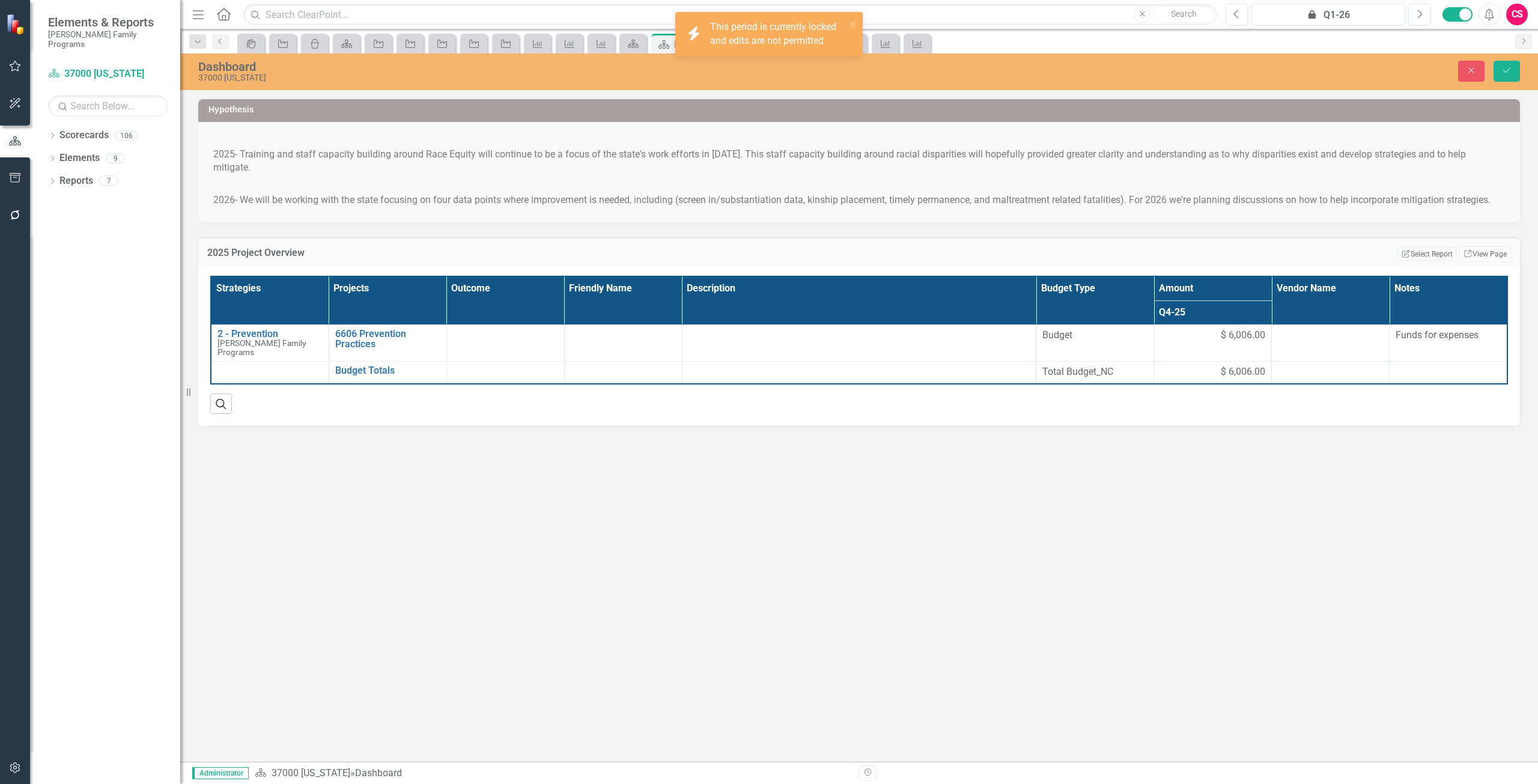
click at [608, 328] on div at bounding box center [623, 335] width 105 height 15
click at [1469, 73] on icon "Close" at bounding box center [1471, 70] width 11 height 8
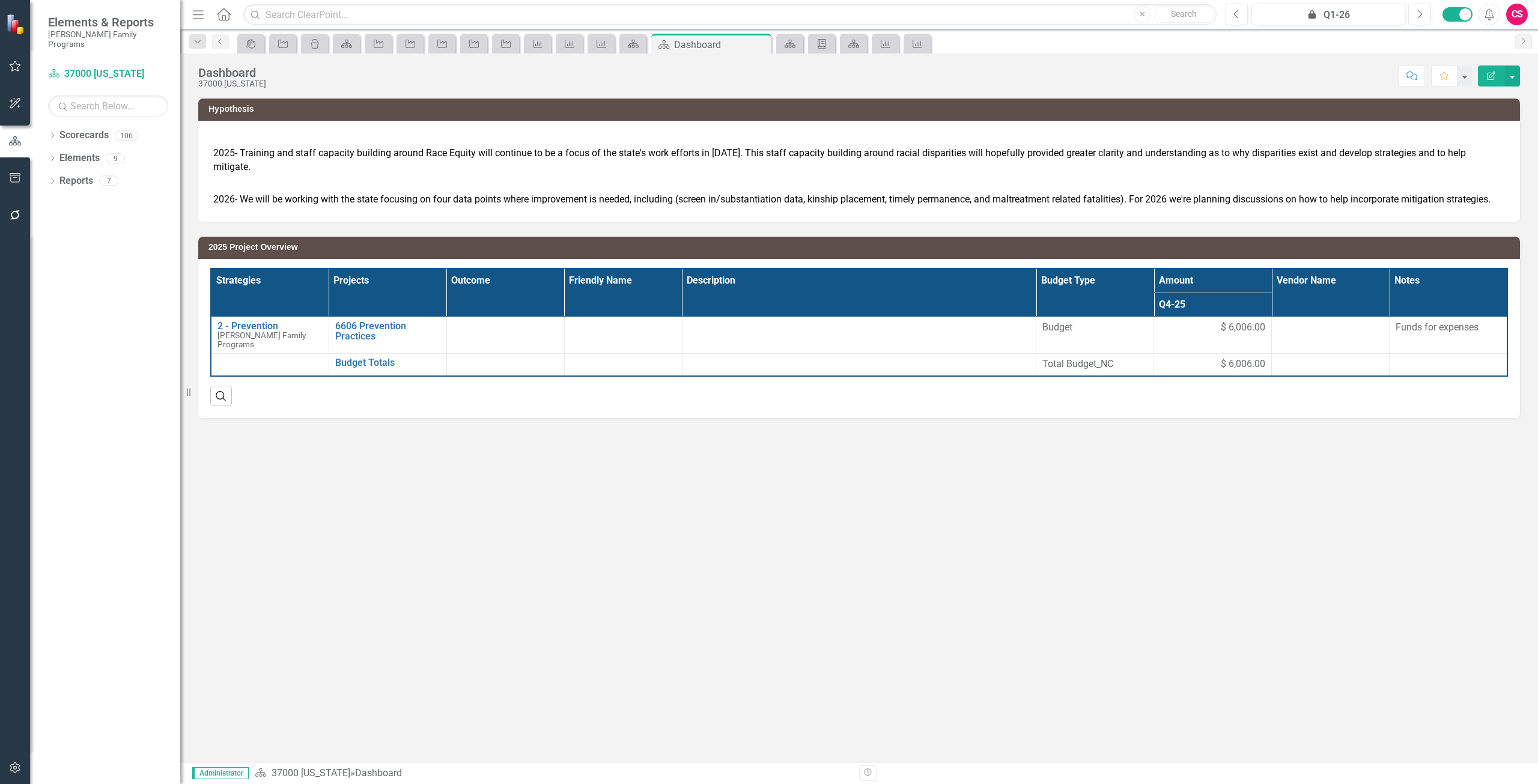
click at [1223, 20] on div "Previous icon.lock Q1-26 Next Alerts CS User Edit Profile Disable Sound Silence…" at bounding box center [1372, 15] width 317 height 22
click at [1239, 17] on icon "Previous" at bounding box center [1237, 14] width 6 height 11
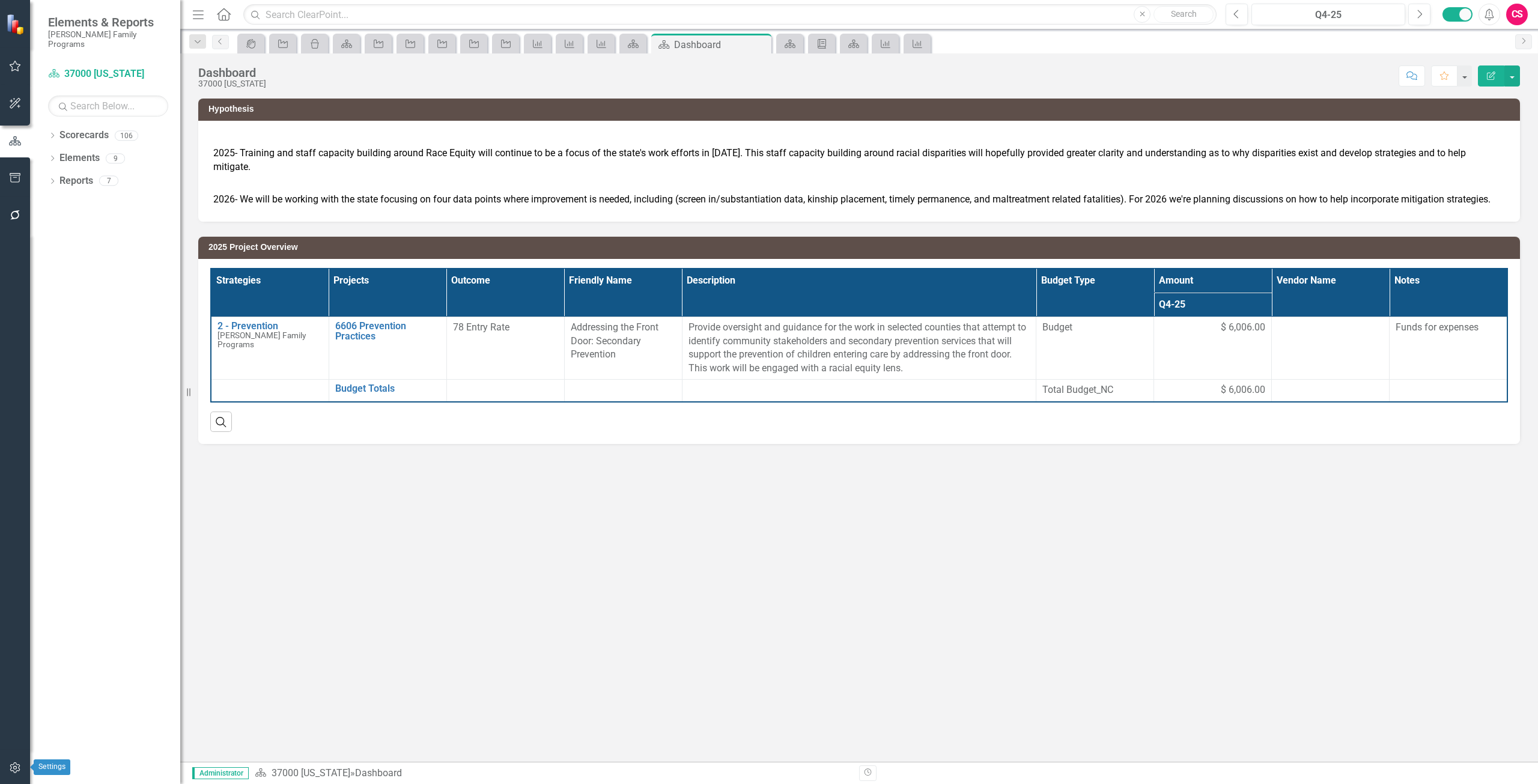
click at [22, 762] on button "button" at bounding box center [15, 768] width 27 height 25
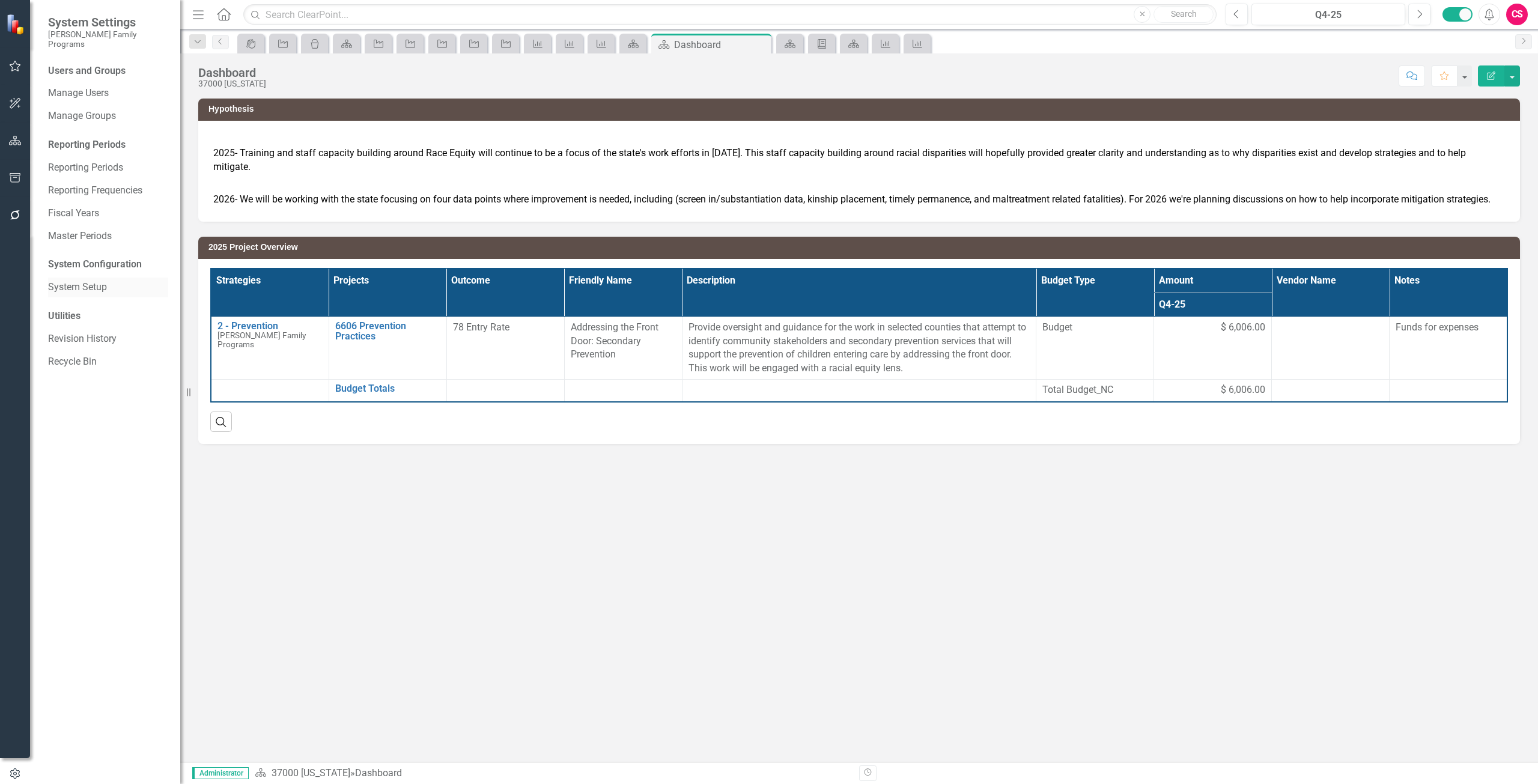
click at [95, 281] on link "System Setup" at bounding box center [108, 288] width 120 height 14
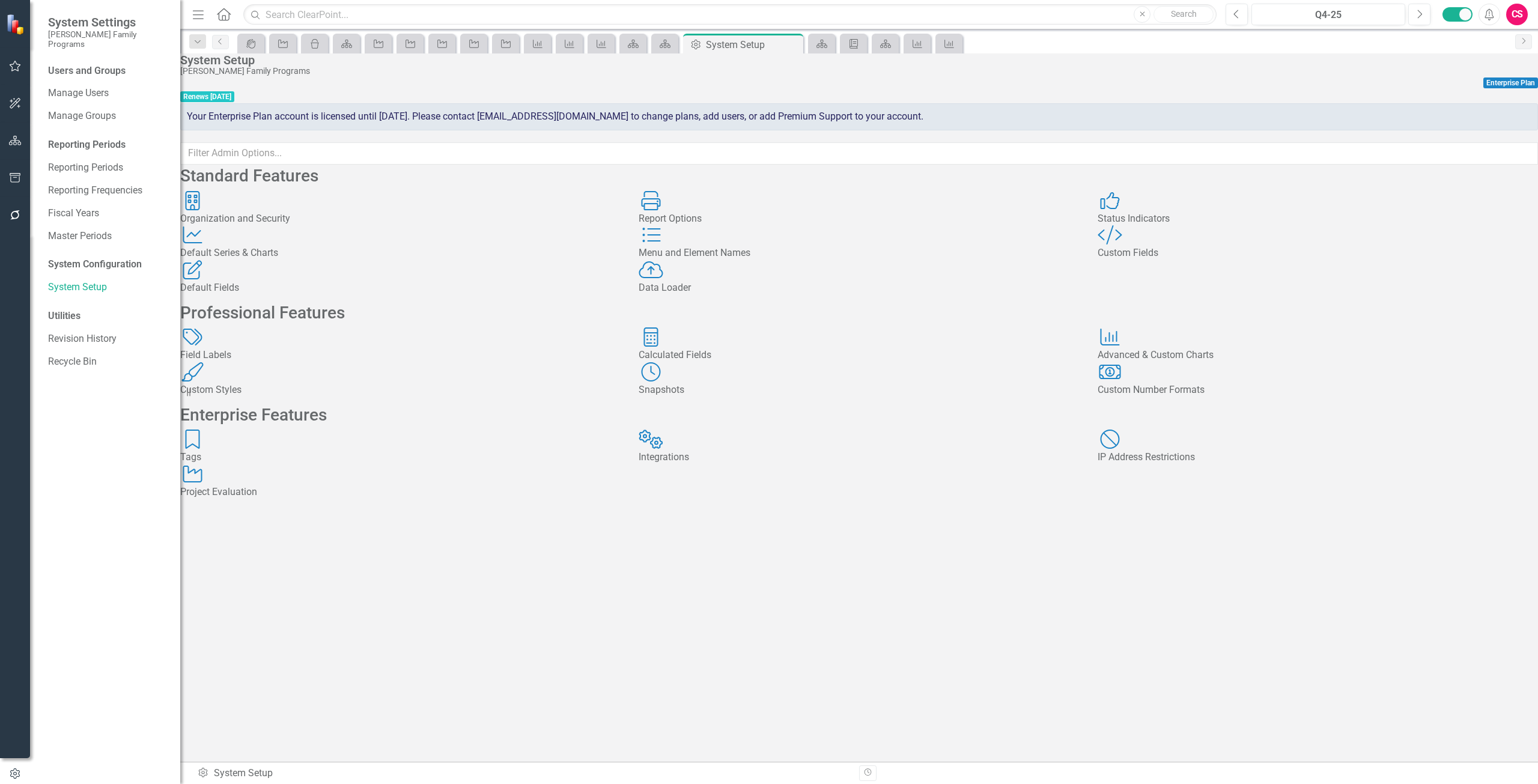
click at [720, 295] on div "Data Loader Data Loader" at bounding box center [859, 277] width 440 height 35
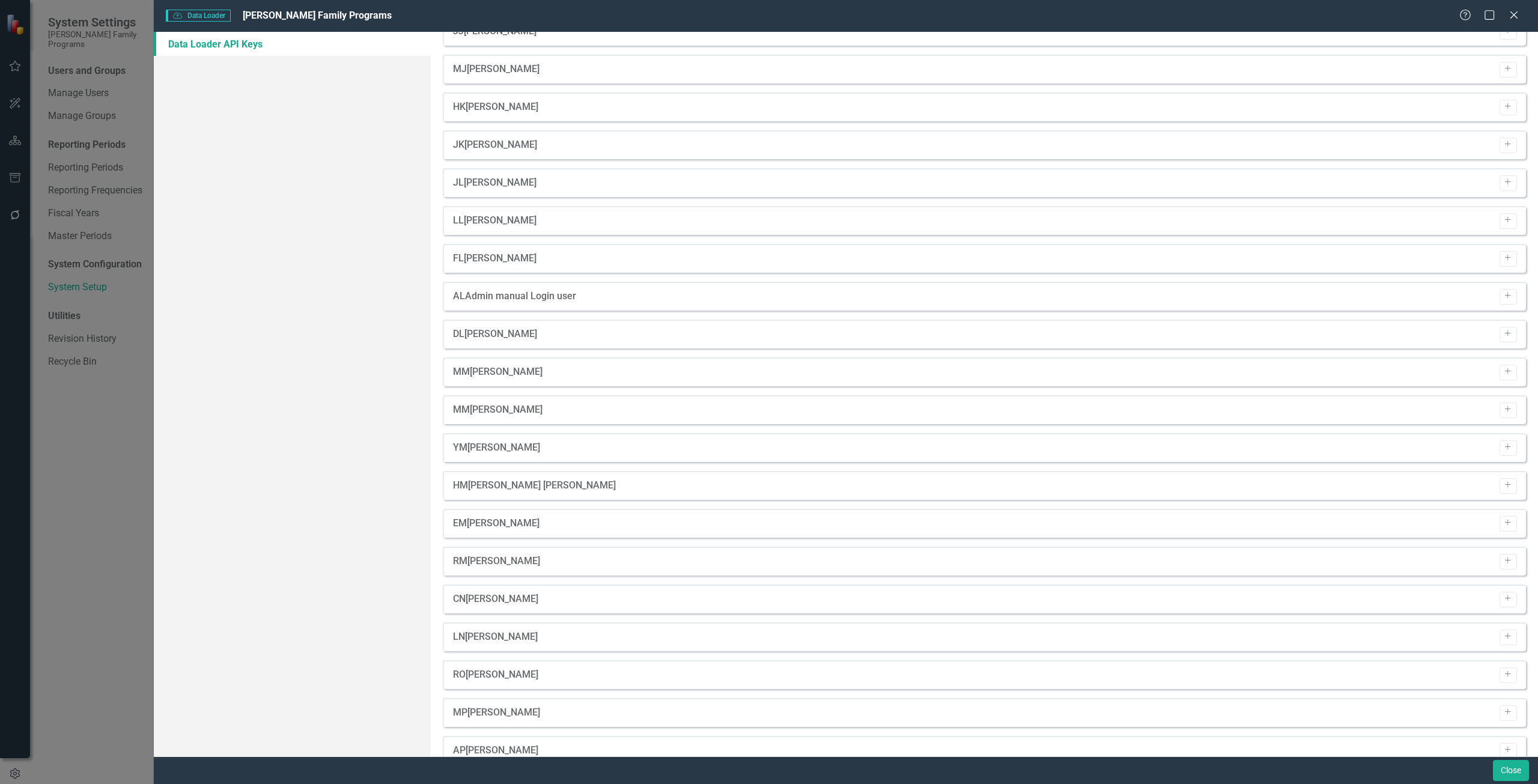
scroll to position [1595, 0]
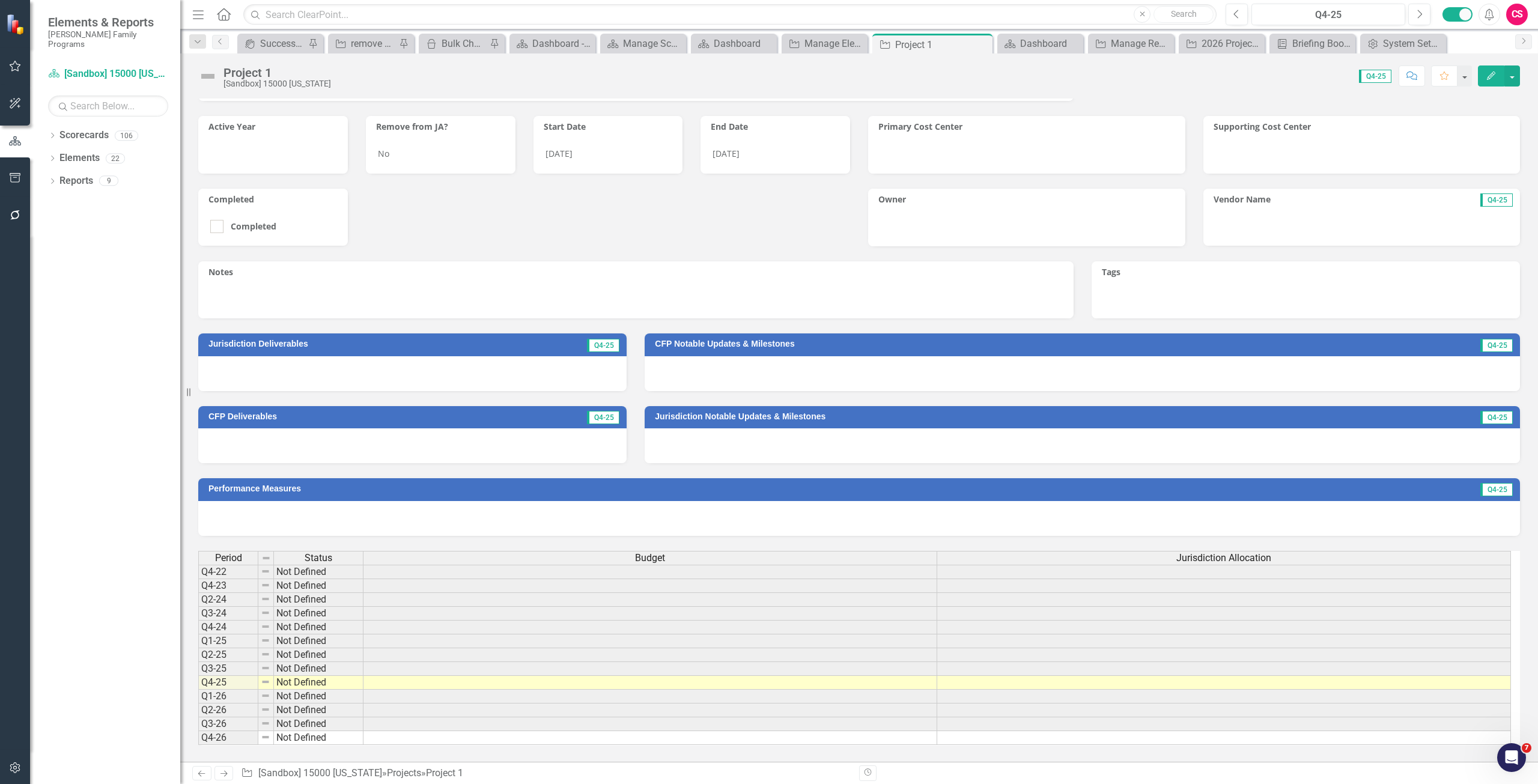
scroll to position [201, 0]
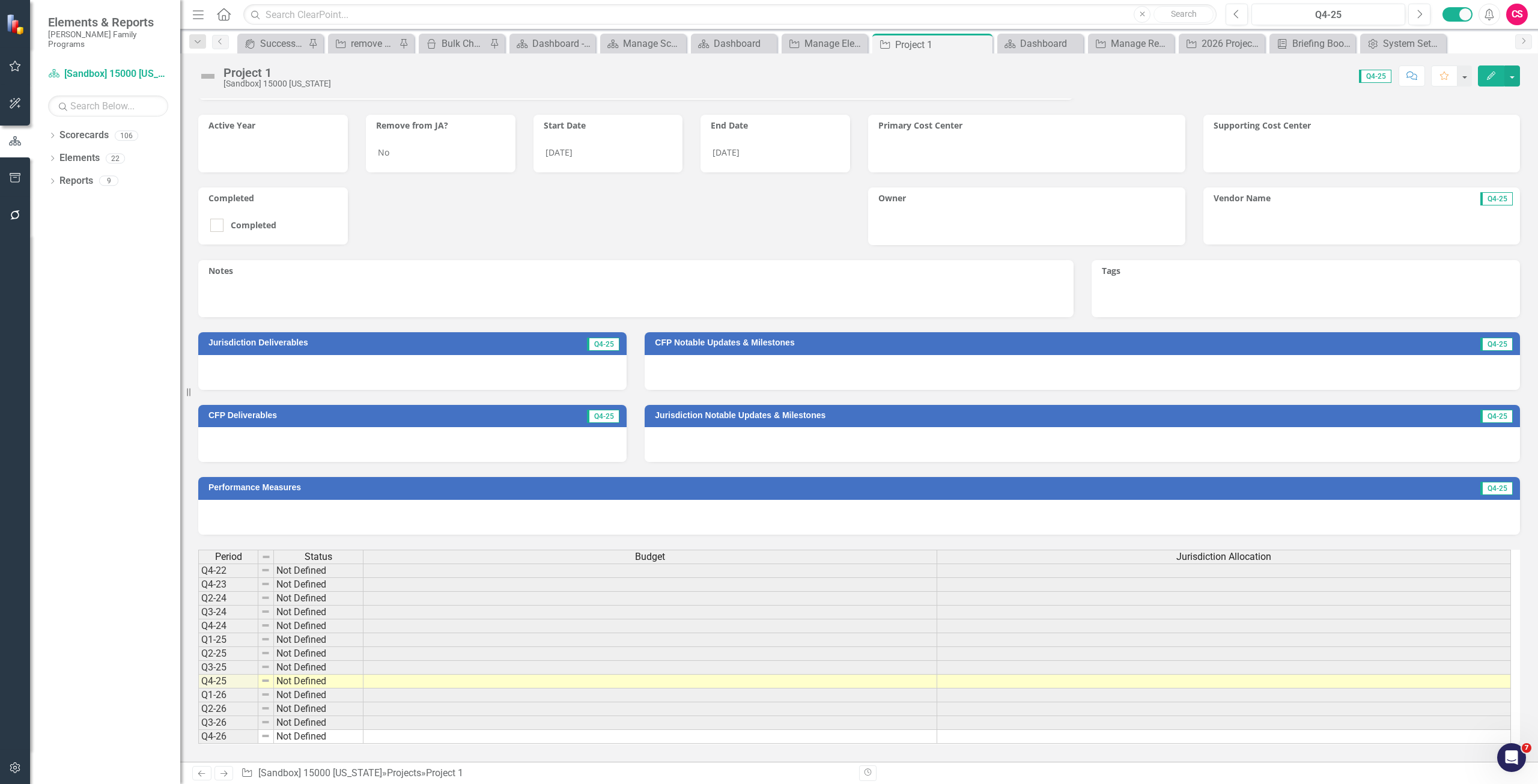
click at [603, 559] on div "Budget" at bounding box center [650, 557] width 573 height 13
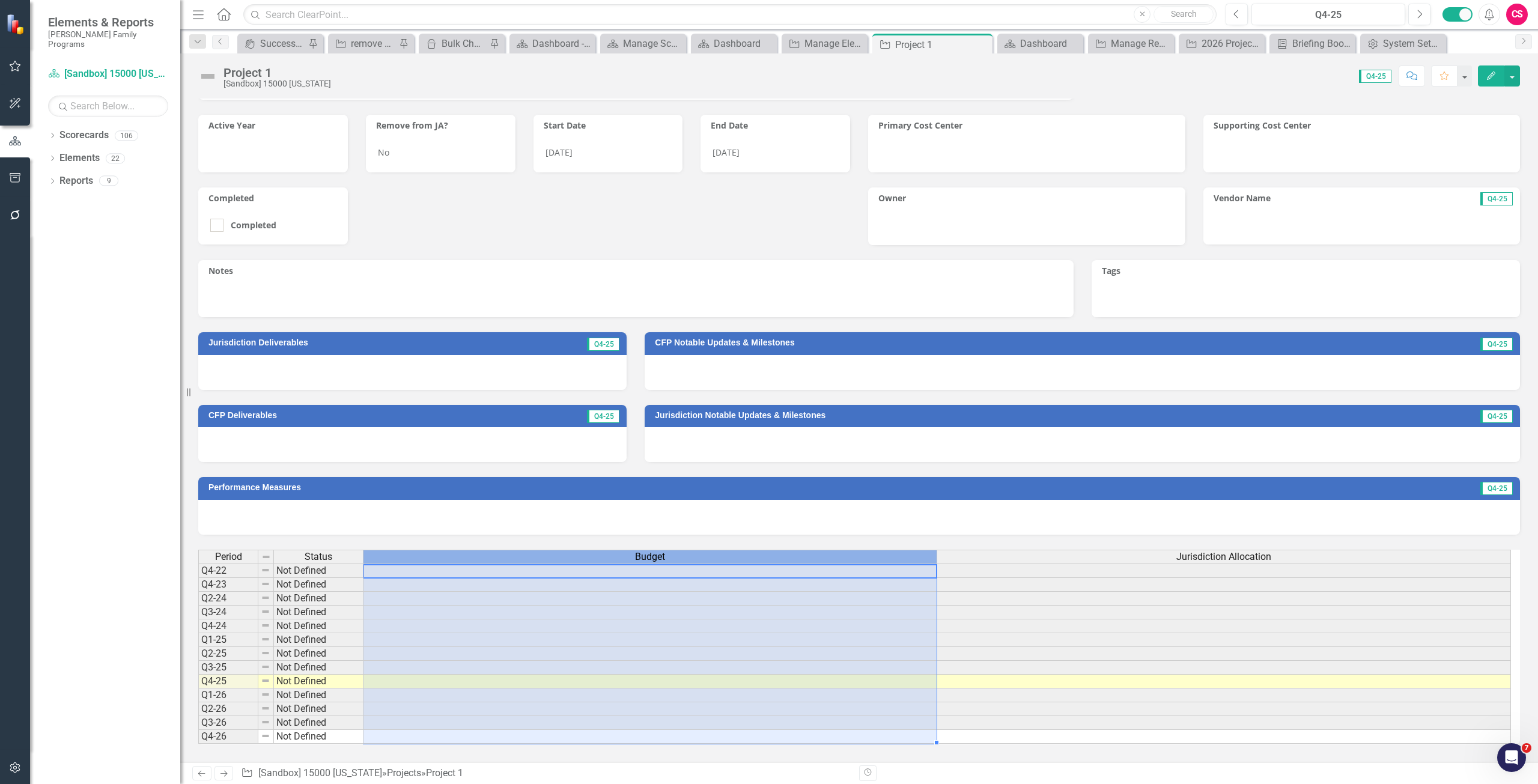
click at [603, 559] on div "Budget" at bounding box center [650, 557] width 573 height 13
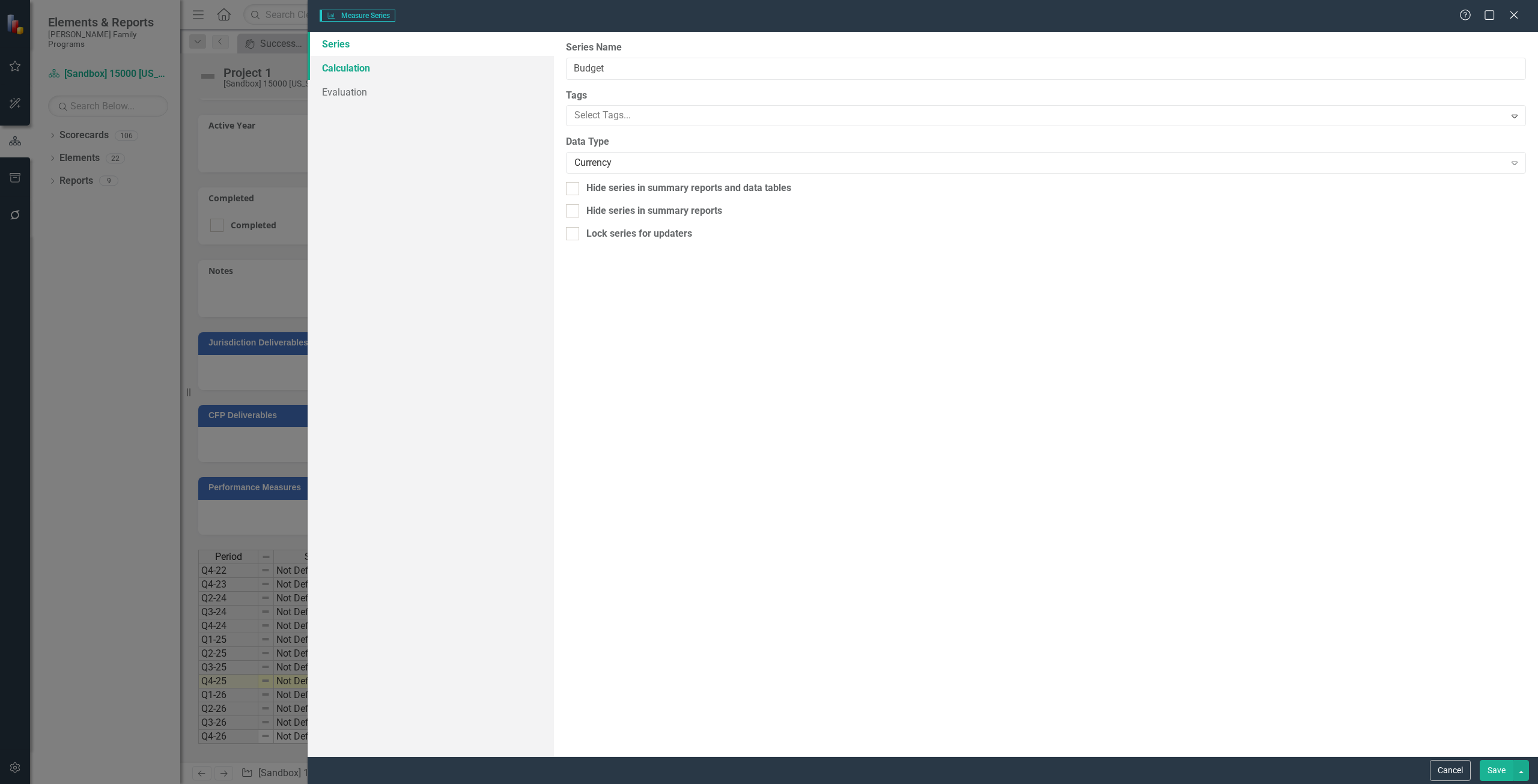
click at [412, 78] on link "Calculation" at bounding box center [431, 68] width 247 height 24
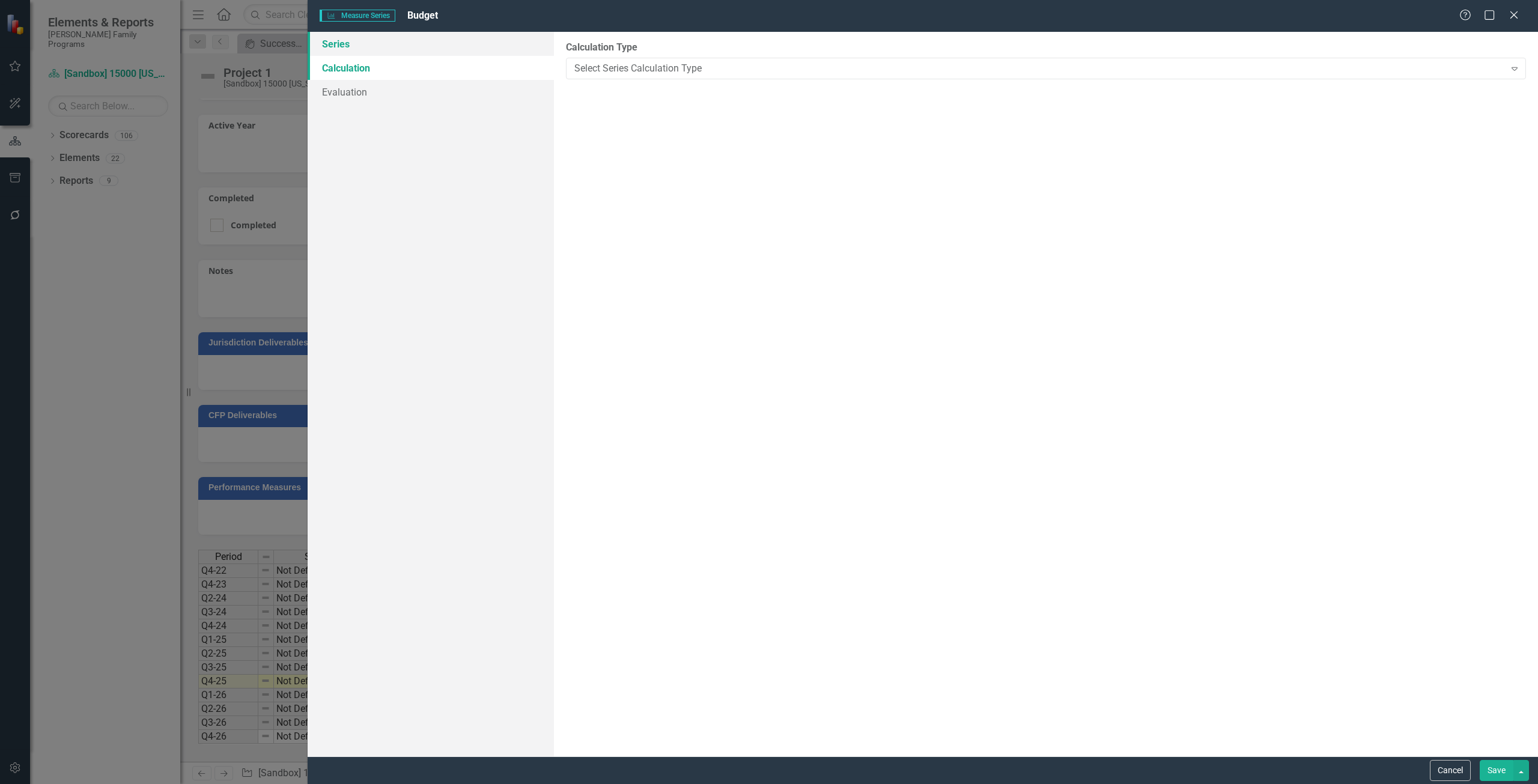
click at [405, 50] on link "Series" at bounding box center [431, 44] width 247 height 24
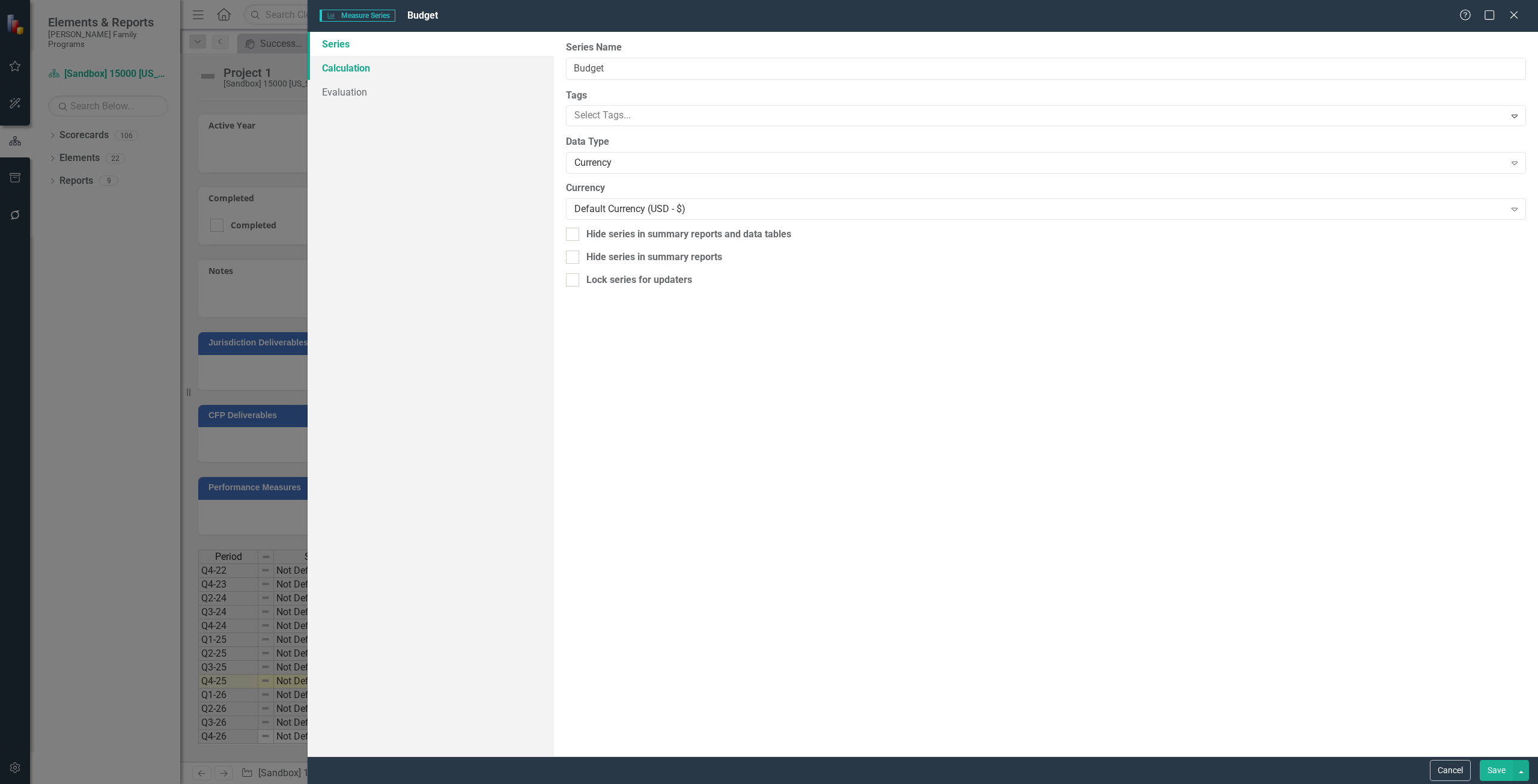
click at [419, 75] on link "Calculation" at bounding box center [431, 68] width 247 height 24
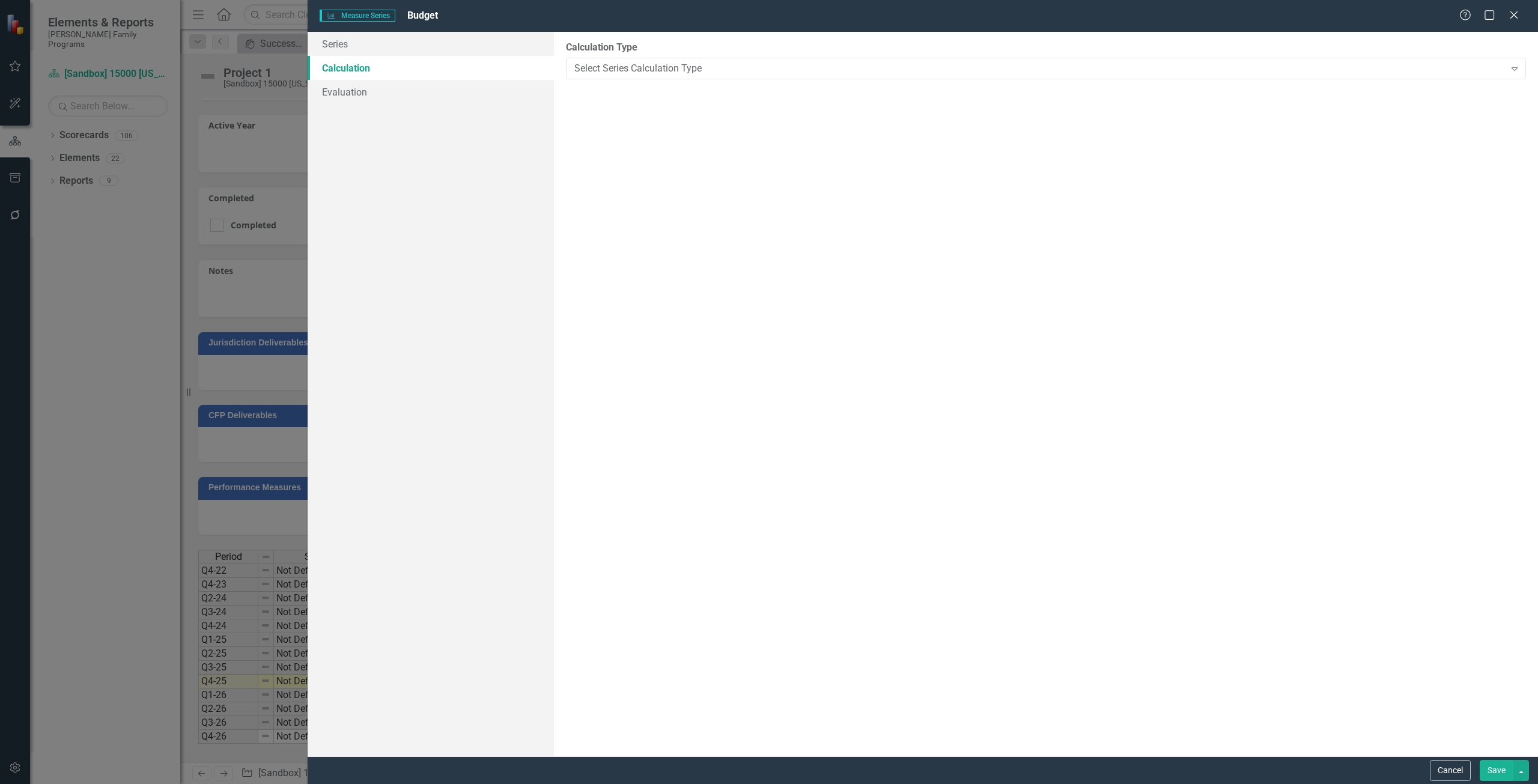
click at [1444, 762] on button "Cancel" at bounding box center [1450, 770] width 41 height 21
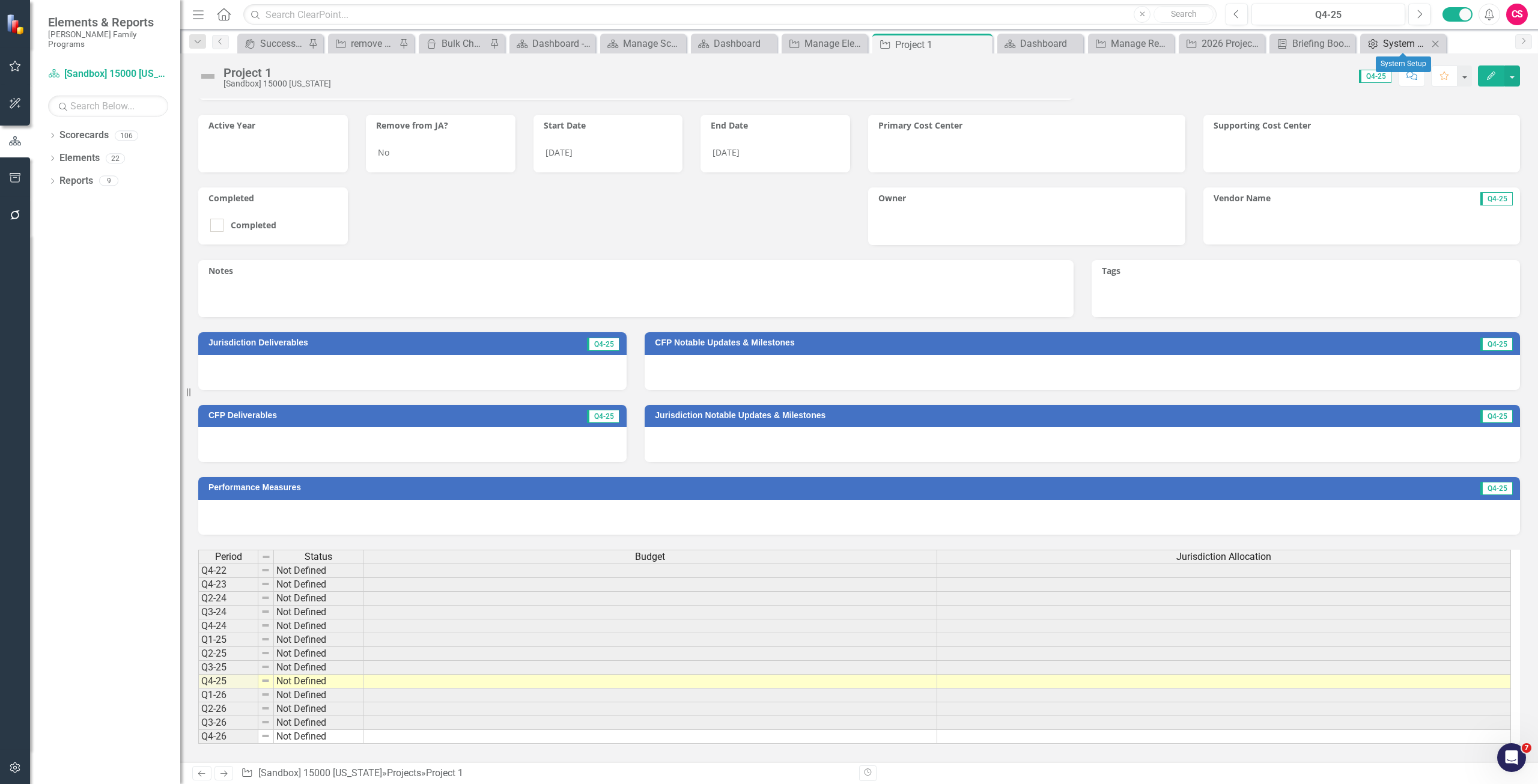
click at [1387, 44] on div "System Setup" at bounding box center [1405, 44] width 45 height 15
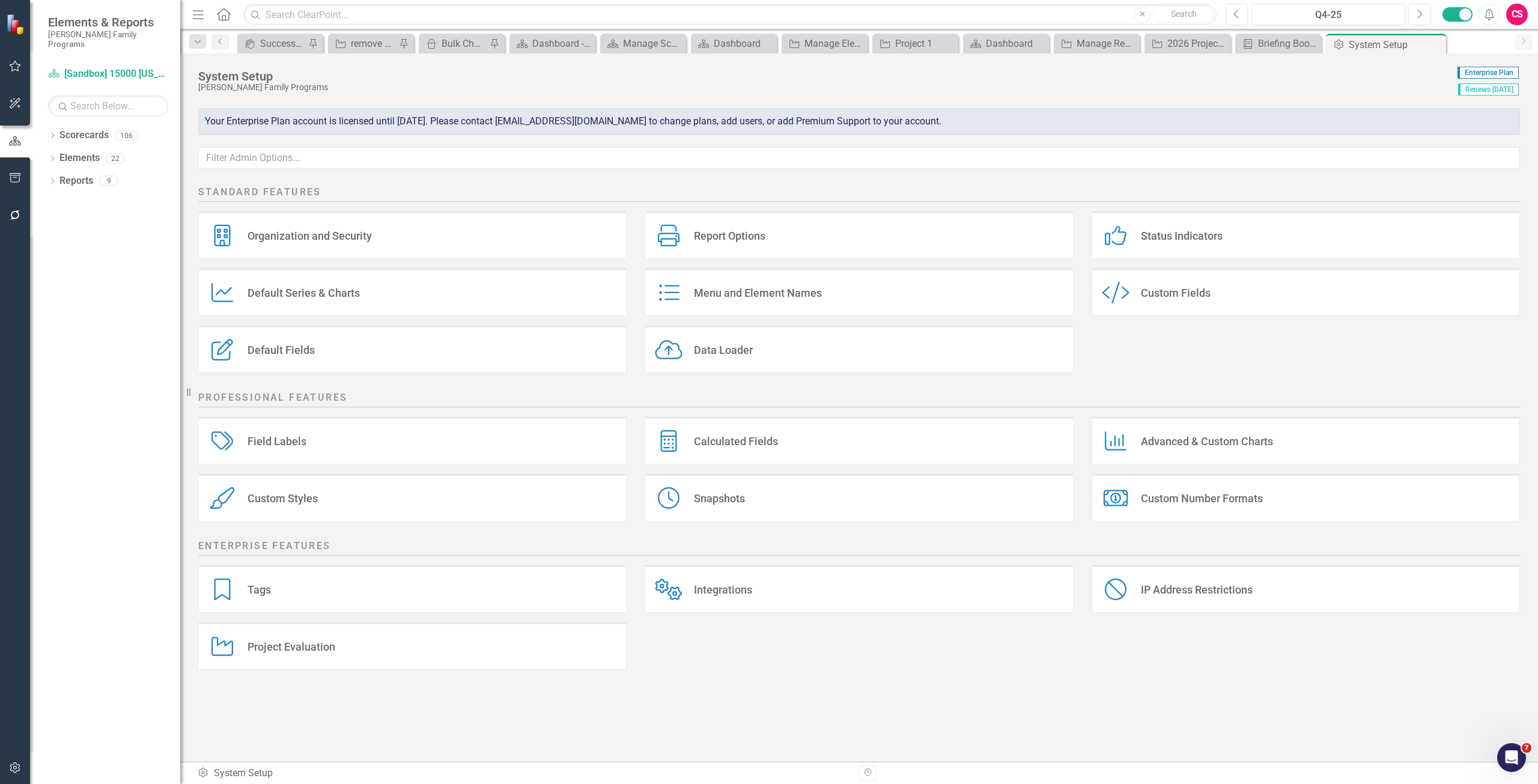
click at [372, 658] on div "Project Evaluation Project Evaluation" at bounding box center [412, 646] width 428 height 48
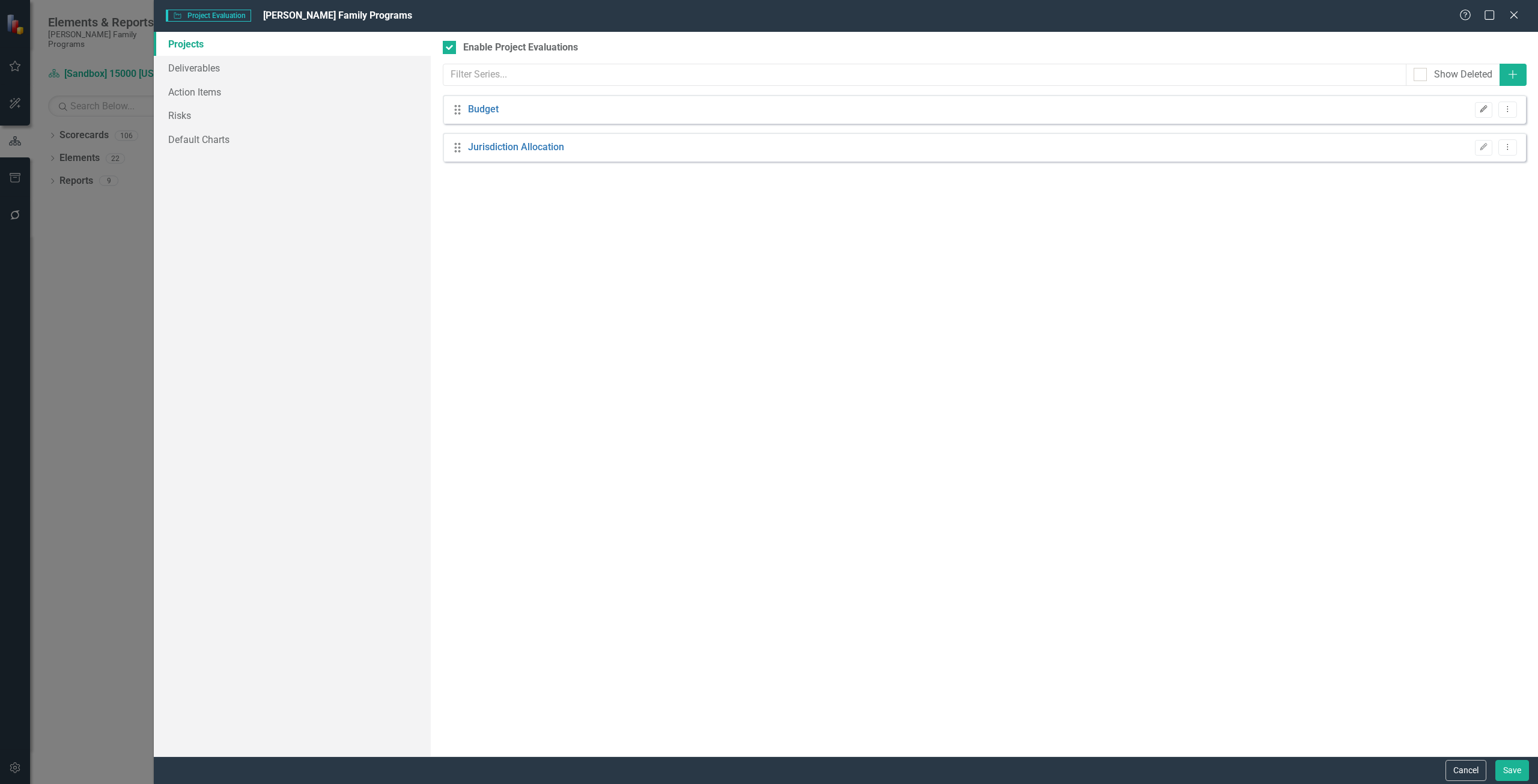
click at [1487, 110] on icon "Edit" at bounding box center [1484, 109] width 9 height 7
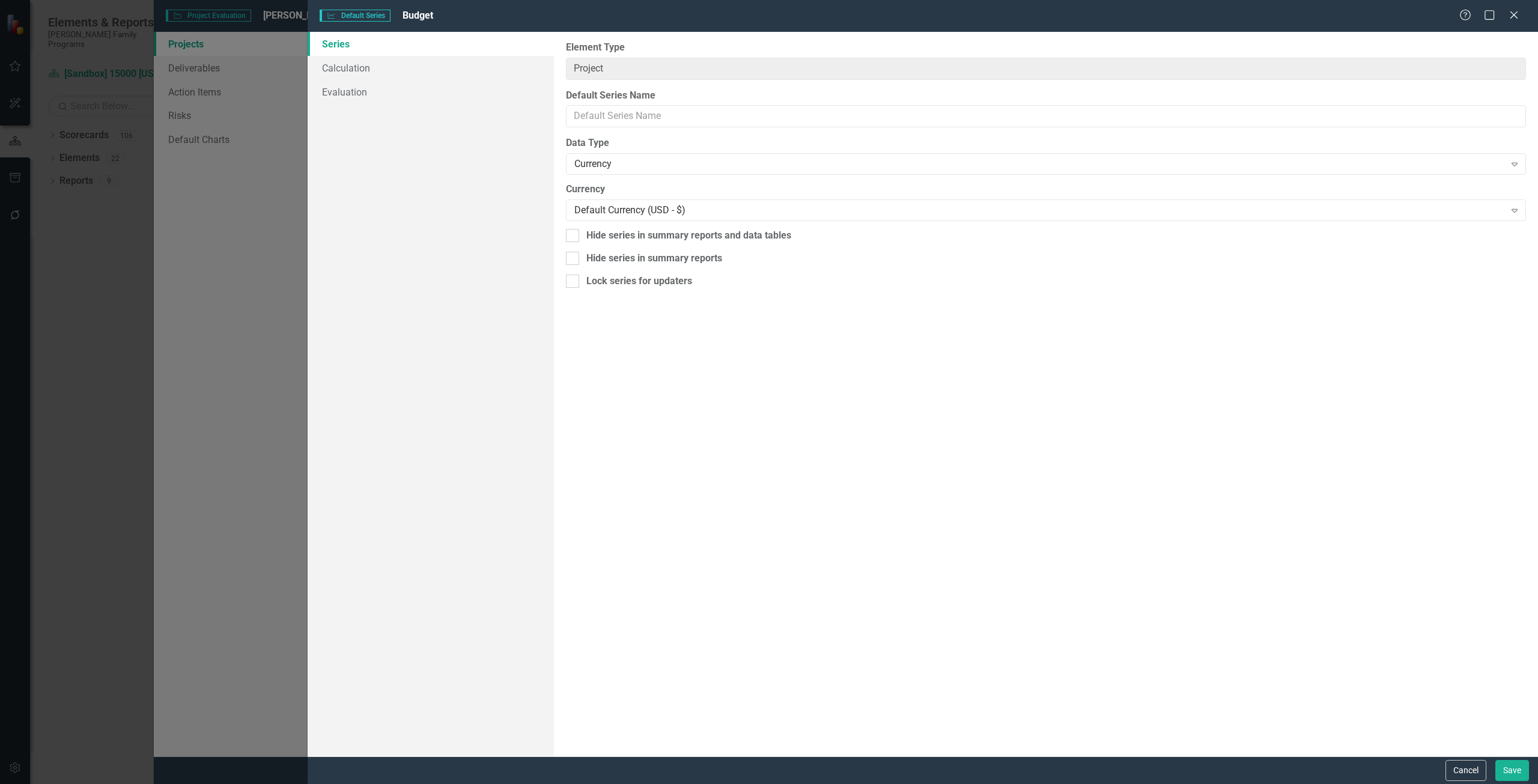
type input "Budget"
click at [436, 72] on link "Calculation" at bounding box center [431, 68] width 247 height 24
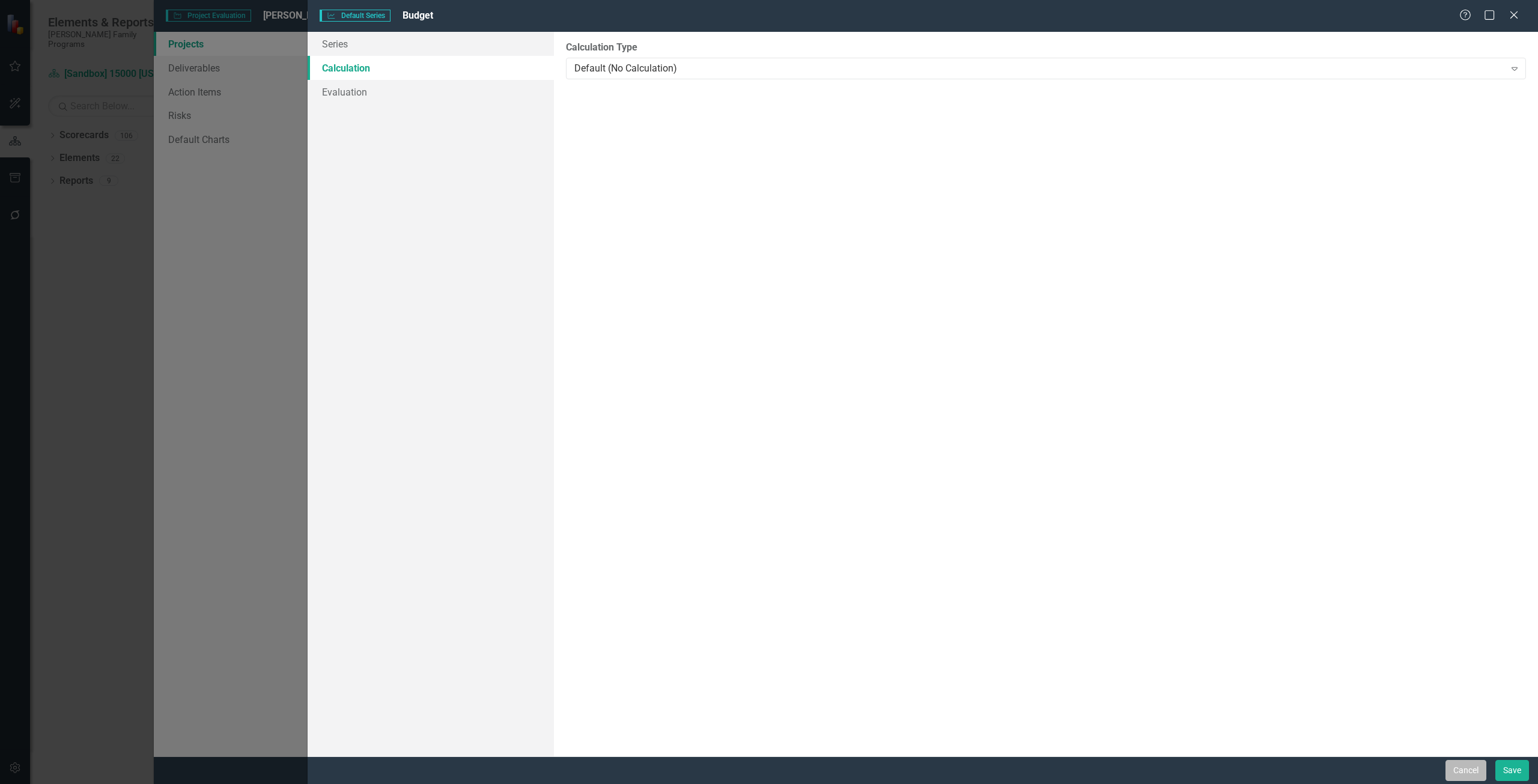
click at [1455, 766] on button "Cancel" at bounding box center [1466, 770] width 41 height 21
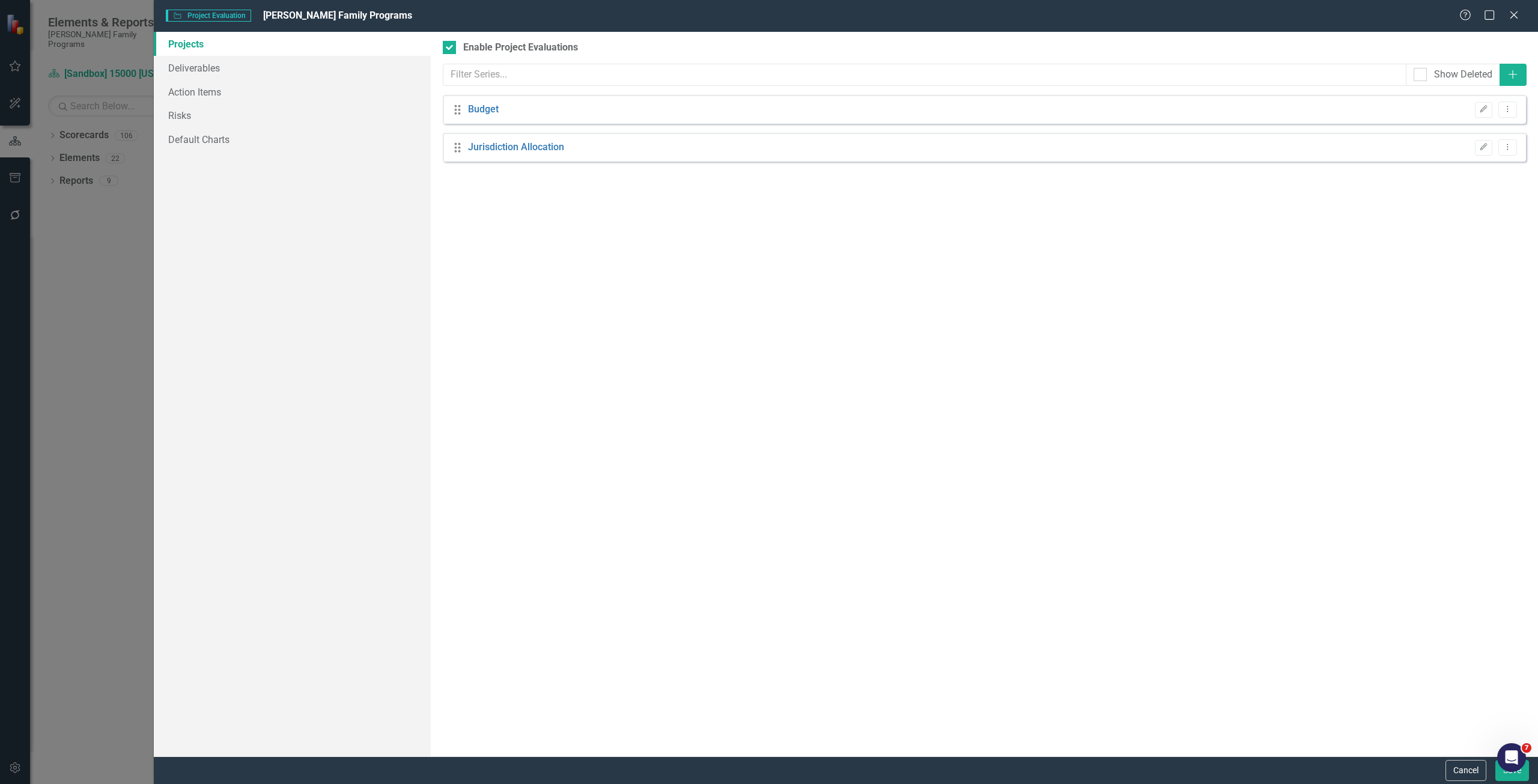
click at [1471, 774] on button "Cancel" at bounding box center [1466, 770] width 41 height 21
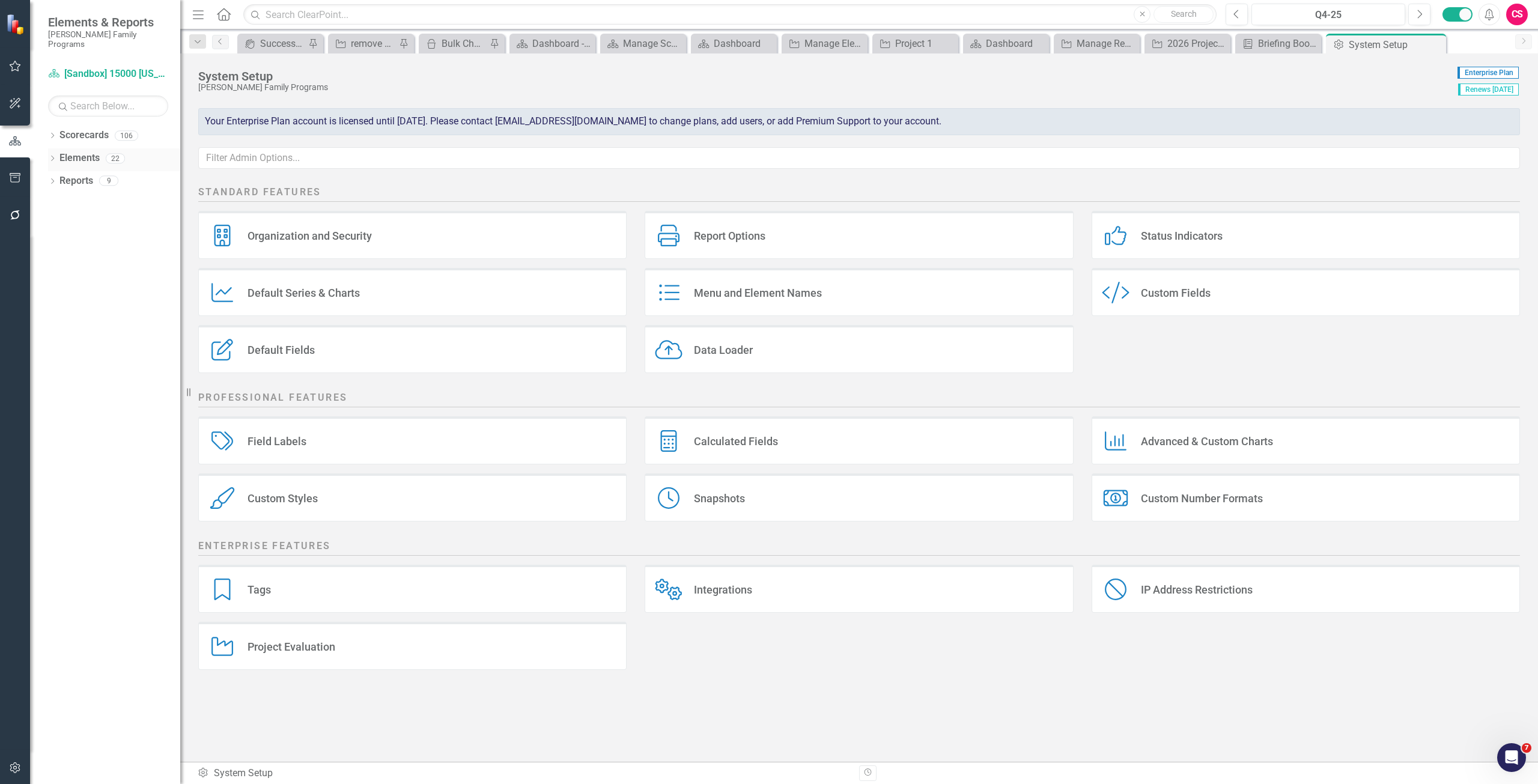
click at [82, 151] on link "Elements" at bounding box center [79, 158] width 40 height 14
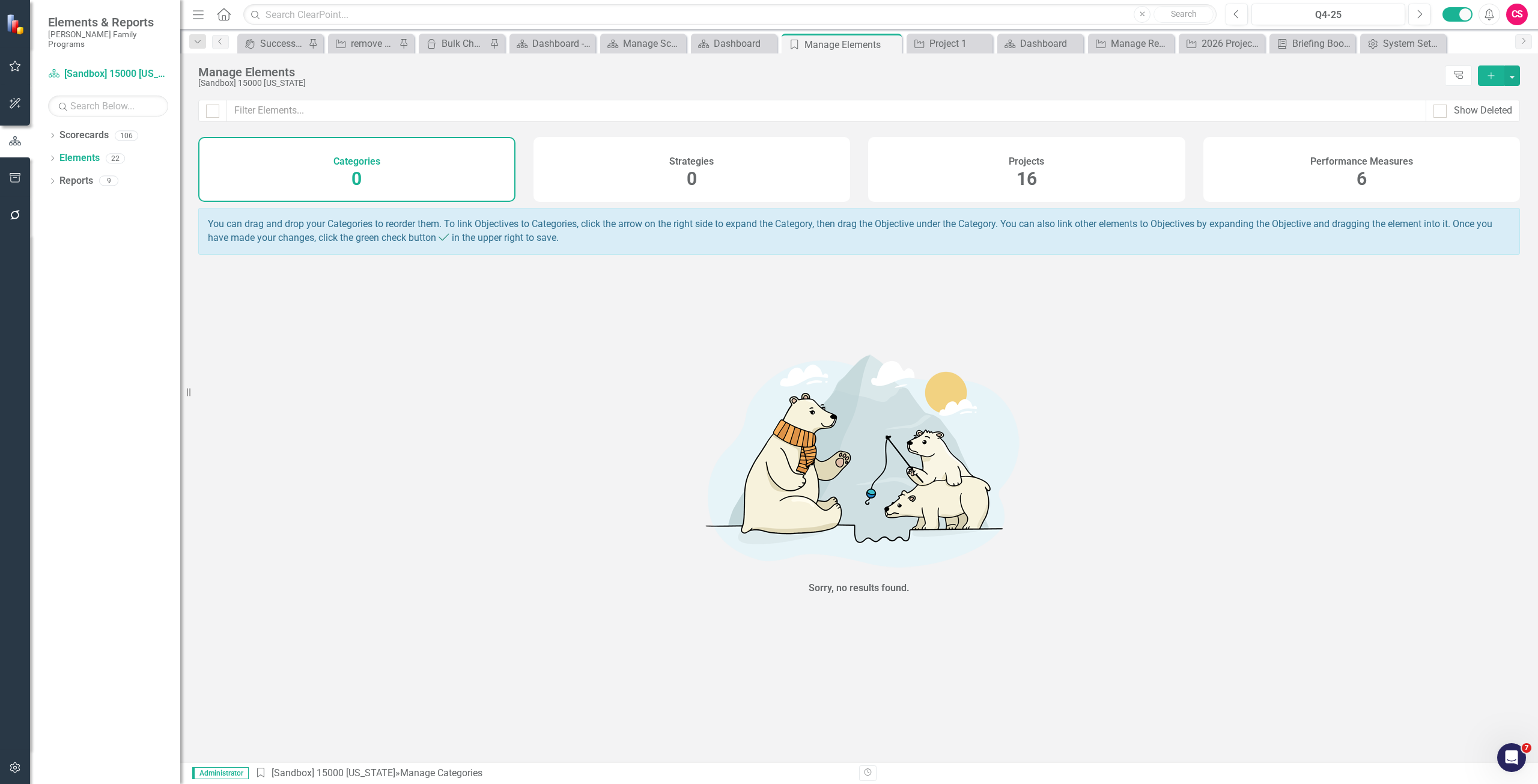
click at [1030, 184] on span "16" at bounding box center [1027, 179] width 20 height 21
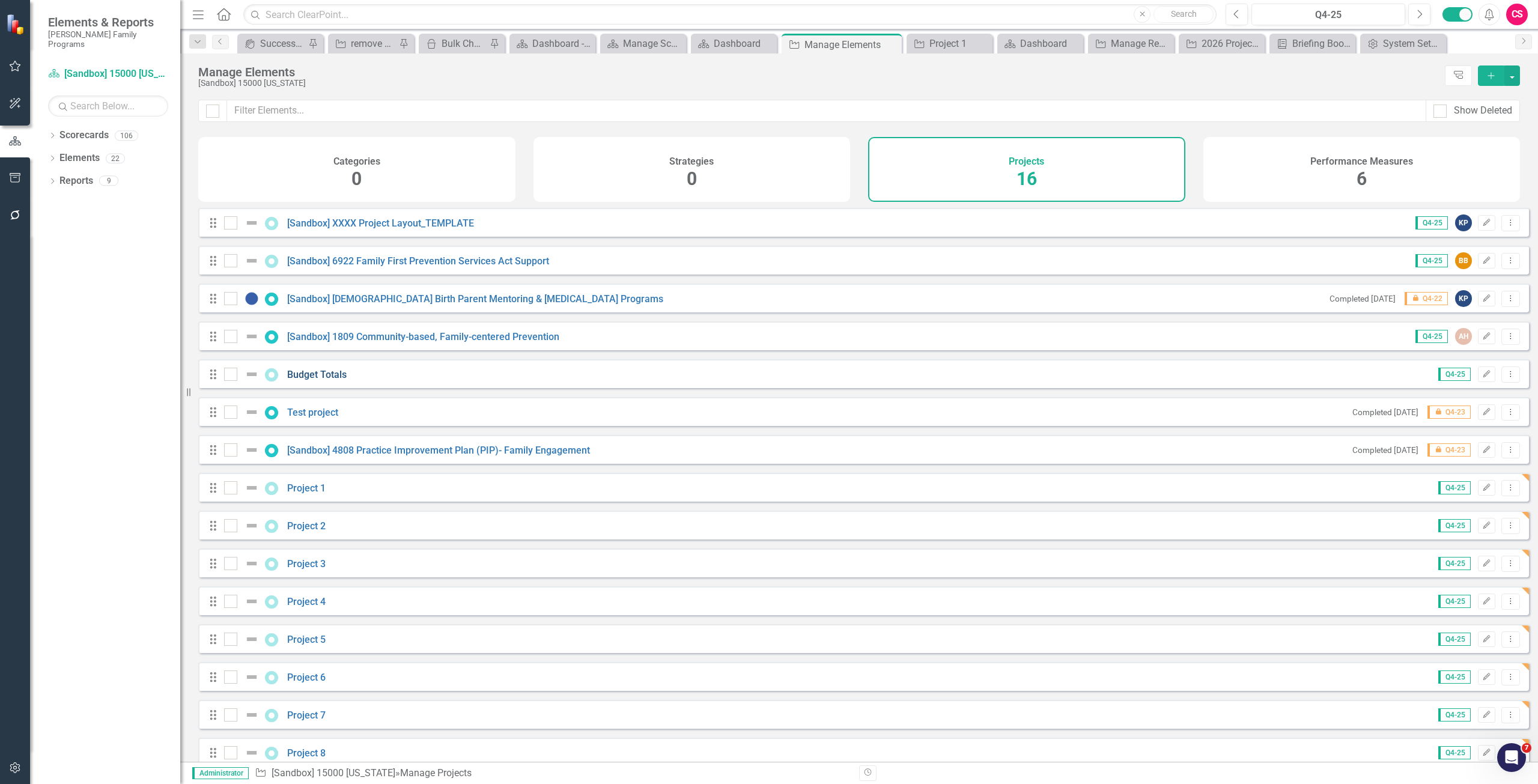
click at [305, 380] on link "Budget Totals" at bounding box center [317, 375] width 60 height 11
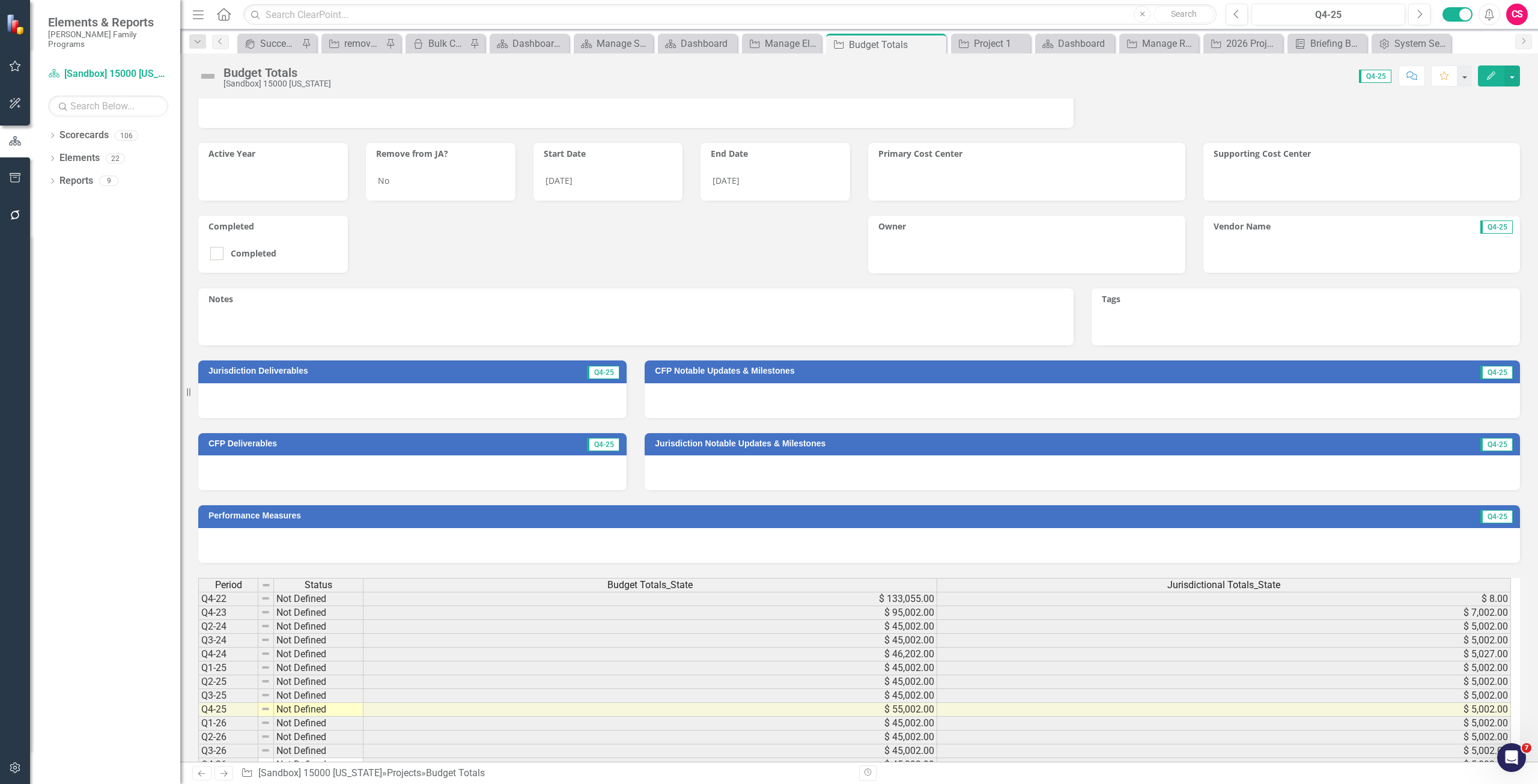
scroll to position [201, 0]
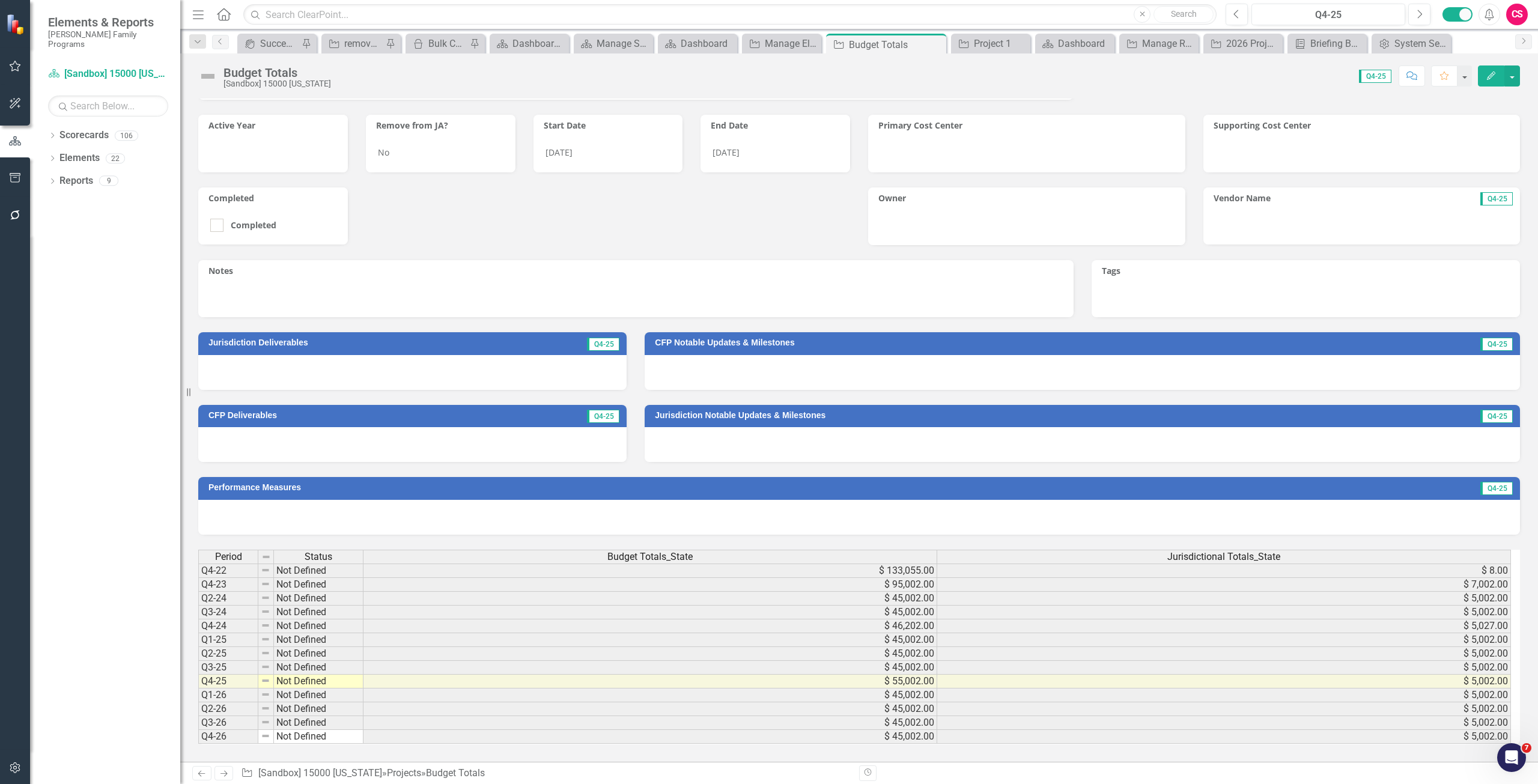
click at [206, 769] on icon "Previous" at bounding box center [201, 773] width 10 height 8
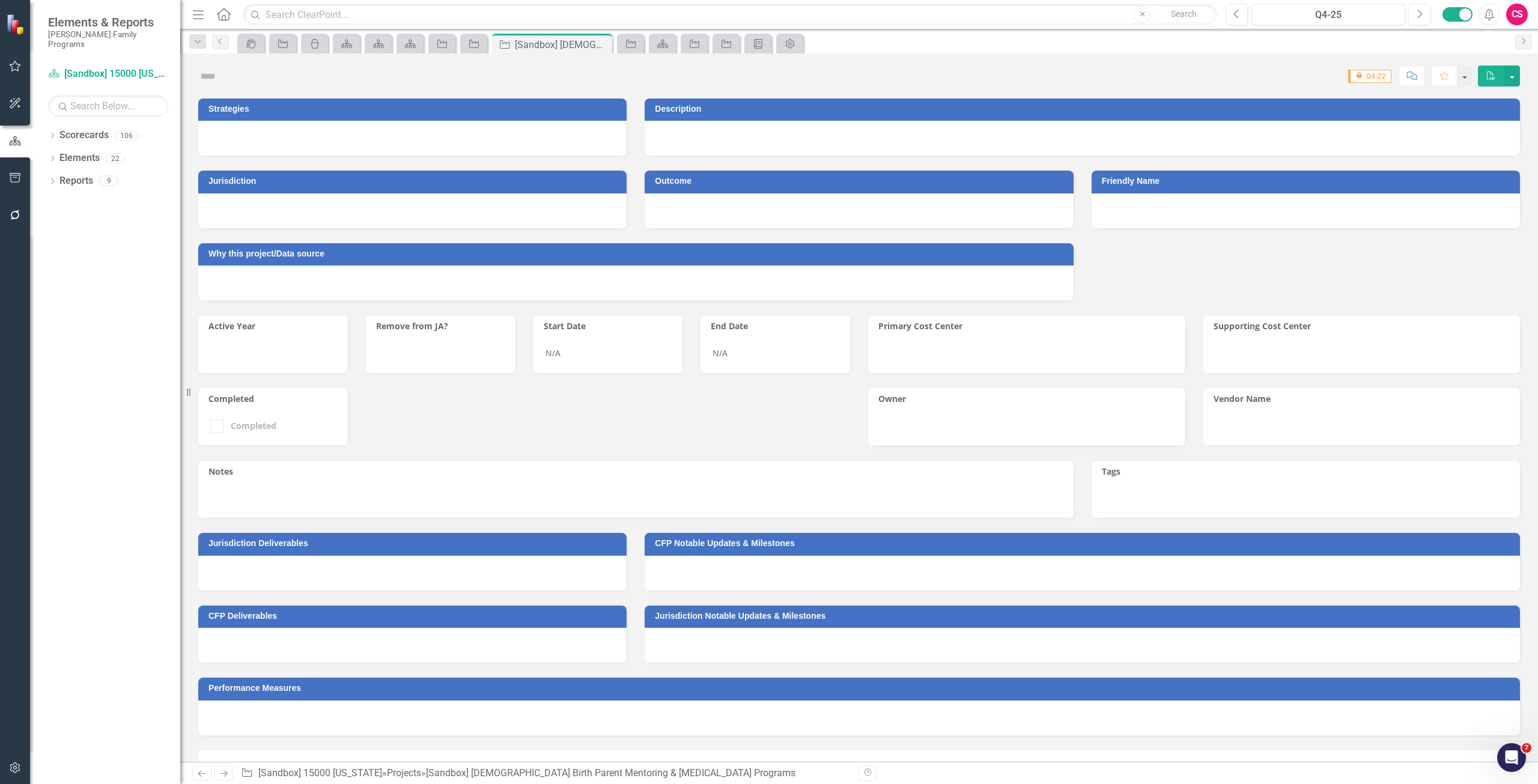
checkbox input "true"
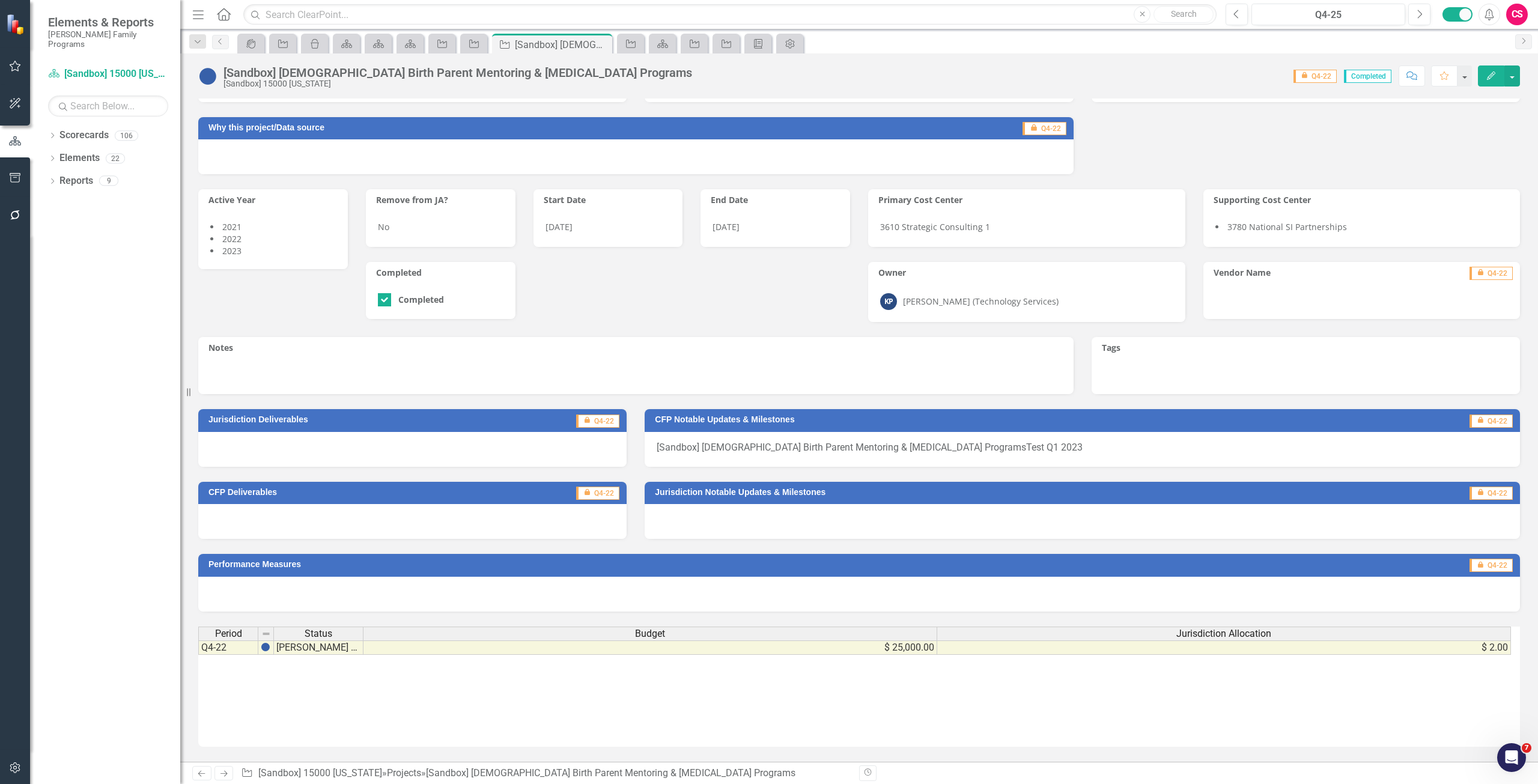
scroll to position [147, 0]
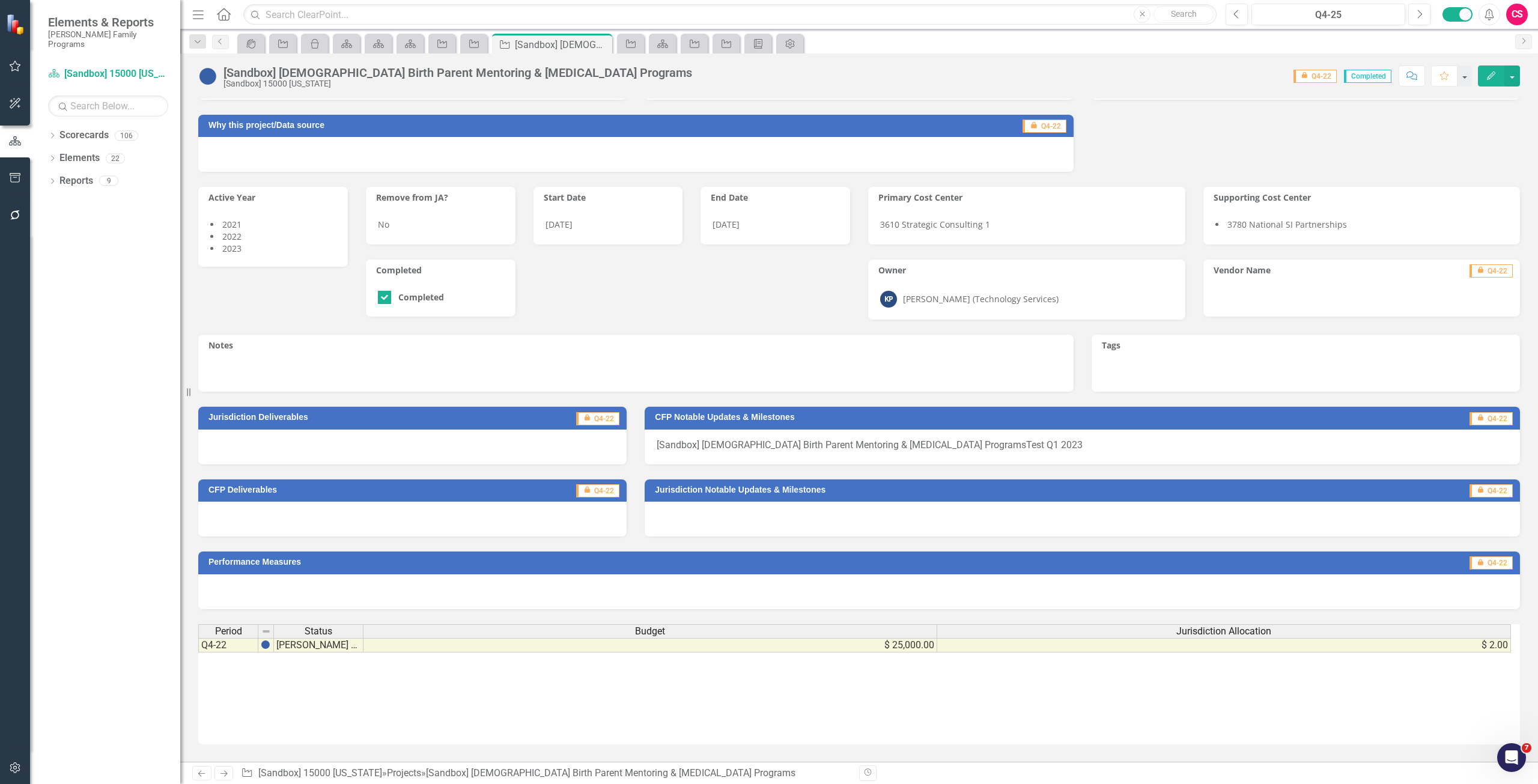
click at [230, 774] on link "Next" at bounding box center [224, 773] width 19 height 15
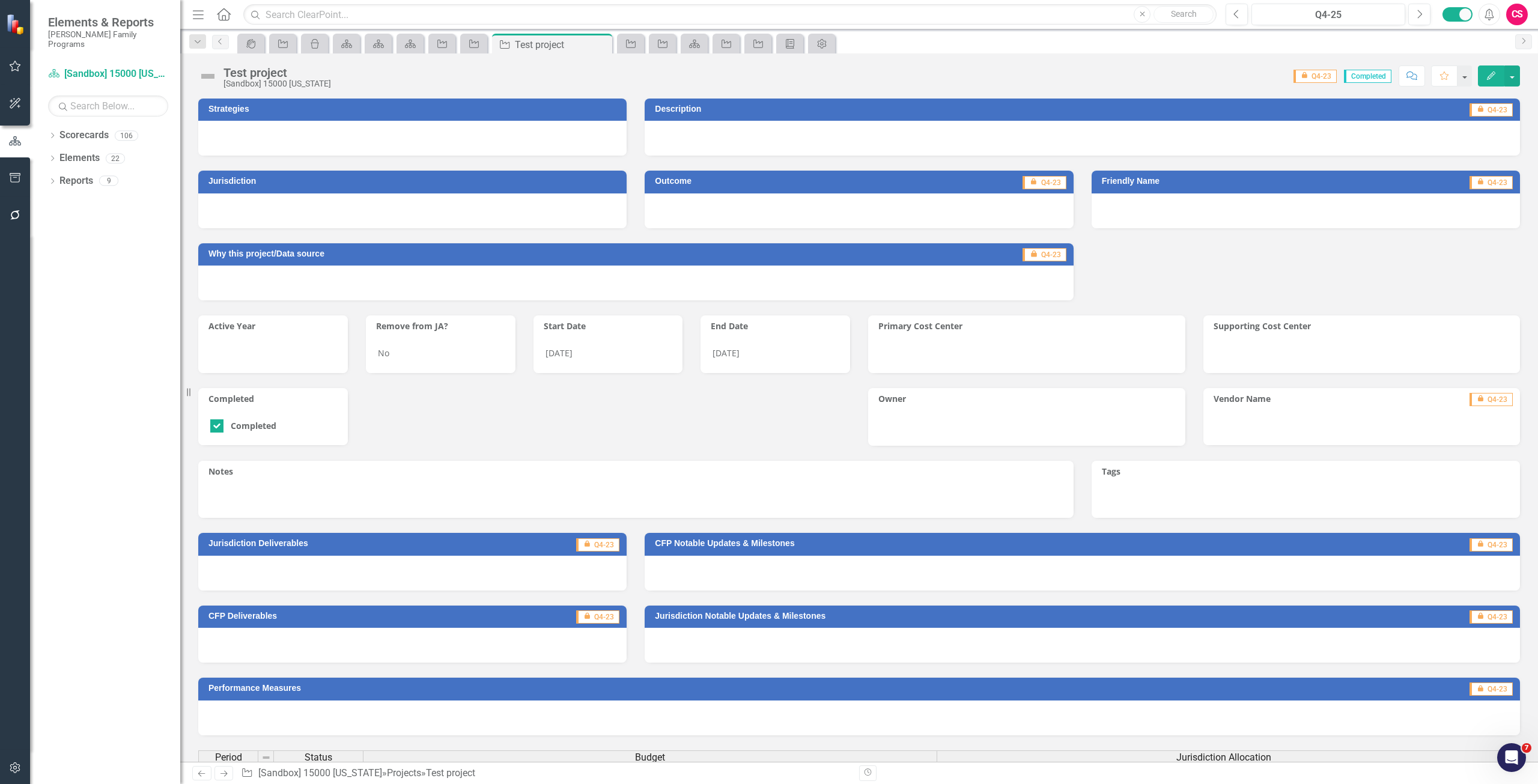
click at [230, 774] on link "Next" at bounding box center [224, 773] width 19 height 15
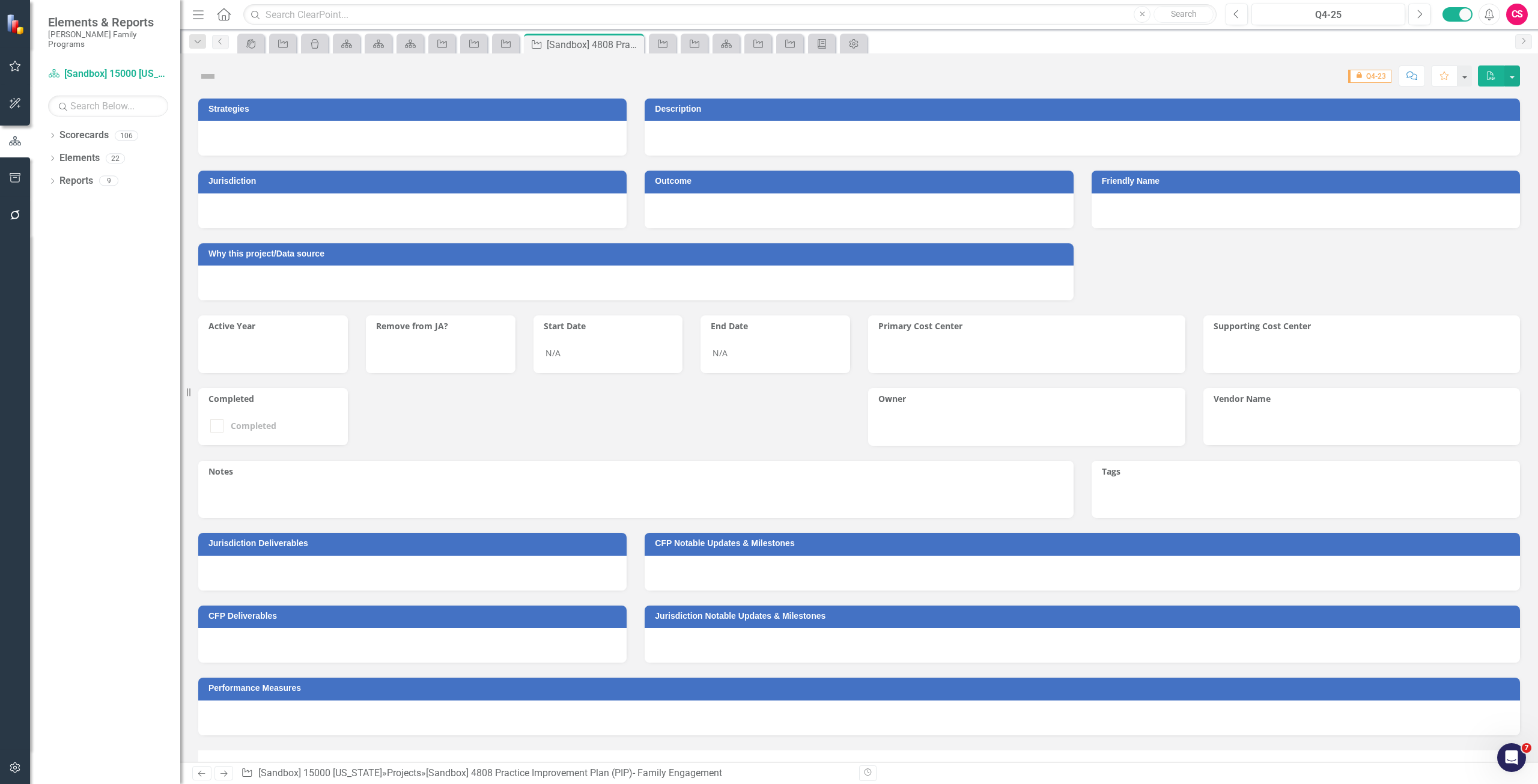
checkbox input "true"
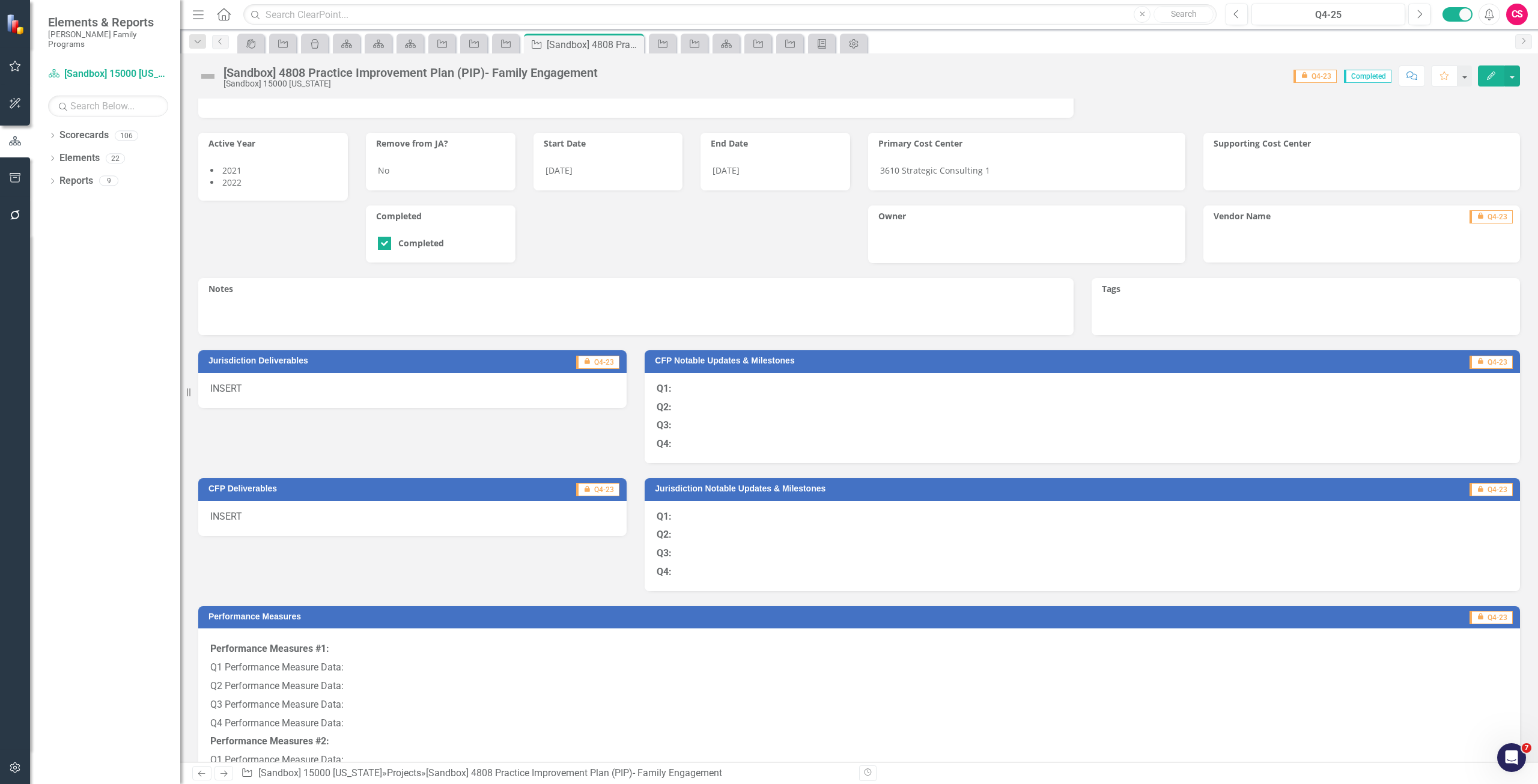
scroll to position [301, 0]
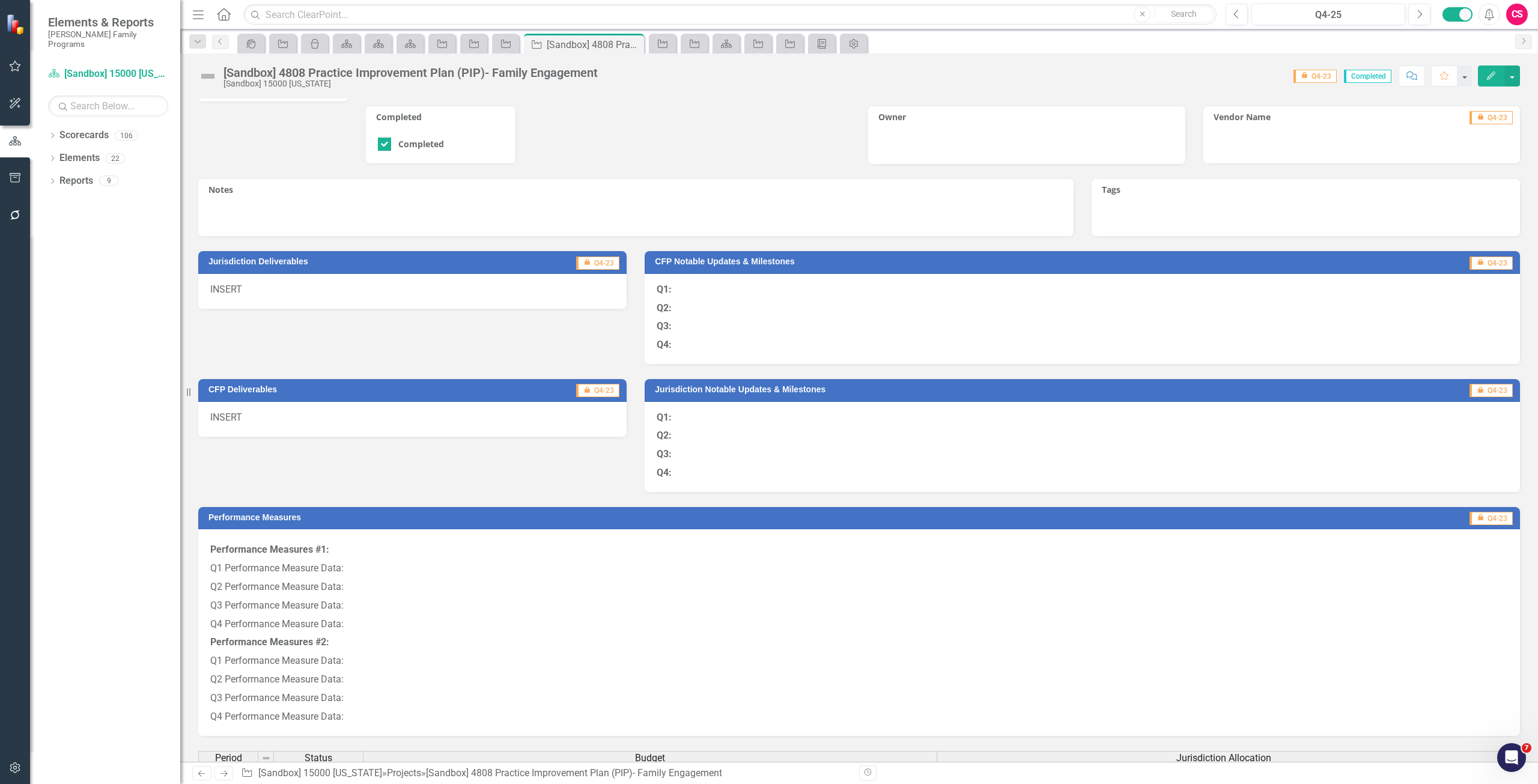
click at [223, 774] on icon "Next" at bounding box center [224, 773] width 10 height 8
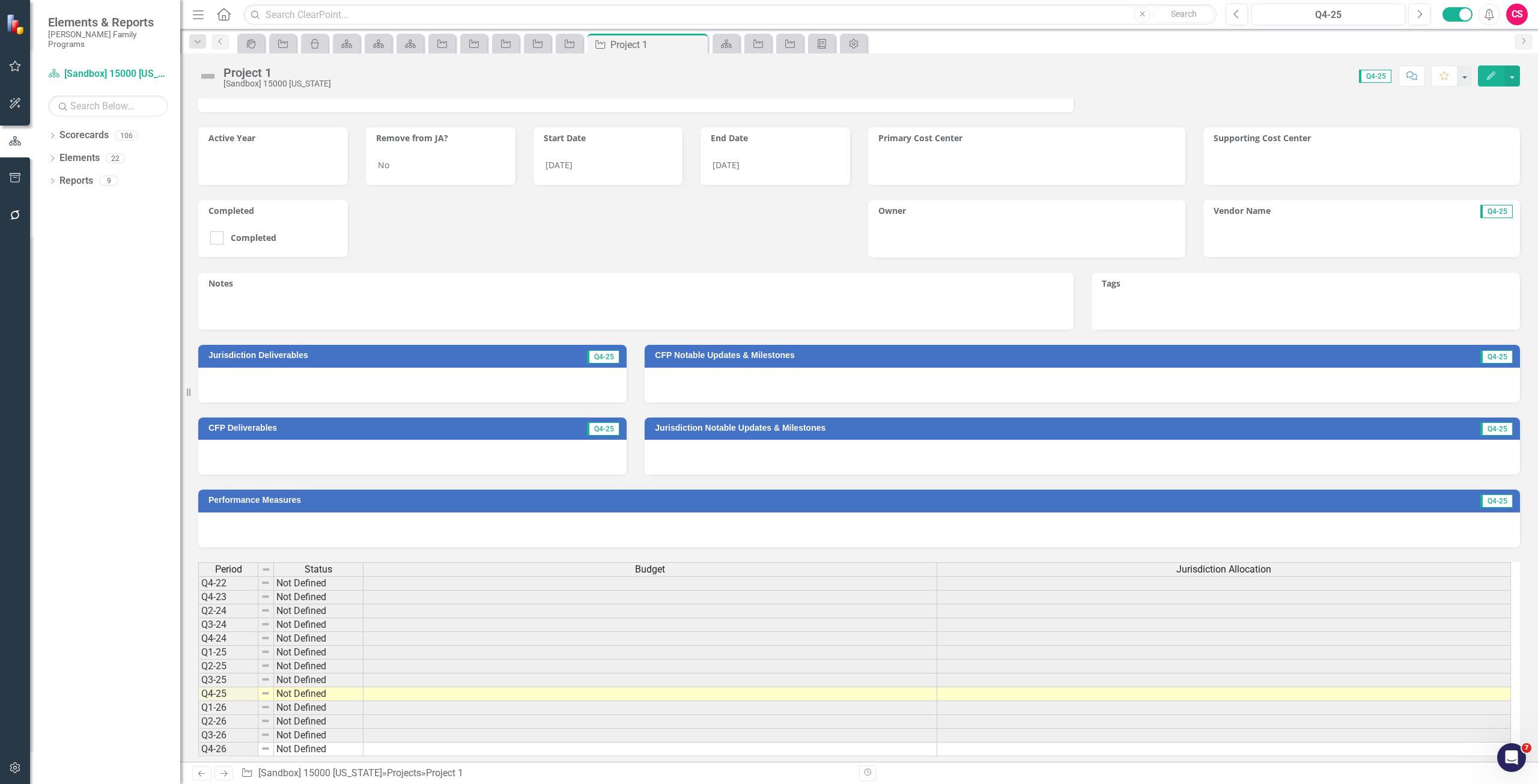
scroll to position [201, 0]
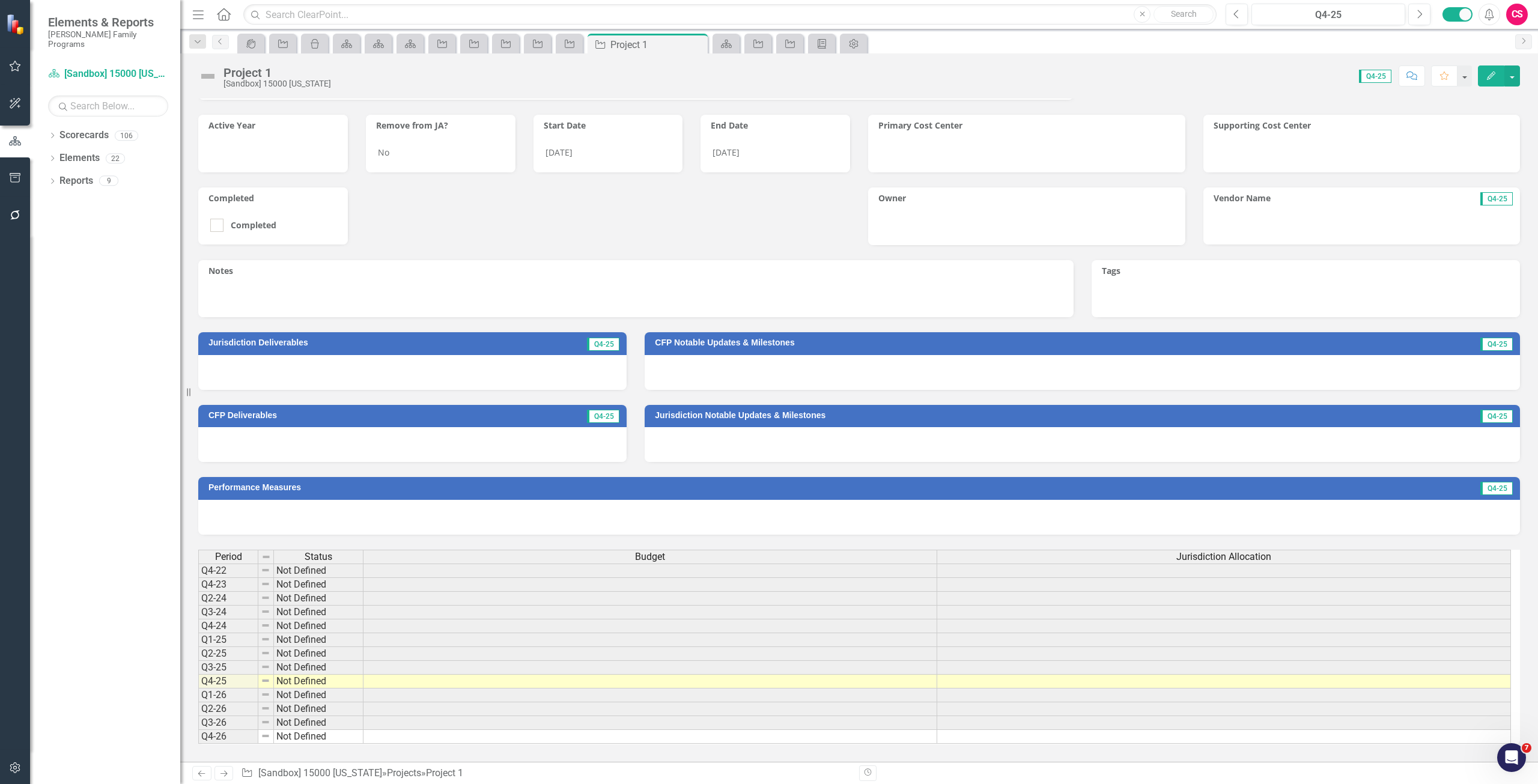
click at [459, 678] on td at bounding box center [650, 682] width 574 height 14
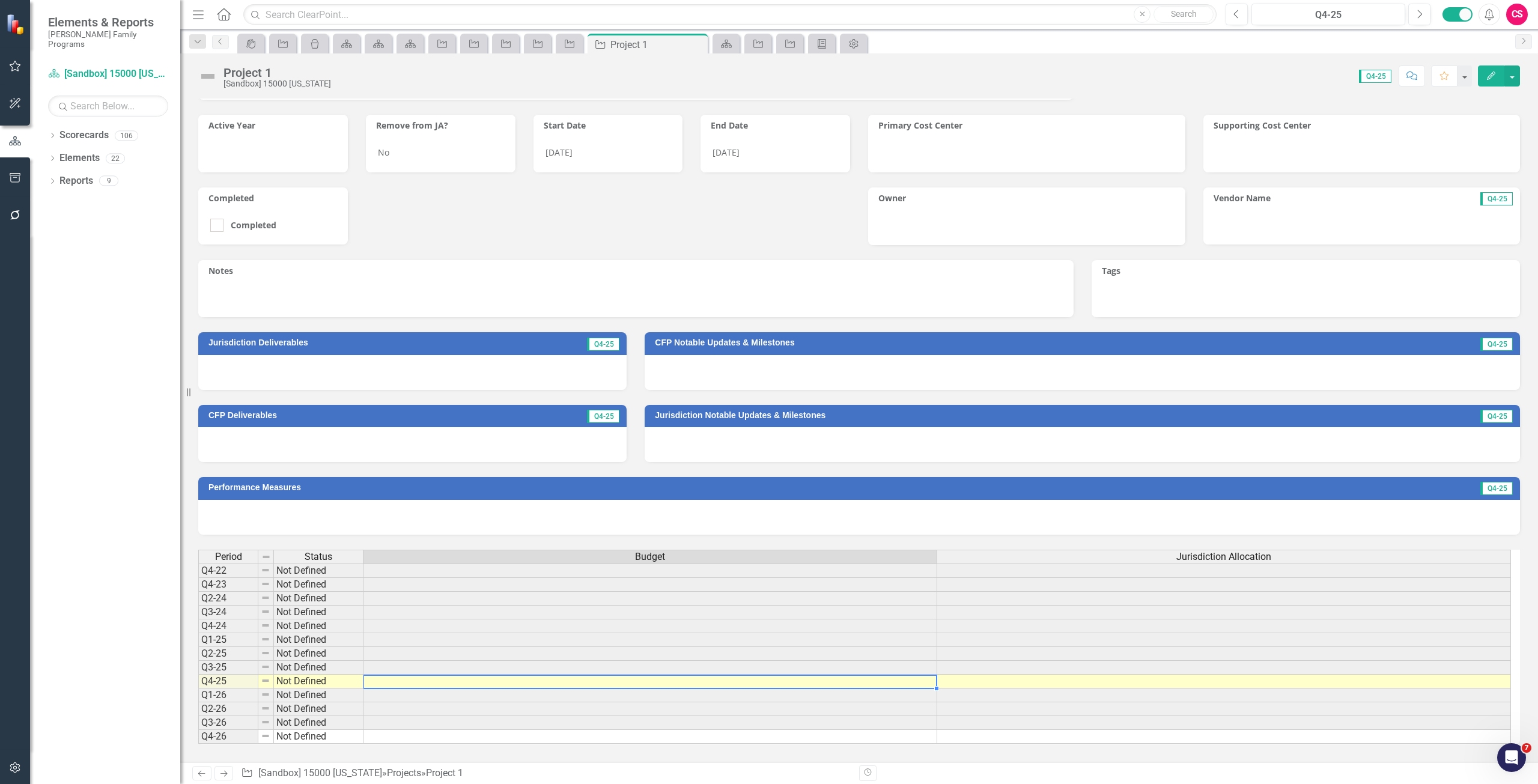
click at [459, 678] on td at bounding box center [650, 682] width 574 height 14
click at [459, 647] on td at bounding box center [650, 640] width 574 height 14
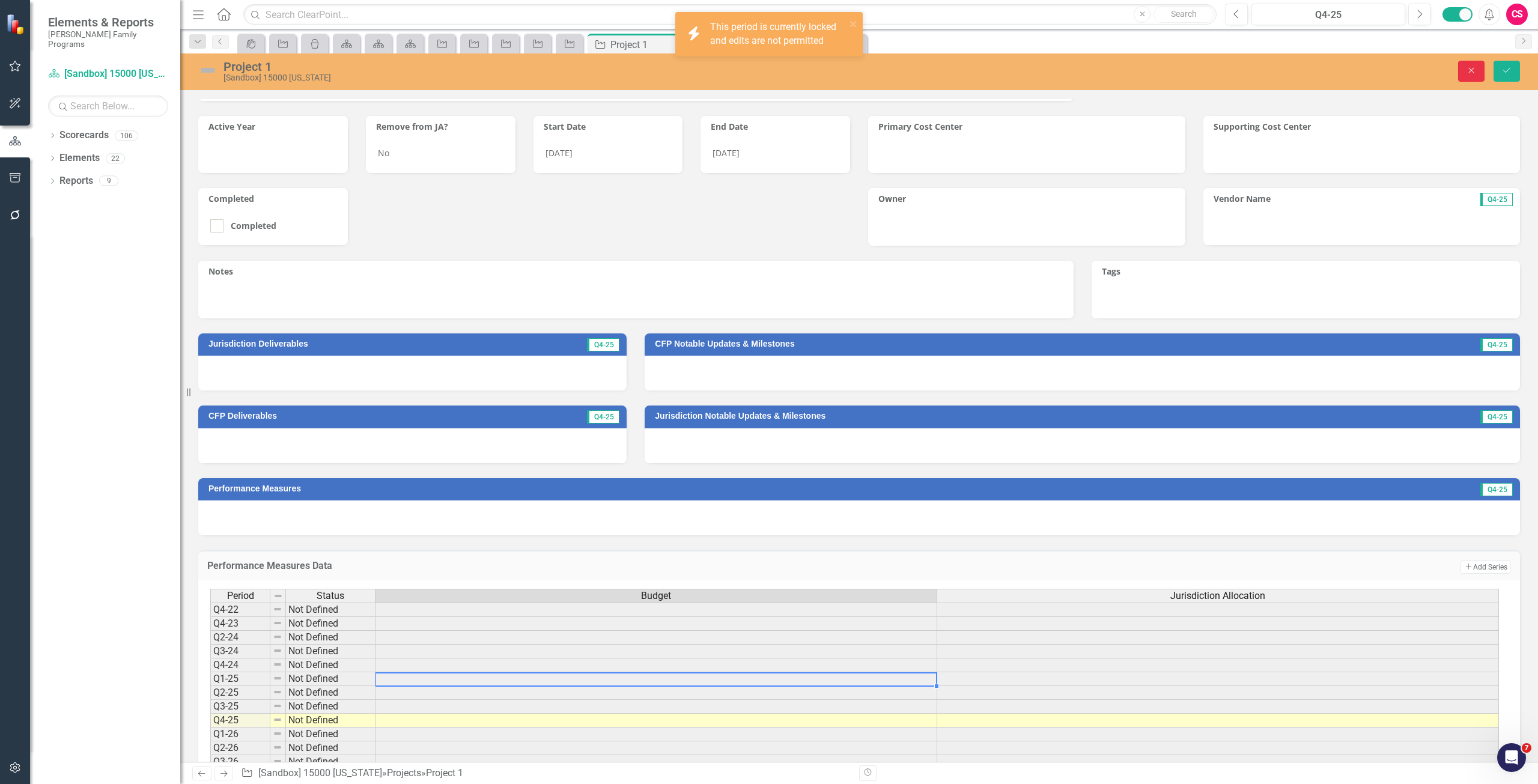
click at [1483, 72] on button "Close" at bounding box center [1472, 71] width 27 height 21
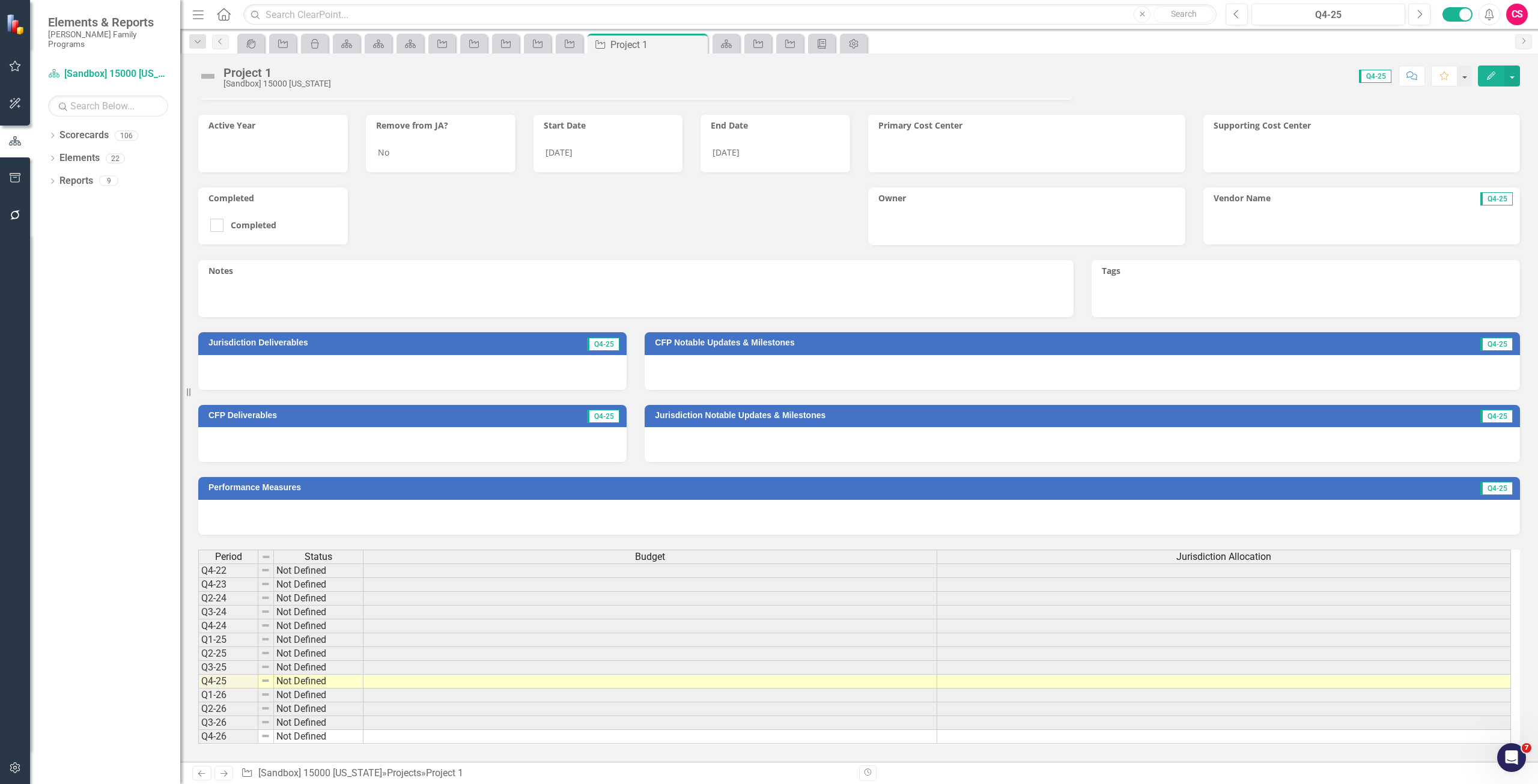
click at [228, 766] on link "Next" at bounding box center [224, 773] width 19 height 15
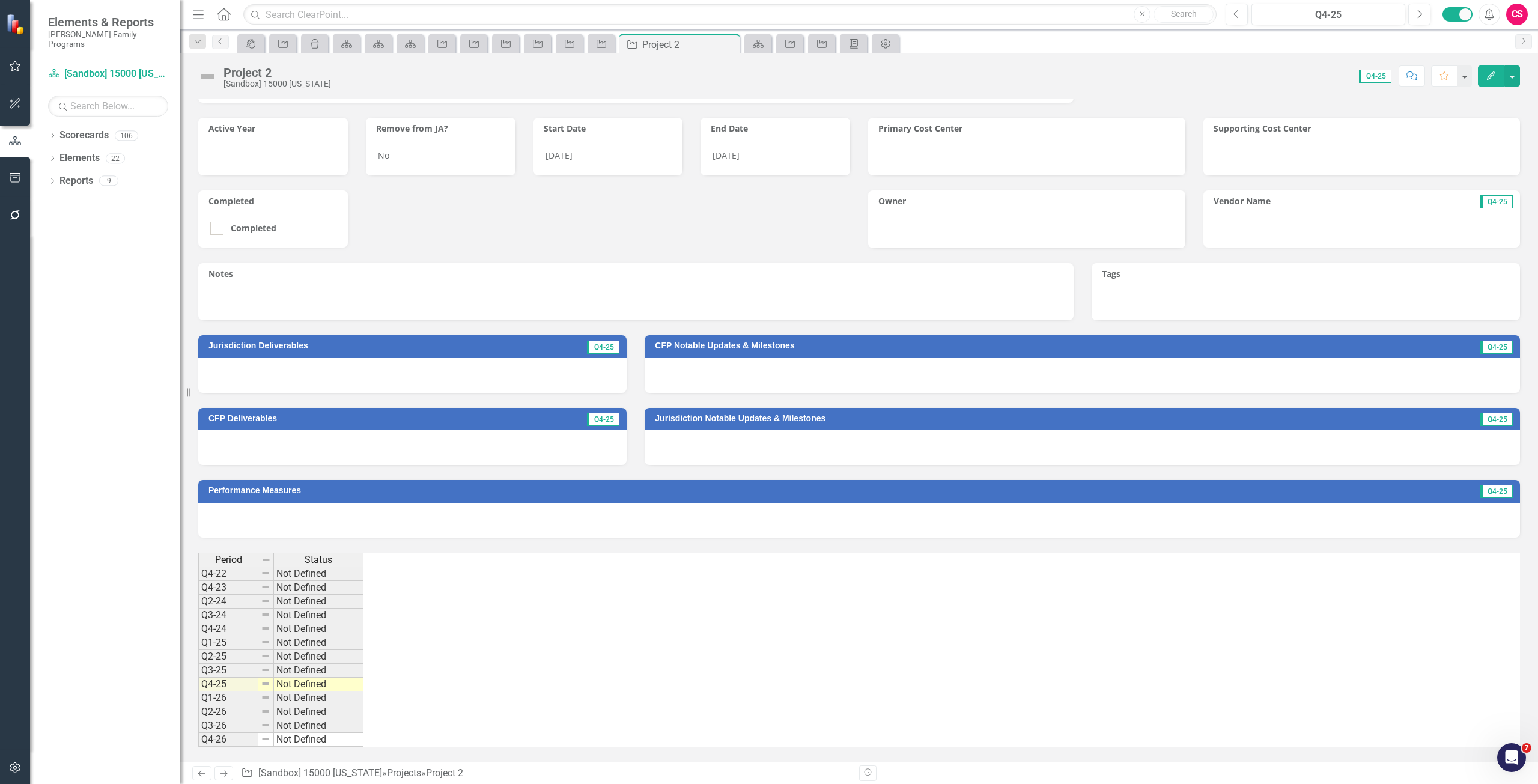
scroll to position [201, 0]
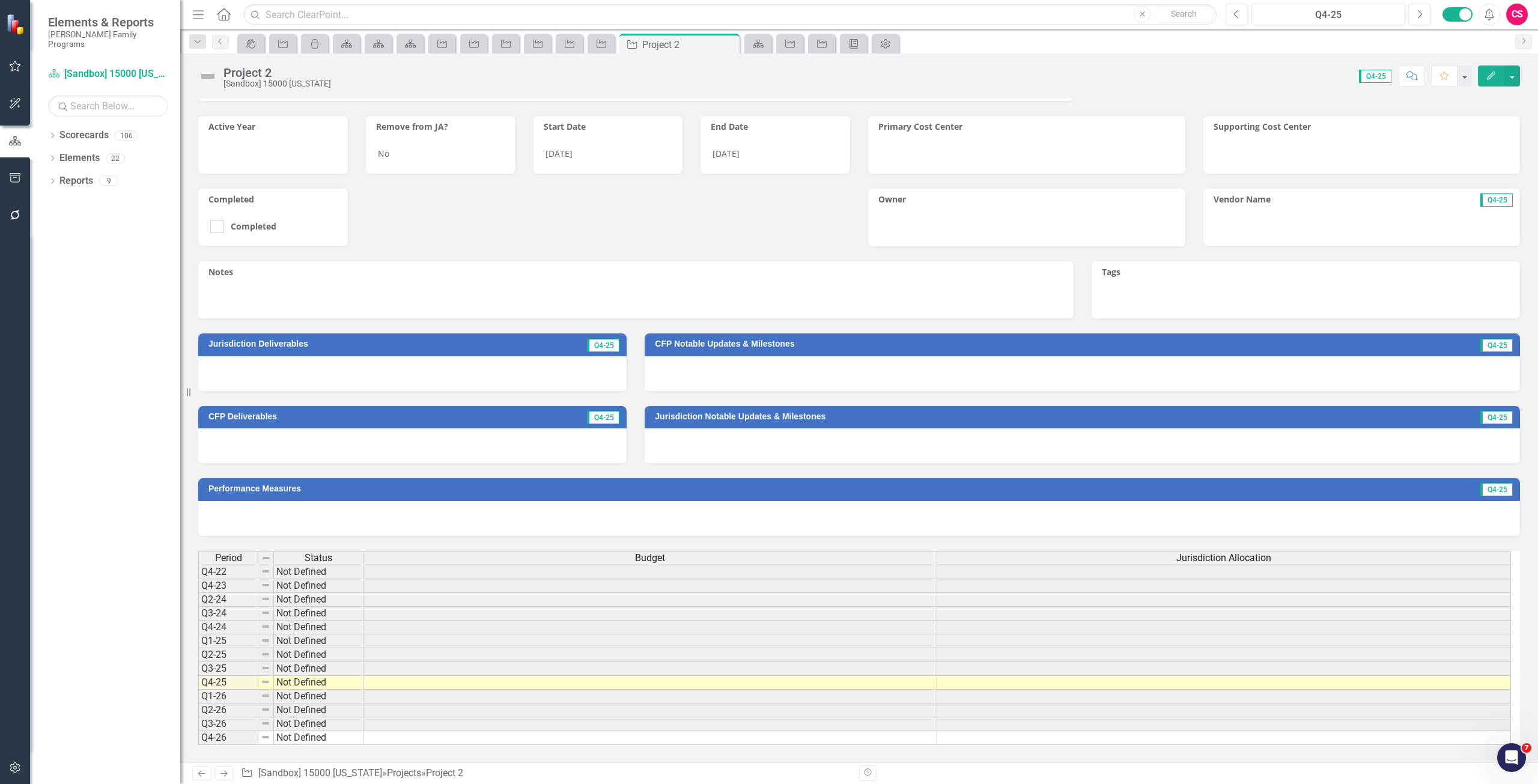
scroll to position [201, 0]
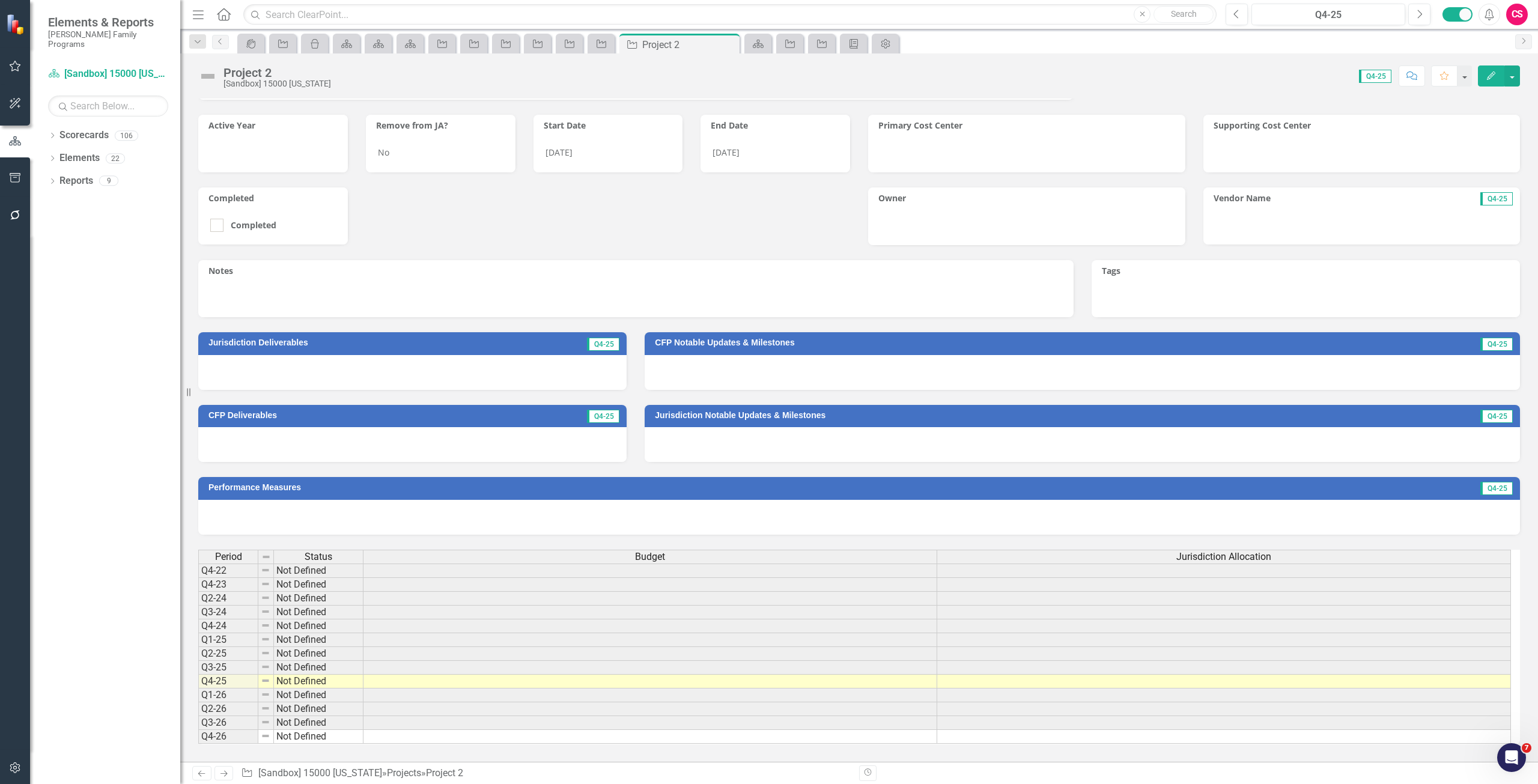
click at [464, 684] on td at bounding box center [650, 682] width 574 height 14
click at [465, 684] on td at bounding box center [650, 682] width 574 height 14
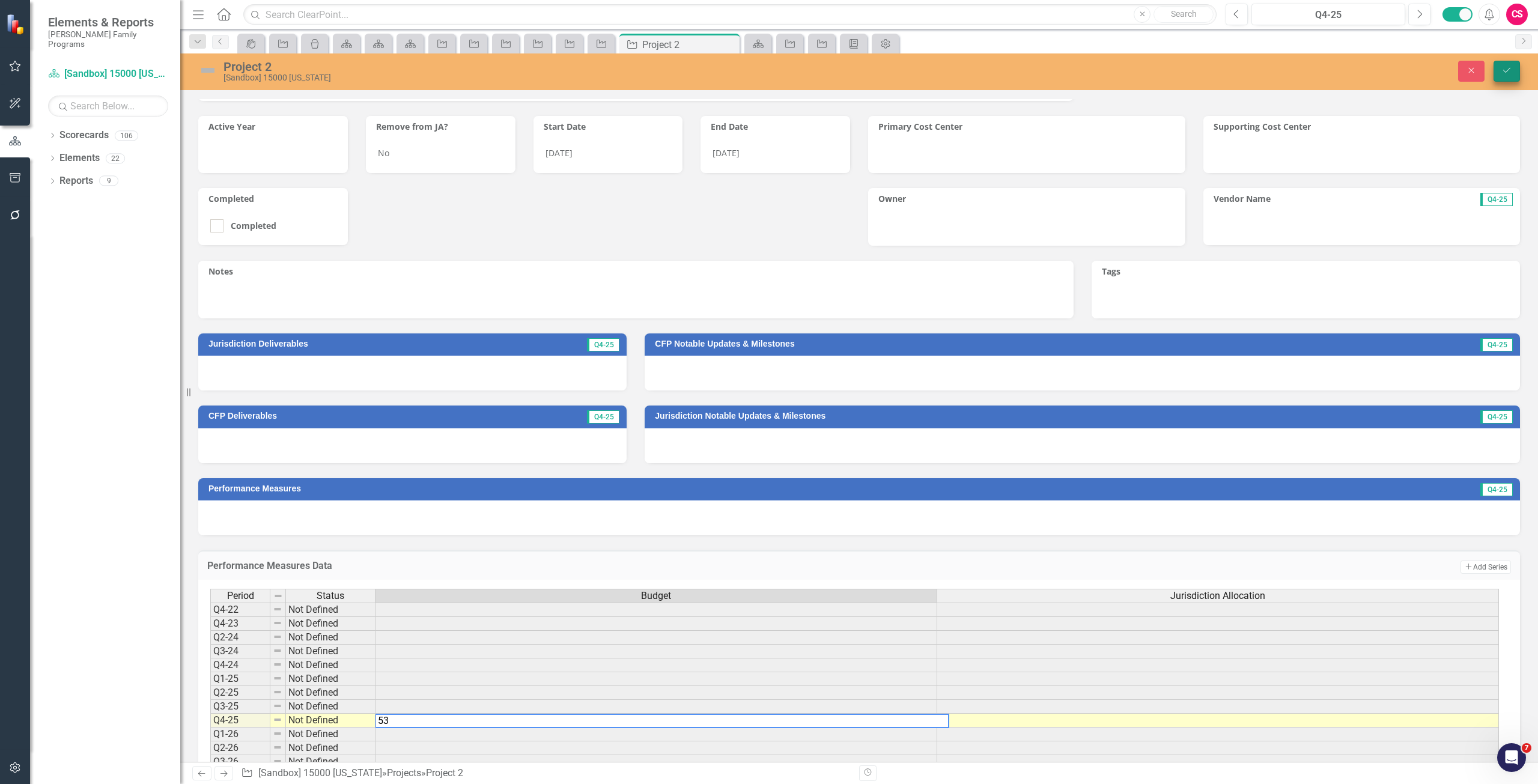
type textarea "53"
click at [1508, 74] on icon "Save" at bounding box center [1507, 70] width 11 height 8
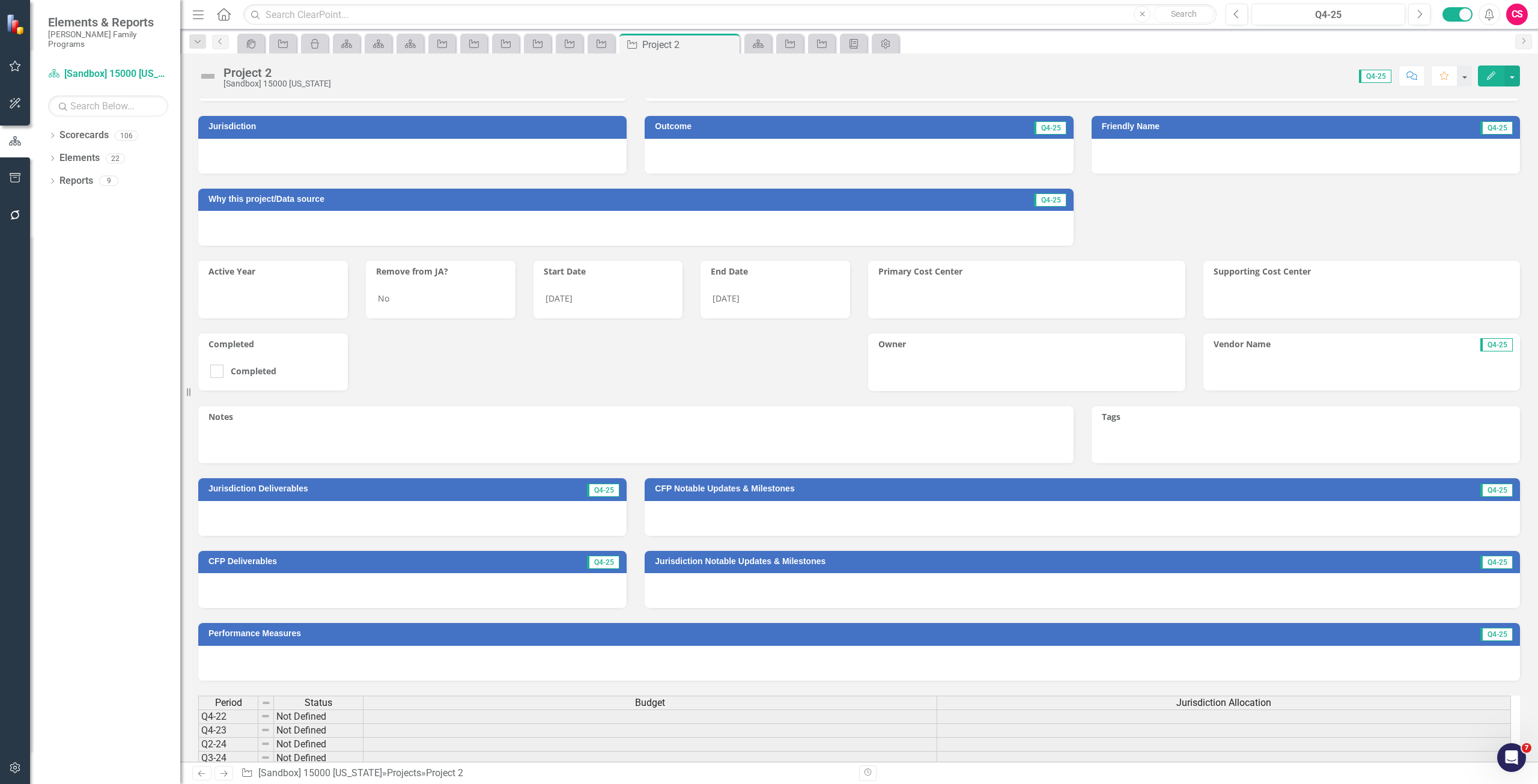
scroll to position [0, 0]
